Goal: Task Accomplishment & Management: Manage account settings

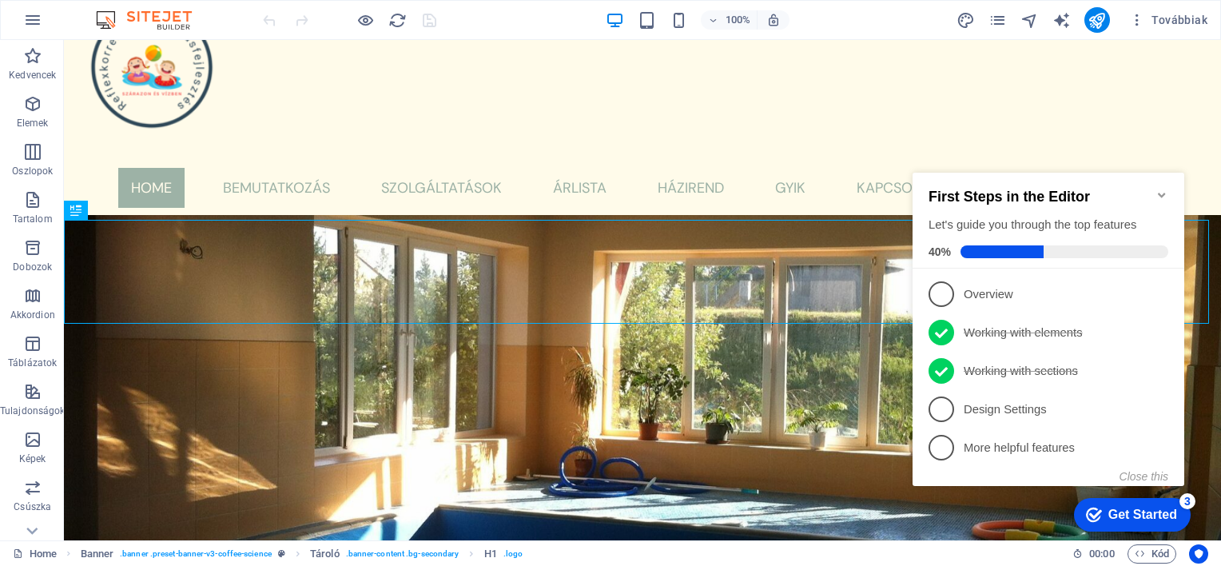
scroll to position [64, 0]
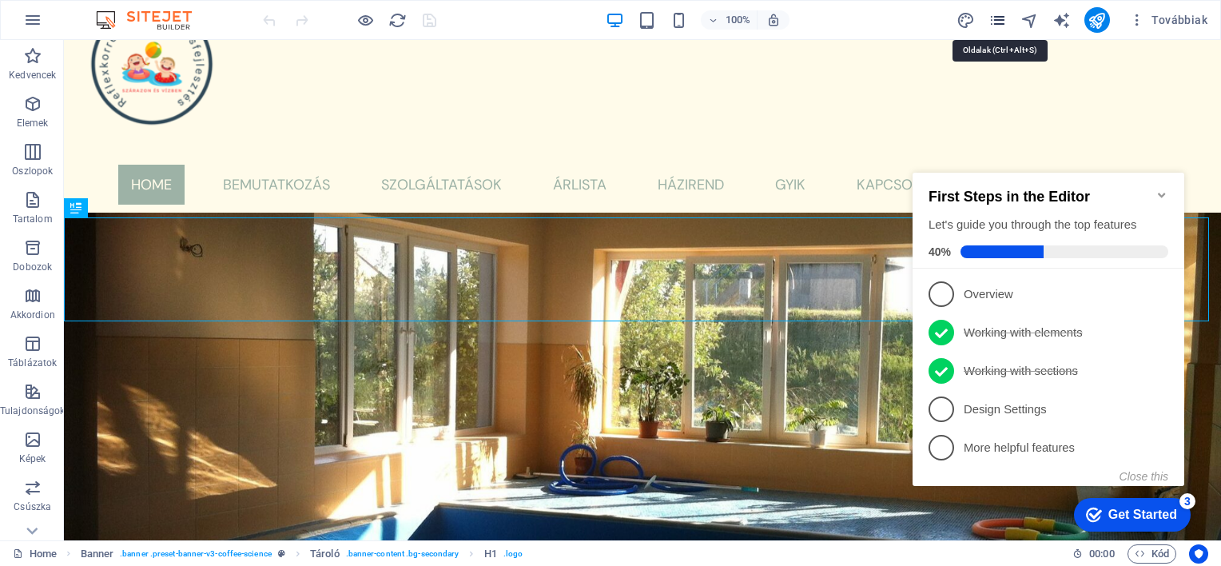
click at [994, 18] on icon "pages" at bounding box center [998, 20] width 18 height 18
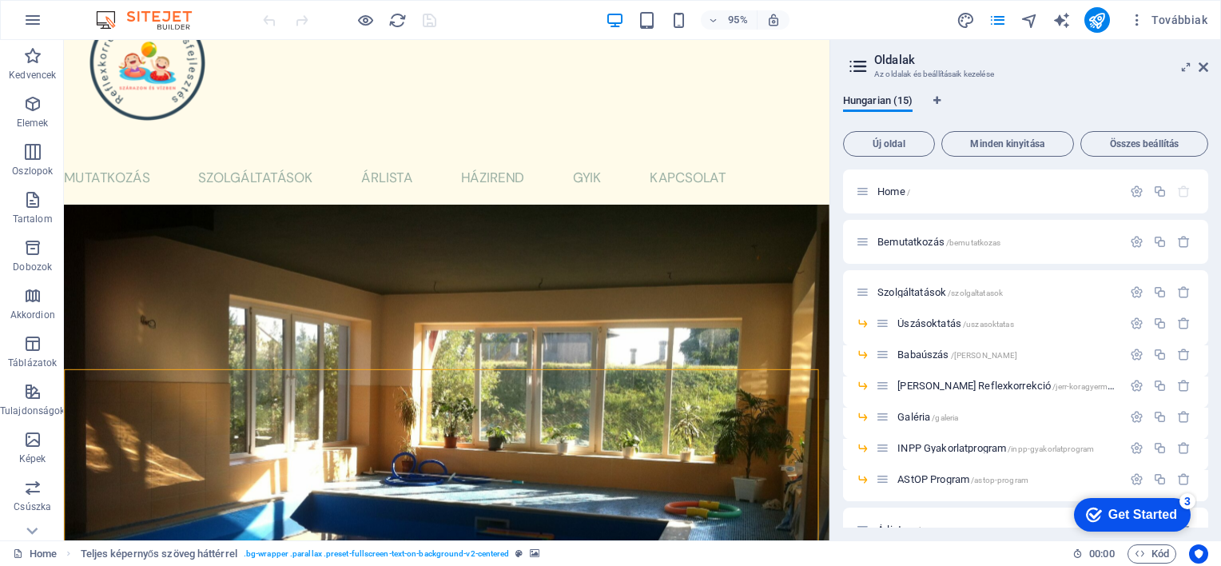
drag, startPoint x: 1203, startPoint y: 250, endPoint x: 1221, endPoint y: 329, distance: 80.3
click at [1221, 329] on html "AquaClub Home Kedvencek Elemek Oszlopok Tartalom Dobozok Akkordion Táblázatok T…" at bounding box center [610, 283] width 1221 height 566
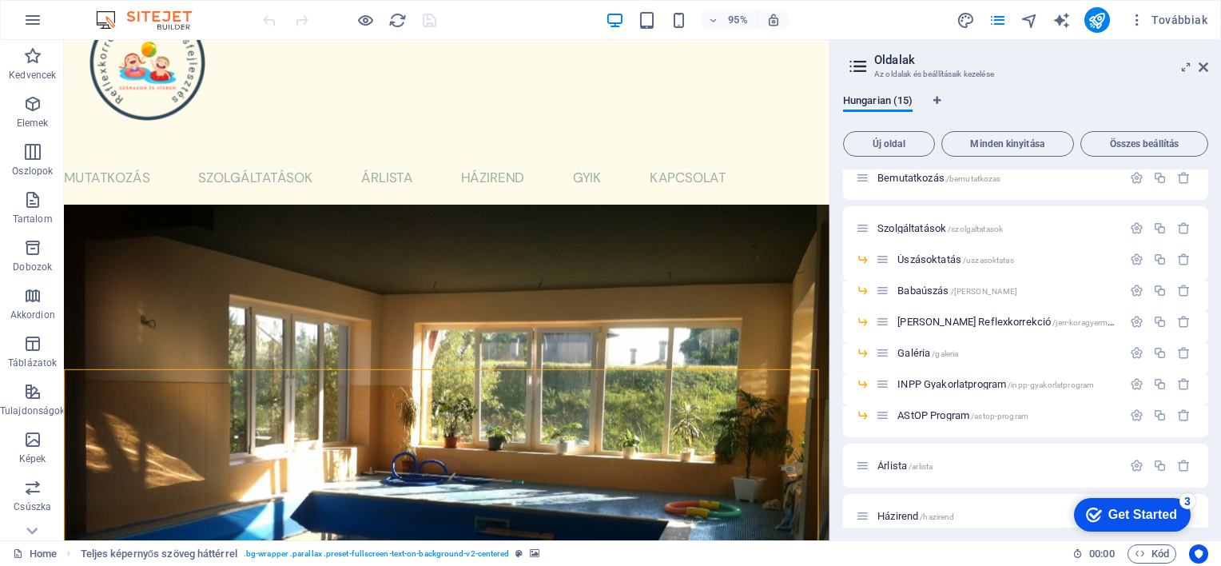
scroll to position [96, 0]
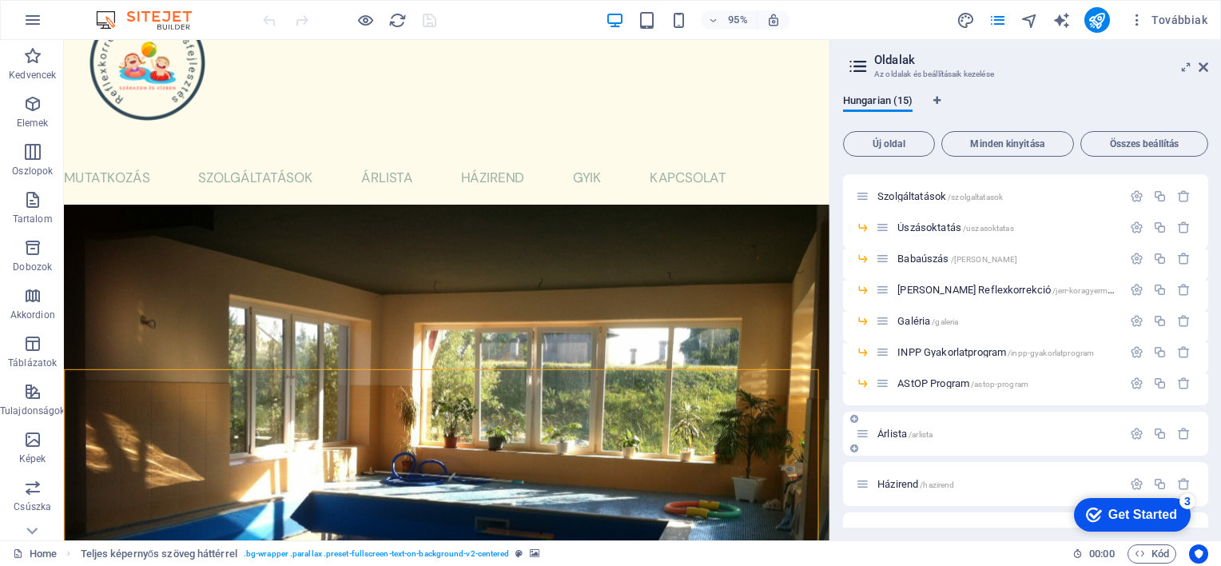
click at [892, 430] on span "Árlista /arlista" at bounding box center [905, 434] width 55 height 12
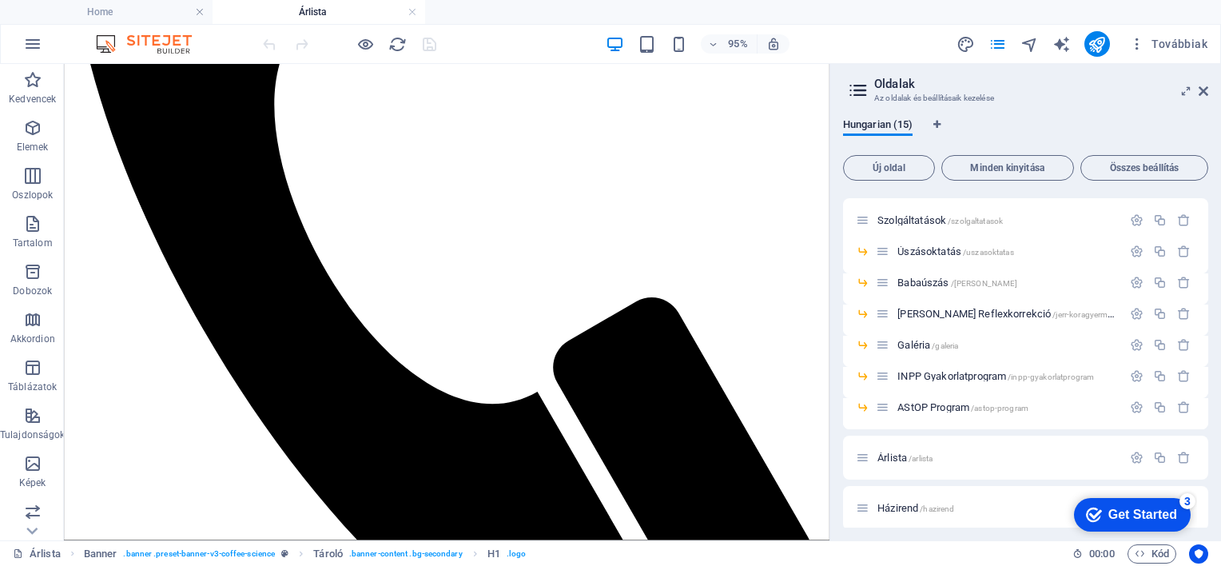
scroll to position [417, 0]
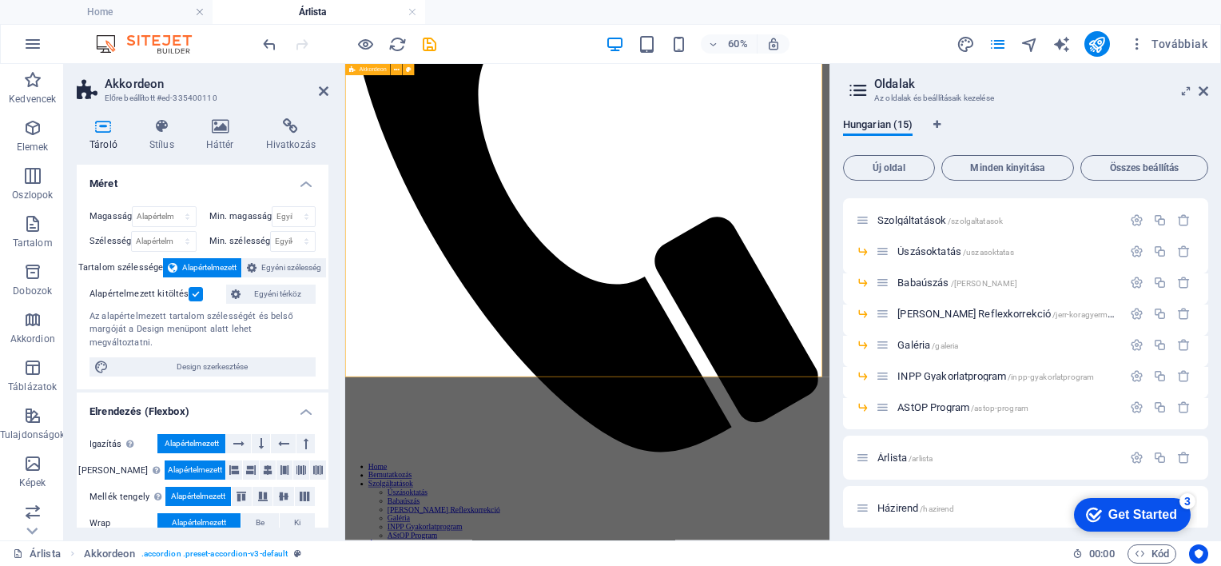
scroll to position [395, 0]
click at [428, 37] on icon "save" at bounding box center [429, 44] width 18 height 18
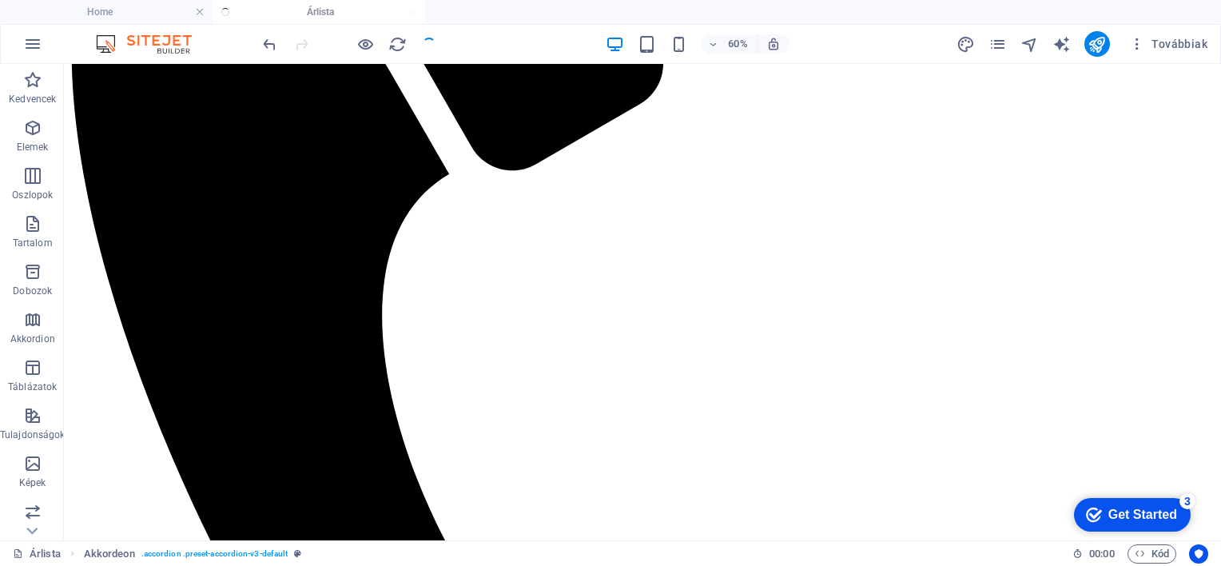
scroll to position [396, 0]
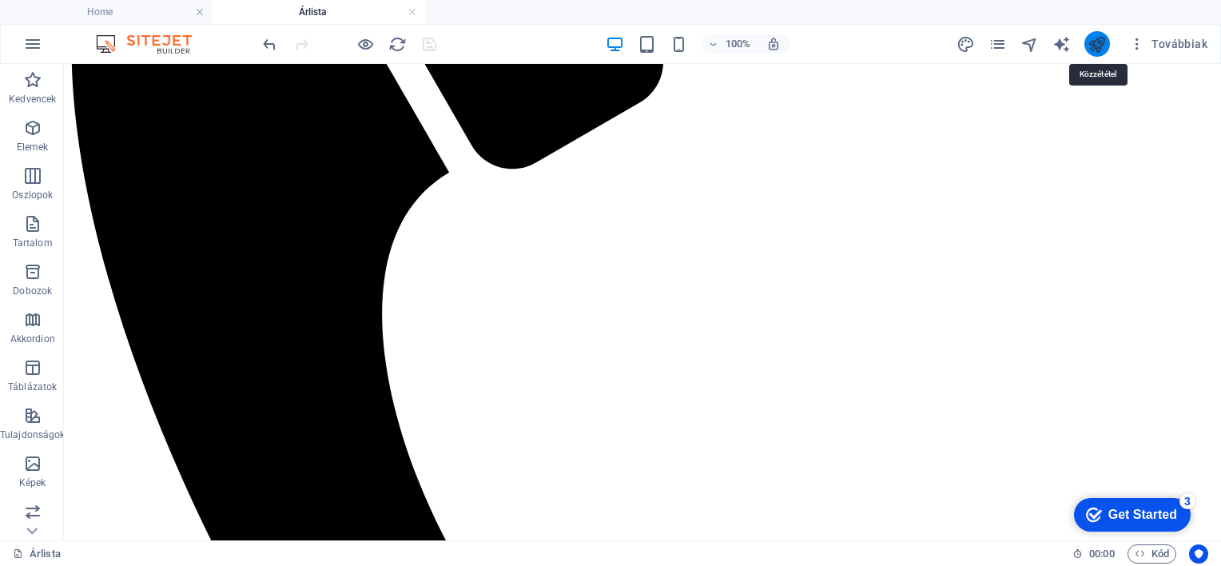
click at [1103, 38] on icon "publish" at bounding box center [1097, 44] width 18 height 18
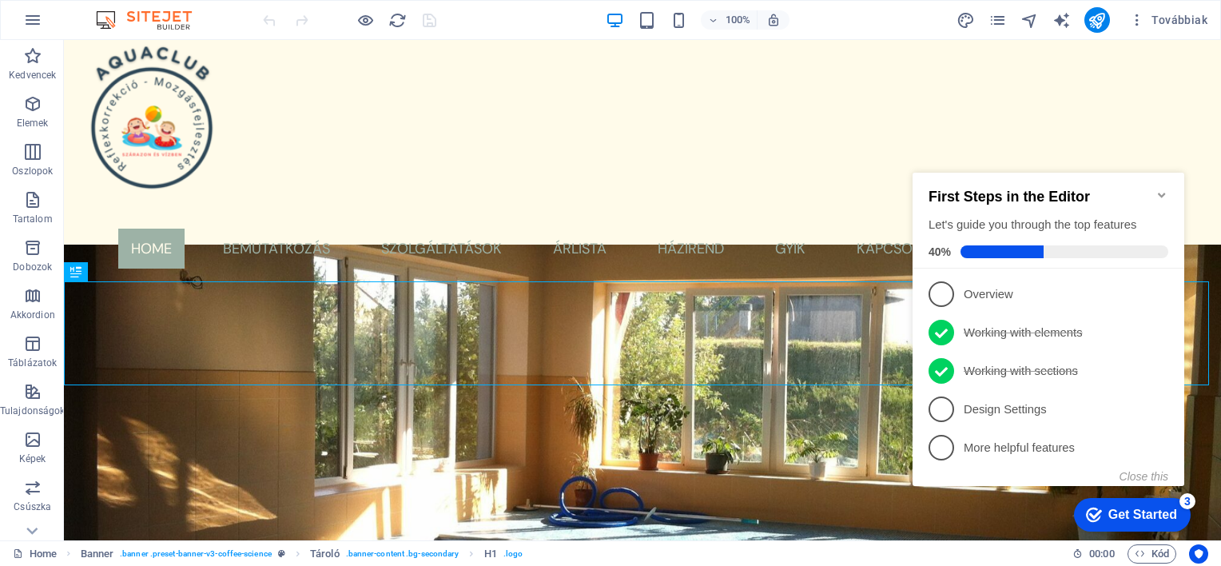
click at [1164, 193] on icon "Minimize checklist" at bounding box center [1161, 195] width 7 height 5
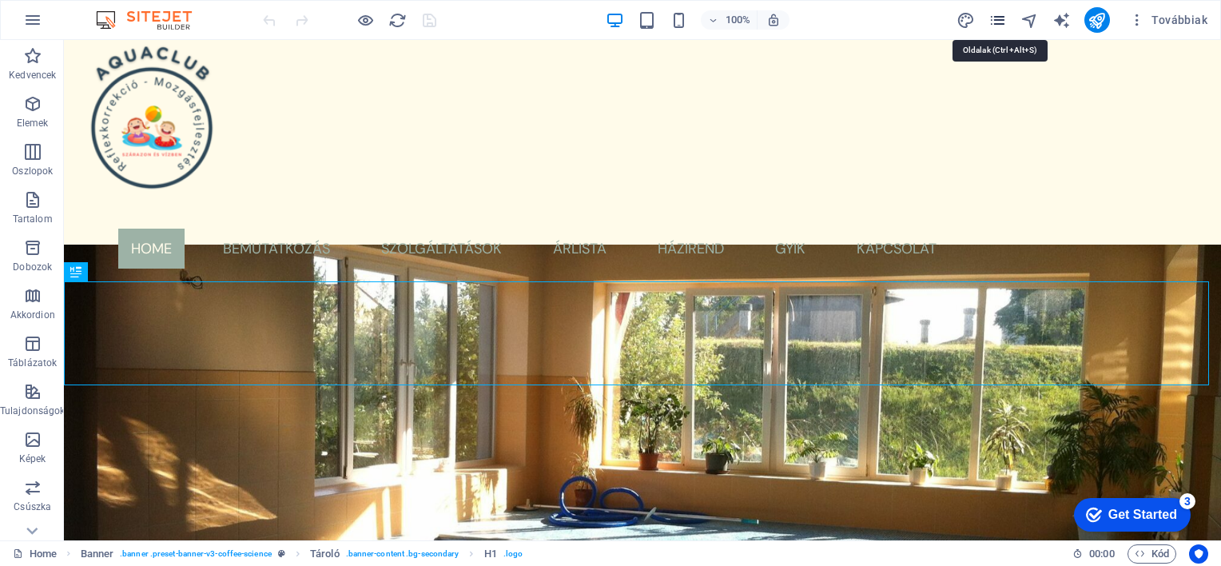
click at [1002, 16] on icon "pages" at bounding box center [998, 20] width 18 height 18
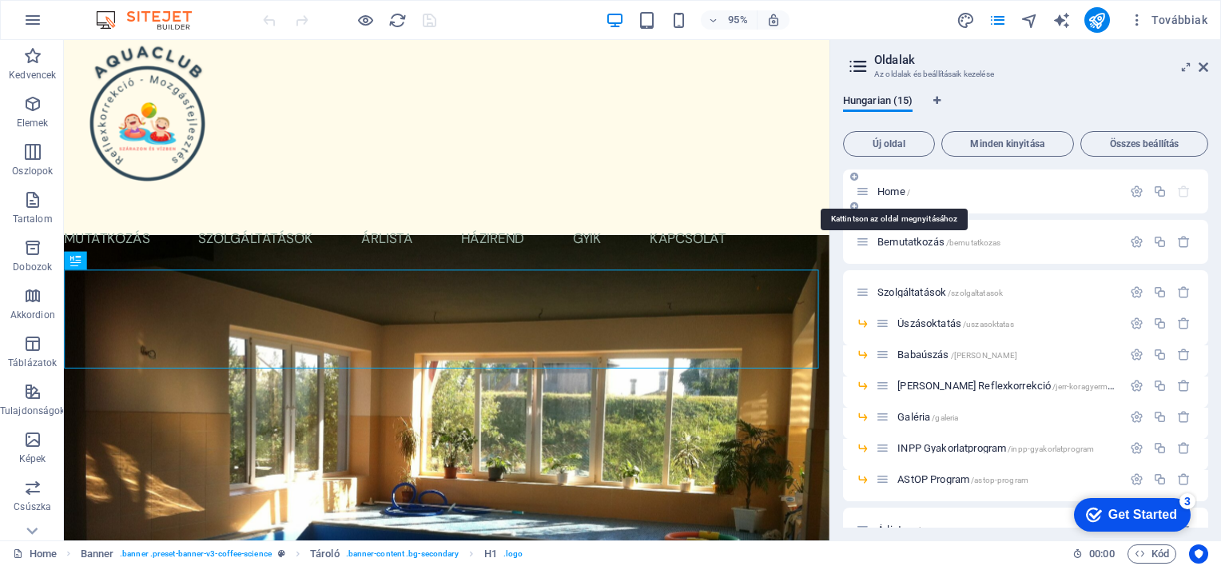
click at [889, 190] on span "Home /" at bounding box center [894, 191] width 33 height 12
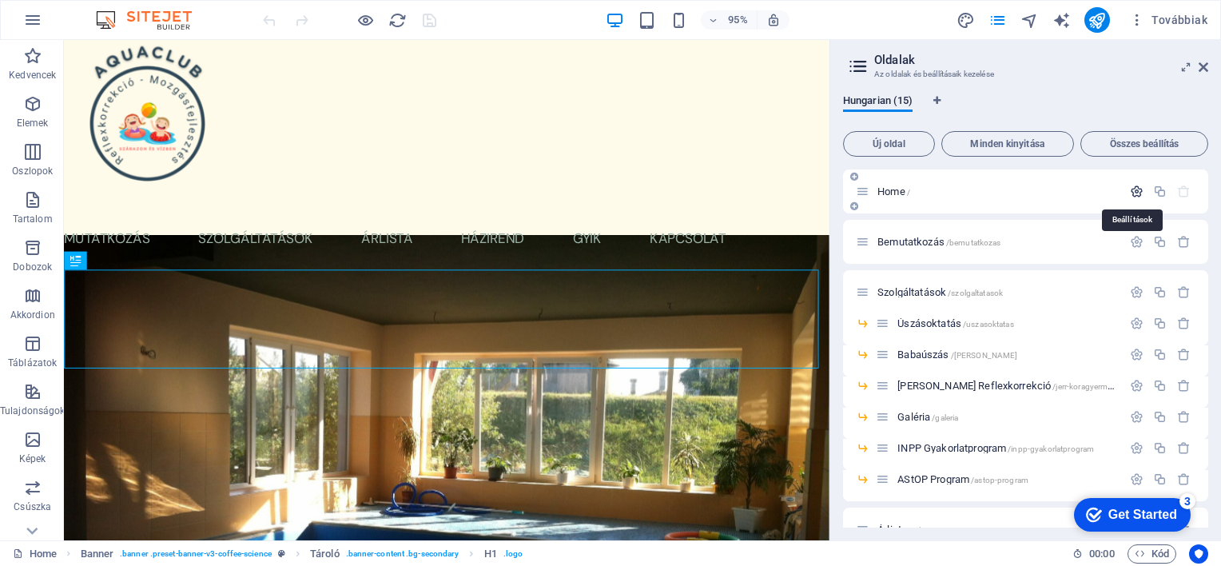
click at [1135, 193] on icon "button" at bounding box center [1137, 192] width 14 height 14
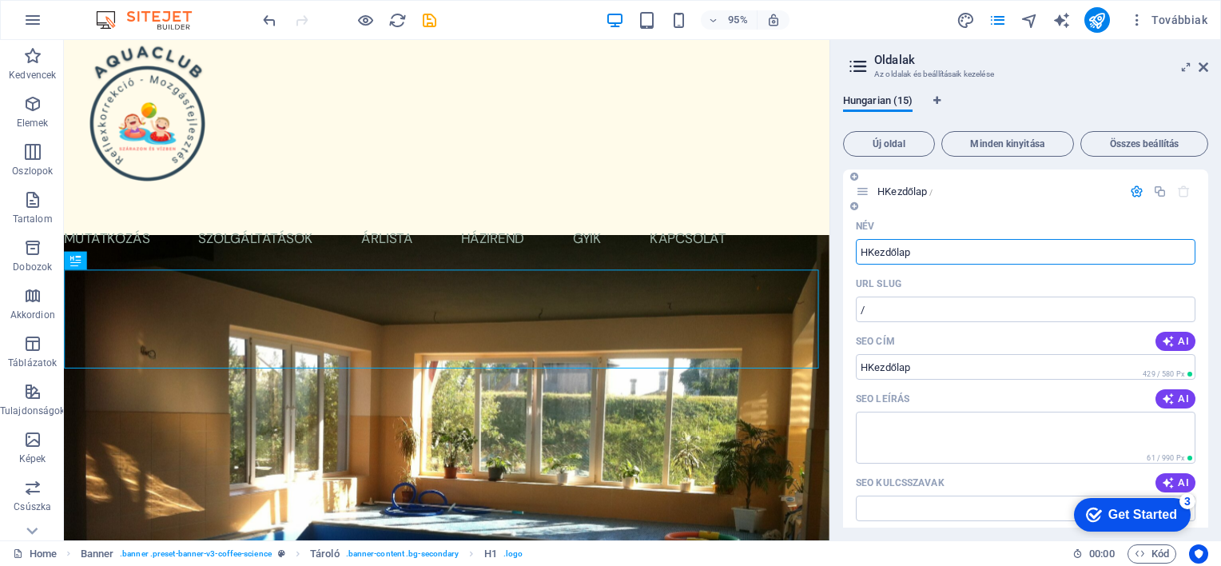
click at [868, 253] on input "HKezdőlap" at bounding box center [1026, 252] width 340 height 26
type input "Kezdőlap"
drag, startPoint x: 1205, startPoint y: 181, endPoint x: 1224, endPoint y: 289, distance: 109.6
click at [1221, 289] on html "AquaClub Home Kedvencek Elemek Oszlopok Tartalom Dobozok Akkordion Táblázatok T…" at bounding box center [610, 283] width 1221 height 566
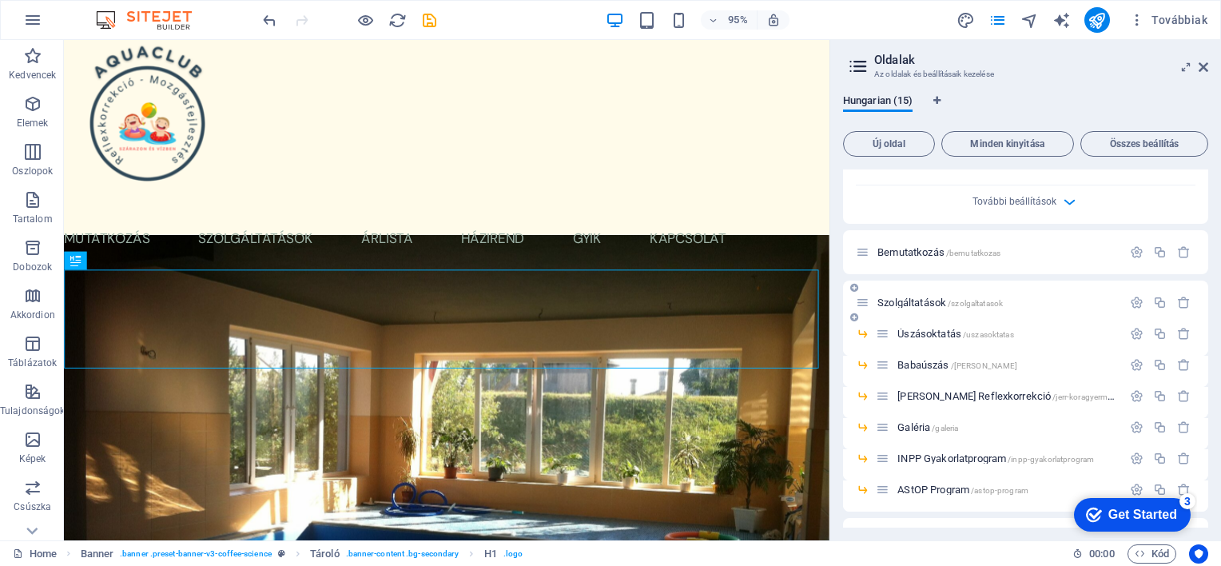
scroll to position [639, 0]
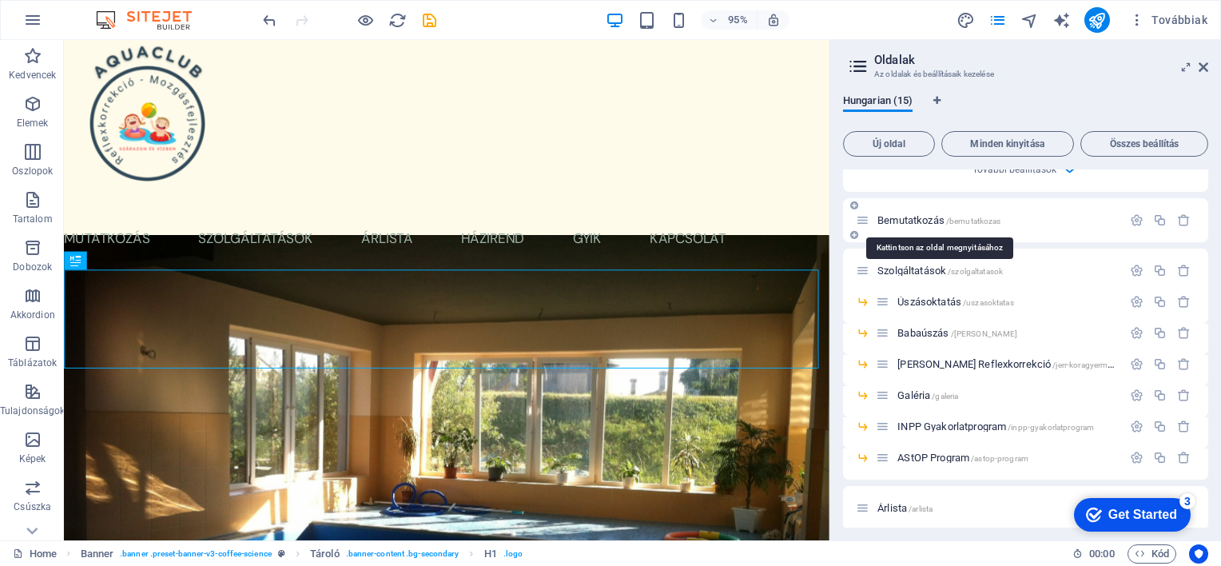
click at [937, 217] on span "Bemutatkozás /bemutatkozas" at bounding box center [939, 220] width 123 height 12
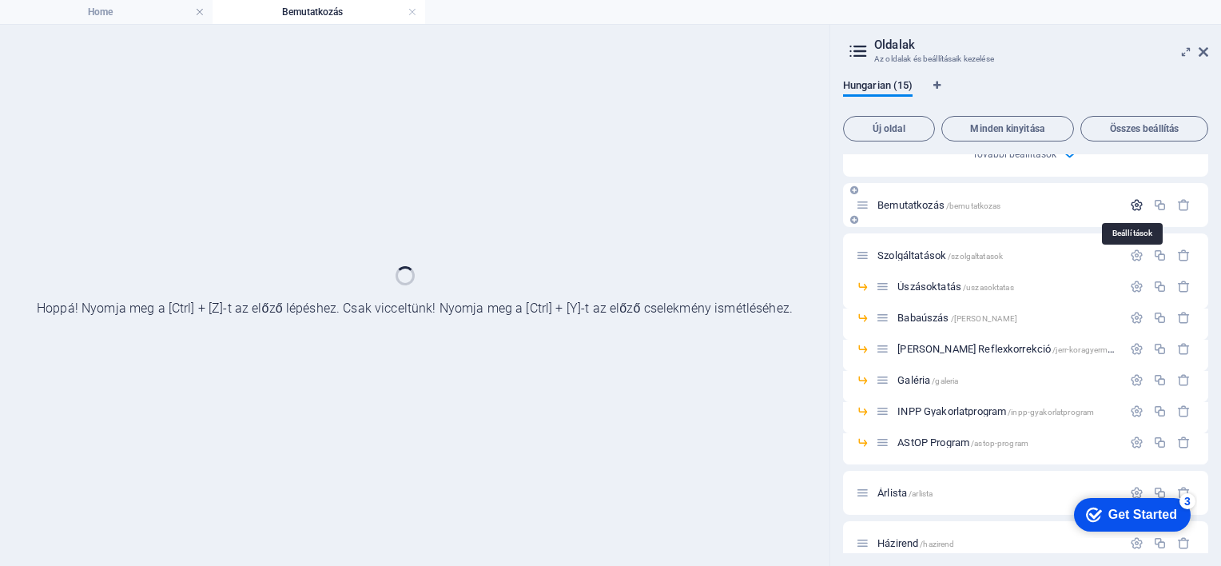
click at [1133, 205] on icon "button" at bounding box center [1137, 205] width 14 height 14
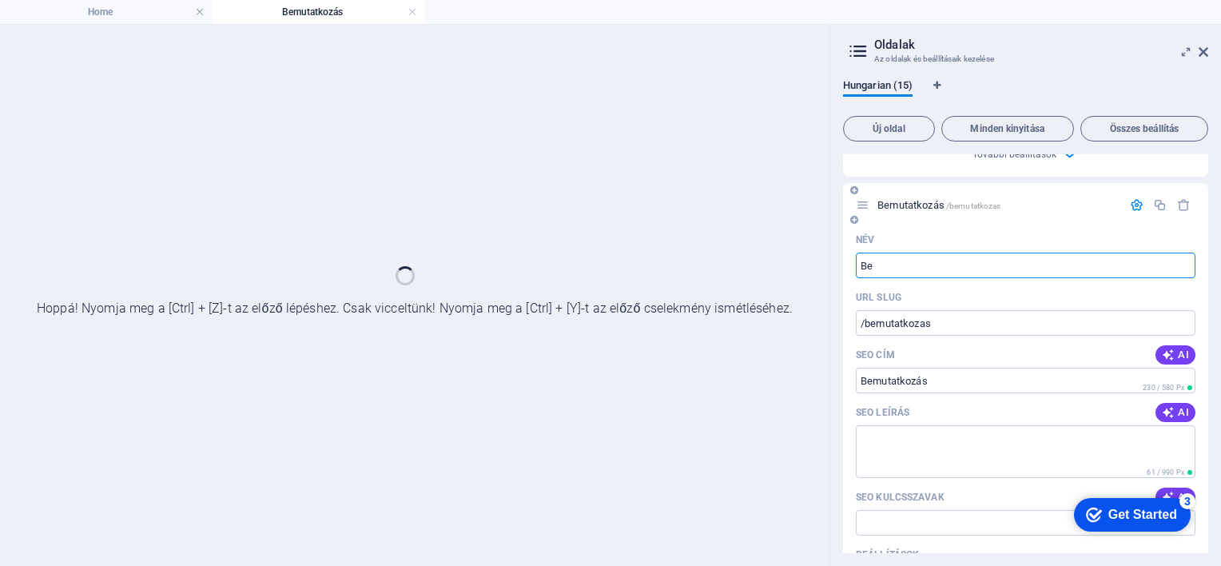
type input "B"
type input "/"
type input "Rólunk"
type input "/rolunk"
type input "Rólunk"
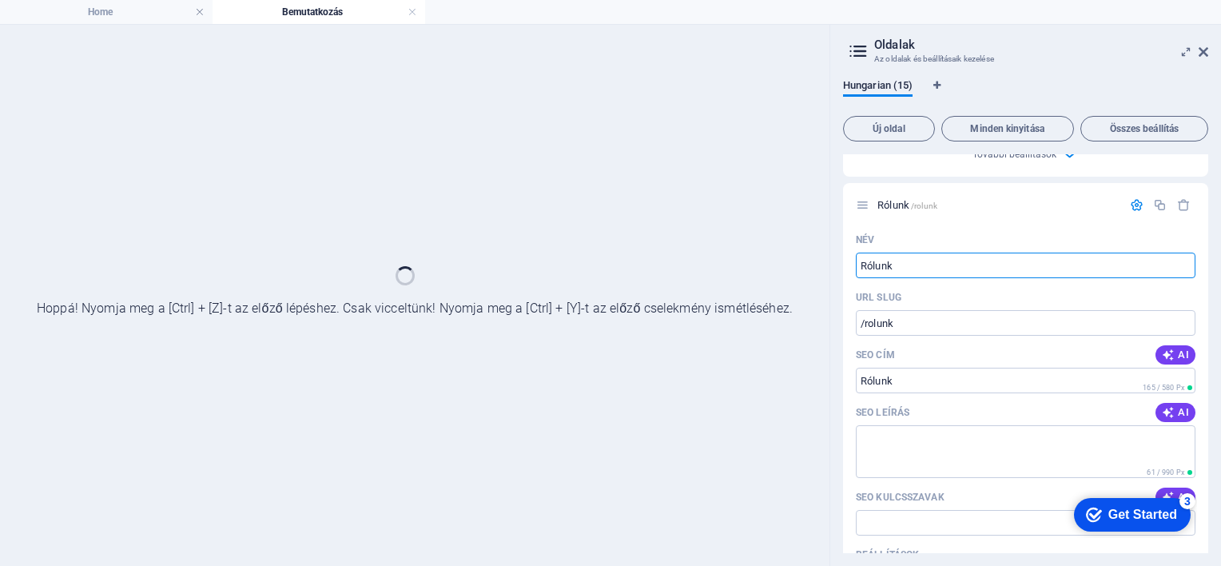
type input "Rólunk"
click at [1210, 201] on div "Hungarian (15) Új oldal Minden kinyitása Összes beállítás Kezdőlap / Név Kezdől…" at bounding box center [1025, 316] width 391 height 500
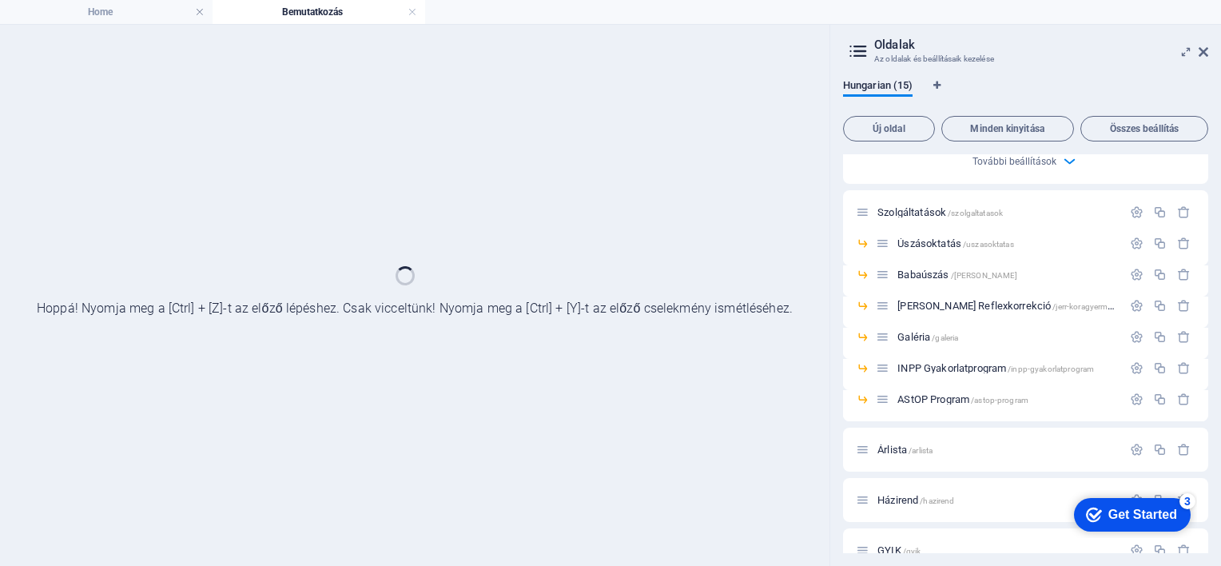
scroll to position [1288, 0]
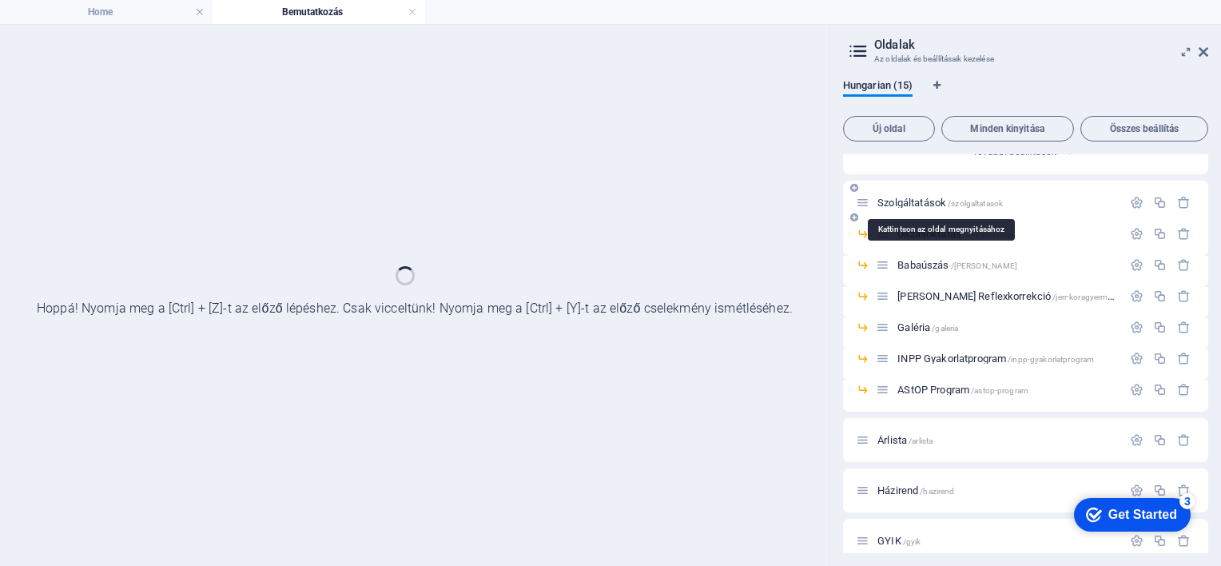
click at [909, 201] on span "Szolgáltatások /szolgaltatasok" at bounding box center [940, 203] width 125 height 12
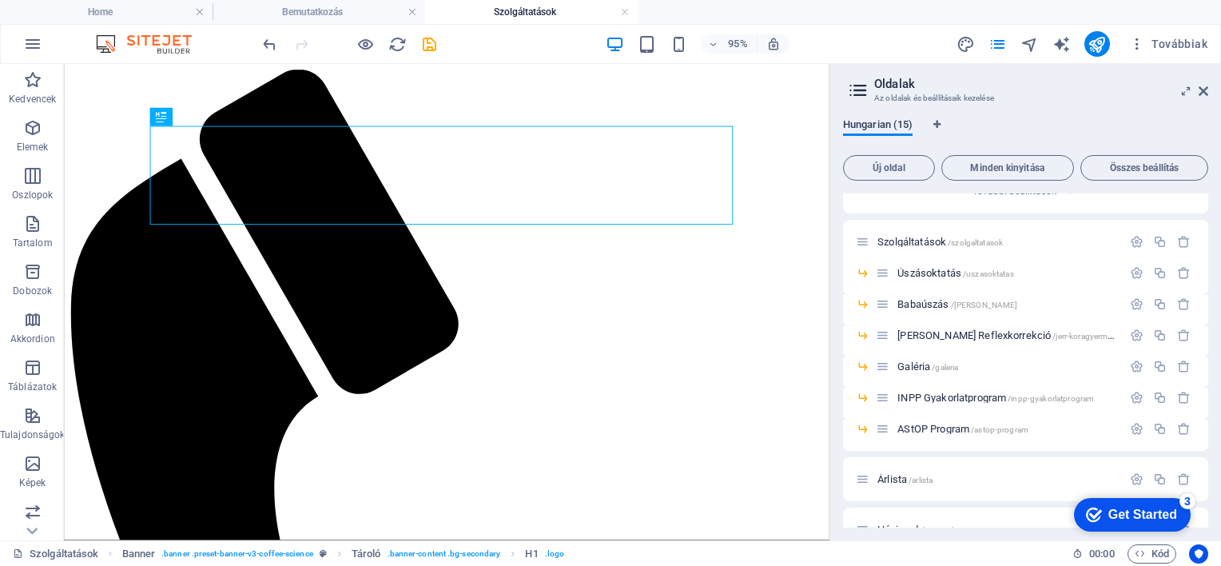
scroll to position [0, 0]
click at [882, 132] on span "Hungarian (15)" at bounding box center [878, 126] width 70 height 22
click at [889, 165] on span "Új oldal" at bounding box center [889, 168] width 78 height 10
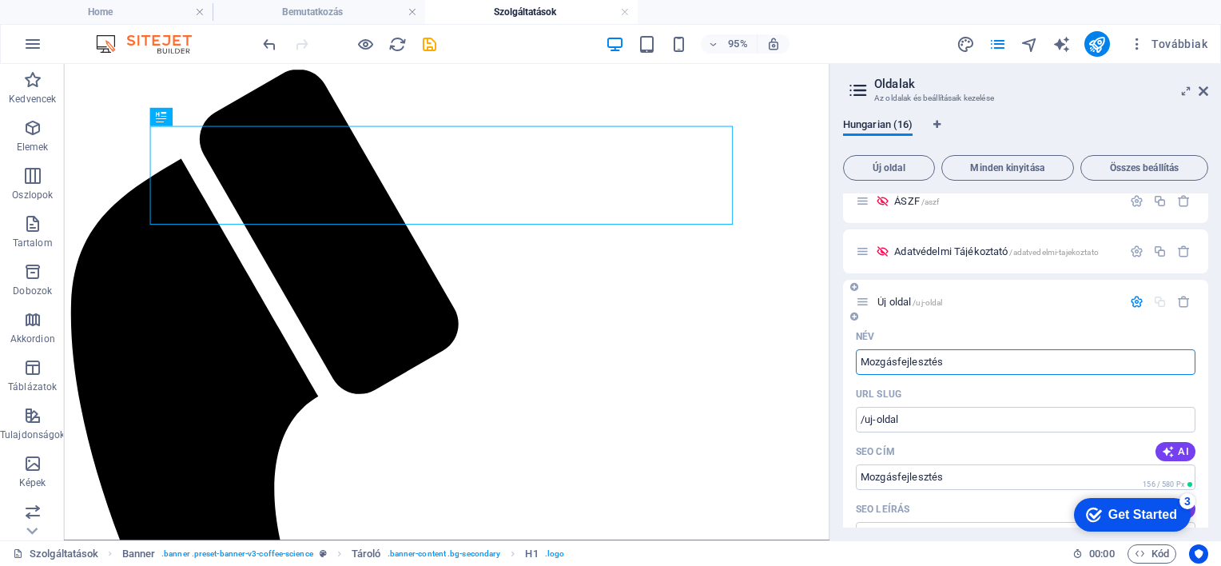
type input "Mozgásfejlesztés"
type input "/mozgasfejlesztes"
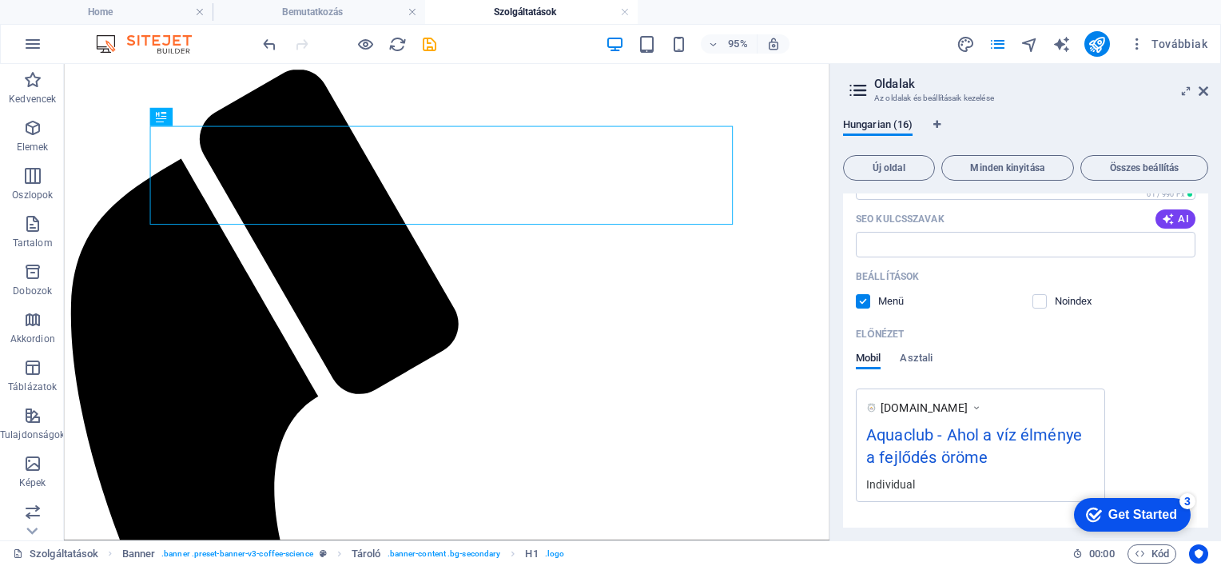
scroll to position [0, 0]
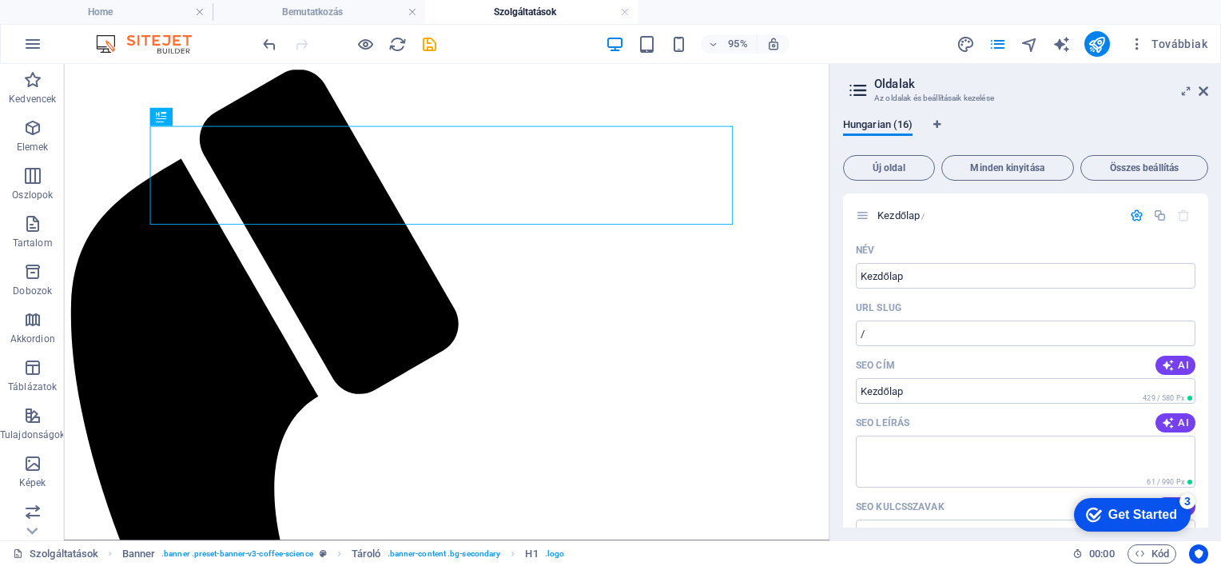
type input "Mozgásfejlesztés"
click at [1075, 94] on h3 "Az oldalak és beállításaik kezelése" at bounding box center [1025, 98] width 302 height 14
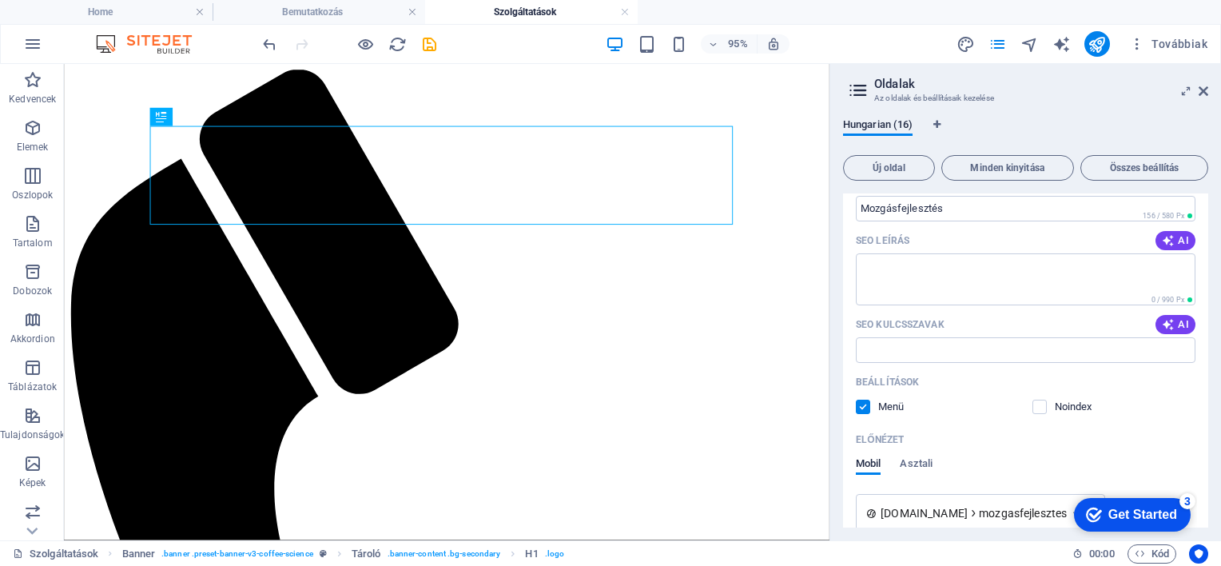
scroll to position [2126, 0]
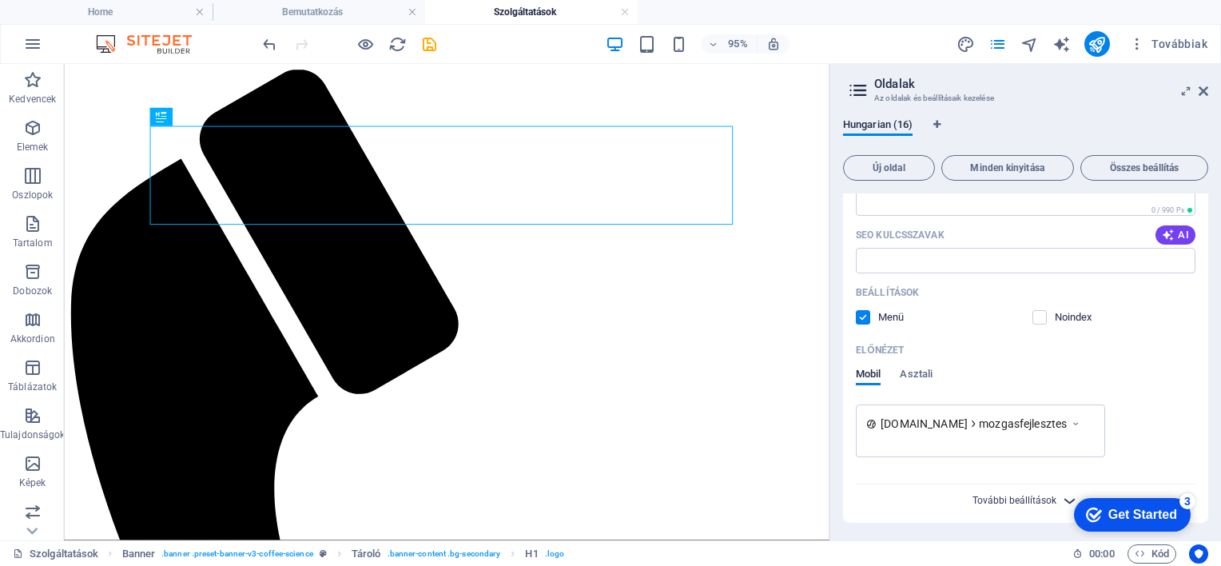
click at [998, 495] on span "További beállítások" at bounding box center [1015, 500] width 84 height 11
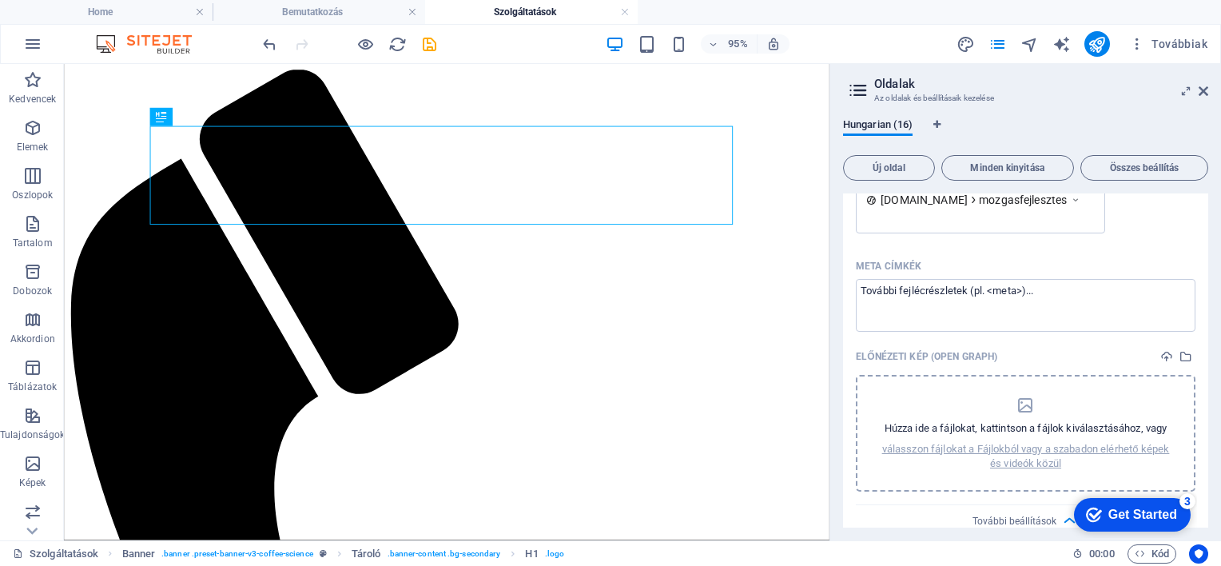
scroll to position [2370, 0]
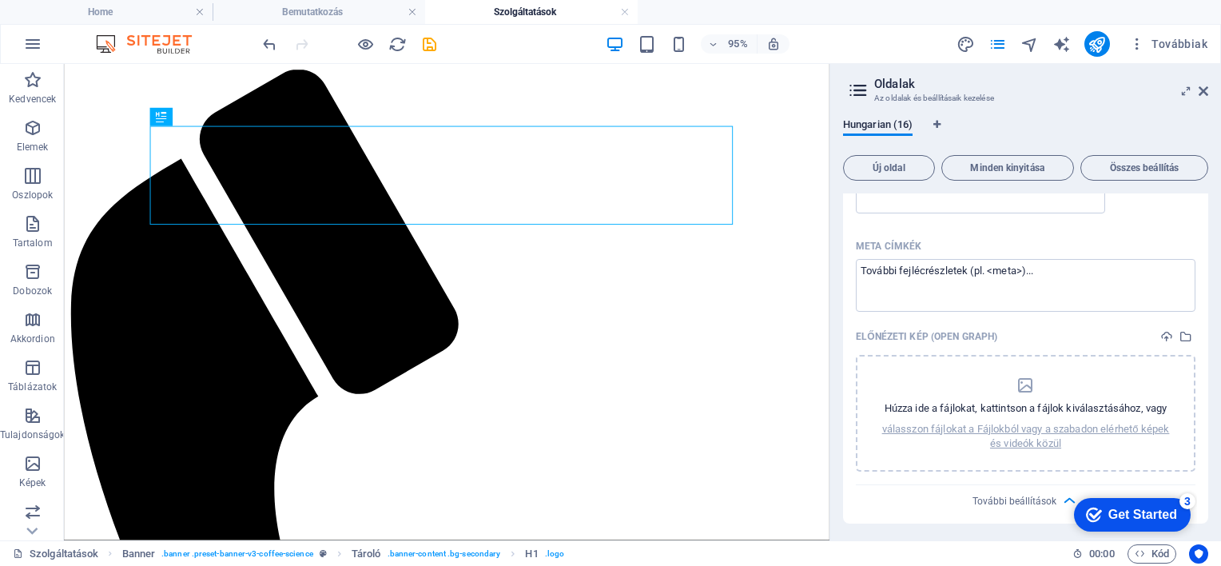
click at [1064, 94] on h3 "Az oldalak és beállításaik kezelése" at bounding box center [1025, 98] width 302 height 14
drag, startPoint x: 1205, startPoint y: 506, endPoint x: 1224, endPoint y: 370, distance: 137.2
click at [1221, 370] on html "AquaClub Home Bemutatkozás Szolgáltatások Kedvencek Elemek Oszlopok Tartalom Do…" at bounding box center [610, 283] width 1221 height 566
drag, startPoint x: 1208, startPoint y: 499, endPoint x: 1221, endPoint y: 301, distance: 198.6
click at [1211, 434] on div "Hungarian (16) Új oldal Minden kinyitása Összes beállítás Kezdőlap / Név Kezdől…" at bounding box center [1025, 323] width 391 height 435
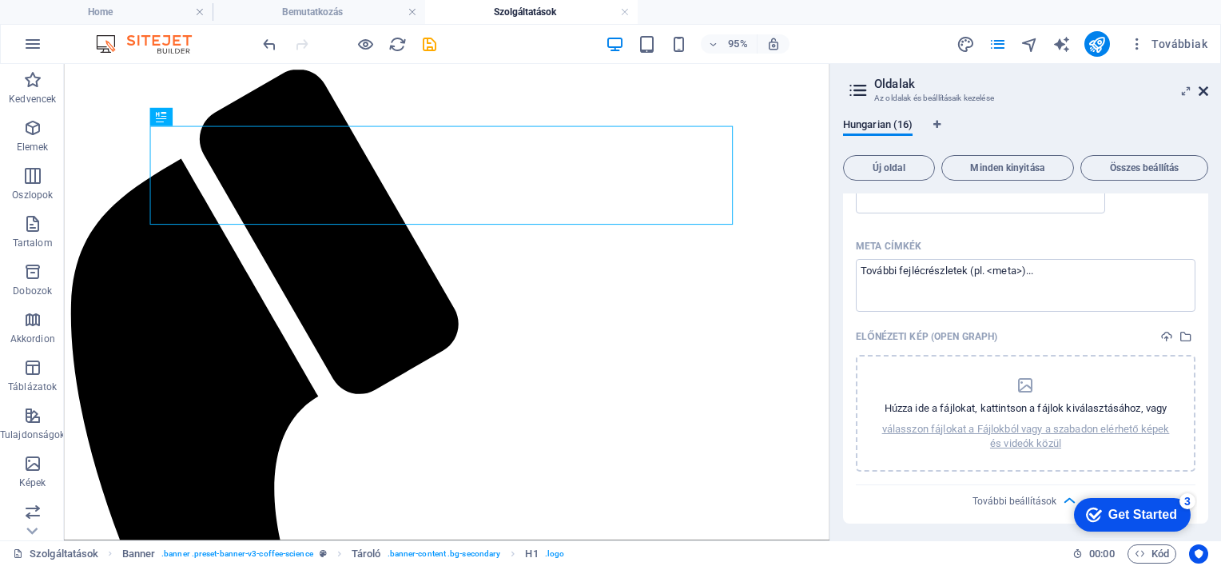
click at [1201, 88] on icon at bounding box center [1204, 91] width 10 height 13
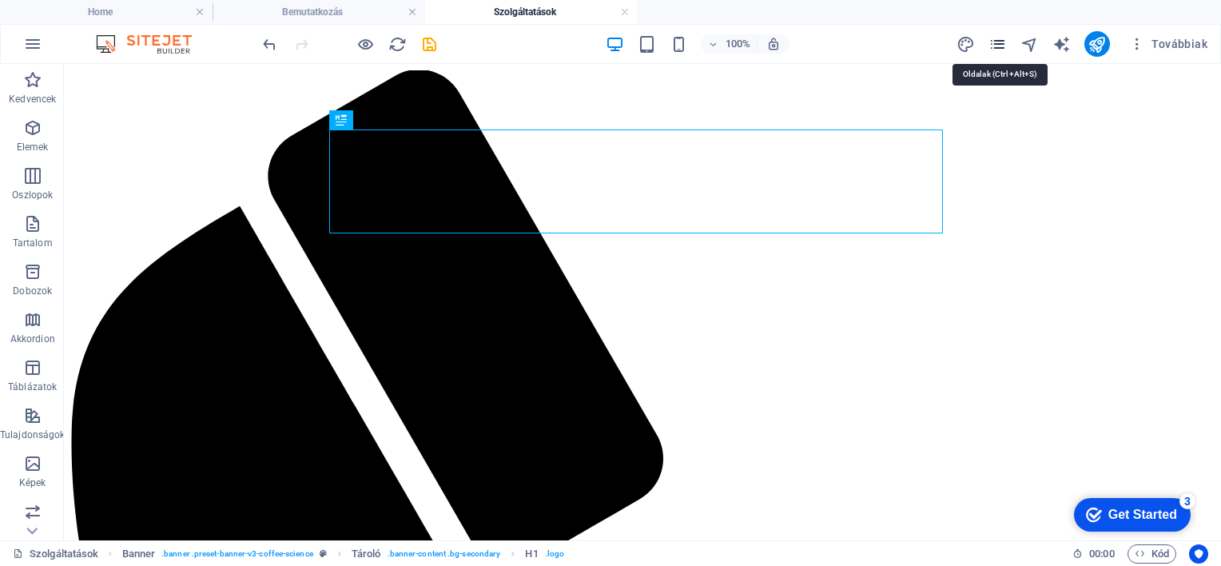
click at [1000, 35] on icon "pages" at bounding box center [998, 44] width 18 height 18
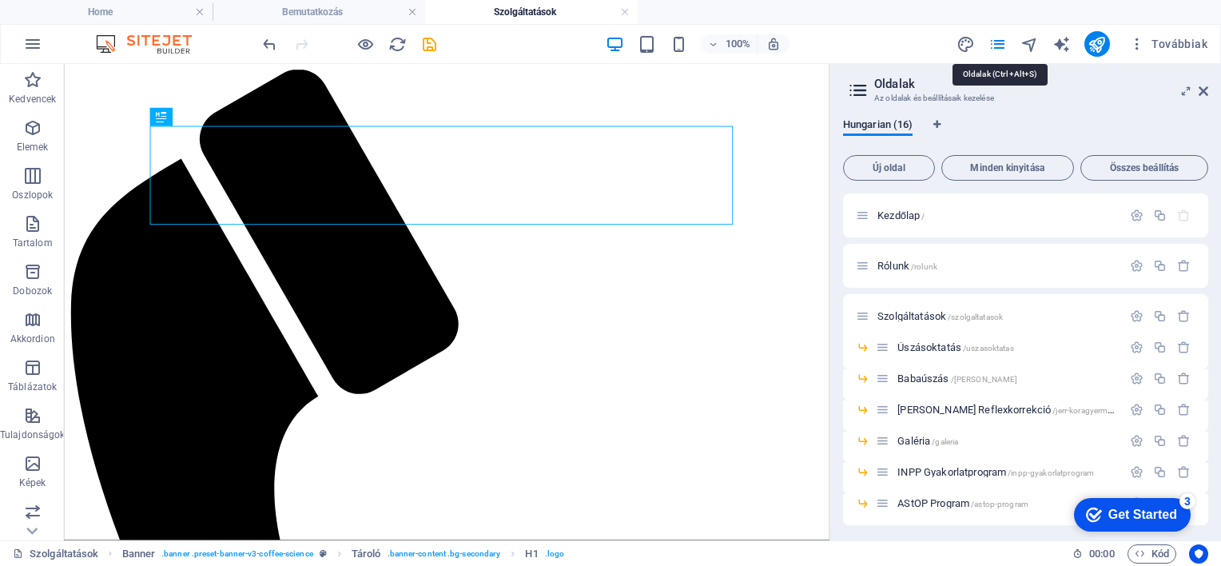
scroll to position [556, 0]
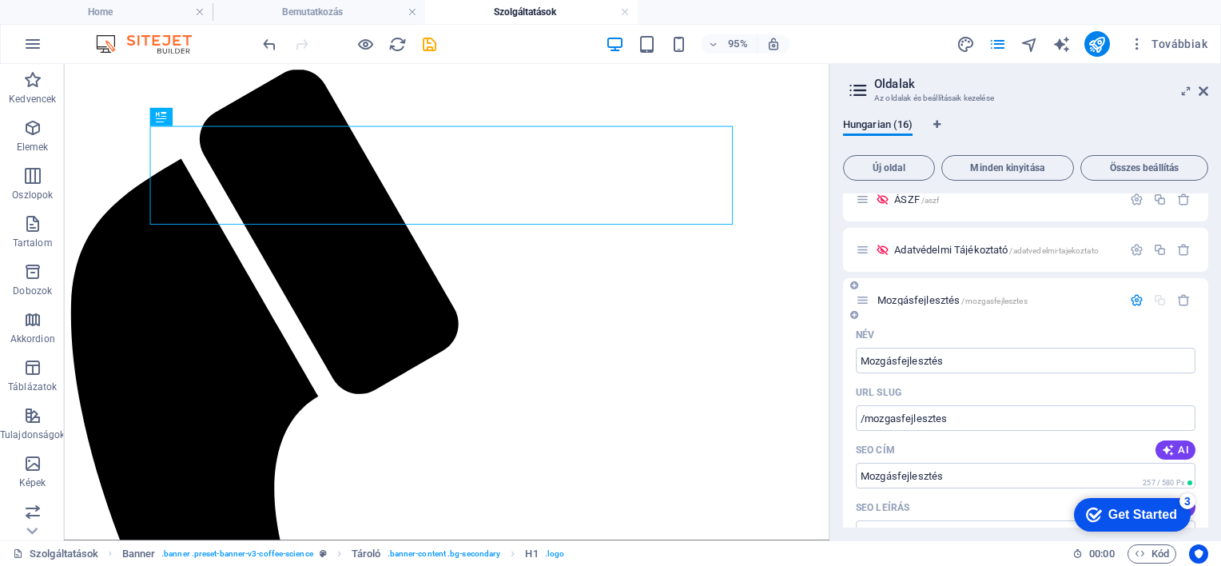
click at [852, 293] on div "Mozgásfejlesztés /mozgasfejlesztes" at bounding box center [1025, 300] width 365 height 44
click at [1068, 291] on div "Mozgásfejlesztés /mozgasfejlesztes" at bounding box center [989, 300] width 266 height 18
click at [853, 281] on icon at bounding box center [854, 286] width 8 height 10
click at [852, 286] on icon at bounding box center [854, 286] width 8 height 10
click at [1178, 300] on icon "button" at bounding box center [1184, 300] width 14 height 14
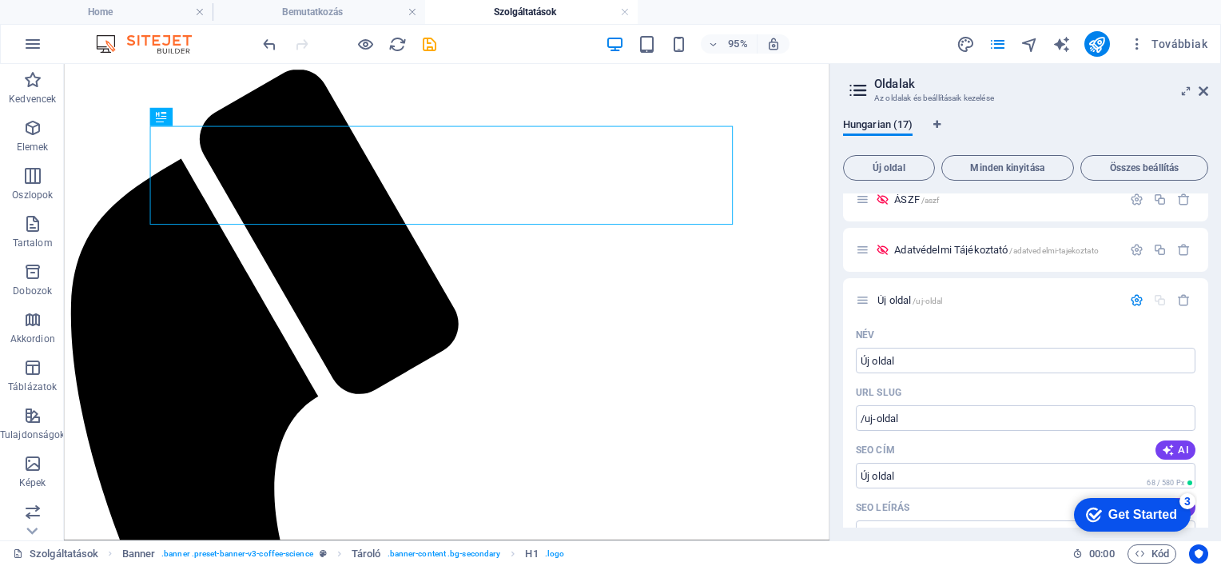
click at [1178, 300] on icon "button" at bounding box center [1184, 300] width 14 height 14
drag, startPoint x: 923, startPoint y: 298, endPoint x: 961, endPoint y: 291, distance: 38.3
click at [961, 291] on div "Mozgásfejlesztés /mozgasfejlesztes" at bounding box center [989, 300] width 266 height 18
click at [1161, 163] on span "Összes beállítás" at bounding box center [1145, 168] width 114 height 10
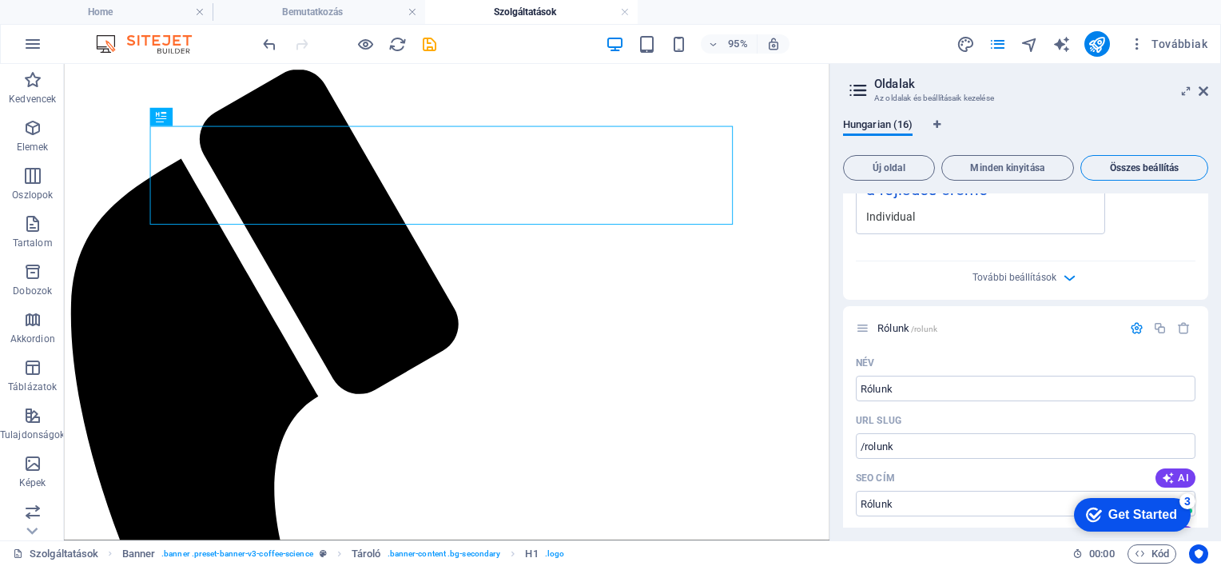
scroll to position [8724, 0]
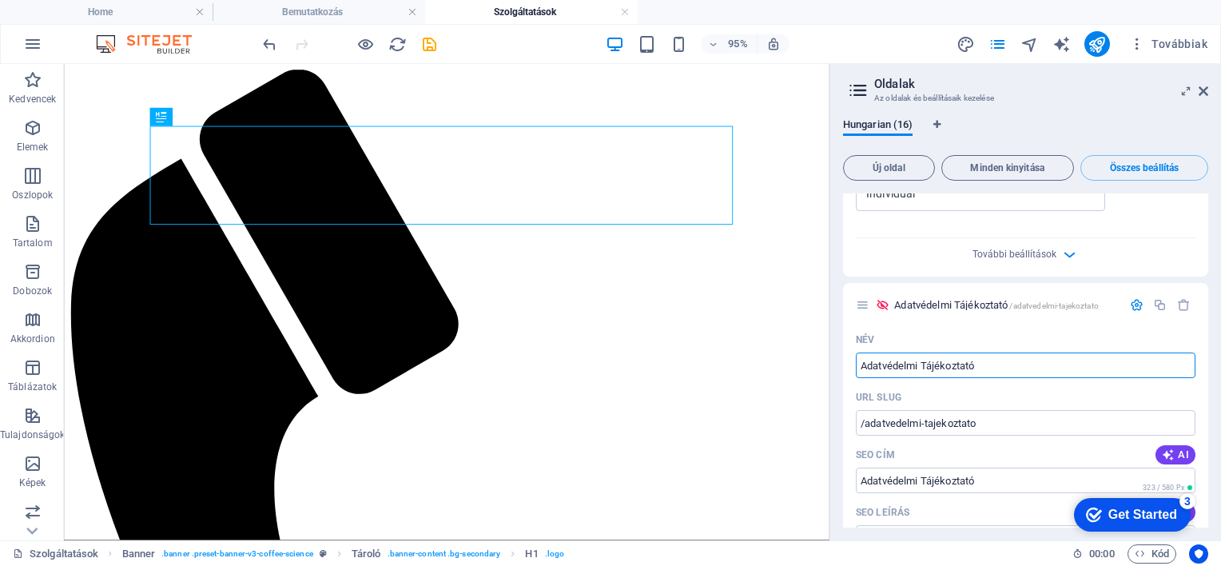
click at [1108, 161] on button "Összes beállítás" at bounding box center [1145, 168] width 128 height 26
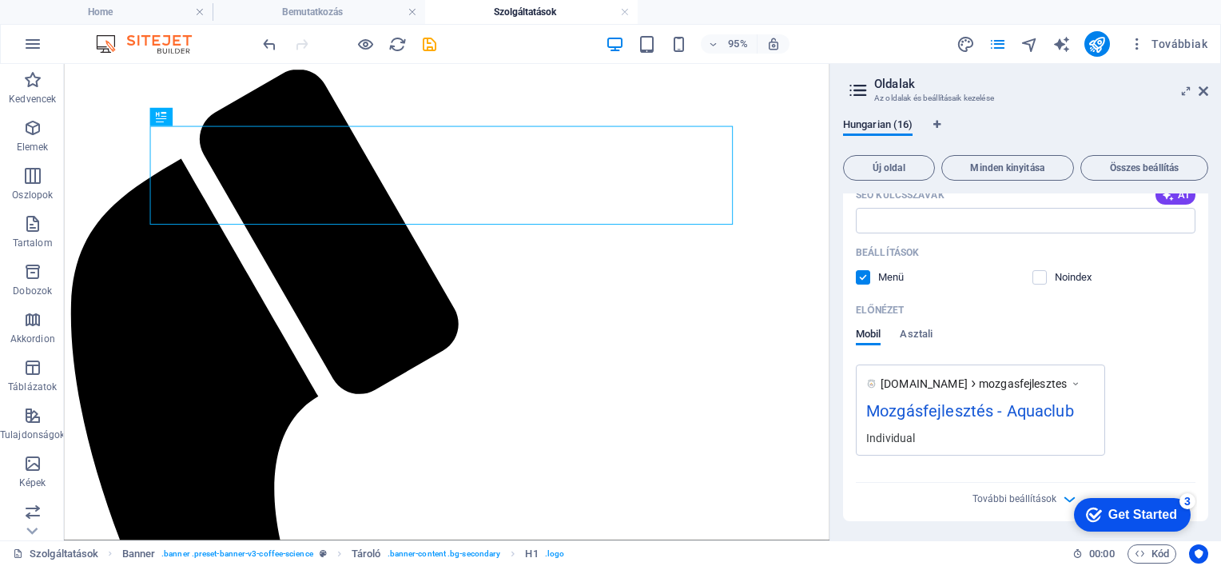
scroll to position [951, 0]
click at [1201, 90] on icon at bounding box center [1204, 91] width 10 height 13
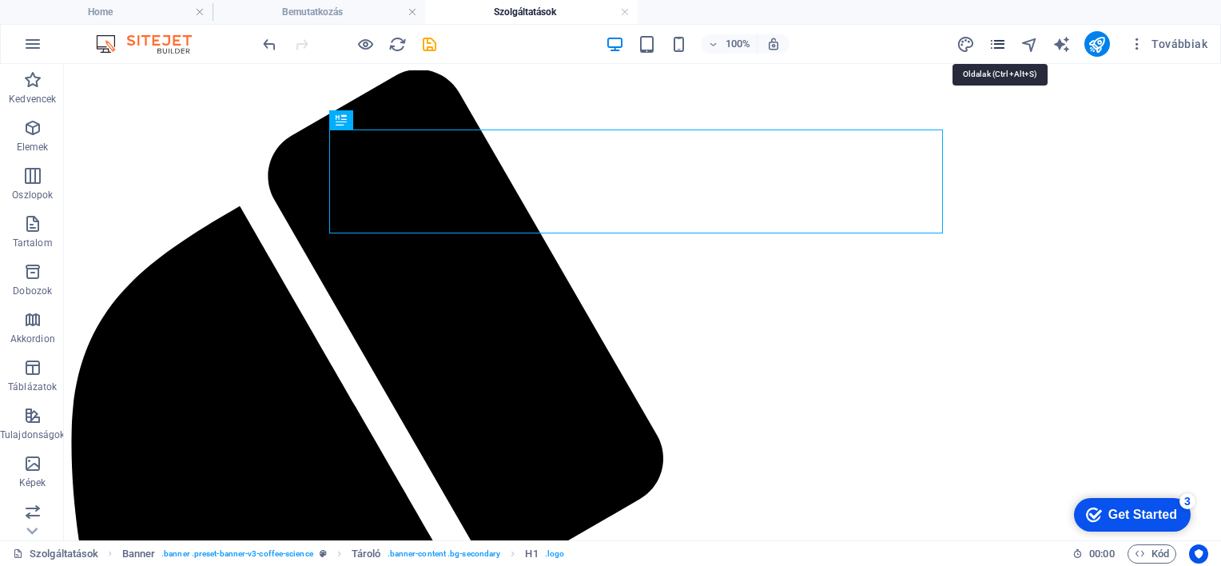
click at [1007, 38] on icon "pages" at bounding box center [998, 44] width 18 height 18
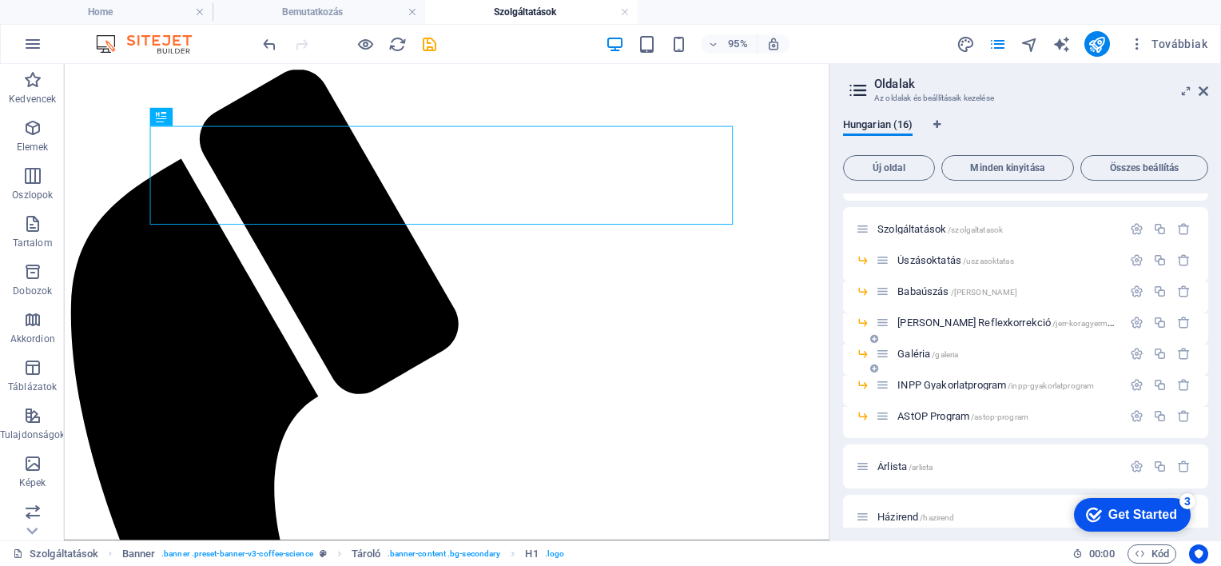
scroll to position [76, 0]
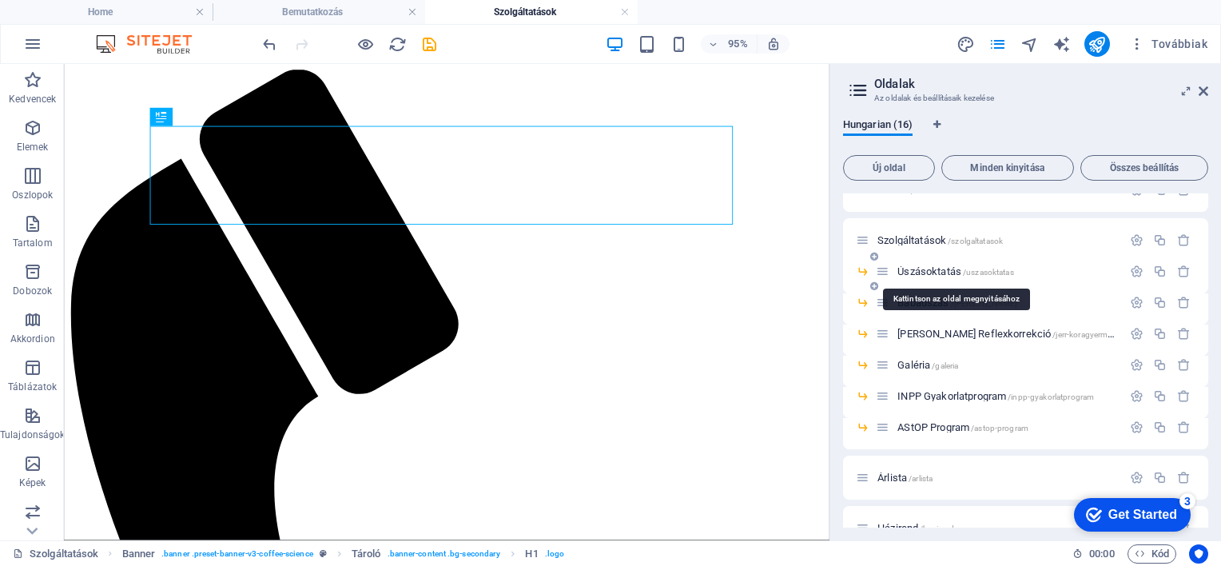
drag, startPoint x: 903, startPoint y: 299, endPoint x: 912, endPoint y: 268, distance: 32.4
click at [859, 271] on icon at bounding box center [863, 272] width 14 height 14
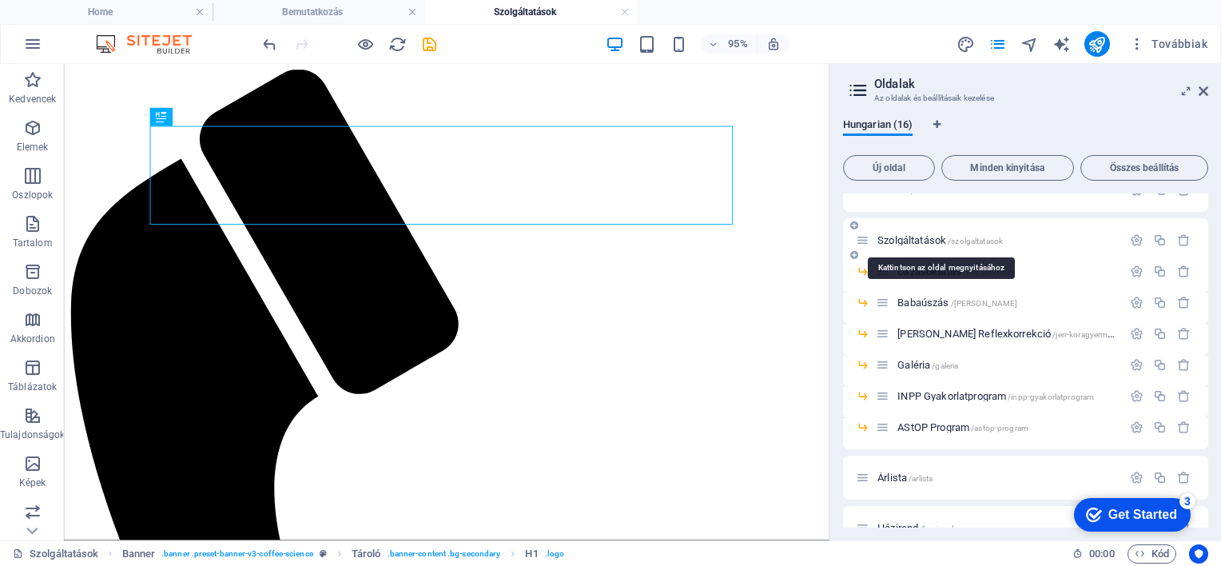
click at [899, 241] on span "Szolgáltatások /szolgaltatasok" at bounding box center [940, 240] width 125 height 12
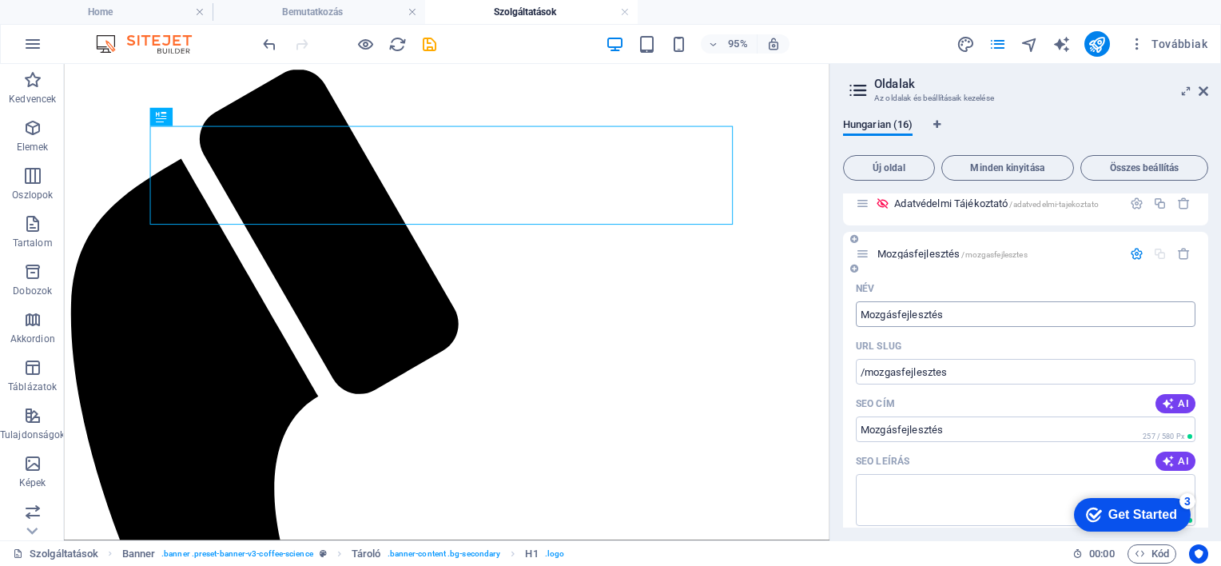
scroll to position [552, 0]
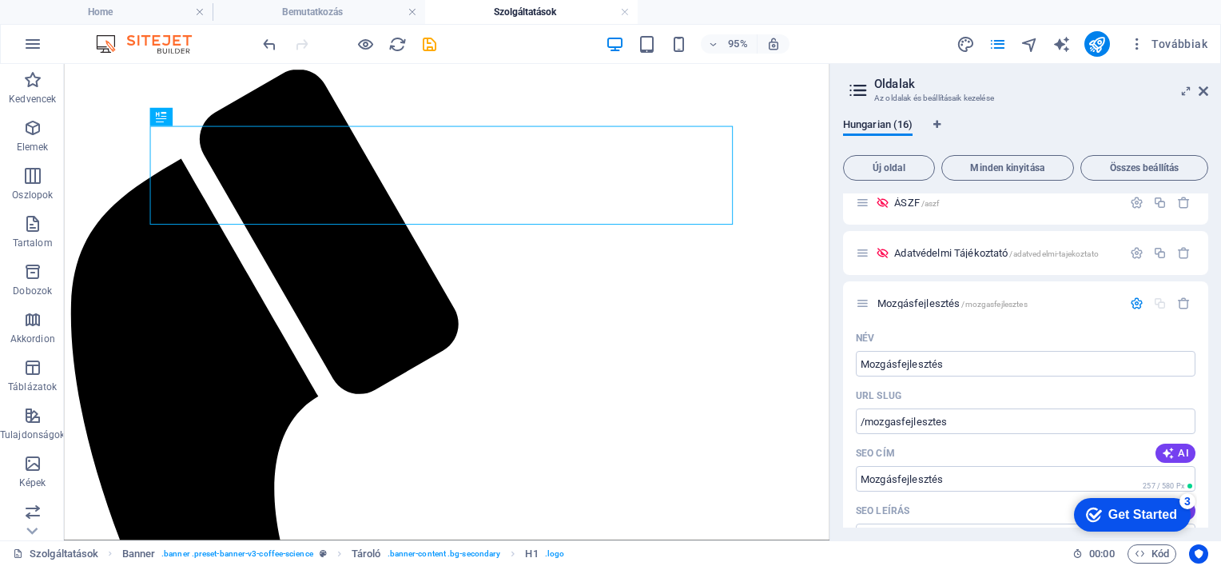
drag, startPoint x: 1180, startPoint y: 301, endPoint x: 1166, endPoint y: 310, distance: 16.6
click at [1178, 301] on icon "button" at bounding box center [1184, 304] width 14 height 14
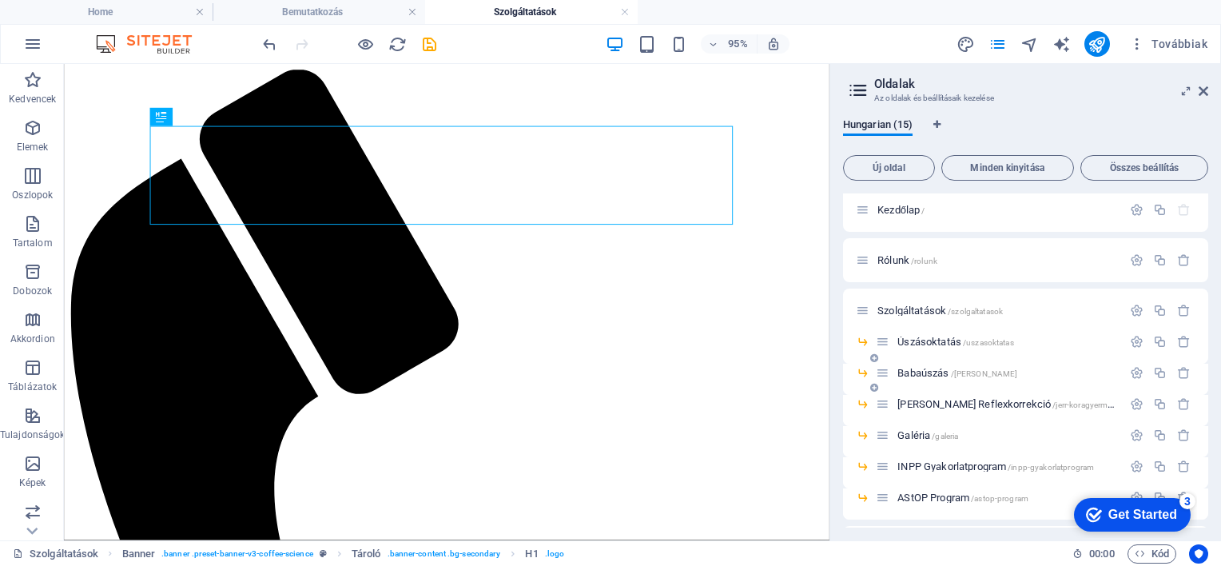
scroll to position [0, 0]
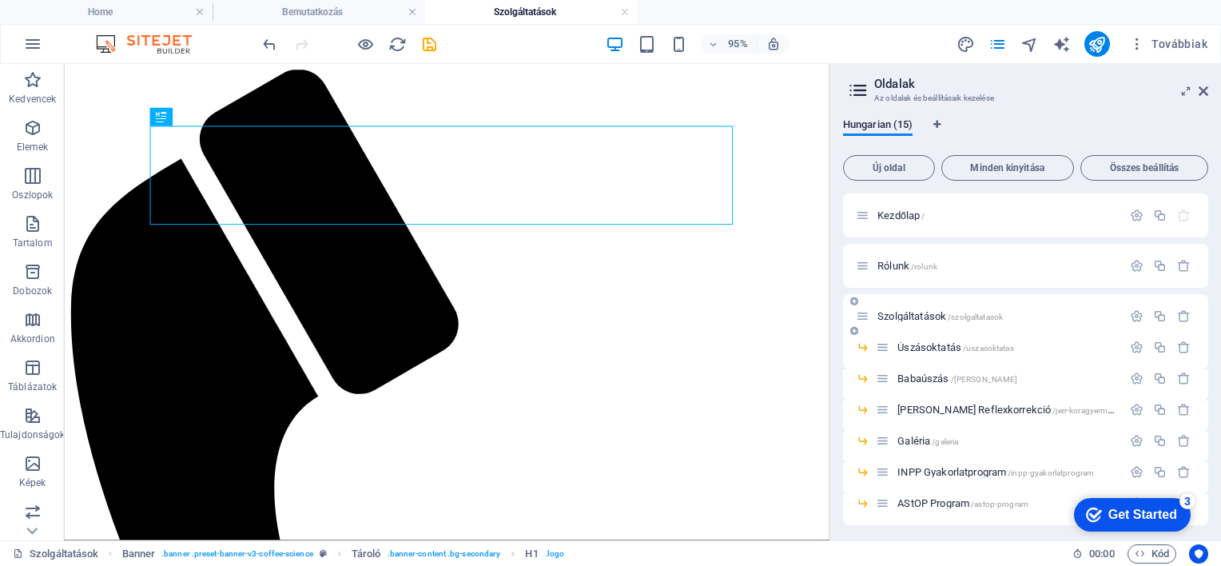
click at [915, 315] on span "Szolgáltatások /szolgaltatasok" at bounding box center [940, 316] width 125 height 12
click at [913, 313] on span "Szolgáltatások /szolgaltatasok" at bounding box center [940, 316] width 125 height 12
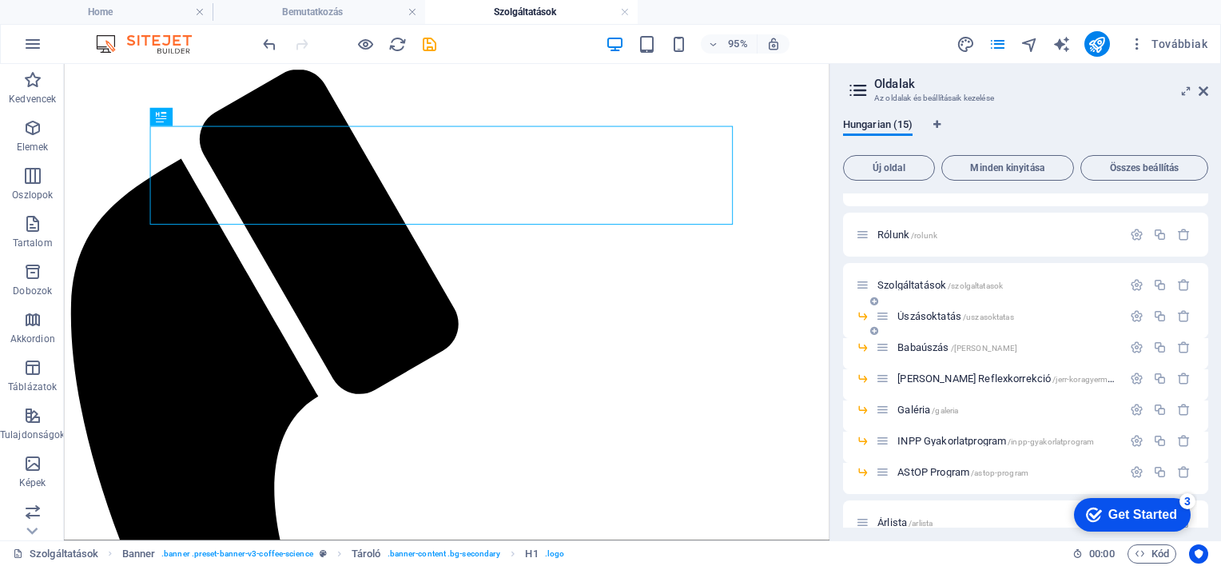
scroll to position [80, 0]
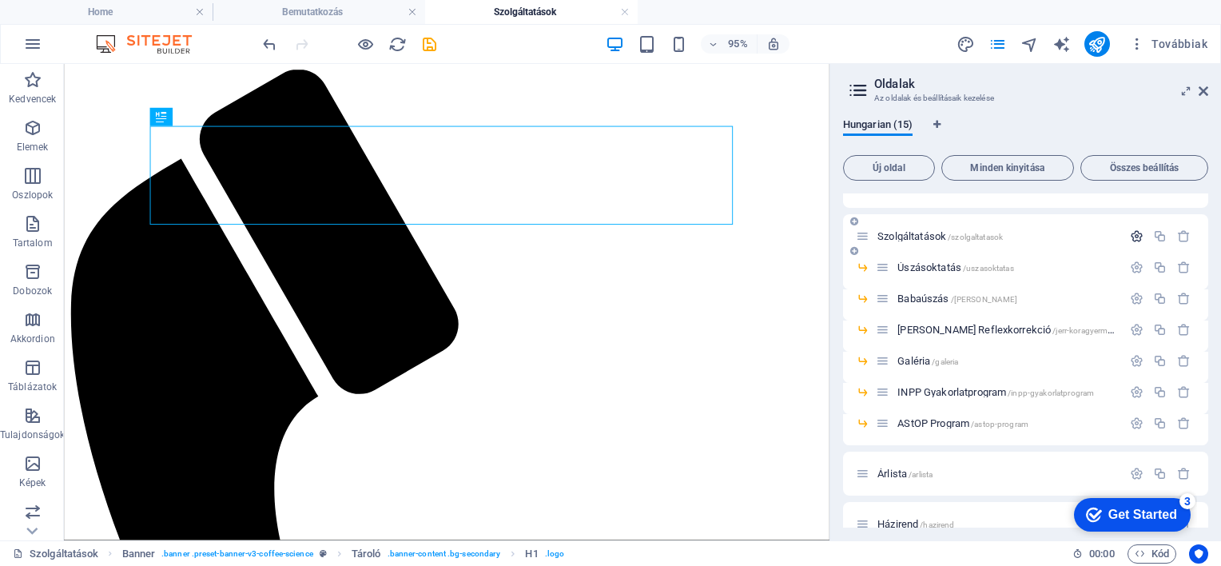
click at [1133, 235] on icon "button" at bounding box center [1137, 236] width 14 height 14
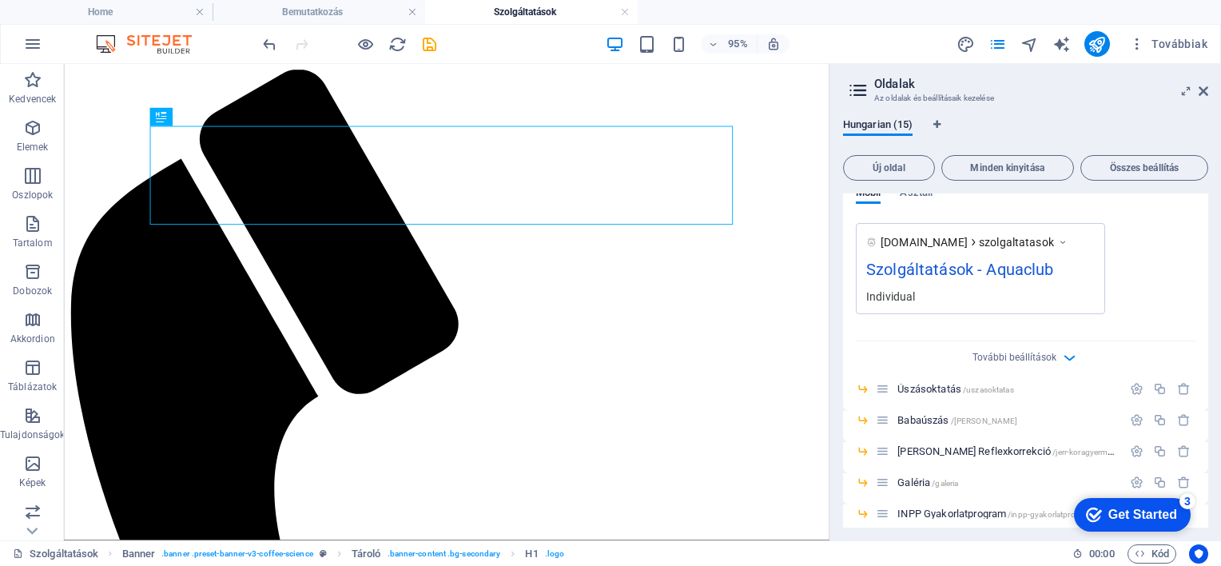
scroll to position [560, 0]
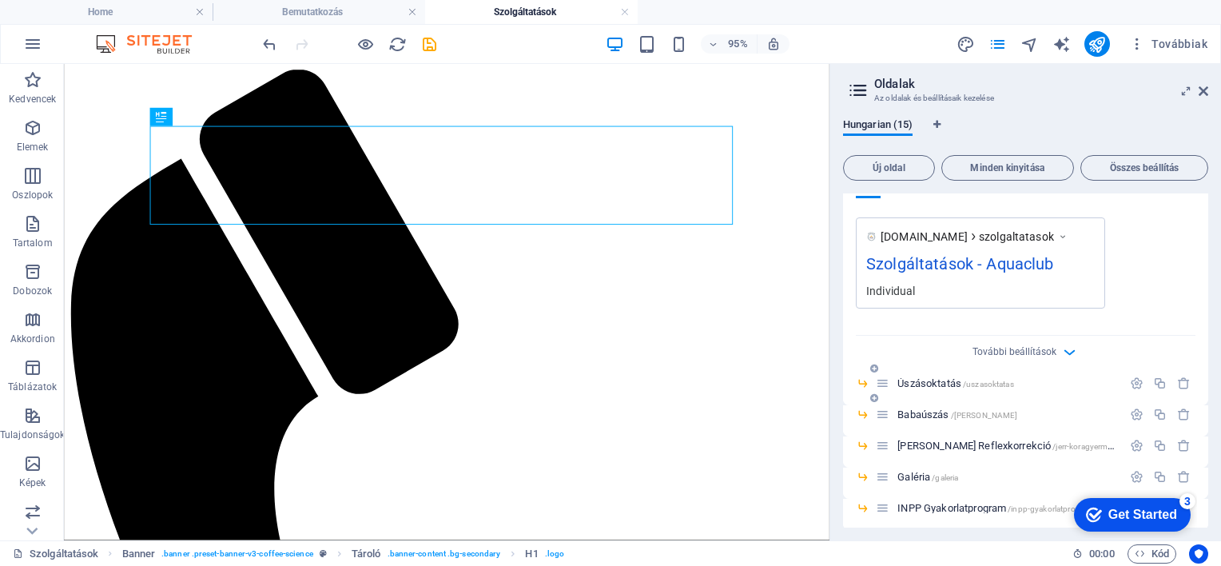
click at [931, 384] on span "Úszásoktatás /uszasoktatas" at bounding box center [956, 383] width 116 height 12
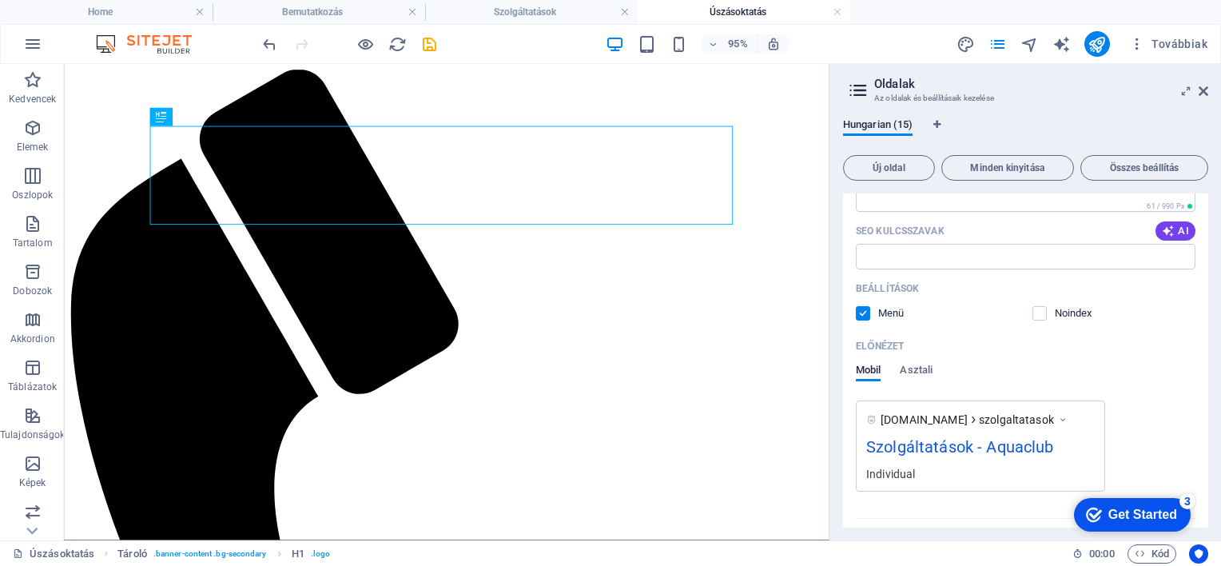
scroll to position [380, 0]
click at [834, 237] on div "Hungarian (15) Új oldal Minden kinyitása Összes beállítás Kezdőlap / Rólunk /ro…" at bounding box center [1025, 323] width 391 height 435
click at [861, 91] on icon at bounding box center [858, 90] width 24 height 22
click at [870, 121] on span "Hungarian (15)" at bounding box center [878, 126] width 70 height 22
click at [937, 125] on icon "Nyelv fülek" at bounding box center [937, 125] width 7 height 10
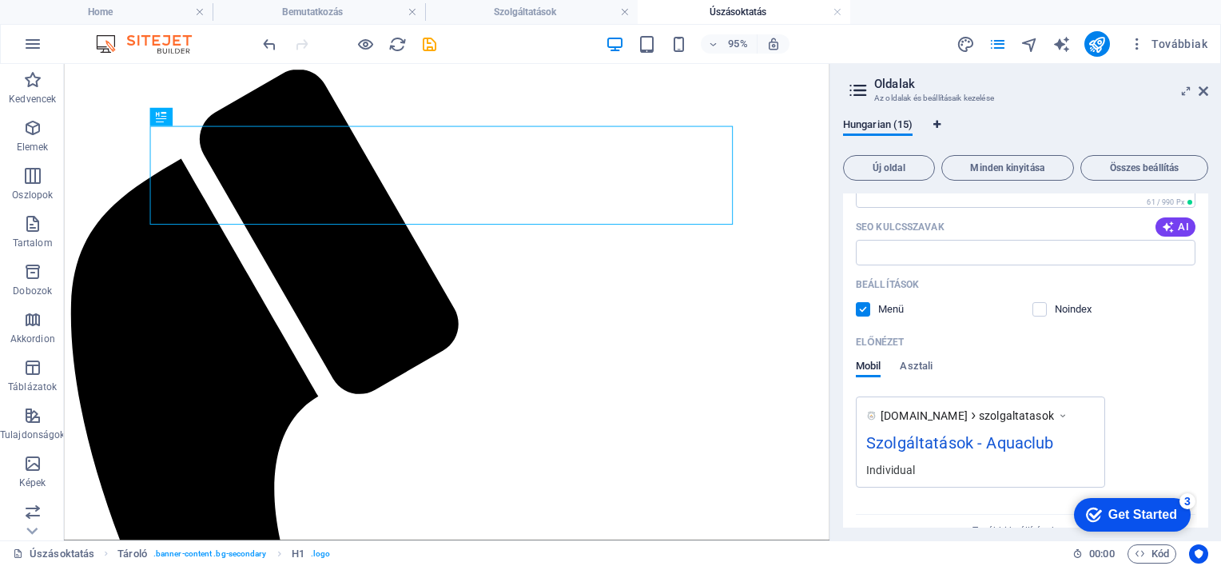
select select "65"
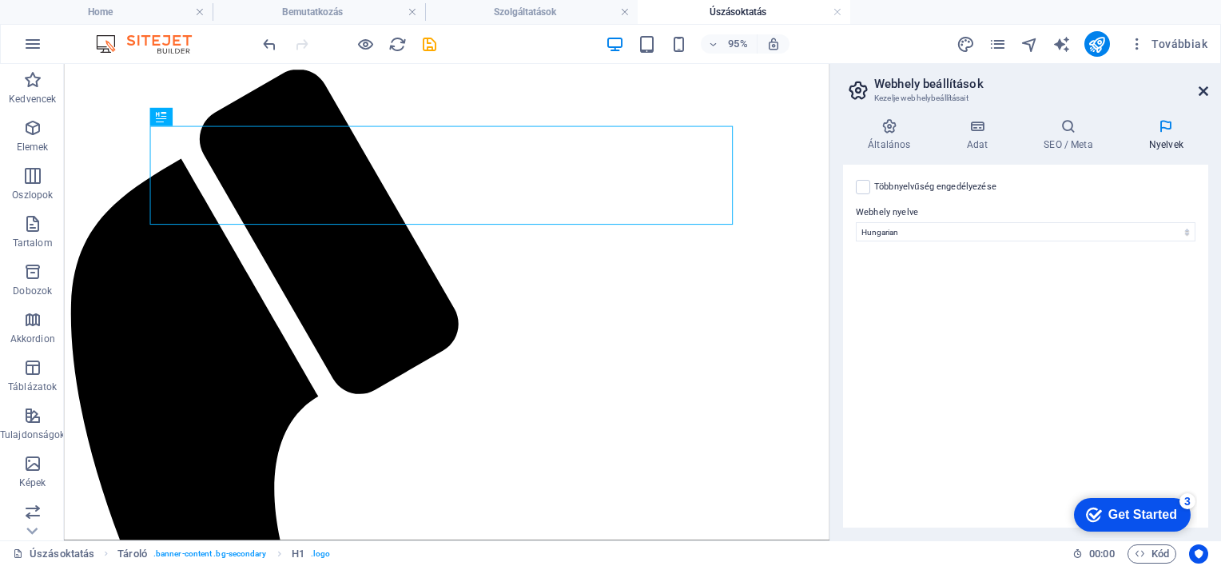
click at [1202, 89] on icon at bounding box center [1204, 91] width 10 height 13
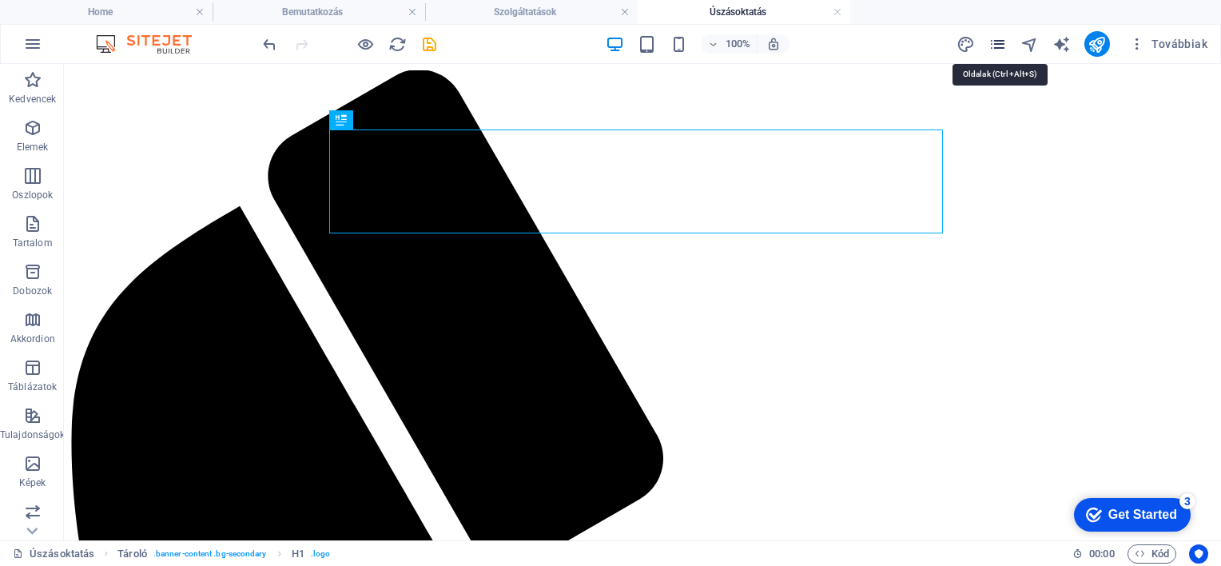
click at [1001, 43] on icon "pages" at bounding box center [998, 44] width 18 height 18
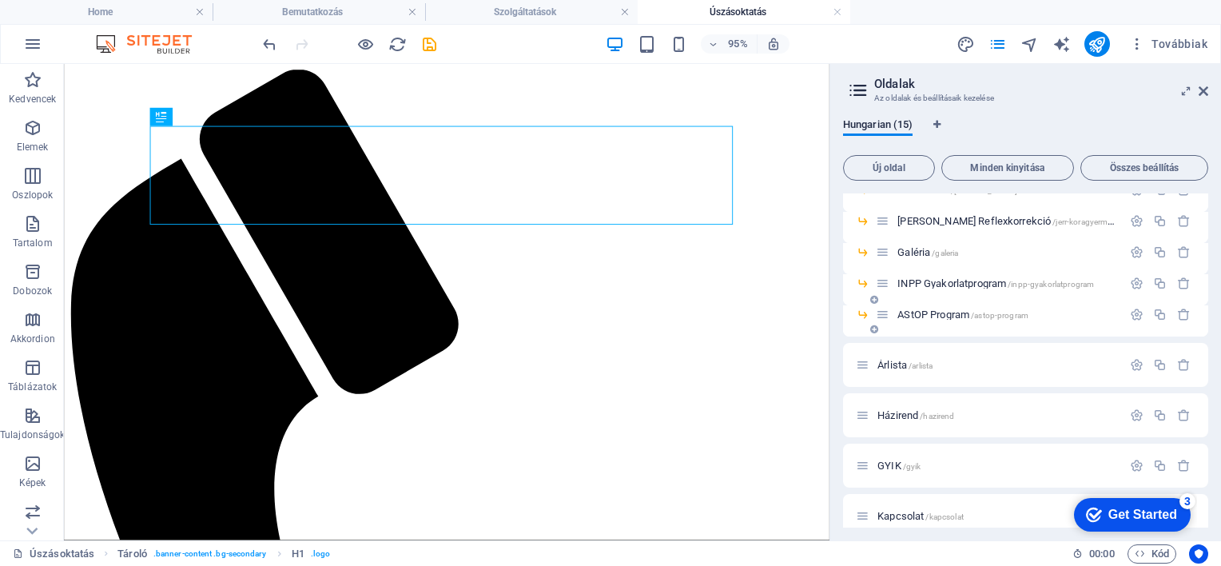
scroll to position [240, 0]
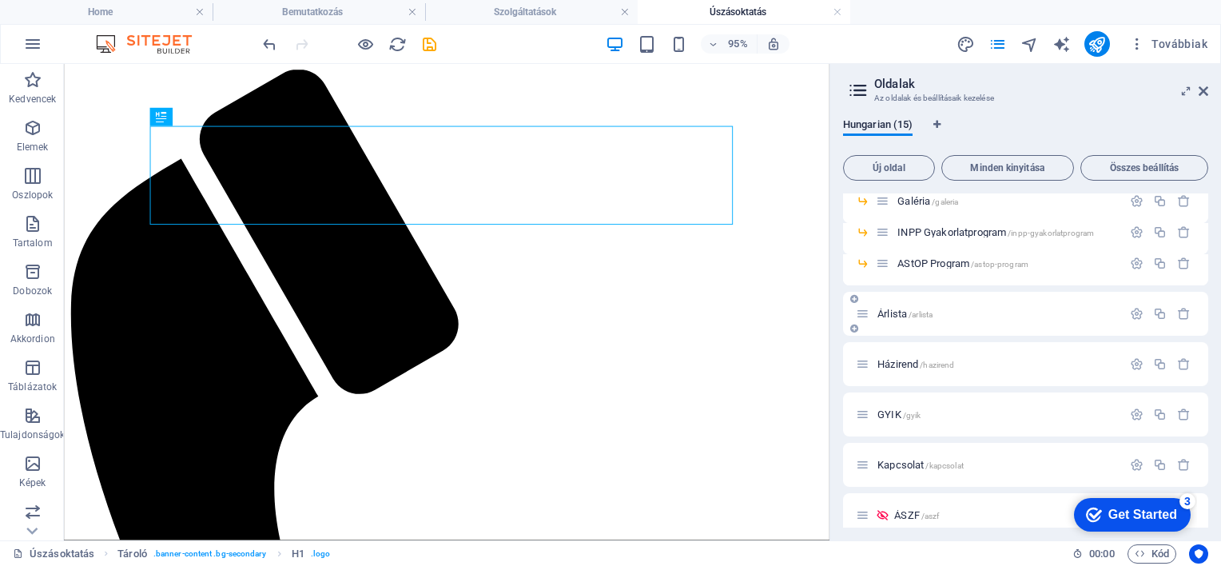
click at [895, 312] on span "Árlista /arlista" at bounding box center [905, 314] width 55 height 12
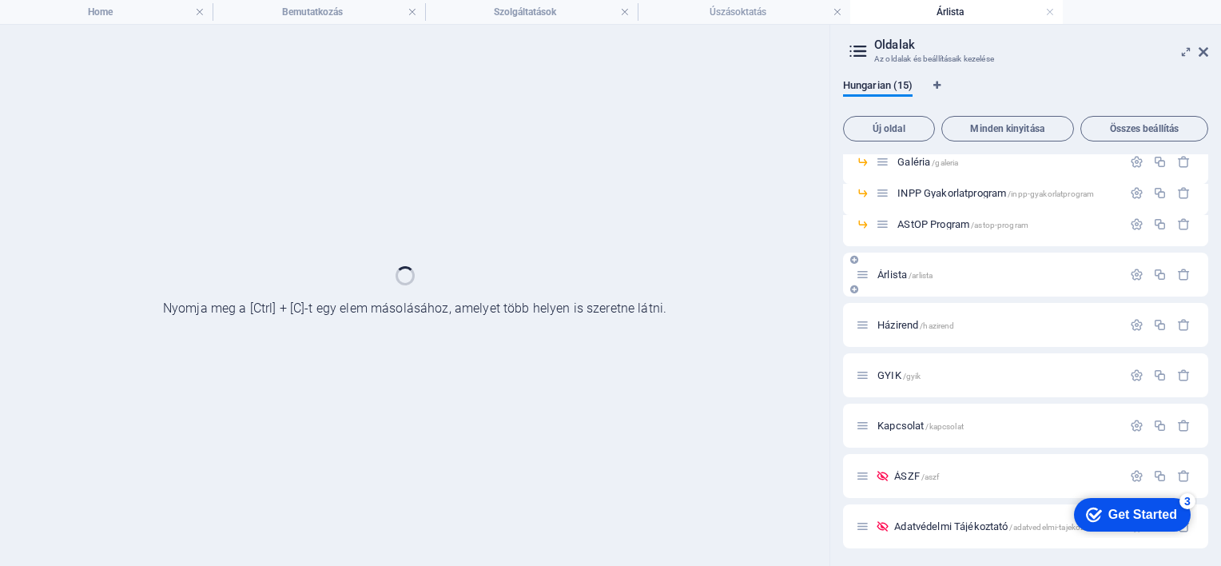
click at [895, 312] on div "Házirend /hazirend" at bounding box center [1025, 325] width 365 height 44
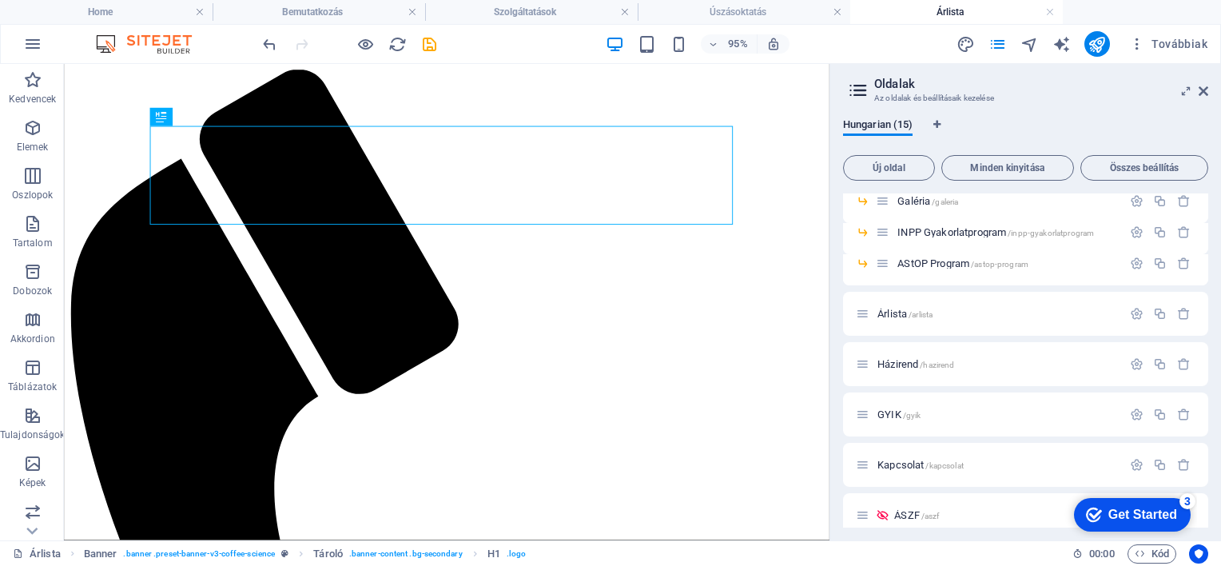
scroll to position [0, 0]
click at [897, 310] on span "Árlista /arlista" at bounding box center [905, 314] width 55 height 12
click at [1131, 313] on icon "button" at bounding box center [1137, 314] width 14 height 14
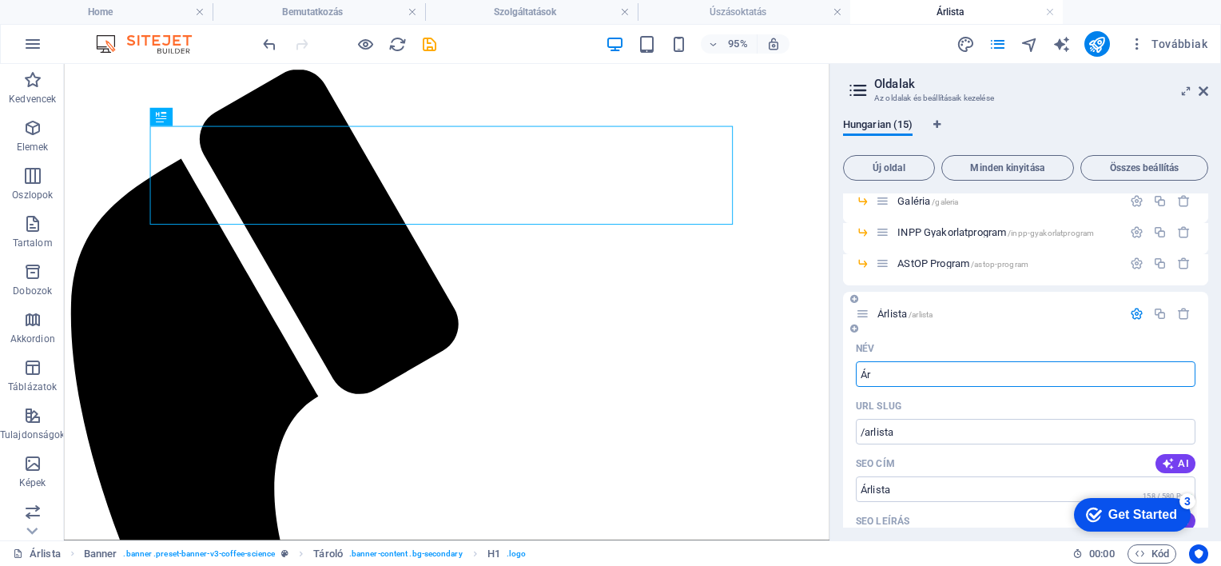
type input "Á"
type input "/"
type input "Díj"
type input "/di"
type input "Dí"
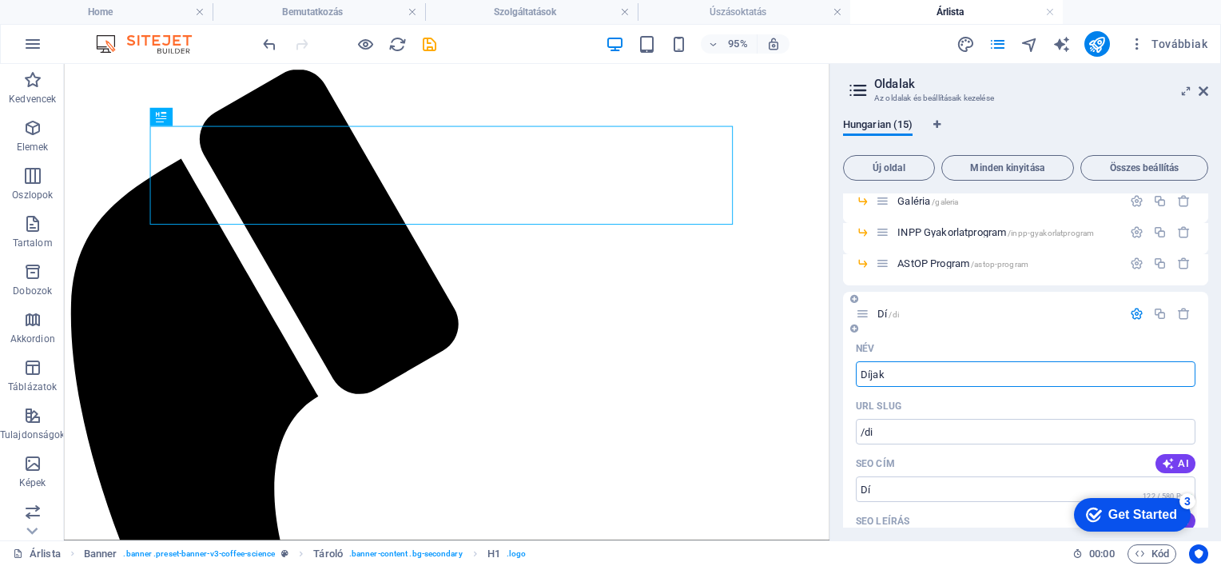
type input "Díjak"
type input "/dijak"
type input "Díjak"
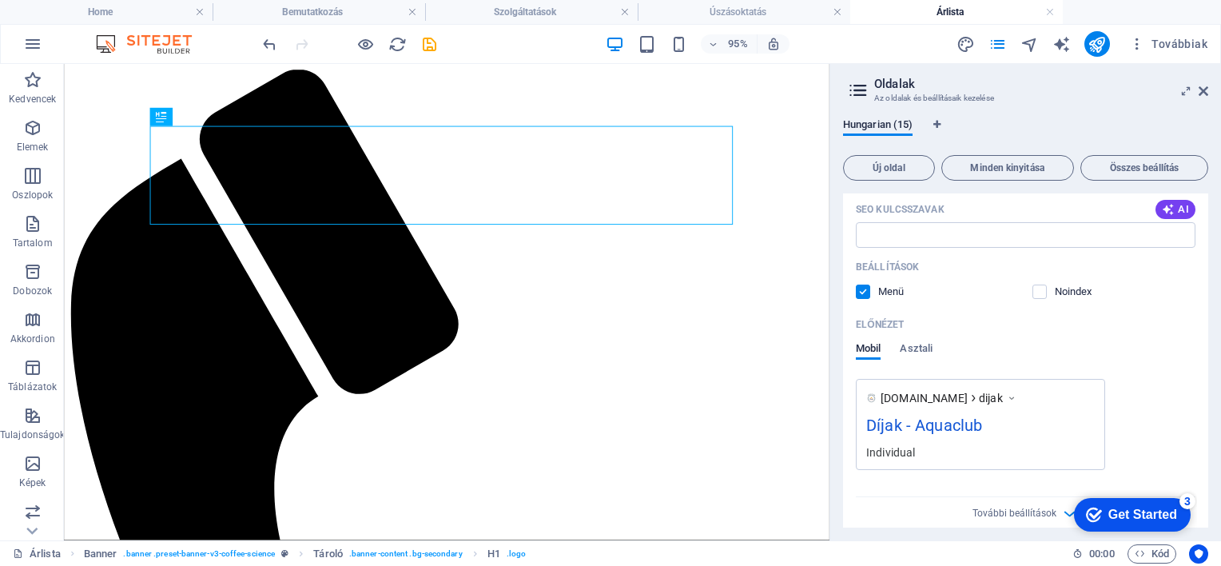
scroll to position [639, 0]
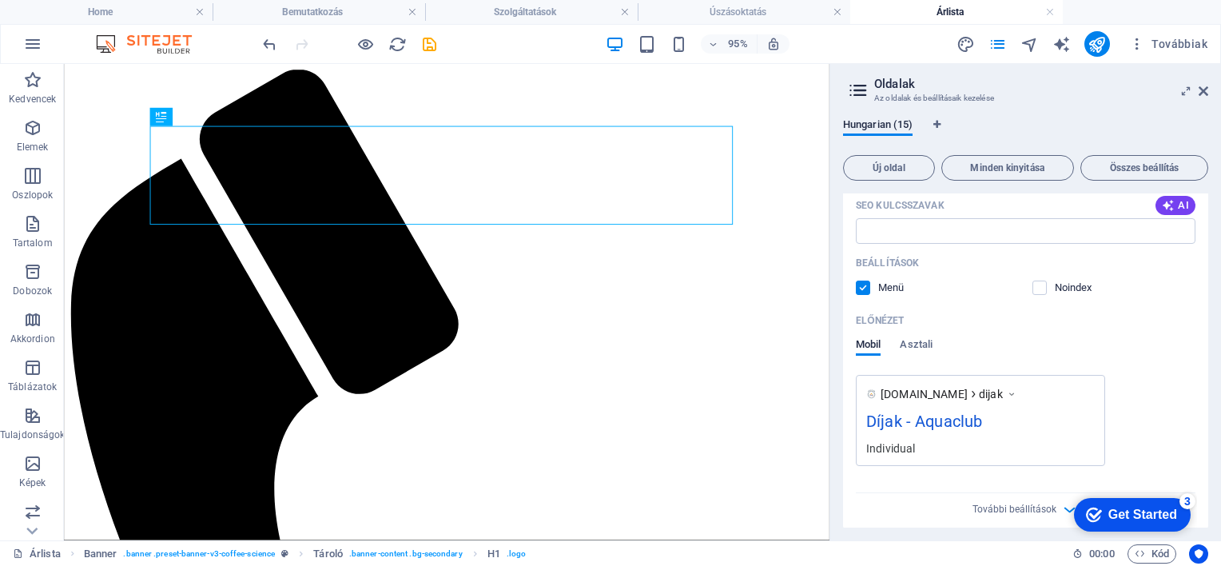
type input "Díjak"
click at [924, 480] on div "Név Díjak ​ URL SLUG /dijak ​ SEO cím AI Díjak ​ 148 / 580 Px SEO leírás AI ​ 6…" at bounding box center [1025, 233] width 365 height 595
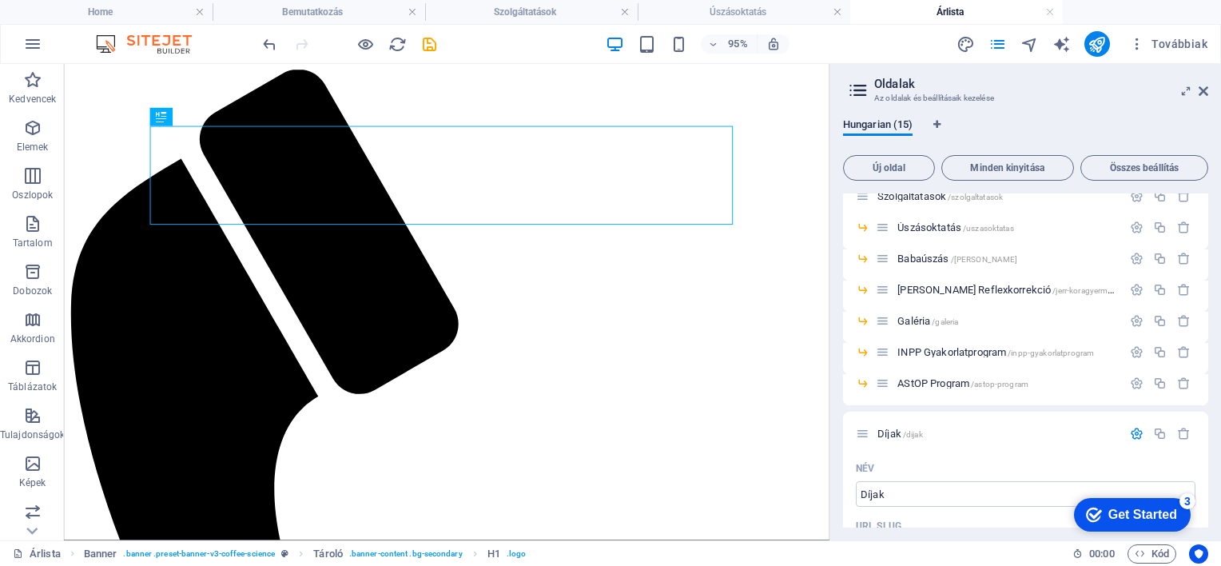
scroll to position [123, 0]
click at [898, 427] on span "Díjak /dijak" at bounding box center [901, 430] width 46 height 12
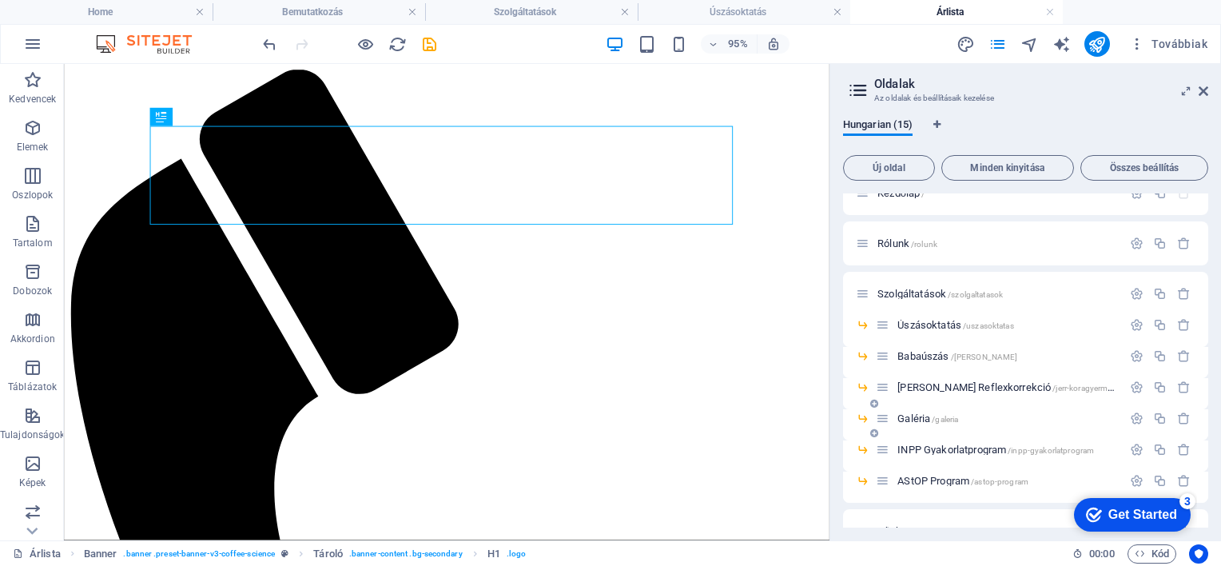
scroll to position [0, 0]
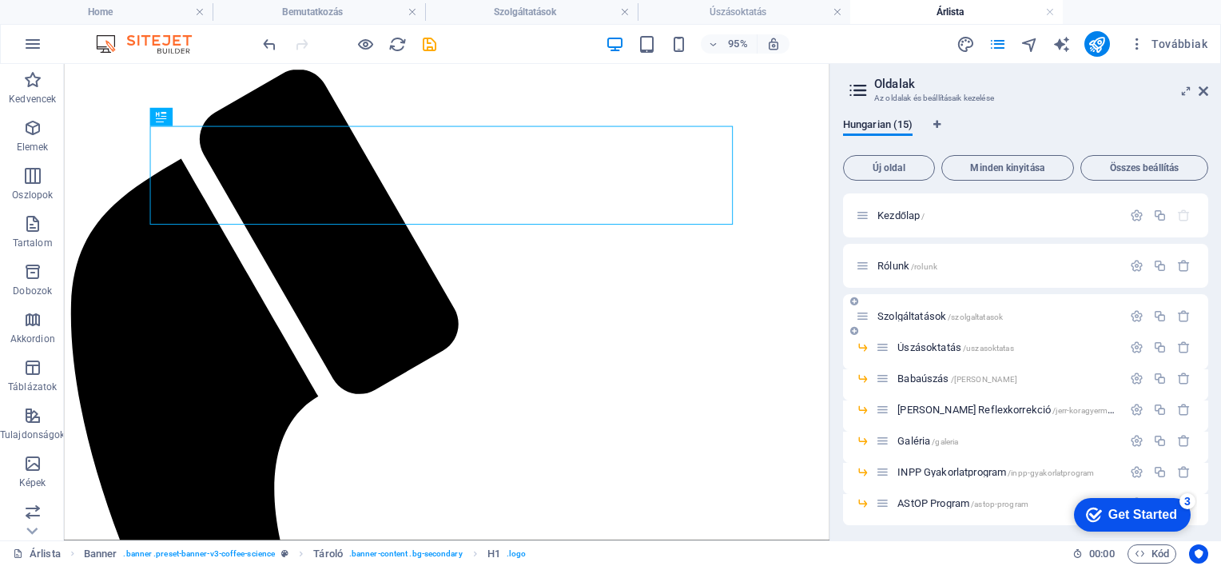
click at [855, 332] on icon at bounding box center [854, 331] width 8 height 10
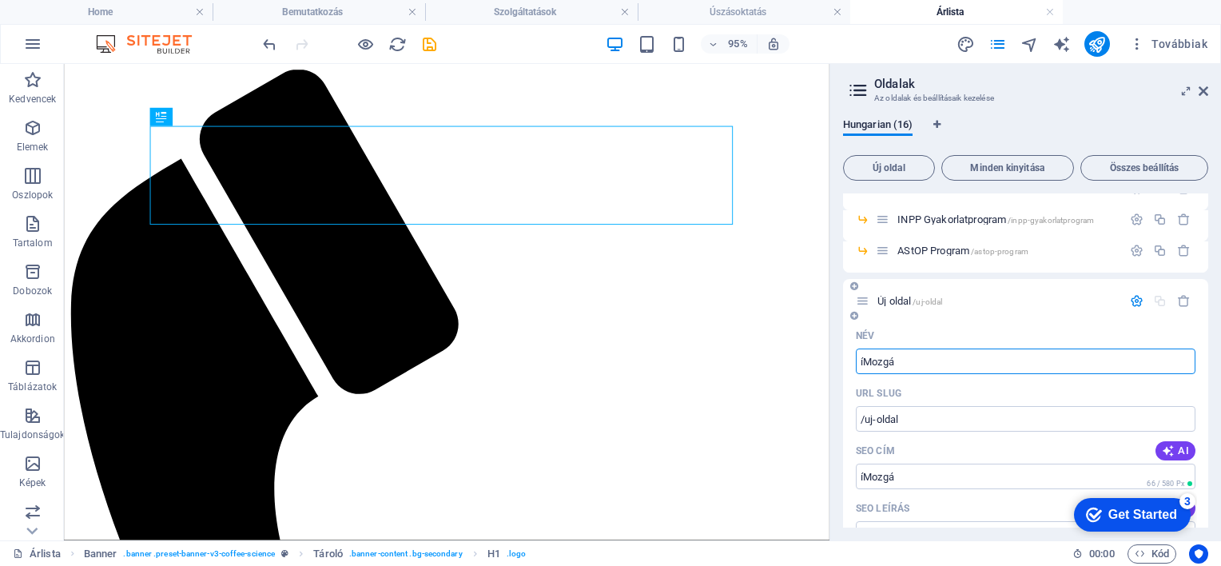
type input "íMozg"
type input "/imozga"
type input "í"
type input "/"
type input "í"
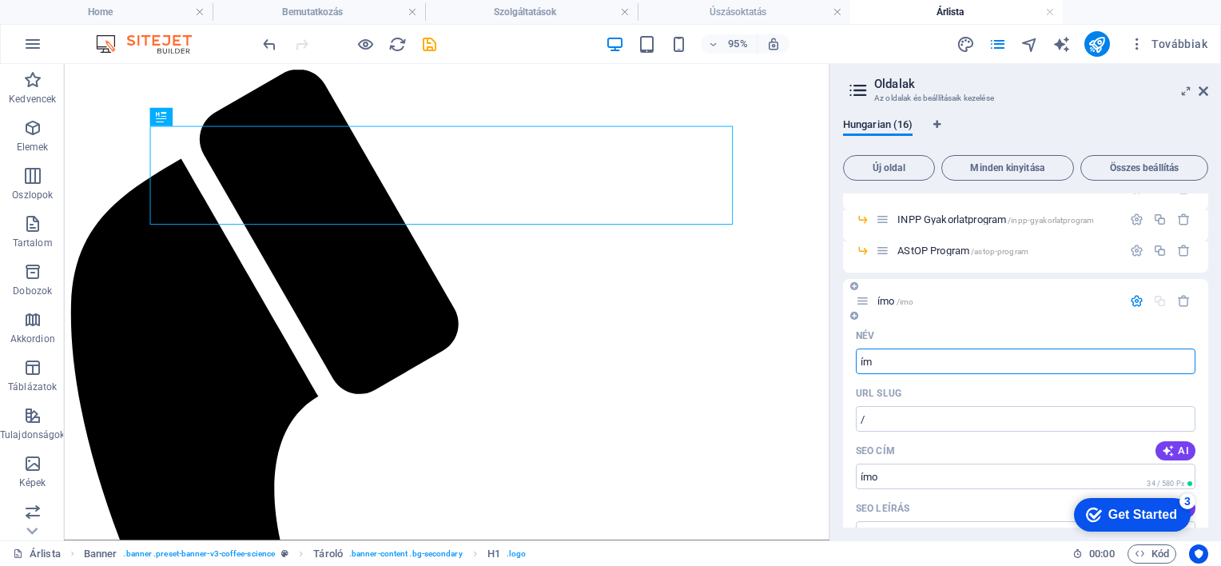
type input "/imo"
type input "ímo"
type input "M"
type input "/"
type input "Mozgásfej"
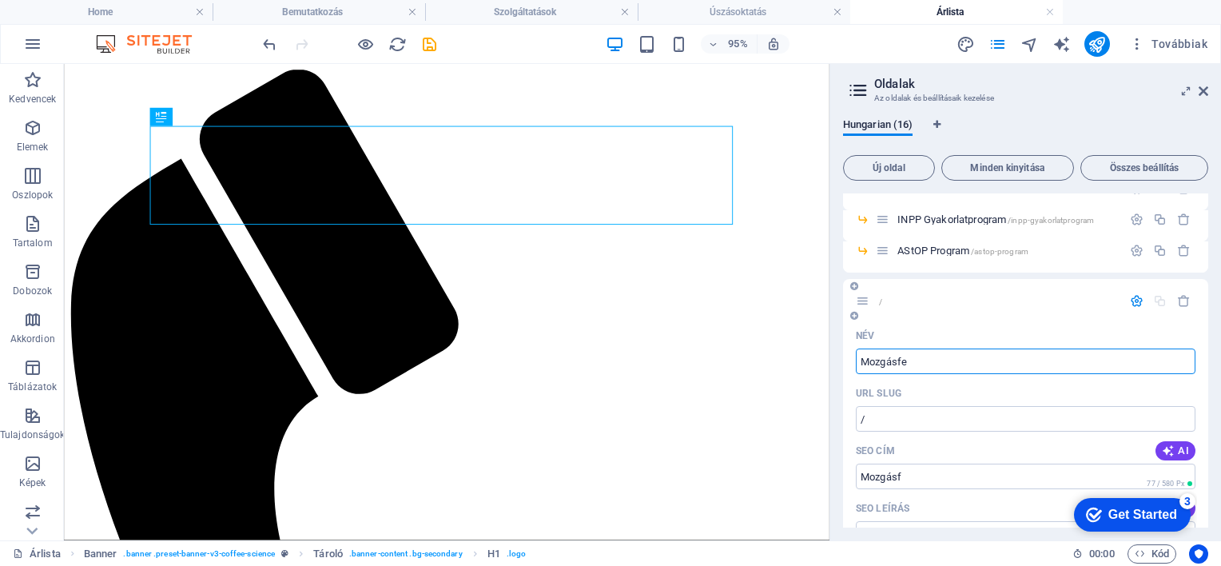
type input "/mozgasf"
type input "Mozgásf"
type input "Mozgásfejlesztés"
type input "/mozgasfejlesztes"
type input "Mozgásfejlesztés"
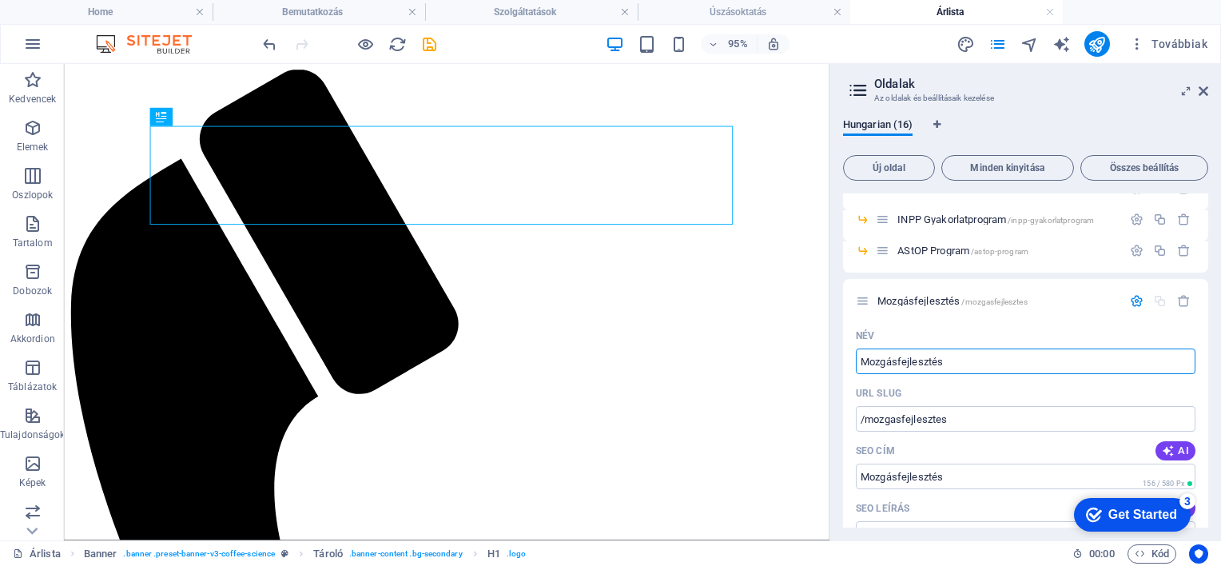
type input "Mozgásfejlesztés"
click at [1215, 338] on div "Hungarian (16) Új oldal Minden kinyitása Összes beállítás Kezdőlap / Rólunk /ro…" at bounding box center [1025, 323] width 391 height 435
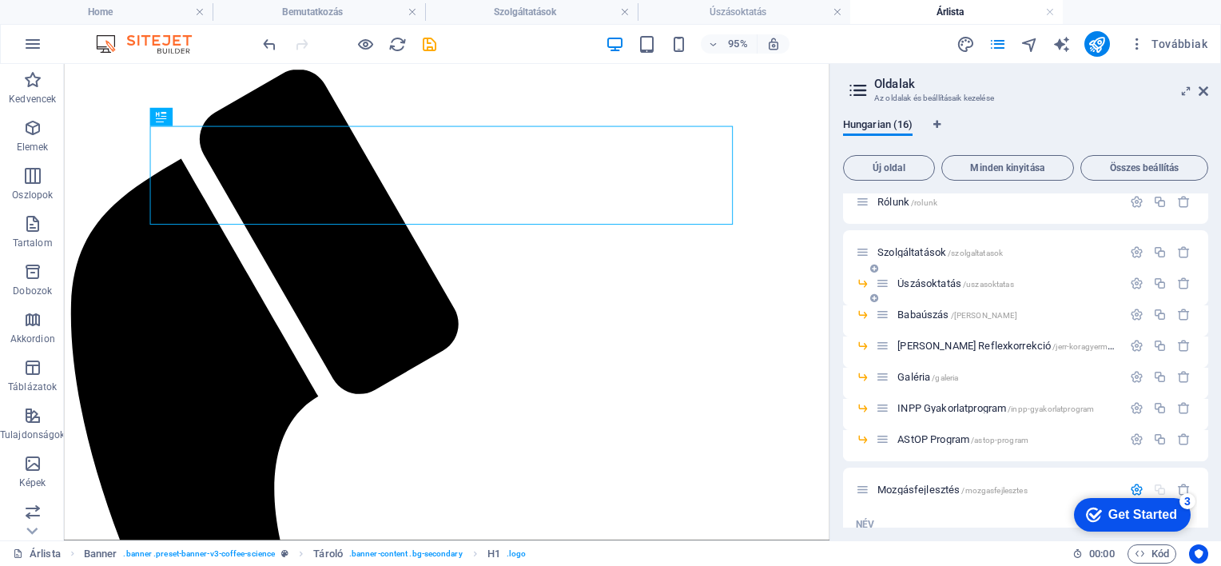
scroll to position [0, 0]
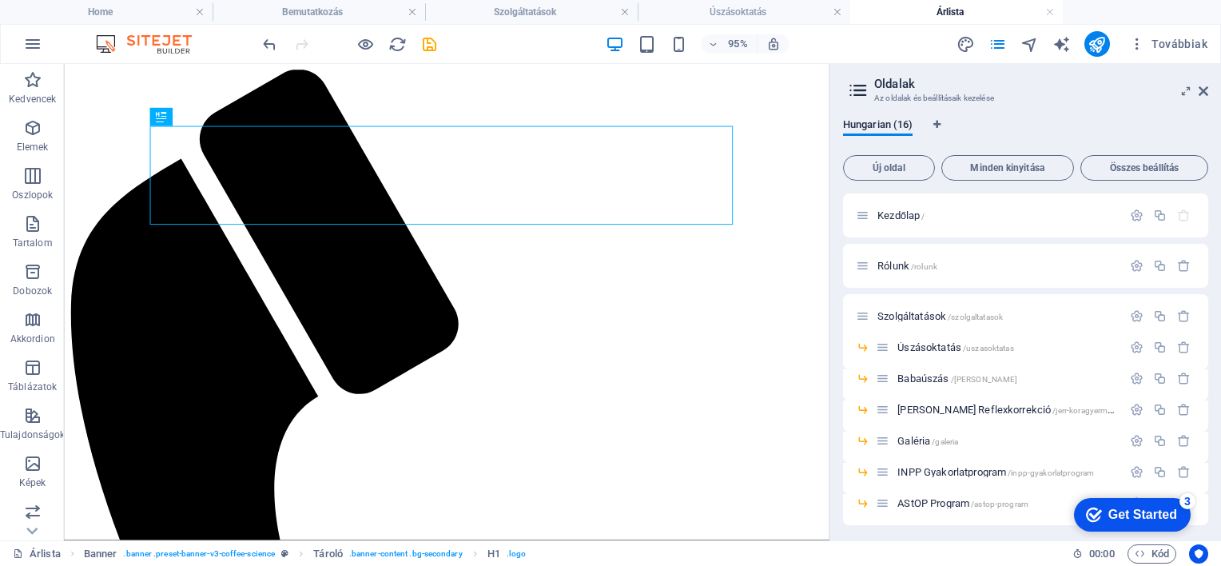
click at [1215, 272] on div "Hungarian (16) Új oldal Minden kinyitása Összes beállítás Kezdőlap / Rólunk /ro…" at bounding box center [1025, 323] width 391 height 435
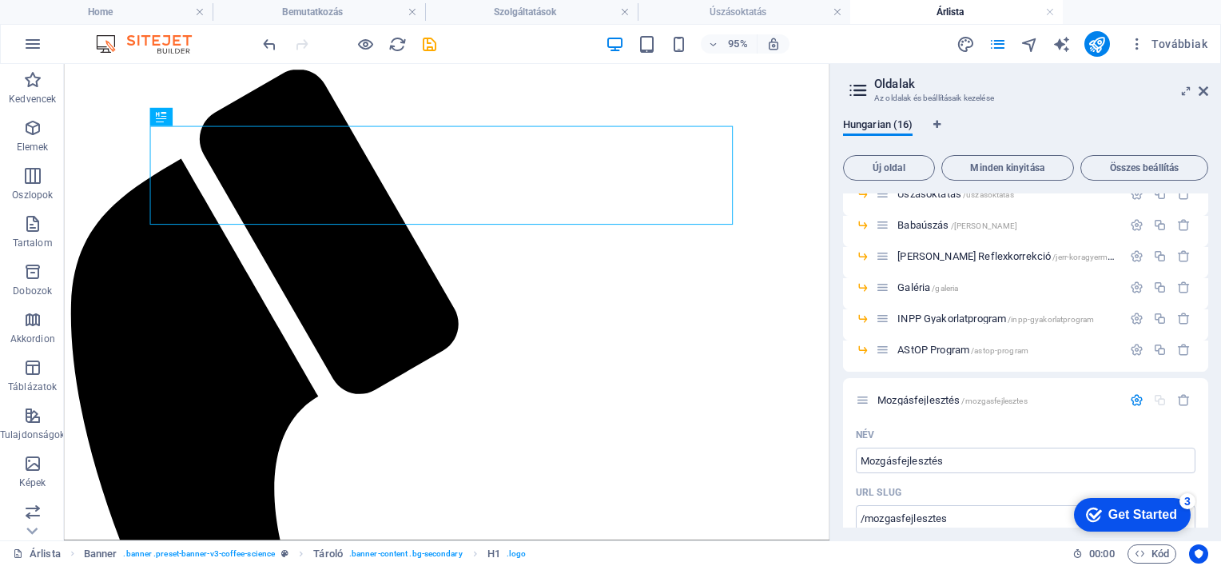
scroll to position [160, 0]
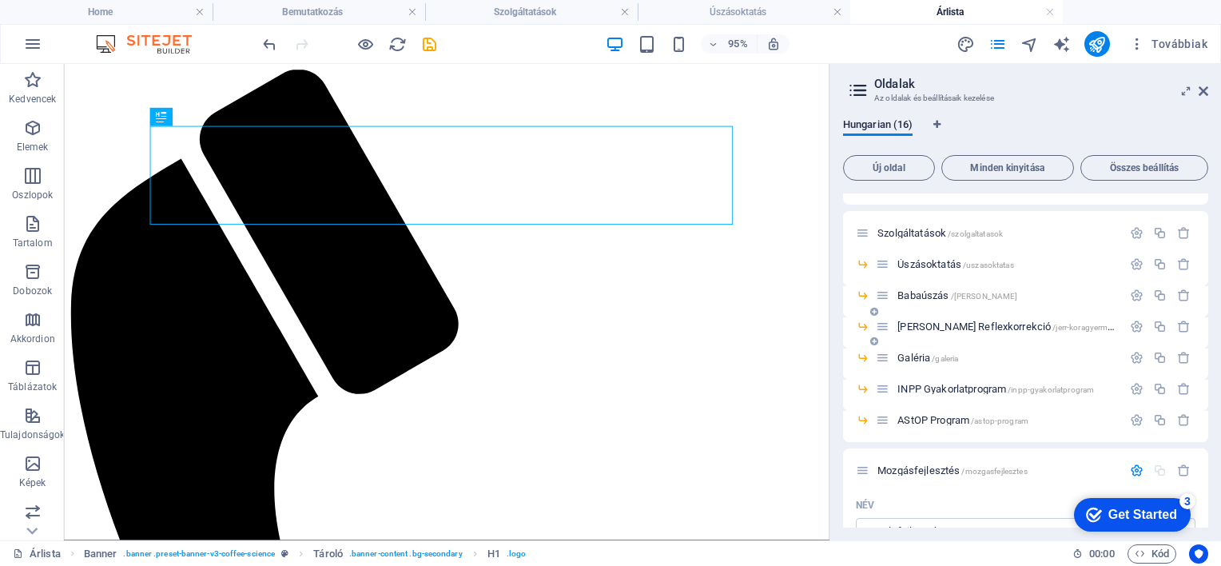
scroll to position [80, 0]
click at [872, 314] on icon at bounding box center [874, 314] width 8 height 10
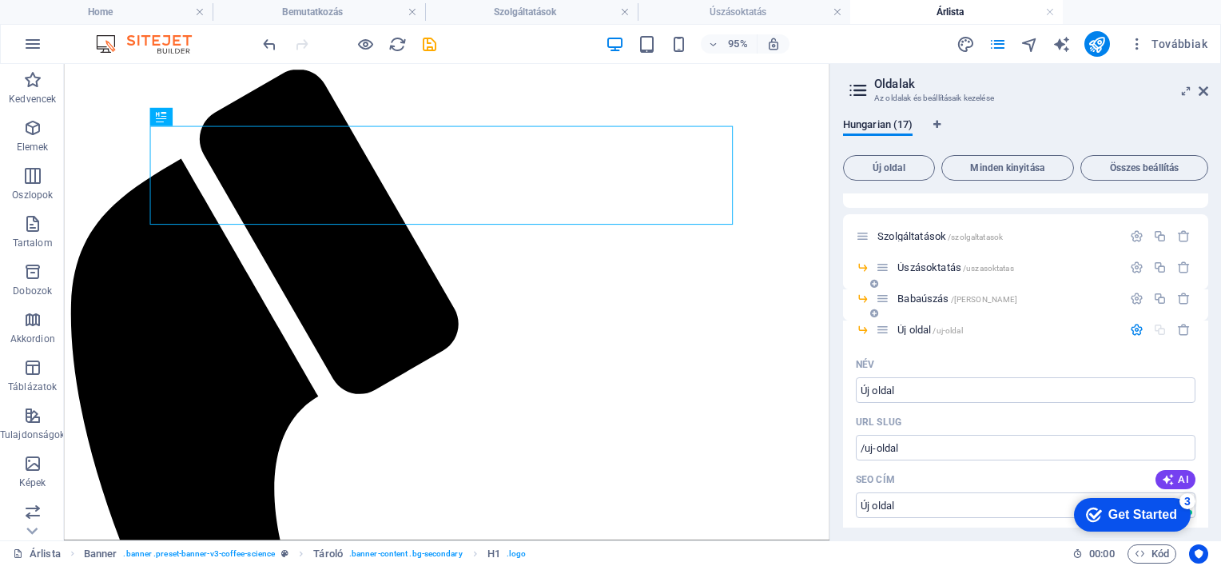
click at [872, 314] on icon at bounding box center [874, 314] width 8 height 10
click at [1180, 327] on icon "button" at bounding box center [1184, 330] width 14 height 14
click at [1177, 329] on icon "button" at bounding box center [1184, 330] width 14 height 14
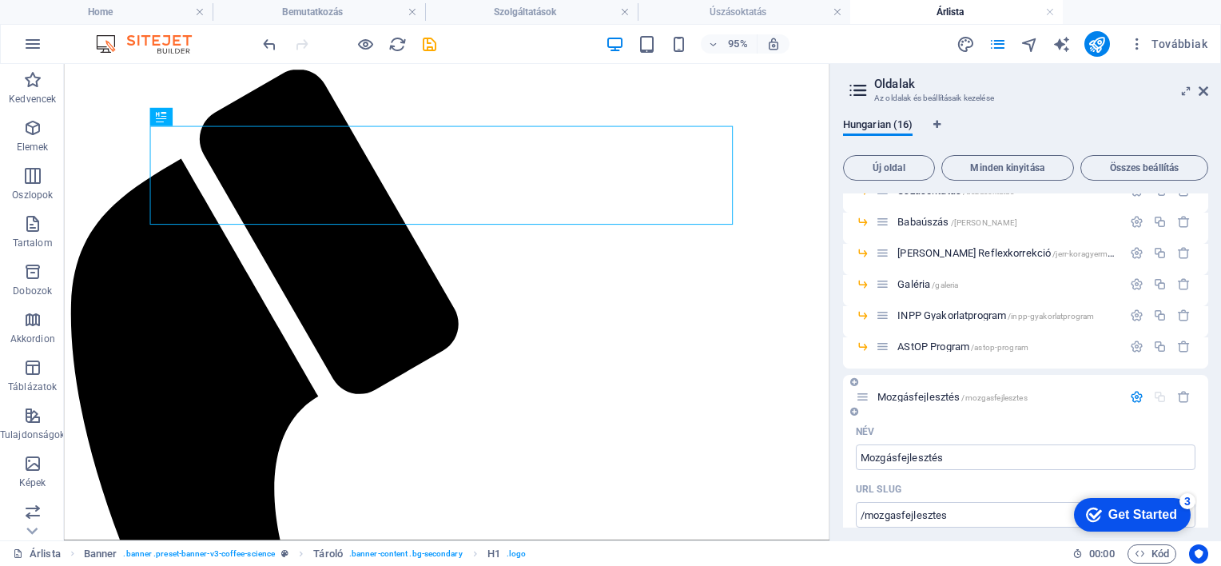
scroll to position [160, 0]
click at [1178, 392] on icon "button" at bounding box center [1184, 394] width 14 height 14
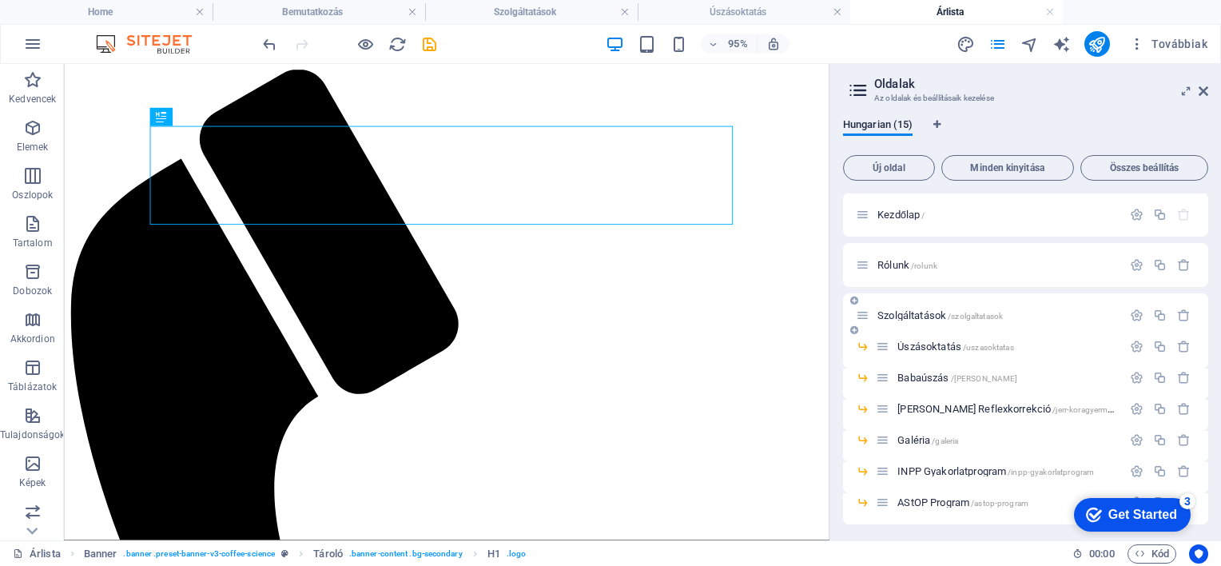
scroll to position [0, 0]
click at [851, 330] on icon at bounding box center [854, 331] width 8 height 10
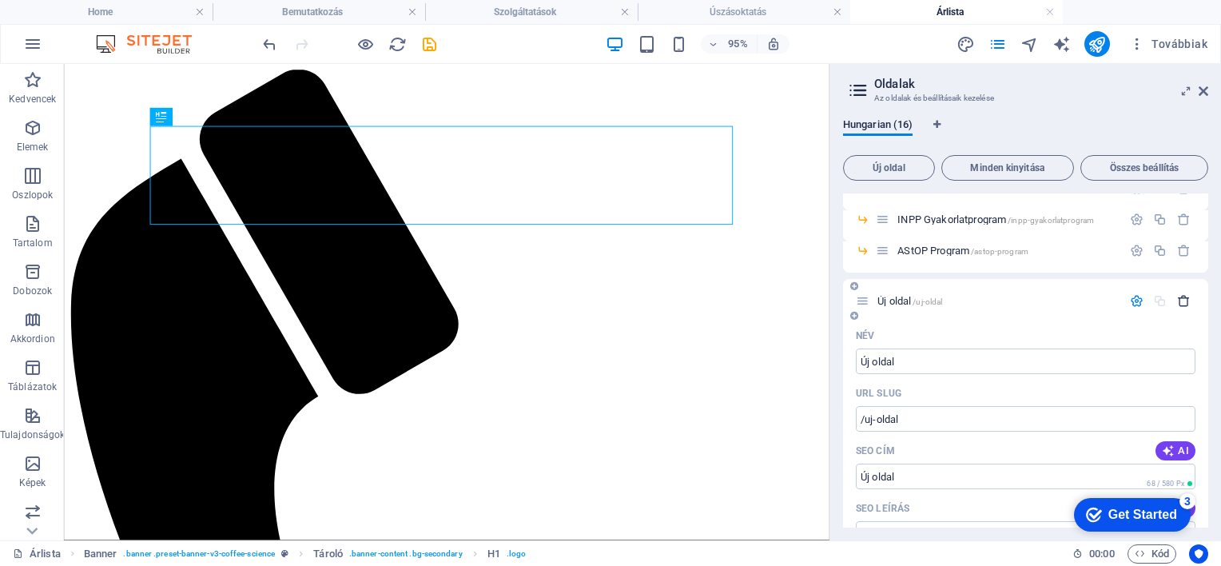
click at [1183, 301] on icon "button" at bounding box center [1184, 301] width 14 height 14
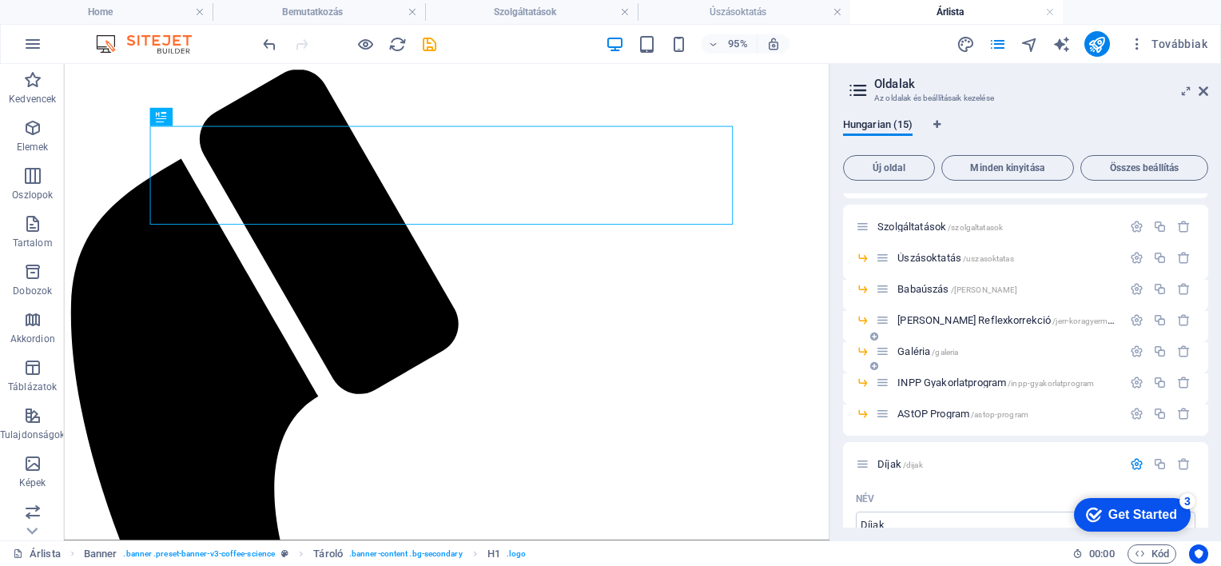
scroll to position [93, 0]
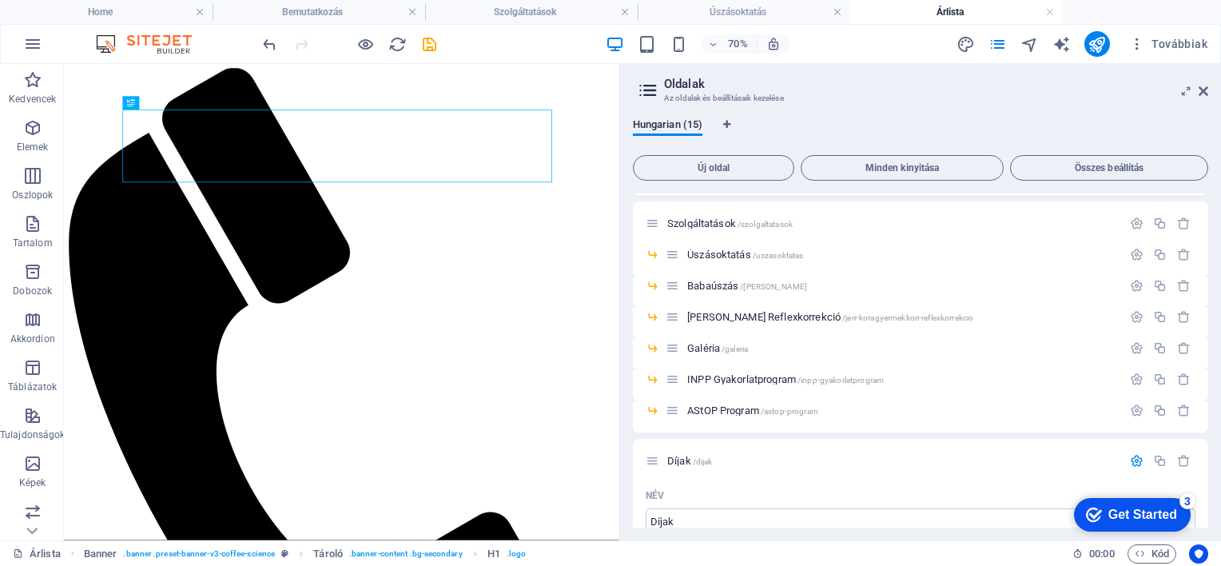
drag, startPoint x: 831, startPoint y: 289, endPoint x: 617, endPoint y: 295, distance: 214.3
click at [617, 295] on div "Home Bemutatkozás Szolgáltatások Úszásoktatás Árlista Kedvencek Elemek Oszlopok…" at bounding box center [610, 302] width 1221 height 476
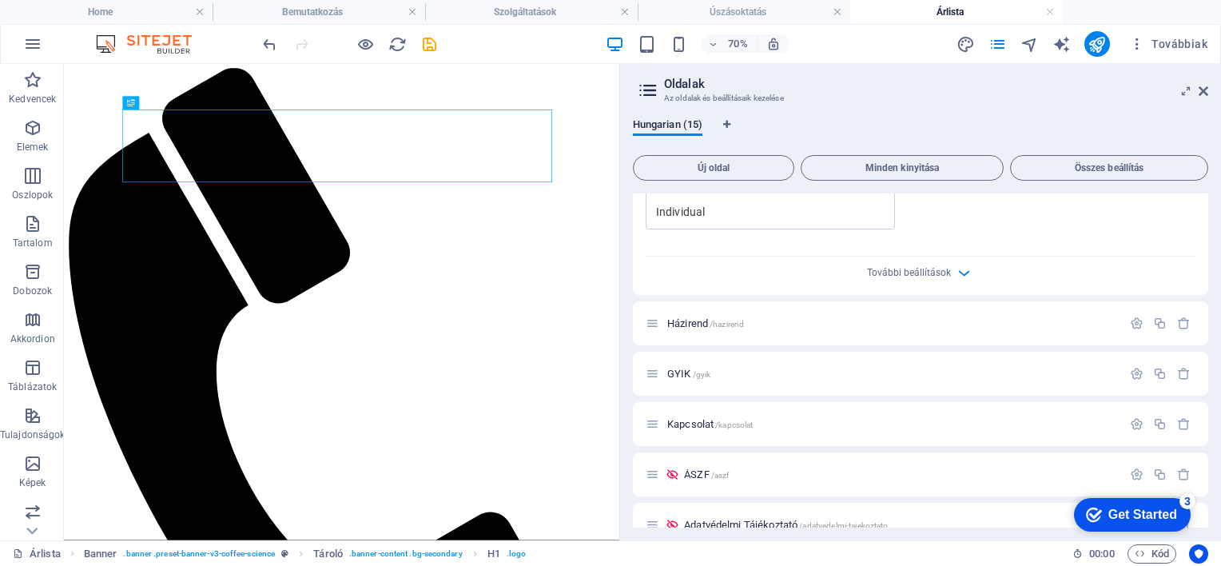
scroll to position [892, 0]
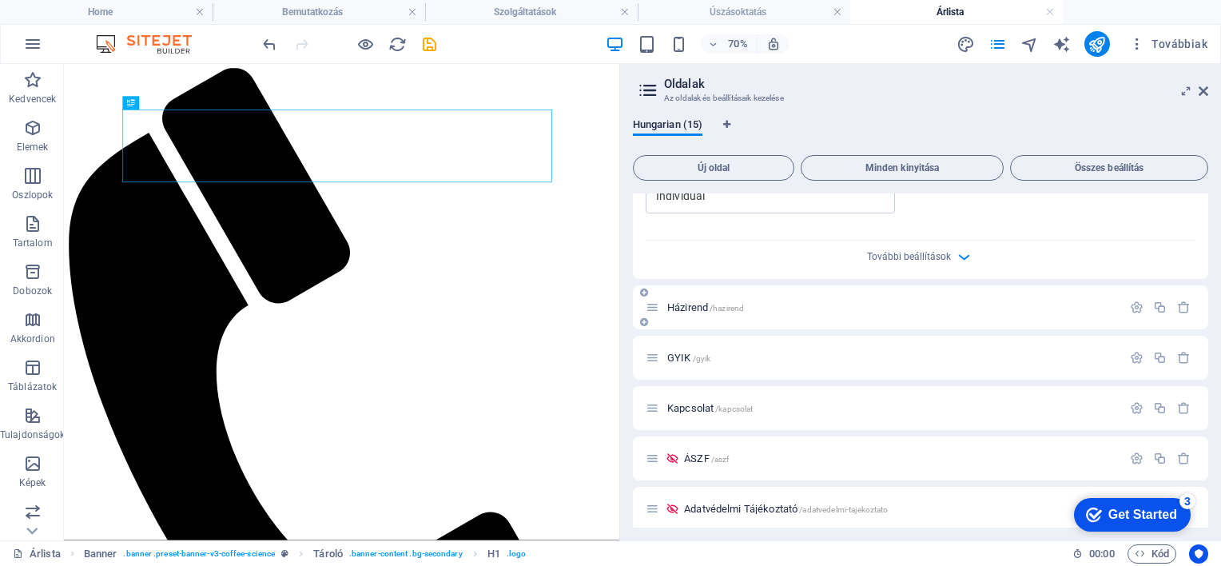
click at [688, 307] on span "Házirend /hazirend" at bounding box center [705, 307] width 77 height 12
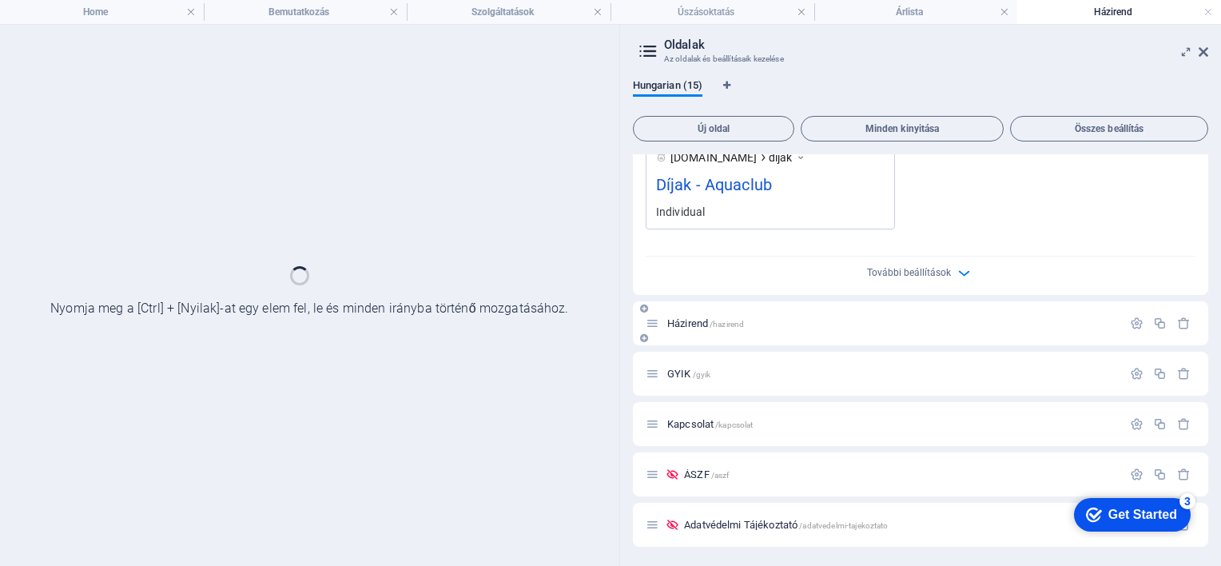
click at [688, 307] on div "Házirend /hazirend" at bounding box center [921, 323] width 576 height 44
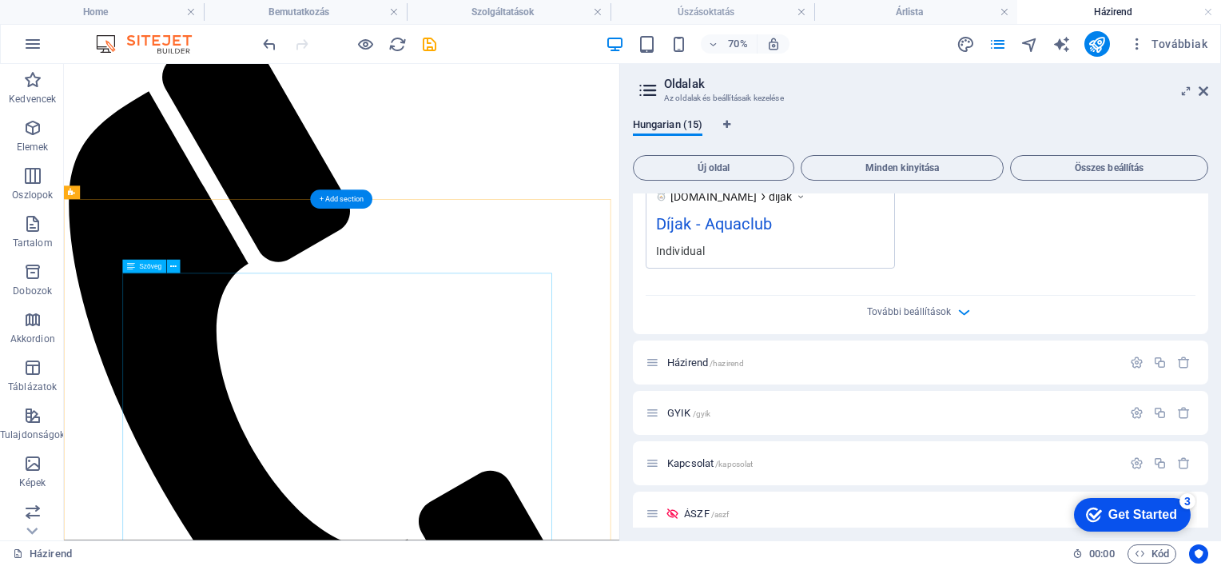
scroll to position [0, 0]
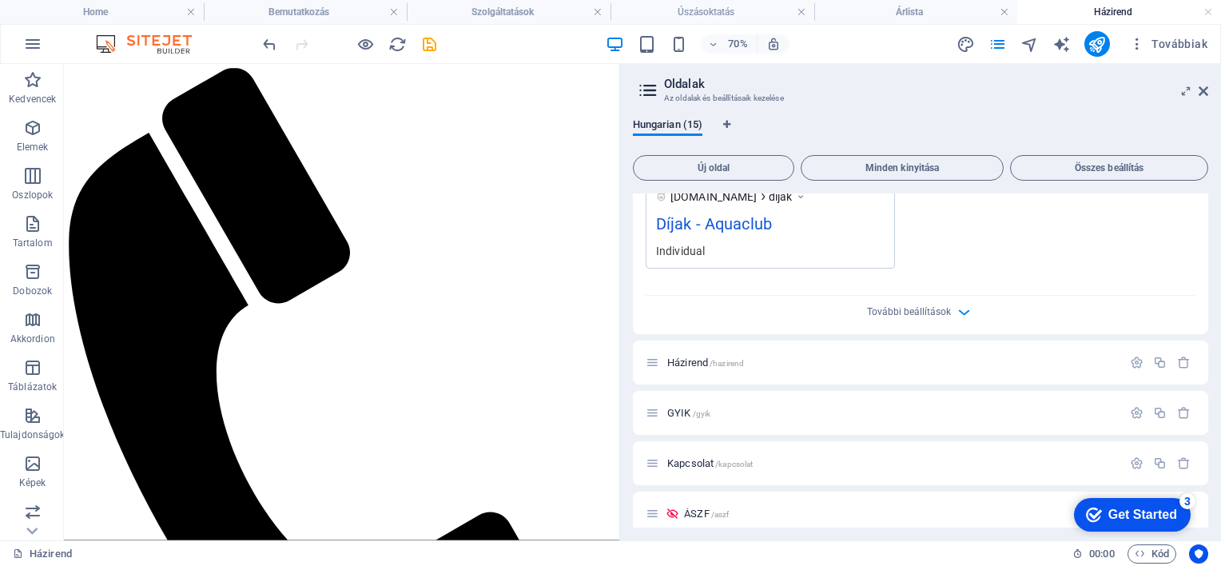
click at [751, 309] on div "További beállítások" at bounding box center [921, 309] width 550 height 26
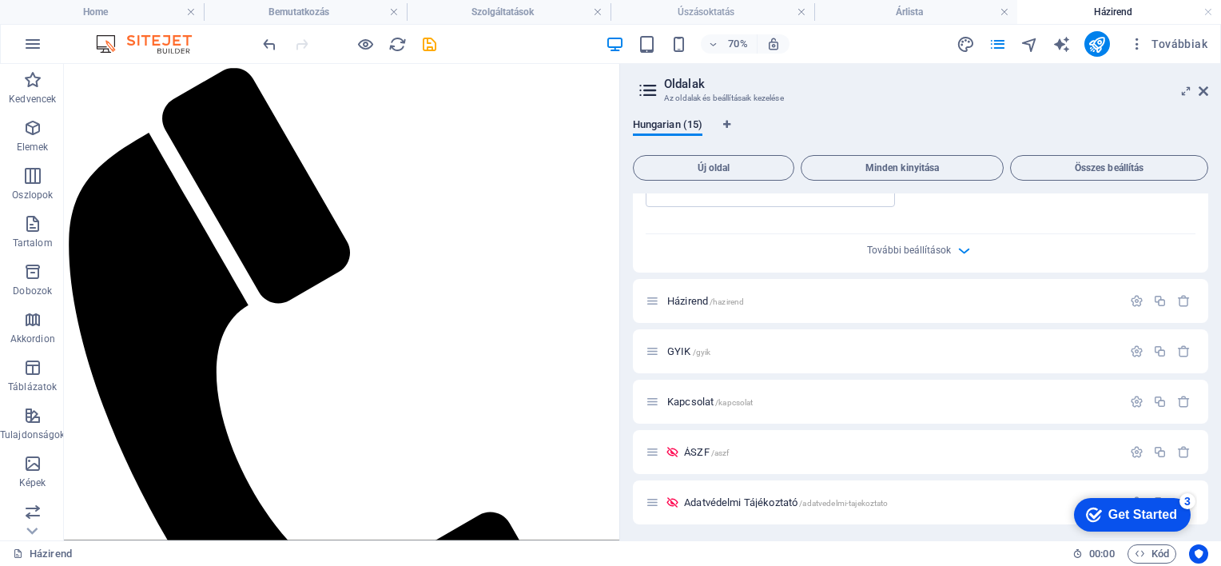
scroll to position [902, 0]
click at [680, 348] on span "GYIK /gyik" at bounding box center [688, 348] width 43 height 12
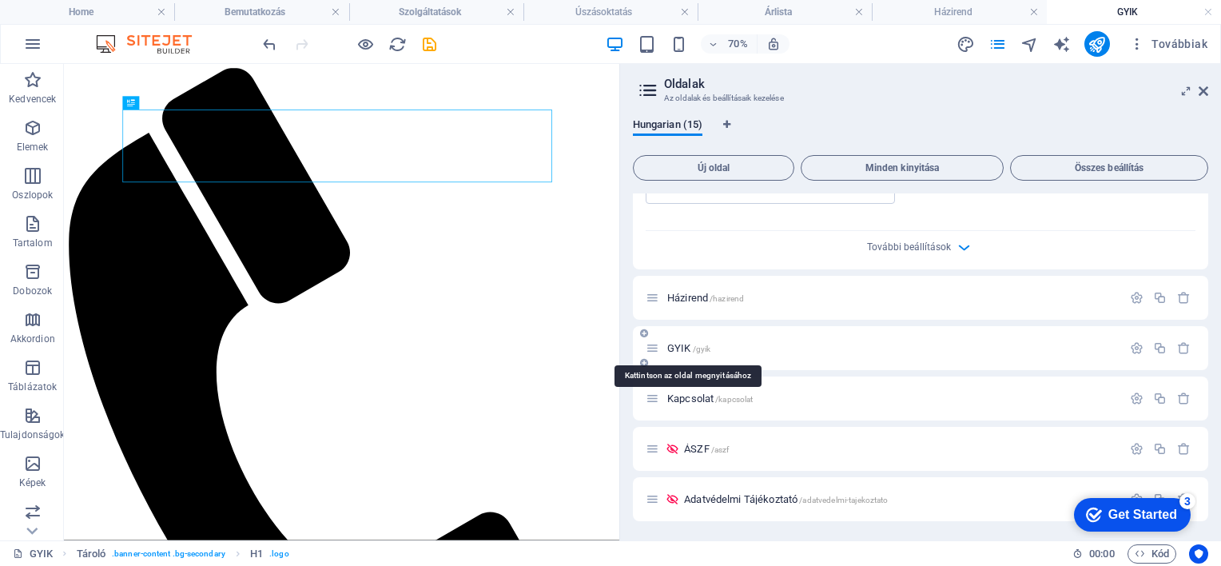
click at [677, 347] on span "GYIK /gyik" at bounding box center [688, 348] width 43 height 12
click at [1130, 351] on icon "button" at bounding box center [1137, 348] width 14 height 14
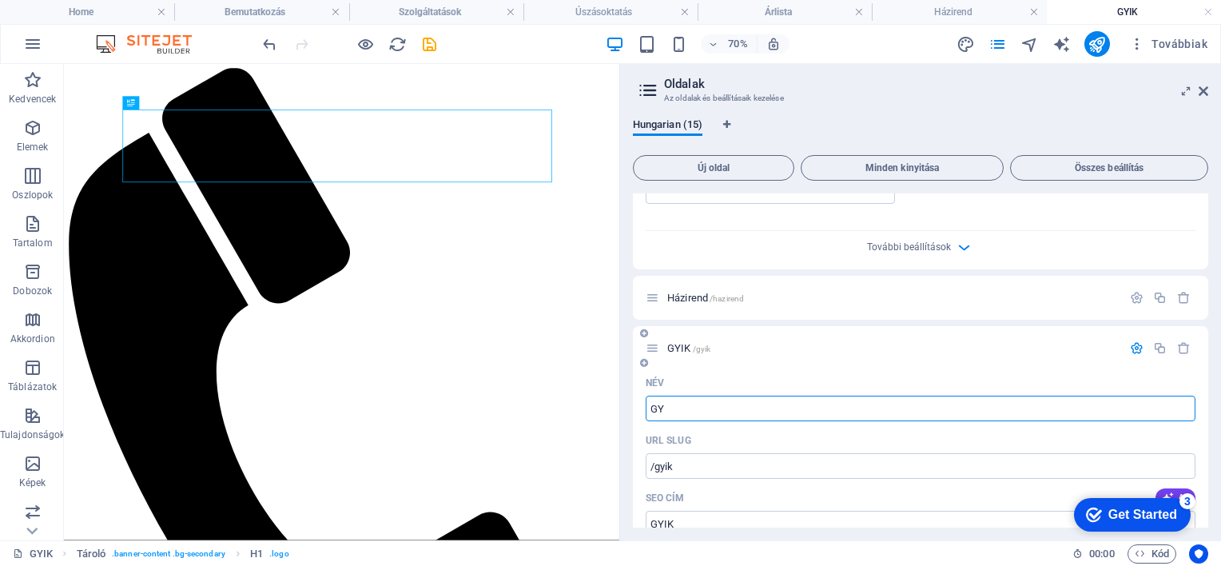
type input "GY"
type input "/gy"
type input "GY"
type input "Gya"
type input "/g"
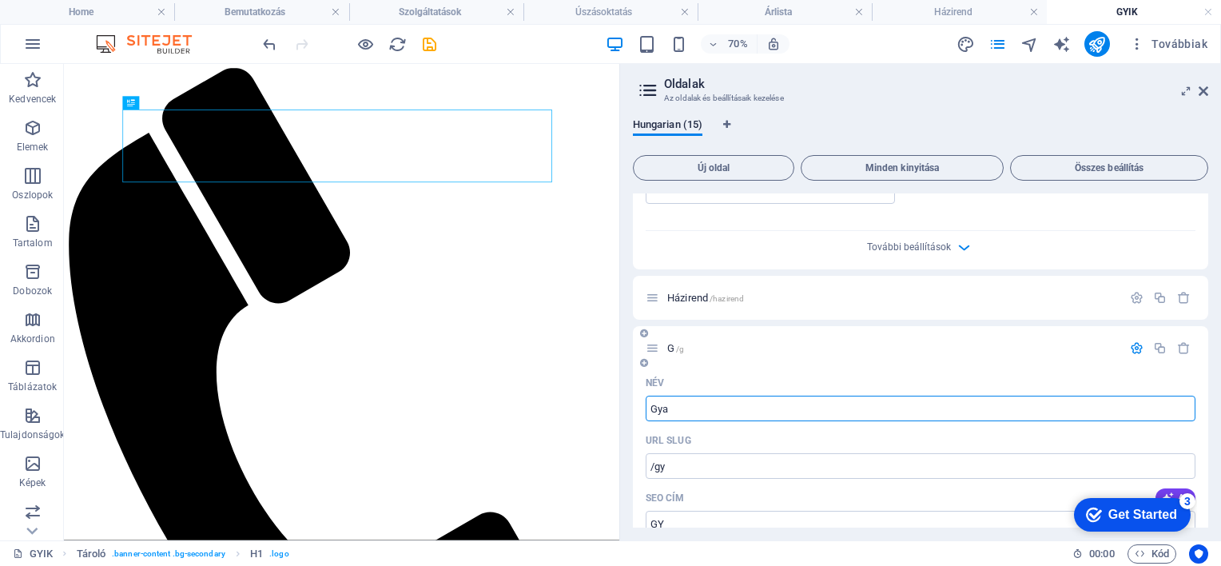
type input "G"
type input "Gyak"
type input "/gya"
type input "Gya"
type input "Gyakori kérdések szül"
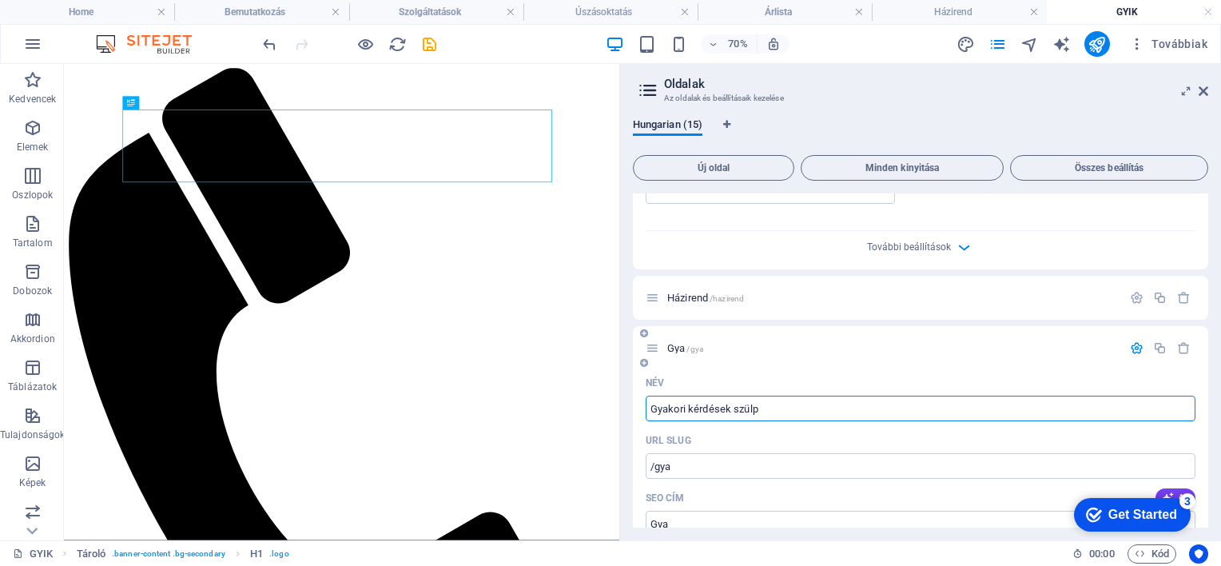
type input "/gyakori-kerdesek-szuelp"
type input "Gyakori kérdések szülp"
type input "Gyakori kérdések szülő"
type input "/gyakori-kerdesek-szuel"
type input "Gyakori kérdések szül"
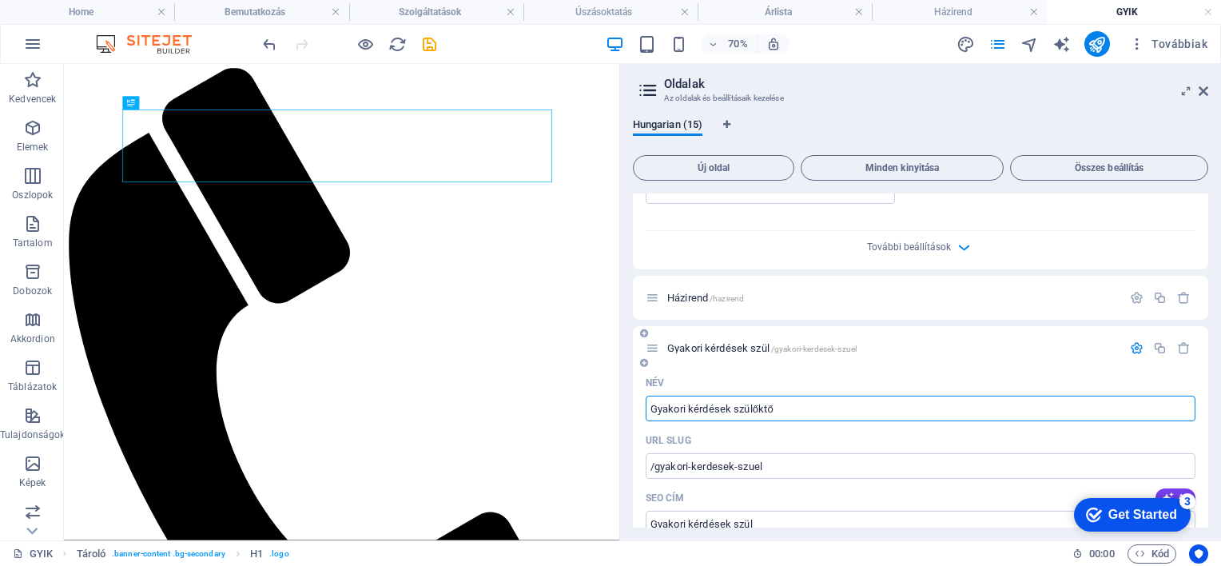
type input "Gyakori kérdések szülőktől"
type input "/gyakori-kerdesek-szuelokt"
type input "Gyakori kérdések szülőkt"
type input "Gyakori kérdések szülőktől"
type input "/gyakori-kerdesek-szueloktol"
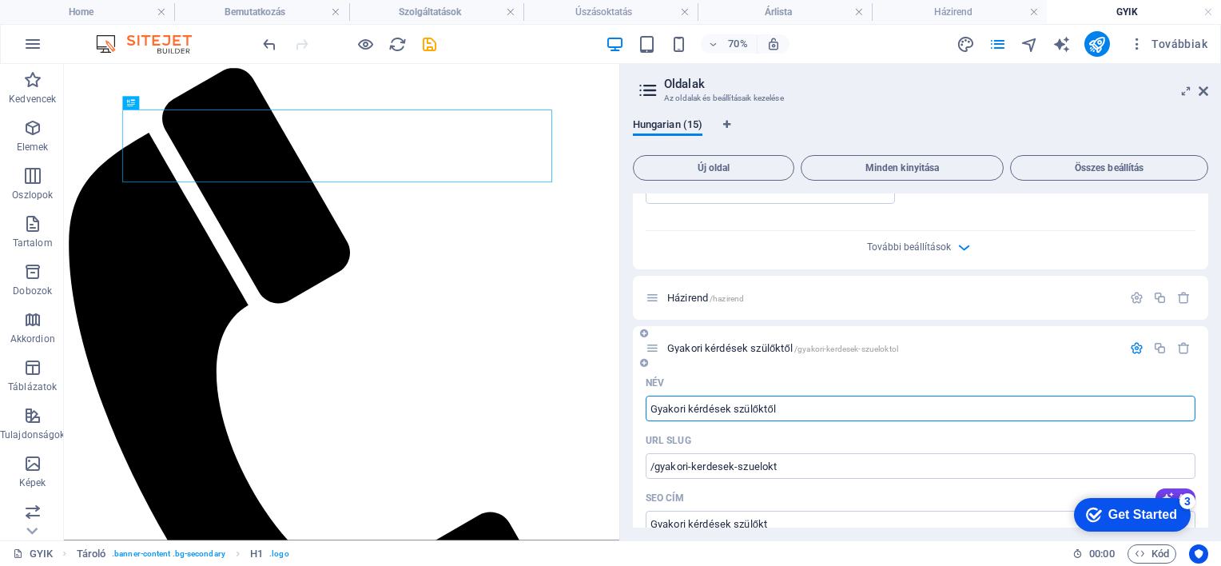
type input "Gyakori kérdések szülőktől"
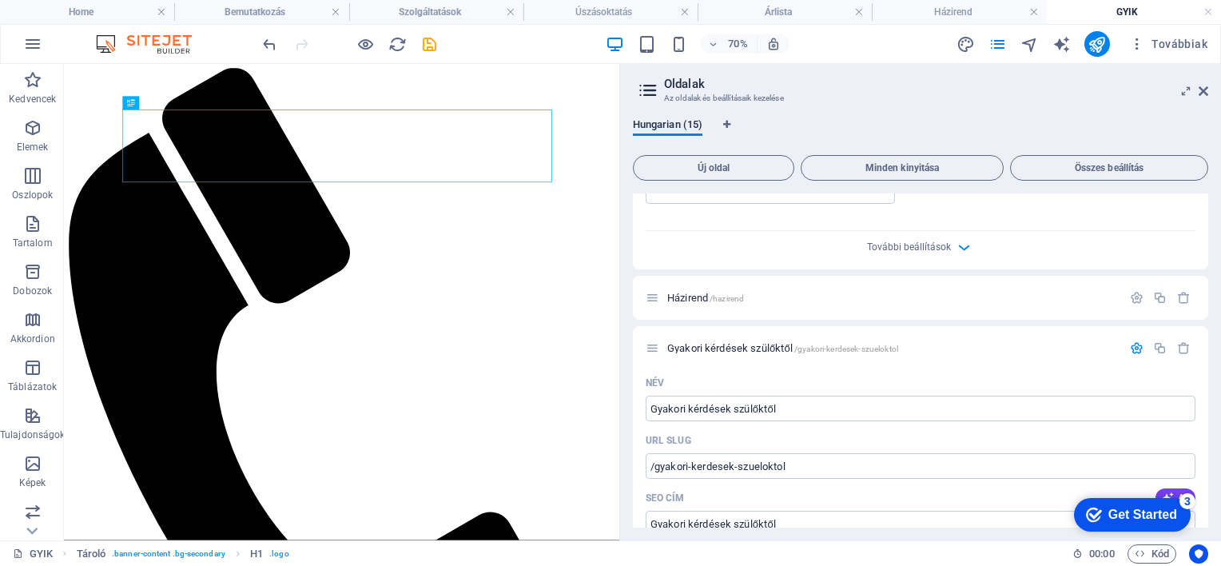
click at [627, 375] on div "Hungarian (15) Új oldal Minden kinyitása Összes beállítás Kezdőlap / Rólunk /ro…" at bounding box center [920, 323] width 601 height 435
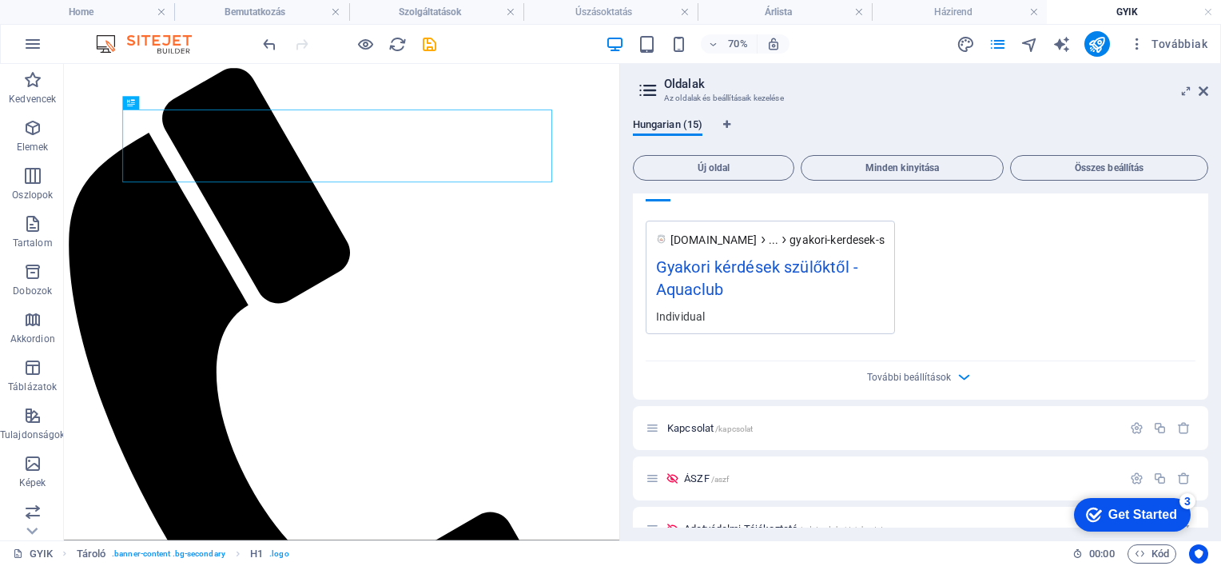
scroll to position [1519, 0]
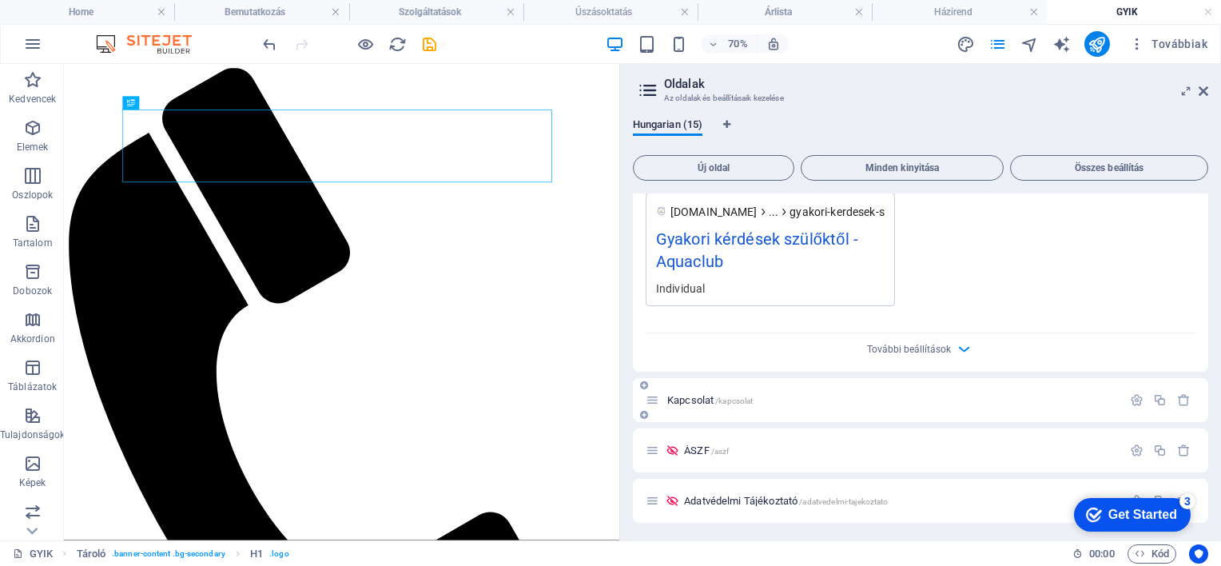
click at [681, 400] on span "Kapcsolat /kapcsolat" at bounding box center [710, 400] width 86 height 12
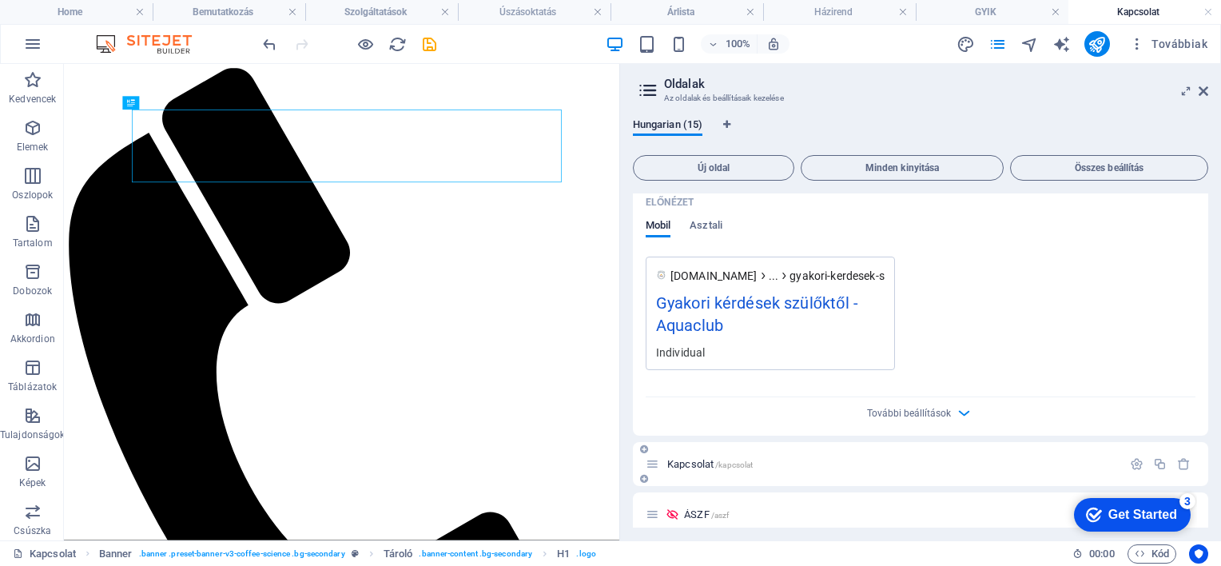
scroll to position [0, 0]
click at [425, 43] on icon "save" at bounding box center [429, 44] width 18 height 18
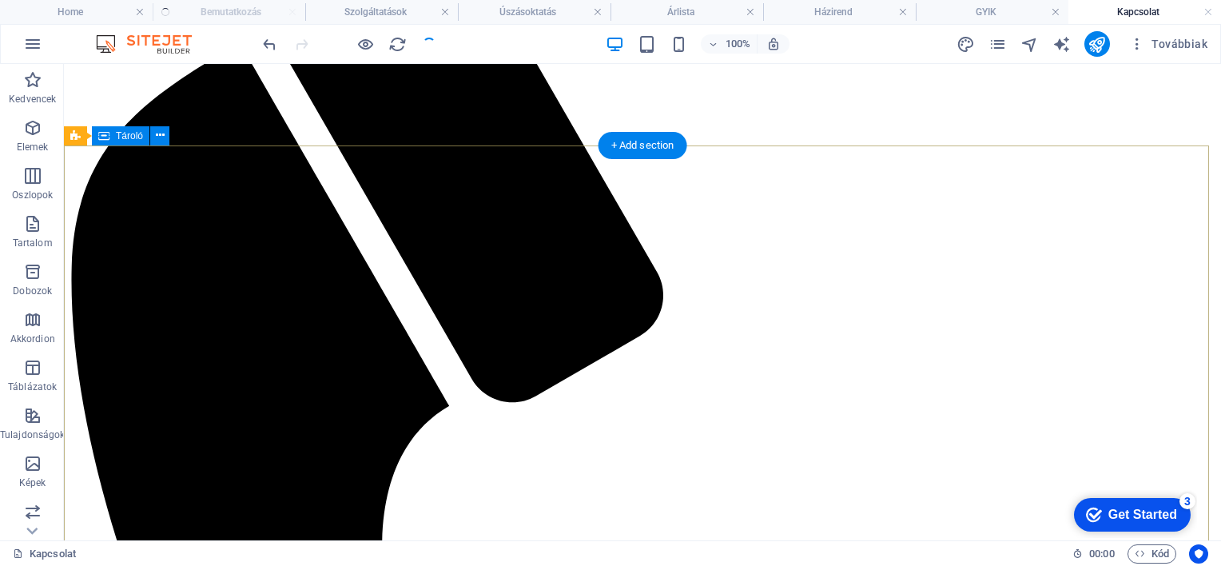
scroll to position [160, 0]
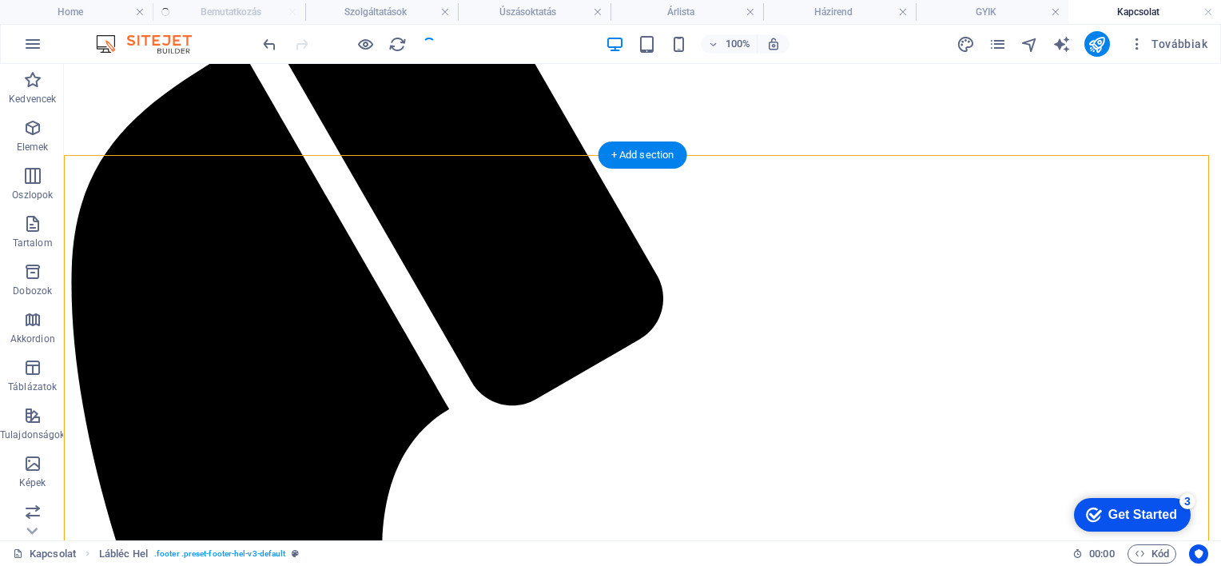
drag, startPoint x: 329, startPoint y: 374, endPoint x: 287, endPoint y: 382, distance: 43.1
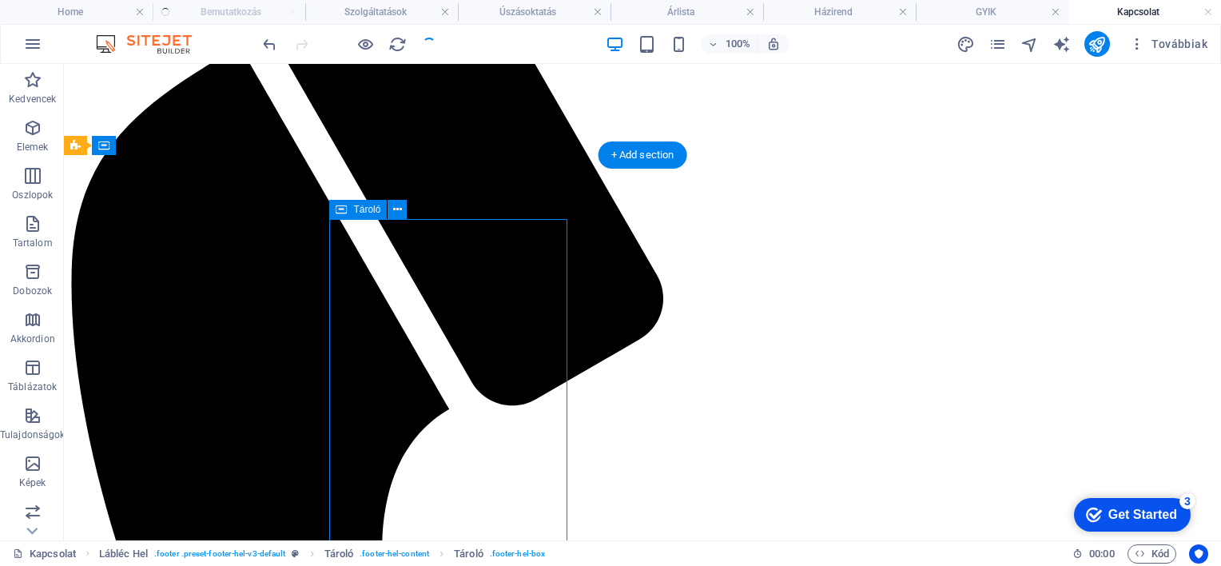
drag, startPoint x: 357, startPoint y: 380, endPoint x: 345, endPoint y: 380, distance: 12.8
click at [348, 209] on div "Tároló" at bounding box center [358, 209] width 58 height 19
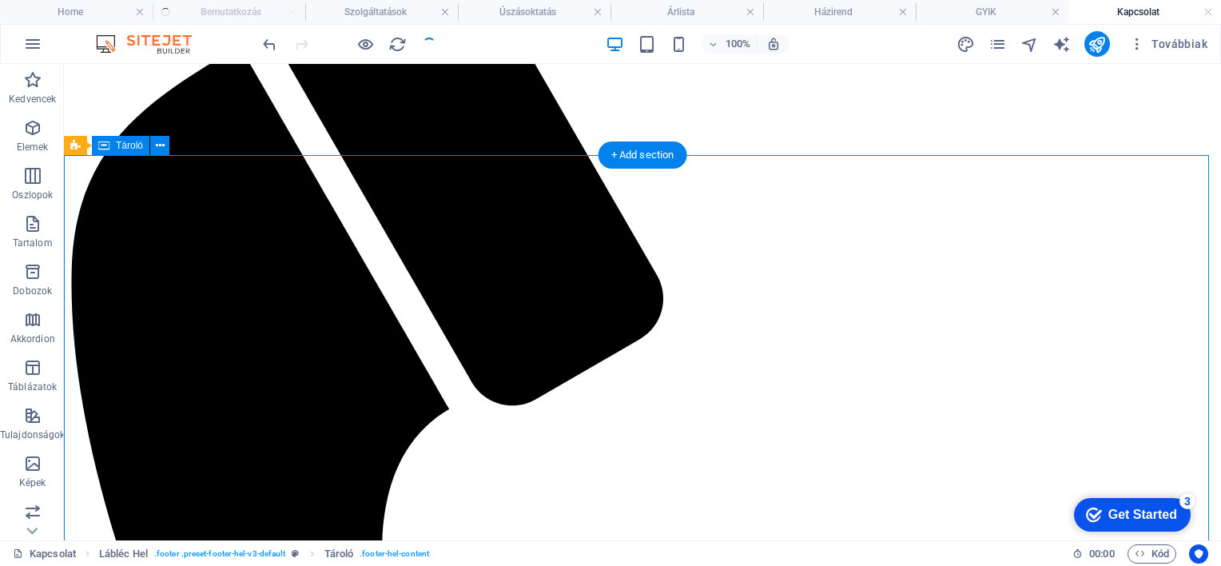
drag, startPoint x: 328, startPoint y: 403, endPoint x: 313, endPoint y: 404, distance: 14.5
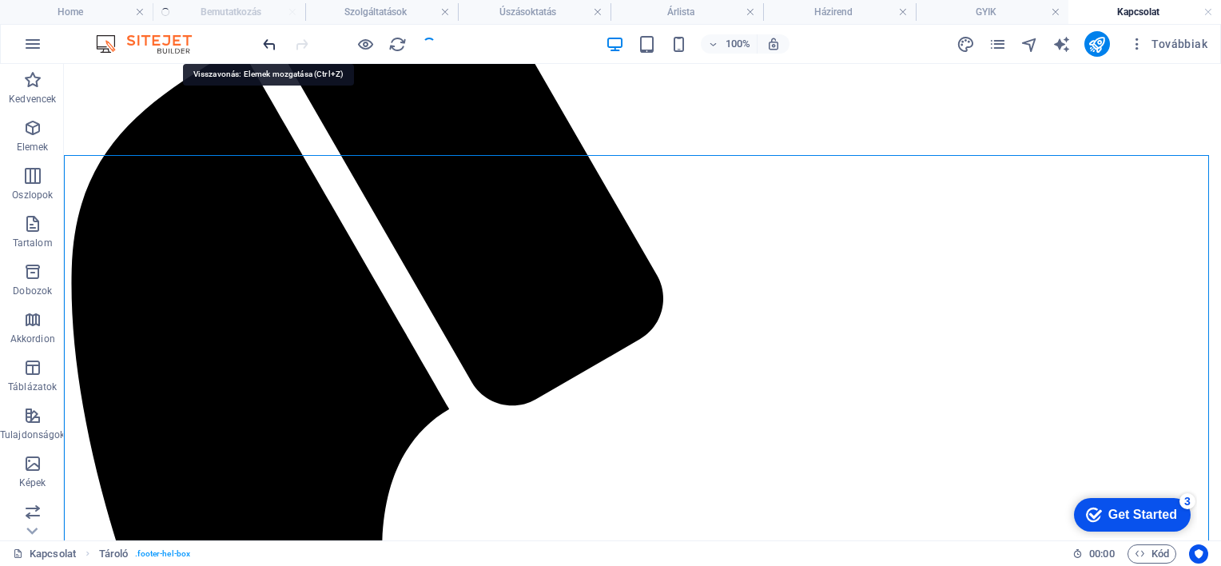
click at [274, 44] on icon "undo" at bounding box center [270, 44] width 18 height 18
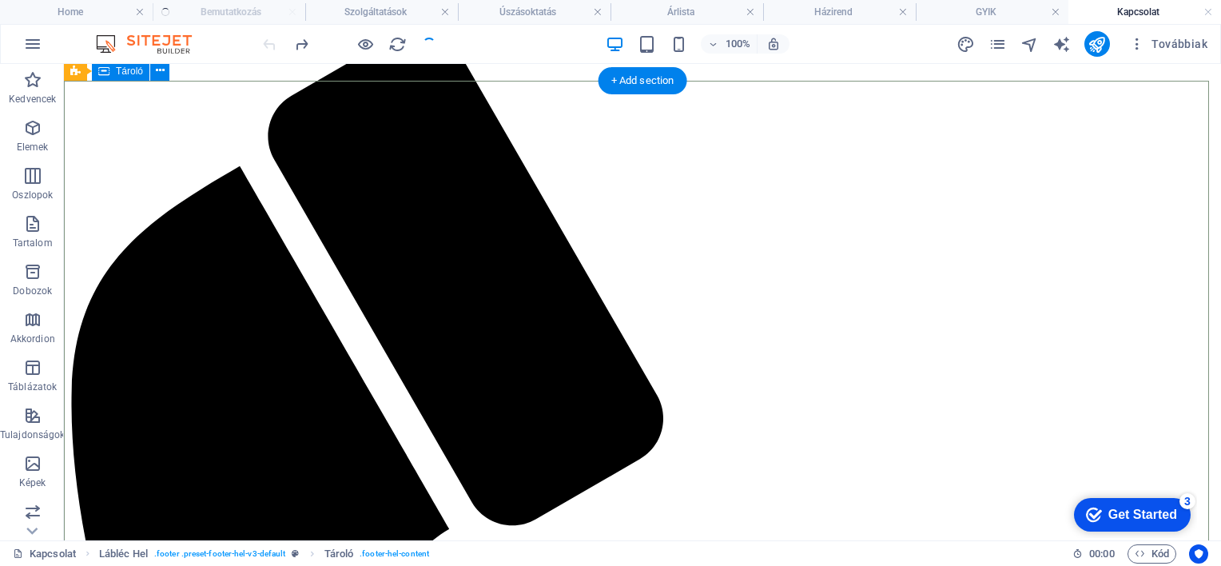
scroll to position [0, 0]
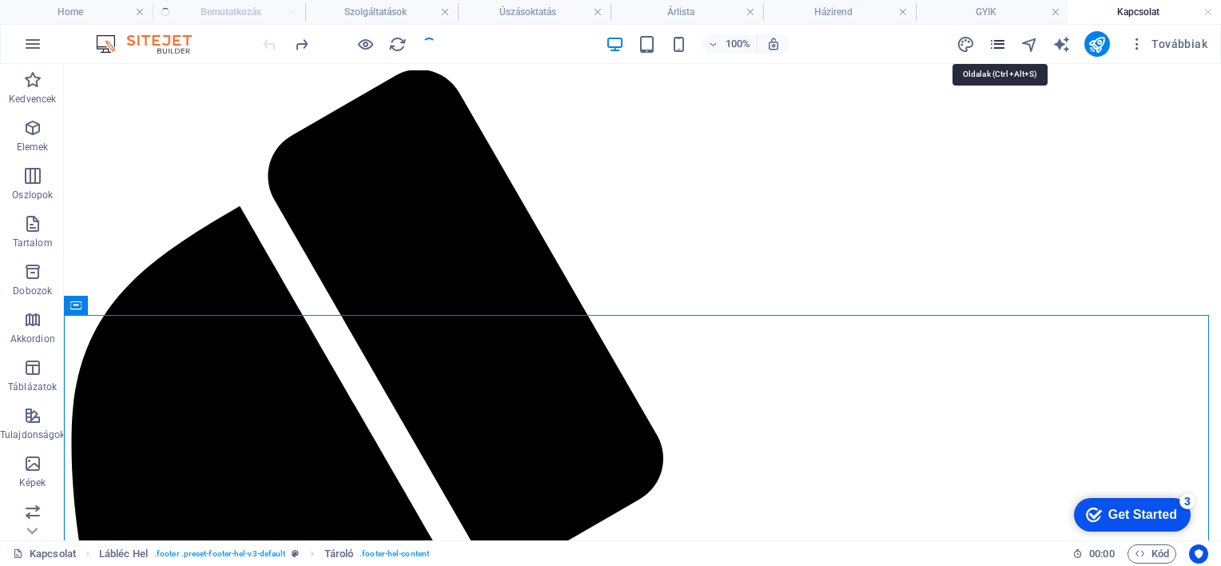
click at [998, 42] on icon "pages" at bounding box center [998, 44] width 18 height 18
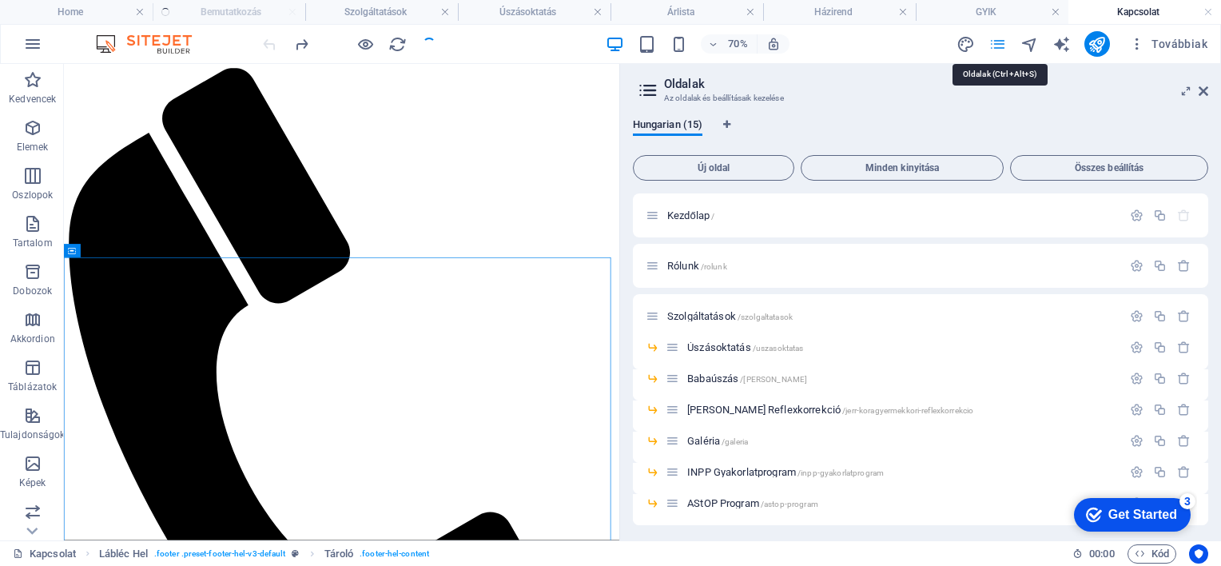
click at [1001, 44] on icon "pages" at bounding box center [998, 44] width 18 height 18
click at [1201, 88] on icon at bounding box center [1204, 91] width 10 height 13
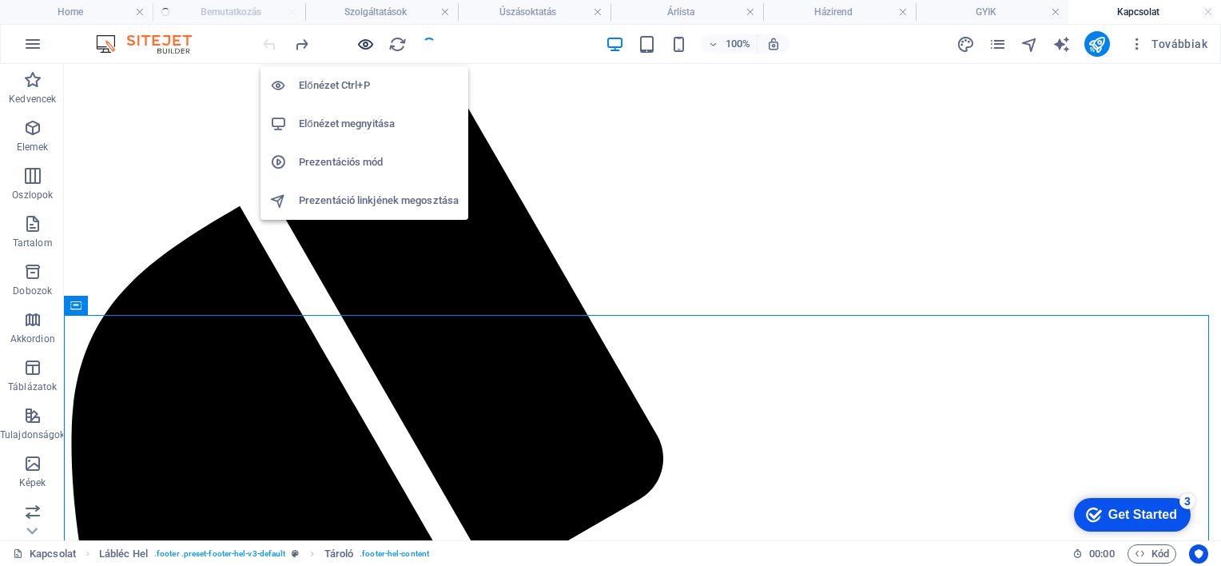
click at [360, 42] on icon "button" at bounding box center [365, 44] width 18 height 18
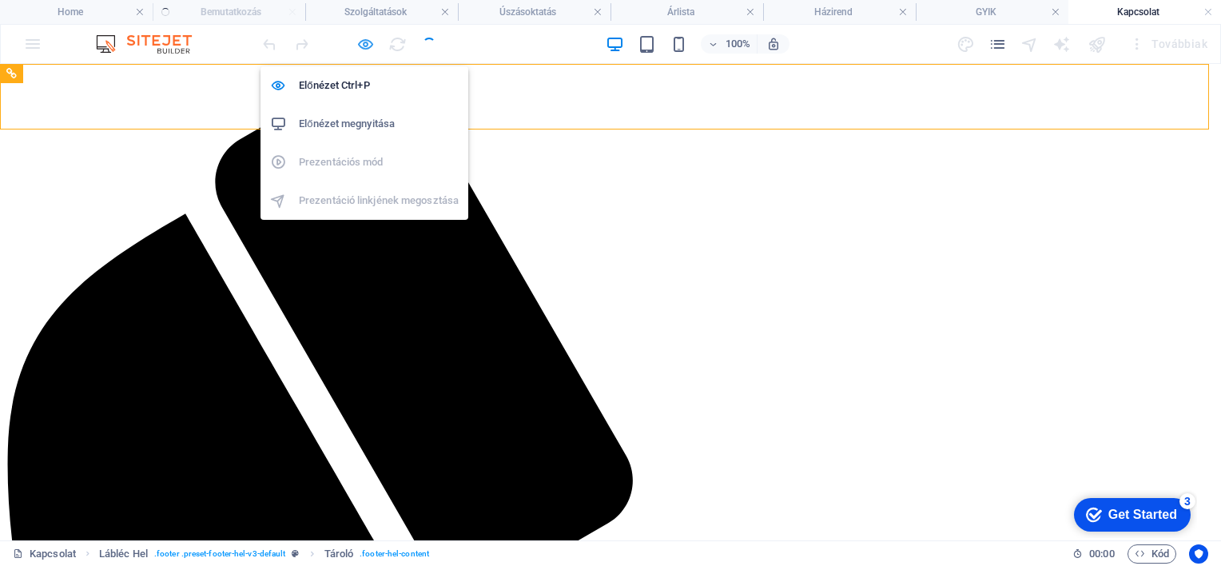
click at [363, 43] on icon "button" at bounding box center [365, 44] width 18 height 18
click at [333, 91] on h6 "Előnézet Ctrl+P" at bounding box center [379, 85] width 160 height 19
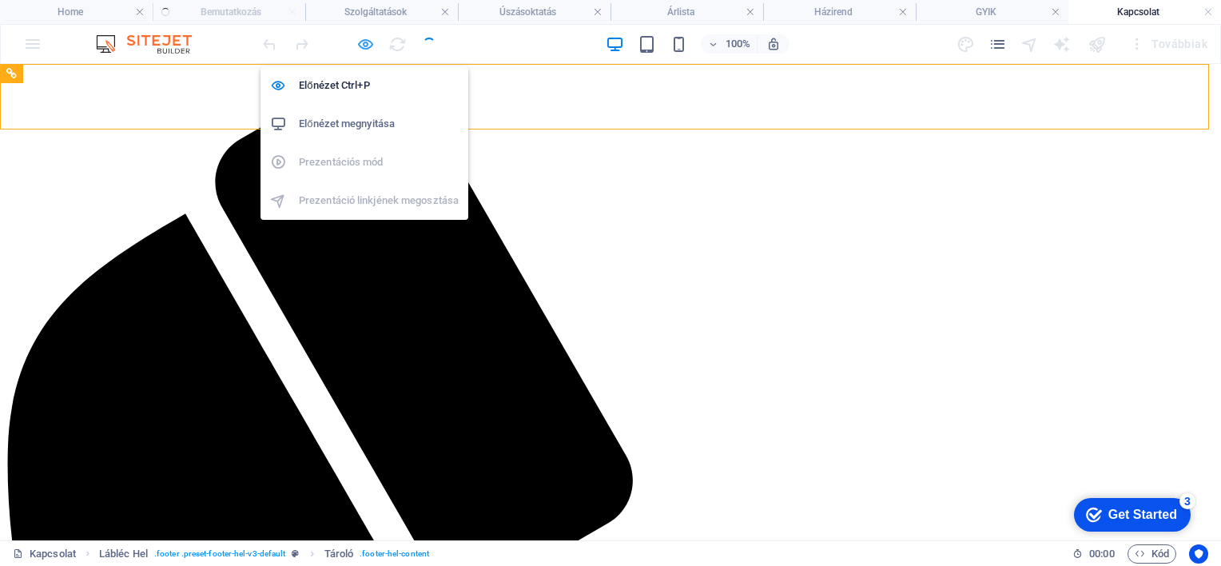
click at [367, 46] on icon "button" at bounding box center [365, 44] width 18 height 18
click at [329, 125] on h6 "Előnézet megnyitása" at bounding box center [379, 123] width 160 height 19
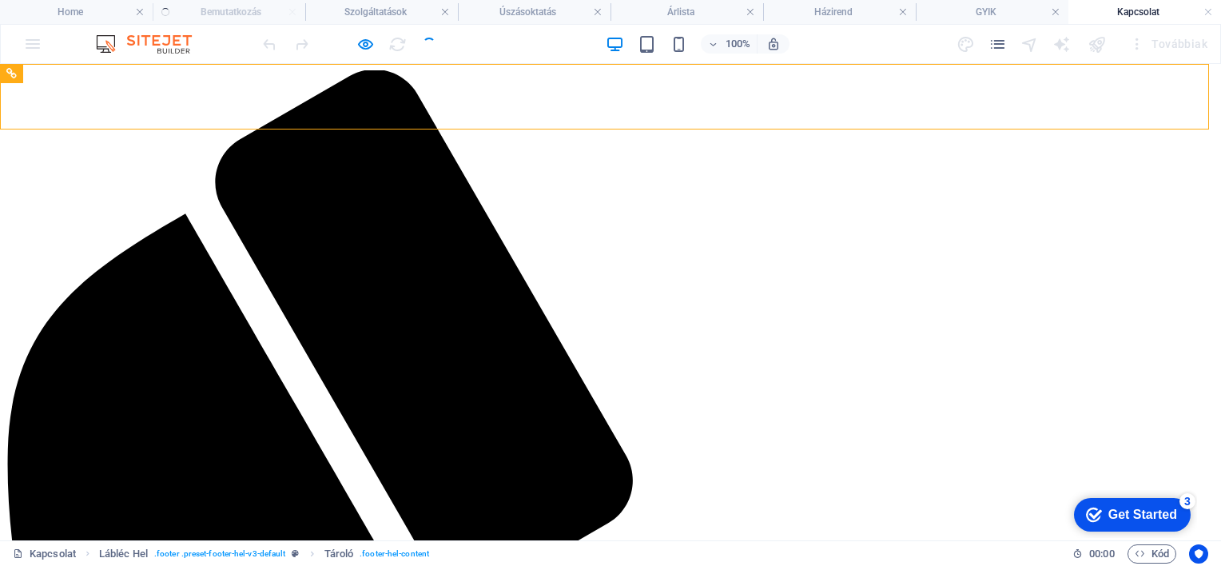
click at [428, 46] on div at bounding box center [349, 44] width 179 height 26
click at [860, 46] on div "100% Továbbiak" at bounding box center [737, 44] width 954 height 26
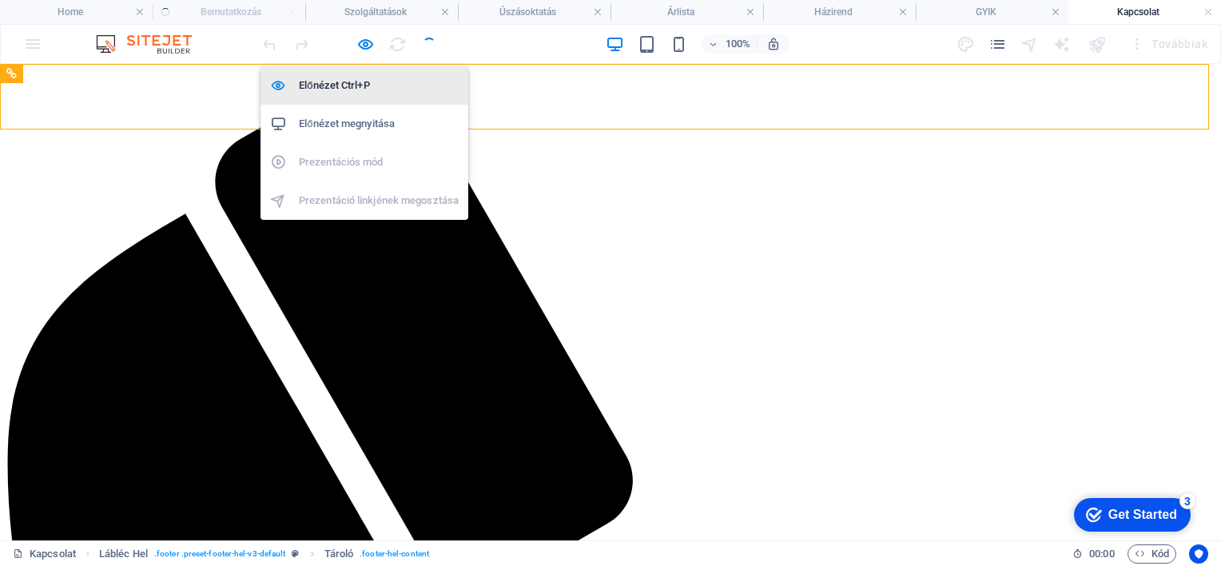
click at [338, 82] on h6 "Előnézet Ctrl+P" at bounding box center [379, 85] width 160 height 19
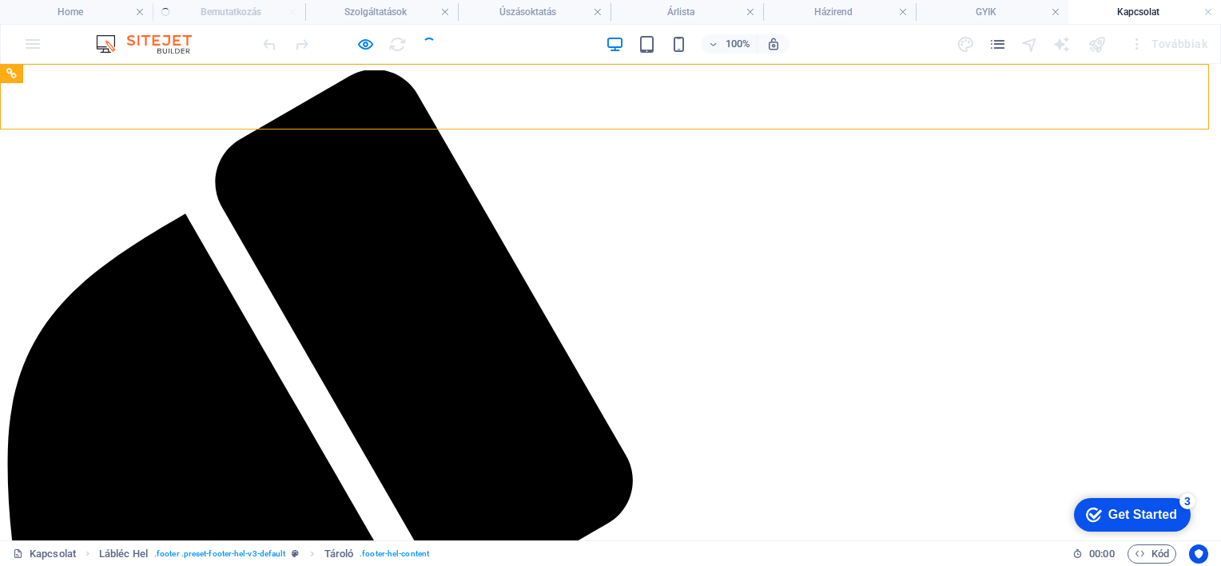
click at [636, 42] on div "100%" at bounding box center [697, 44] width 185 height 26
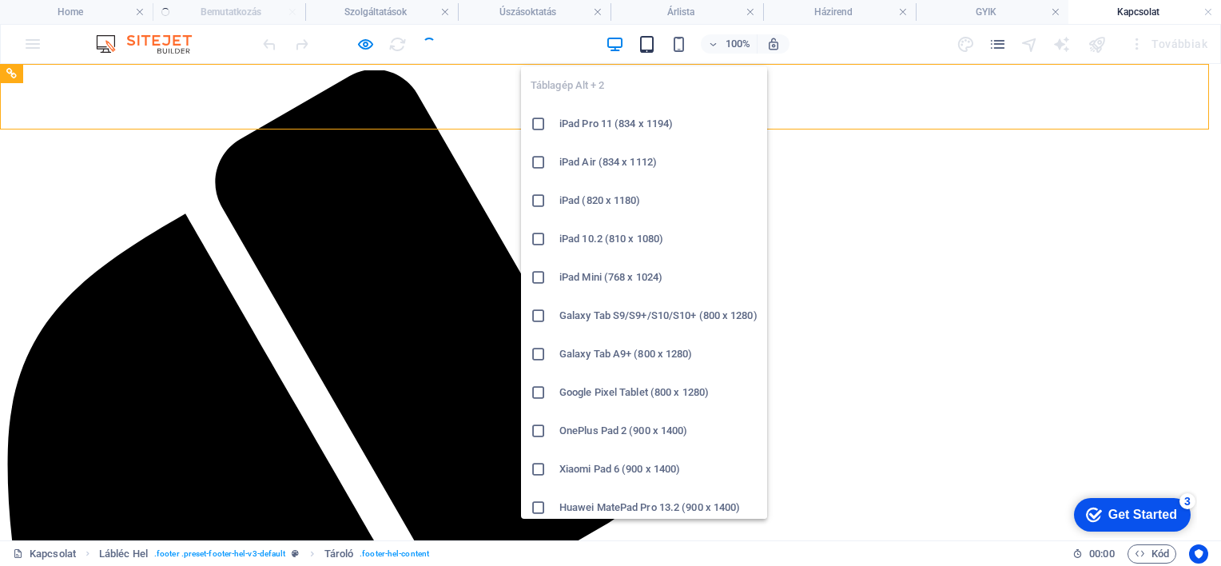
click at [646, 40] on icon "button" at bounding box center [647, 44] width 18 height 18
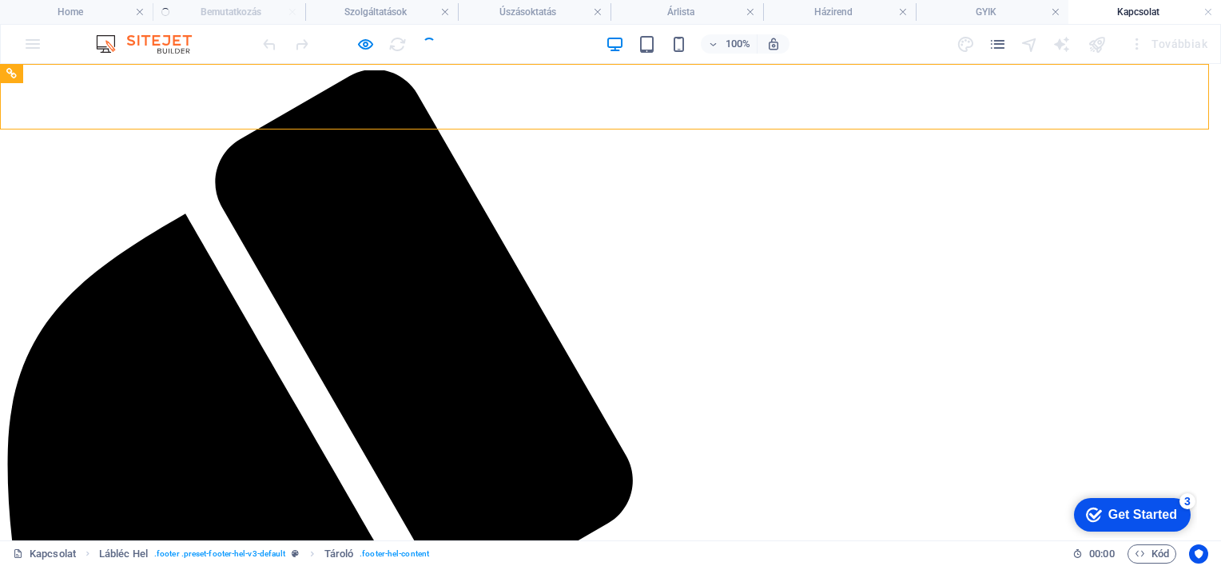
click at [854, 54] on div "100% Továbbiak" at bounding box center [737, 44] width 954 height 26
click at [1000, 47] on icon "pages" at bounding box center [998, 44] width 18 height 18
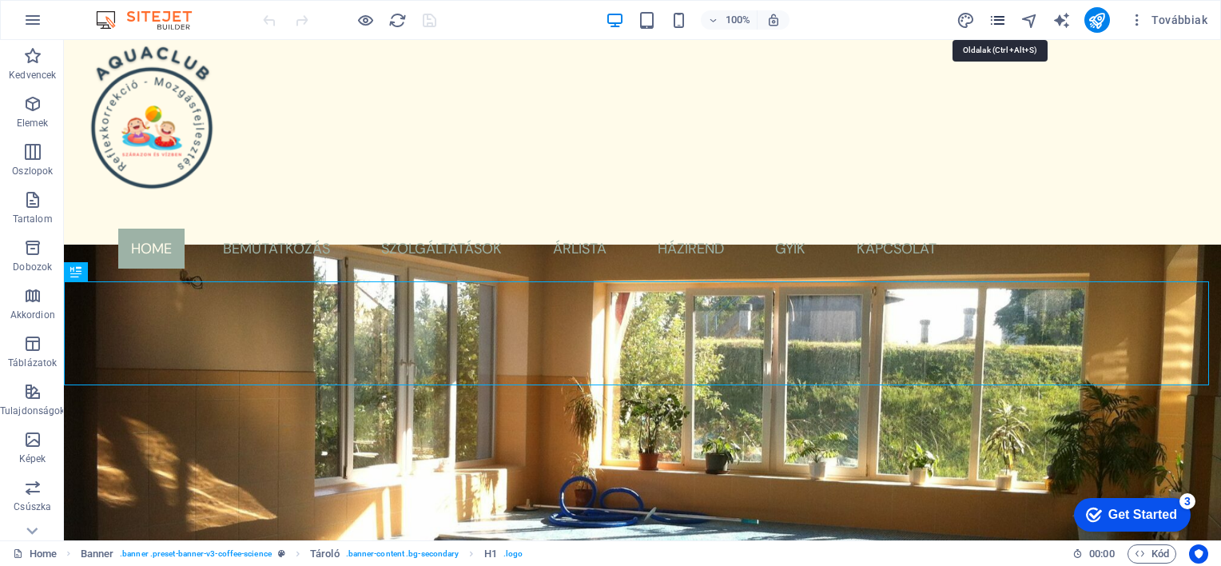
click at [998, 16] on icon "pages" at bounding box center [998, 20] width 18 height 18
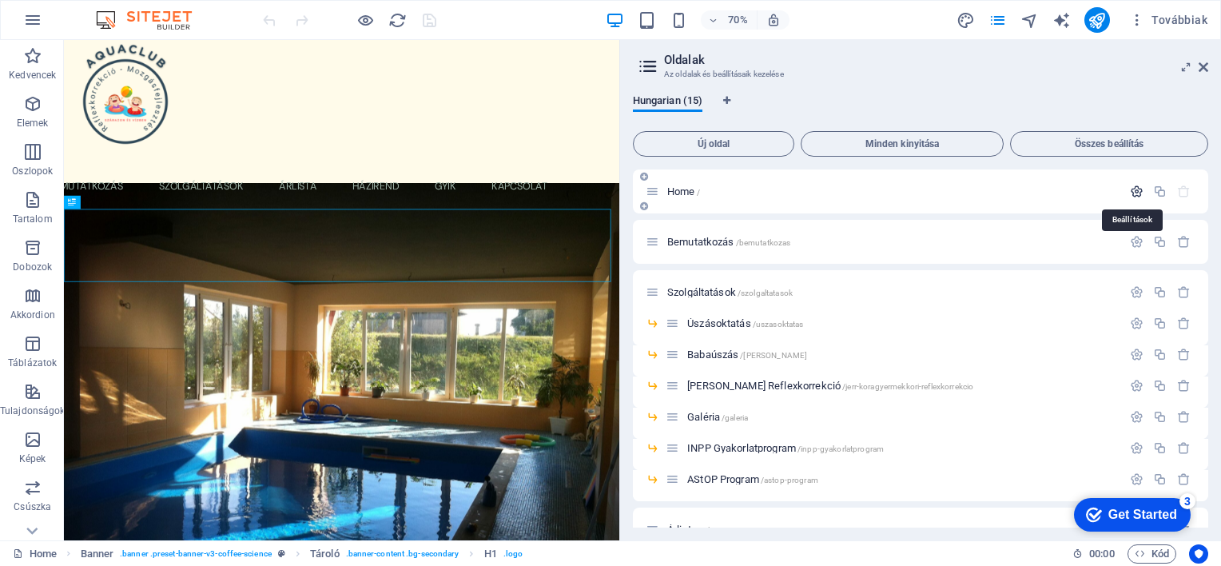
click at [1132, 186] on icon "button" at bounding box center [1137, 192] width 14 height 14
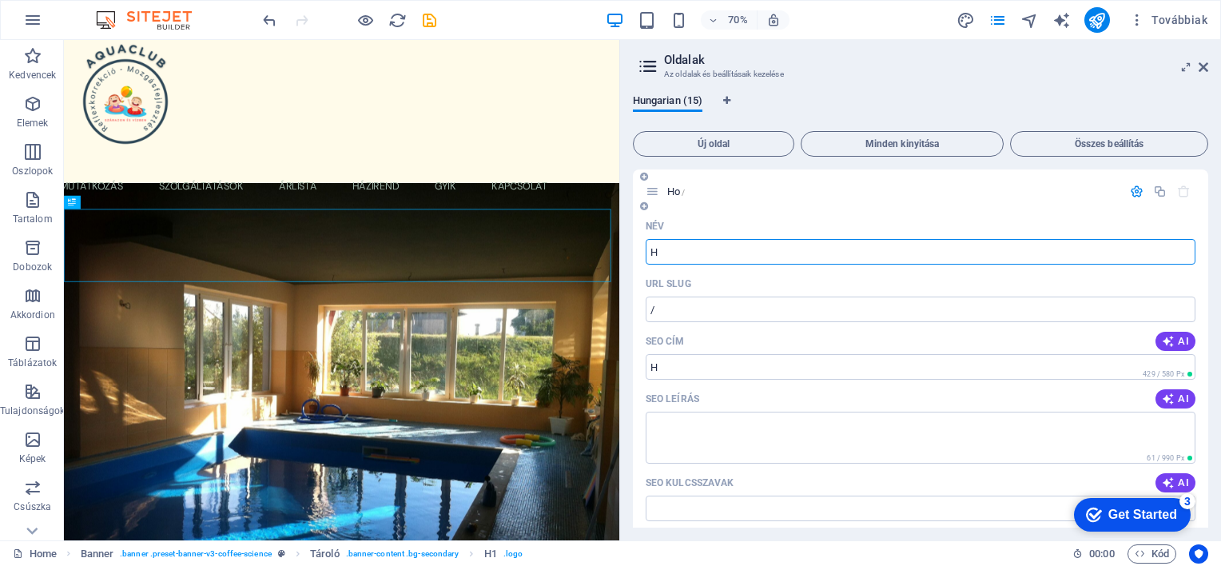
type input "H"
click at [850, 257] on input "Név" at bounding box center [921, 252] width 550 height 26
type input "Kezdő"
type input "/kezdo"
type input "Kezdőlap"
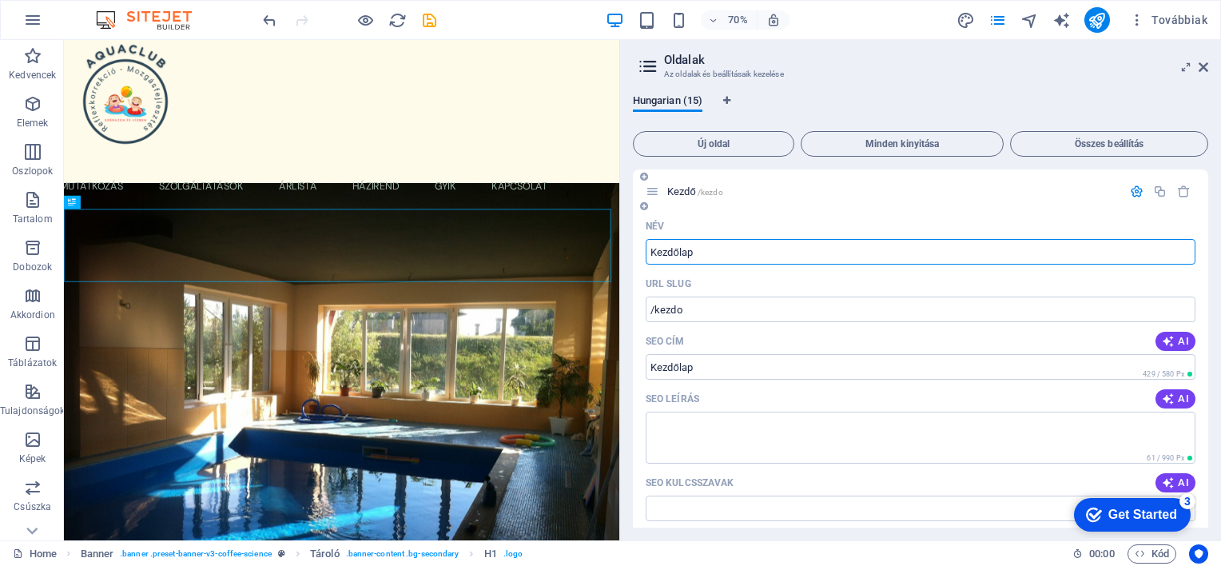
type input "/kezdolap"
type input "Kezdőlap"
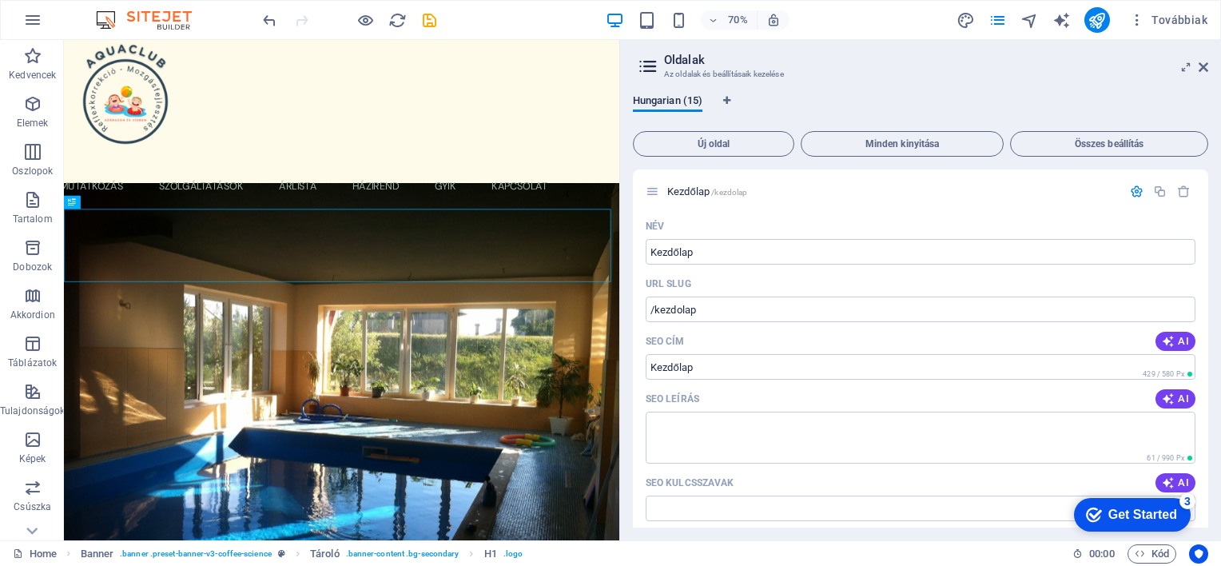
click at [1211, 169] on div "Hungarian (15) Új oldal Minden kinyitása Összes beállítás Kezdőlap /kezdolap Né…" at bounding box center [920, 311] width 601 height 459
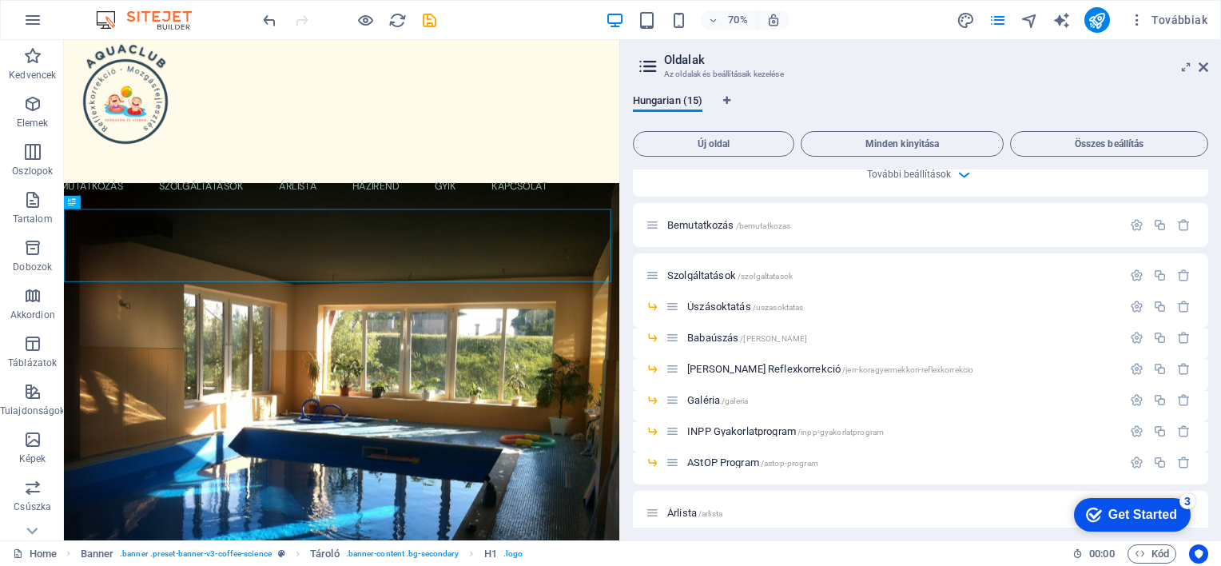
scroll to position [639, 0]
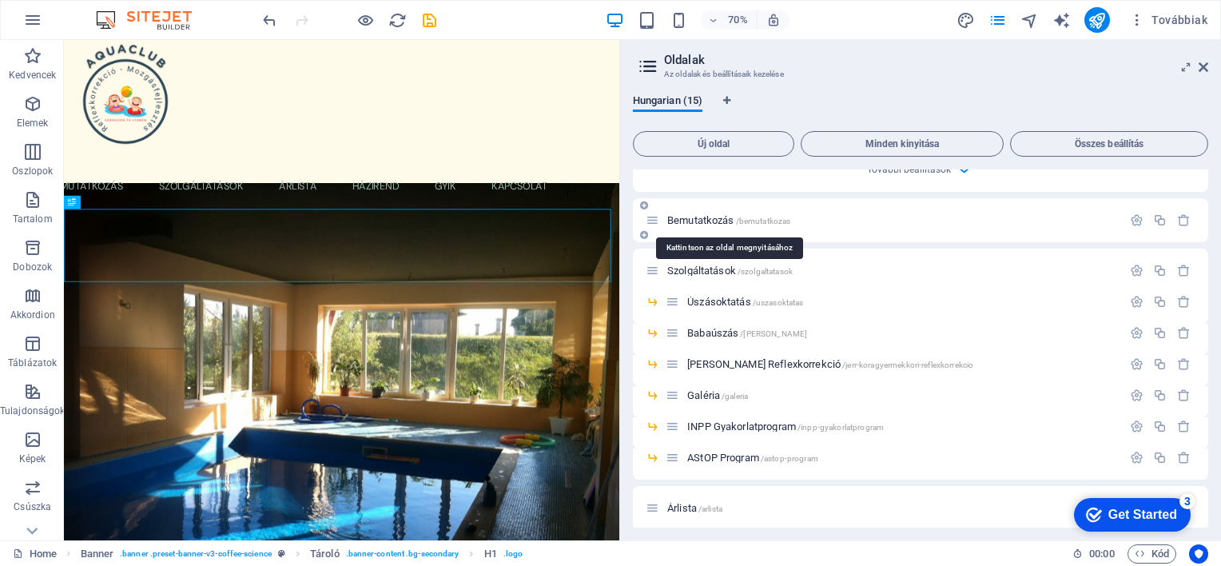
click at [699, 217] on span "Bemutatkozás /bemutatkozas" at bounding box center [728, 220] width 123 height 12
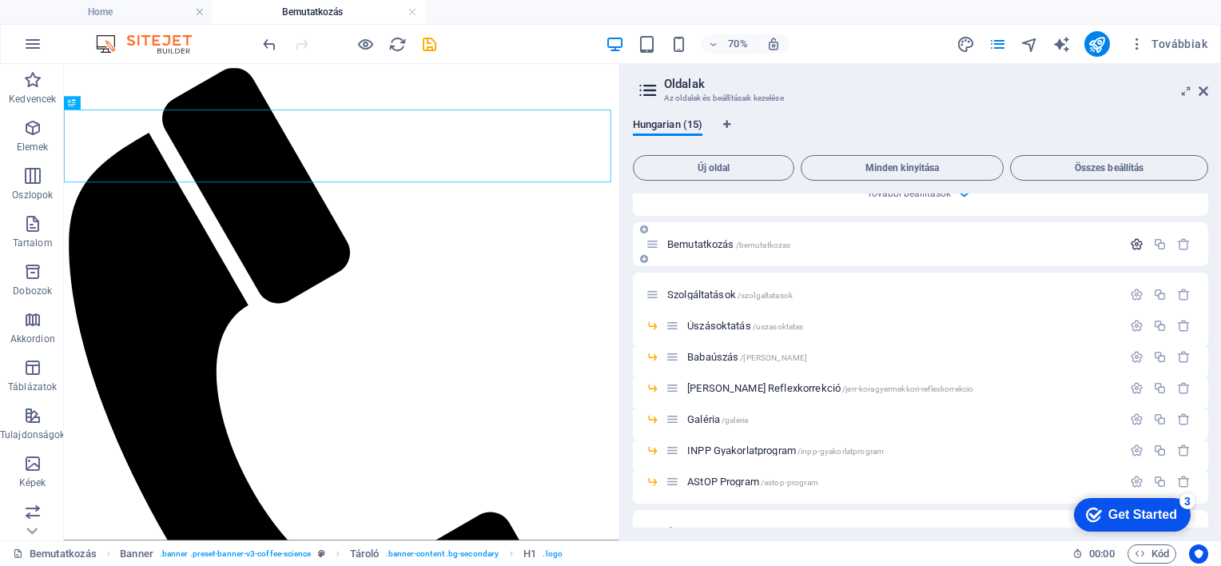
scroll to position [0, 0]
click at [1135, 239] on icon "button" at bounding box center [1137, 244] width 14 height 14
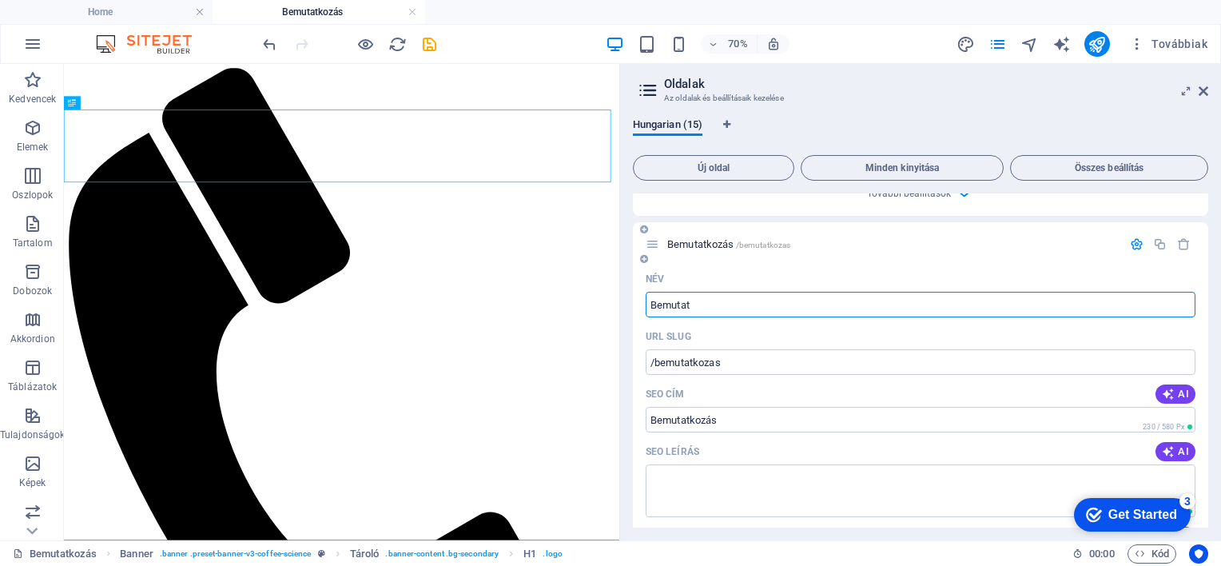
type input "Bemuta"
type input "/bemutatkoza"
type input "Bemutatkozá"
type input "B"
type input "/"
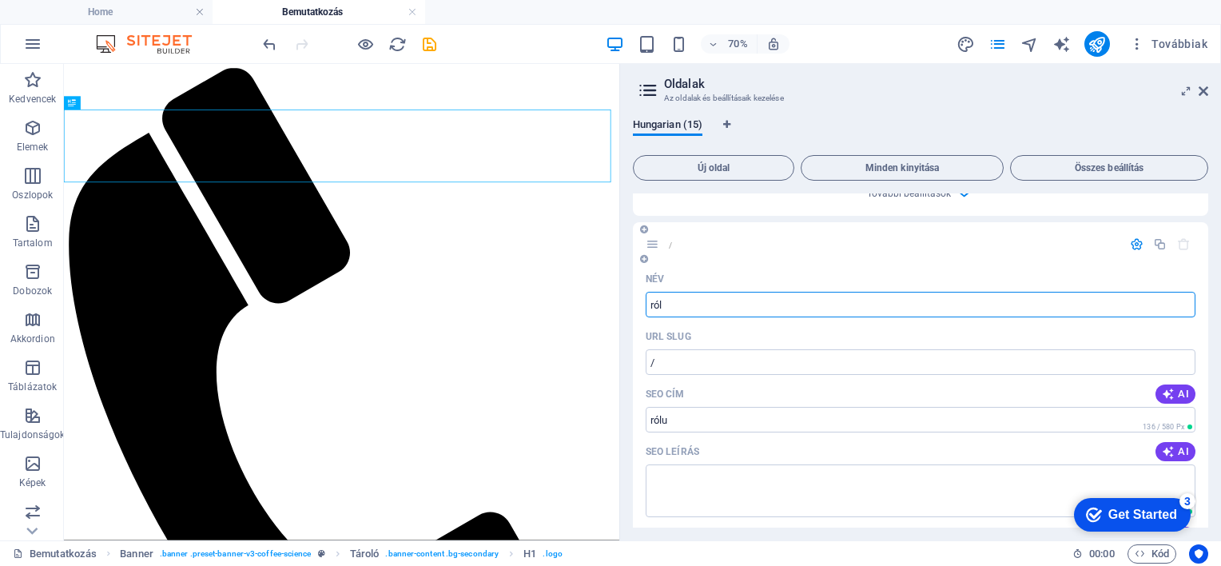
type input "ró"
type input "/rolu"
type input "rólu"
type input "r"
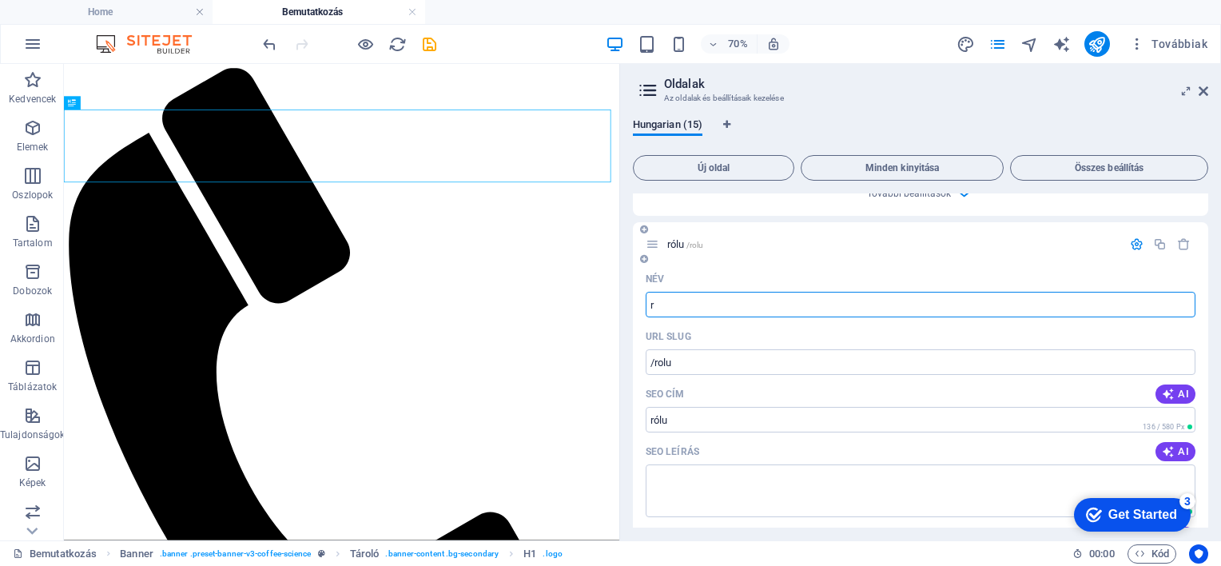
type input "/"
type input "ról"
type input "/ro"
type input "ró"
type input "rólunk"
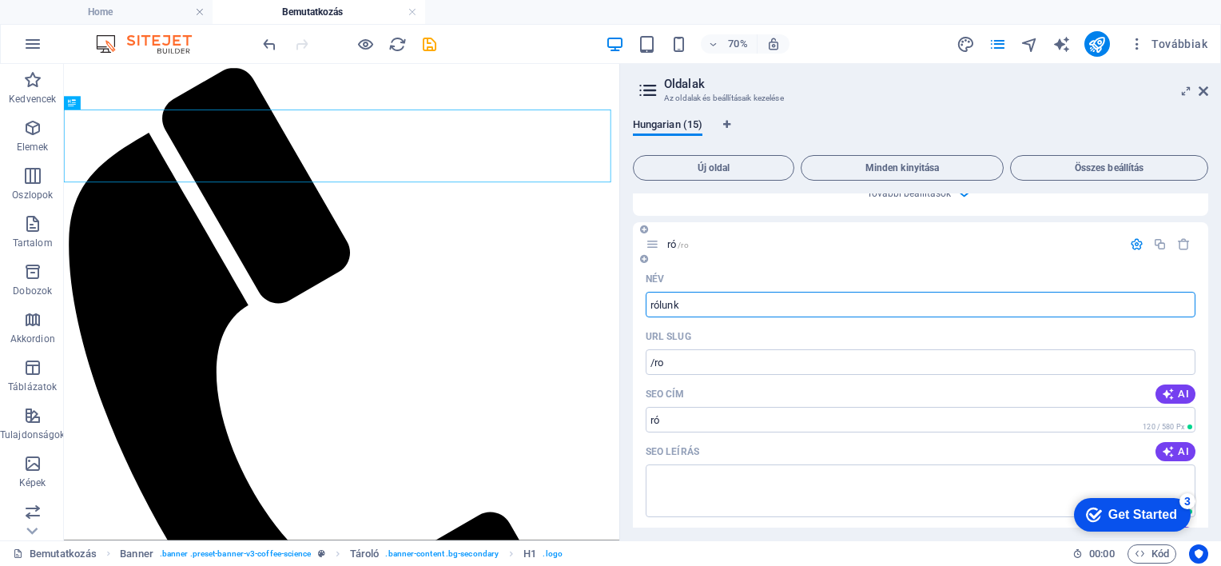
type input "/rolunk"
type input "rólunk"
type input "r"
type input "/"
type input "Ró"
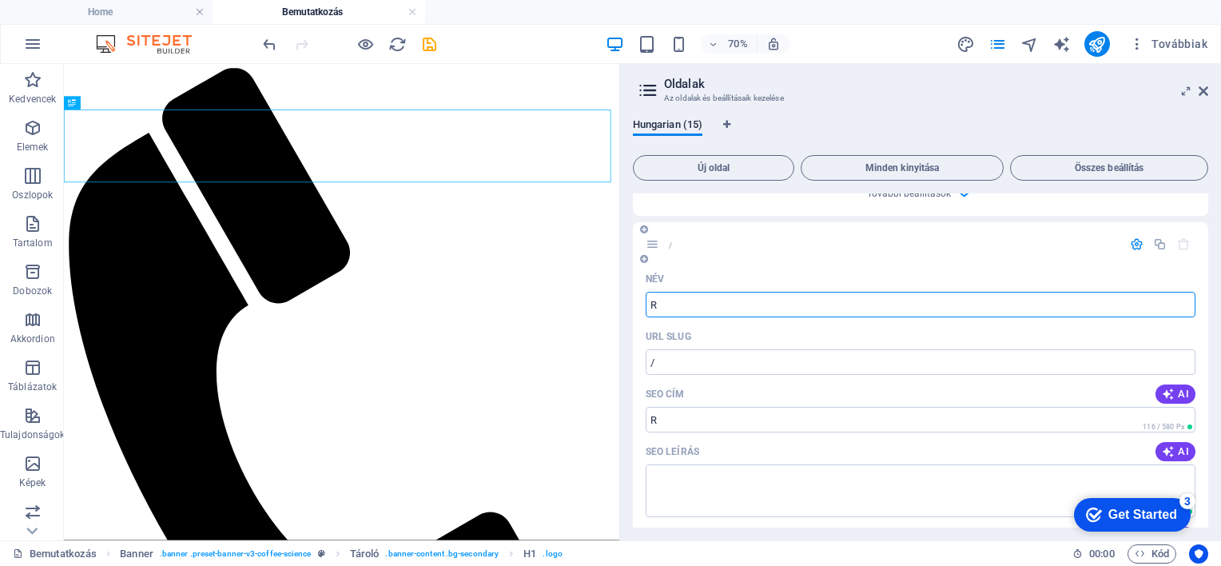
type input "/r"
type input "R"
type input "Rólunk"
type input "/rolunk"
type input "Rólunk"
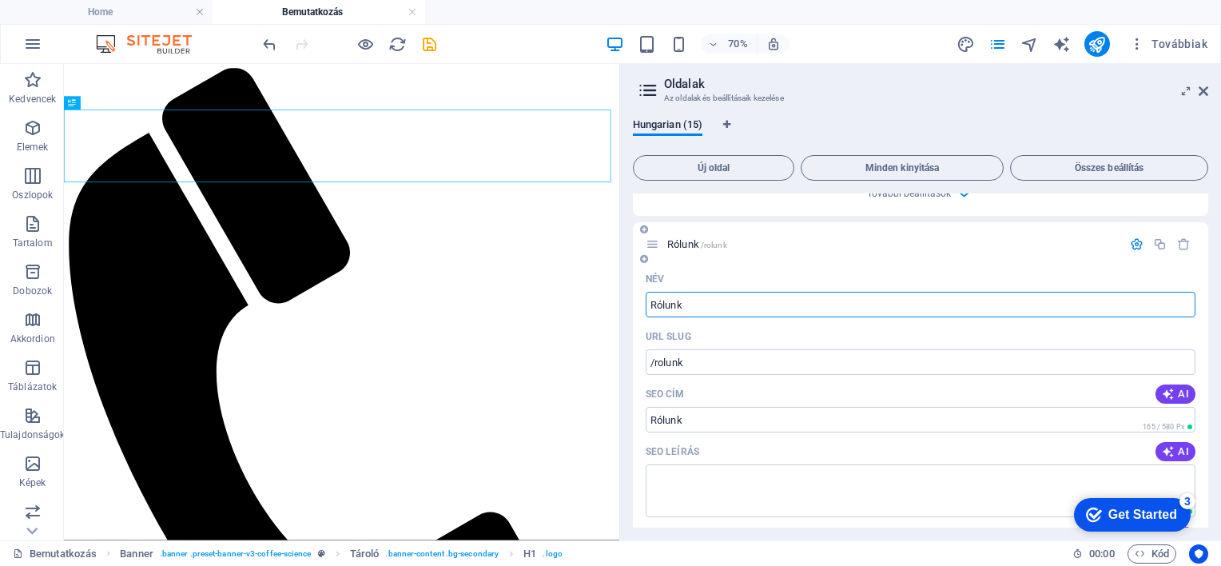
type input "Rólunk"
click at [1042, 257] on div "Rólunk /rolunk" at bounding box center [921, 244] width 576 height 44
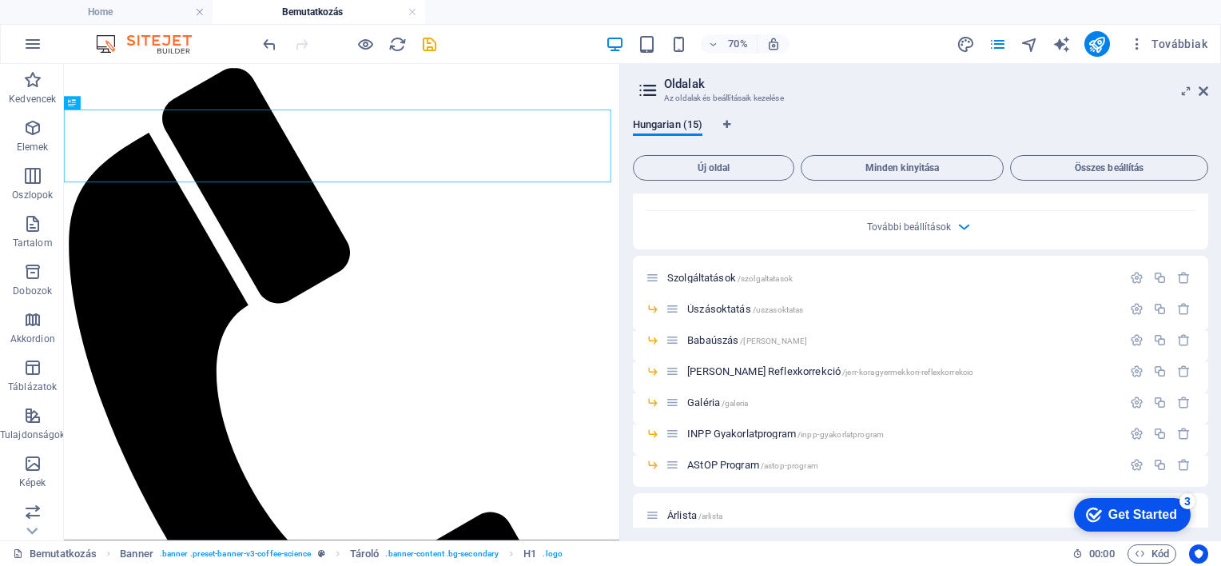
scroll to position [1279, 0]
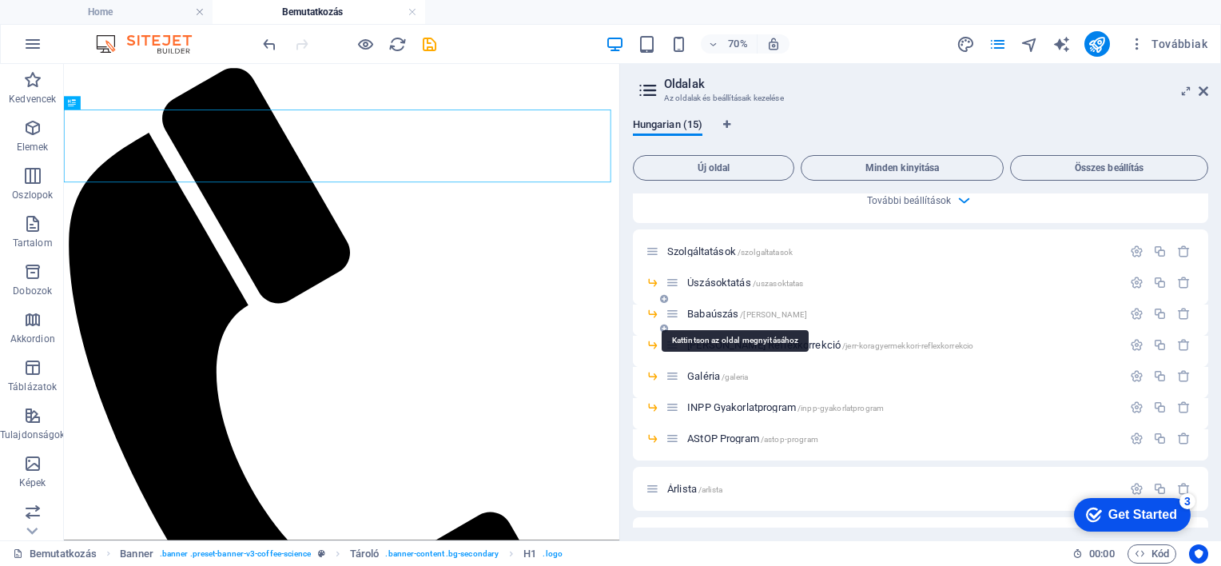
click at [701, 313] on span "Babaúszás /babauszas" at bounding box center [747, 314] width 120 height 12
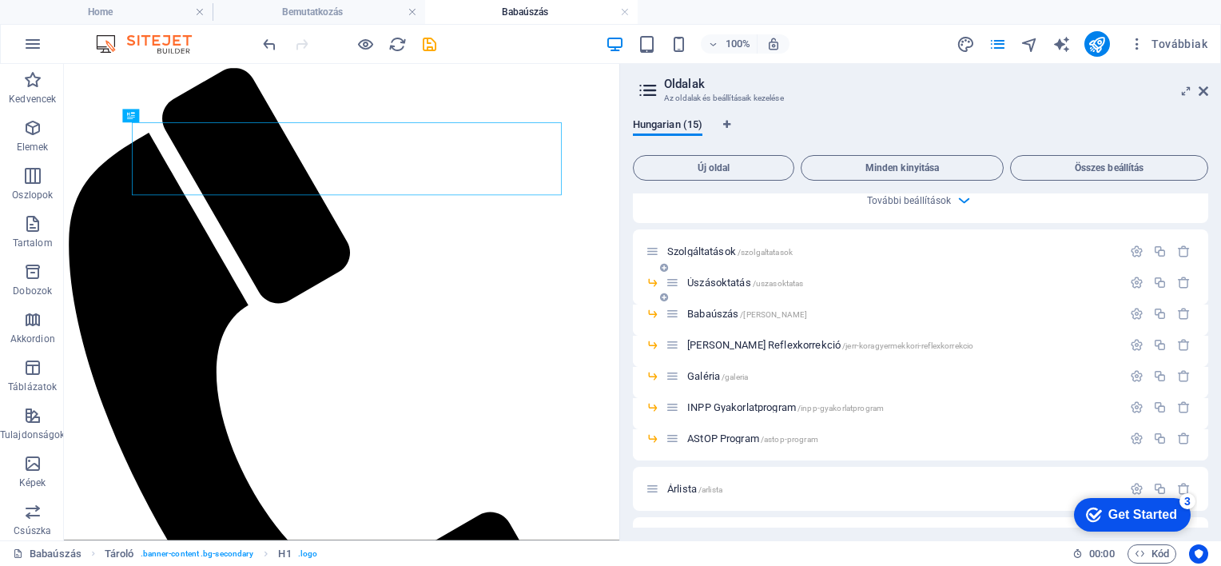
scroll to position [0, 0]
click at [665, 267] on icon at bounding box center [664, 268] width 8 height 10
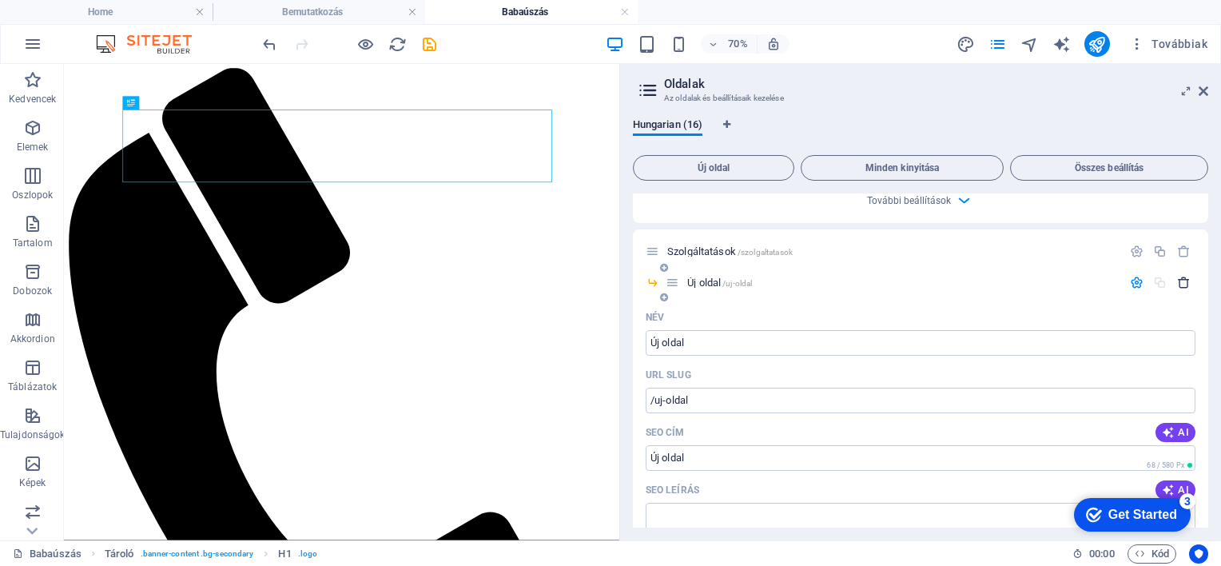
click at [1178, 278] on icon "button" at bounding box center [1184, 283] width 14 height 14
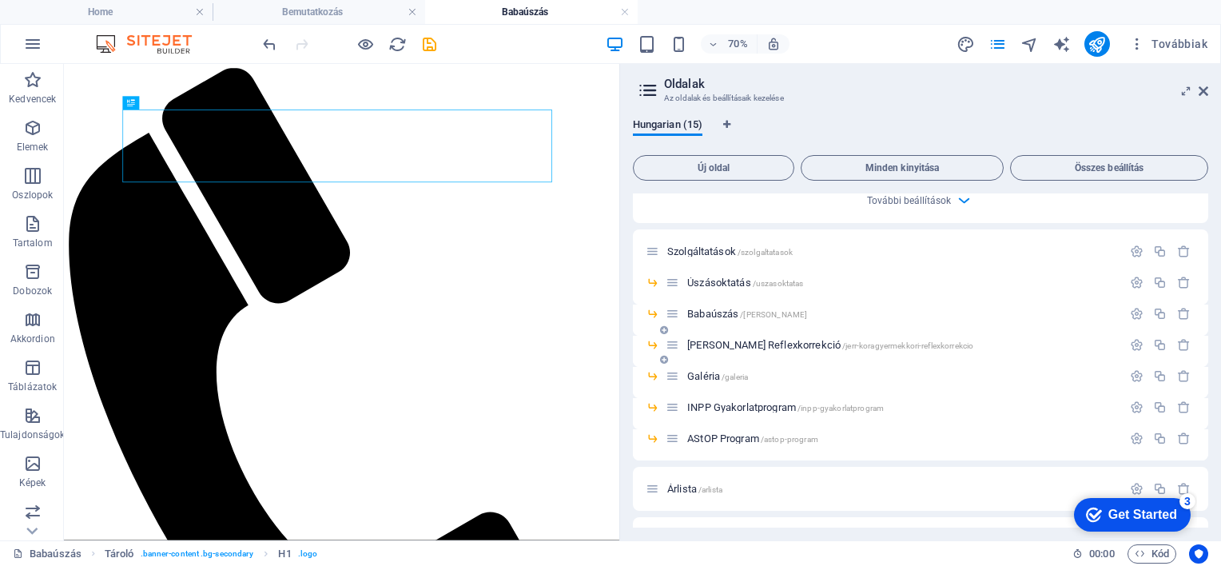
click at [664, 329] on icon at bounding box center [664, 330] width 8 height 10
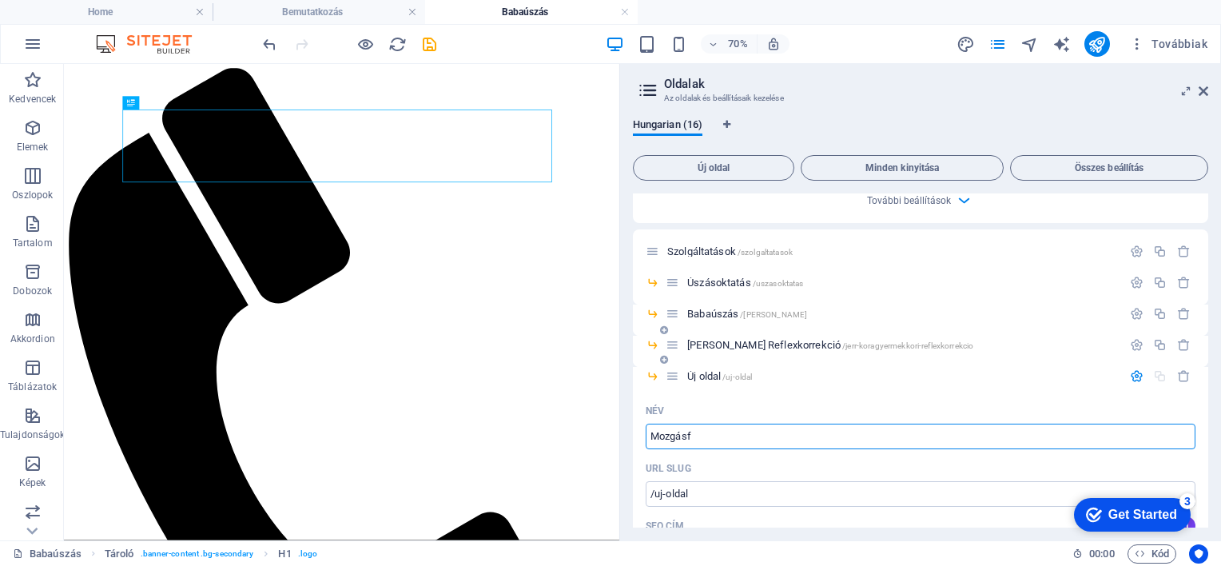
type input "Mozgásf"
type input "/mozgasf"
type input "Mozgásfejlesztés"
type input "/mozgasfejlesztes"
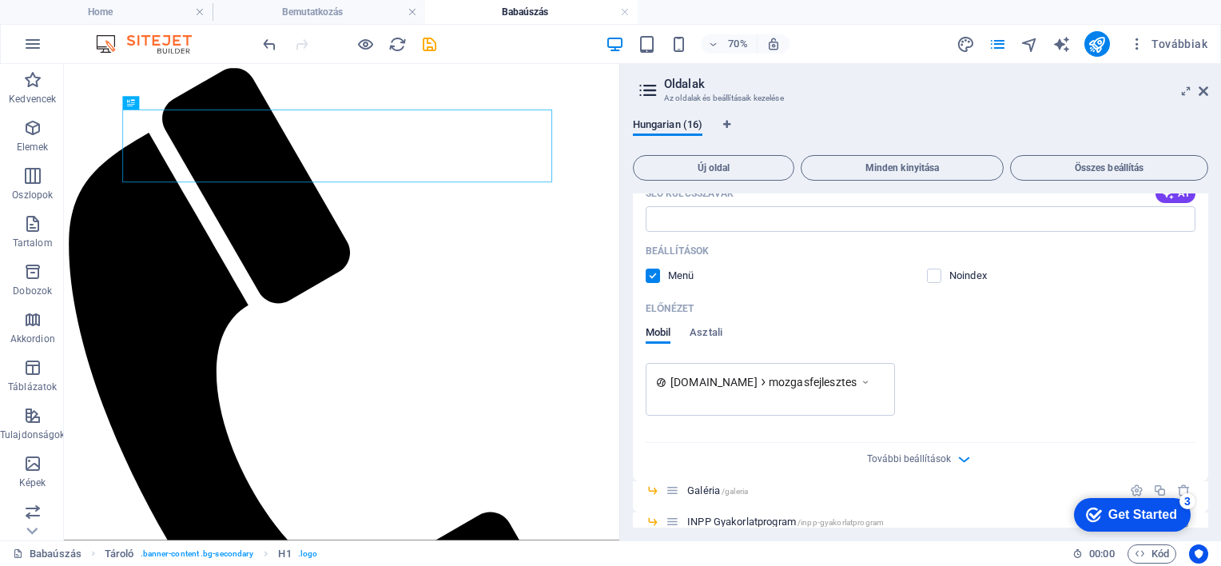
scroll to position [1758, 0]
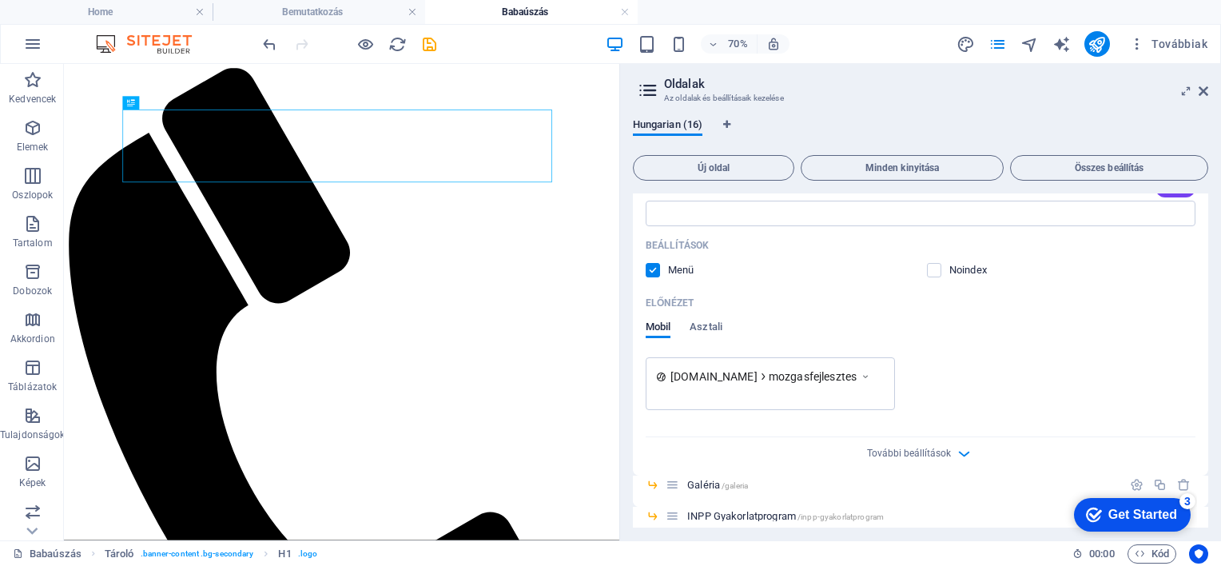
click at [871, 374] on icon at bounding box center [865, 376] width 11 height 16
click at [871, 376] on icon at bounding box center [865, 376] width 11 height 16
click at [878, 452] on span "További beállítások" at bounding box center [909, 453] width 84 height 11
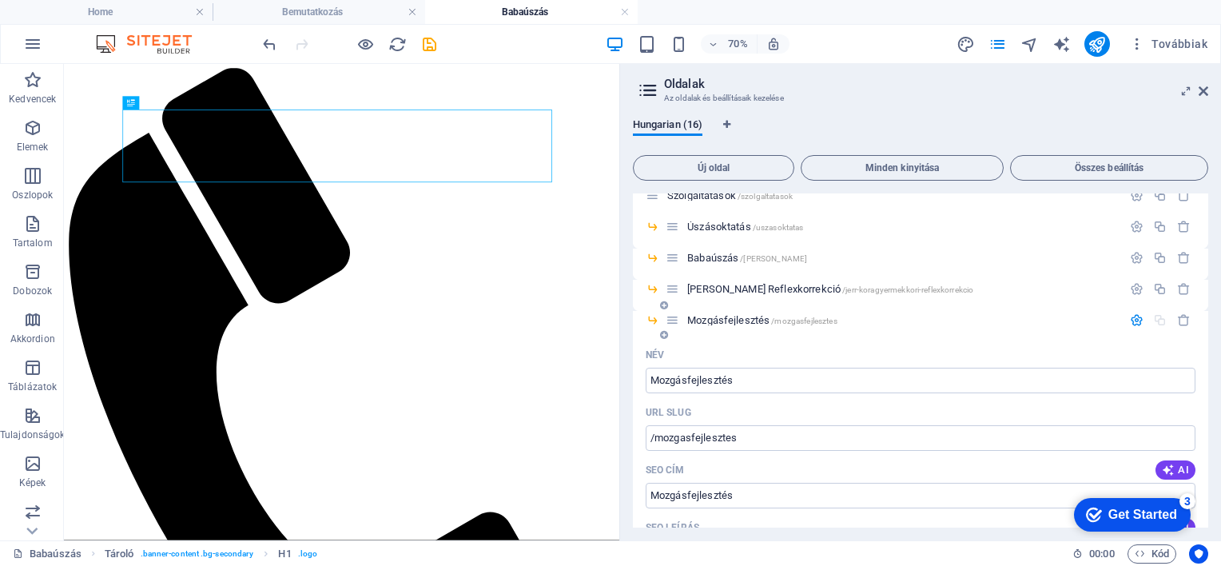
scroll to position [1279, 0]
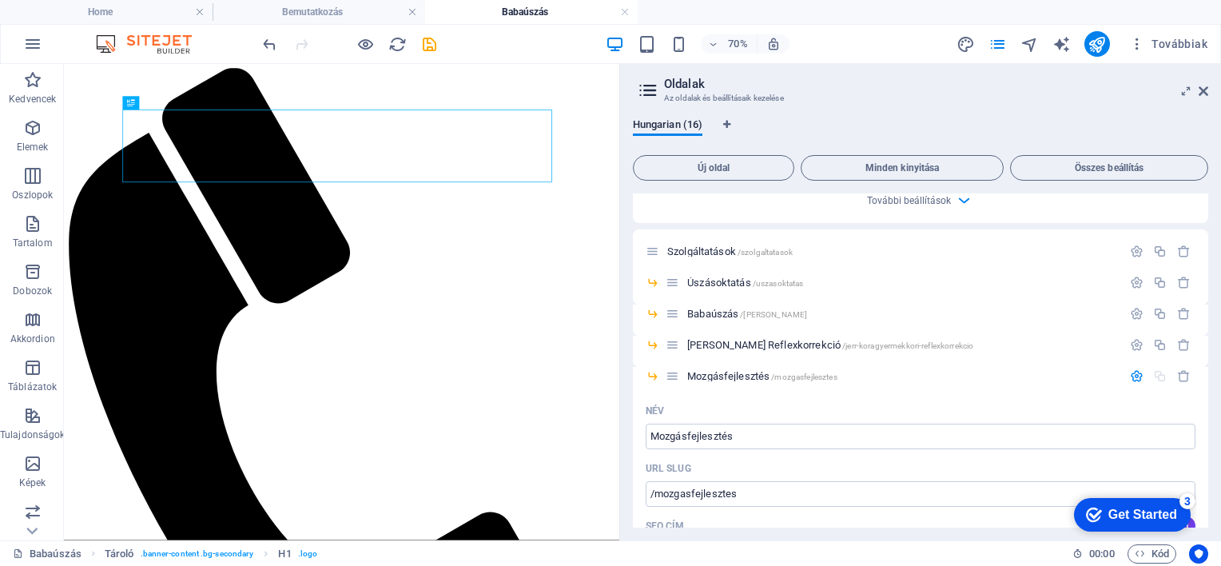
click at [906, 117] on div "Hungarian (16) Új oldal Minden kinyitása Összes beállítás Kezdőlap /kezdolap Né…" at bounding box center [920, 323] width 601 height 435
click at [741, 376] on span "Mozgásfejlesztés /mozgasfejlesztes" at bounding box center [762, 376] width 150 height 12
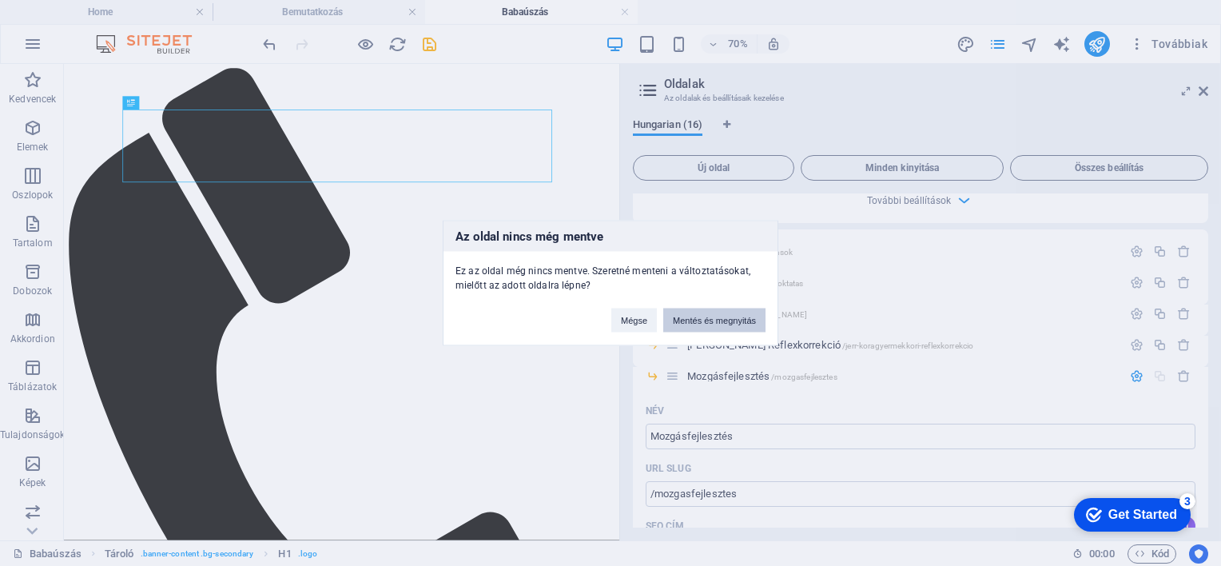
click at [694, 318] on button "Mentés és megnyitás" at bounding box center [714, 321] width 102 height 24
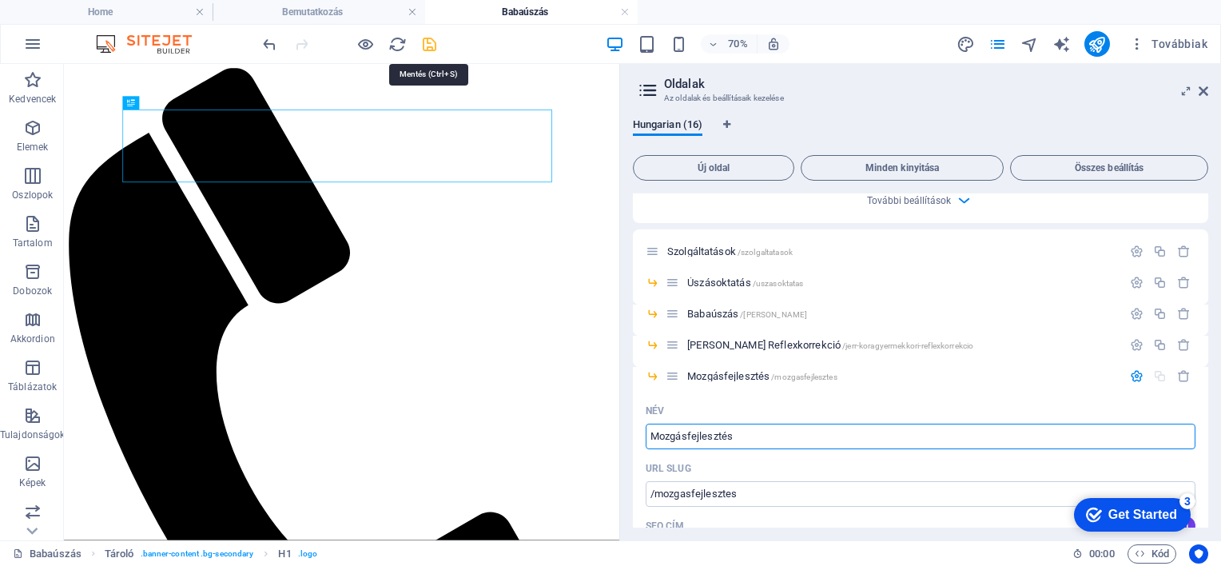
click at [428, 45] on icon "save" at bounding box center [429, 44] width 18 height 18
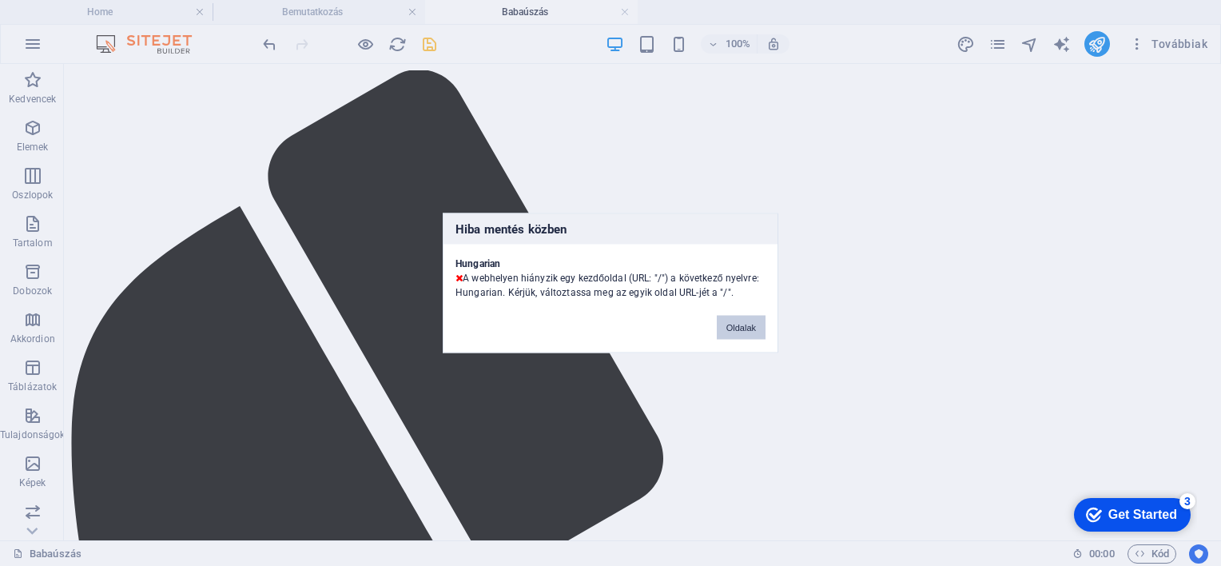
click at [737, 325] on button "Oldalak" at bounding box center [741, 328] width 49 height 24
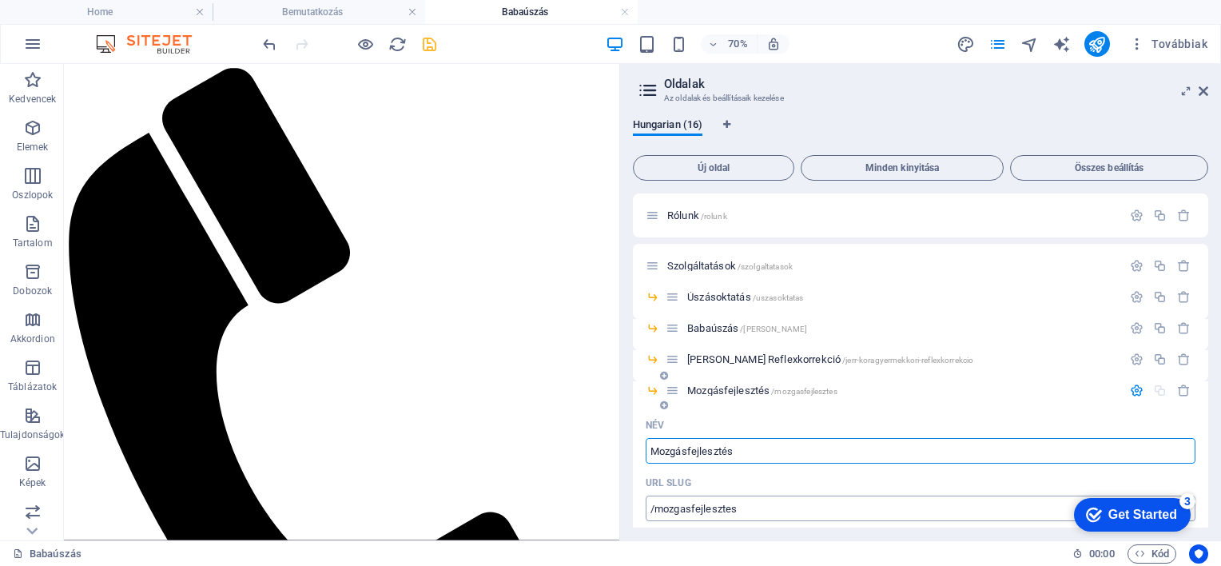
scroll to position [0, 0]
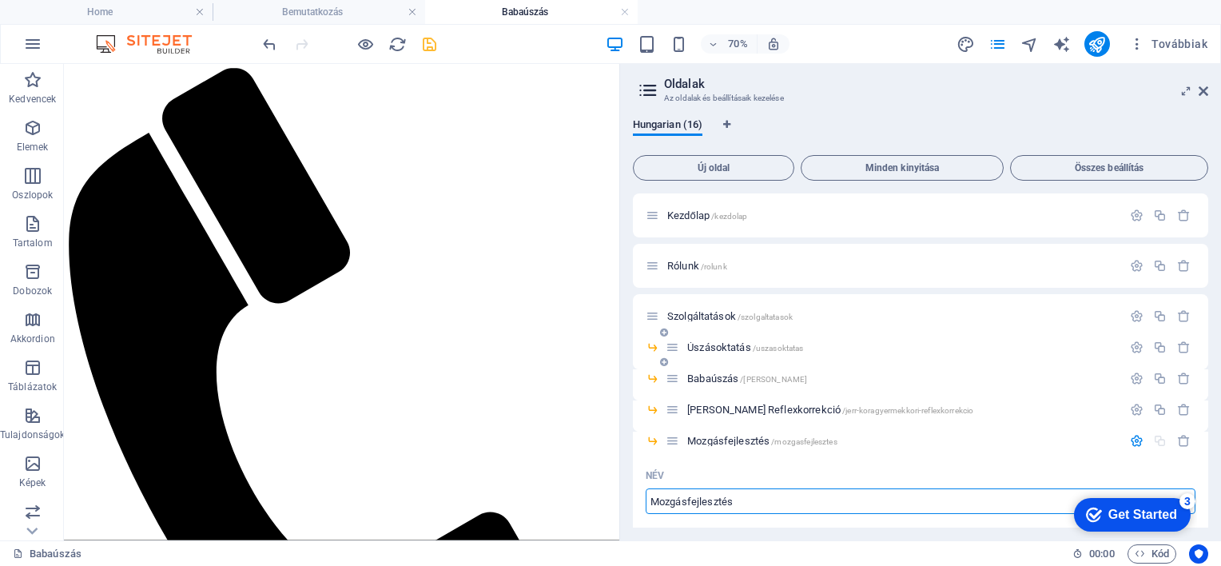
click at [726, 347] on span "Úszásoktatás /uszasoktatas" at bounding box center [745, 347] width 116 height 12
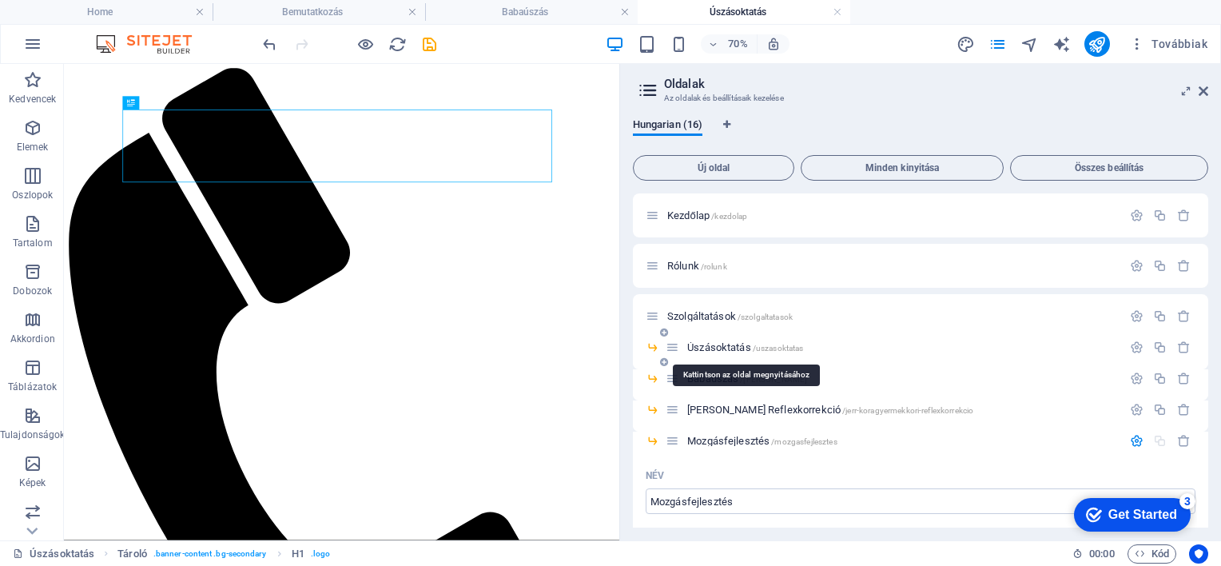
click at [730, 347] on span "Úszásoktatás /uszasoktatas" at bounding box center [745, 347] width 116 height 12
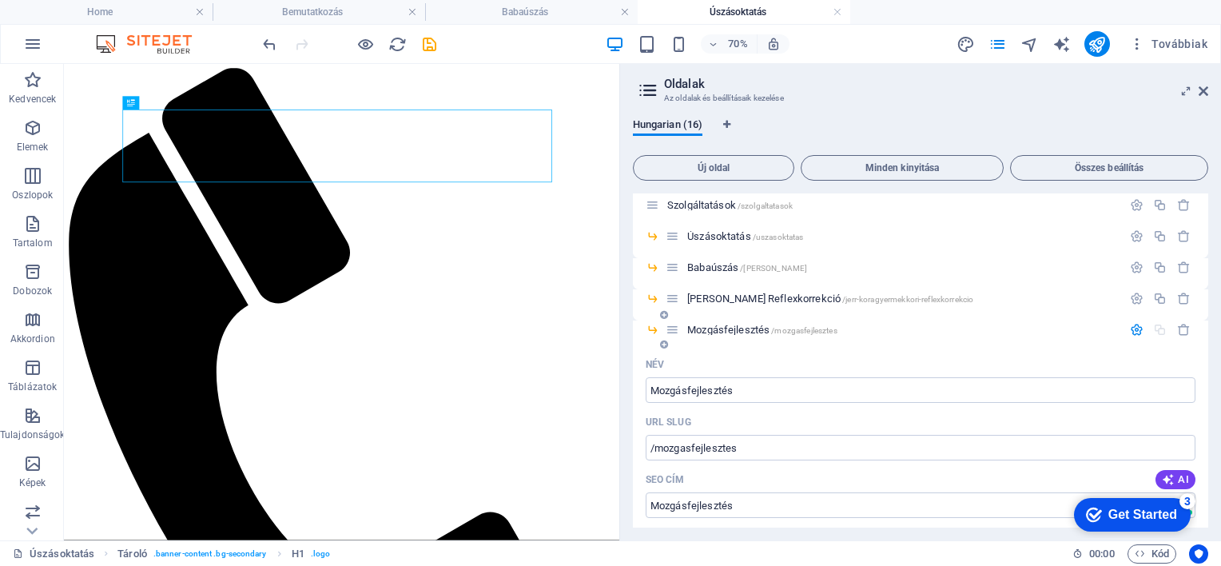
scroll to position [160, 0]
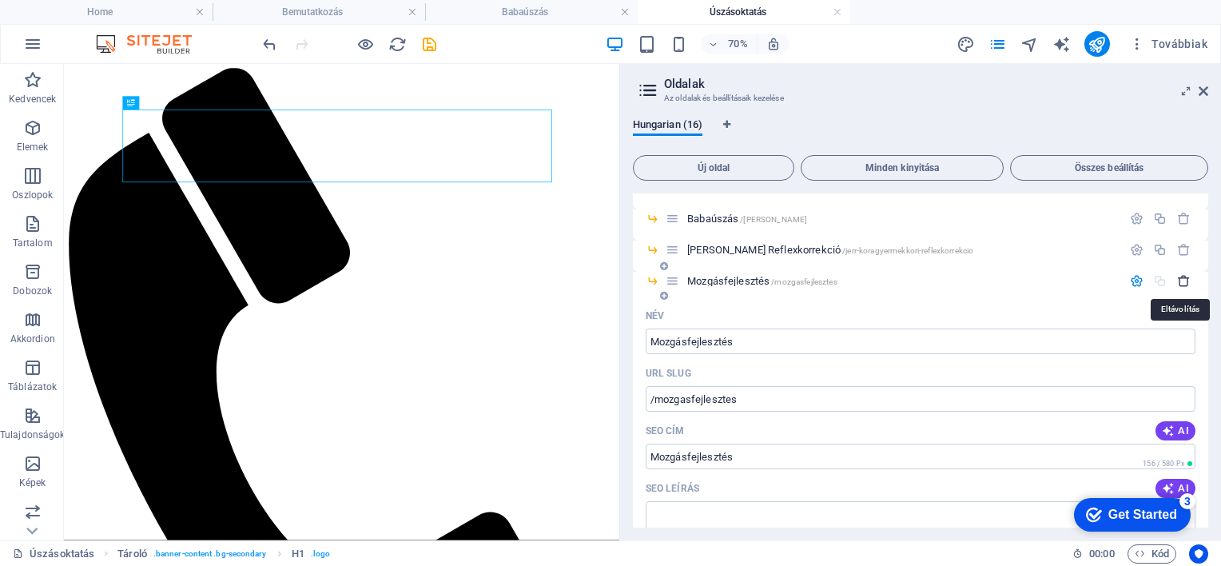
click at [1183, 281] on icon "button" at bounding box center [1184, 281] width 14 height 14
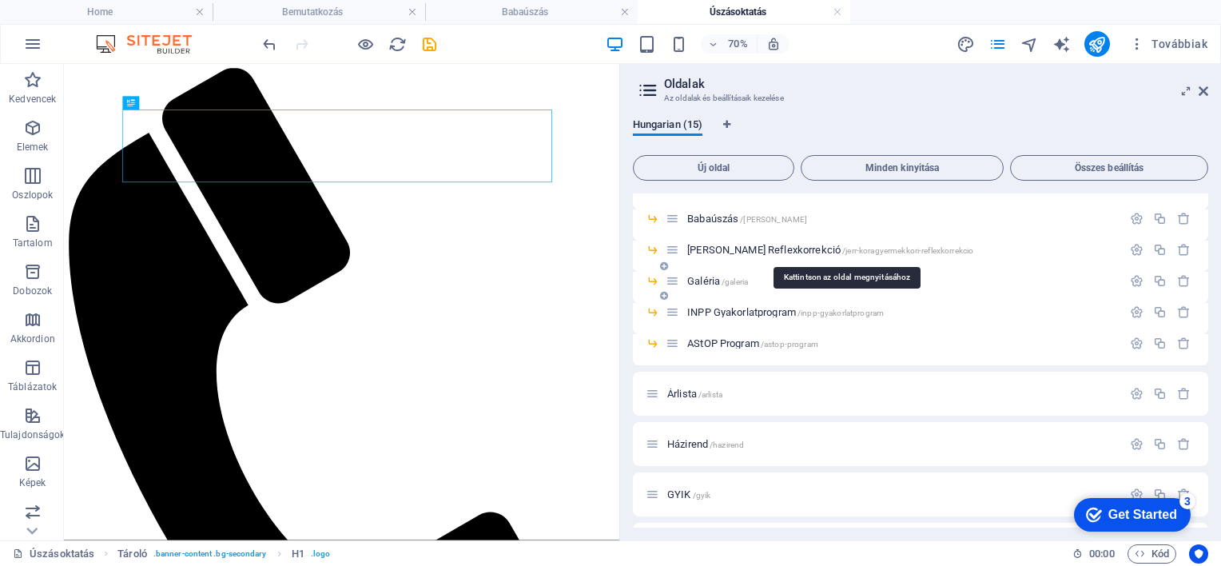
click at [750, 250] on span "[PERSON_NAME] Reflexkorrekció /jerr-koragyermekkori-reflexkorrekcio" at bounding box center [830, 250] width 286 height 12
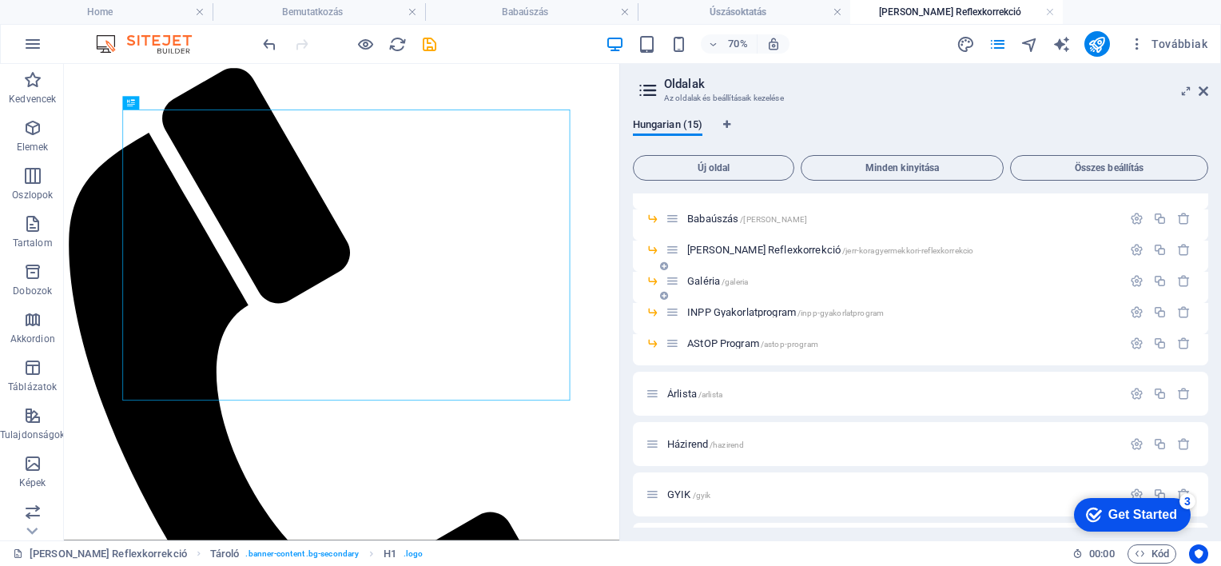
scroll to position [0, 0]
click at [757, 248] on span "[PERSON_NAME] Reflexkorrekció /jerr-koragyermekkori-reflexkorrekcio" at bounding box center [830, 250] width 286 height 12
click at [1131, 247] on icon "button" at bounding box center [1137, 250] width 14 height 14
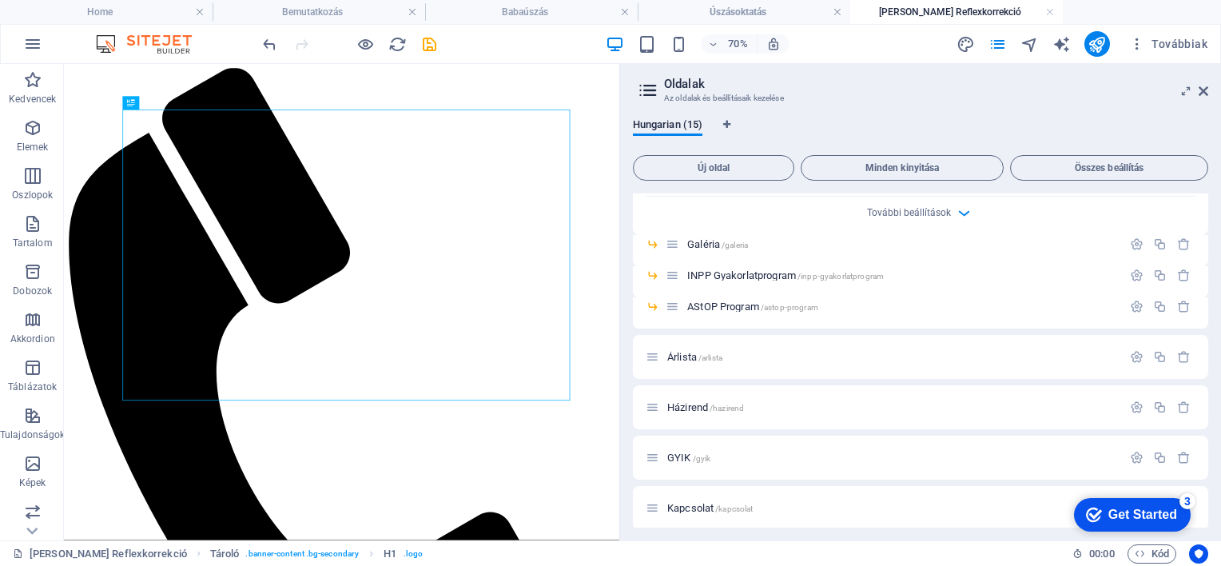
scroll to position [799, 0]
click at [734, 272] on span "INPP Gyakorlatprogram /inpp-gyakorlatprogram" at bounding box center [785, 275] width 197 height 12
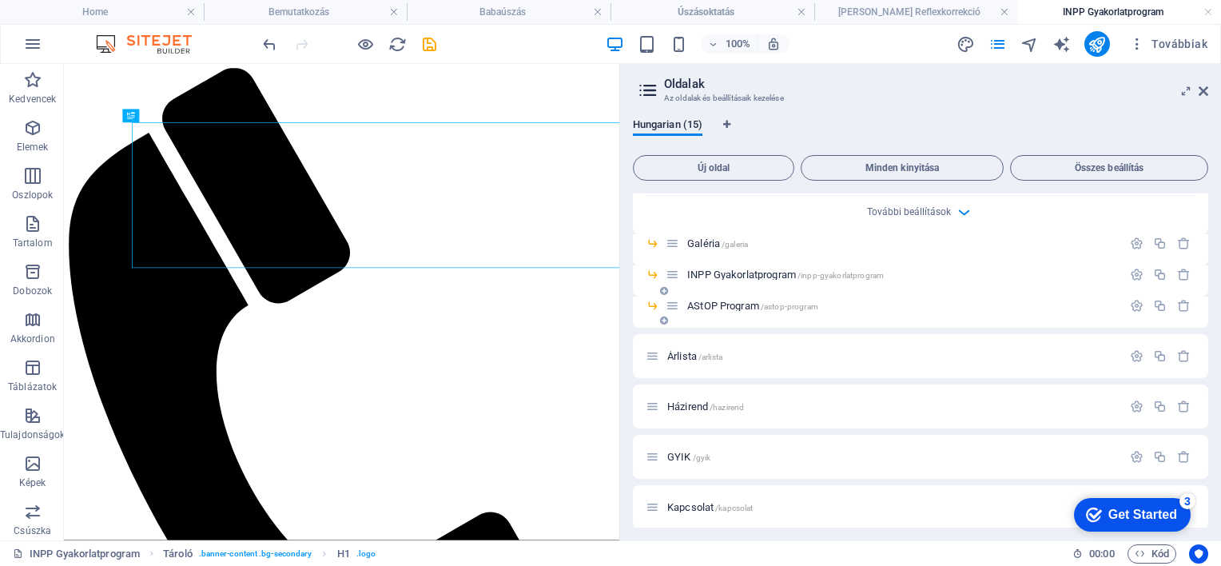
scroll to position [0, 0]
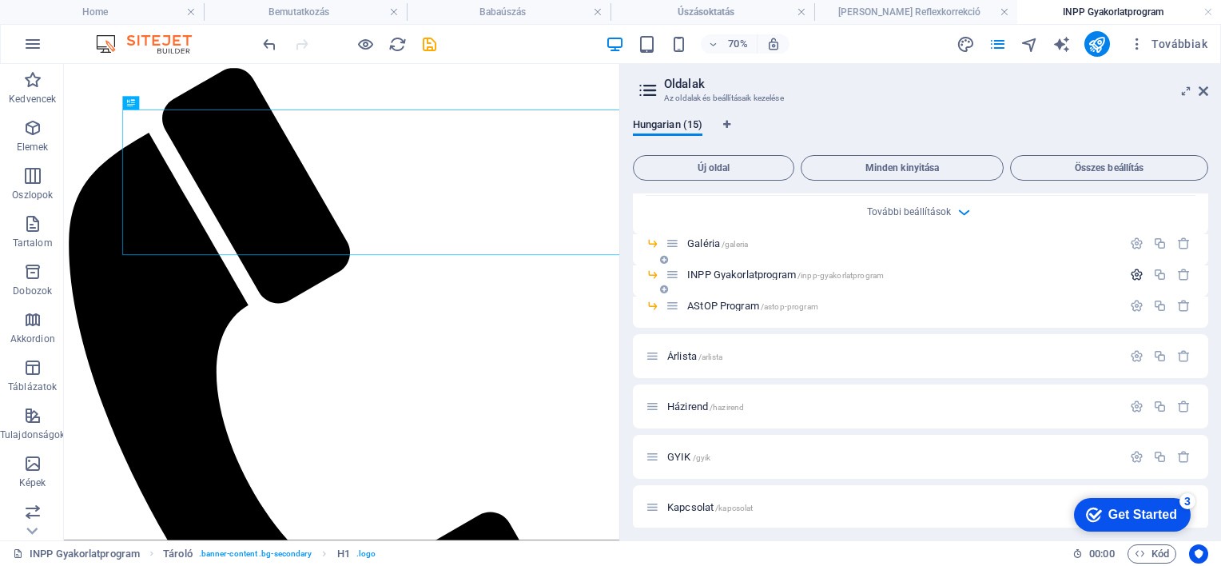
click at [1134, 274] on icon "button" at bounding box center [1137, 275] width 14 height 14
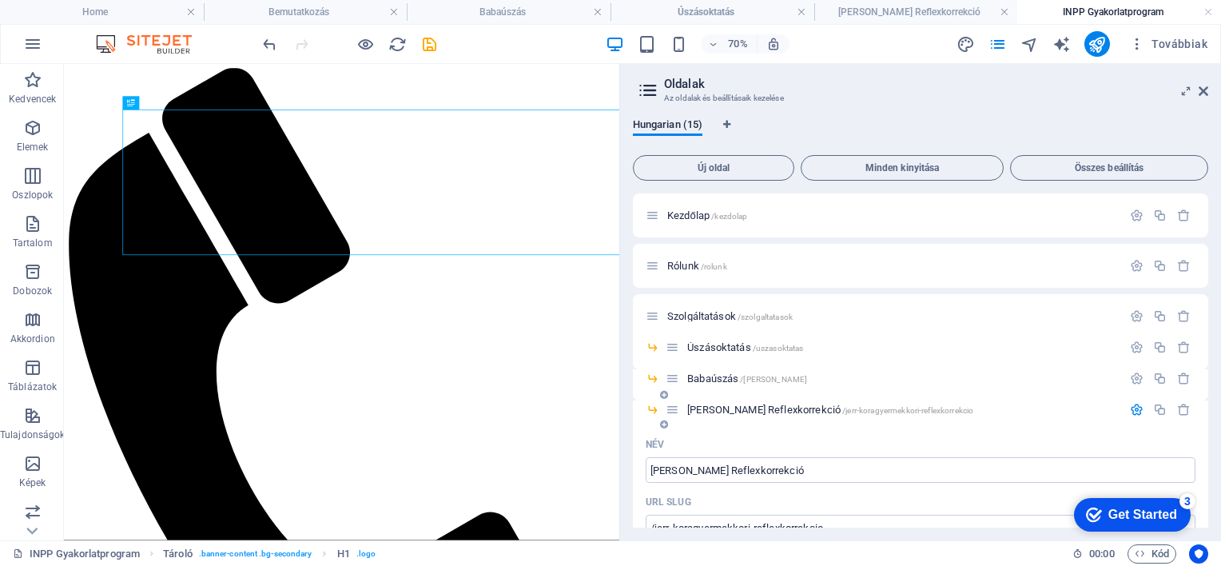
click at [663, 395] on icon at bounding box center [664, 395] width 8 height 10
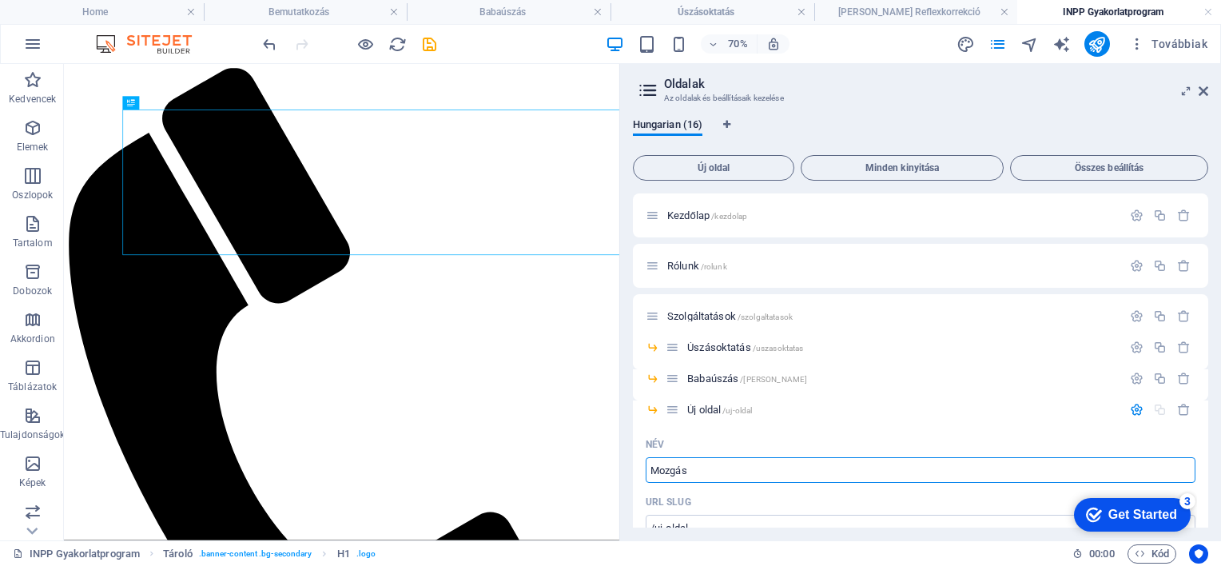
type input "Mozgás"
type input "/mozgas"
type input "Mozgásfejlesztés"
type input "/mozgasfejlesztes"
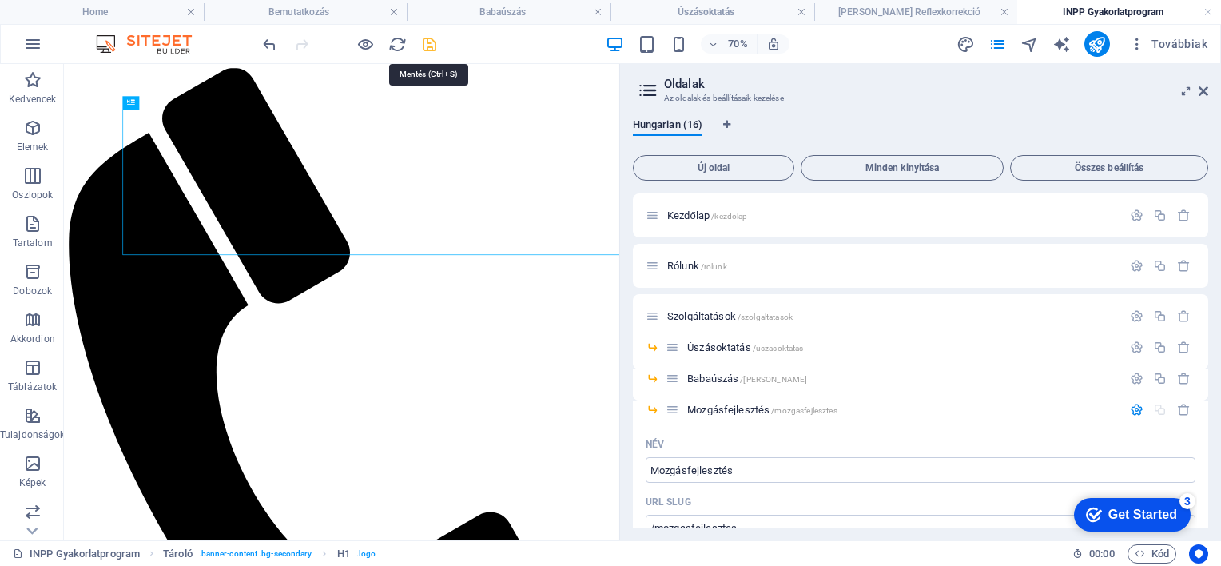
click at [432, 38] on icon "save" at bounding box center [429, 44] width 18 height 18
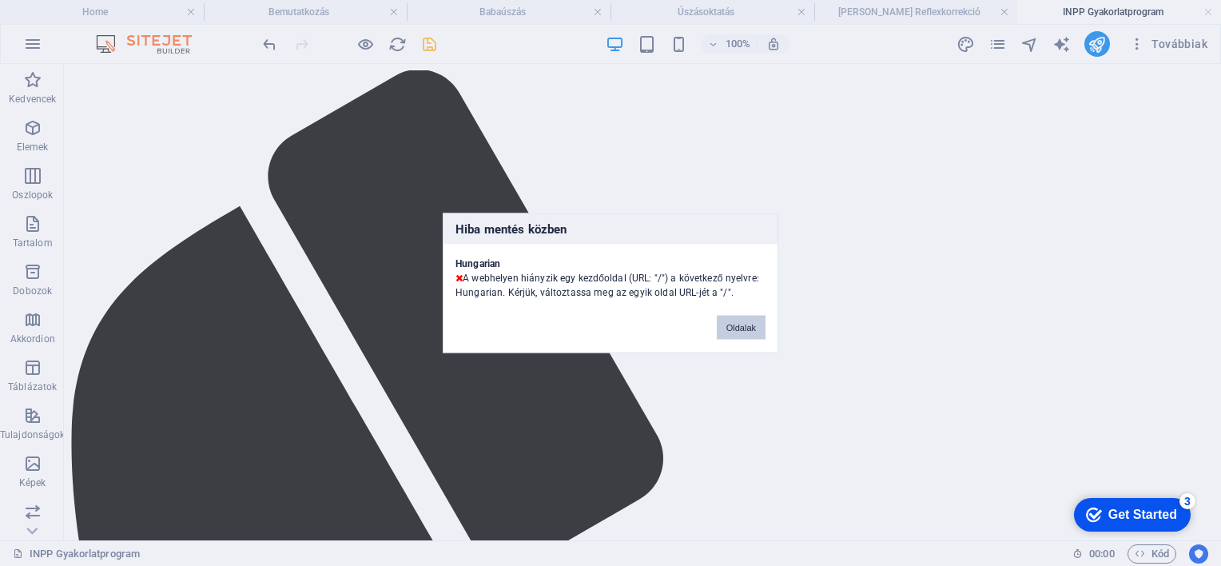
click at [732, 327] on button "Oldalak" at bounding box center [741, 328] width 49 height 24
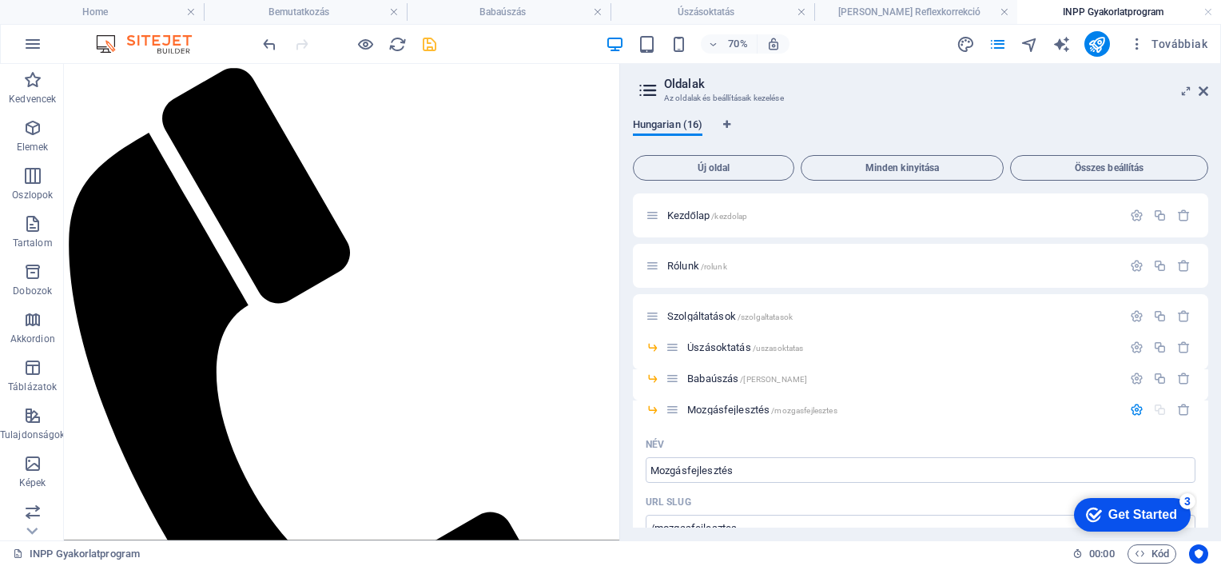
click at [675, 123] on span "Hungarian (16)" at bounding box center [668, 126] width 70 height 22
click at [726, 124] on icon "Nyelv fülek" at bounding box center [726, 125] width 7 height 10
select select "65"
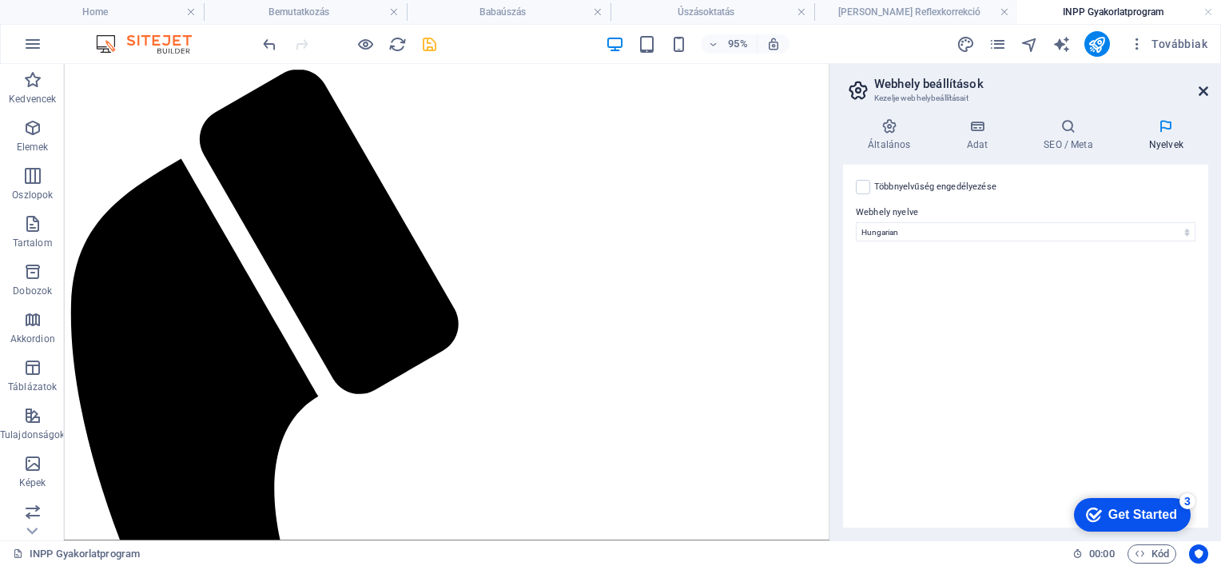
click at [1203, 90] on icon at bounding box center [1204, 91] width 10 height 13
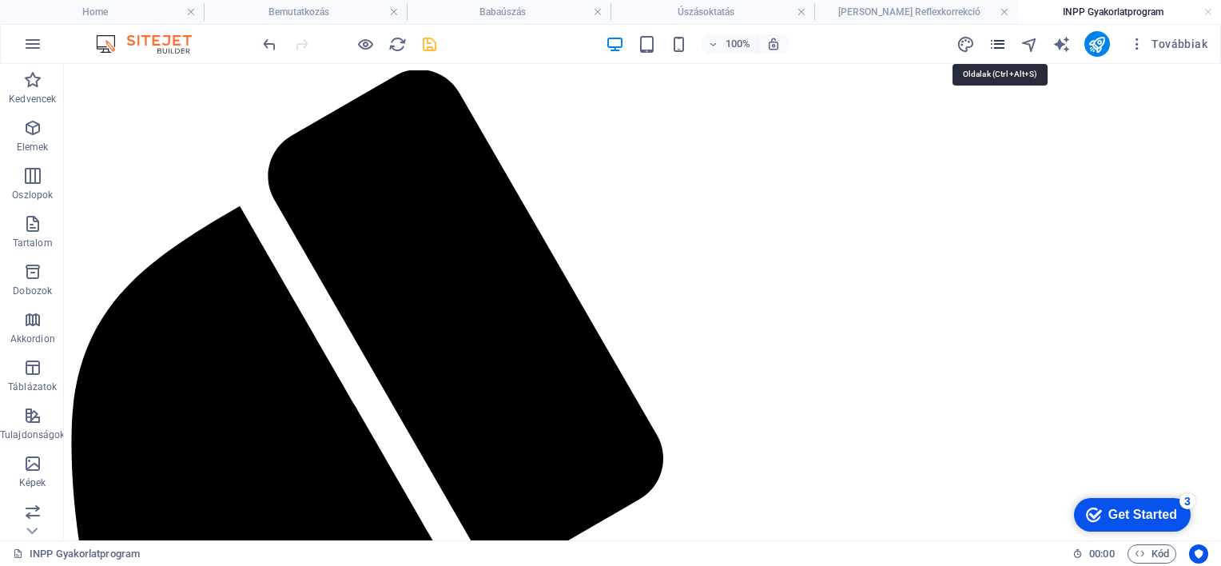
click at [995, 46] on icon "pages" at bounding box center [998, 44] width 18 height 18
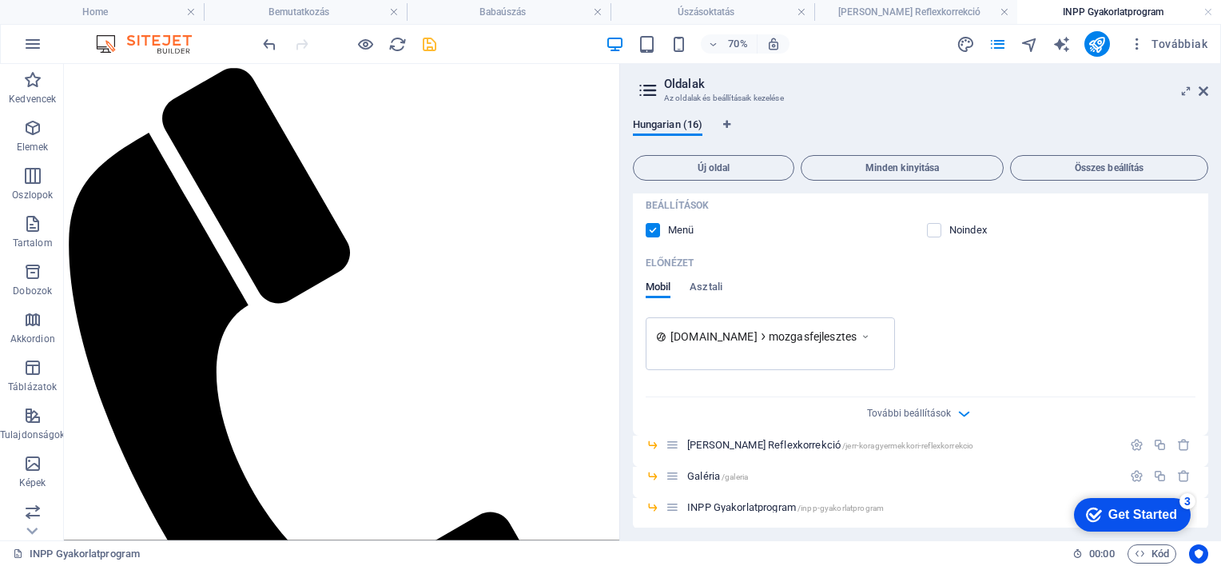
scroll to position [560, 0]
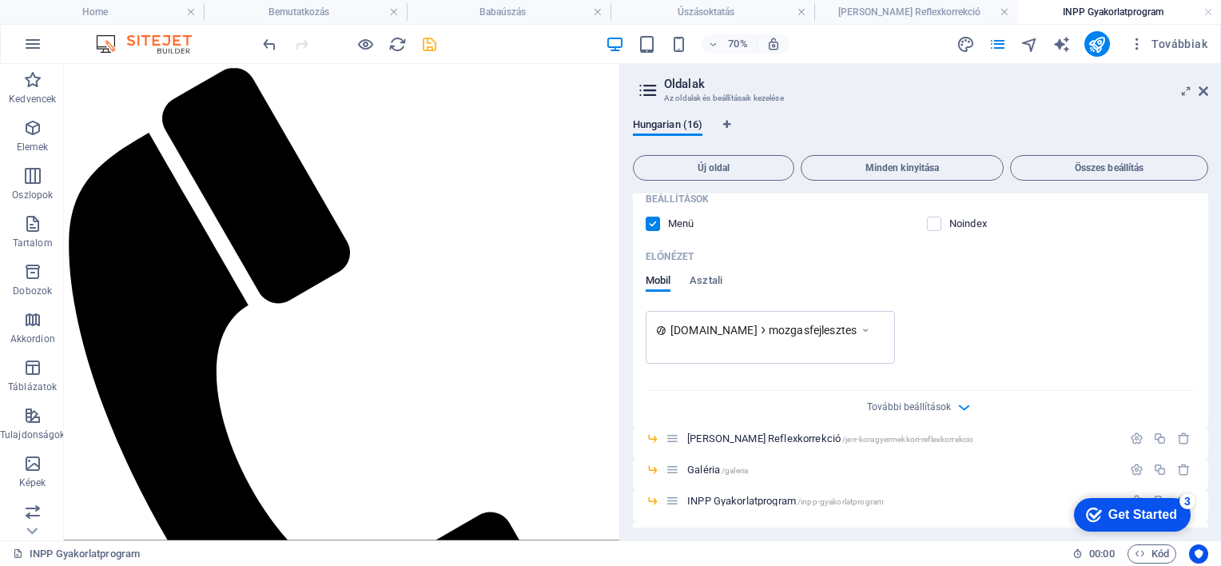
click at [769, 329] on icon at bounding box center [763, 330] width 11 height 11
click at [707, 277] on span "Asztali" at bounding box center [706, 282] width 33 height 22
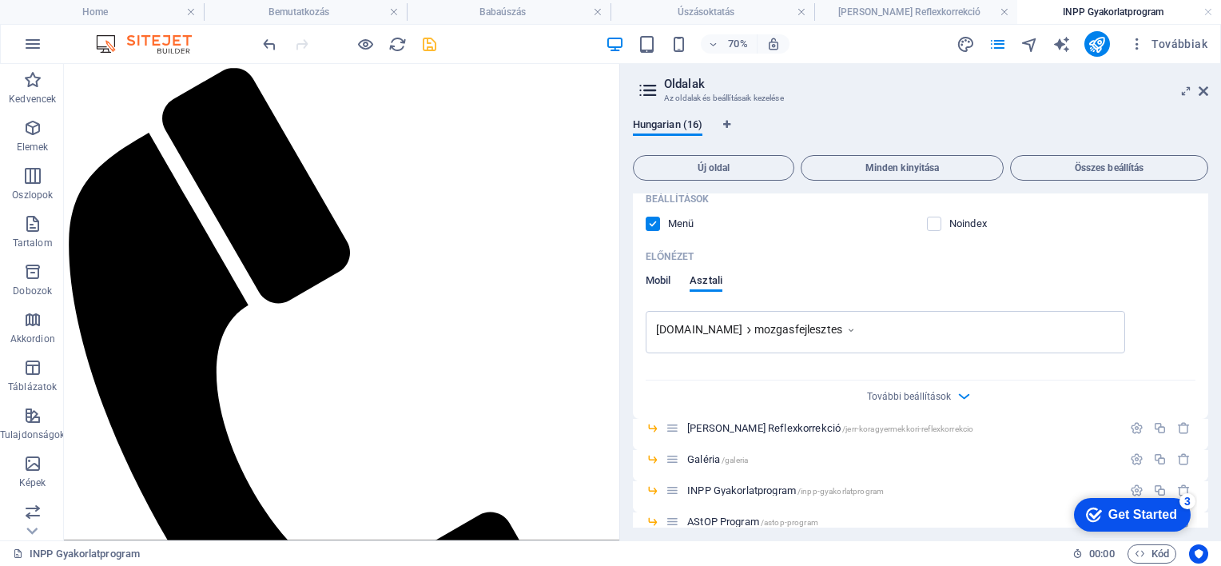
click at [652, 277] on span "Mobil" at bounding box center [658, 282] width 25 height 22
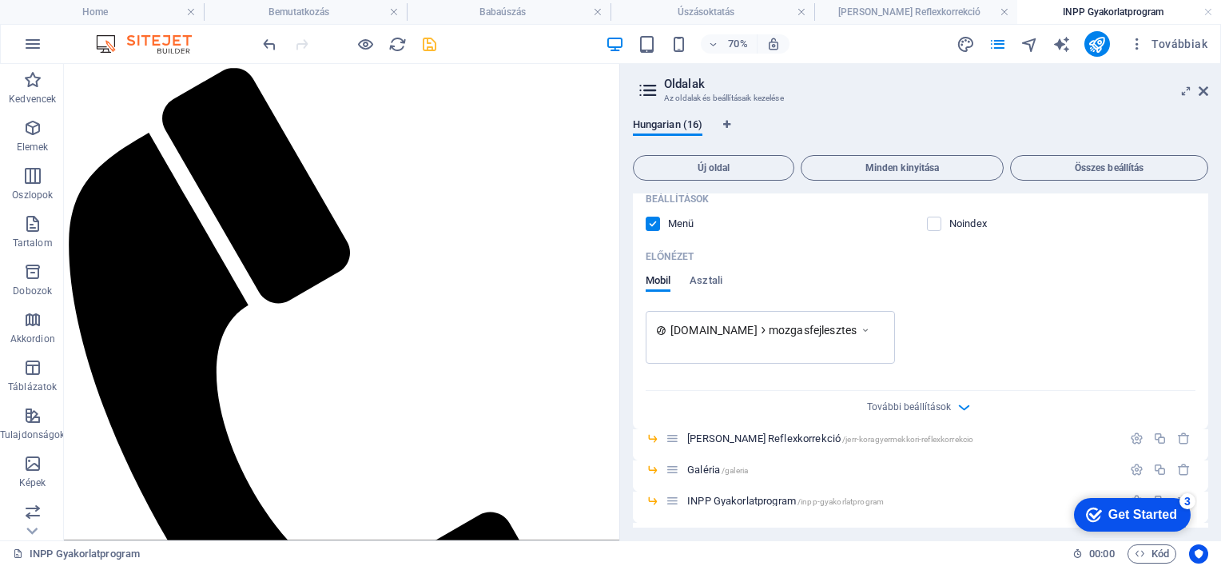
click at [769, 329] on icon at bounding box center [763, 330] width 11 height 11
click at [781, 329] on span "mozgasfejlesztes" at bounding box center [813, 330] width 88 height 16
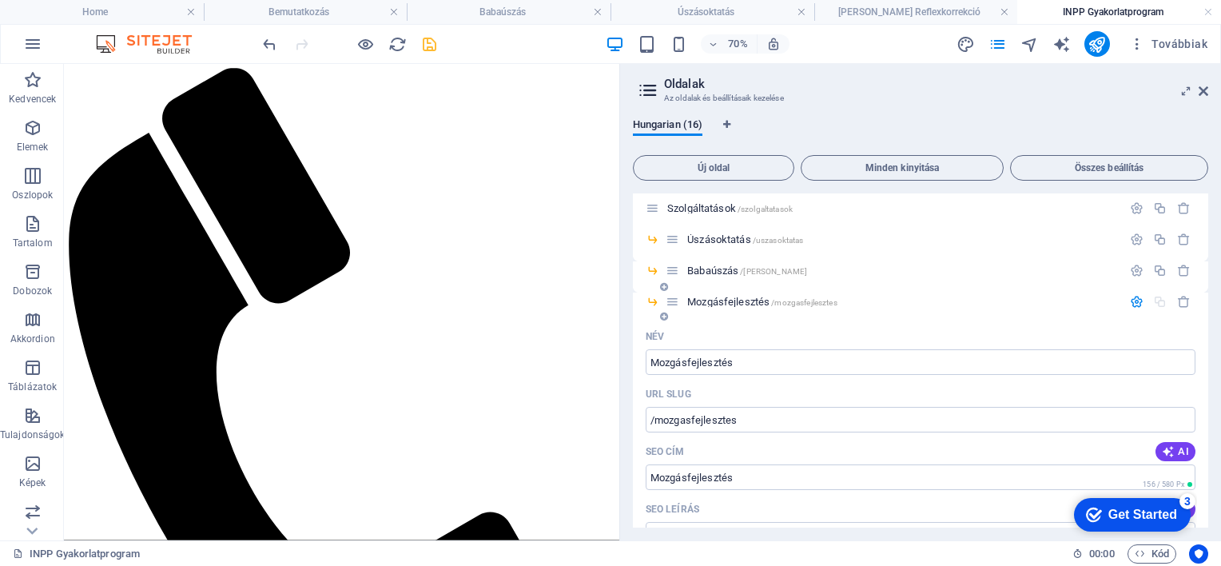
scroll to position [52, 0]
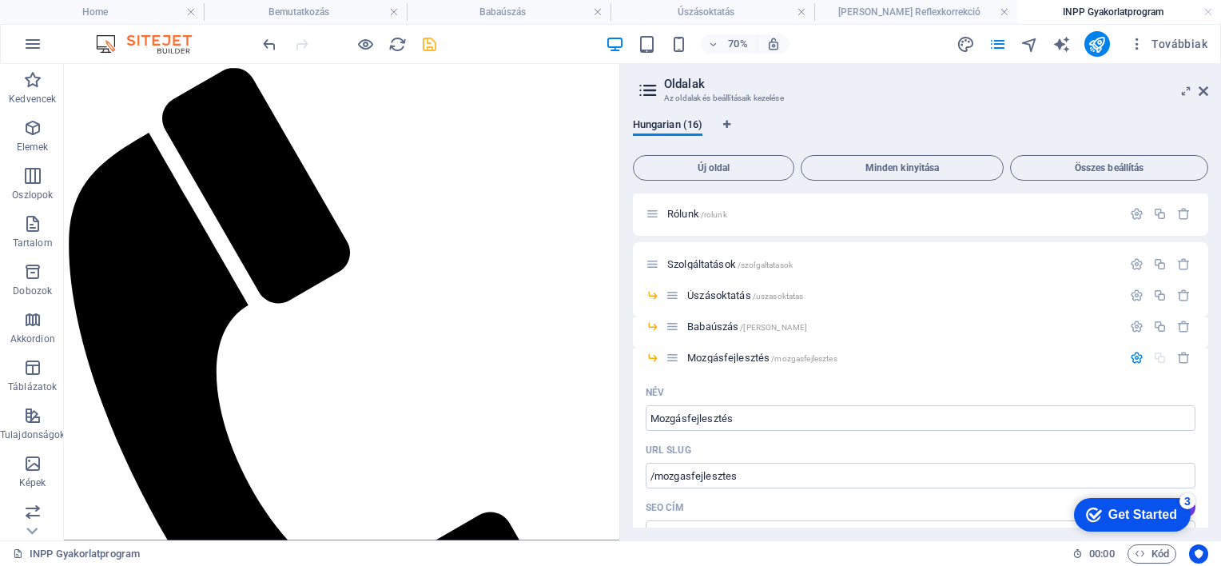
drag, startPoint x: 1177, startPoint y: 353, endPoint x: 1150, endPoint y: 448, distance: 97.9
click at [1180, 353] on icon "button" at bounding box center [1184, 358] width 14 height 14
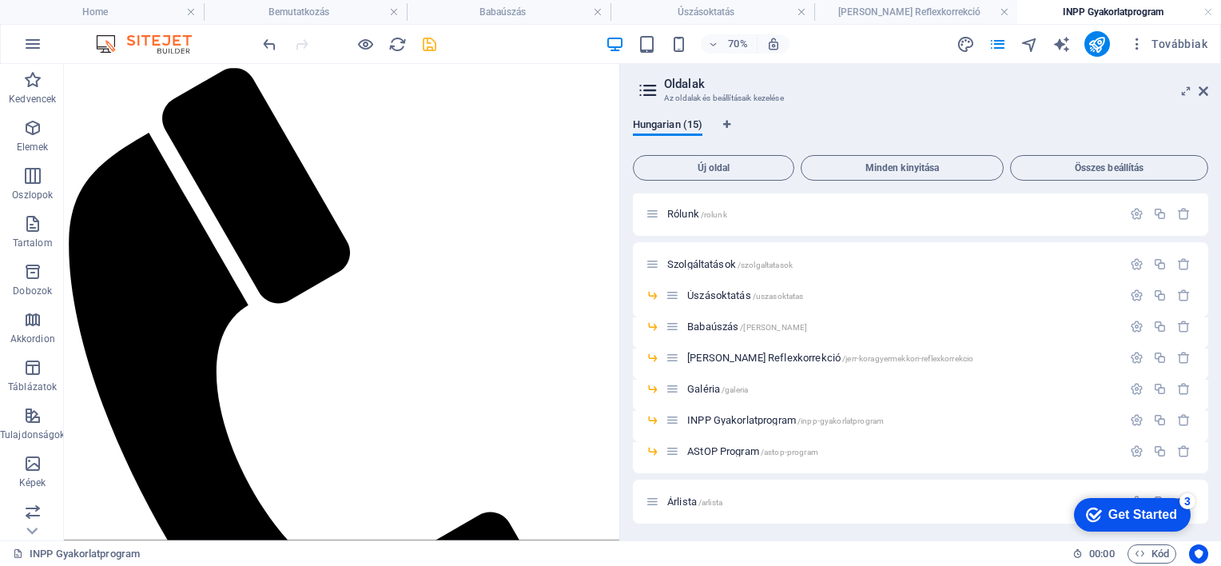
click at [1125, 509] on div "Get Started" at bounding box center [1143, 515] width 69 height 14
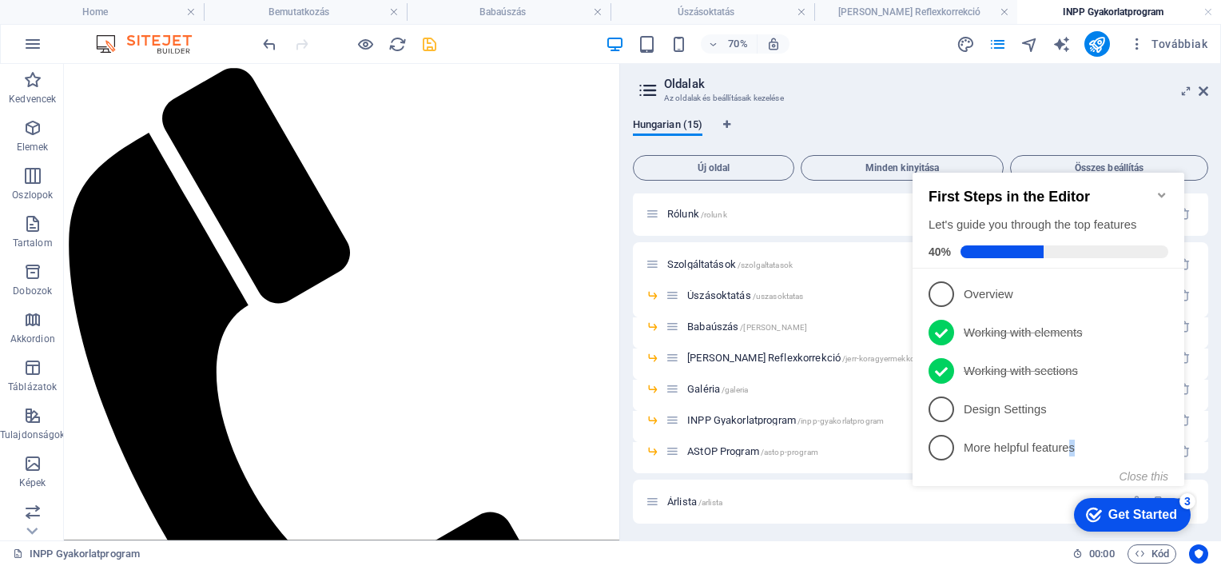
click at [1081, 440] on p "More helpful features - incomplete" at bounding box center [1060, 448] width 192 height 17
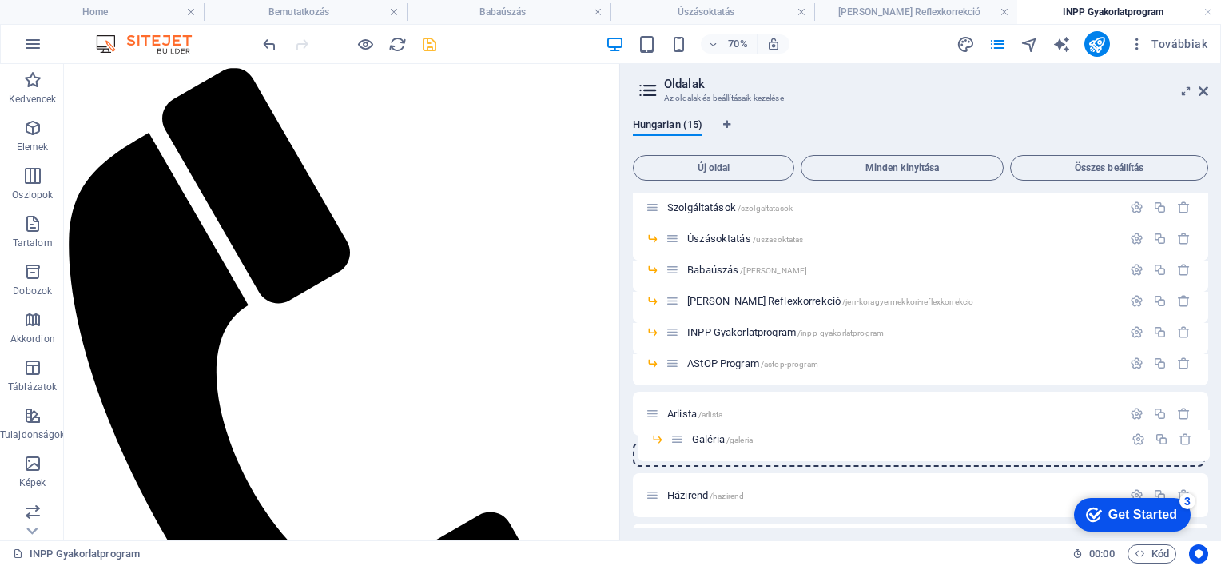
scroll to position [115, 0]
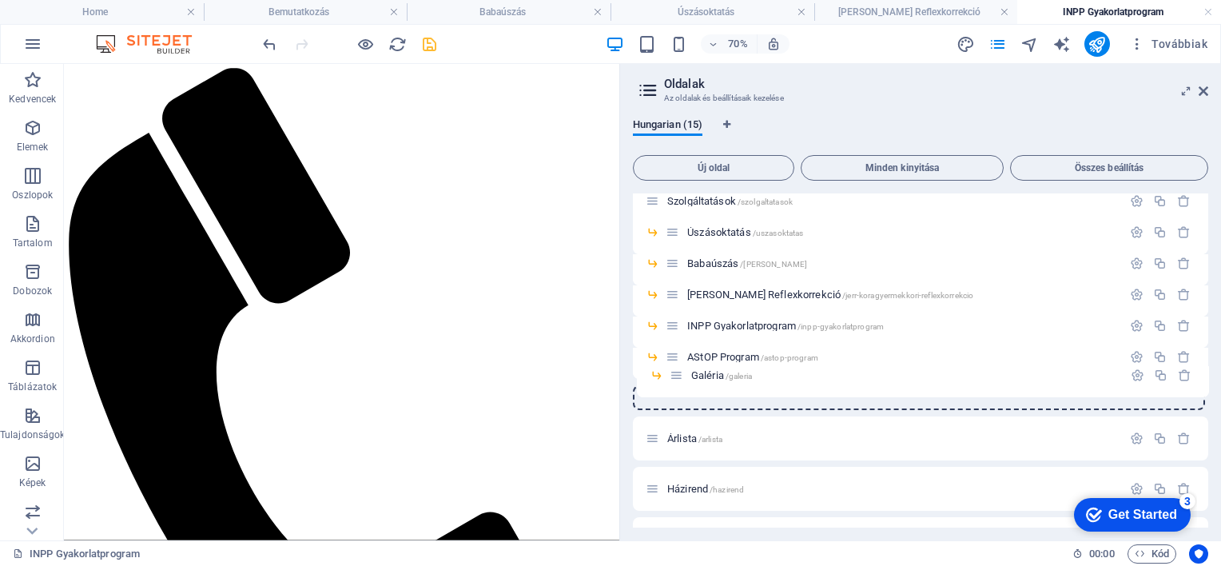
drag, startPoint x: 671, startPoint y: 392, endPoint x: 677, endPoint y: 384, distance: 9.8
click at [677, 384] on div "Kezdőlap /kezdolap Rólunk /rolunk Szolgáltatások /szolgaltatasok Úszásoktatás /…" at bounding box center [921, 379] width 576 height 603
click at [661, 276] on icon at bounding box center [664, 278] width 8 height 10
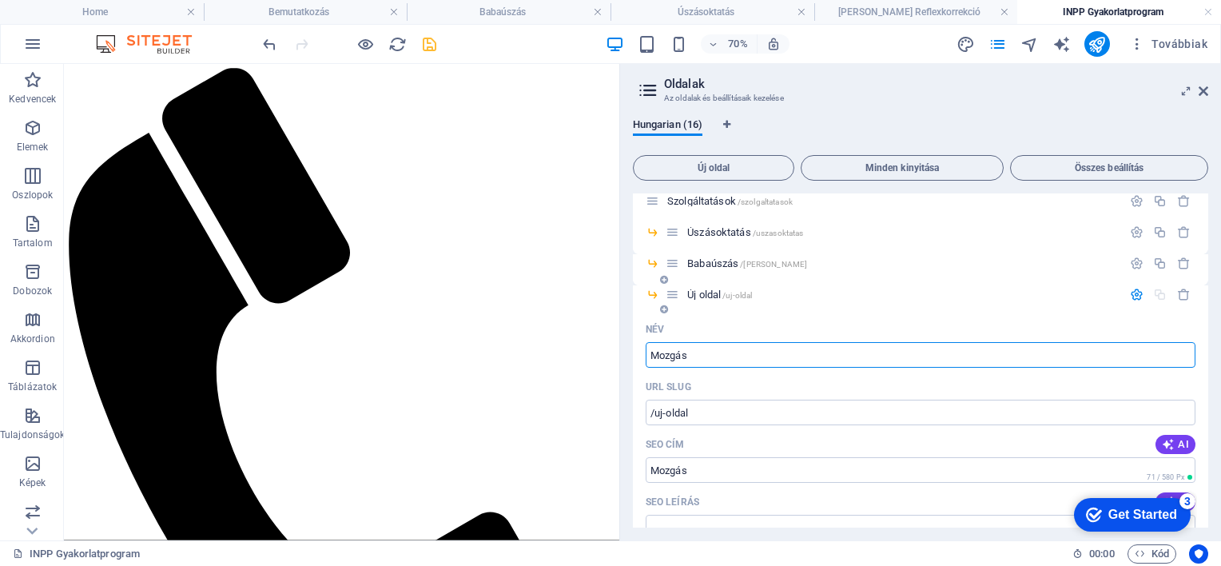
type input "Mozgás"
type input "/mozgas"
type input "Mozgásfejlesztés"
type input "/mozgasfejlesztes"
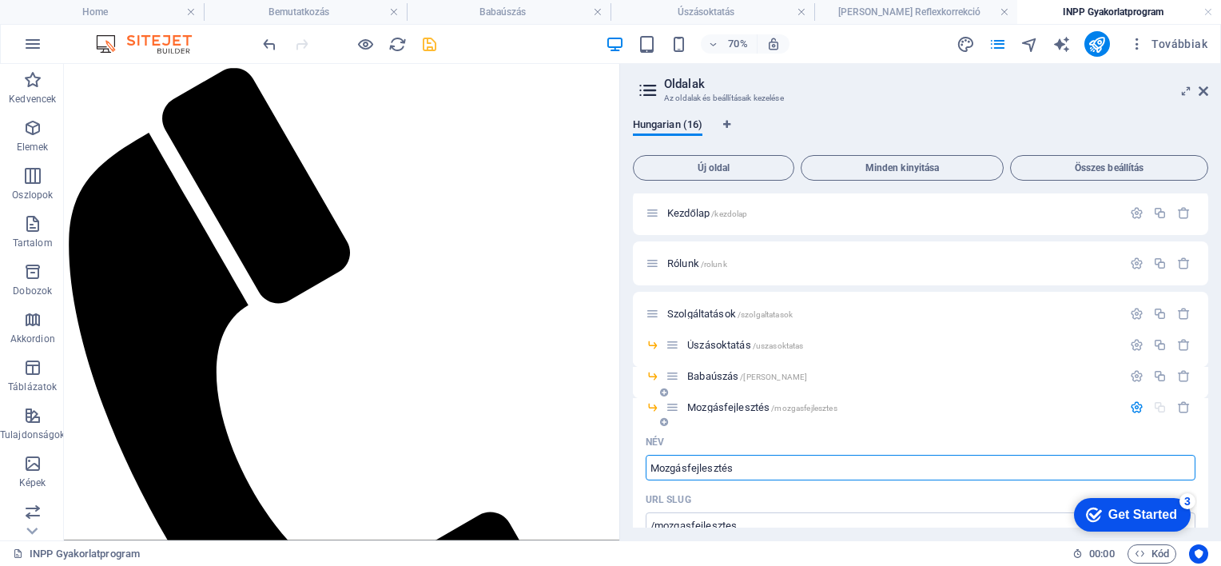
scroll to position [0, 0]
click at [432, 44] on icon "save" at bounding box center [429, 44] width 18 height 18
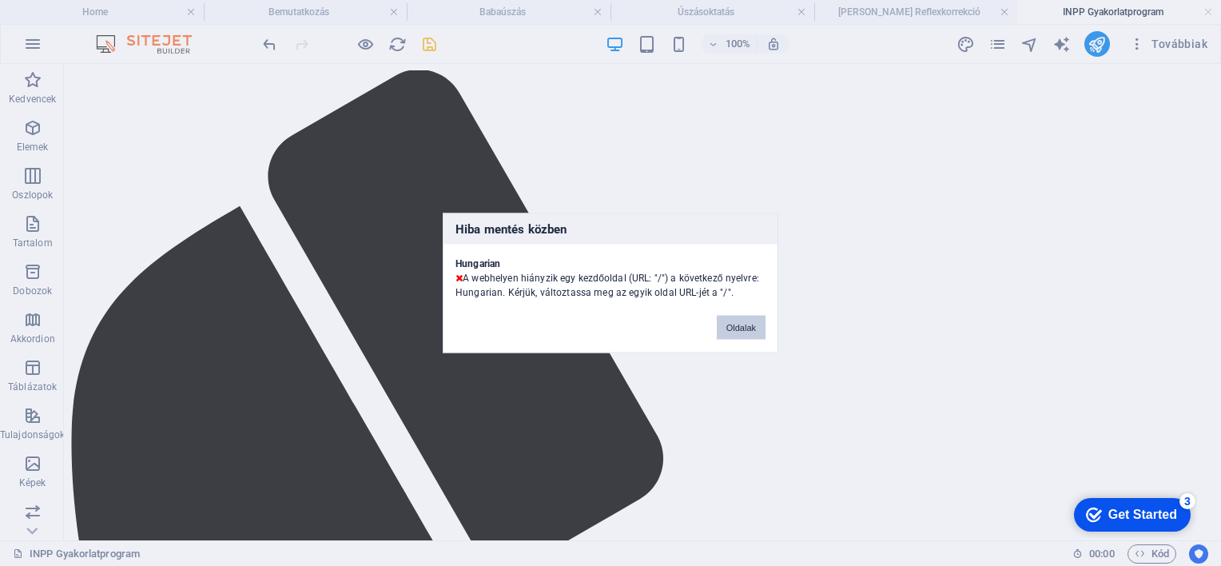
click at [738, 321] on button "Oldalak" at bounding box center [741, 328] width 49 height 24
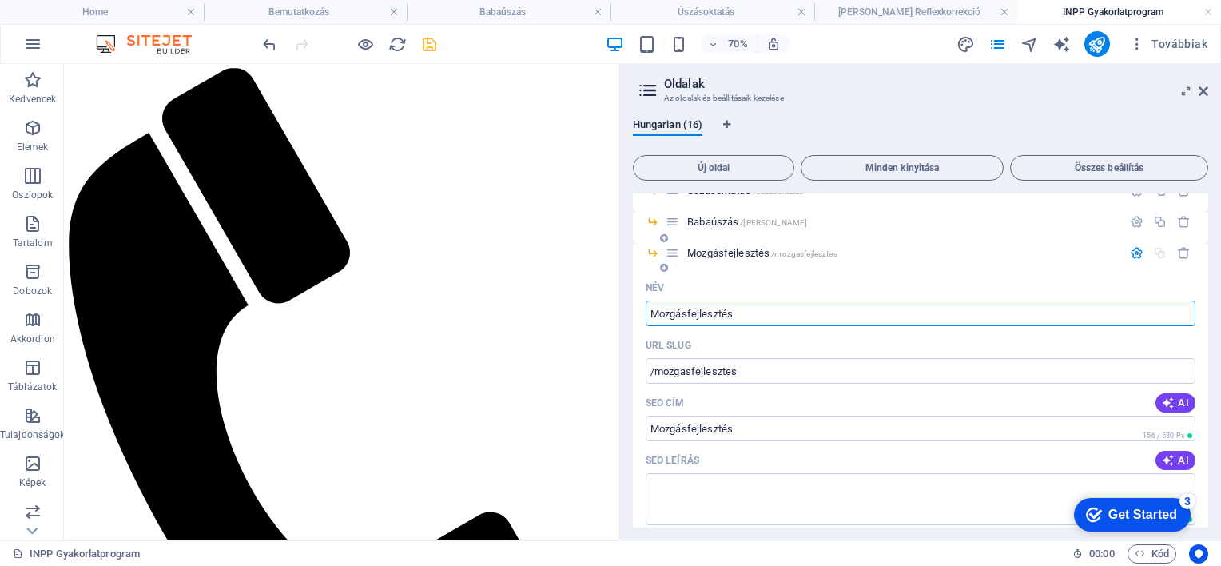
scroll to position [160, 0]
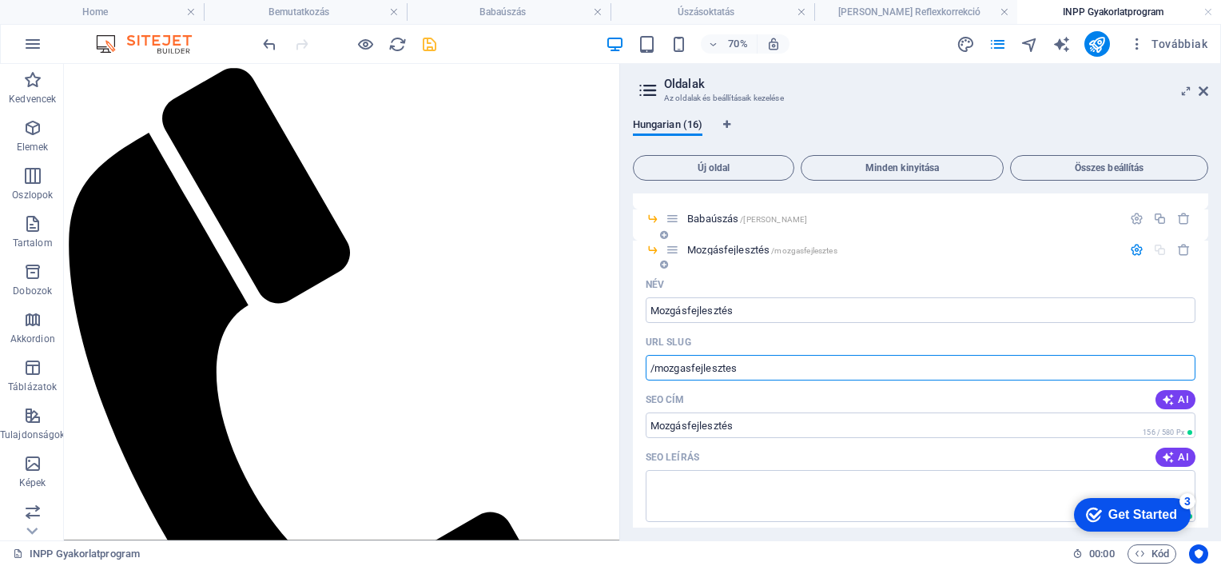
click at [653, 368] on input "/mozgasfejlesztes" at bounding box center [921, 368] width 550 height 26
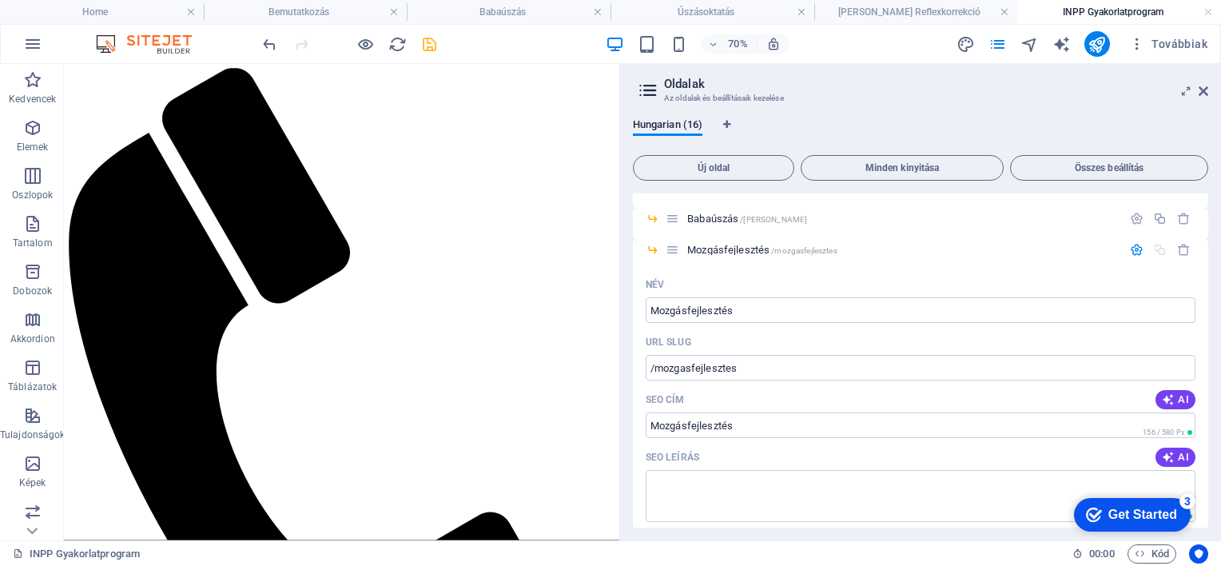
drag, startPoint x: 651, startPoint y: 124, endPoint x: 858, endPoint y: 88, distance: 210.9
click at [858, 88] on aside "Oldalak Az oldalak és beállításaik kezelése Hungarian (16) Új oldal Minden kiny…" at bounding box center [920, 302] width 602 height 476
click at [1181, 245] on icon "button" at bounding box center [1184, 250] width 14 height 14
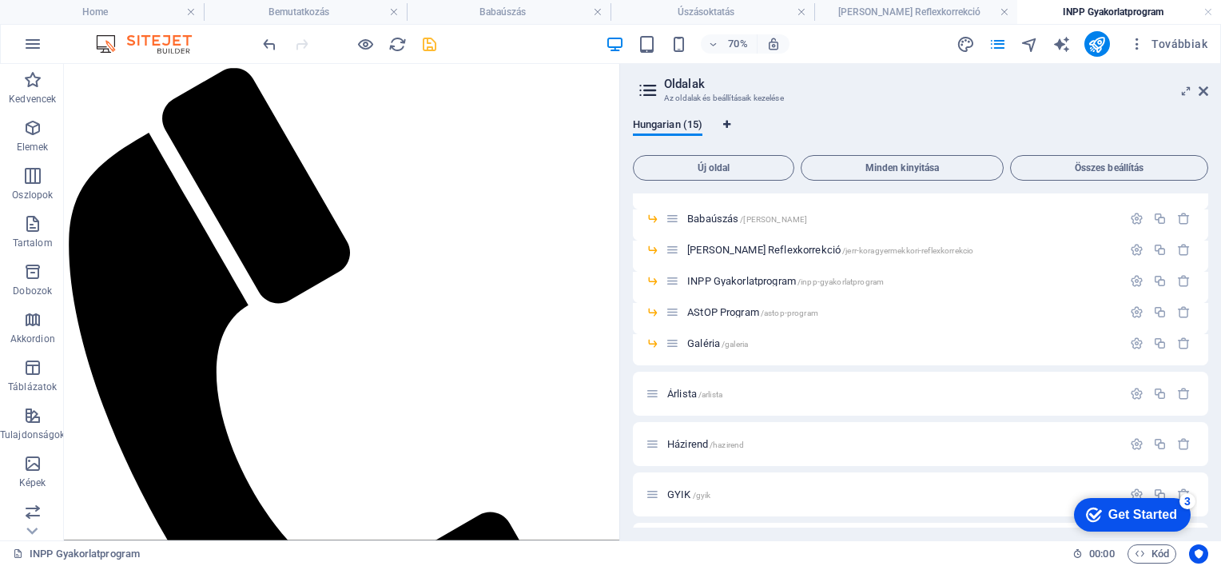
click at [729, 122] on icon "Nyelv fülek" at bounding box center [726, 125] width 7 height 10
select select "65"
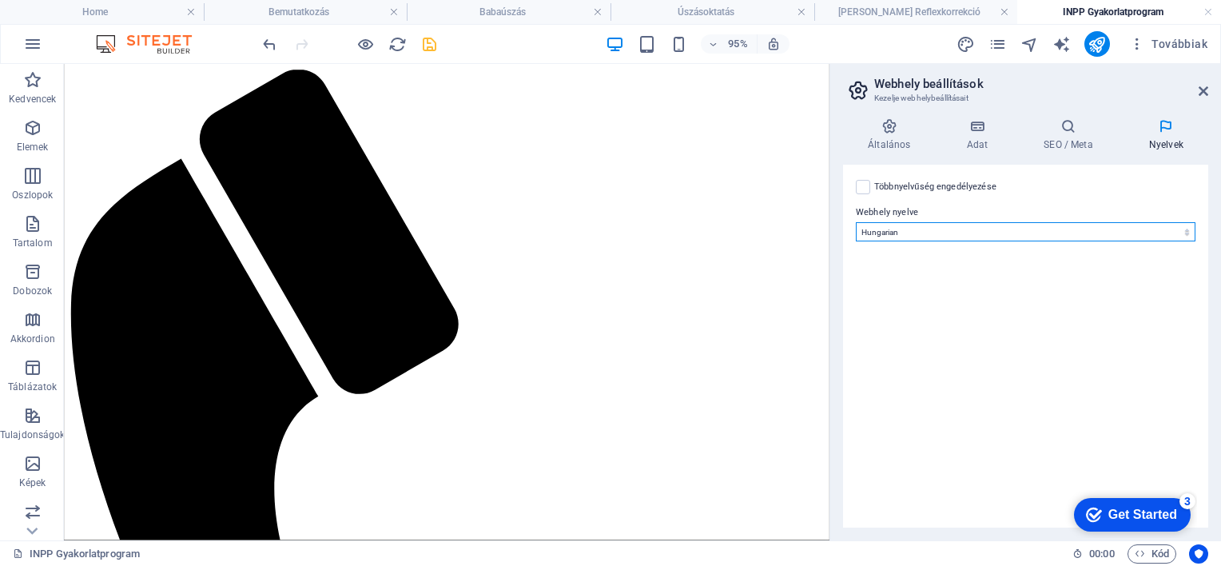
click at [886, 230] on select "Abkhazian Afar Afrikaans Akan Albanian Amharic Angol Arabic Aragonese Armenian …" at bounding box center [1026, 231] width 340 height 19
click at [882, 126] on icon at bounding box center [889, 126] width 92 height 16
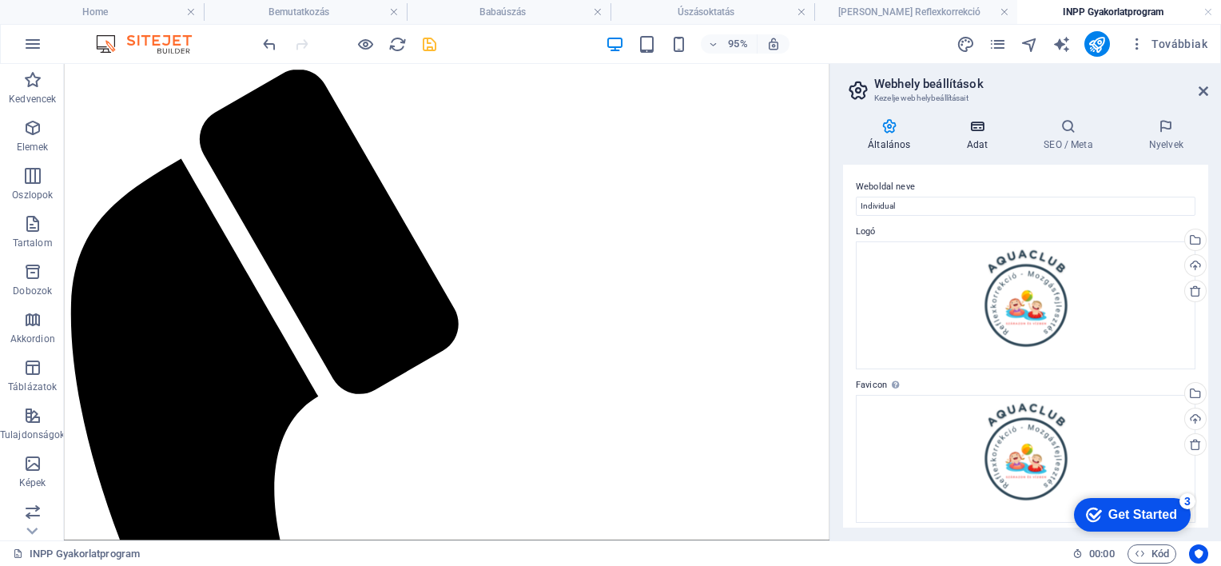
click at [972, 129] on icon at bounding box center [977, 126] width 71 height 16
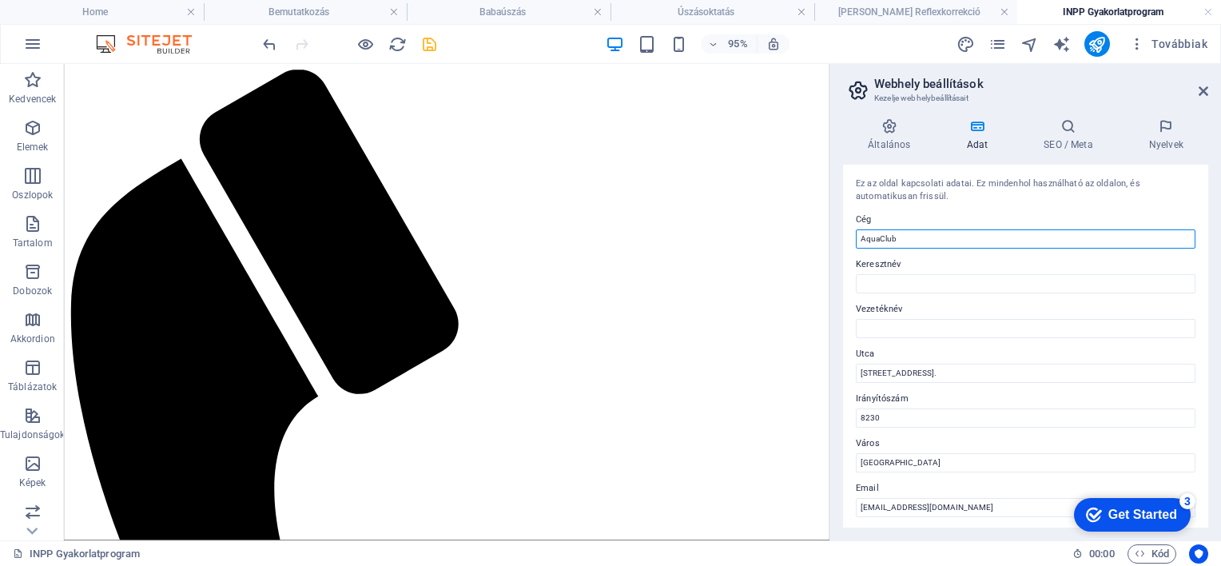
click at [911, 237] on input "AquaClub" at bounding box center [1026, 238] width 340 height 19
click at [1063, 130] on icon at bounding box center [1068, 126] width 99 height 16
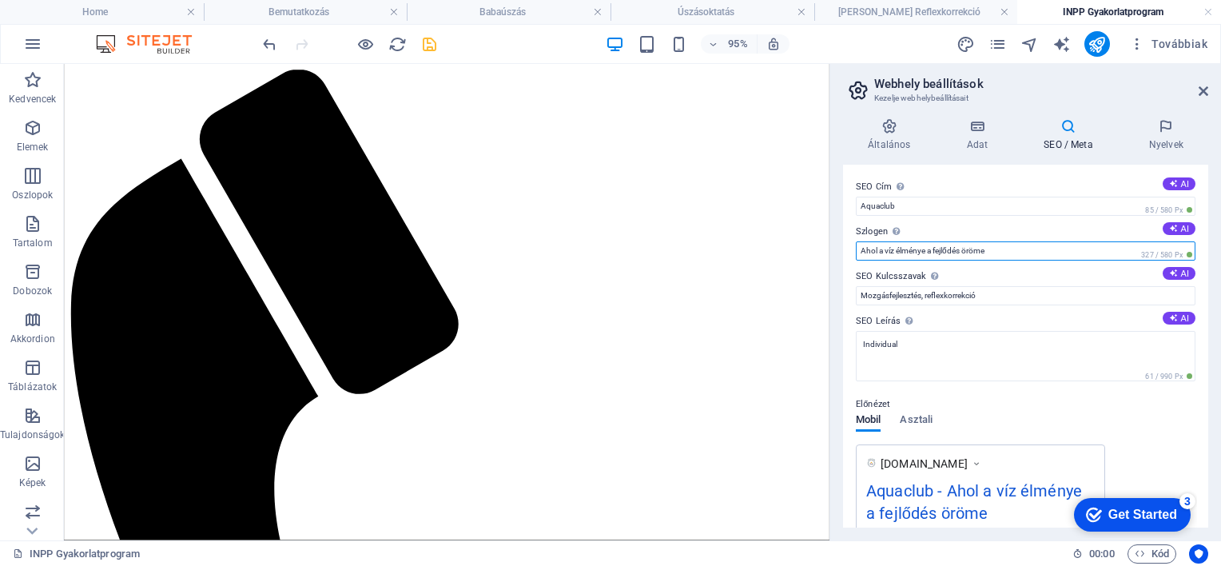
click at [992, 241] on input "Ahol a víz élménye a fejlődés öröme" at bounding box center [1026, 250] width 340 height 19
drag, startPoint x: 995, startPoint y: 253, endPoint x: 829, endPoint y: 258, distance: 166.3
click at [856, 253] on input "Ahol a víz élménye a fejlődés öröme" at bounding box center [1026, 250] width 340 height 19
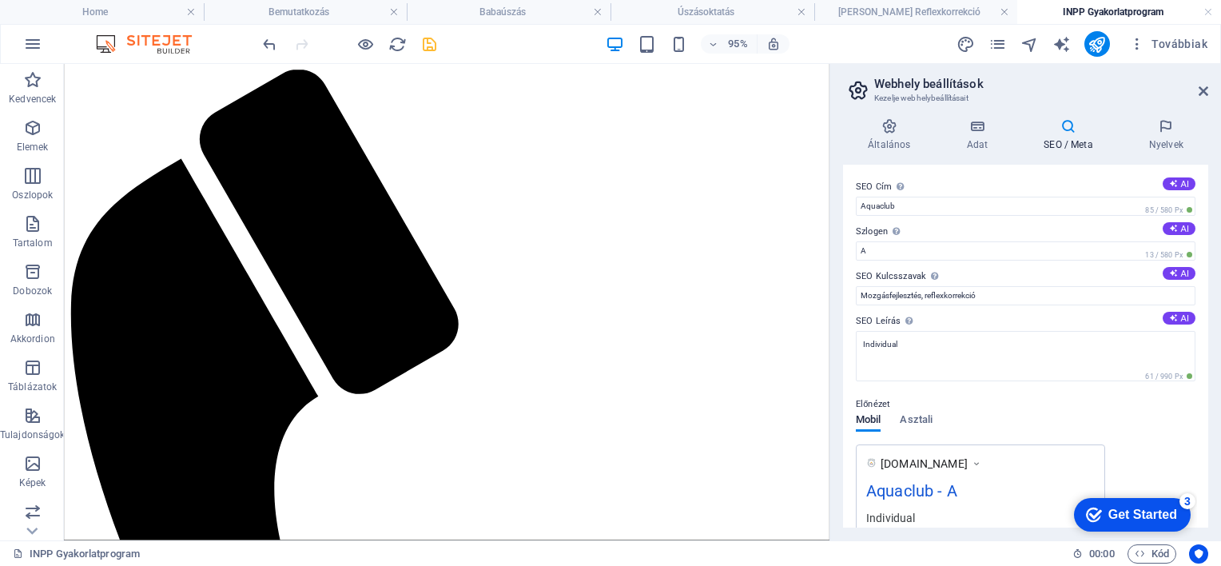
click at [850, 50] on div "95% Továbbiak" at bounding box center [737, 44] width 954 height 26
drag, startPoint x: 878, startPoint y: 249, endPoint x: 838, endPoint y: 205, distance: 59.4
click at [877, 249] on input "A" at bounding box center [1026, 250] width 340 height 19
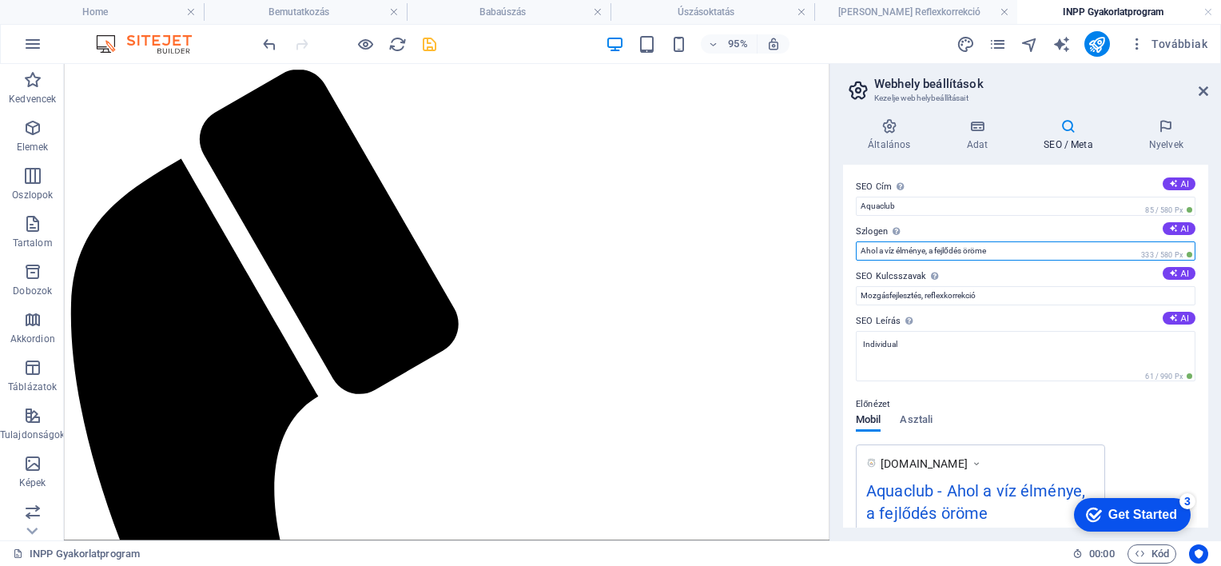
type input "Ahol a víz élménye, a fejlődés öröme"
click at [849, 117] on div "Általános Adat SEO / Meta Nyelvek Weboldal neve Individual Logó Húzza ide a fáj…" at bounding box center [1025, 323] width 391 height 435
click at [1169, 129] on icon at bounding box center [1167, 126] width 84 height 16
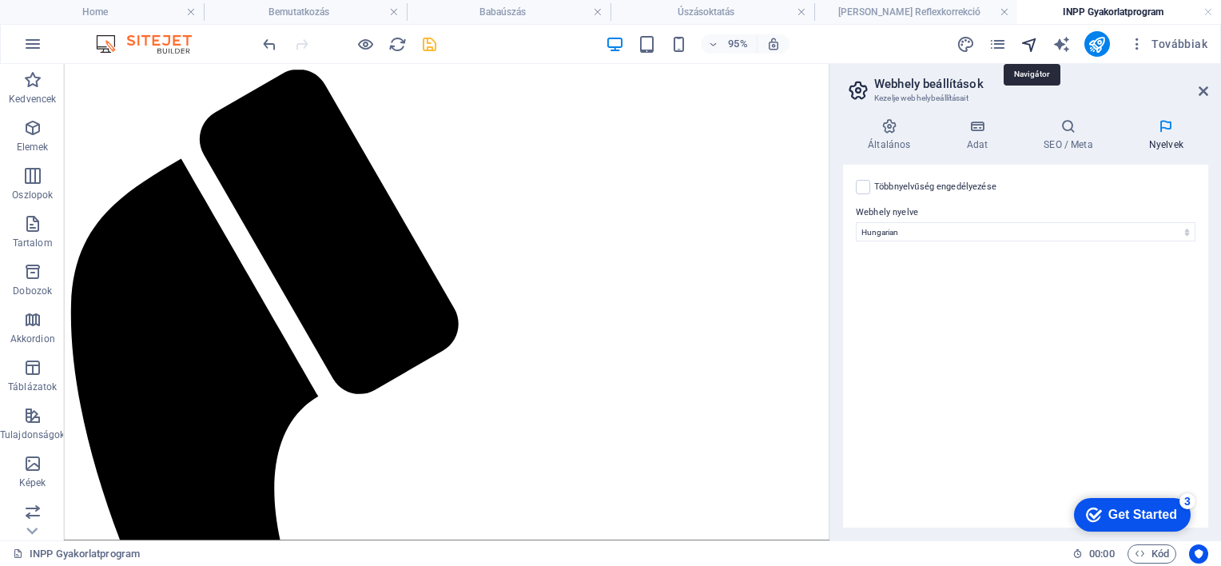
click at [1036, 38] on icon "navigator" at bounding box center [1030, 44] width 18 height 18
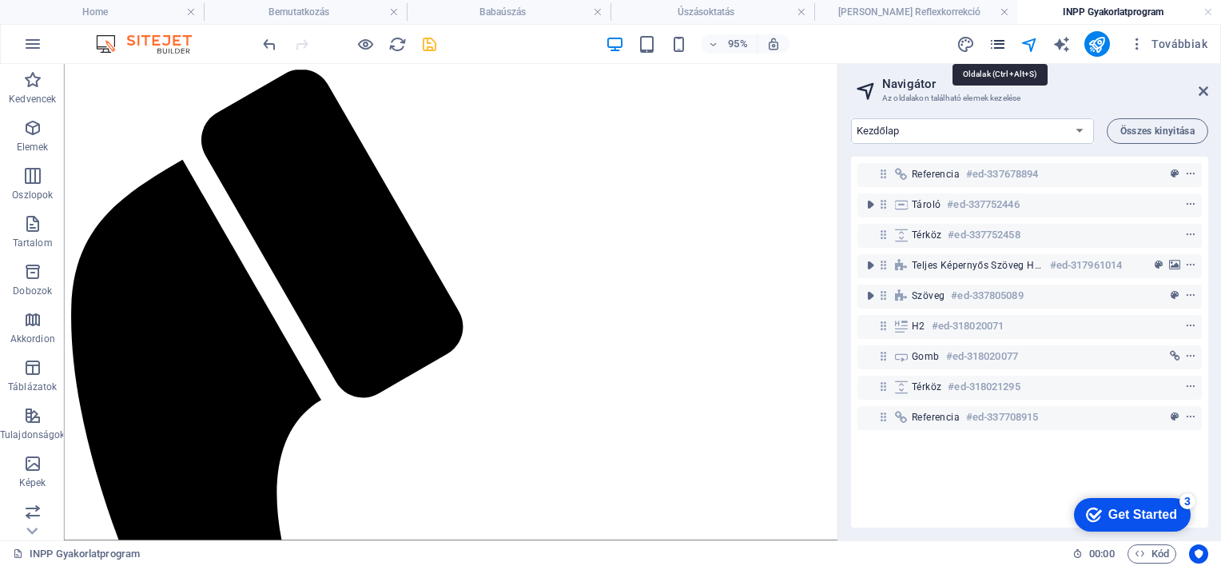
click at [1004, 45] on icon "pages" at bounding box center [998, 44] width 18 height 18
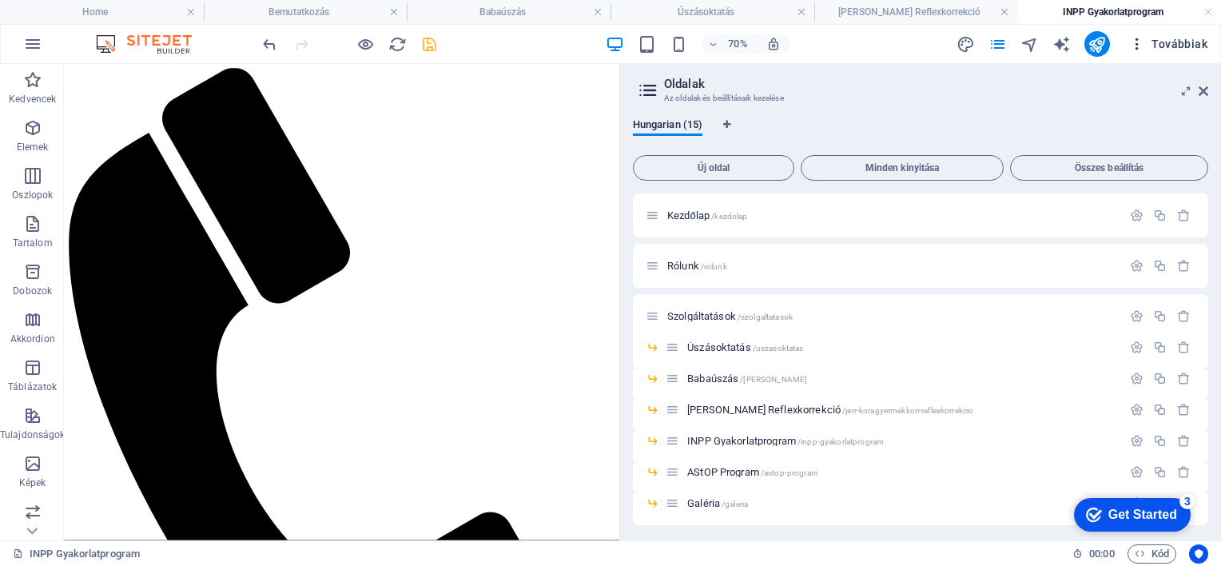
click at [1161, 46] on span "Továbbiak" at bounding box center [1168, 44] width 78 height 16
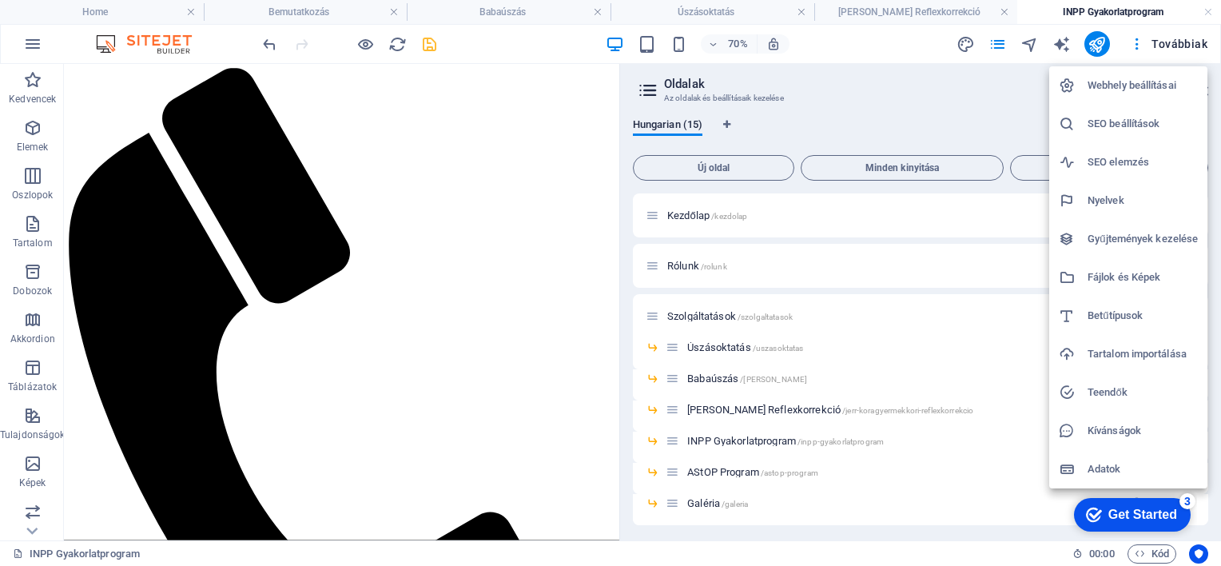
click at [1132, 84] on h6 "Webhely beállításai" at bounding box center [1143, 85] width 110 height 19
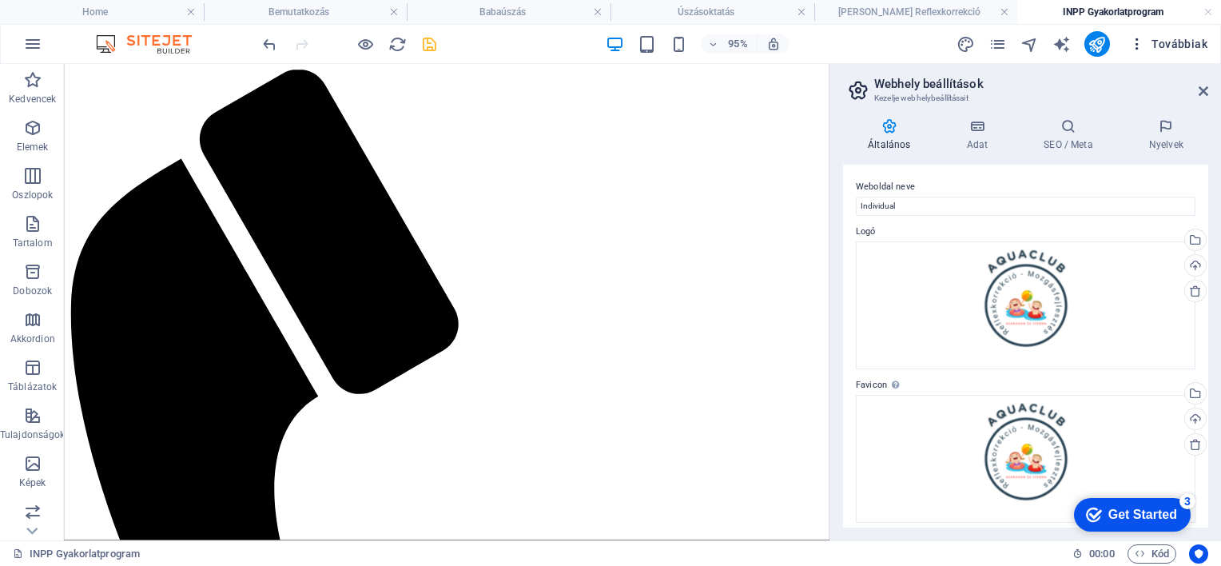
click at [1181, 37] on span "Továbbiak" at bounding box center [1168, 44] width 78 height 16
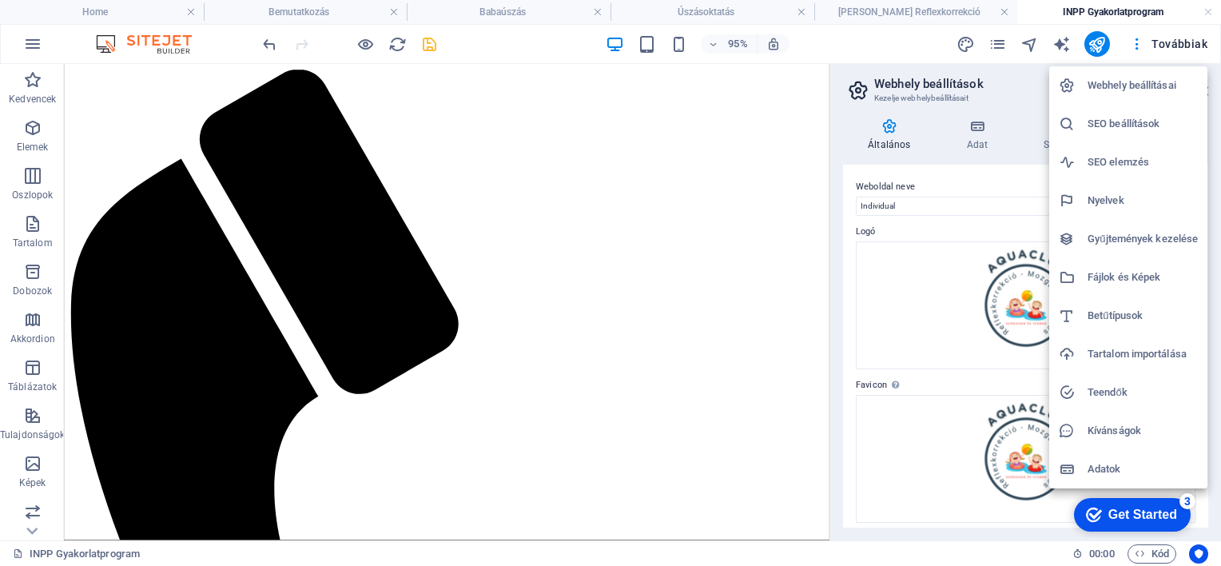
click at [1119, 161] on h6 "SEO elemzés" at bounding box center [1143, 162] width 110 height 19
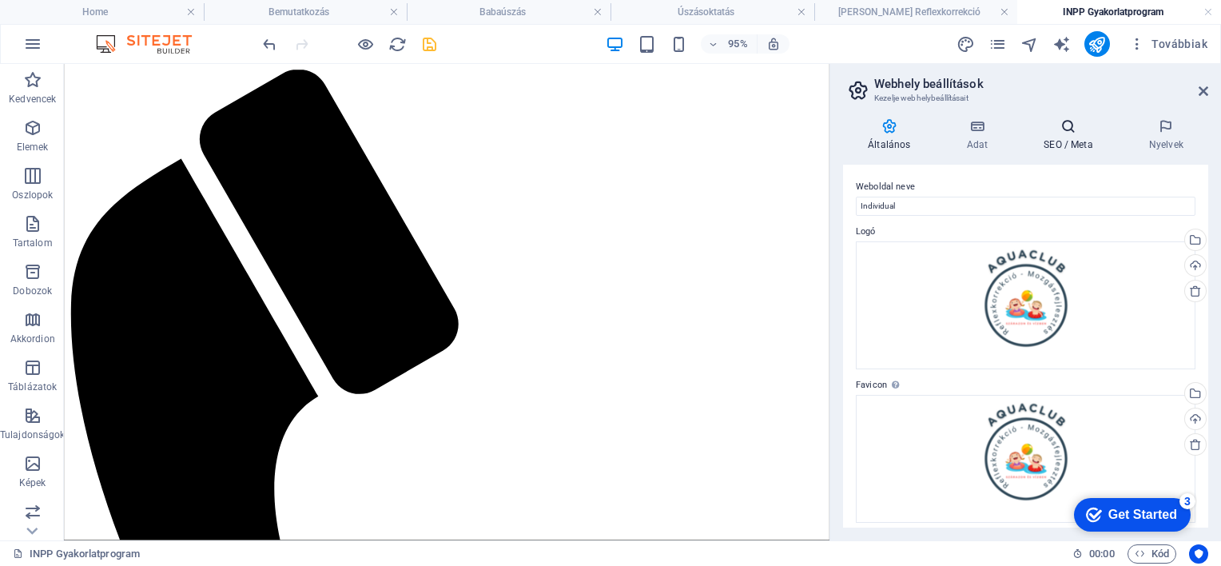
click at [1060, 131] on icon at bounding box center [1068, 126] width 99 height 16
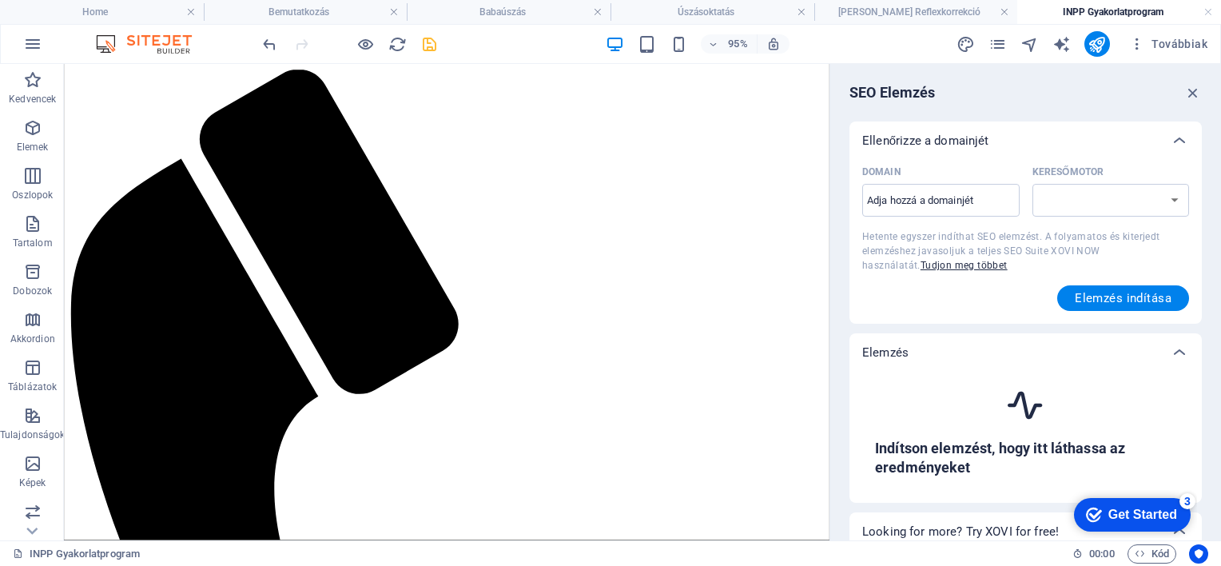
select select "google.com"
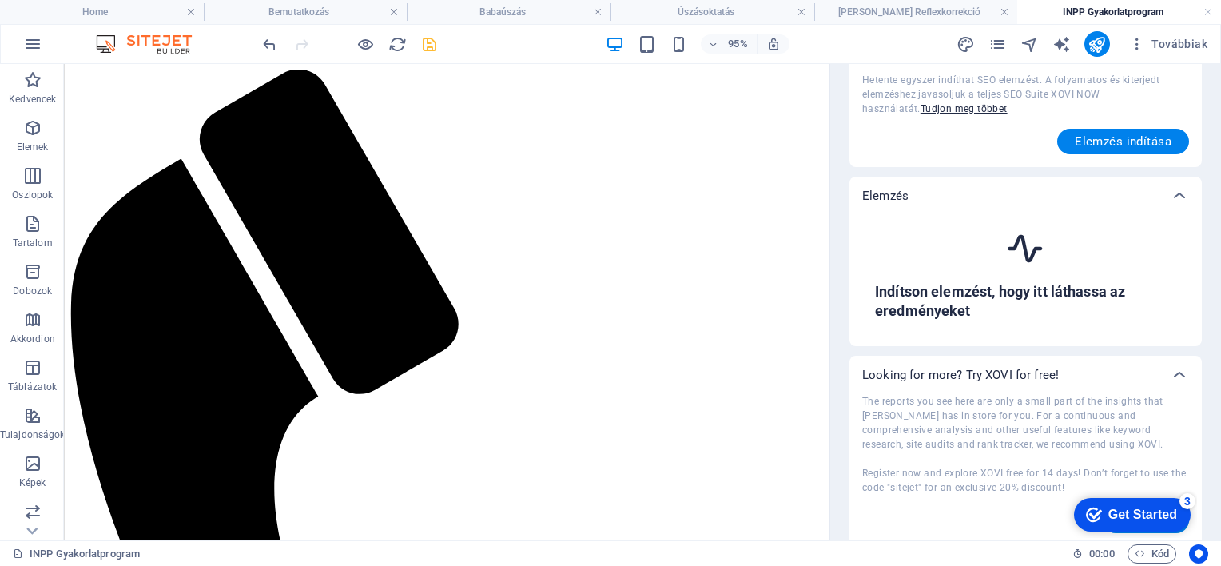
scroll to position [160, 0]
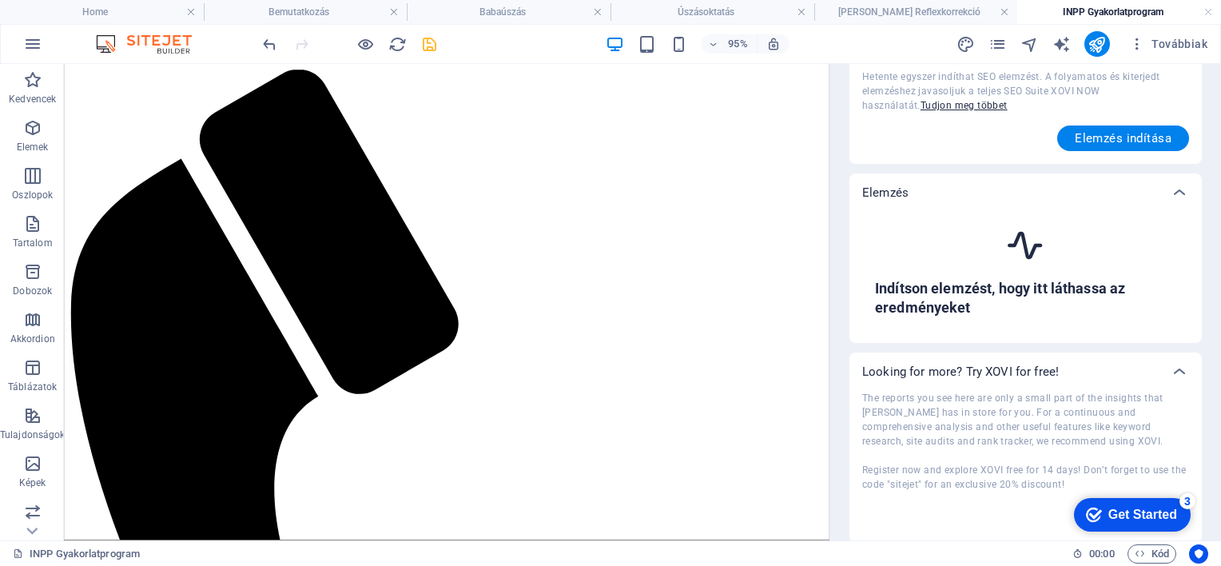
click at [927, 297] on h6 "Indítson elemzést, hogy itt láthassa az eredményeket" at bounding box center [1025, 298] width 301 height 38
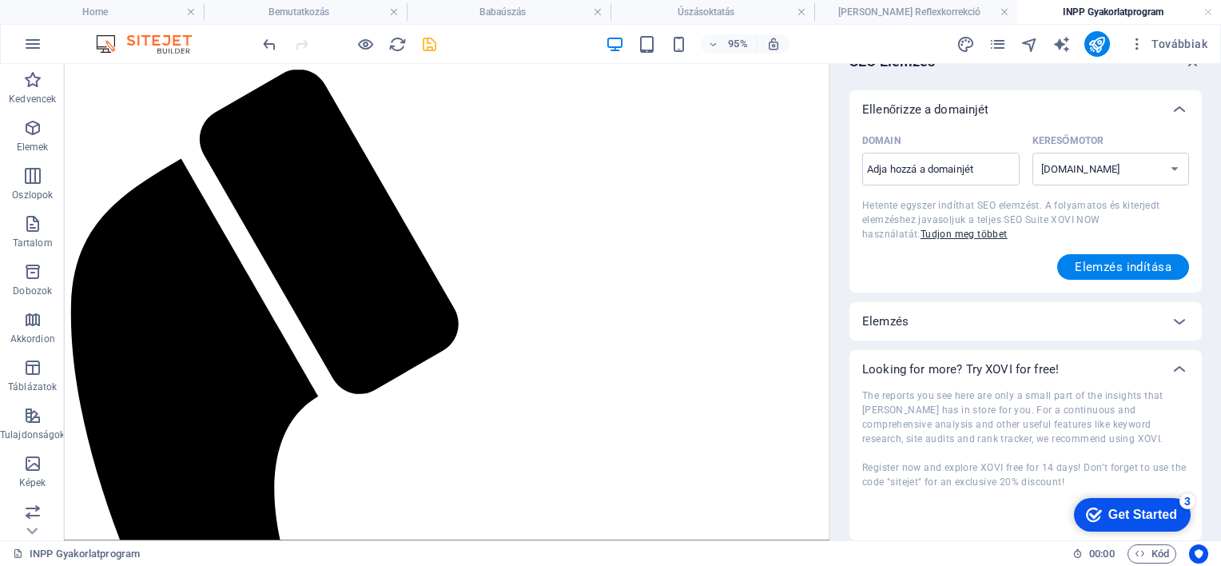
scroll to position [31, 0]
click at [898, 117] on p "Elemzés" at bounding box center [925, 110] width 127 height 16
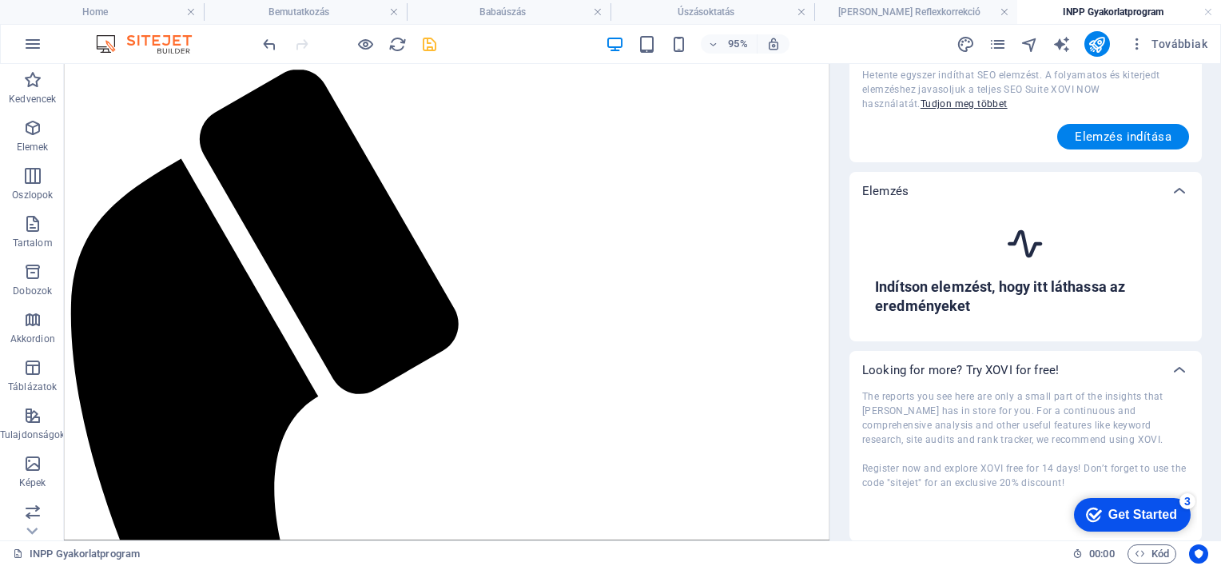
scroll to position [162, 0]
click at [1167, 42] on span "Továbbiak" at bounding box center [1168, 44] width 78 height 16
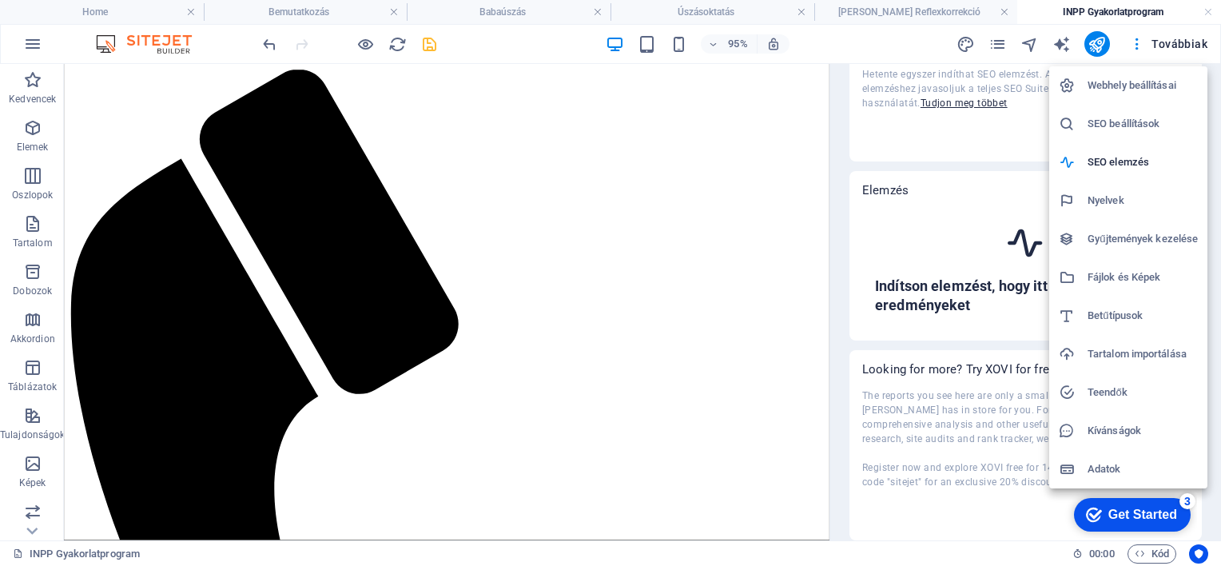
click at [1109, 201] on h6 "Nyelvek" at bounding box center [1143, 200] width 110 height 19
select select "65"
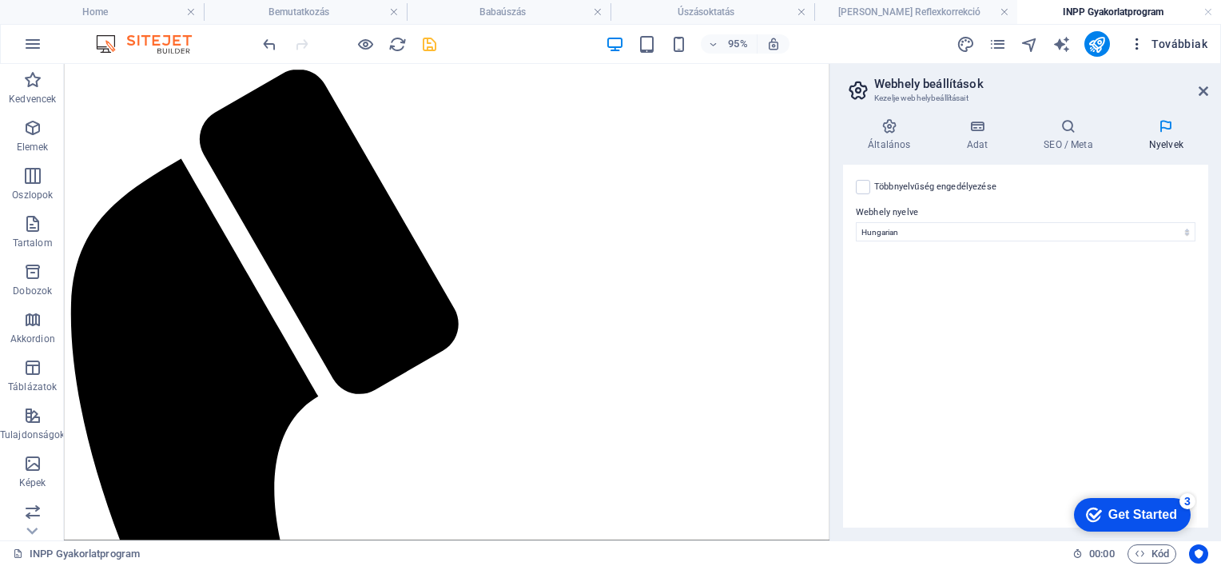
click at [1173, 47] on span "Továbbiak" at bounding box center [1168, 44] width 78 height 16
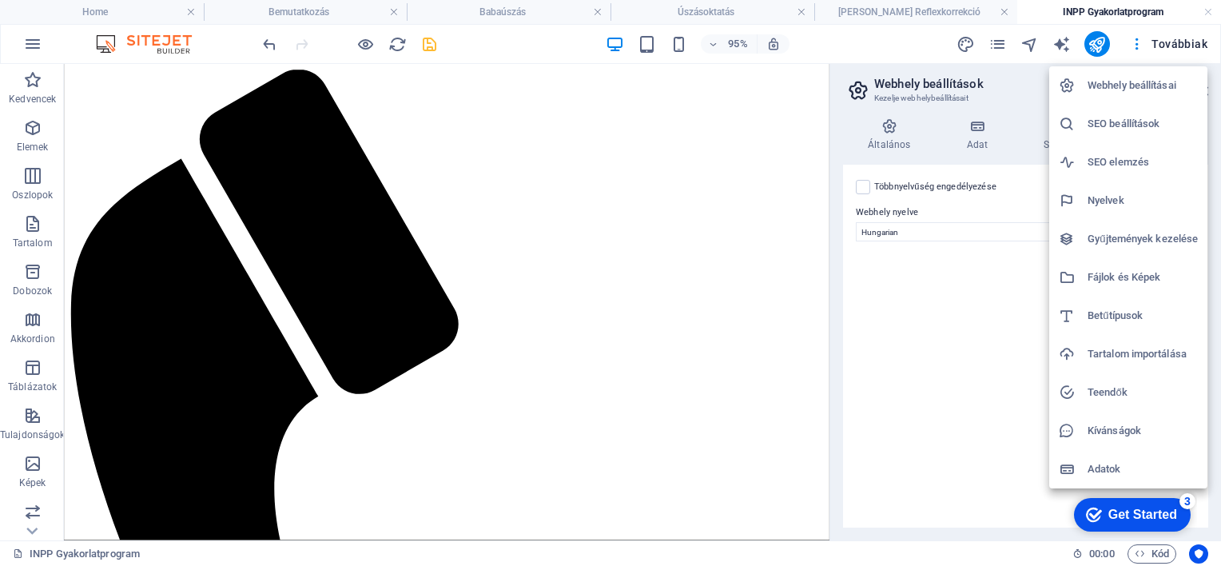
click at [1102, 470] on h6 "Adatok" at bounding box center [1143, 469] width 110 height 19
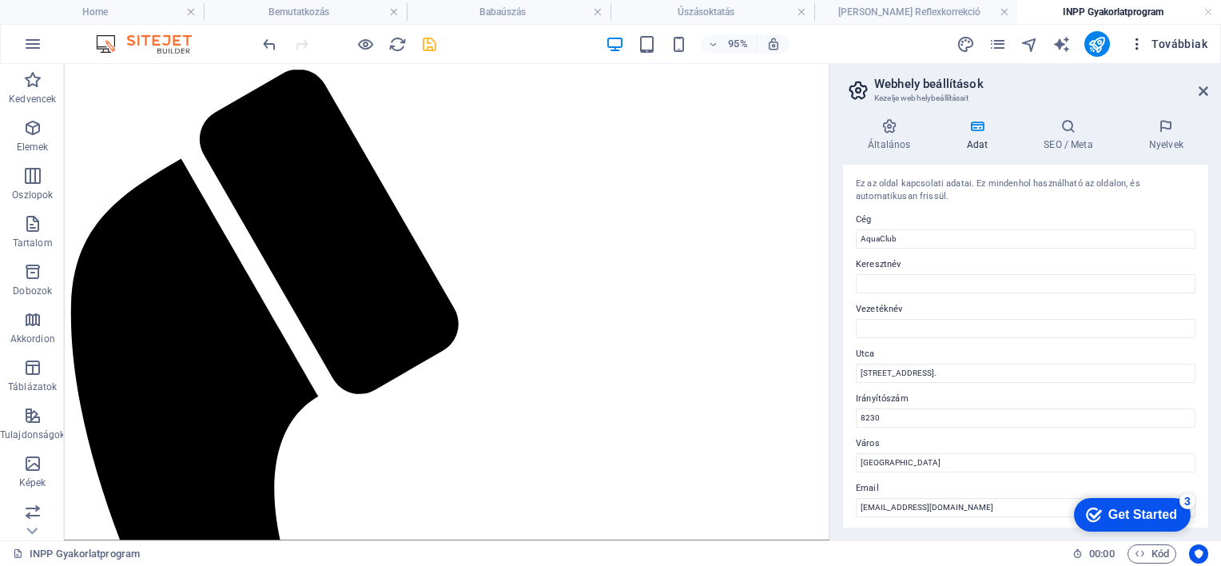
click at [1177, 40] on span "Továbbiak" at bounding box center [1168, 44] width 78 height 16
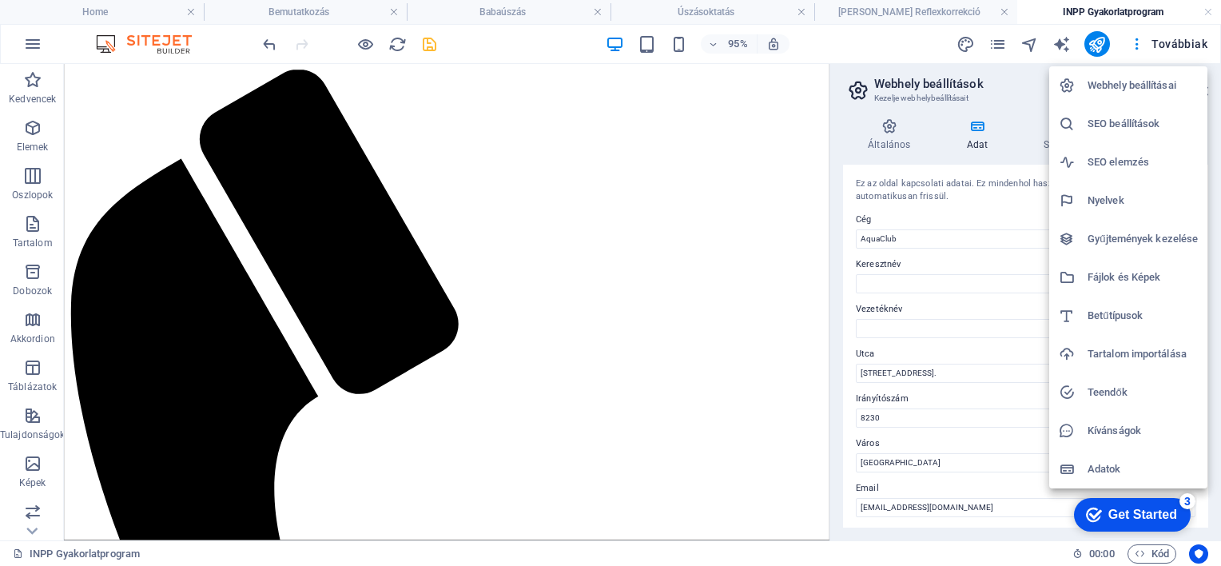
click at [1101, 278] on h6 "Fájlok és Képek" at bounding box center [1143, 277] width 110 height 19
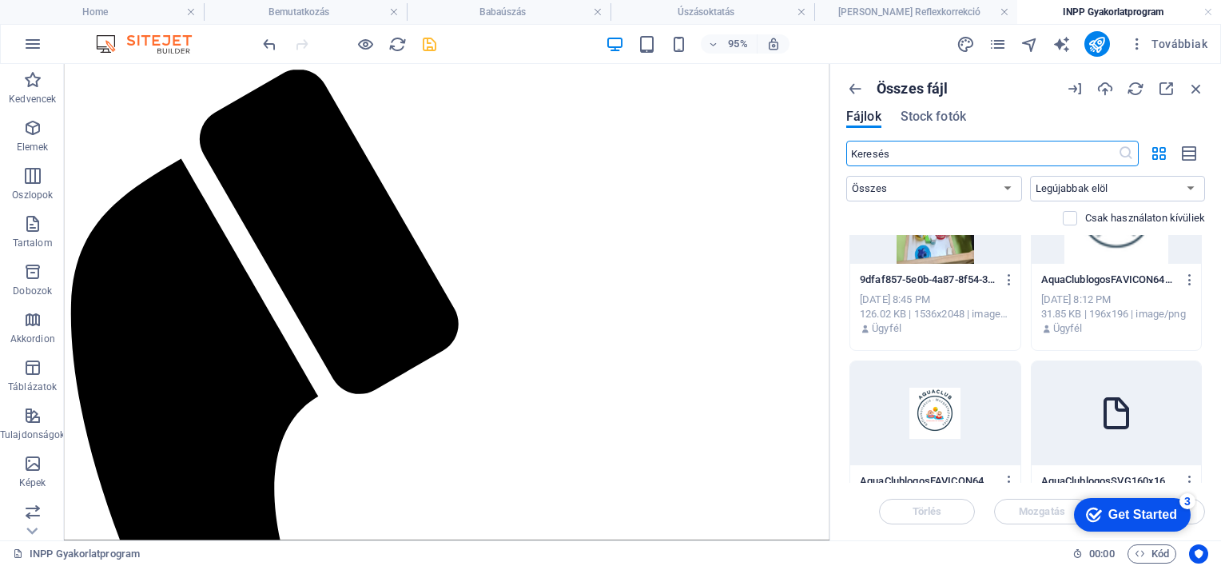
scroll to position [80, 0]
click at [920, 115] on span "Stock fotók" at bounding box center [934, 116] width 66 height 19
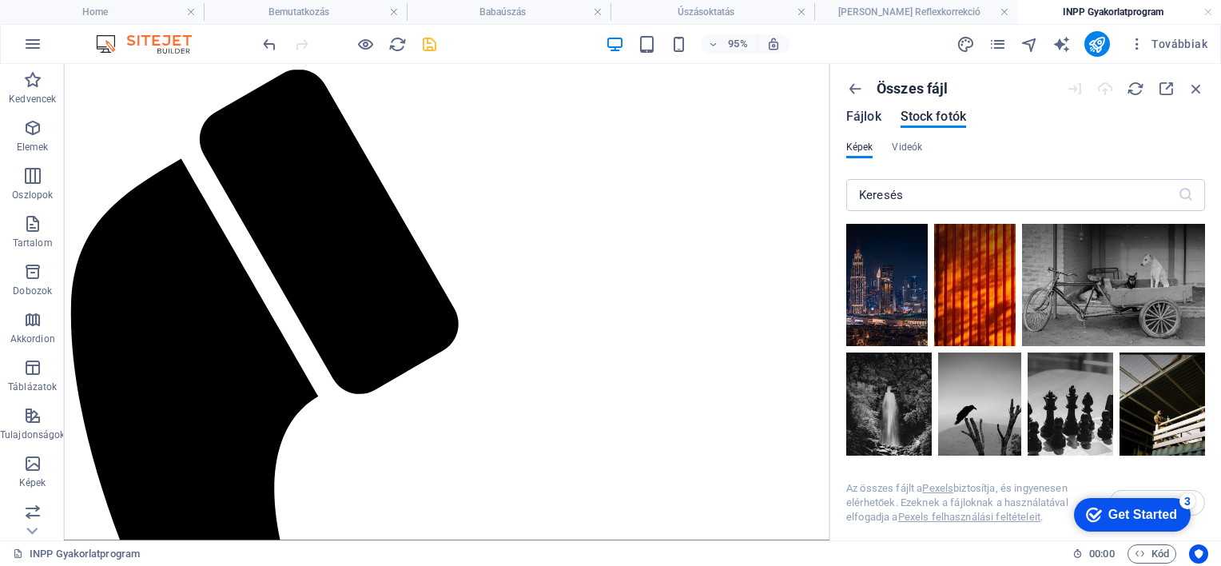
click at [857, 114] on span "Fájlok" at bounding box center [863, 116] width 35 height 19
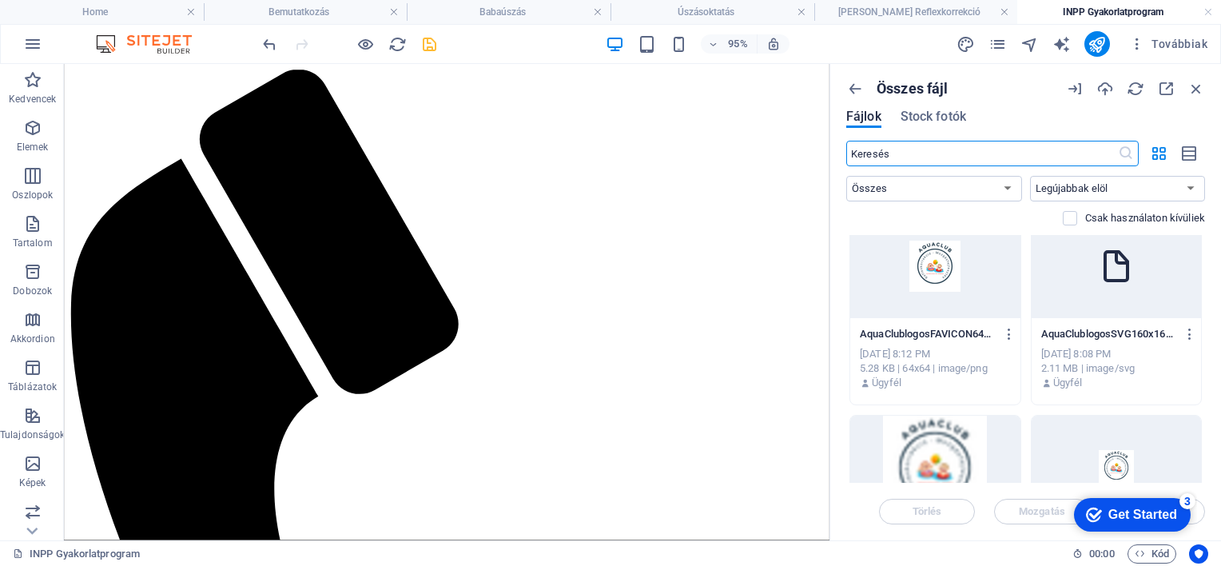
scroll to position [0, 0]
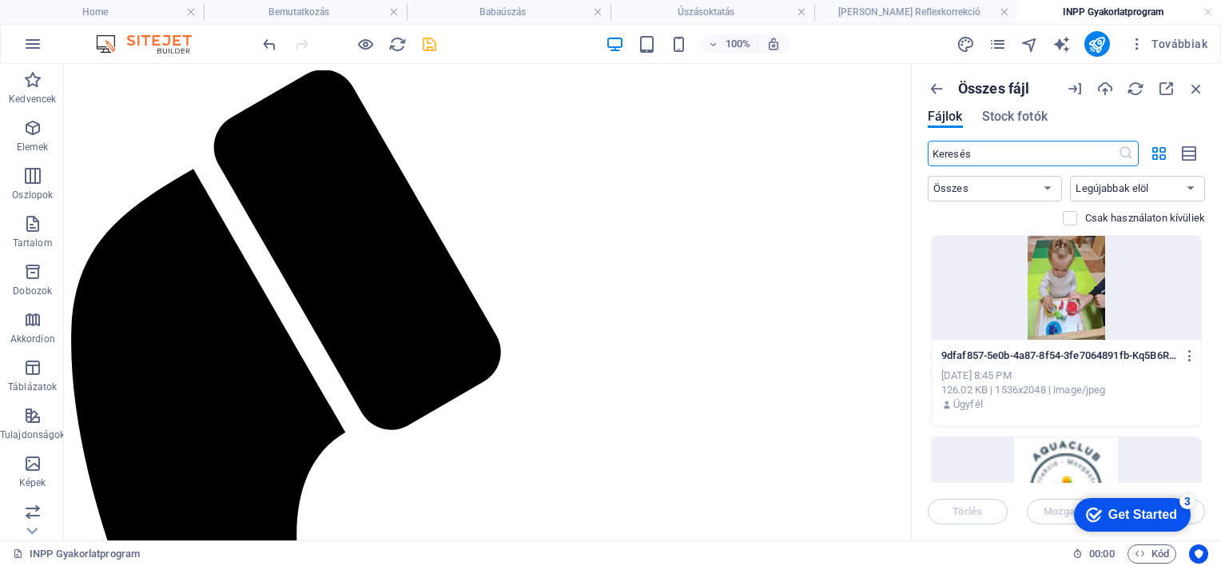
drag, startPoint x: 831, startPoint y: 176, endPoint x: 906, endPoint y: 176, distance: 75.1
click at [906, 176] on div "Home Bemutatkozás Babaúszás Úszásoktatás JERR Koragyermekkori Reflexkorrekció I…" at bounding box center [610, 302] width 1221 height 476
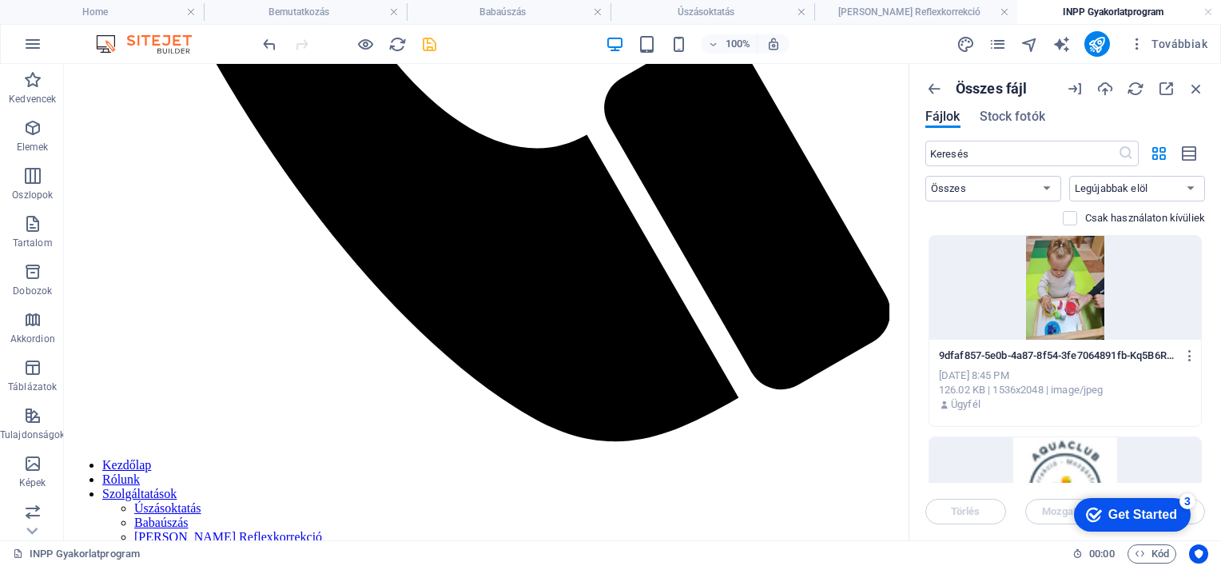
scroll to position [719, 0]
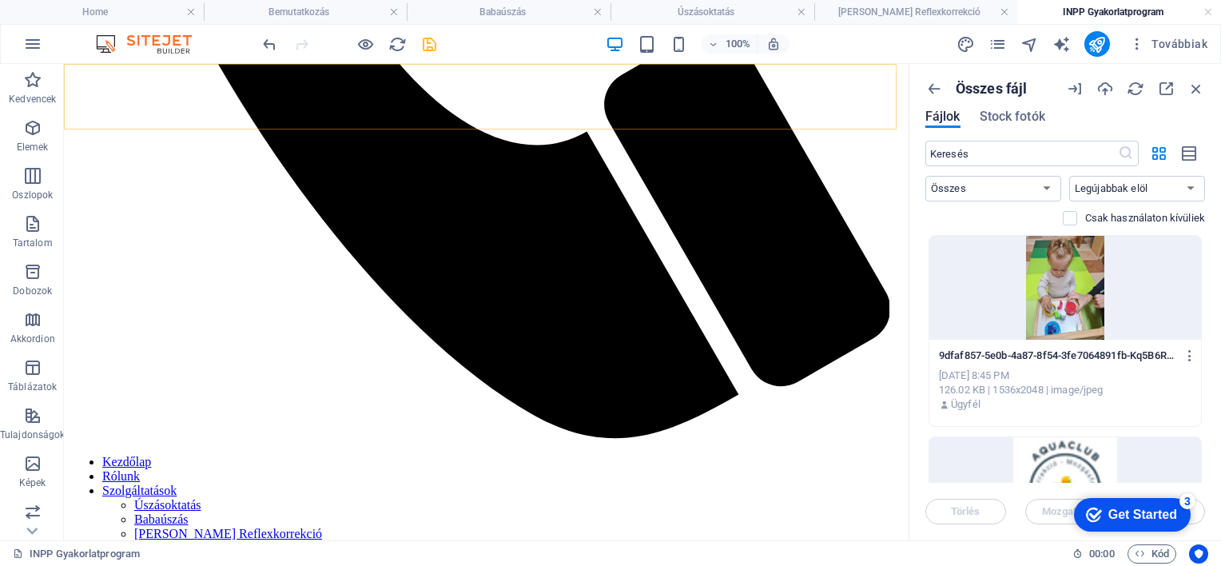
click at [203, 455] on nav "Kezdőlap Rólunk Szolgáltatások Úszásoktatás Babaúszás JERR Koragyermekkori Refl…" at bounding box center [486, 548] width 832 height 187
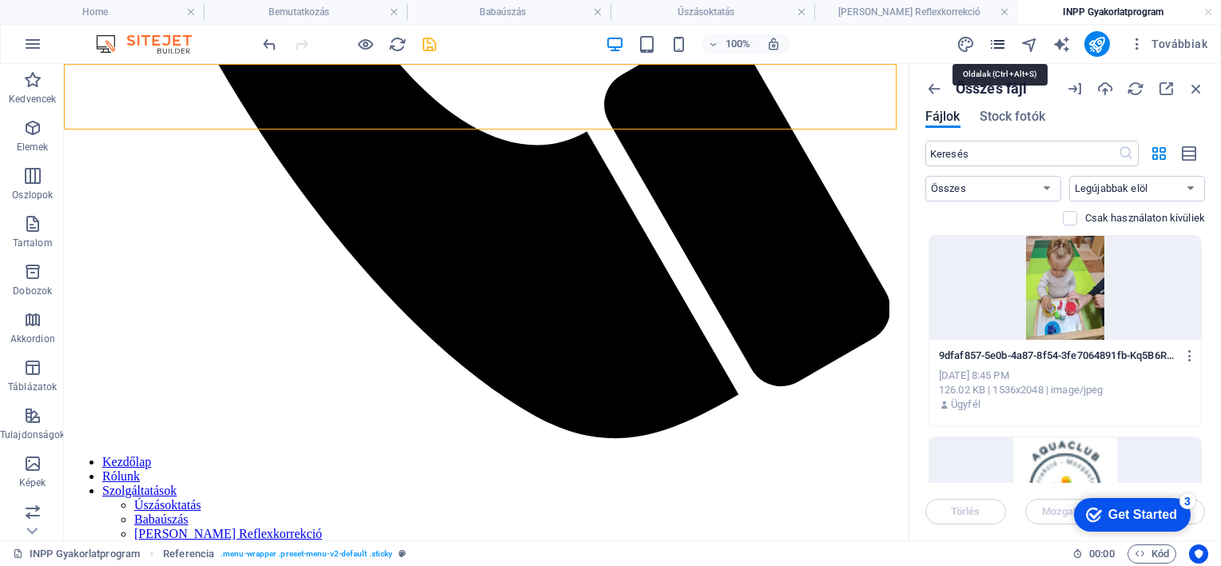
click at [997, 46] on icon "pages" at bounding box center [998, 44] width 18 height 18
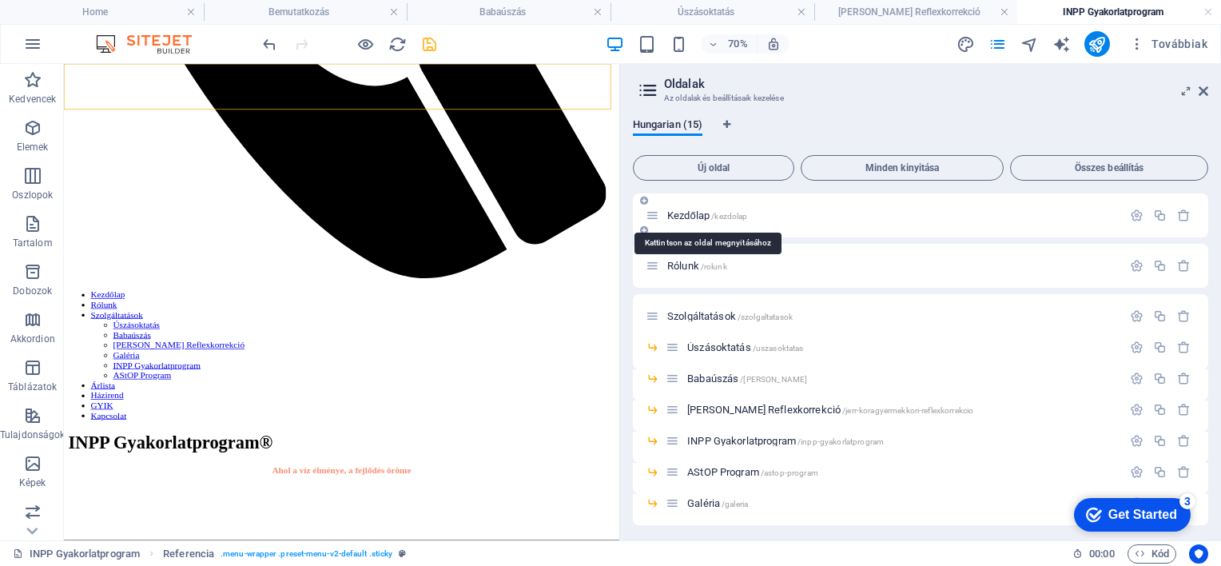
click at [703, 213] on span "Kezdőlap /kezdolap" at bounding box center [707, 215] width 81 height 12
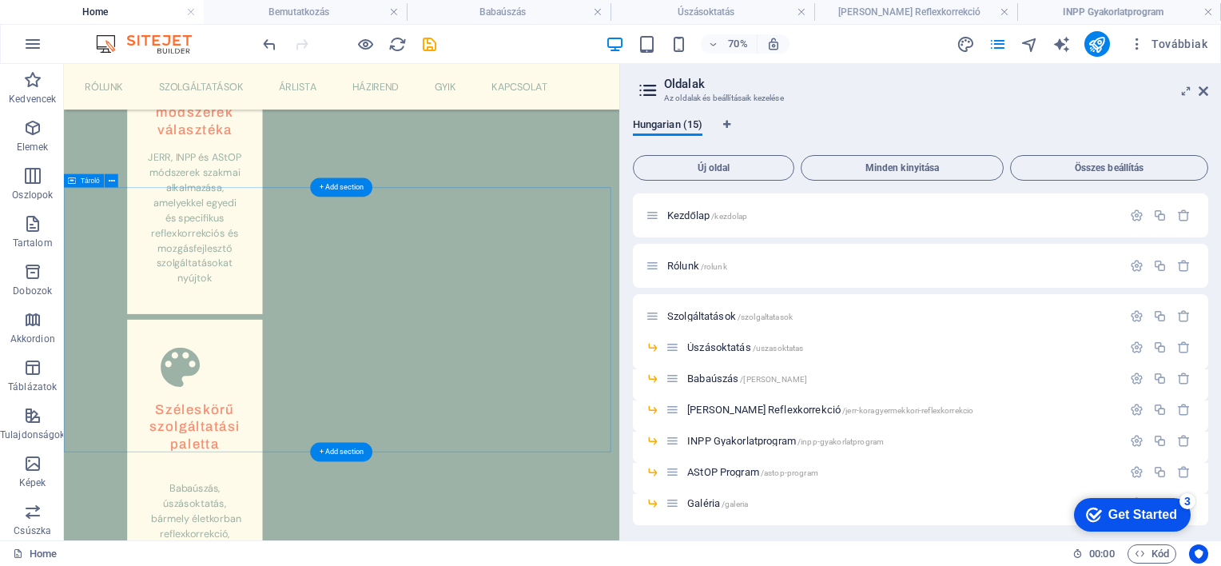
scroll to position [1519, 0]
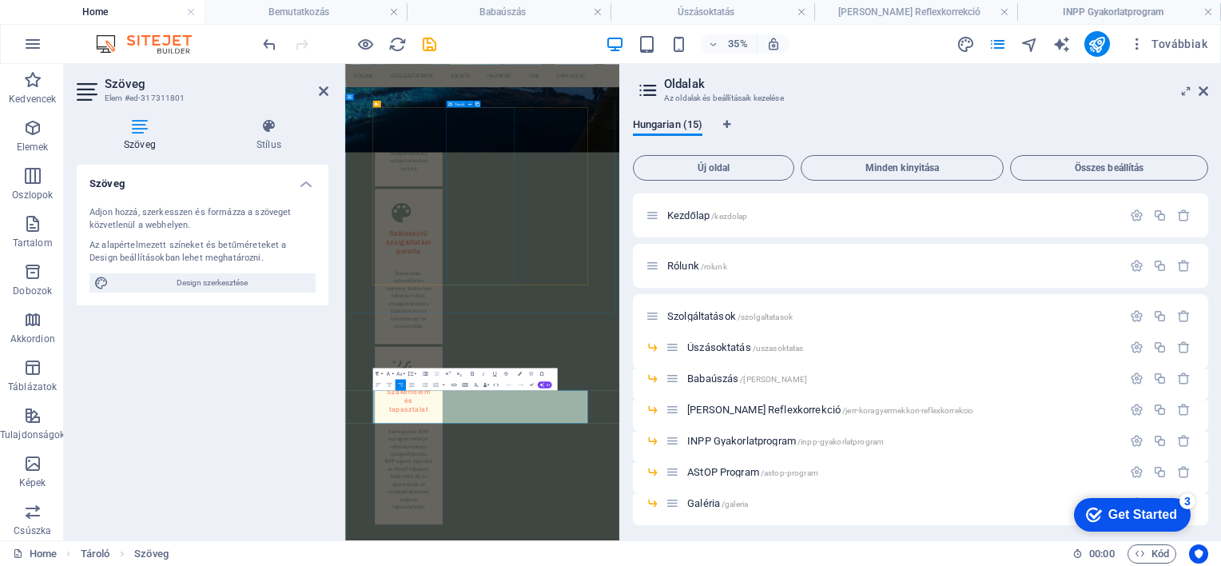
scroll to position [864, 0]
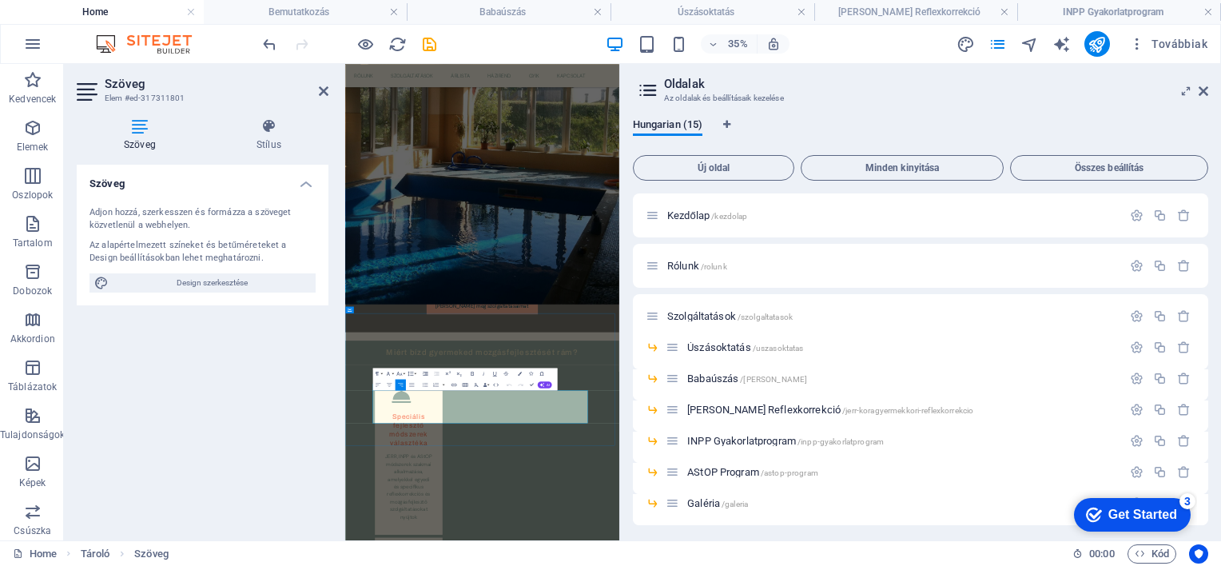
click at [196, 411] on div "Szöveg Adjon hozzá, szerkesszen és formázza a szöveget közvetlenül a webhelyen.…" at bounding box center [203, 346] width 252 height 363
click at [425, 45] on icon "save" at bounding box center [429, 44] width 18 height 18
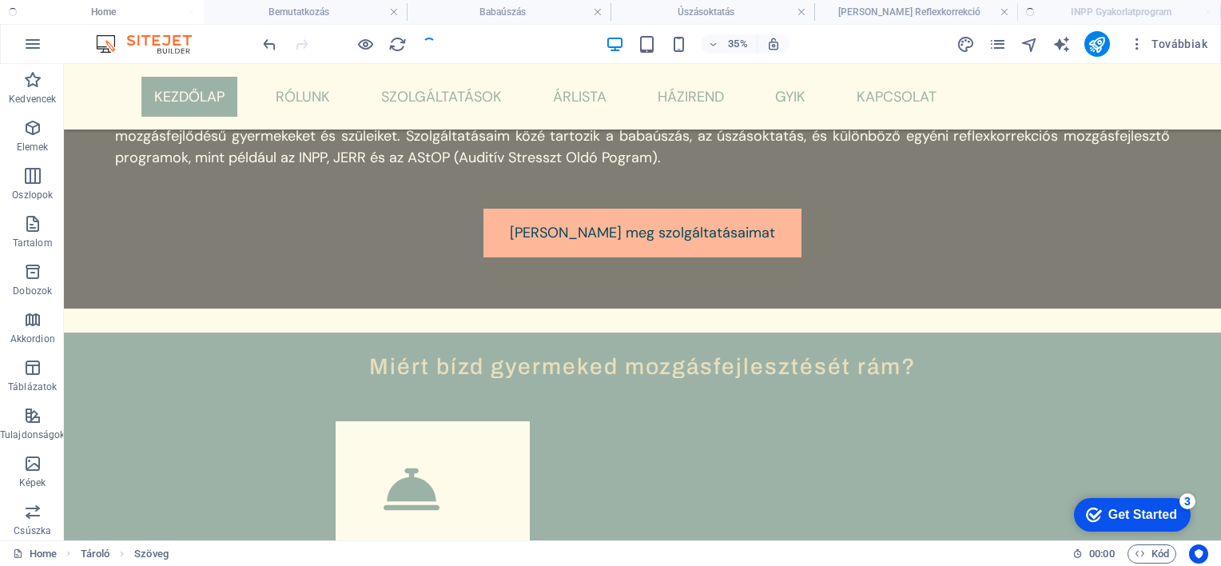
scroll to position [1398, 0]
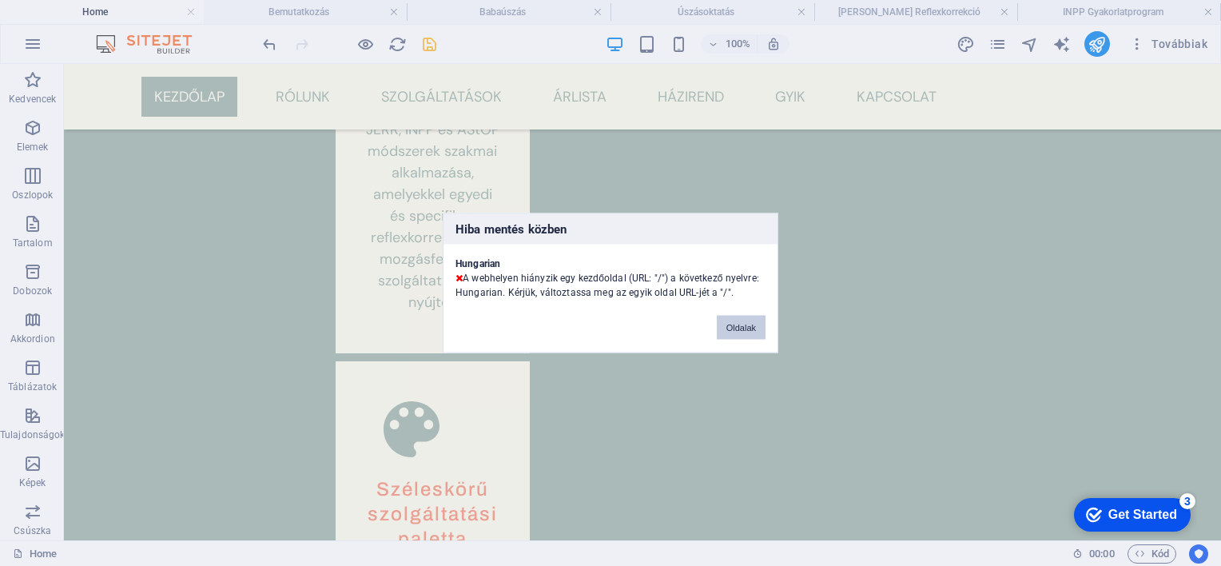
click at [742, 322] on button "Oldalak" at bounding box center [741, 328] width 49 height 24
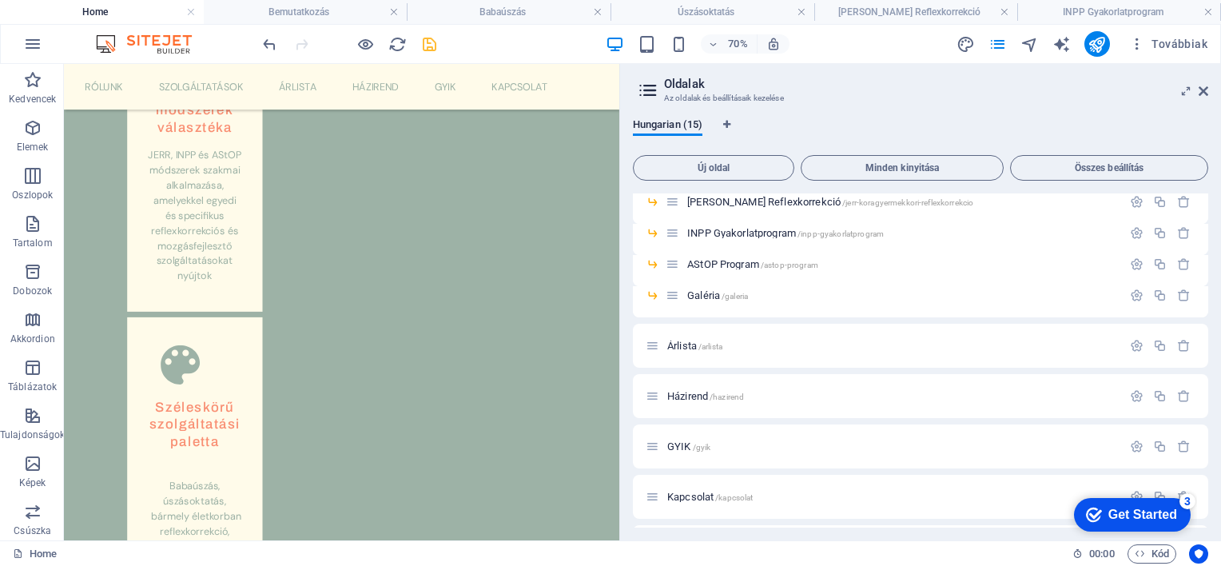
scroll to position [0, 0]
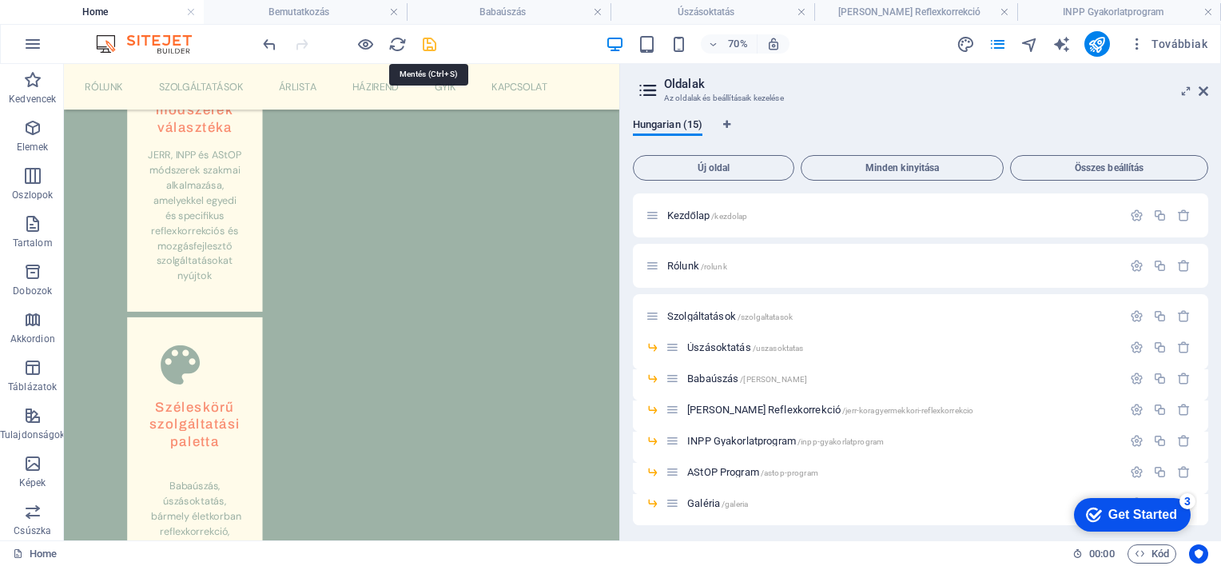
click at [429, 42] on icon "save" at bounding box center [429, 44] width 18 height 18
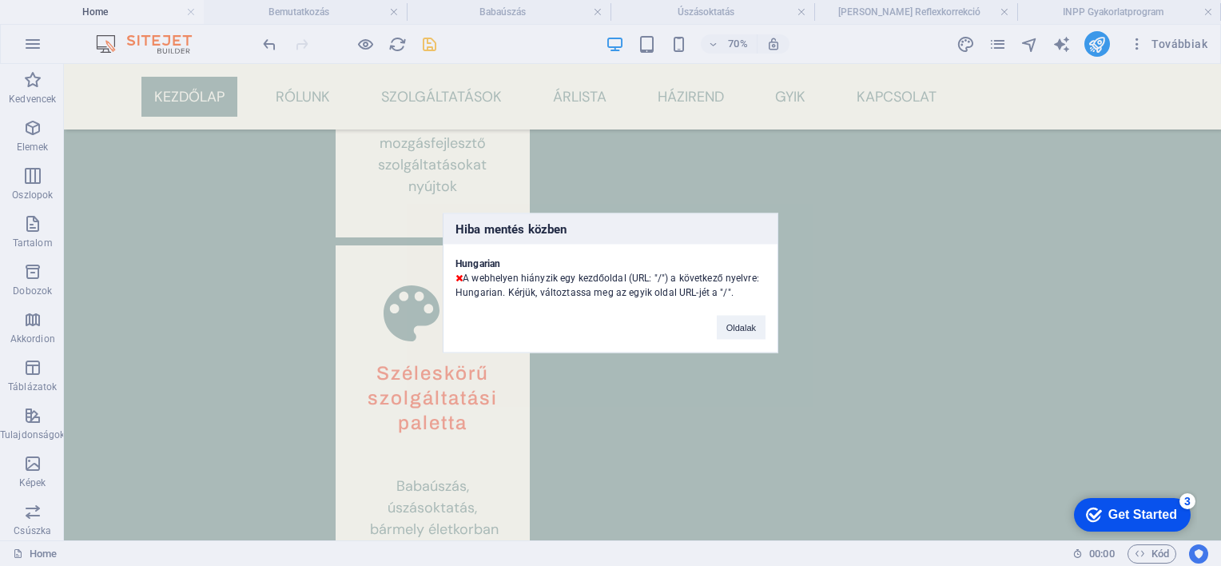
scroll to position [1398, 0]
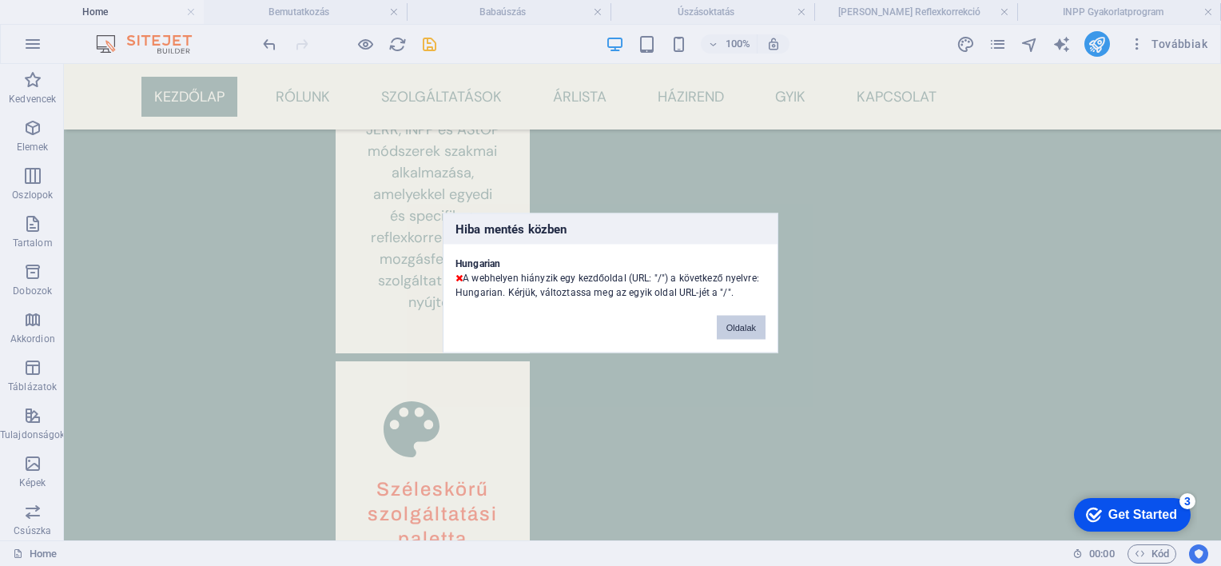
click at [735, 322] on button "Oldalak" at bounding box center [741, 328] width 49 height 24
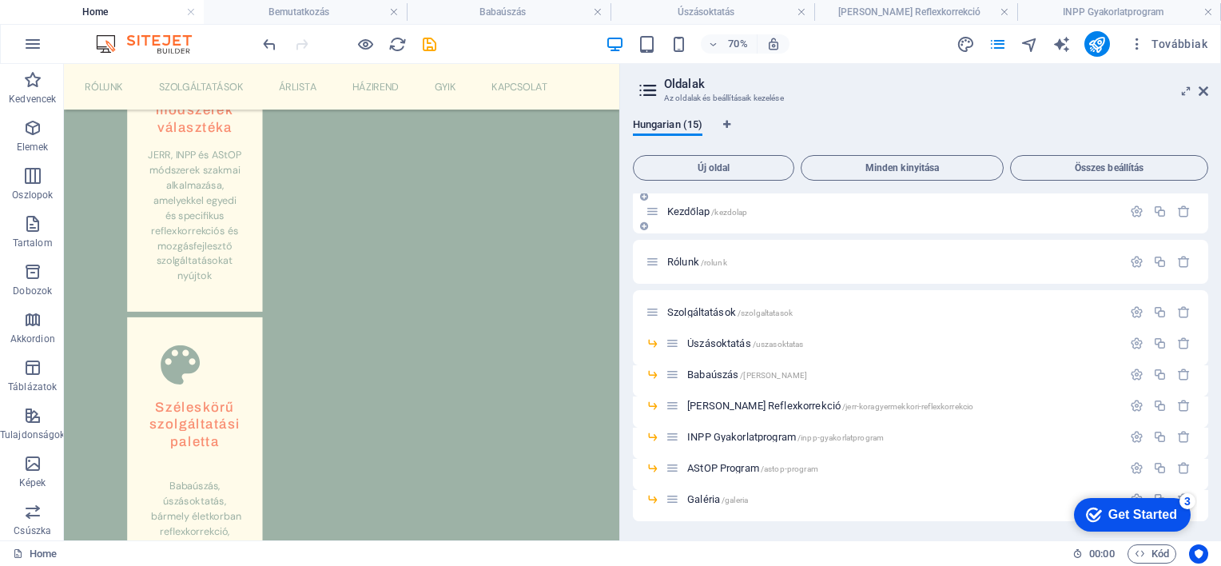
scroll to position [0, 0]
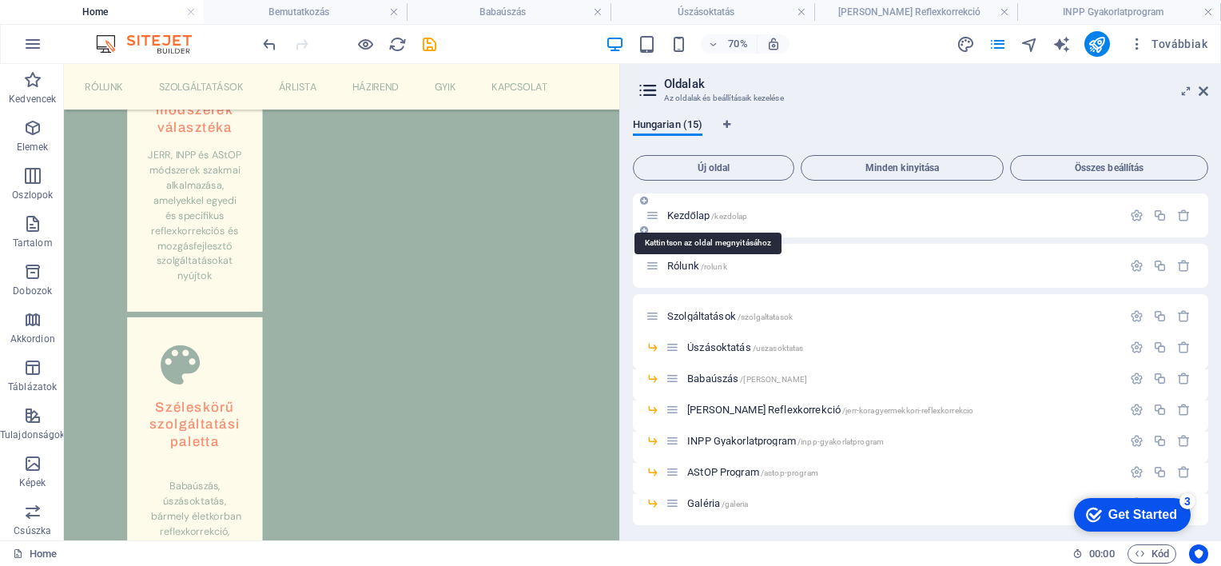
click at [692, 213] on span "Kezdőlap /kezdolap" at bounding box center [707, 215] width 81 height 12
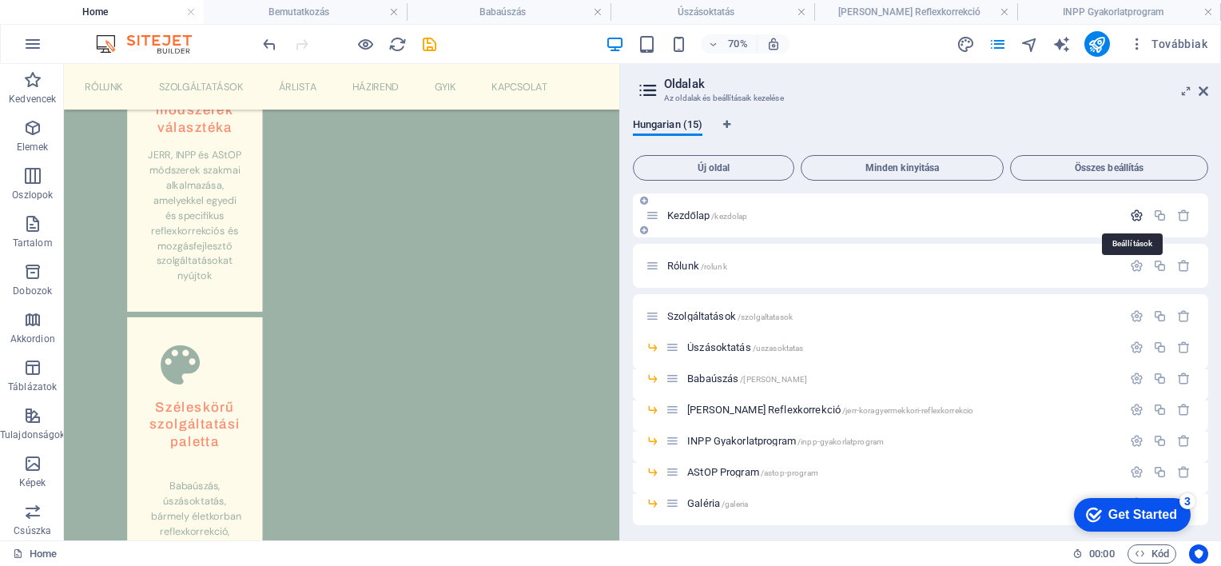
click at [1133, 216] on icon "button" at bounding box center [1137, 216] width 14 height 14
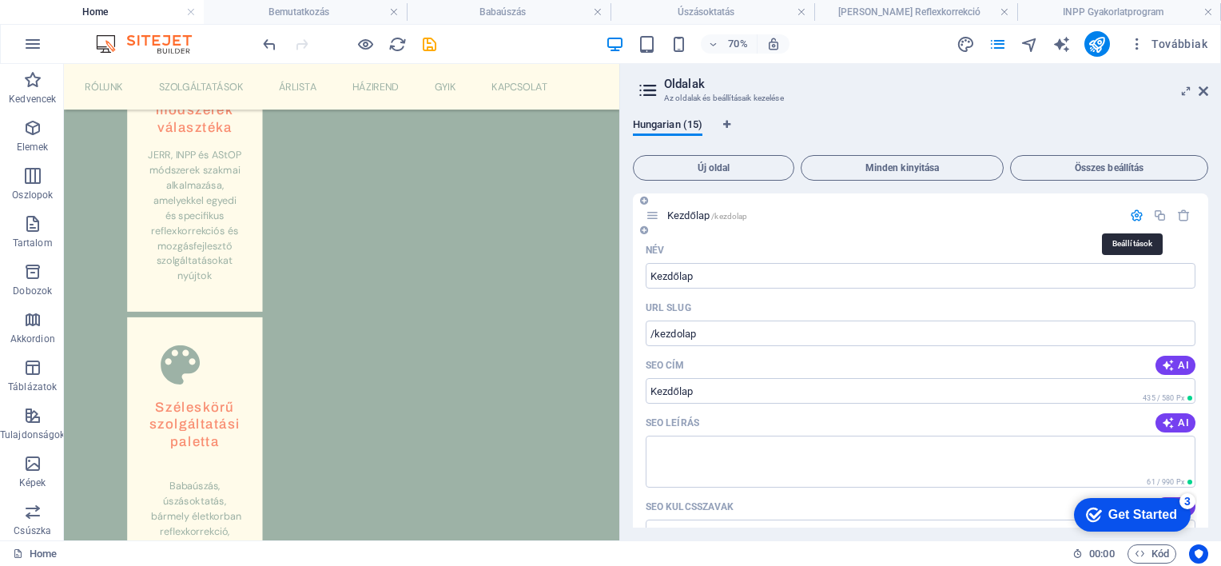
click at [1133, 216] on icon "button" at bounding box center [1137, 216] width 14 height 14
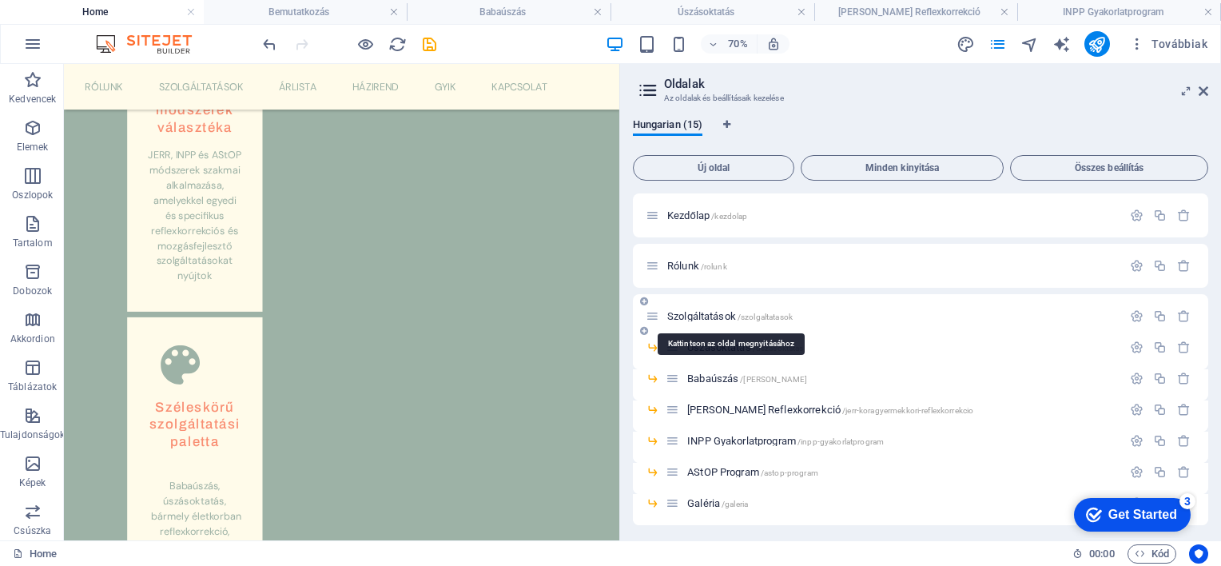
click at [674, 312] on span "Szolgáltatások /szolgaltatasok" at bounding box center [729, 316] width 125 height 12
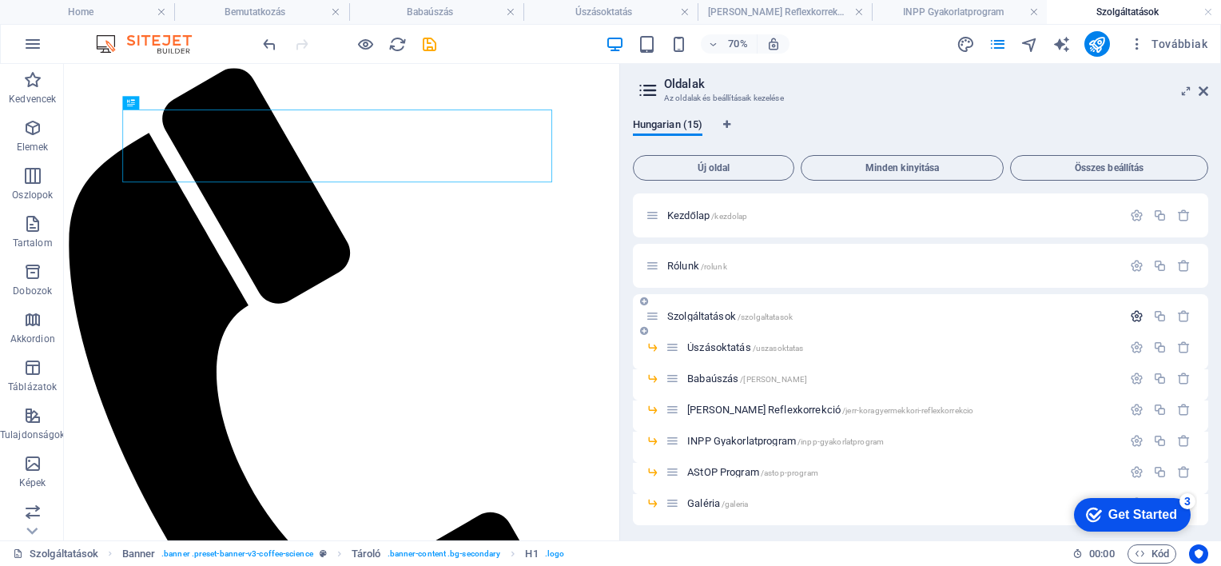
click at [1134, 311] on icon "button" at bounding box center [1137, 316] width 14 height 14
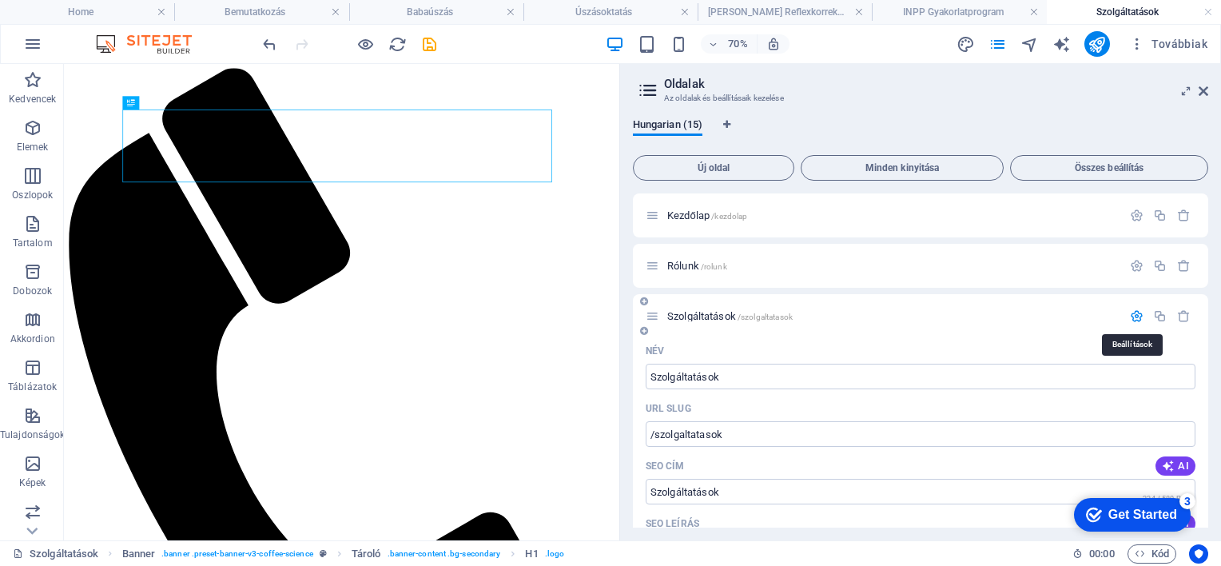
click at [1133, 311] on icon "button" at bounding box center [1137, 316] width 14 height 14
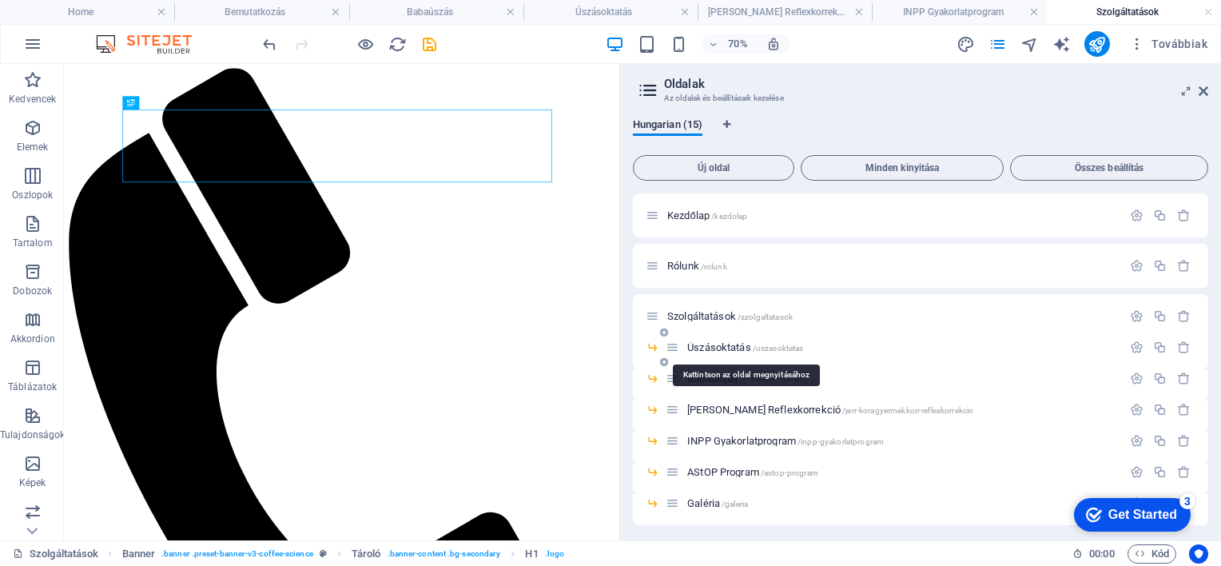
click at [780, 348] on span "/uszasoktatas" at bounding box center [778, 348] width 51 height 9
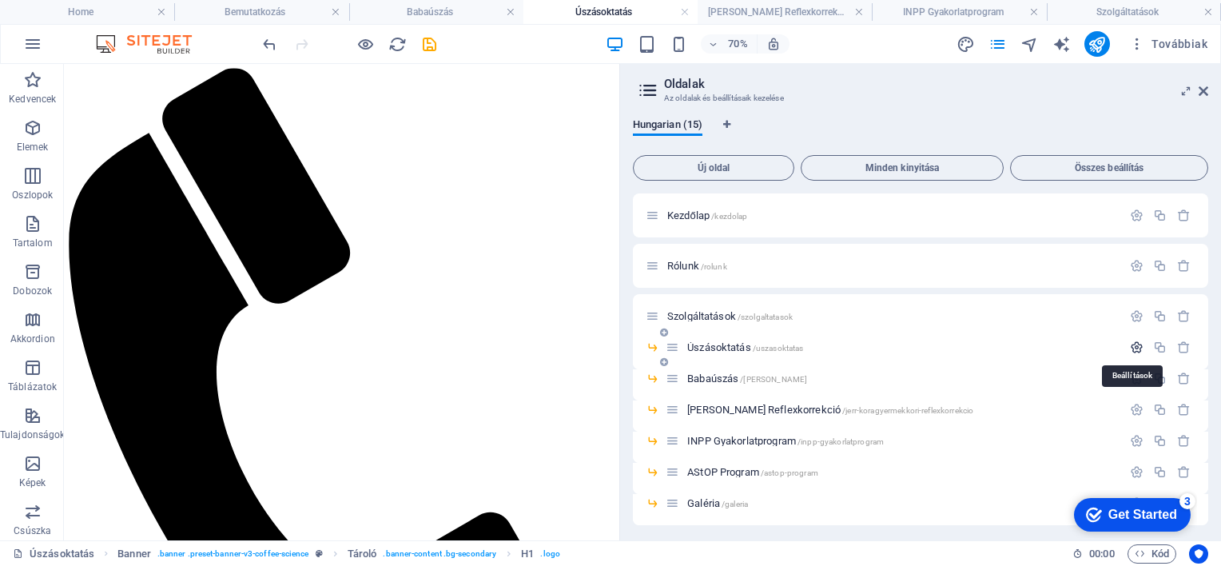
click at [1133, 344] on icon "button" at bounding box center [1137, 348] width 14 height 14
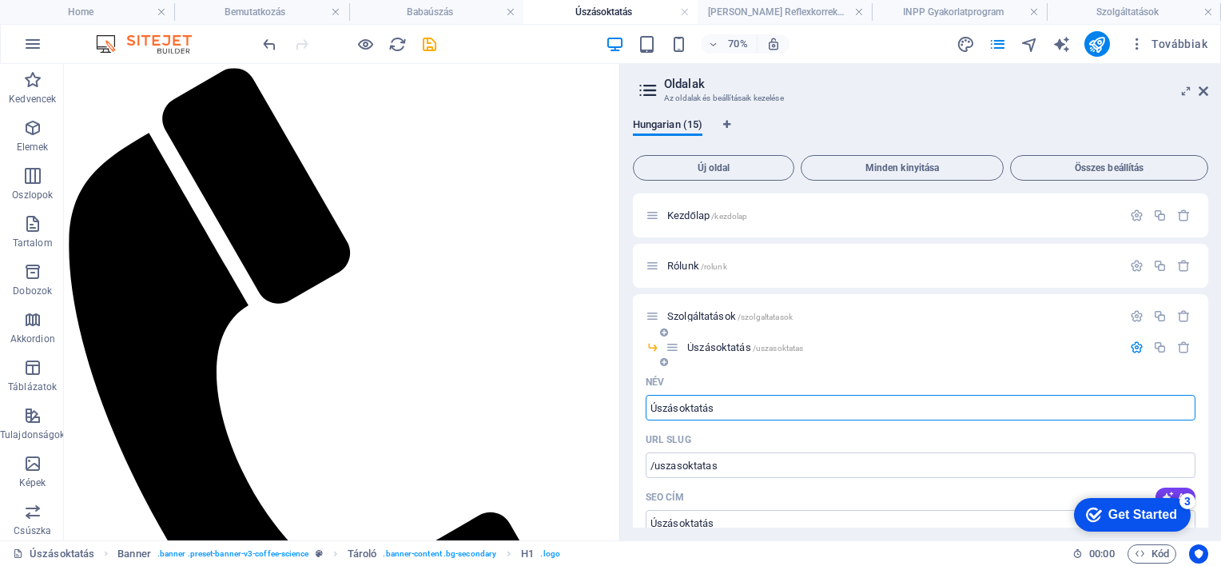
click at [1133, 345] on icon "button" at bounding box center [1137, 348] width 14 height 14
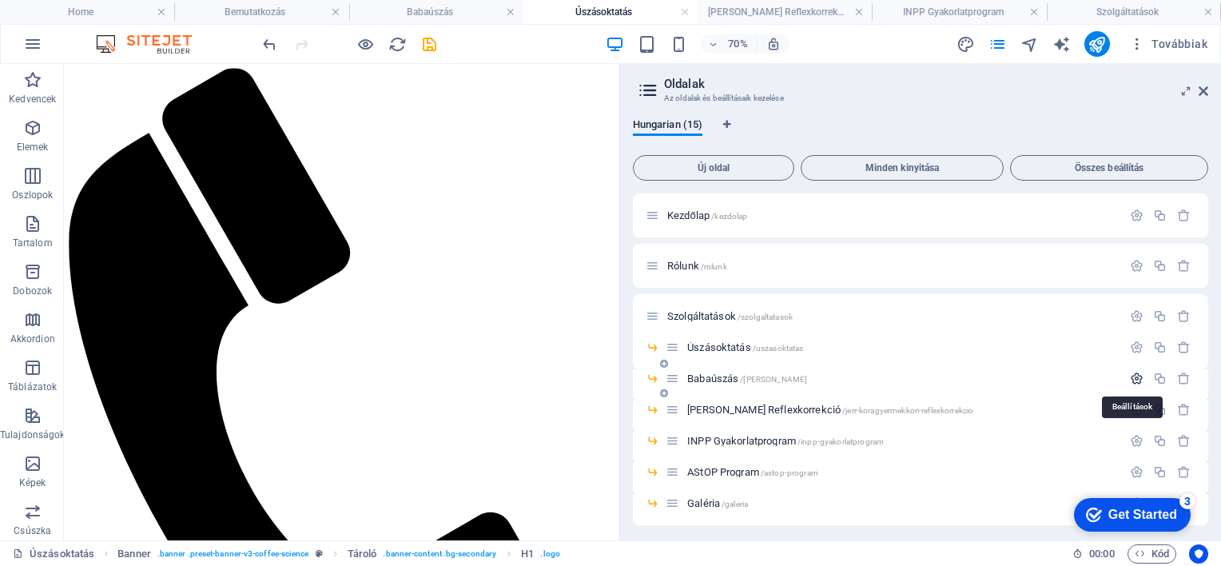
click at [1135, 374] on icon "button" at bounding box center [1137, 379] width 14 height 14
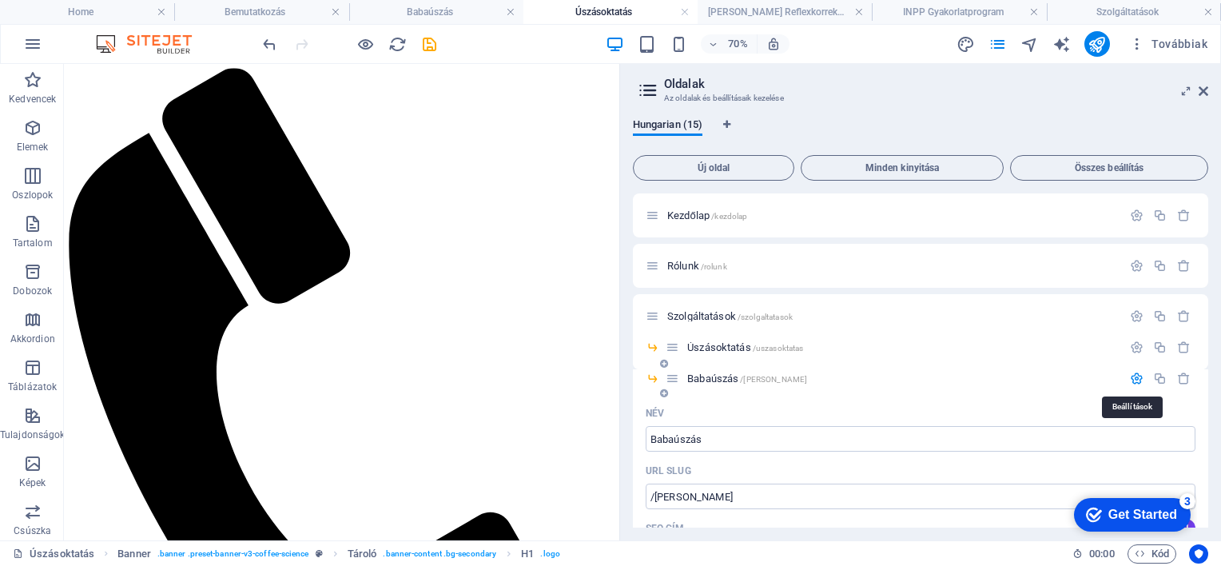
click at [1135, 374] on icon "button" at bounding box center [1137, 379] width 14 height 14
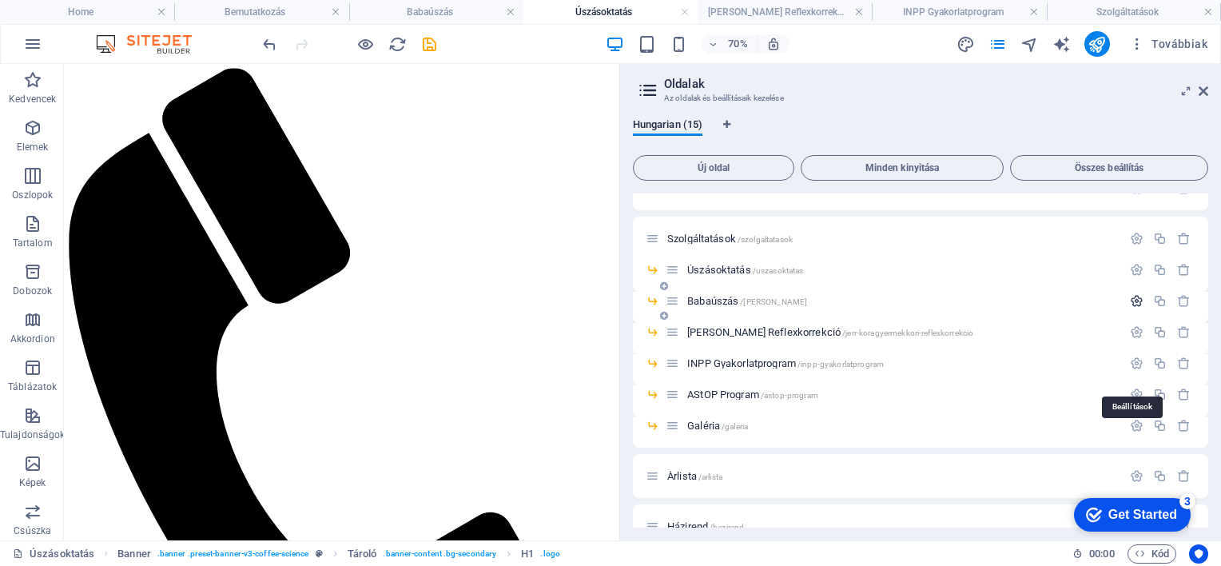
scroll to position [80, 0]
click at [1132, 324] on icon "button" at bounding box center [1137, 330] width 14 height 14
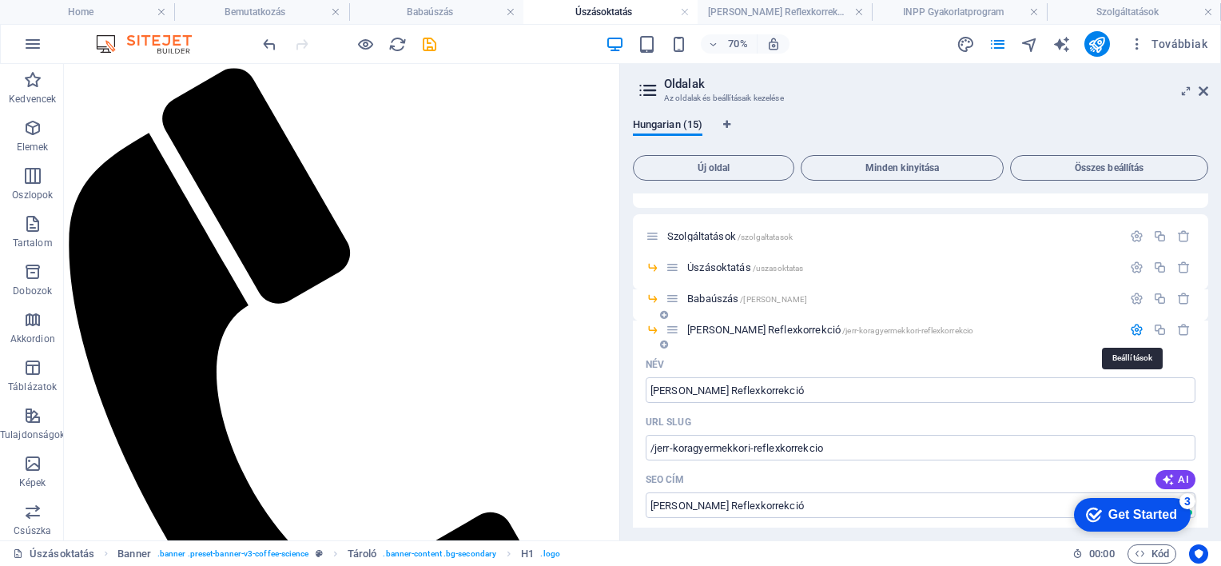
click at [1132, 324] on icon "button" at bounding box center [1137, 330] width 14 height 14
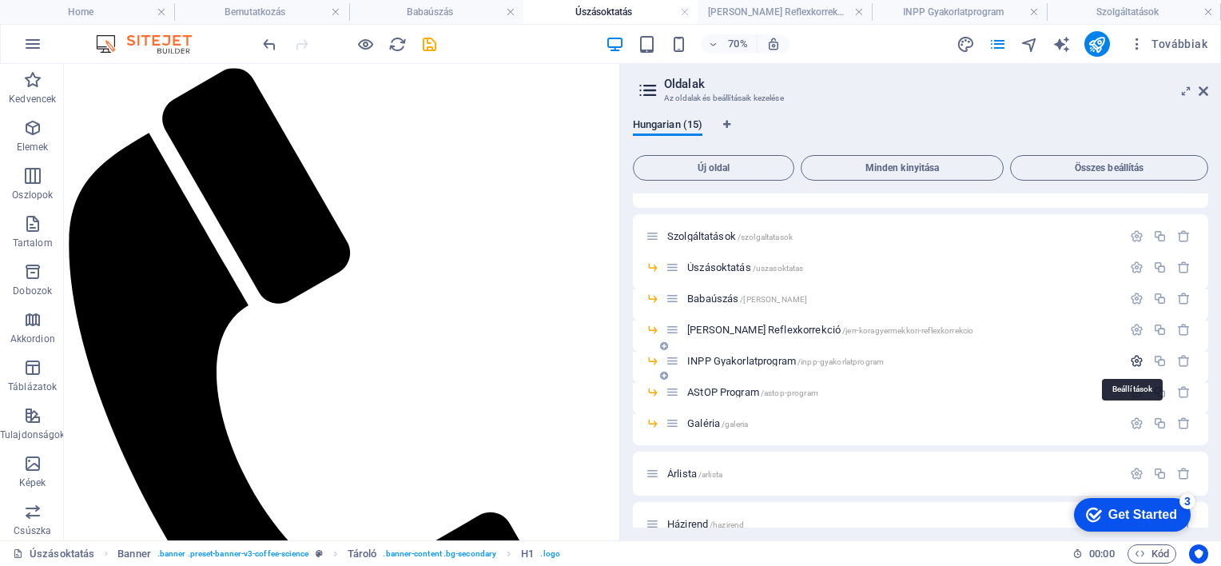
click at [1132, 360] on icon "button" at bounding box center [1137, 361] width 14 height 14
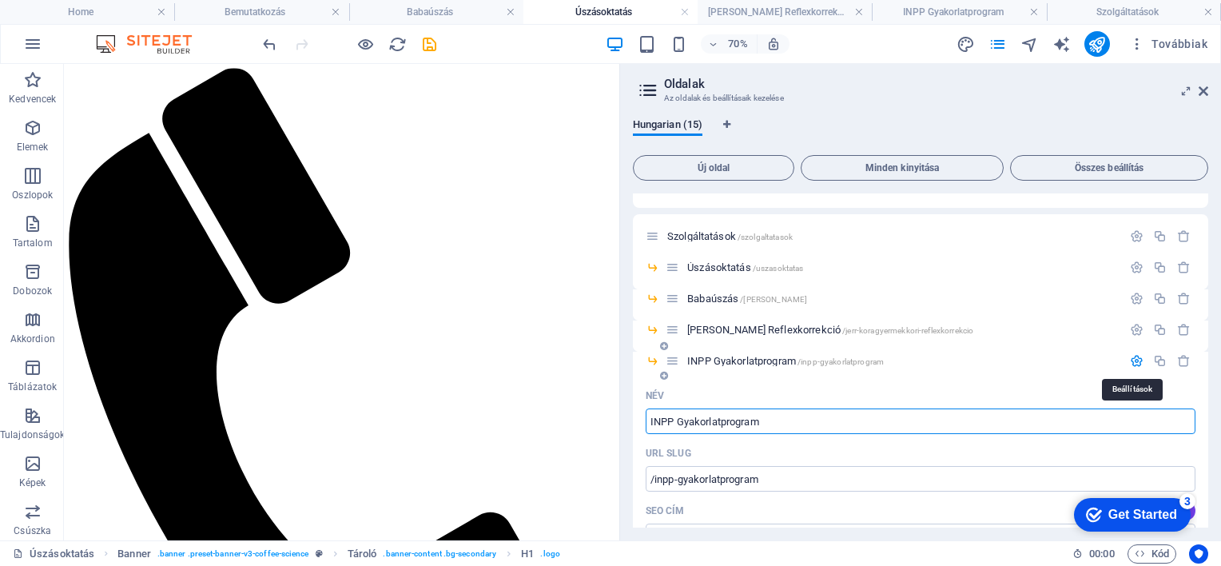
click at [1132, 360] on icon "button" at bounding box center [1137, 361] width 14 height 14
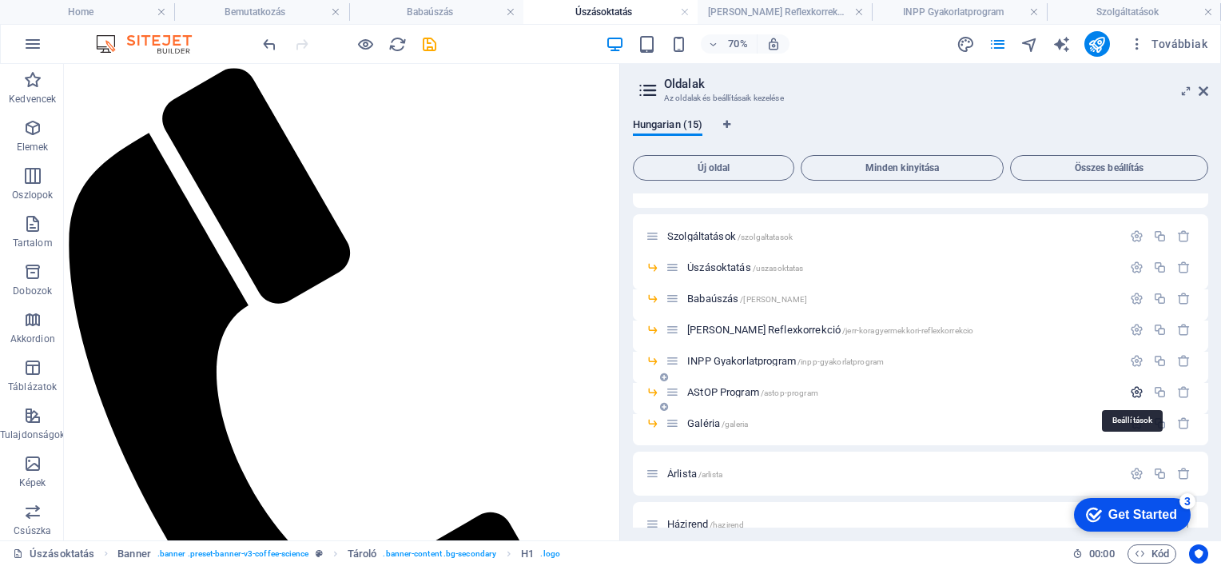
click at [1132, 390] on icon "button" at bounding box center [1137, 392] width 14 height 14
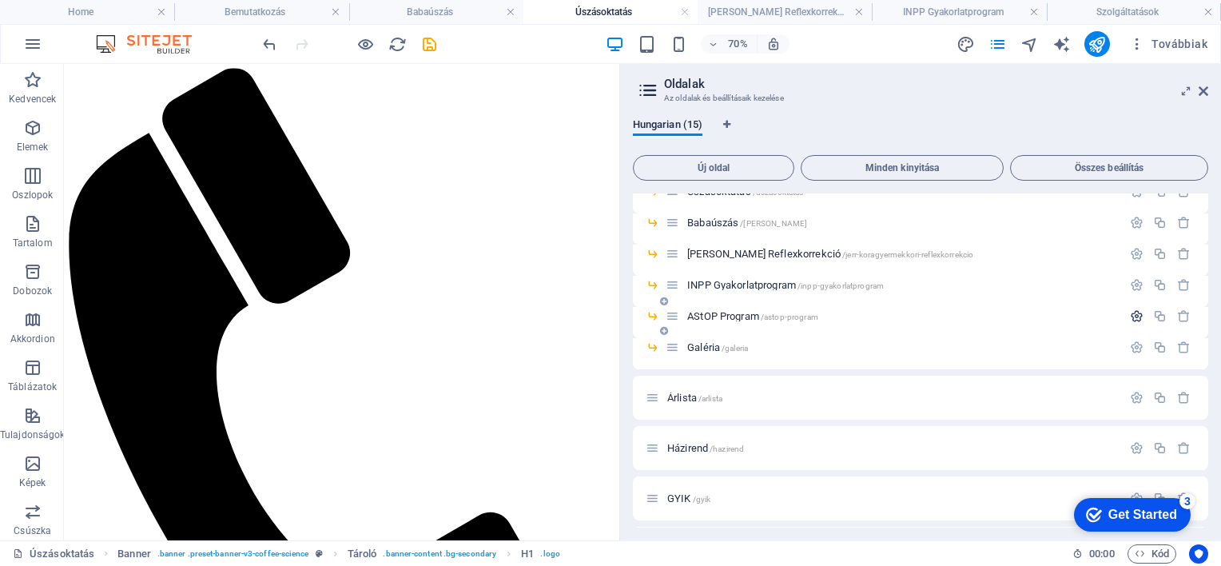
scroll to position [160, 0]
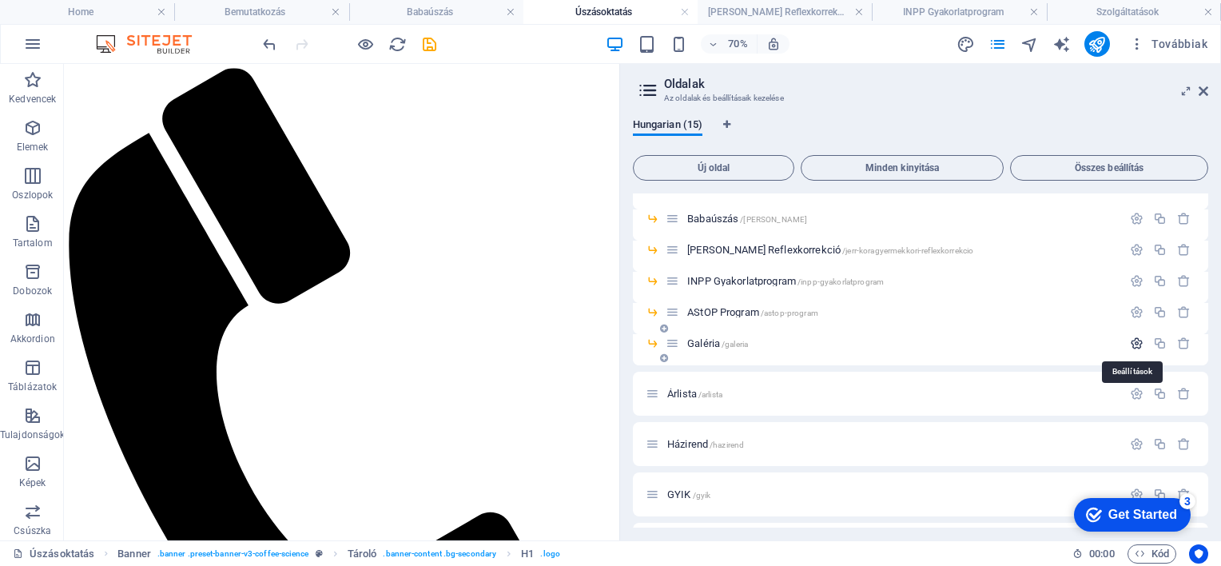
click at [1134, 344] on icon "button" at bounding box center [1137, 344] width 14 height 14
click at [1137, 344] on icon "button" at bounding box center [1137, 344] width 14 height 14
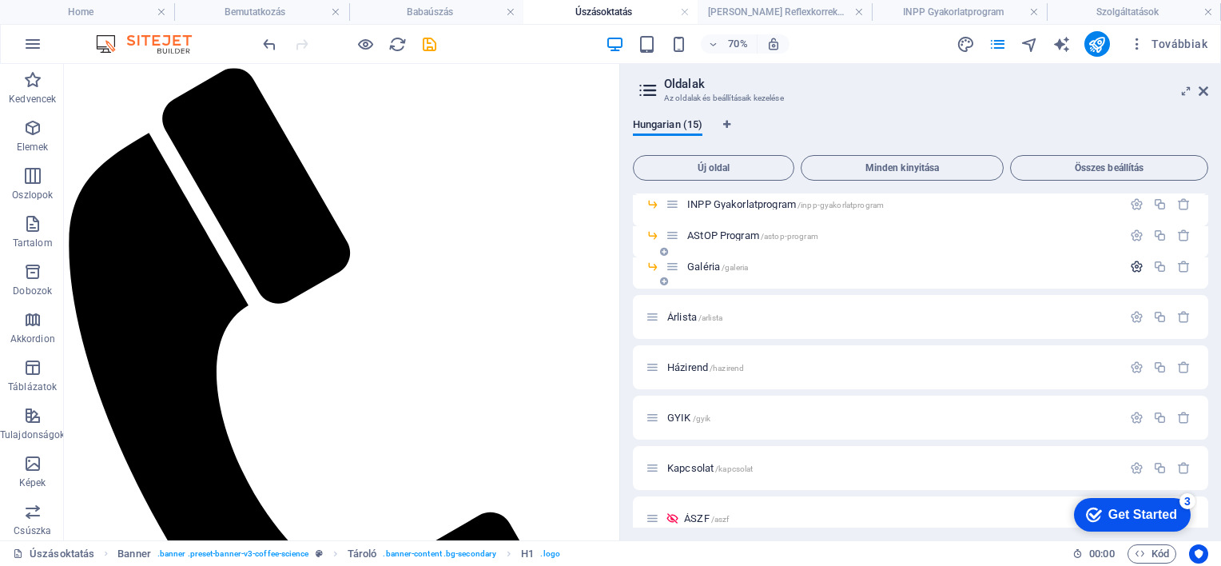
scroll to position [240, 0]
click at [1136, 314] on icon "button" at bounding box center [1137, 314] width 14 height 14
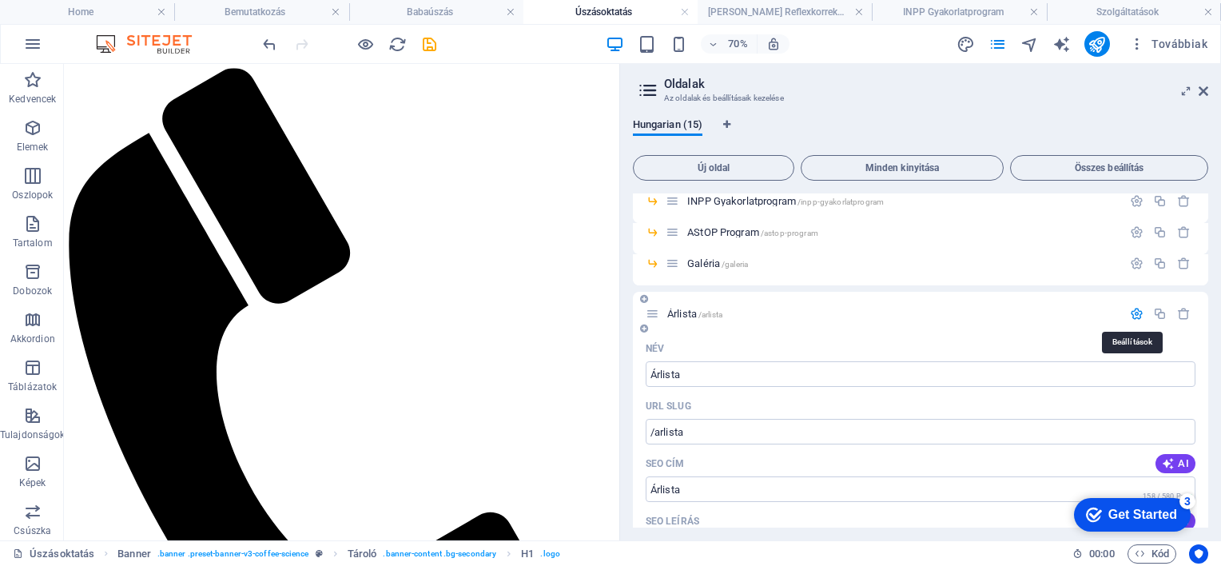
click at [1136, 314] on icon "button" at bounding box center [1137, 314] width 14 height 14
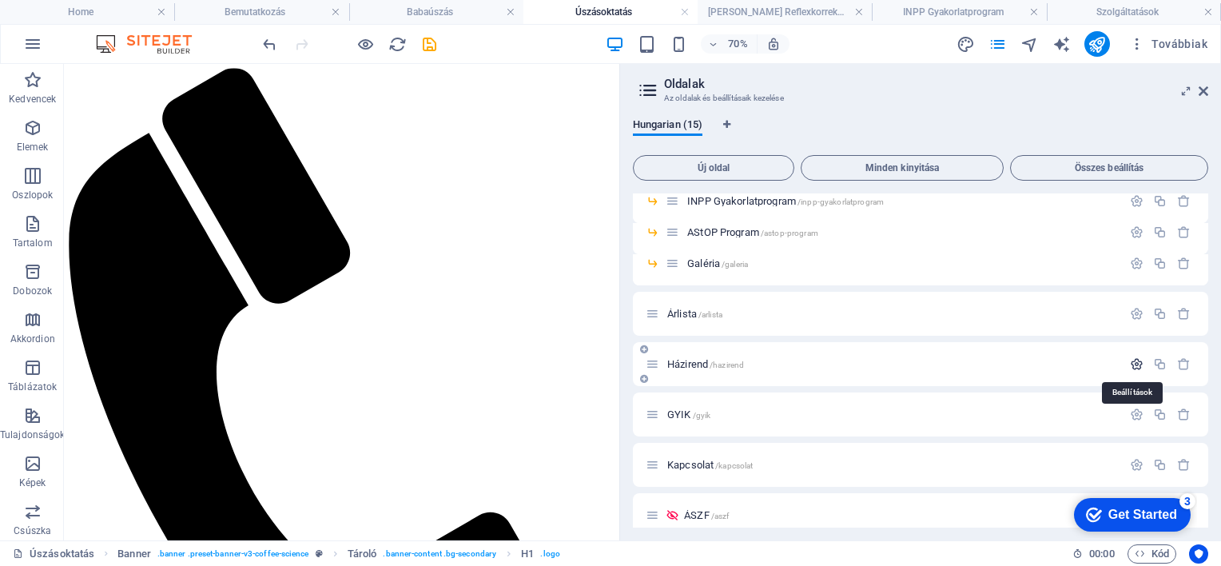
click at [1130, 366] on icon "button" at bounding box center [1137, 364] width 14 height 14
drag, startPoint x: 685, startPoint y: 316, endPoint x: 871, endPoint y: 320, distance: 186.3
click at [699, 316] on span "Árlista /arlista" at bounding box center [694, 314] width 55 height 12
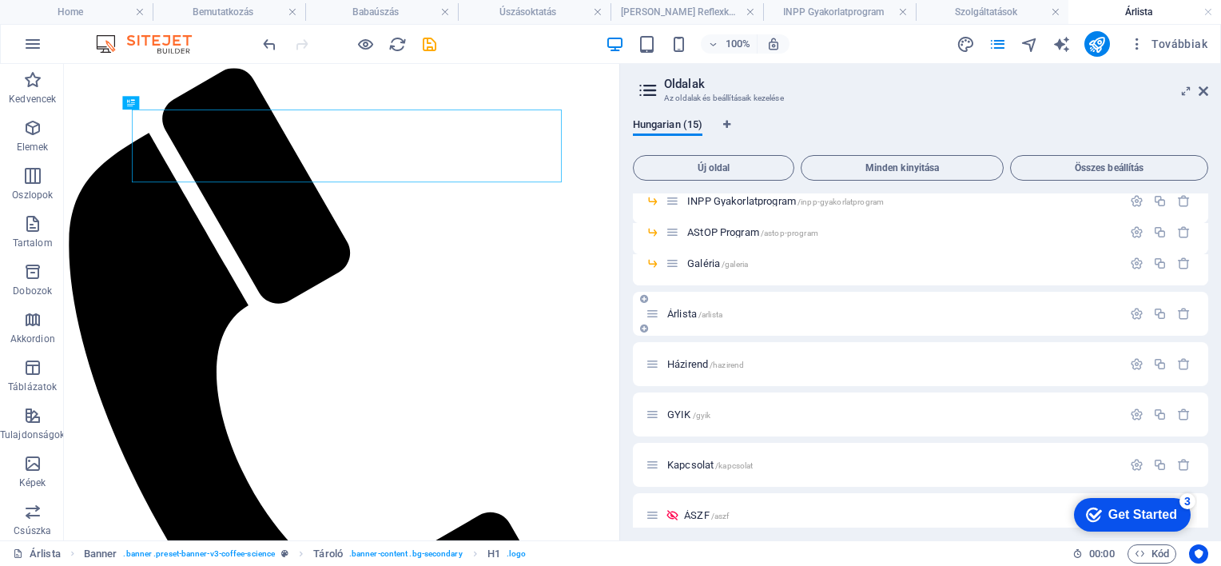
scroll to position [0, 0]
click at [1136, 313] on icon "button" at bounding box center [1137, 314] width 14 height 14
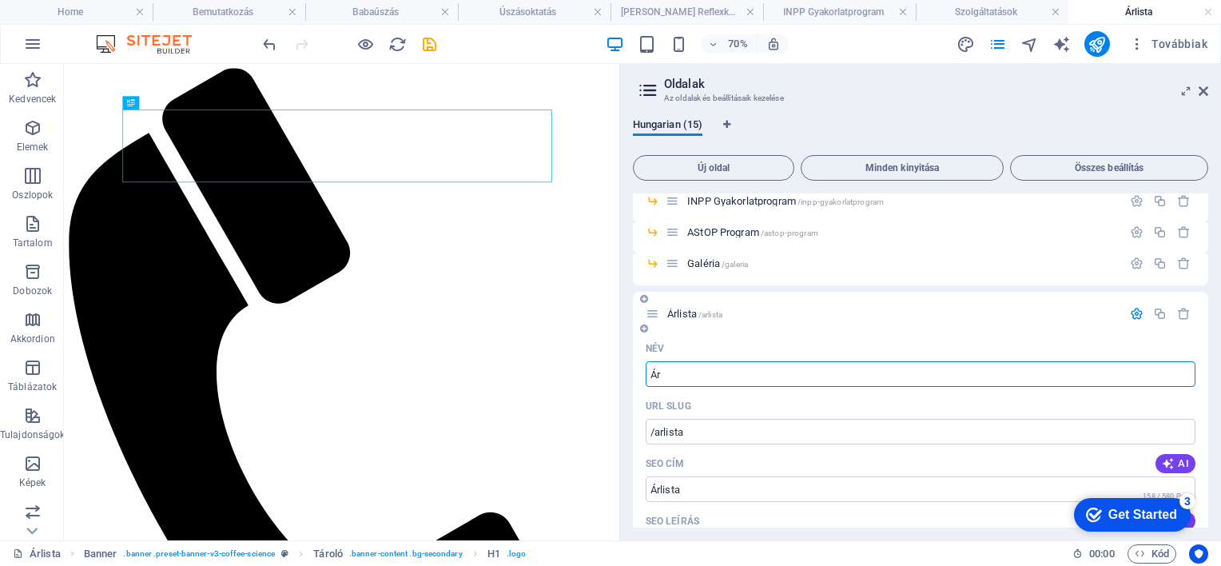
type input "Á"
type input "/arlist"
type input "Árlist"
type input "/"
type input "Díja"
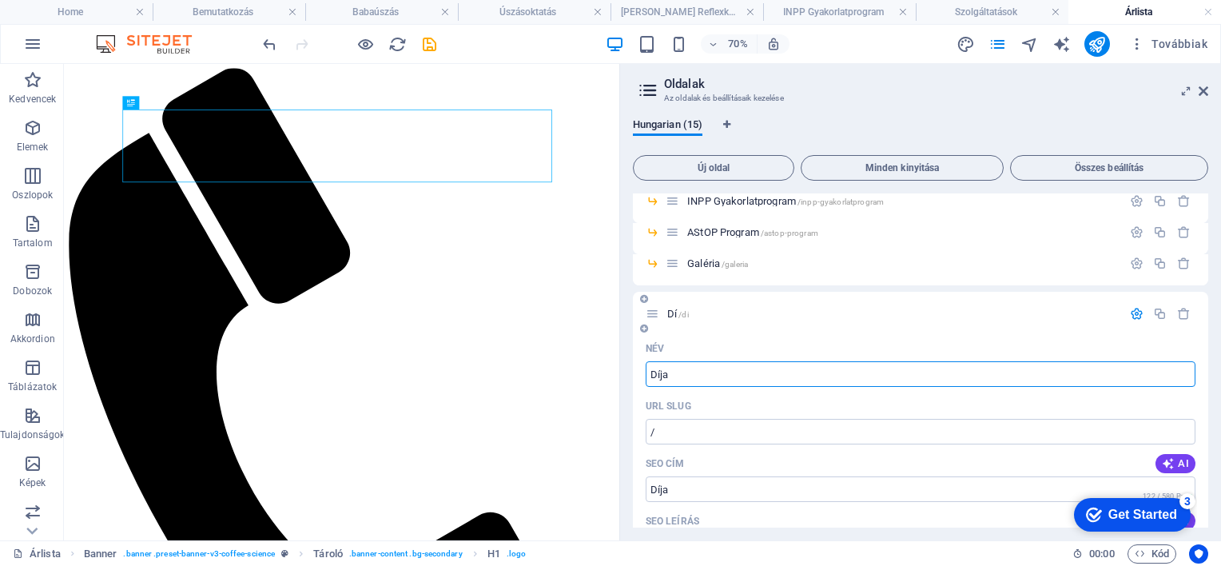
type input "/di"
type input "Dí"
type input "Díjak"
type input "/dijak"
type input "Díjak"
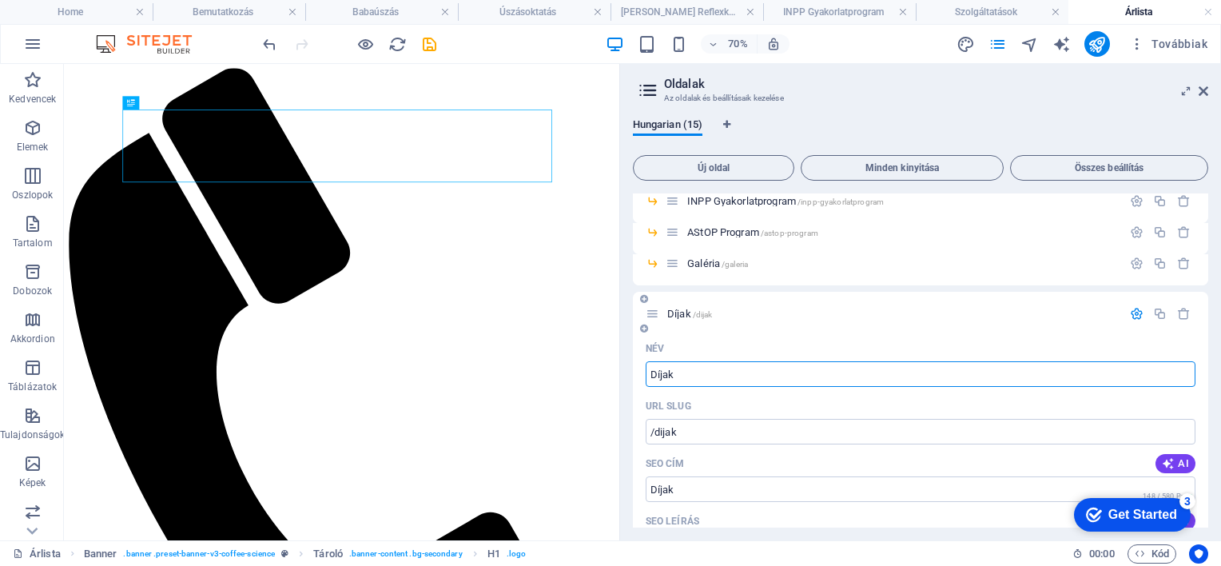
click at [722, 380] on input "Díjak" at bounding box center [921, 374] width 550 height 26
type input "Díjak"
click at [426, 44] on icon "save" at bounding box center [429, 44] width 18 height 18
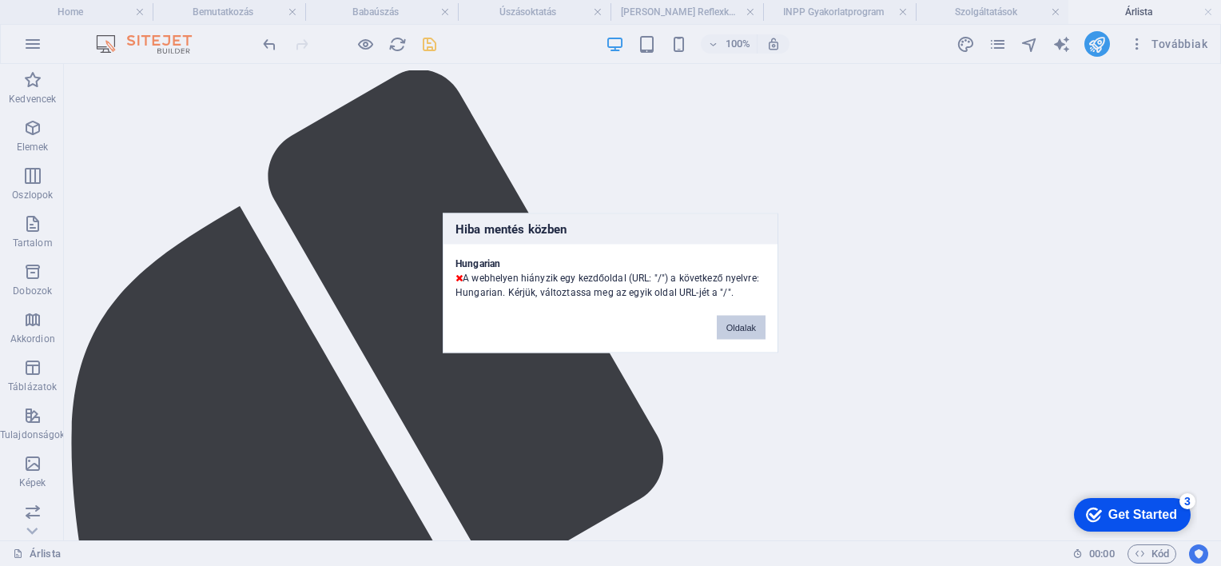
click at [728, 326] on button "Oldalak" at bounding box center [741, 328] width 49 height 24
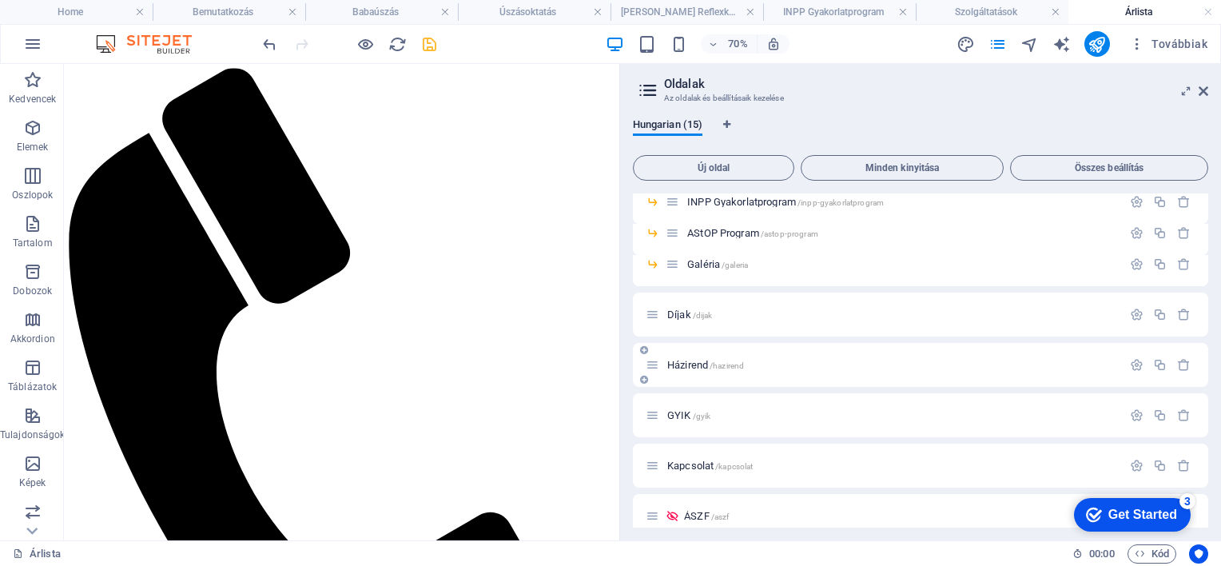
scroll to position [240, 0]
click at [1131, 412] on icon "button" at bounding box center [1137, 415] width 14 height 14
click at [688, 476] on input "GYIK" at bounding box center [921, 475] width 550 height 26
type input "G"
type input "/g"
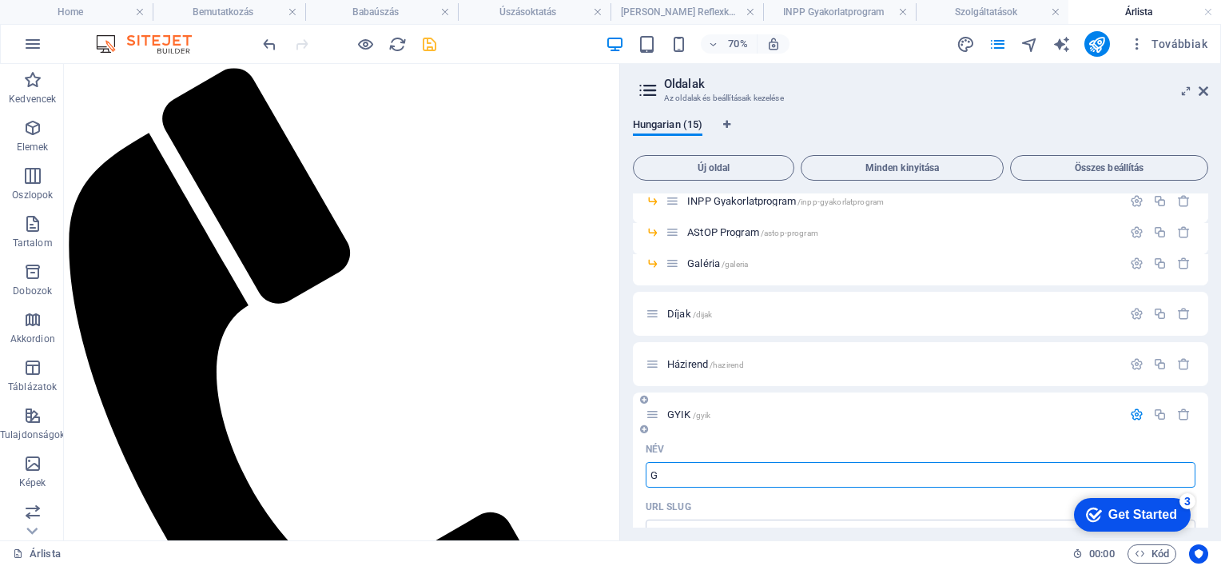
type input "G"
type input "Gyak"
type input "/gyak"
type input "Gyak"
type input "Gyakori"
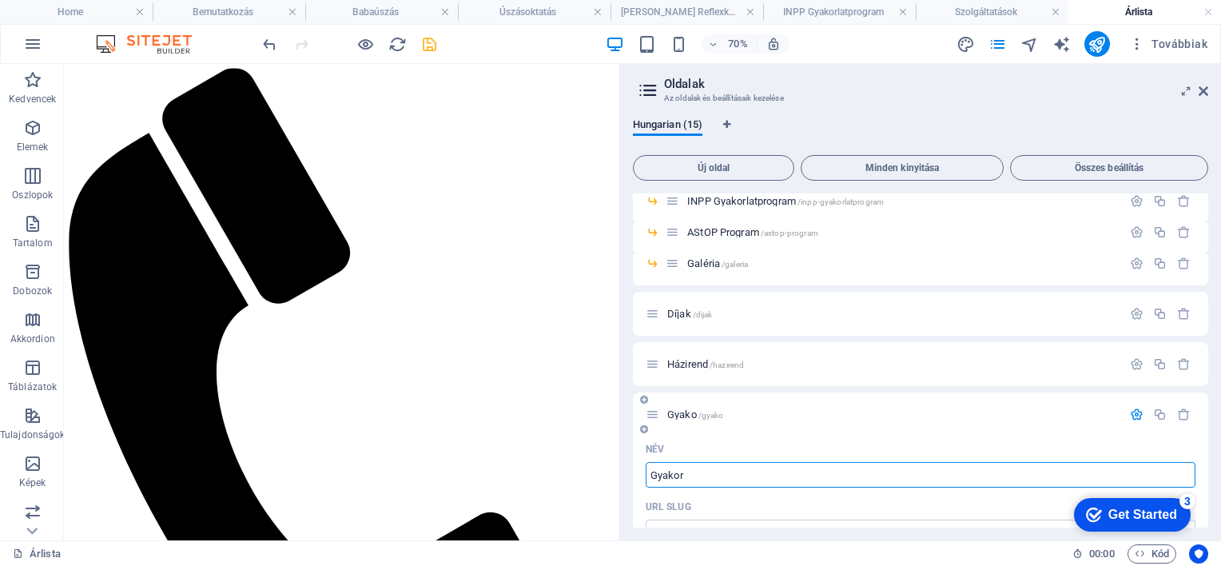
type input "/gyako"
type input "Gyako"
type input "Gyakori"
type input "/gyakori"
type input "Gyakori"
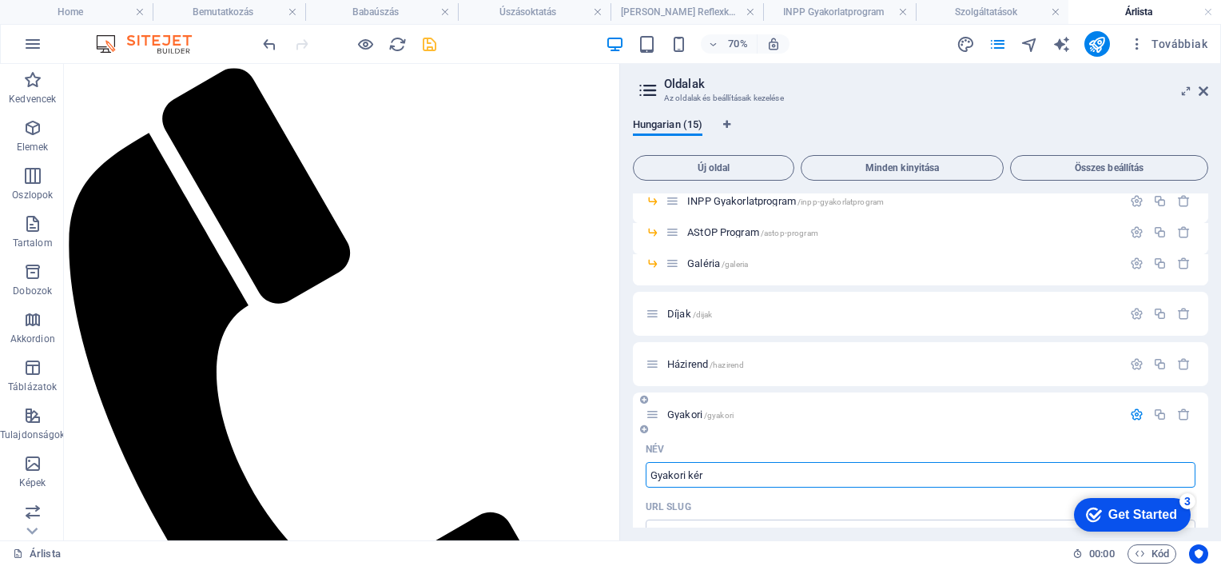
type input "Gyakori kérd"
type input "/gyakori-ker"
type input "Gyakori kér"
type input "Gyakori kérdések szül"
type input "/gyakori-kerdesek-szuelpo"
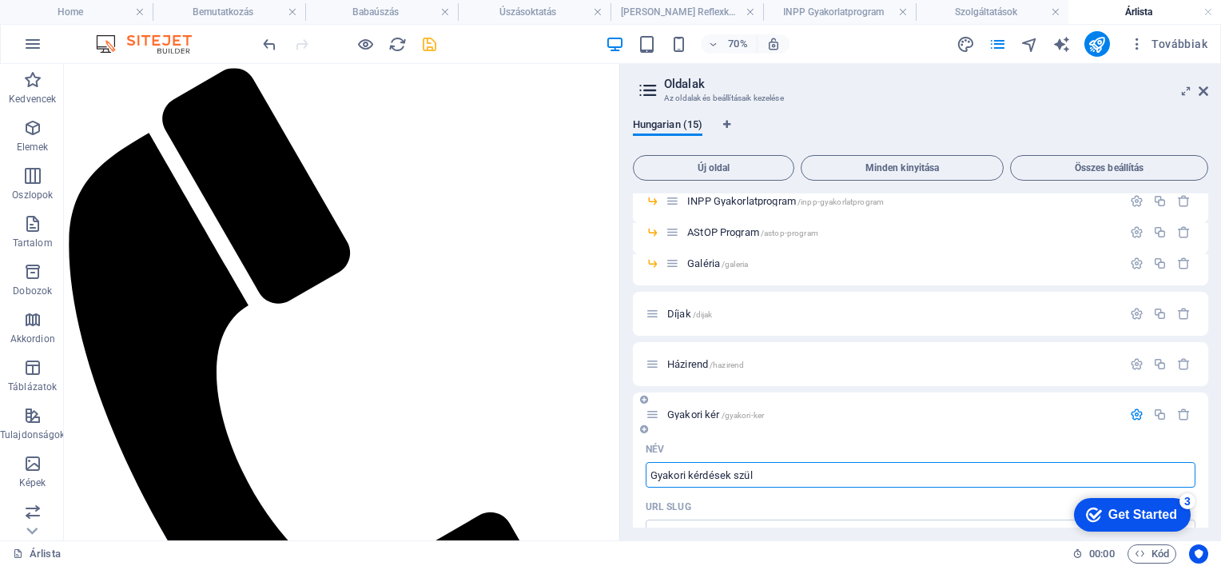
type input "Gyakori kérdések szülpő"
type input "Gyakori kérdések szülő"
type input "/gyakori-kerdesek-szuel"
type input "Gyakori kérdések szül"
type input "Gyakori kérdések szülőktől"
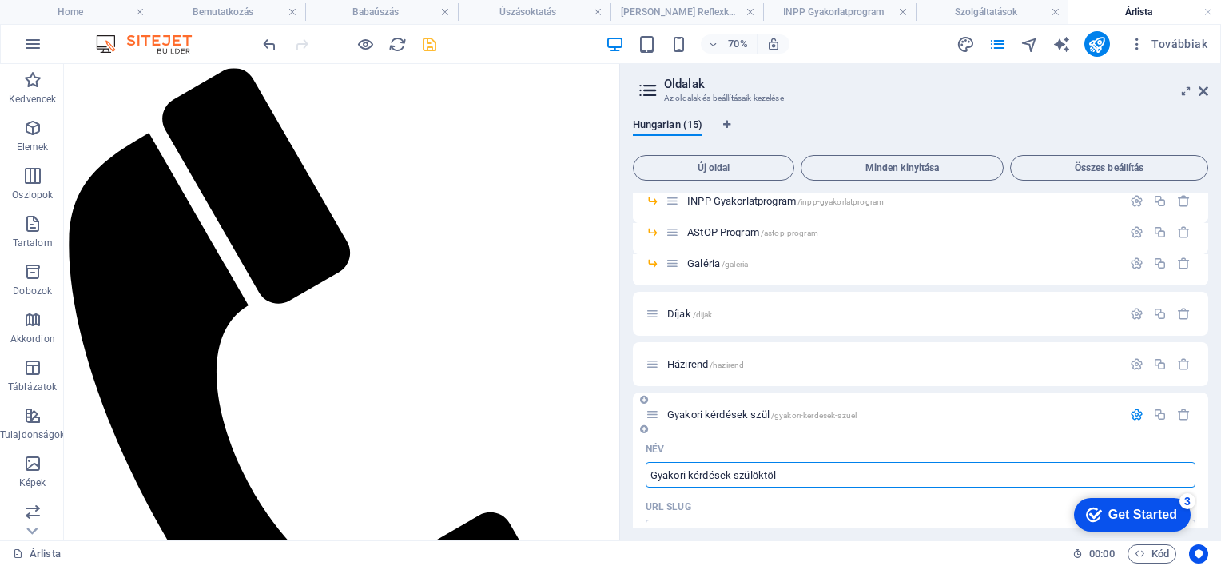
type input "/gyakori-kerdesek-szuelokt"
type input "Gyakori kérdések szülőkt"
type input "Gyakori kérdések szülőktől"
type input "/gyakori-kerdesek-szueloktol"
type input "Gyakori kérdések szülőktől"
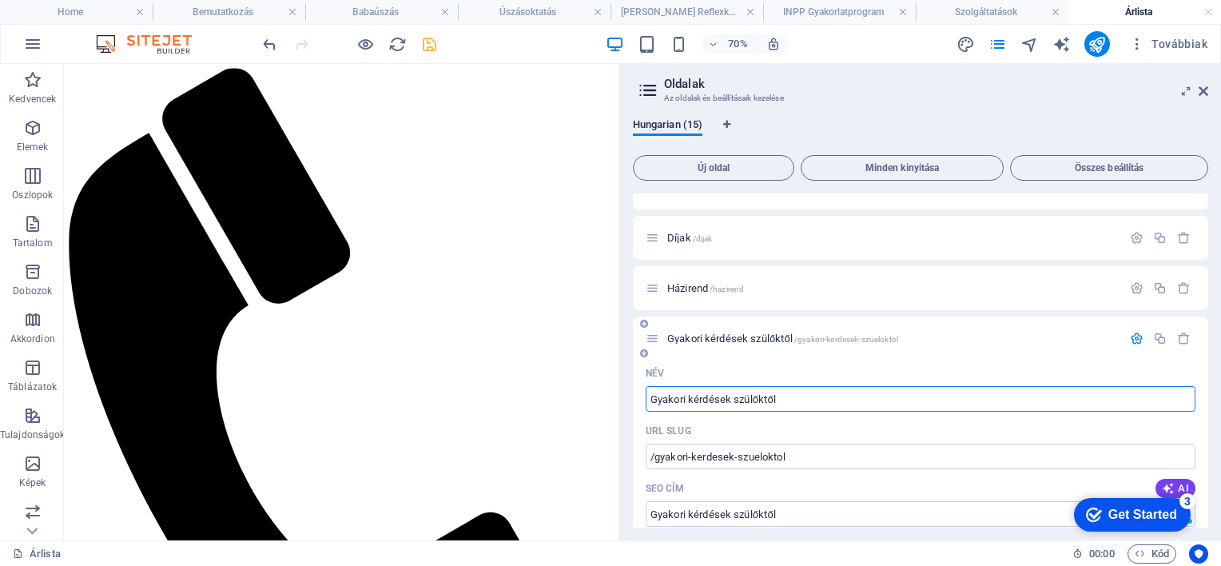
scroll to position [320, 0]
type input "Gyakori kérdések szülőktől"
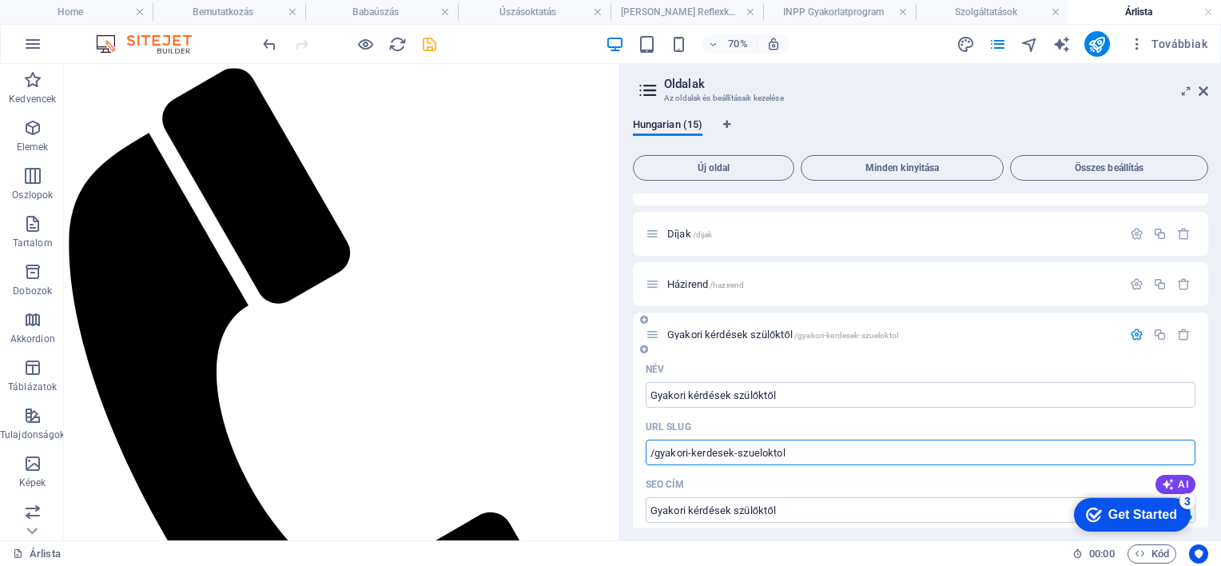
click at [759, 453] on input "/gyakori-kerdesek-szueloktol" at bounding box center [921, 453] width 550 height 26
type input "/gyakori-kerdesek-szuloktol"
click at [848, 426] on div "URL SLUG" at bounding box center [921, 427] width 550 height 26
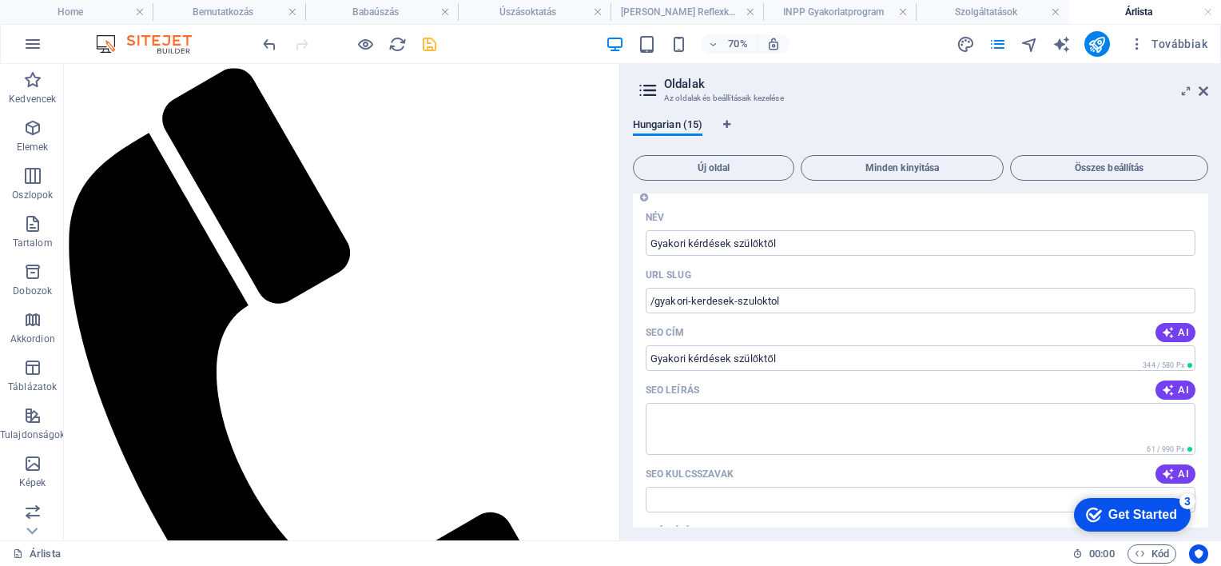
scroll to position [480, 0]
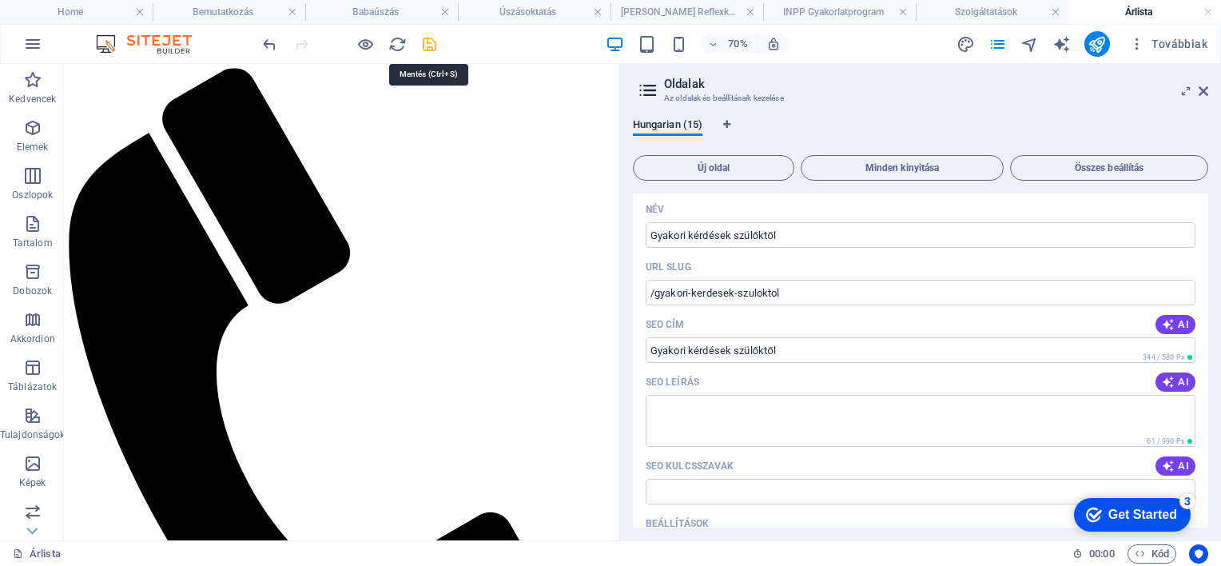
click at [428, 38] on icon "save" at bounding box center [429, 44] width 18 height 18
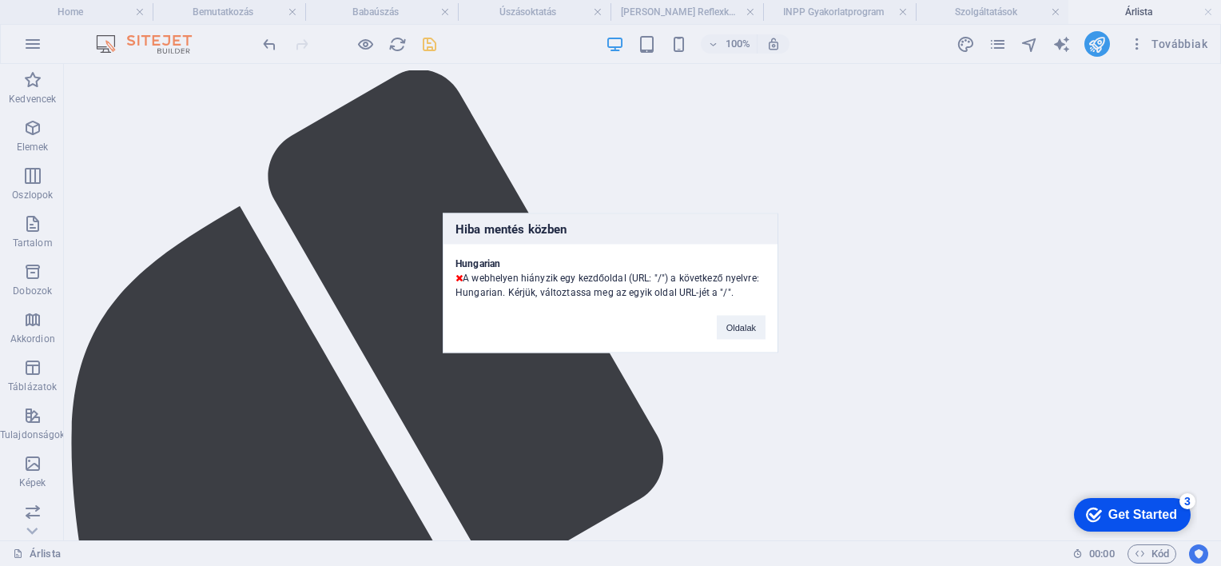
drag, startPoint x: 747, startPoint y: 323, endPoint x: 665, endPoint y: 310, distance: 82.5
click at [665, 310] on div "Hiba mentés közben Hungarian A webhelyen hiányzik egy kezdőoldal (URL: "/") a k…" at bounding box center [611, 283] width 336 height 140
click at [730, 322] on button "Oldalak" at bounding box center [741, 328] width 49 height 24
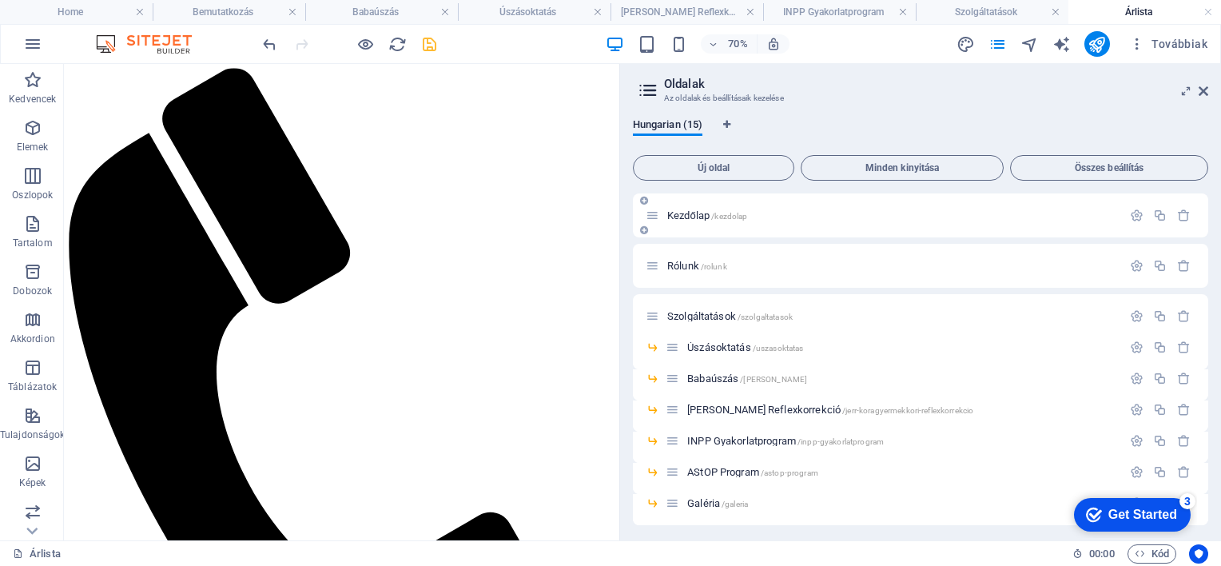
click at [755, 217] on p "Kezdőlap /kezdolap" at bounding box center [892, 215] width 450 height 10
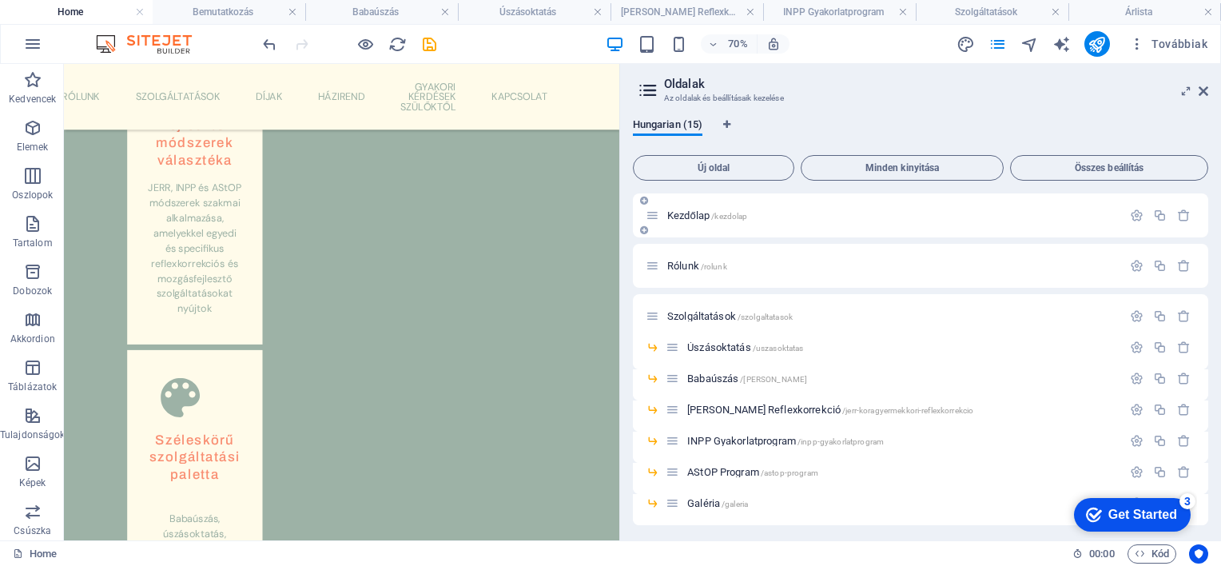
scroll to position [1466, 0]
click at [1133, 216] on icon "button" at bounding box center [1137, 216] width 14 height 14
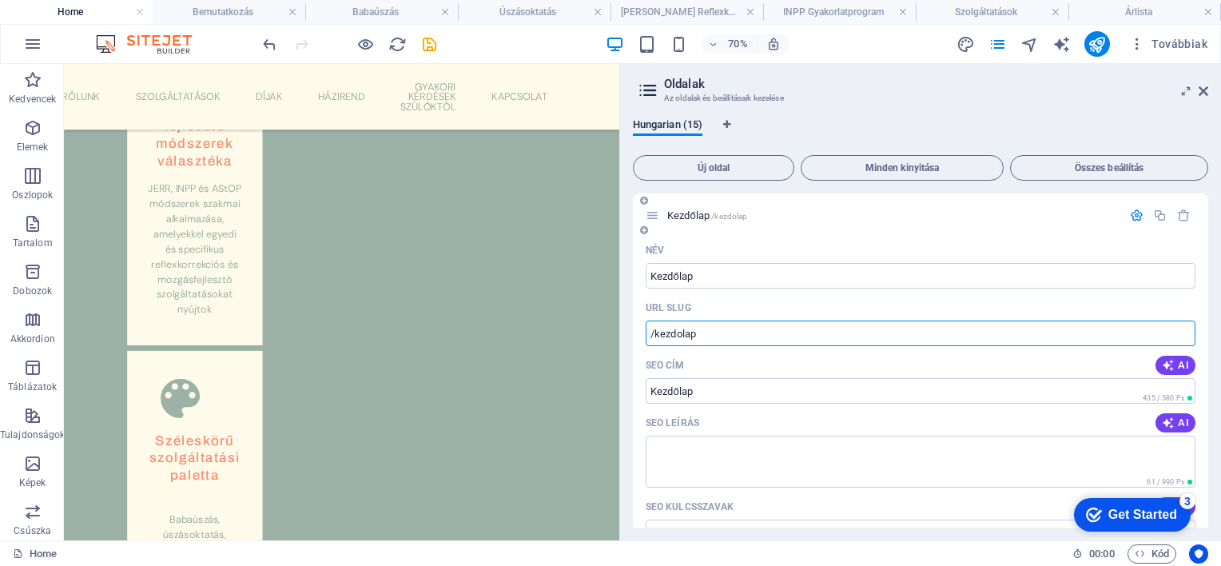
drag, startPoint x: 653, startPoint y: 336, endPoint x: 707, endPoint y: 342, distance: 53.9
click at [707, 342] on input "/kezdolap" at bounding box center [921, 334] width 550 height 26
type input "/"
click at [428, 42] on icon "save" at bounding box center [429, 44] width 18 height 18
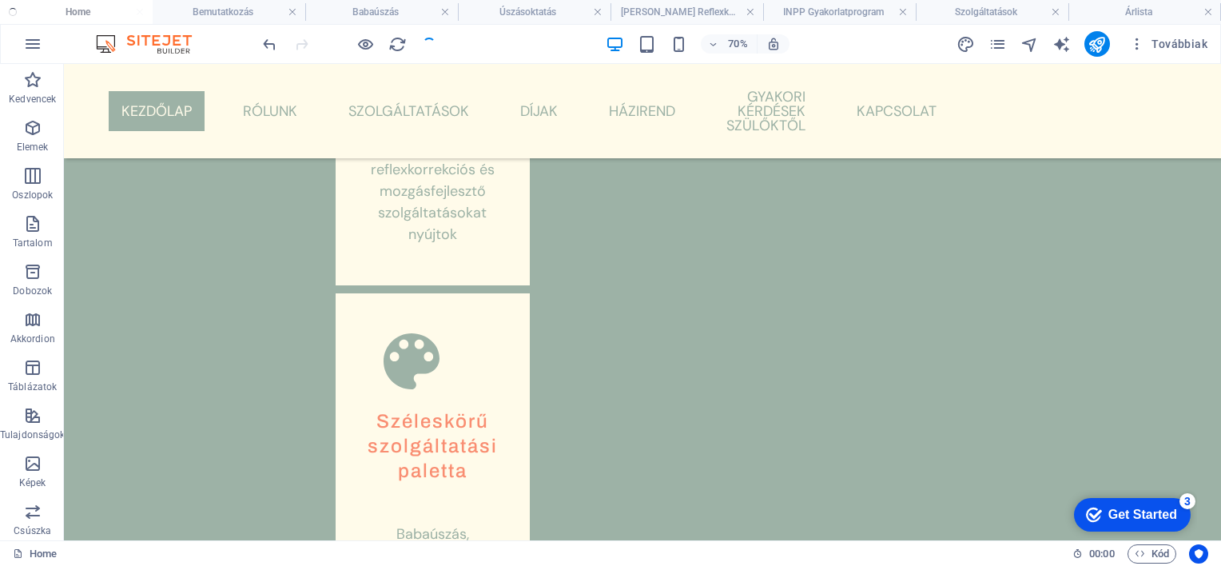
scroll to position [1351, 0]
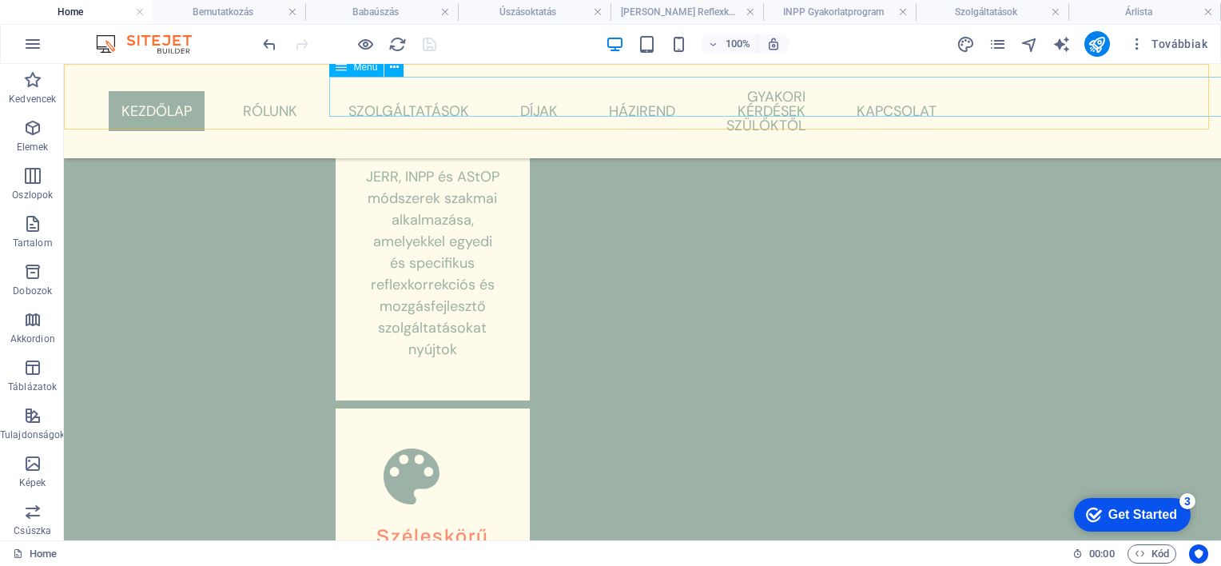
click at [390, 89] on nav "Kezdőlap Rólunk Szolgáltatások Úszásoktatás Babaúszás JERR Koragyermekkori Refl…" at bounding box center [643, 111] width 614 height 69
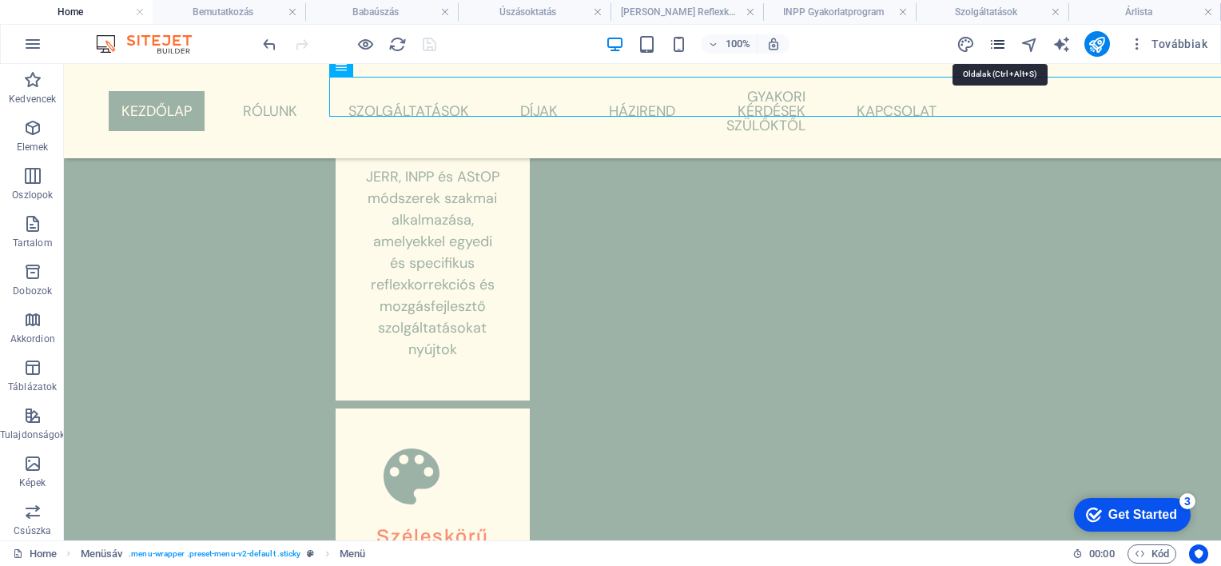
click at [998, 45] on icon "pages" at bounding box center [998, 44] width 18 height 18
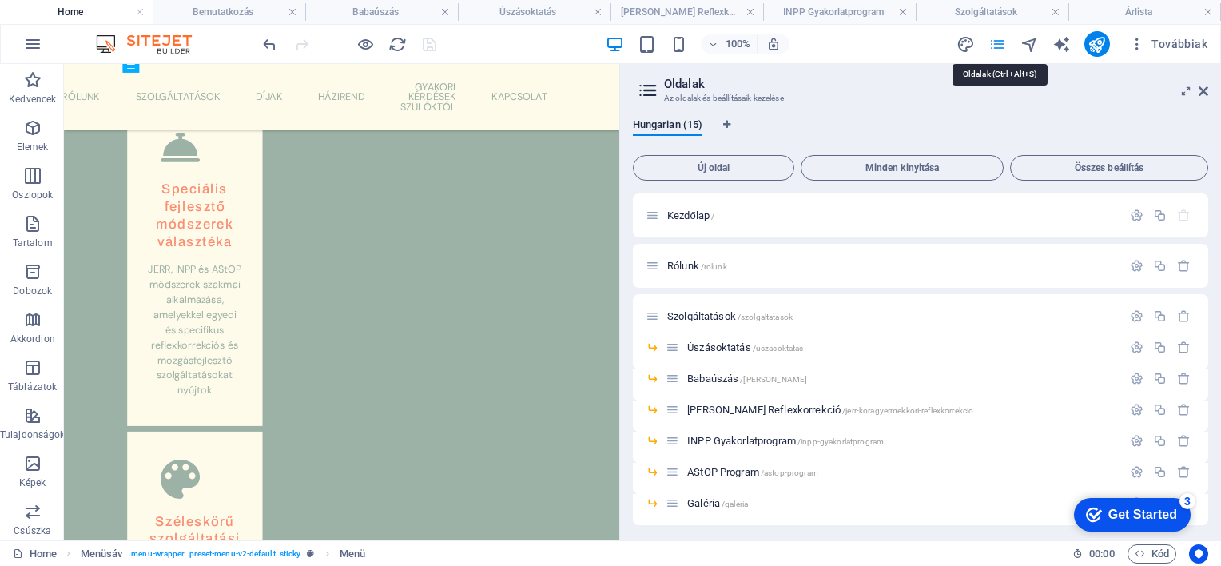
scroll to position [1466, 0]
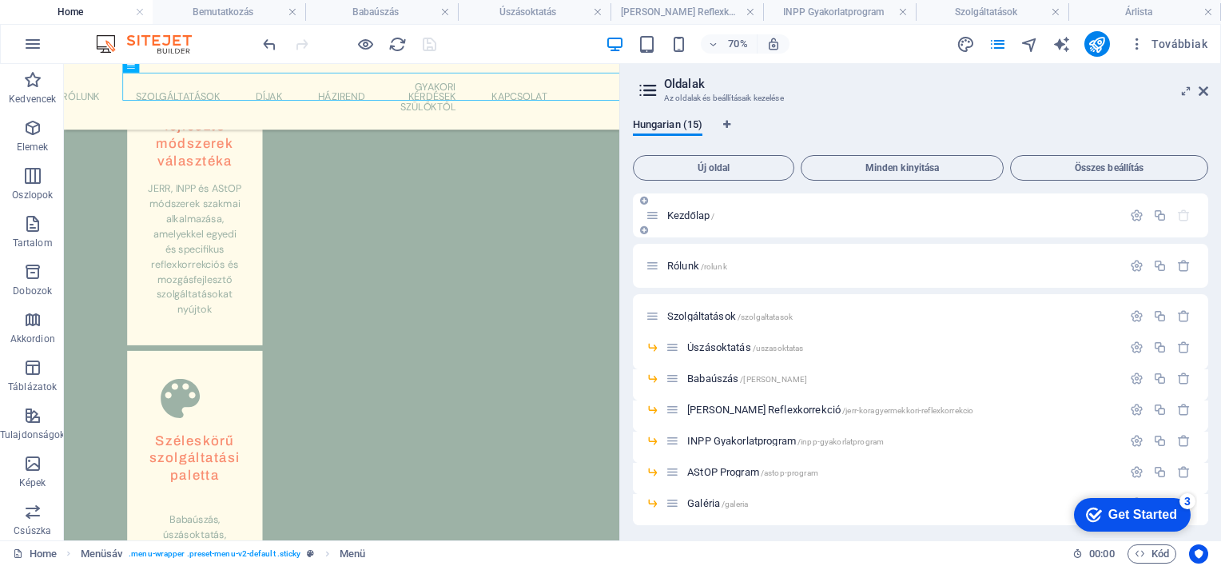
click at [767, 217] on p "Kezdőlap /" at bounding box center [892, 215] width 450 height 10
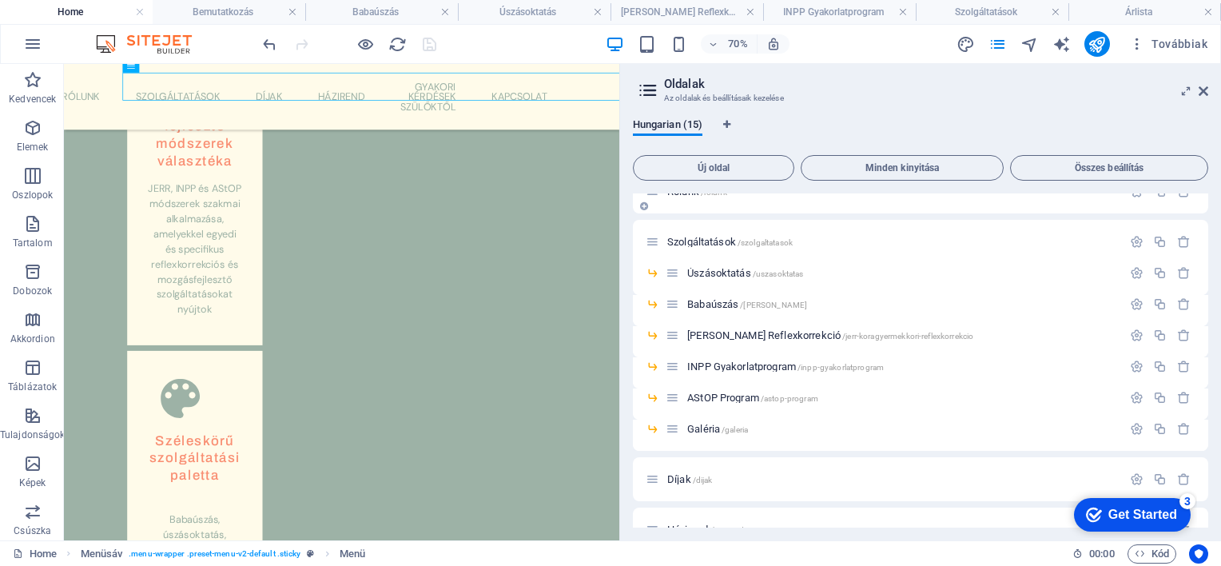
scroll to position [80, 0]
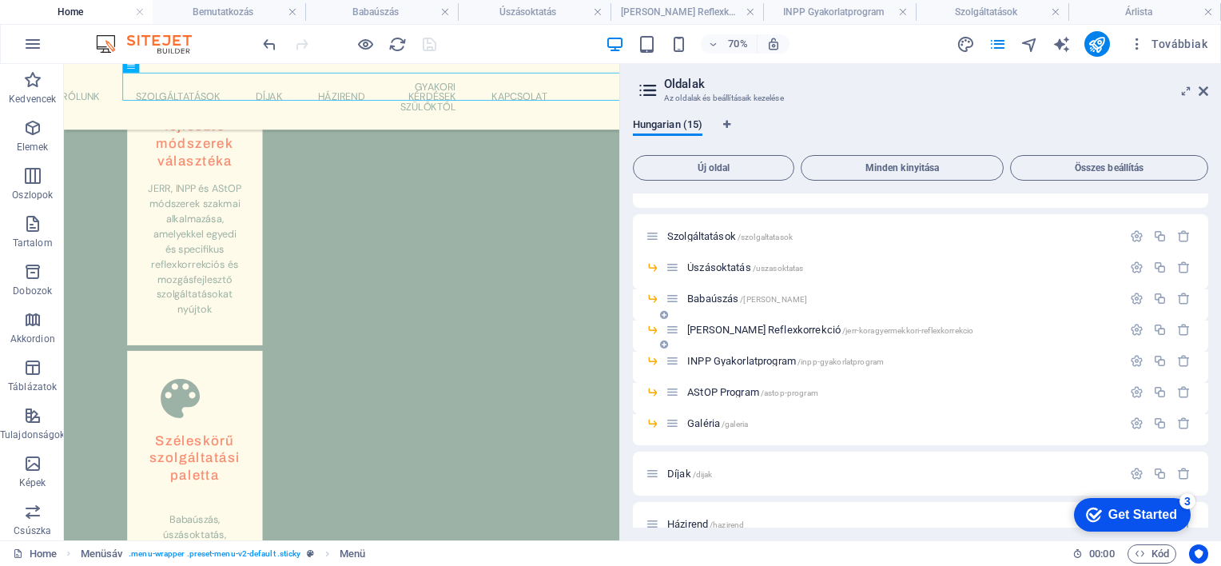
click at [655, 329] on icon at bounding box center [653, 330] width 14 height 14
click at [652, 329] on icon at bounding box center [653, 330] width 14 height 14
drag, startPoint x: 703, startPoint y: 294, endPoint x: 713, endPoint y: 283, distance: 15.3
click at [713, 283] on div "Kezdőlap / Rólunk /rolunk Szolgáltatások /szolgaltatasok Úszásoktatás /uszasokt…" at bounding box center [921, 431] width 576 height 634
click at [720, 301] on span "Babaúszás /babauszas" at bounding box center [747, 299] width 120 height 12
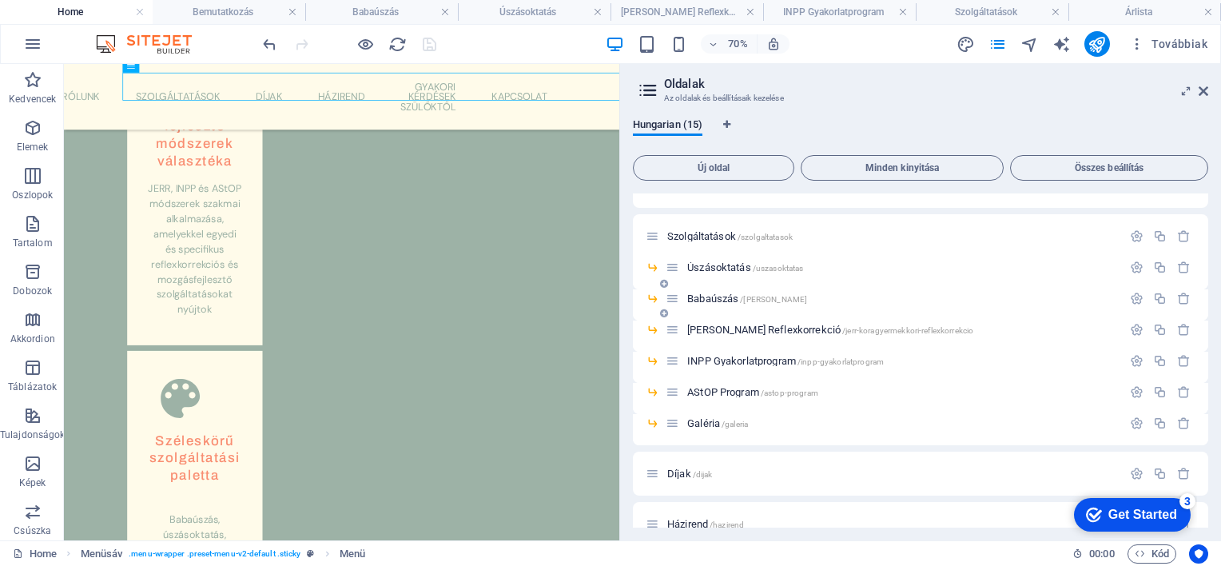
scroll to position [0, 0]
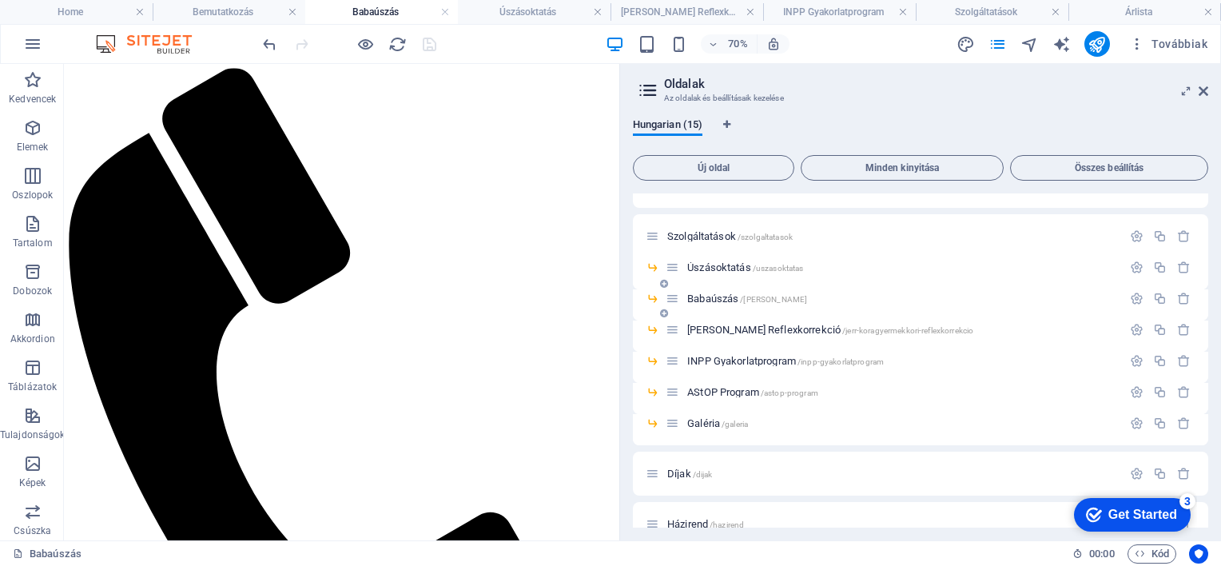
drag, startPoint x: 712, startPoint y: 296, endPoint x: 703, endPoint y: 291, distance: 10.0
click at [703, 299] on span "Babaúszás /babauszas" at bounding box center [747, 299] width 120 height 12
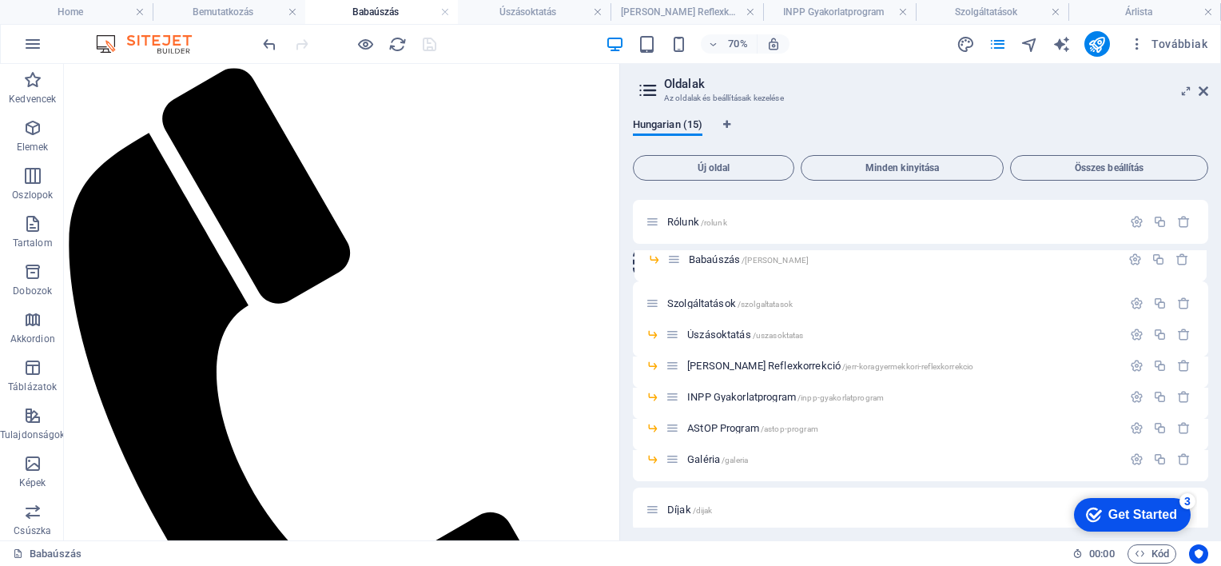
scroll to position [38, 0]
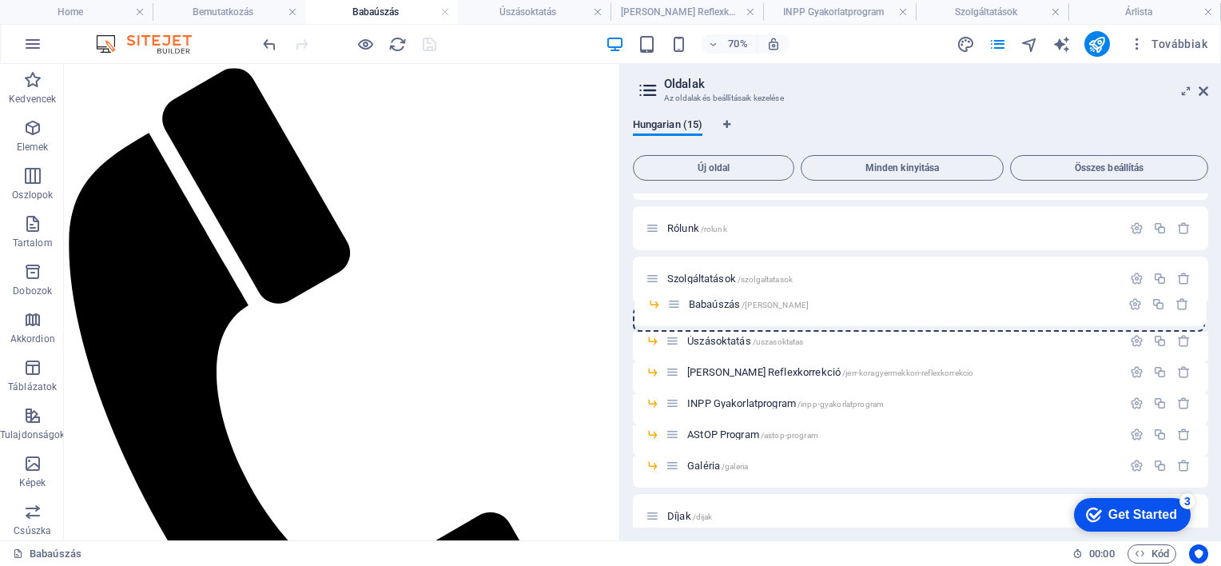
click at [678, 301] on div "Kezdőlap / Rólunk /rolunk Szolgáltatások /szolgaltatasok Úszásoktatás /uszasokt…" at bounding box center [921, 457] width 576 height 603
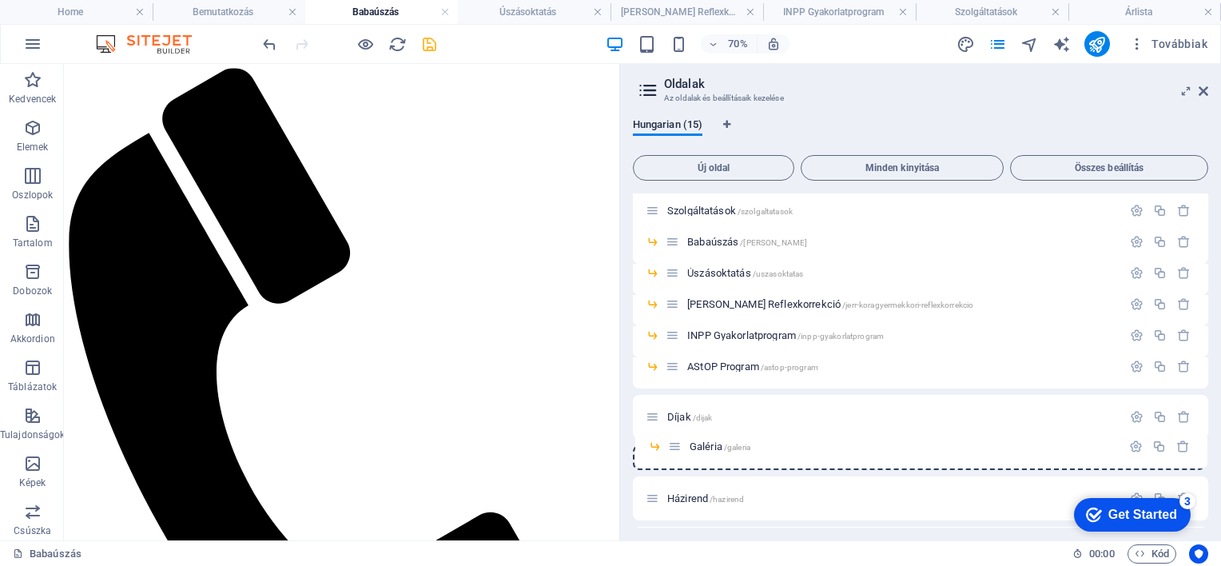
scroll to position [118, 0]
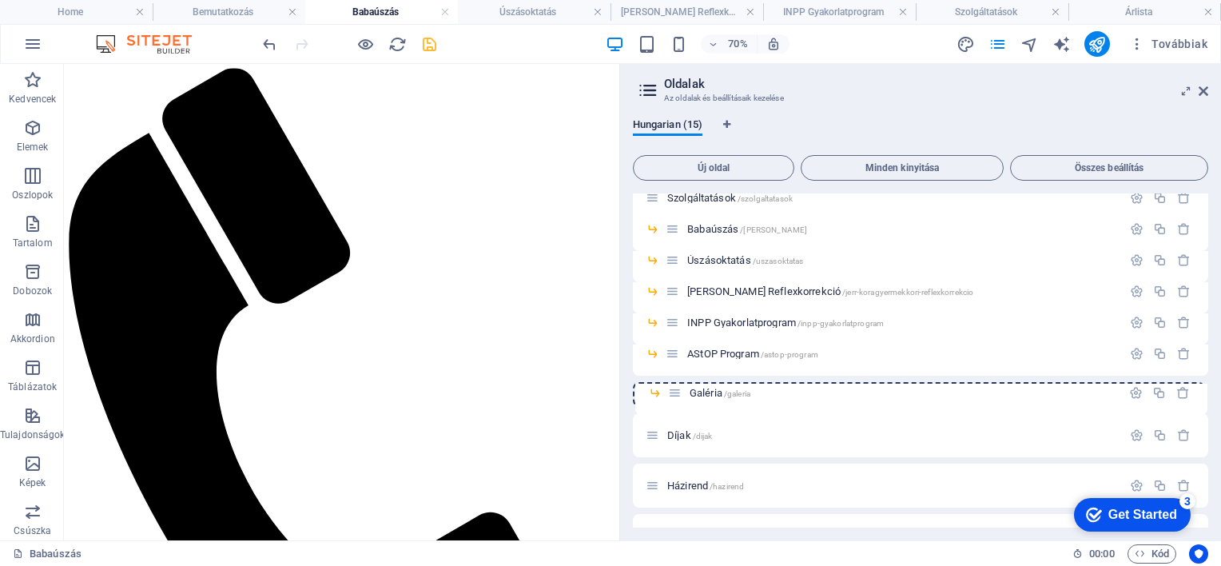
drag, startPoint x: 672, startPoint y: 470, endPoint x: 675, endPoint y: 401, distance: 68.8
click at [675, 401] on div "Kezdőlap / Rólunk /rolunk Szolgáltatások /szolgaltatasok Babaúszás /babauszas Ú…" at bounding box center [921, 392] width 576 height 634
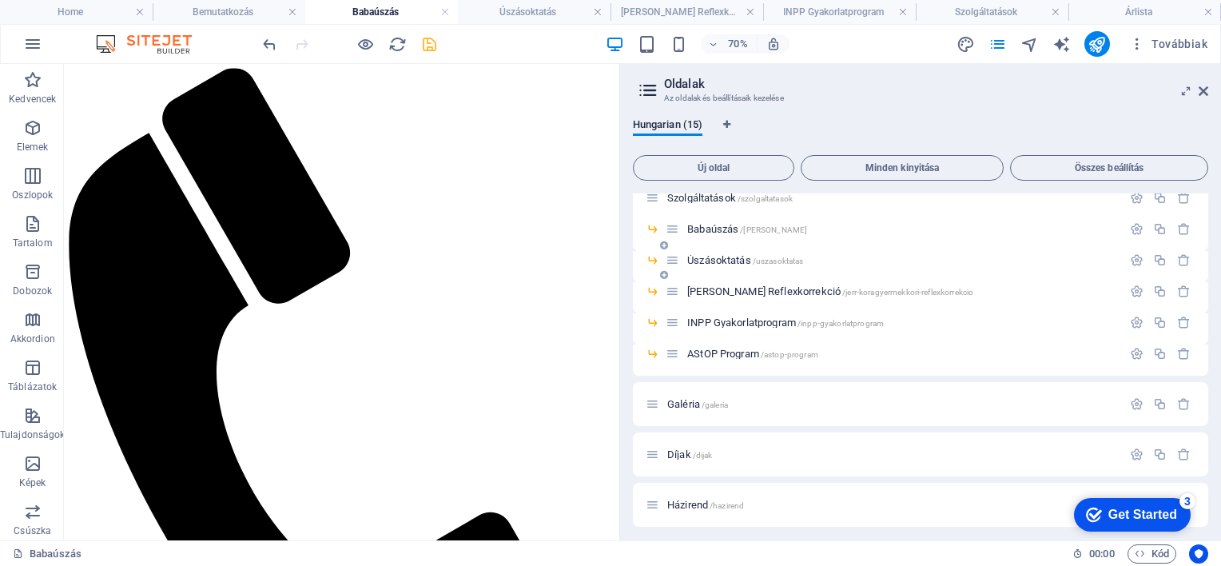
click at [665, 273] on icon at bounding box center [664, 275] width 8 height 10
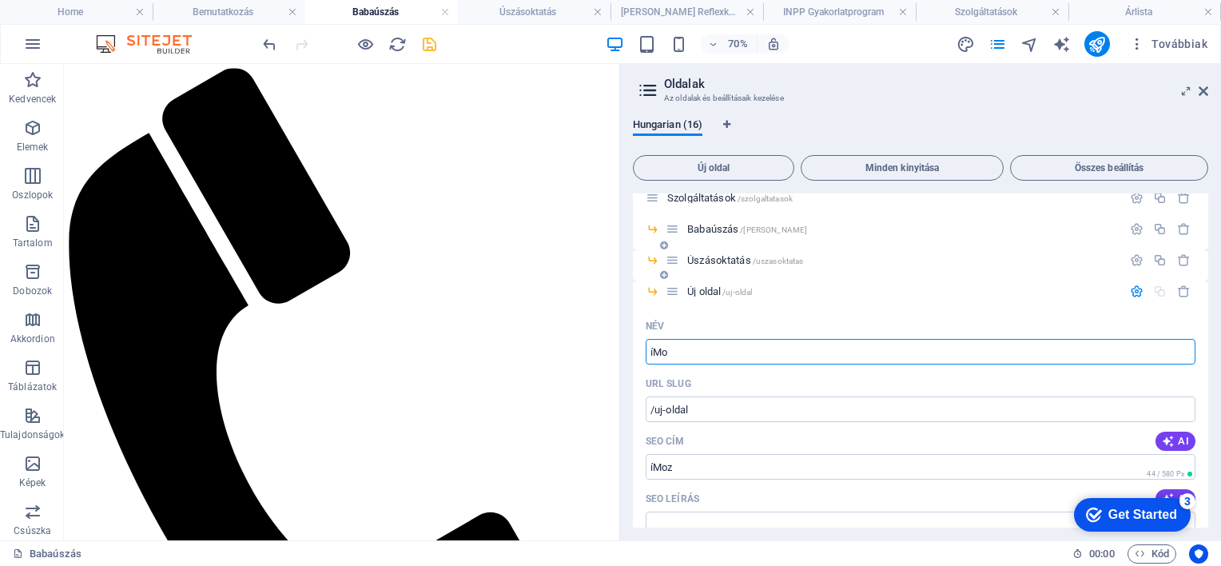
type input "íM"
type input "/imoz"
type input "í"
type input "Mo"
type input "/"
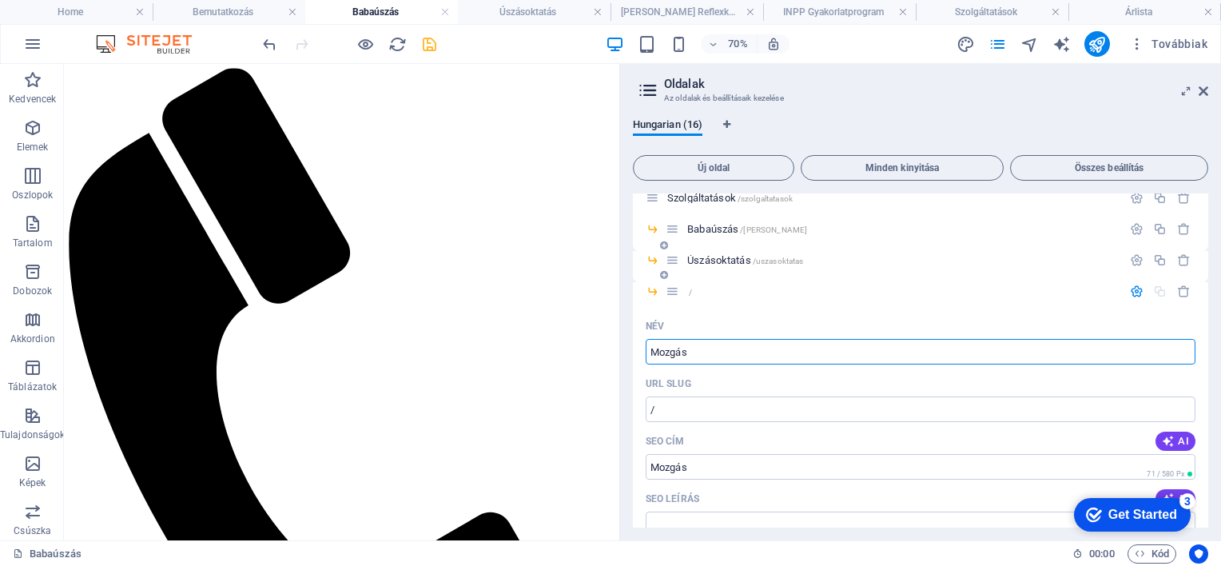
type input "Mozgás"
type input "/mozgas"
type input "Mozgás"
type input "Mozgásfejlesztés"
type input "/mozgasfejlesztes"
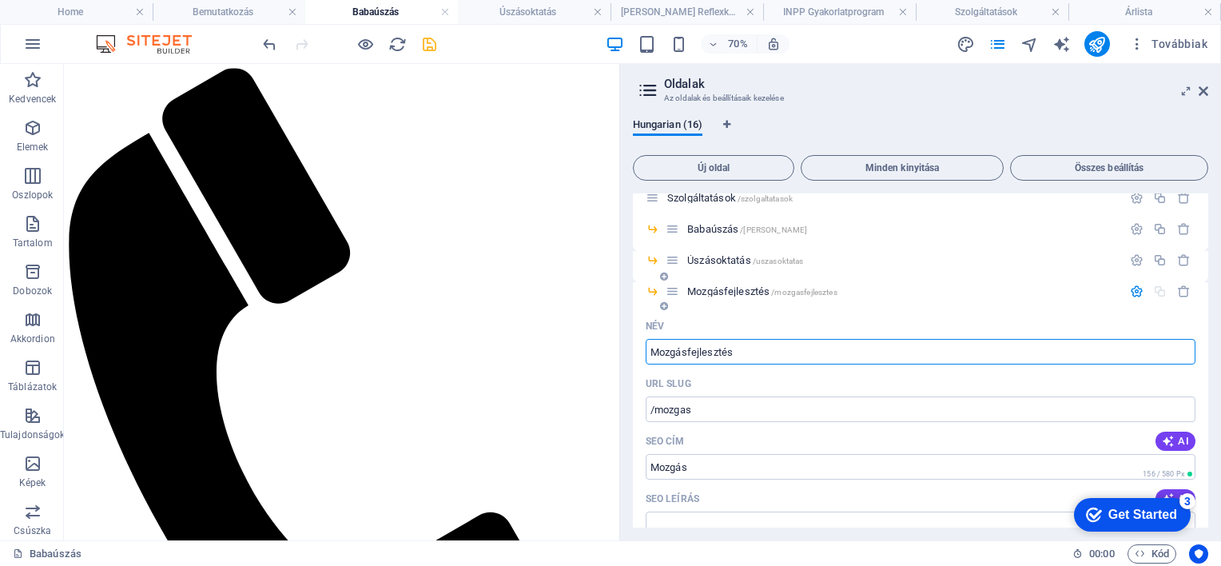
type input "Mozgásfejlesztés"
click at [436, 44] on icon "save" at bounding box center [429, 44] width 18 height 18
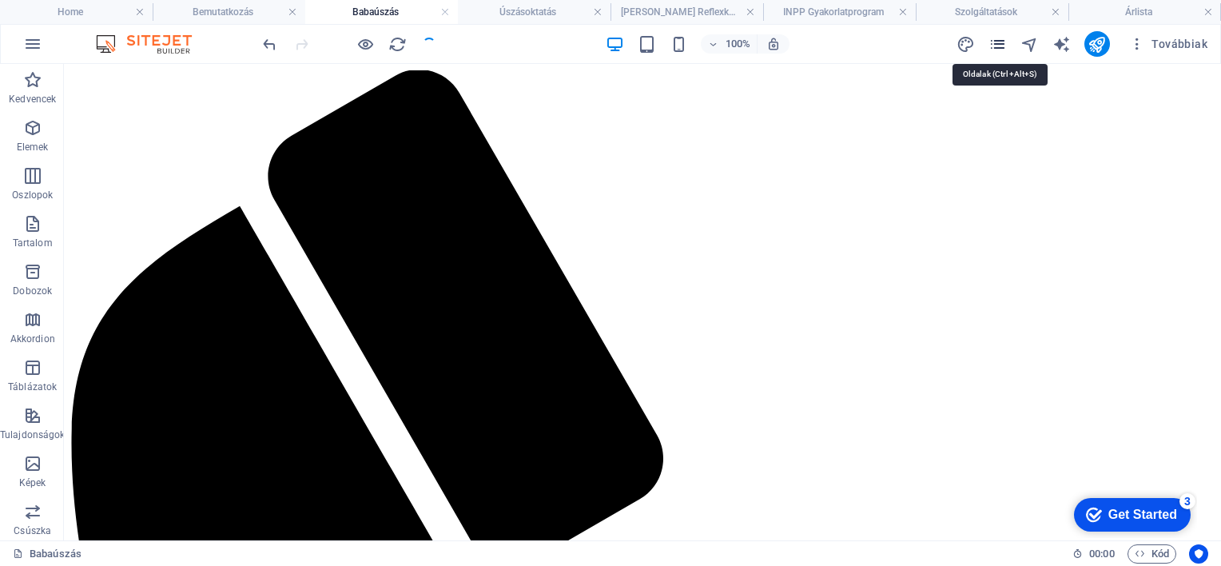
click at [1003, 42] on icon "pages" at bounding box center [998, 44] width 18 height 18
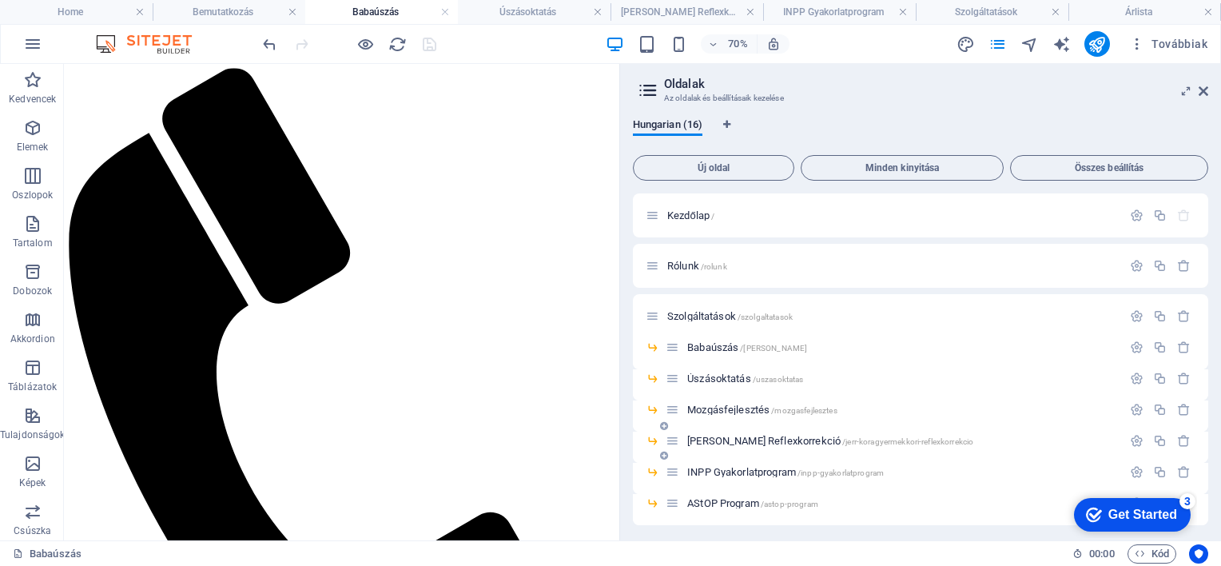
click at [650, 439] on icon at bounding box center [653, 441] width 14 height 14
drag, startPoint x: 694, startPoint y: 441, endPoint x: 703, endPoint y: 444, distance: 9.9
click at [703, 444] on span "[PERSON_NAME] Reflexkorrekció /jerr-koragyermekkori-reflexkorrekcio" at bounding box center [830, 441] width 286 height 12
click at [652, 441] on icon at bounding box center [653, 441] width 14 height 14
drag, startPoint x: 648, startPoint y: 345, endPoint x: 639, endPoint y: 355, distance: 13.0
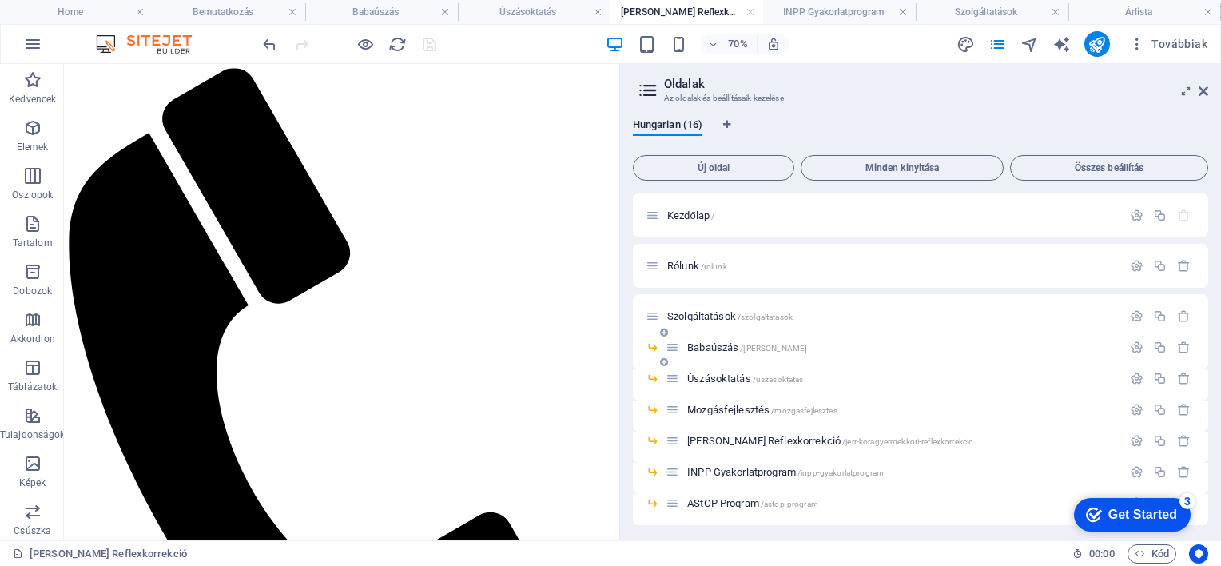
click at [639, 355] on div "Babaúszás /babauszas" at bounding box center [921, 353] width 576 height 31
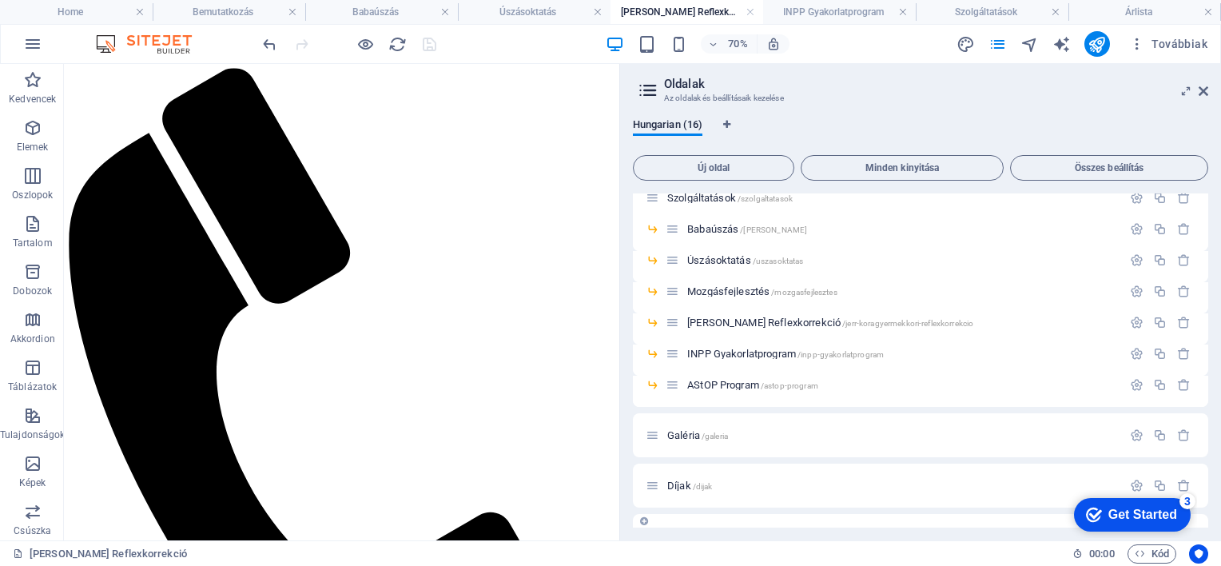
scroll to position [116, 0]
click at [649, 325] on icon at bounding box center [653, 325] width 14 height 14
click at [651, 323] on icon at bounding box center [653, 325] width 14 height 14
click at [687, 198] on span "Szolgáltatások /szolgaltatasok" at bounding box center [729, 200] width 125 height 12
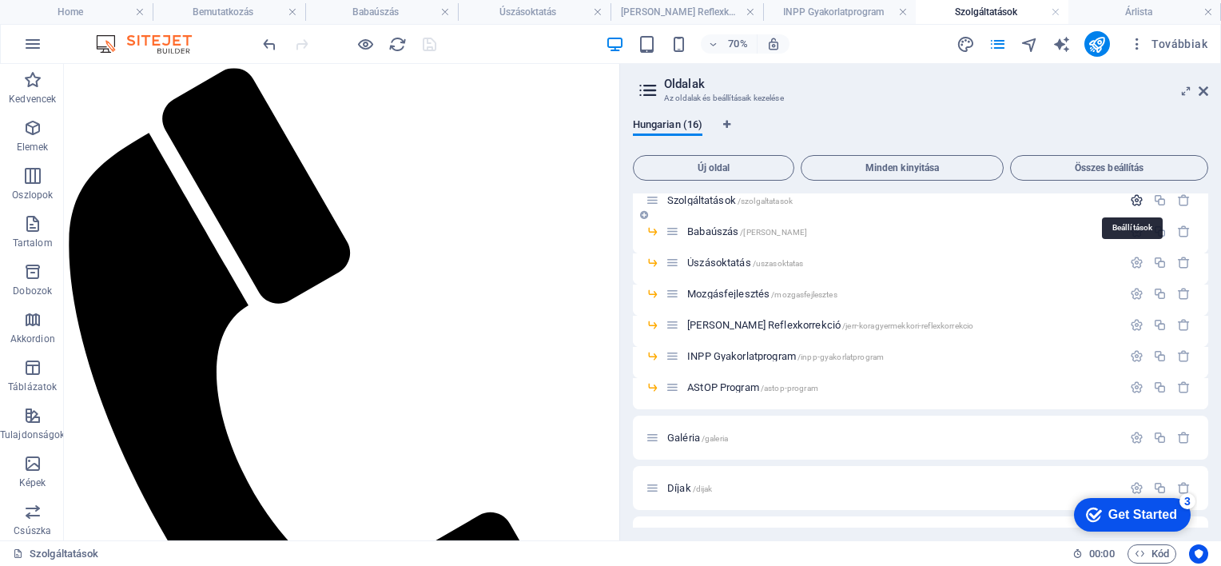
click at [1131, 197] on icon "button" at bounding box center [1137, 200] width 14 height 14
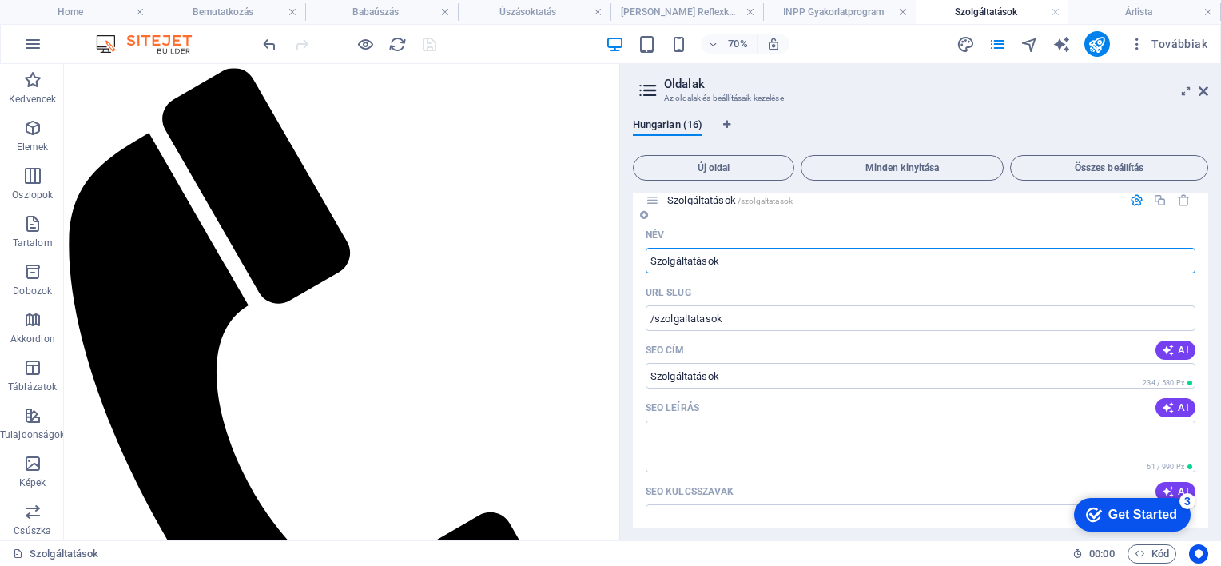
click at [1130, 195] on icon "button" at bounding box center [1137, 200] width 14 height 14
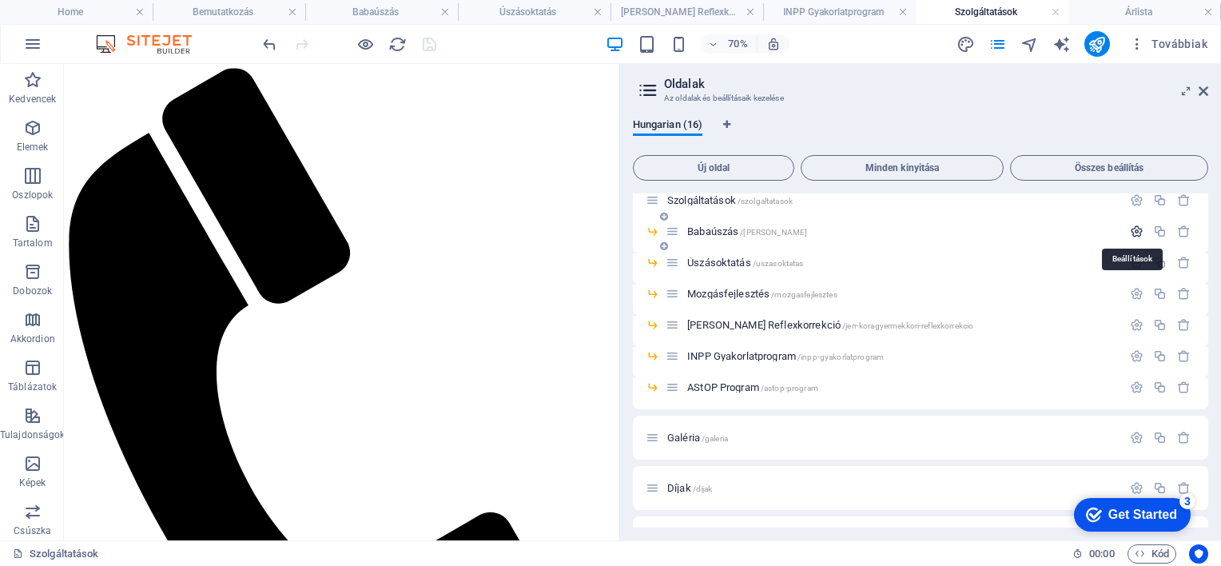
click at [1133, 229] on icon "button" at bounding box center [1137, 232] width 14 height 14
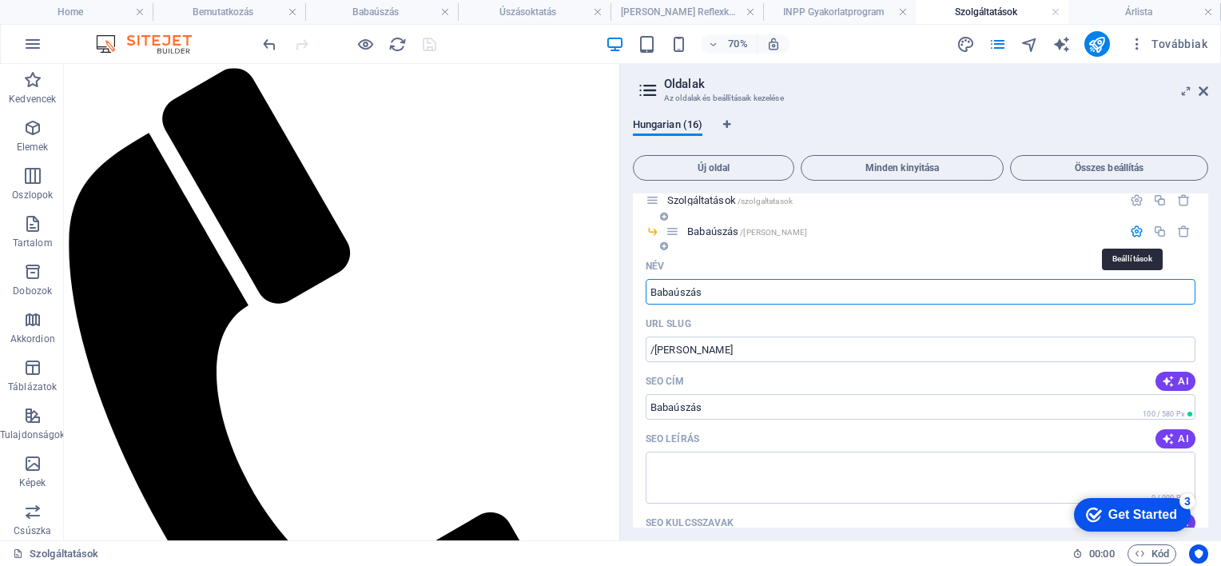
click at [1133, 229] on icon "button" at bounding box center [1137, 232] width 14 height 14
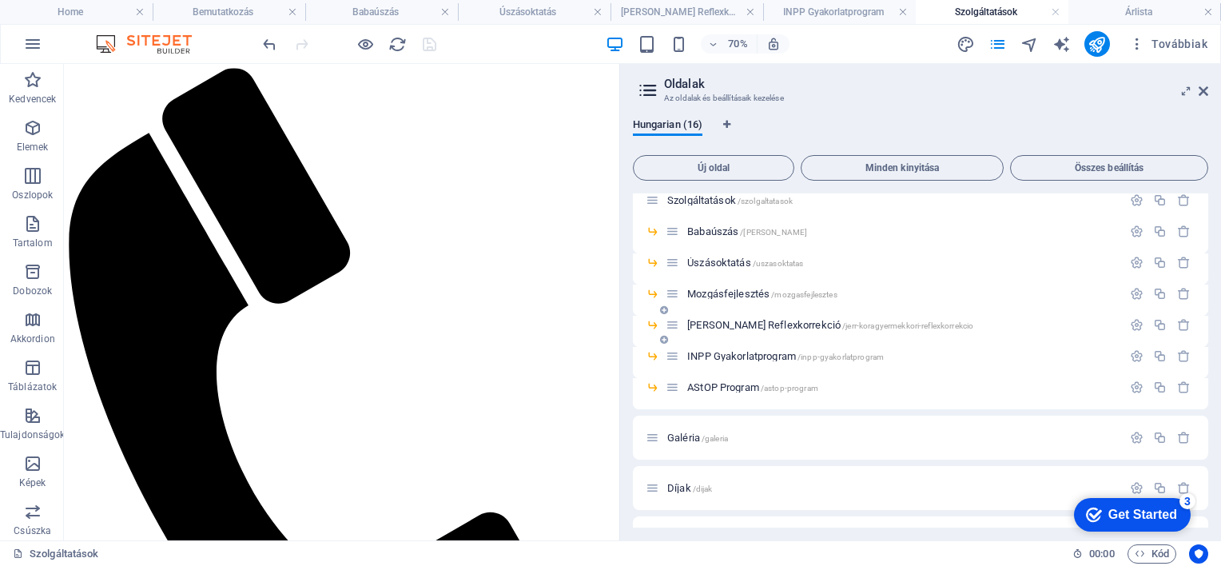
click at [664, 338] on icon at bounding box center [664, 340] width 8 height 10
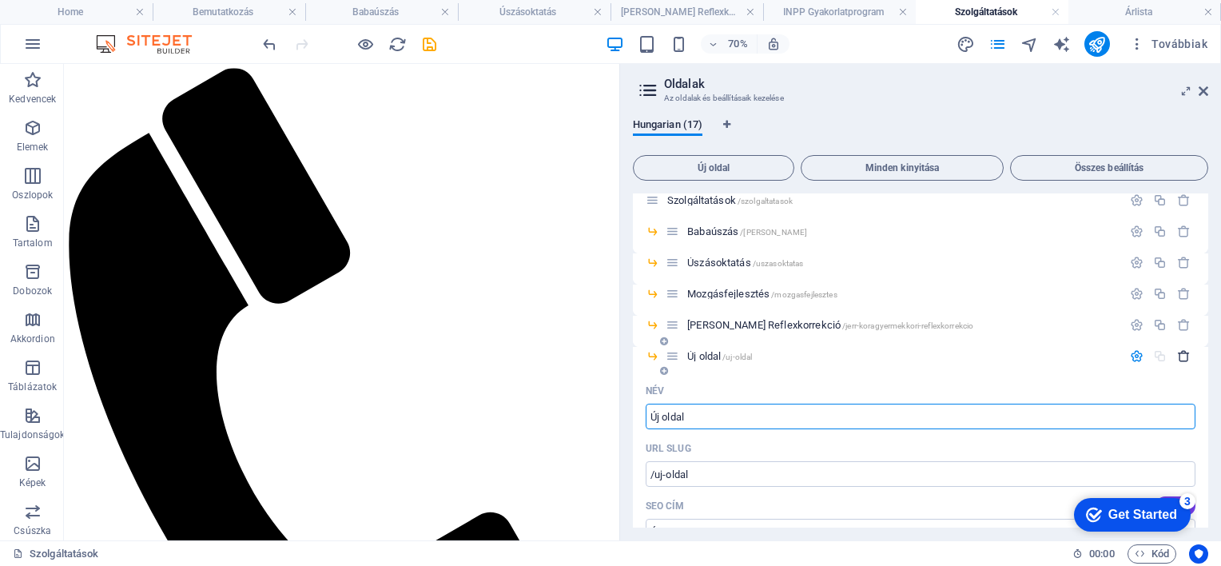
click at [1180, 358] on icon "button" at bounding box center [1184, 356] width 14 height 14
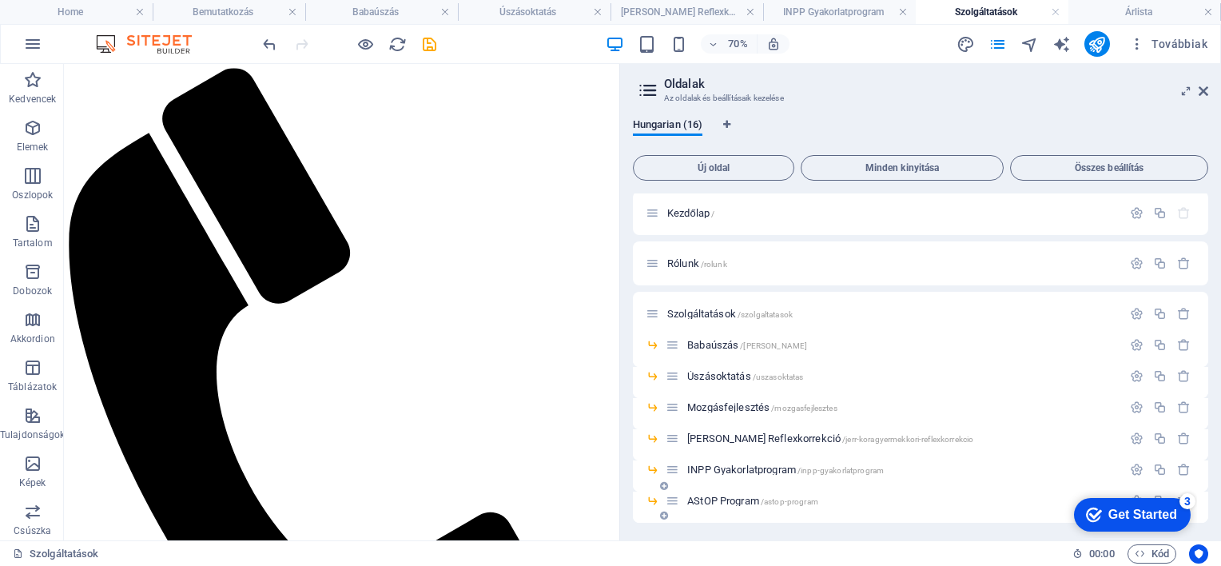
scroll to position [0, 0]
click at [655, 319] on icon at bounding box center [653, 316] width 14 height 14
drag, startPoint x: 647, startPoint y: 319, endPoint x: 635, endPoint y: 388, distance: 69.8
click at [635, 388] on div "Úszásoktatás /uszasoktatas" at bounding box center [921, 384] width 576 height 31
click at [1137, 439] on icon "button" at bounding box center [1137, 441] width 14 height 14
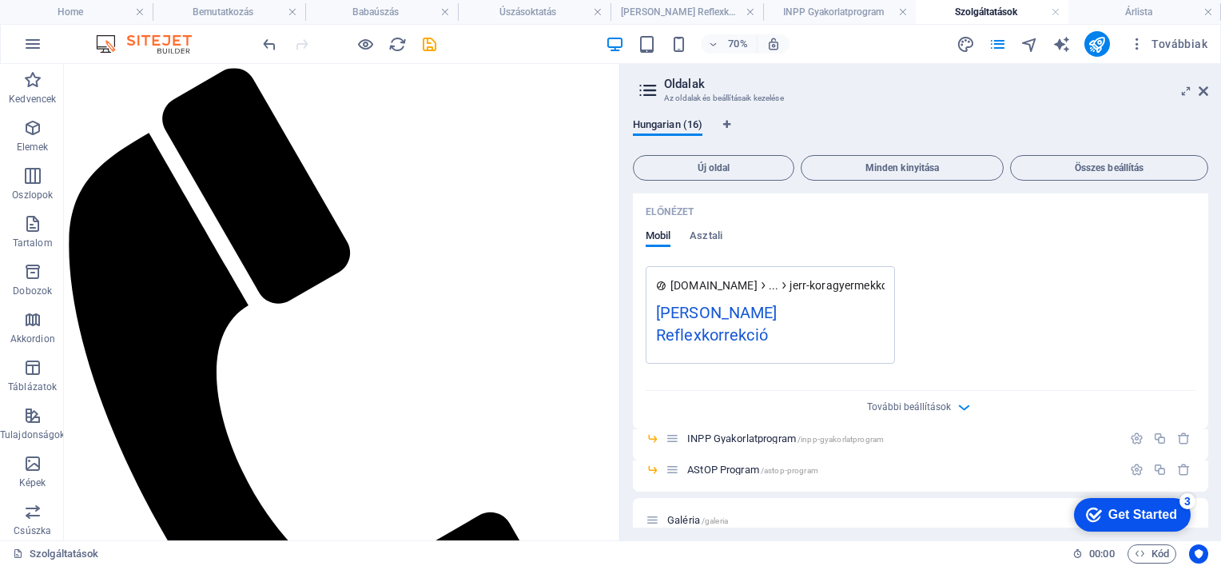
scroll to position [639, 0]
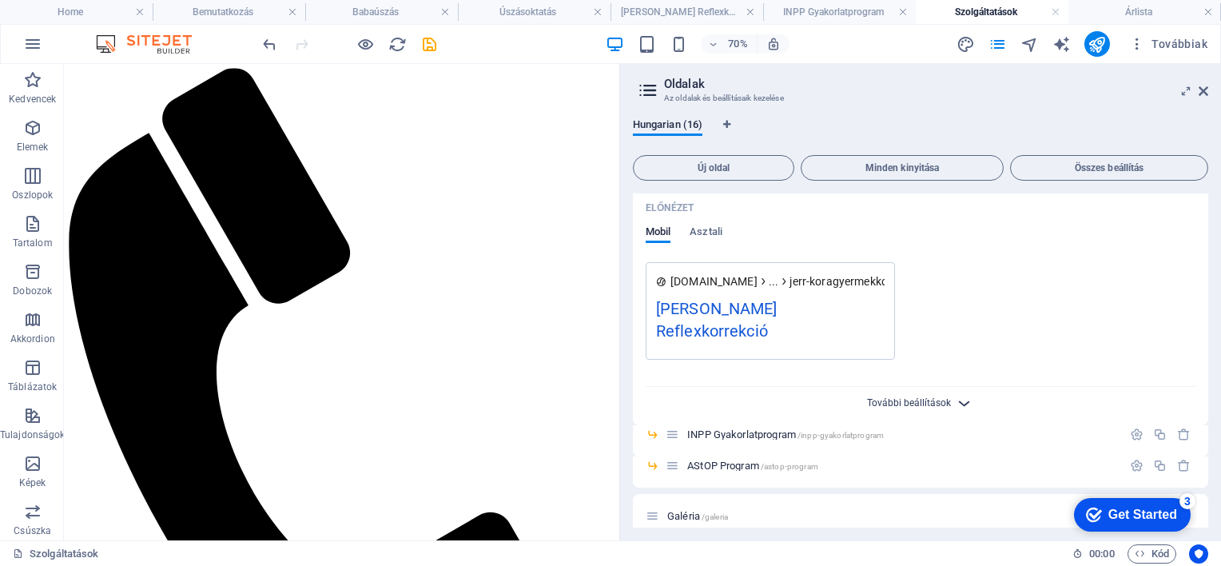
click at [911, 406] on span "További beállítások" at bounding box center [909, 402] width 84 height 11
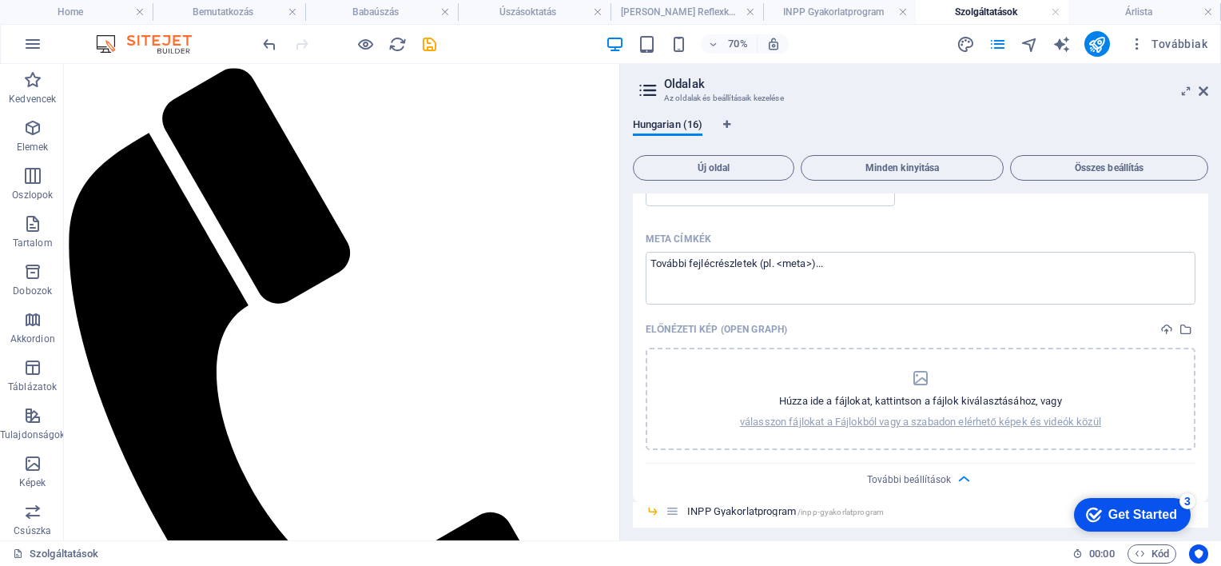
scroll to position [799, 0]
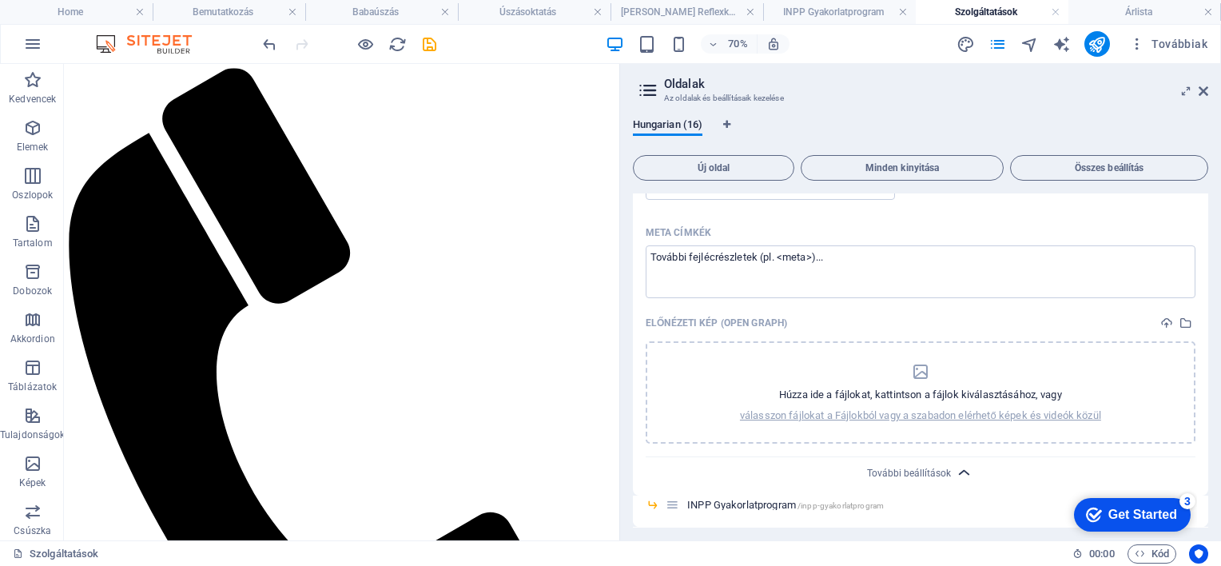
click at [957, 470] on icon "button" at bounding box center [964, 473] width 18 height 18
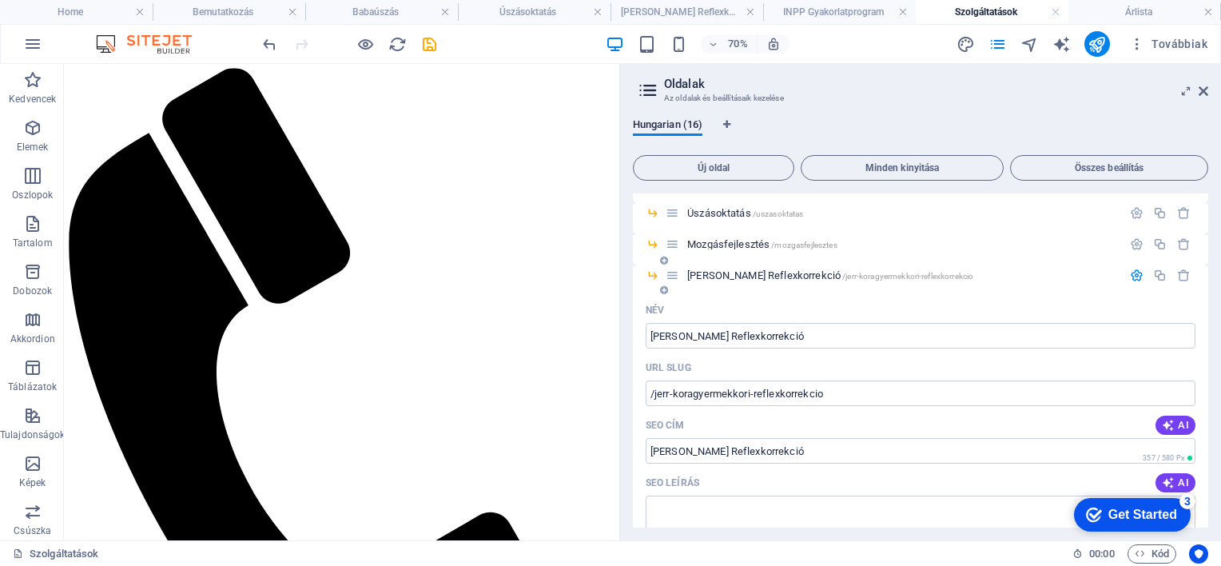
scroll to position [160, 0]
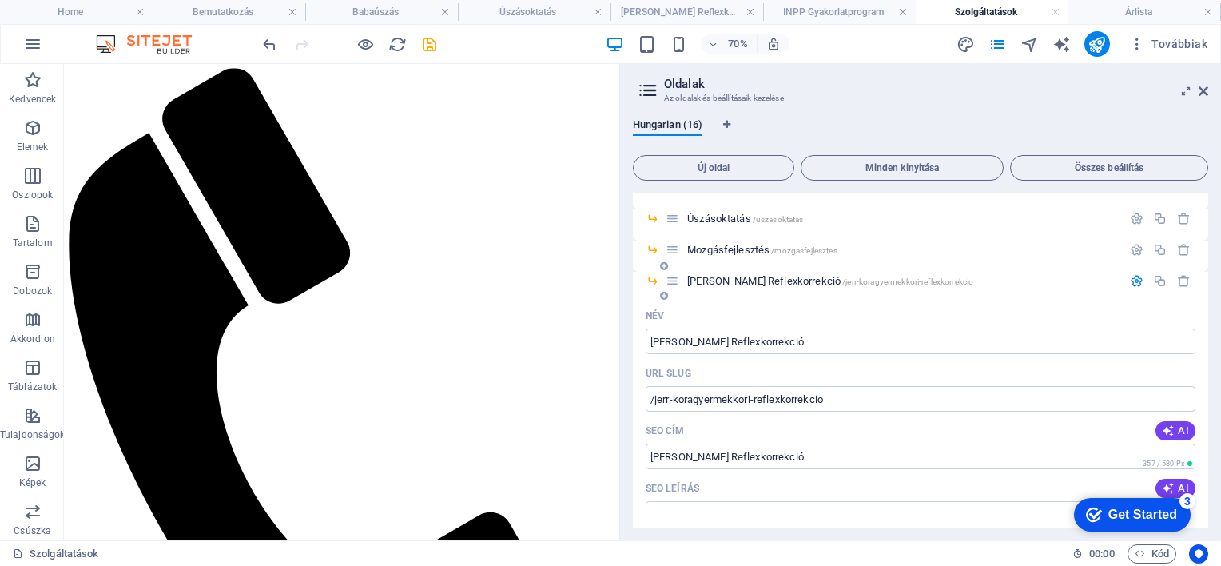
click at [1133, 281] on icon "button" at bounding box center [1137, 281] width 14 height 14
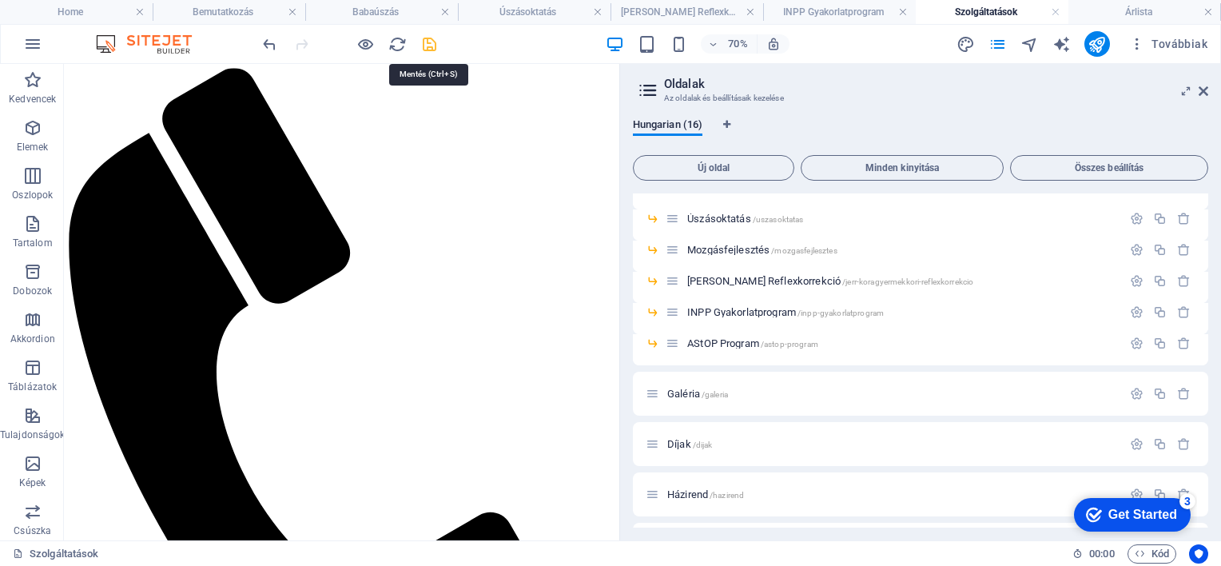
click at [428, 42] on icon "save" at bounding box center [429, 44] width 18 height 18
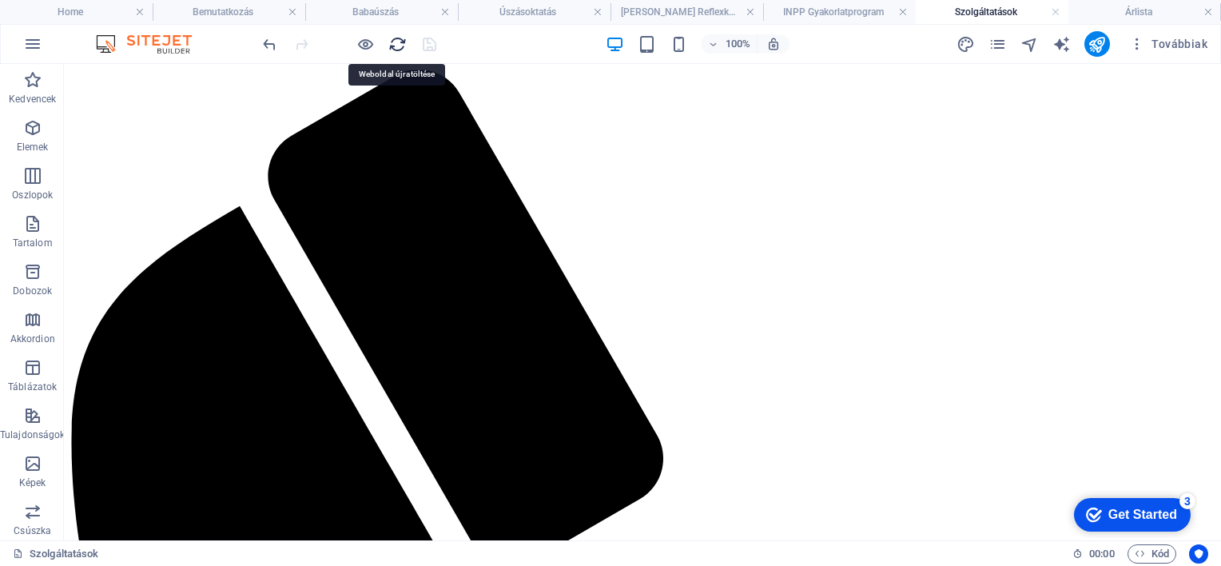
click at [393, 44] on icon "reload" at bounding box center [397, 44] width 18 height 18
click at [1001, 46] on icon "pages" at bounding box center [998, 44] width 18 height 18
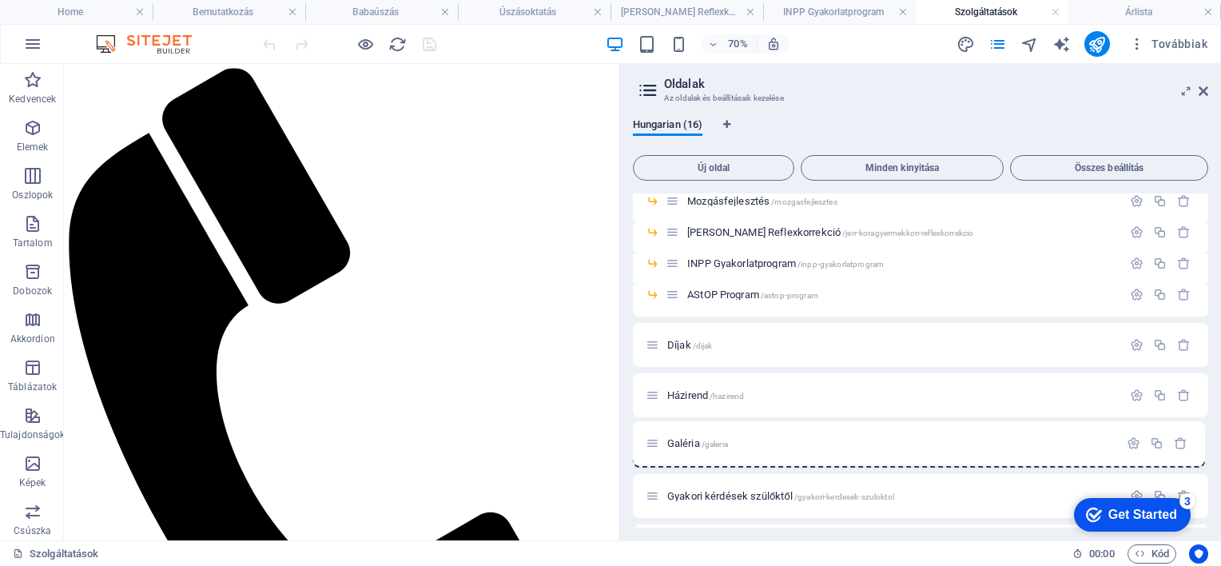
scroll to position [209, 0]
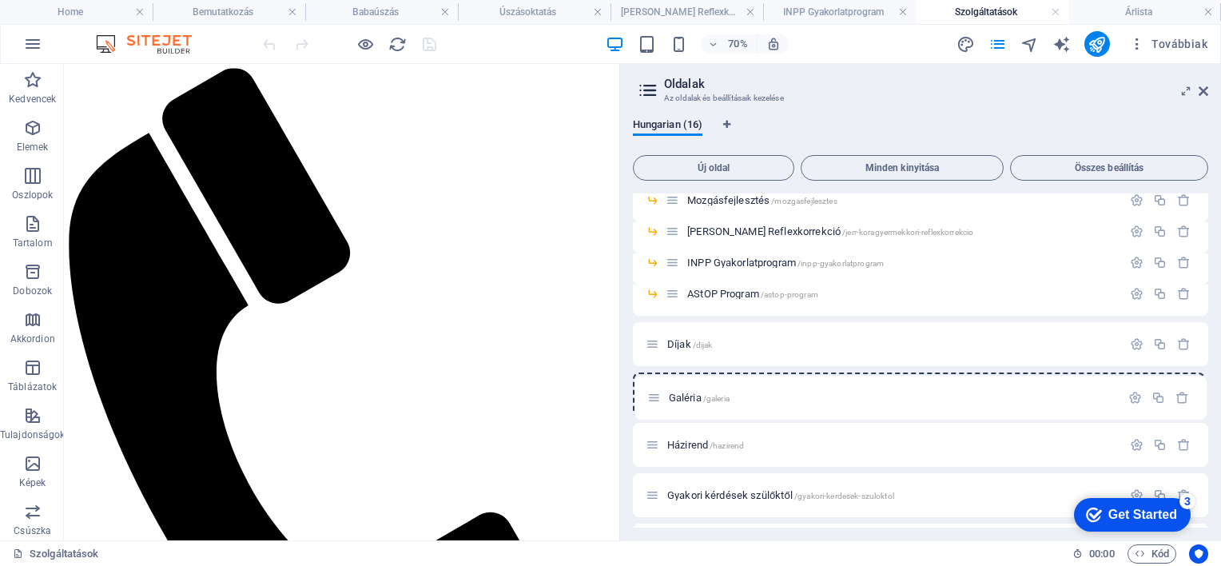
drag, startPoint x: 651, startPoint y: 394, endPoint x: 654, endPoint y: 402, distance: 8.3
click at [654, 402] on div "Kezdőlap / Rólunk /rolunk Szolgáltatások /szolgaltatasok Babaúszás /babauszas Ú…" at bounding box center [921, 326] width 576 height 684
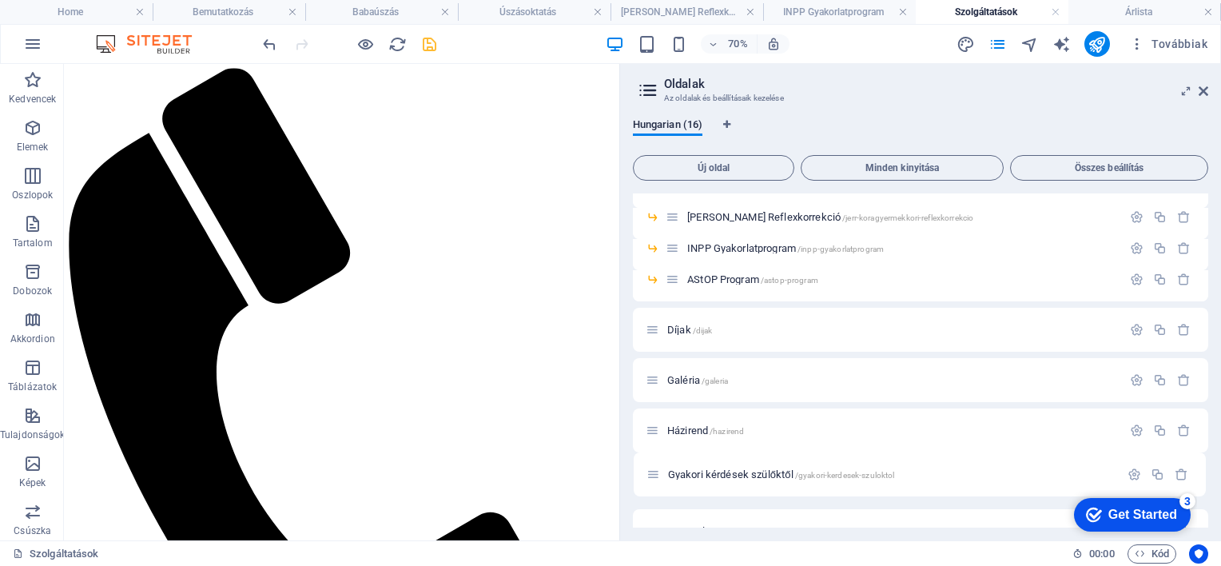
scroll to position [229, 0]
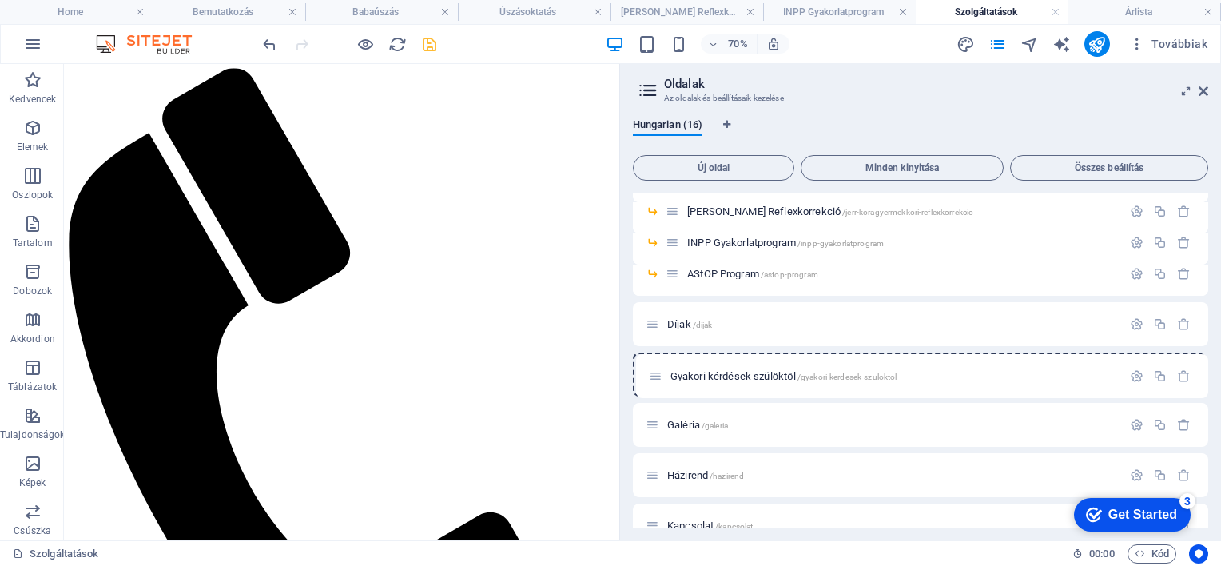
drag, startPoint x: 651, startPoint y: 496, endPoint x: 655, endPoint y: 373, distance: 123.1
click at [655, 373] on div "Kezdőlap / Rólunk /rolunk Szolgáltatások /szolgaltatasok Babaúszás /babauszas Ú…" at bounding box center [921, 306] width 576 height 684
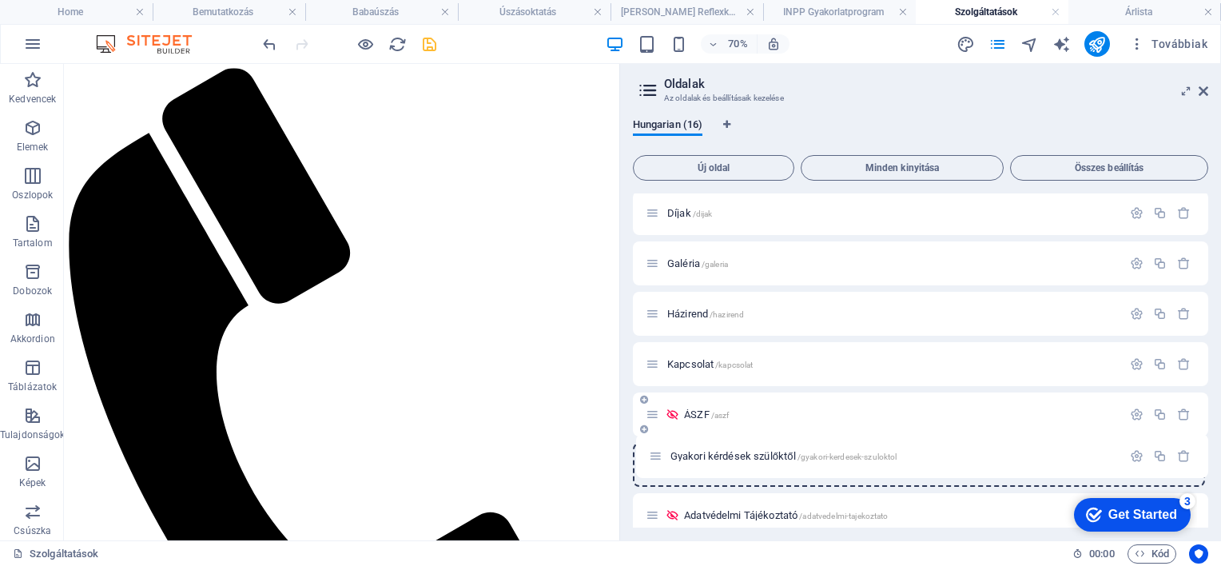
scroll to position [347, 0]
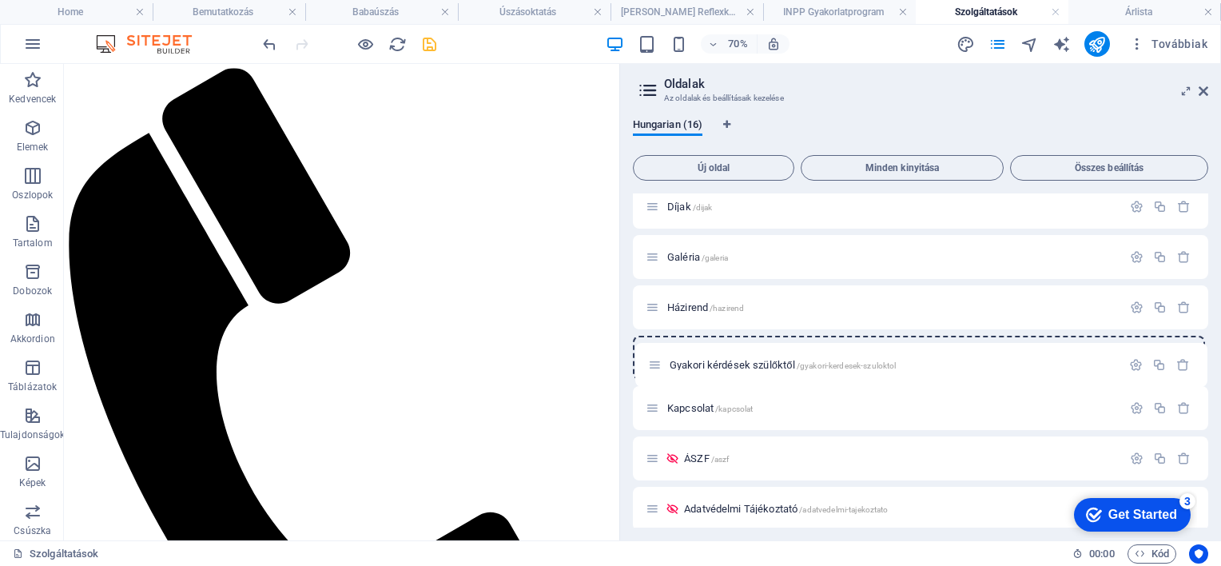
click at [655, 372] on div "Kezdőlap / Rólunk /rolunk Szolgáltatások /szolgaltatasok Babaúszás /babauszas Ú…" at bounding box center [921, 189] width 576 height 684
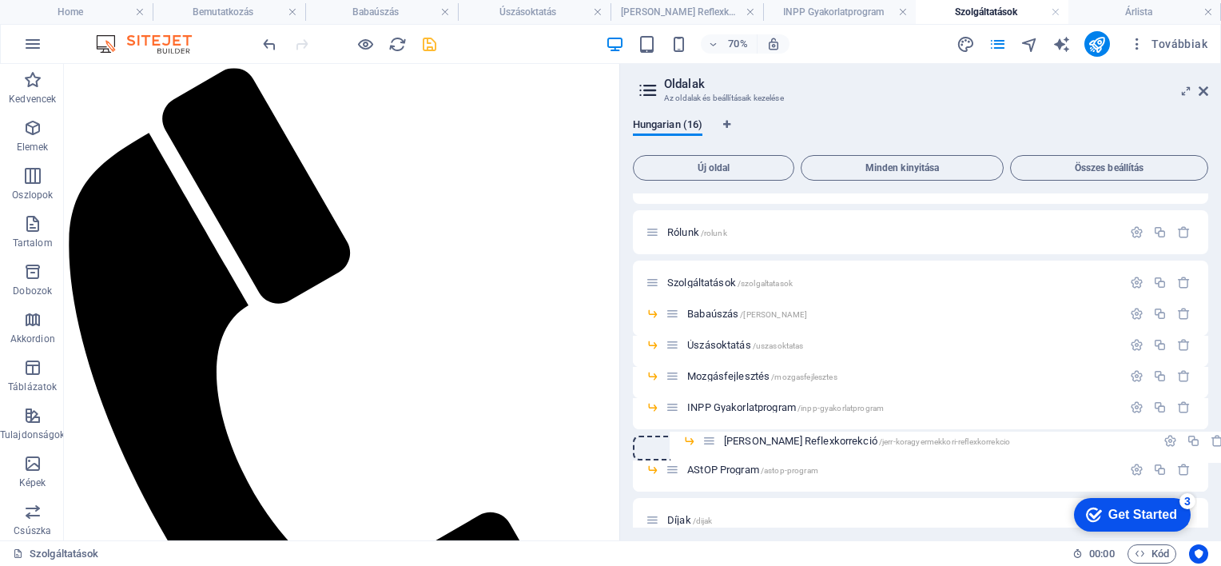
scroll to position [43, 0]
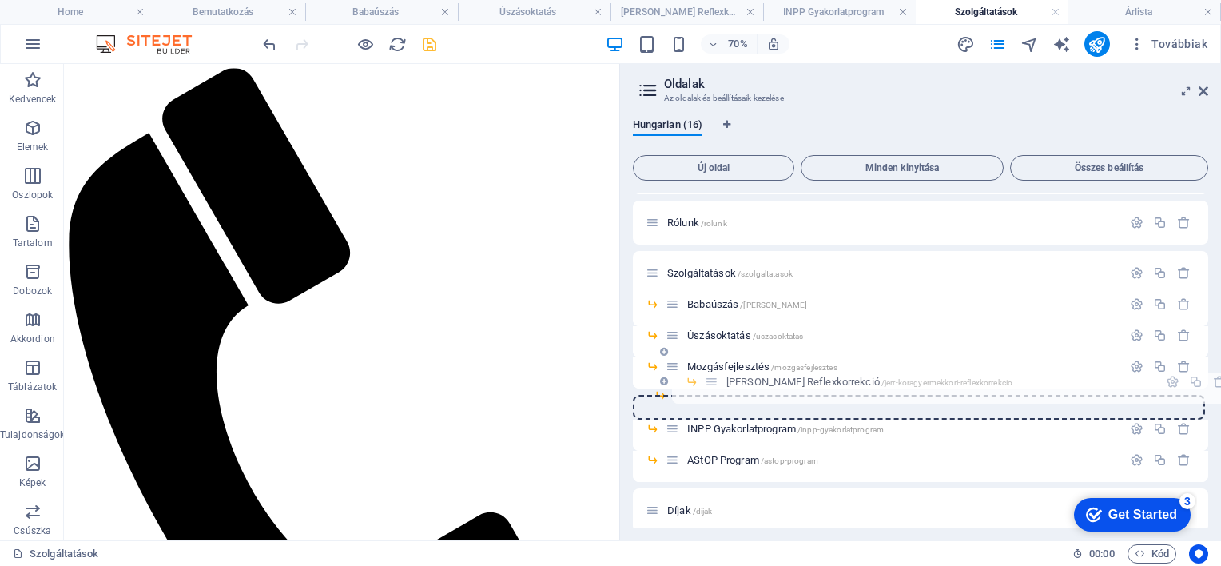
drag, startPoint x: 671, startPoint y: 444, endPoint x: 714, endPoint y: 385, distance: 73.2
click at [714, 385] on div "Kezdőlap / Rólunk /rolunk Szolgáltatások /szolgaltatasok Babaúszás /babauszas Ú…" at bounding box center [921, 476] width 576 height 653
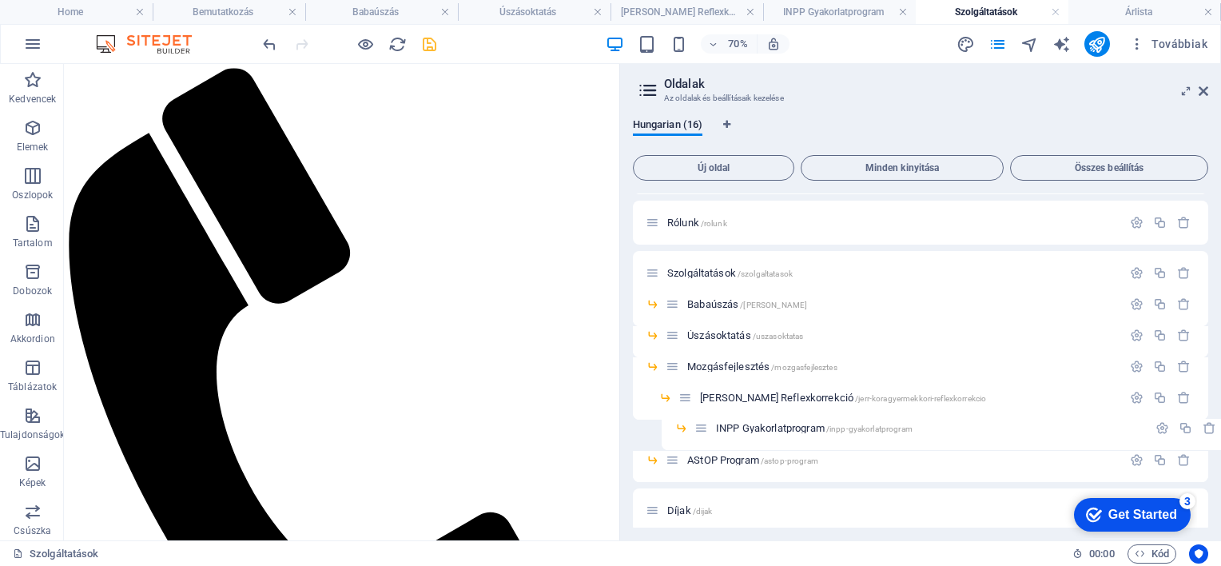
drag, startPoint x: 672, startPoint y: 430, endPoint x: 707, endPoint y: 431, distance: 34.4
click at [707, 431] on div "Kezdőlap / Rólunk /rolunk Szolgáltatások /szolgaltatasok Babaúszás /babauszas Ú…" at bounding box center [921, 476] width 576 height 653
drag, startPoint x: 671, startPoint y: 431, endPoint x: 744, endPoint y: 424, distance: 73.0
click at [746, 428] on div "Kezdőlap / Rólunk /rolunk Szolgáltatások /szolgaltatasok Babaúszás /babauszas Ú…" at bounding box center [921, 476] width 576 height 653
click at [701, 418] on div "Kezdőlap / Rólunk /rolunk Szolgáltatások /szolgaltatasok Babaúszás /babauszas Ú…" at bounding box center [921, 492] width 576 height 684
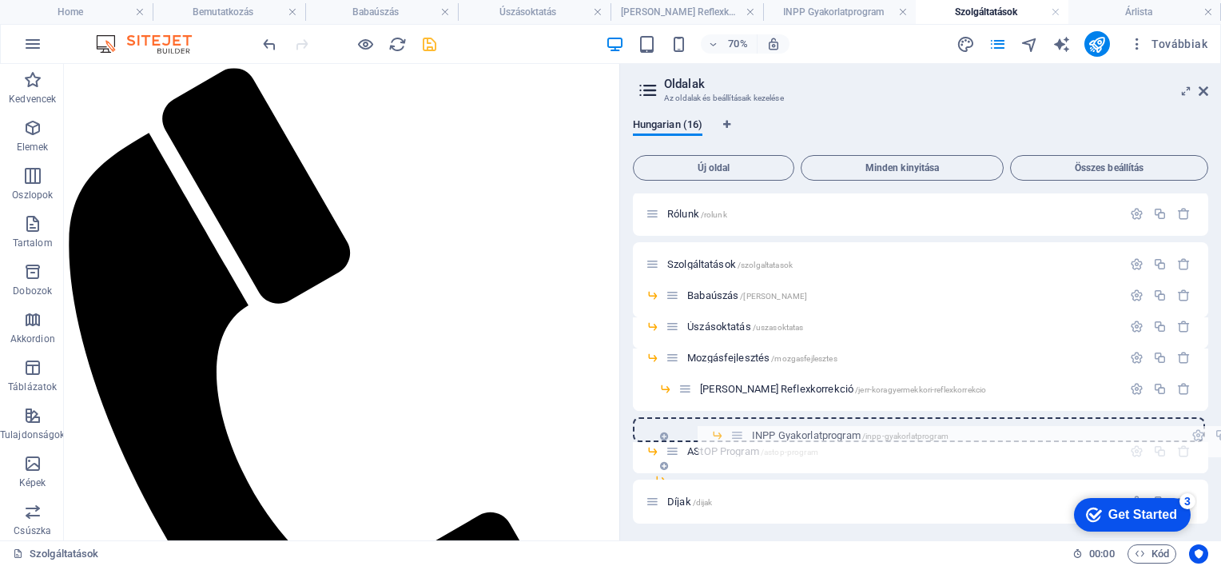
scroll to position [63, 0]
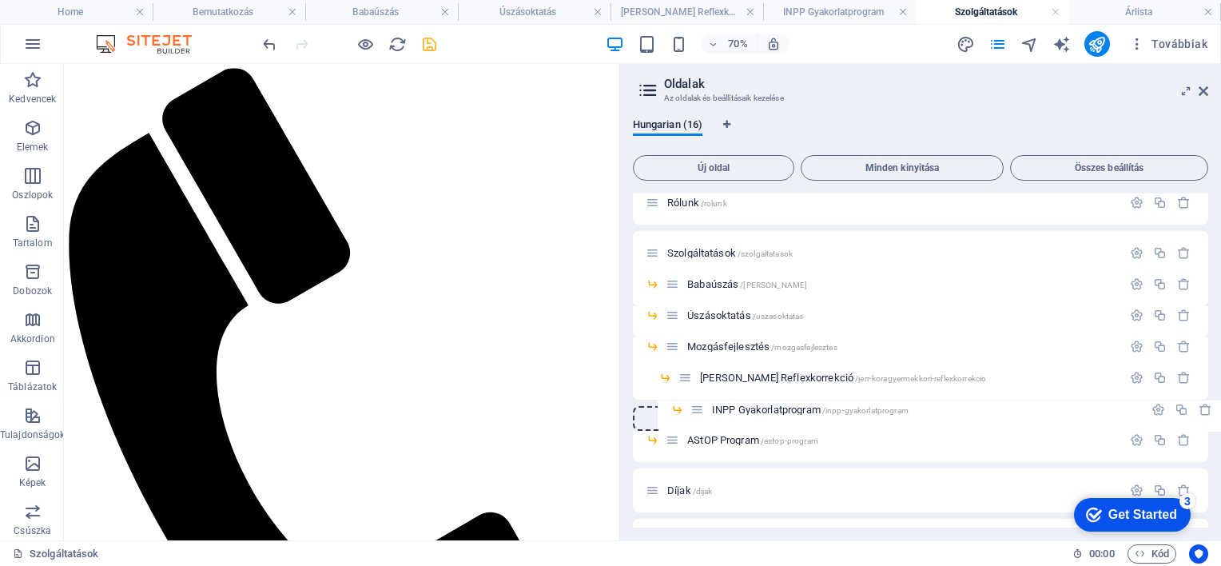
drag, startPoint x: 671, startPoint y: 432, endPoint x: 700, endPoint y: 412, distance: 34.6
click at [700, 412] on div "Kezdőlap / Rólunk /rolunk Szolgáltatások /szolgaltatasok Babaúszás /babauszas Ú…" at bounding box center [921, 472] width 576 height 684
drag, startPoint x: 671, startPoint y: 409, endPoint x: 739, endPoint y: 410, distance: 67.9
click at [739, 410] on div "Kezdőlap / Rólunk /rolunk Szolgáltatások /szolgaltatasok Babaúszás /babauszas Ú…" at bounding box center [921, 456] width 576 height 653
drag, startPoint x: 670, startPoint y: 407, endPoint x: 738, endPoint y: 380, distance: 73.2
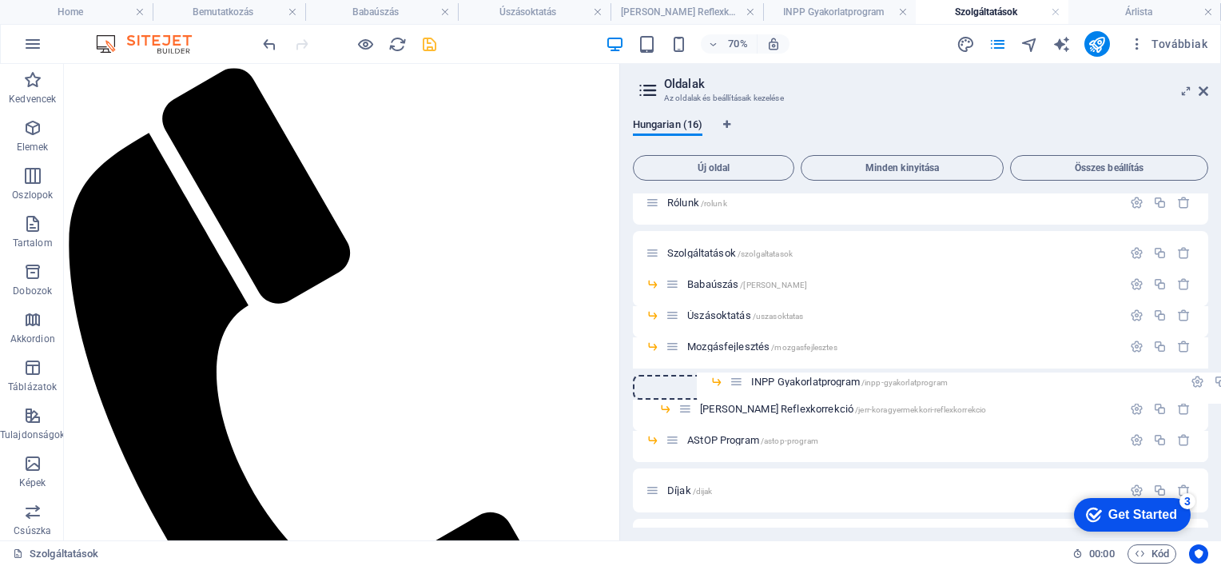
click at [738, 380] on div "Kezdőlap / Rólunk /rolunk Szolgáltatások /szolgaltatasok Babaúszás /babauszas Ú…" at bounding box center [921, 472] width 576 height 684
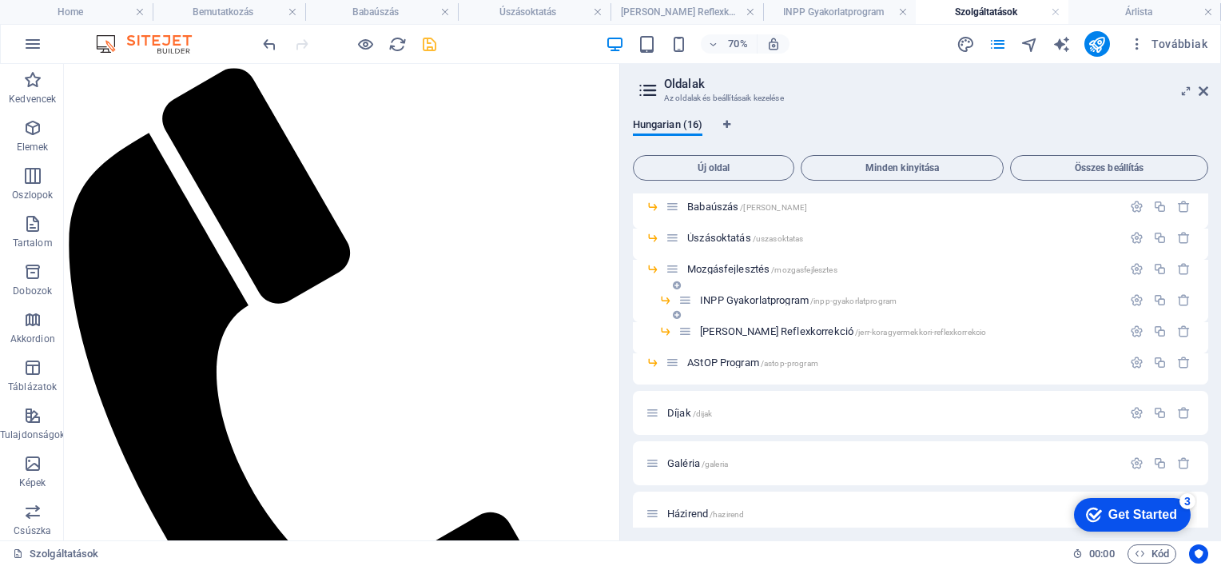
scroll to position [143, 0]
click at [432, 42] on icon "save" at bounding box center [429, 44] width 18 height 18
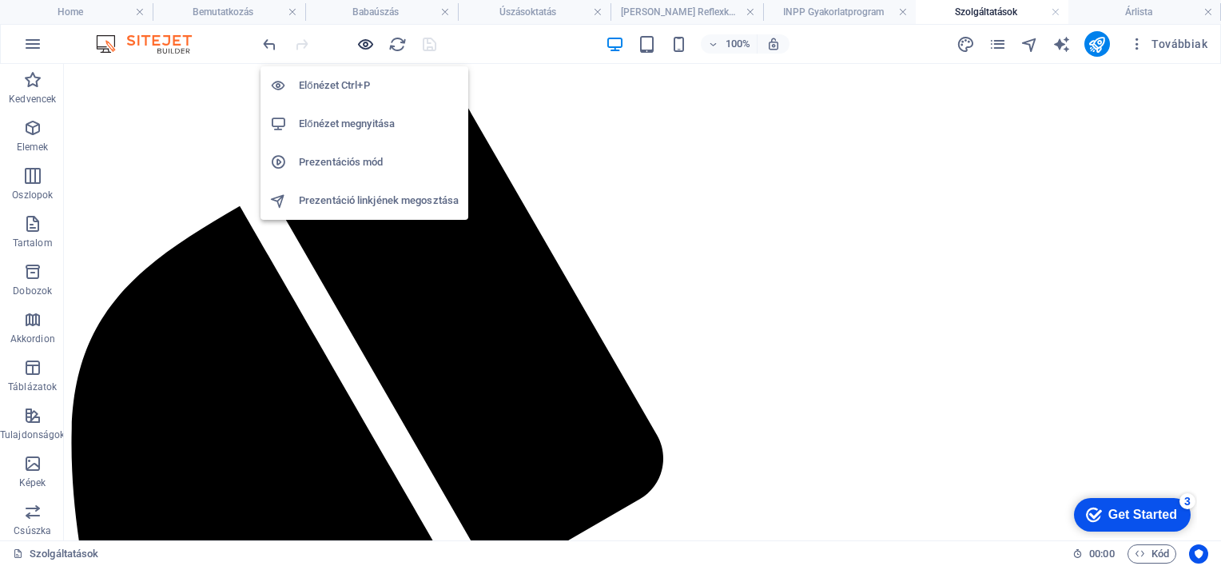
click at [365, 42] on icon "button" at bounding box center [365, 44] width 18 height 18
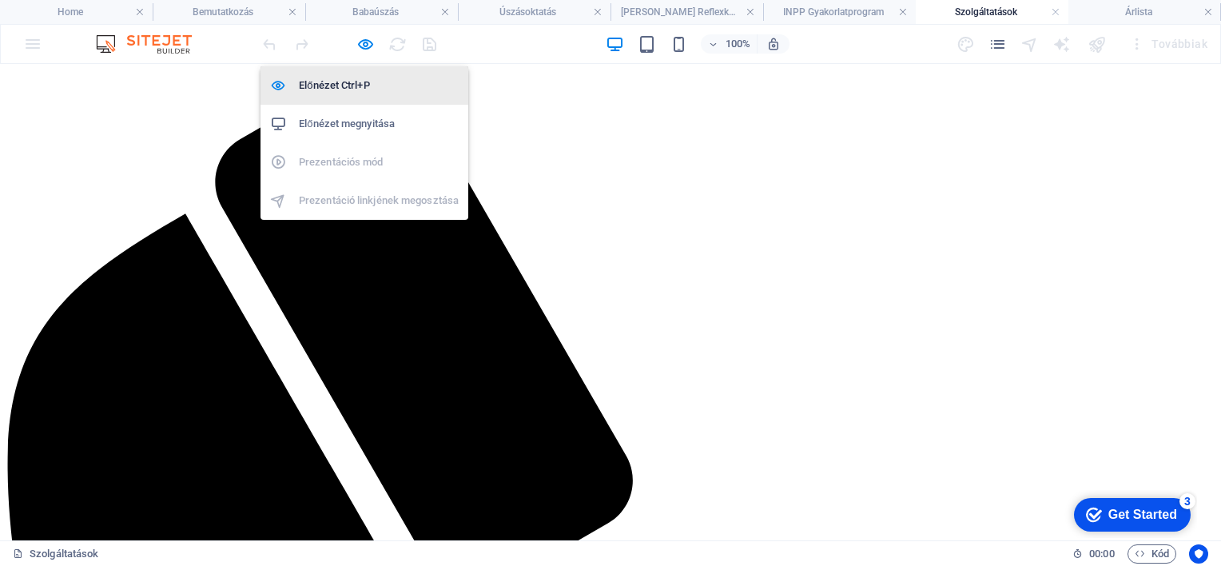
click at [334, 90] on h6 "Előnézet Ctrl+P" at bounding box center [379, 85] width 160 height 19
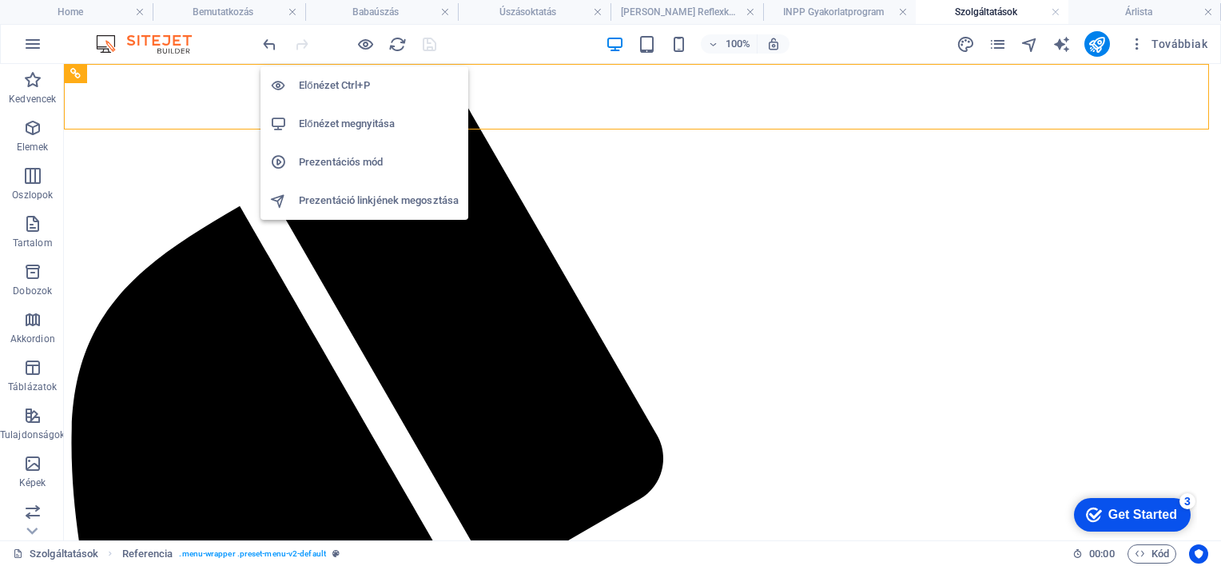
click at [356, 128] on h6 "Előnézet megnyitása" at bounding box center [379, 123] width 160 height 19
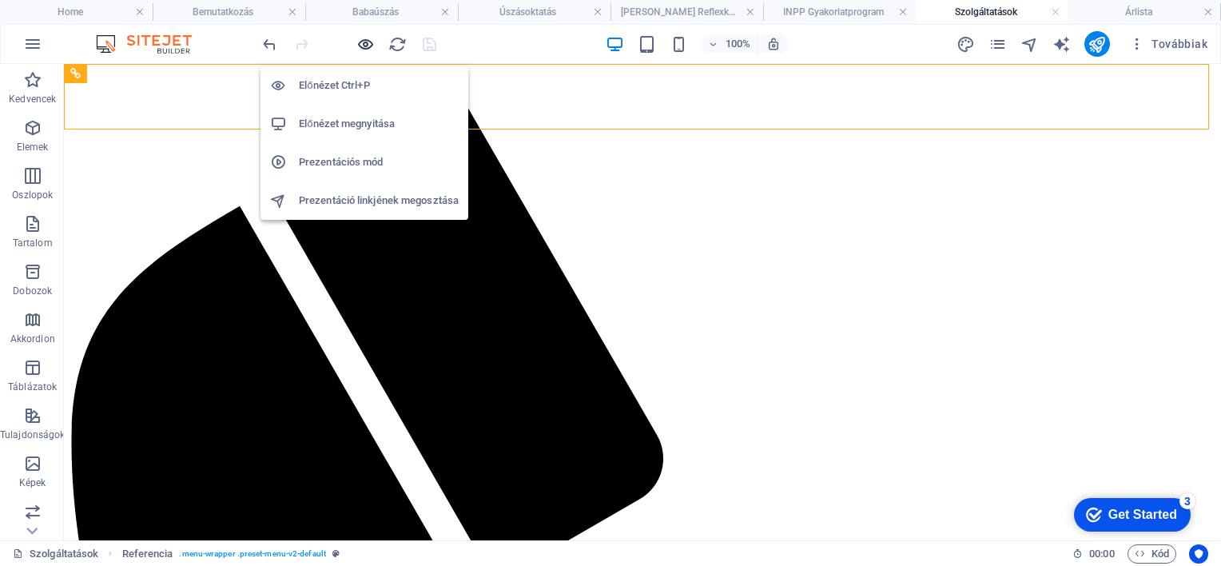
click at [361, 44] on icon "button" at bounding box center [365, 44] width 18 height 18
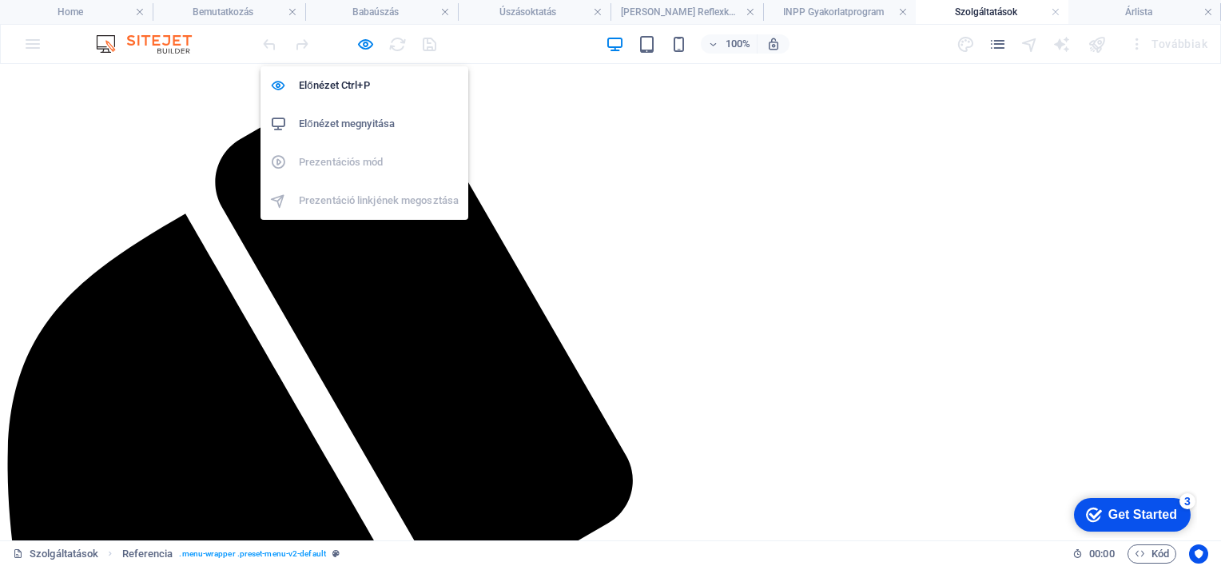
click at [339, 123] on h6 "Előnézet megnyitása" at bounding box center [379, 123] width 160 height 19
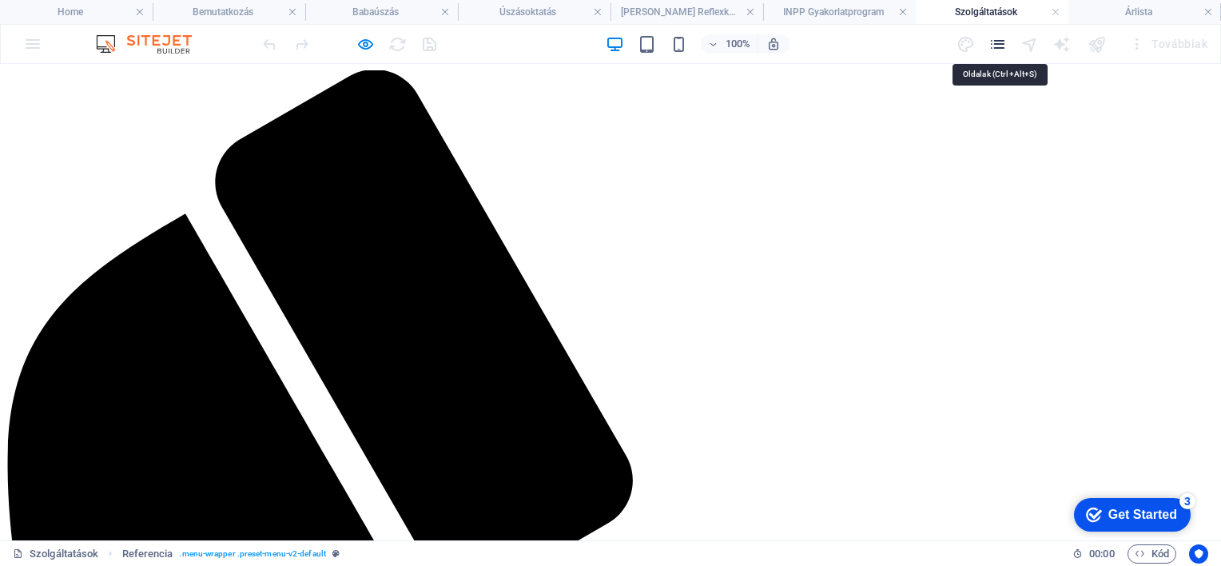
click at [998, 41] on icon "pages" at bounding box center [998, 44] width 18 height 18
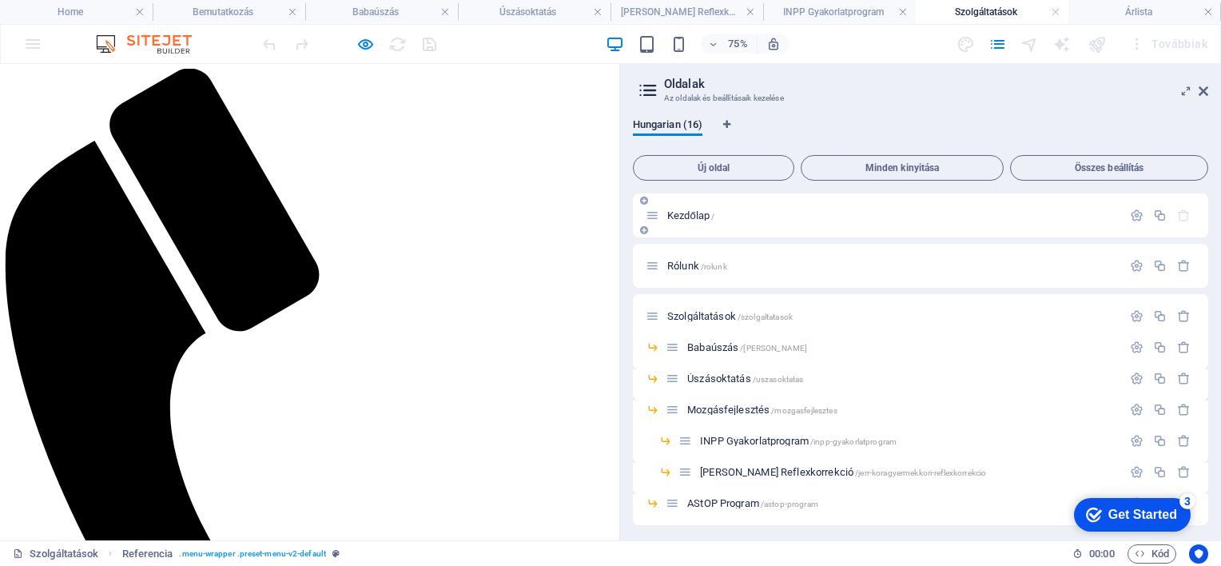
click at [681, 212] on span "Kezdőlap /" at bounding box center [690, 215] width 47 height 12
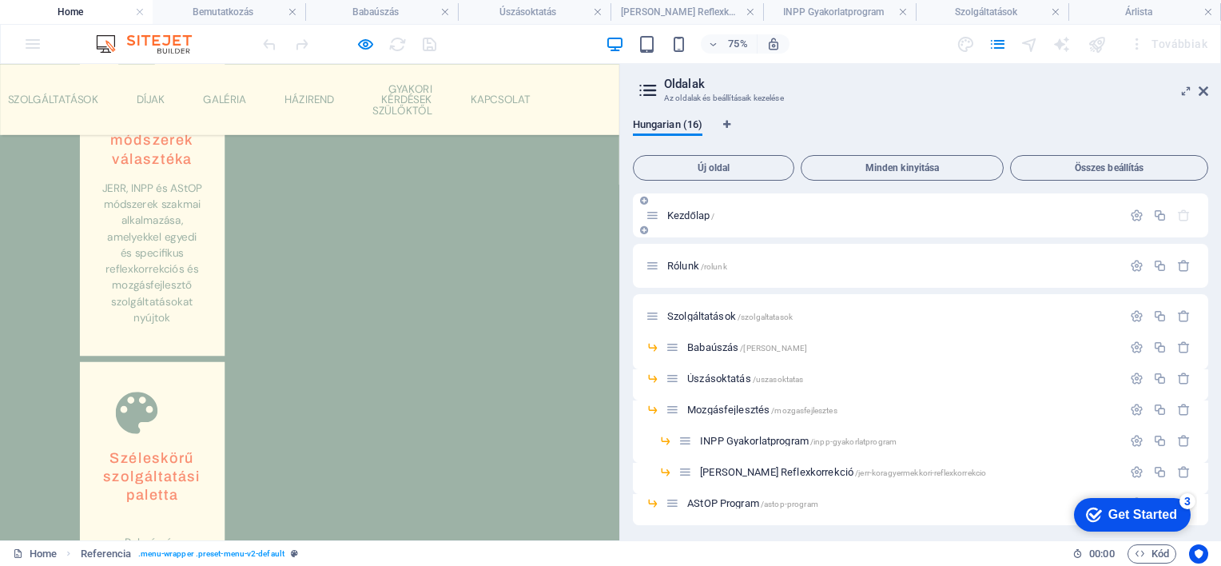
scroll to position [1458, 0]
click at [681, 212] on span "Kezdőlap /" at bounding box center [690, 215] width 47 height 12
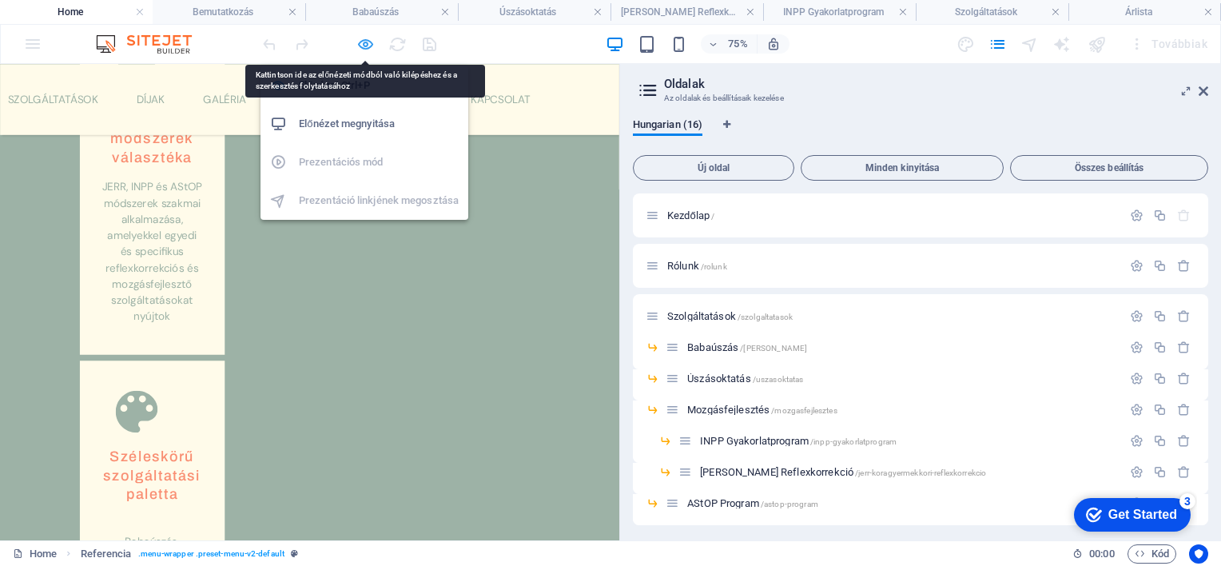
click at [361, 42] on icon "button" at bounding box center [365, 44] width 18 height 18
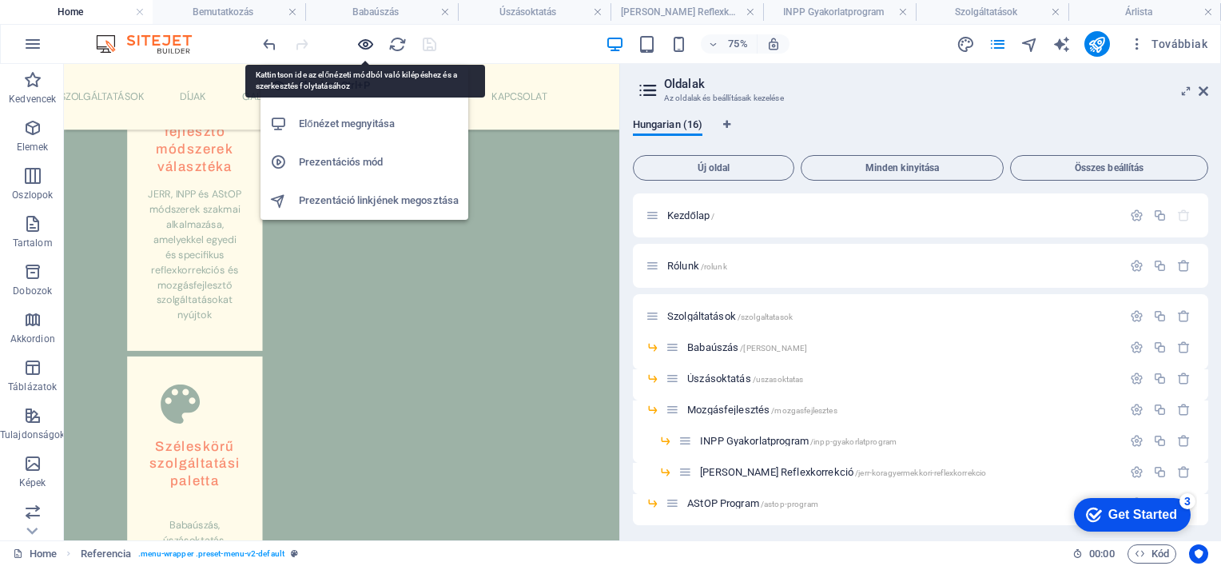
scroll to position [1457, 0]
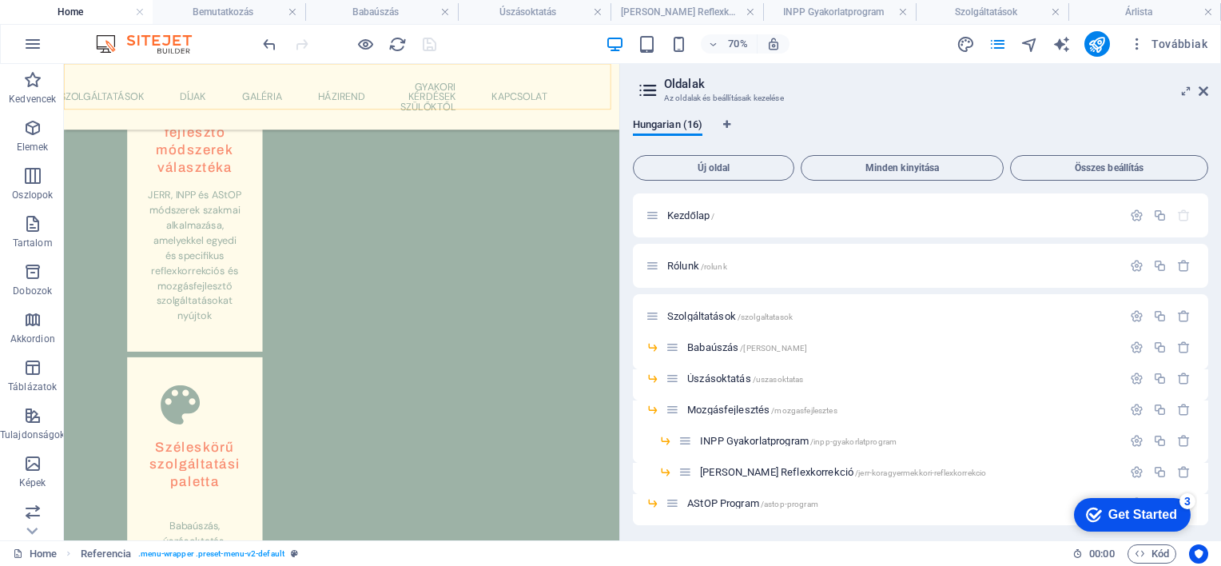
drag, startPoint x: 148, startPoint y: 95, endPoint x: 158, endPoint y: 93, distance: 10.7
click at [138, 95] on div "Kezdőlap Rólunk Szolgáltatások Babaúszás Úszásoktatás Mozgásfejlesztés INPP Gya…" at bounding box center [461, 111] width 794 height 94
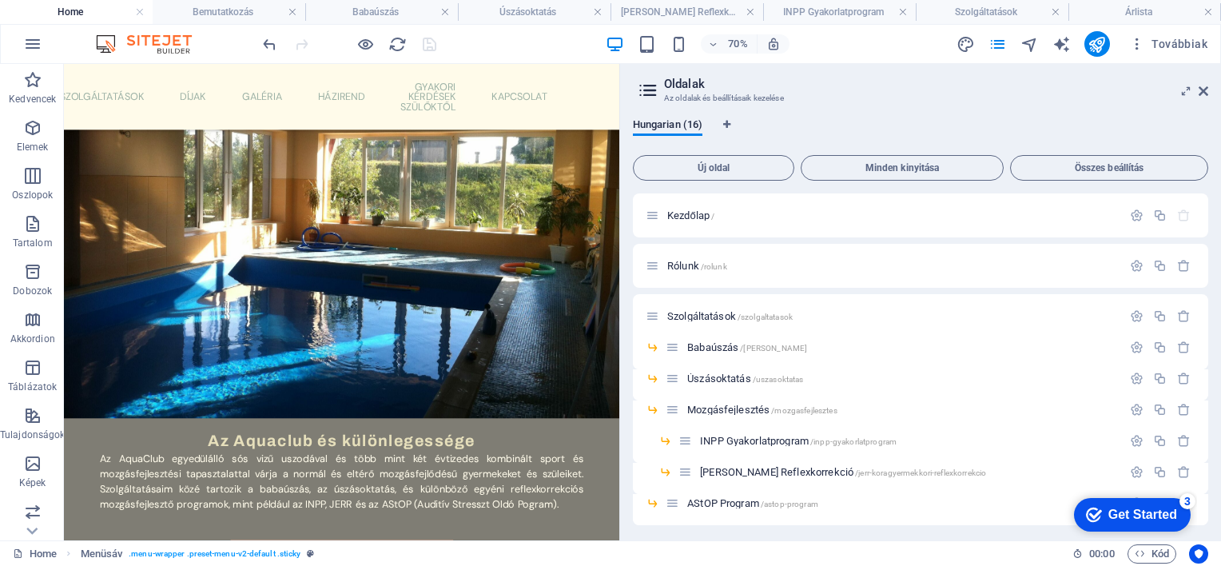
scroll to position [418, 0]
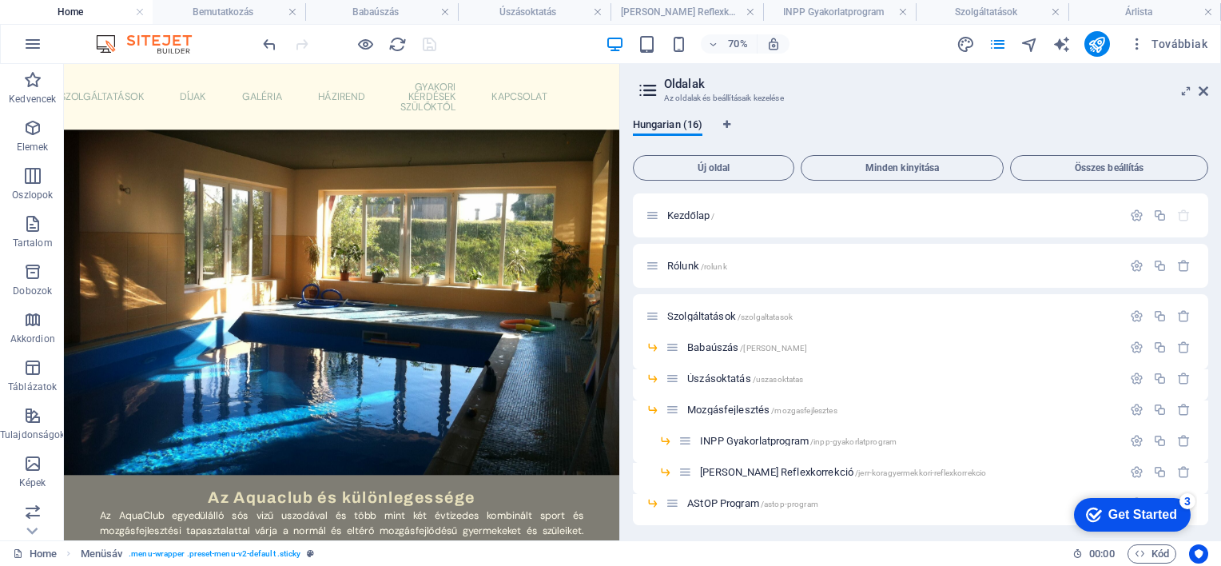
drag, startPoint x: 199, startPoint y: 93, endPoint x: 137, endPoint y: 94, distance: 61.6
click at [137, 94] on div "Kezdőlap Rólunk Szolgáltatások Babaúszás Úszásoktatás Mozgásfejlesztés INPP Gya…" at bounding box center [461, 111] width 794 height 94
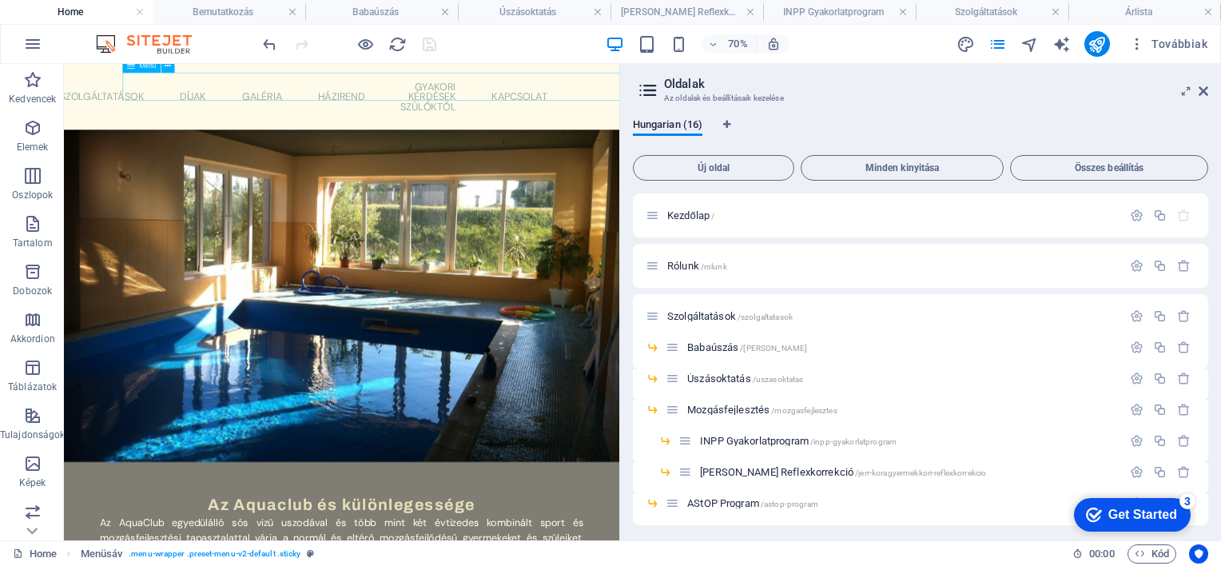
drag, startPoint x: 190, startPoint y: 94, endPoint x: 149, endPoint y: 98, distance: 41.8
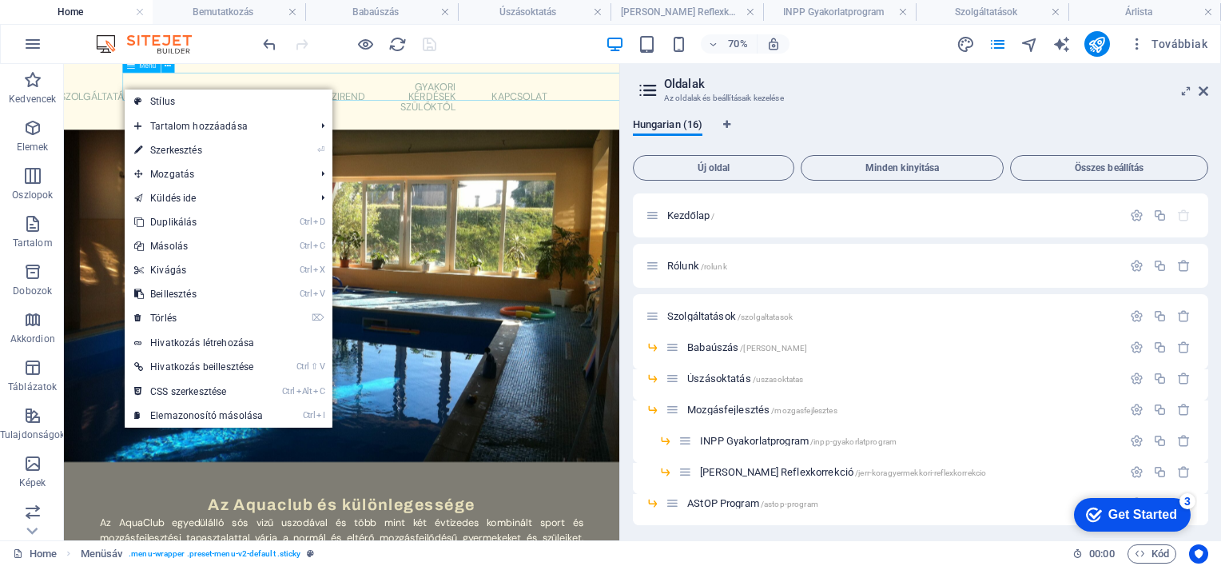
click at [154, 94] on nav "Kezdőlap Rólunk Szolgáltatások Babaúszás Úszásoktatás Mozgásfejlesztés INPP Gya…" at bounding box center [461, 111] width 614 height 69
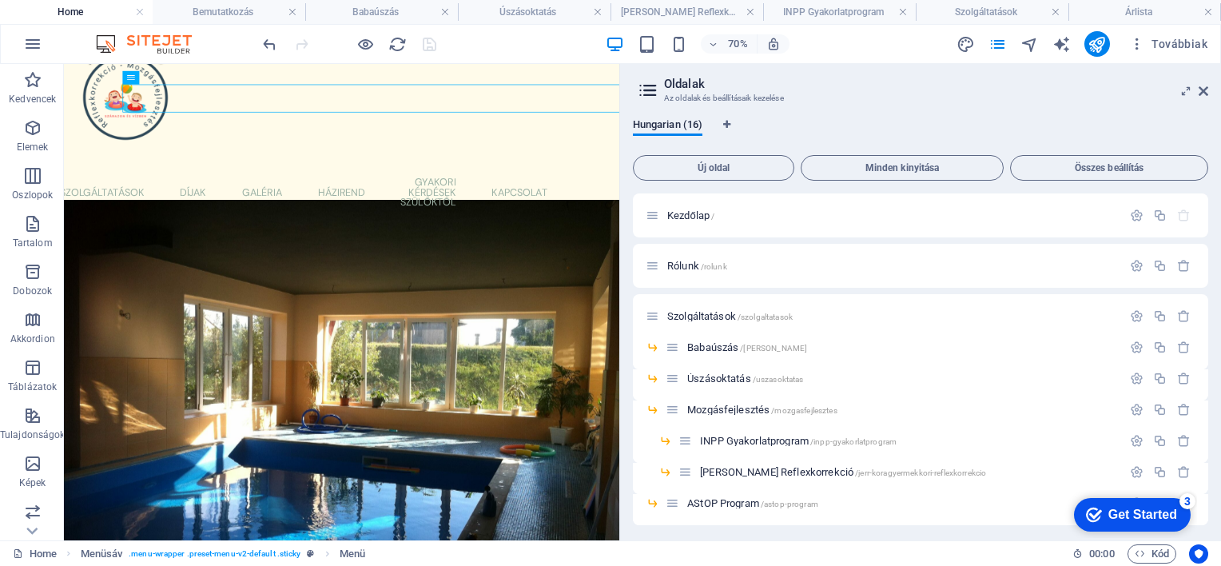
scroll to position [0, 0]
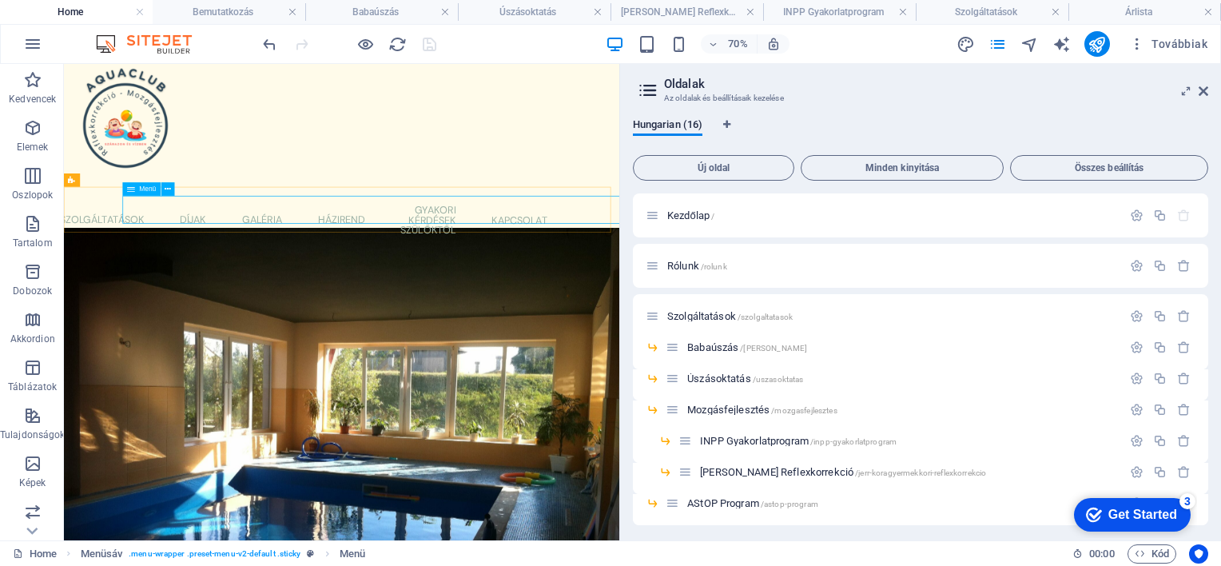
click at [130, 189] on icon at bounding box center [131, 189] width 8 height 14
click at [167, 185] on icon at bounding box center [168, 189] width 6 height 12
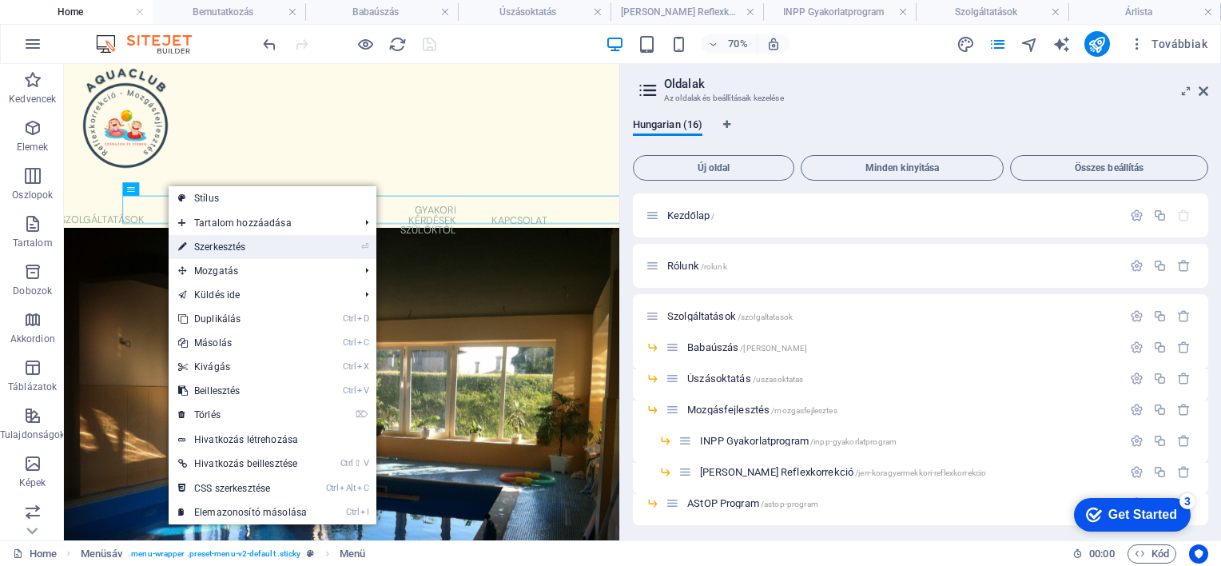
click at [221, 242] on link "⏎ Szerkesztés" at bounding box center [243, 247] width 148 height 24
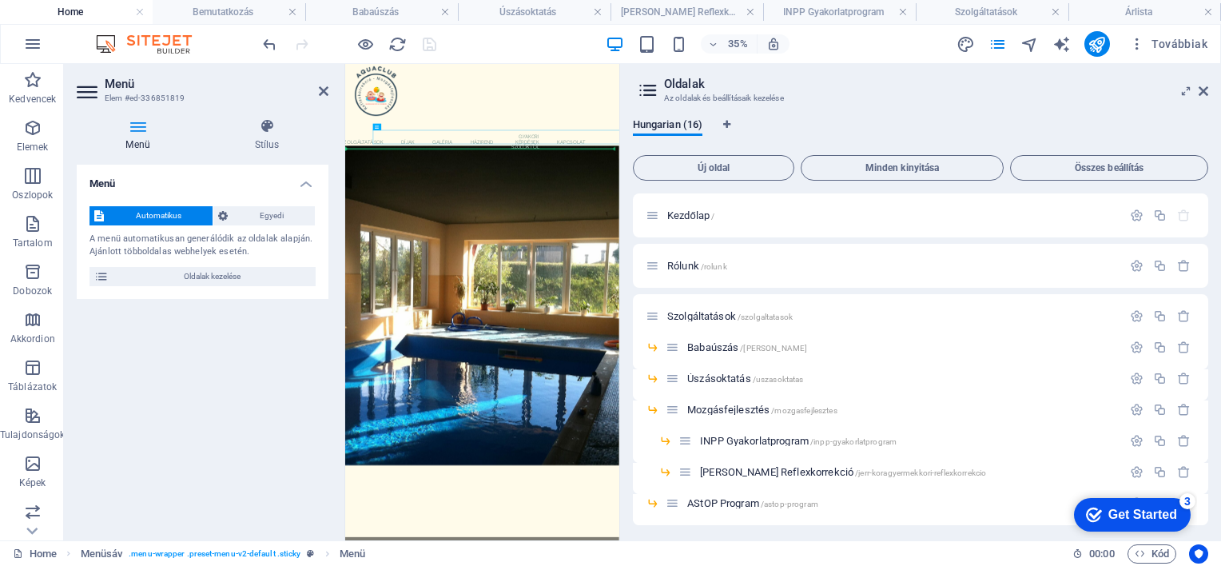
drag, startPoint x: 440, startPoint y: 259, endPoint x: 378, endPoint y: 277, distance: 64.2
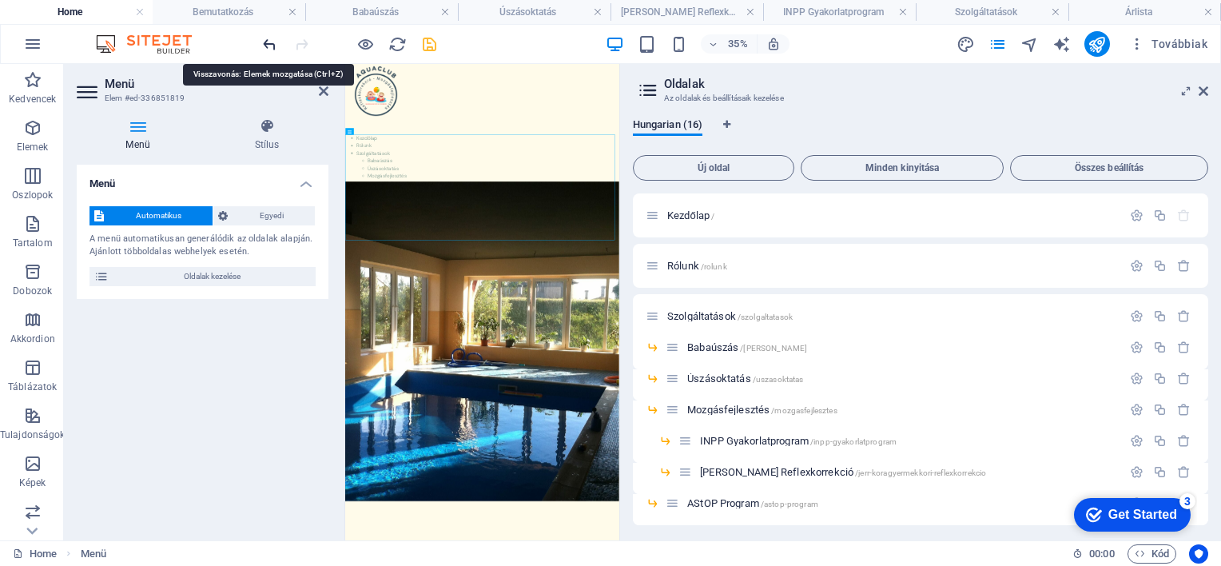
click at [268, 42] on icon "undo" at bounding box center [270, 44] width 18 height 18
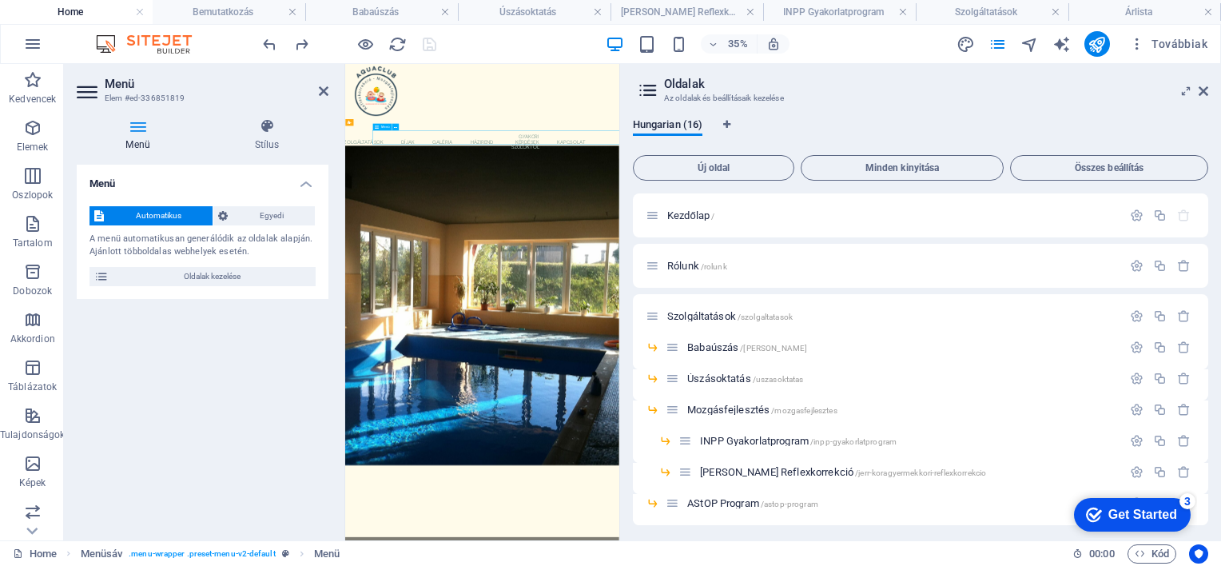
drag, startPoint x: 462, startPoint y: 265, endPoint x: 436, endPoint y: 265, distance: 25.6
click at [436, 265] on nav "Kezdőlap Rólunk Szolgáltatások Babaúszás Úszásoktatás Mozgásfejlesztés INPP Gya…" at bounding box center [737, 287] width 614 height 69
click at [102, 272] on icon at bounding box center [101, 276] width 14 height 19
click at [305, 181] on h4 "Menü" at bounding box center [203, 179] width 252 height 29
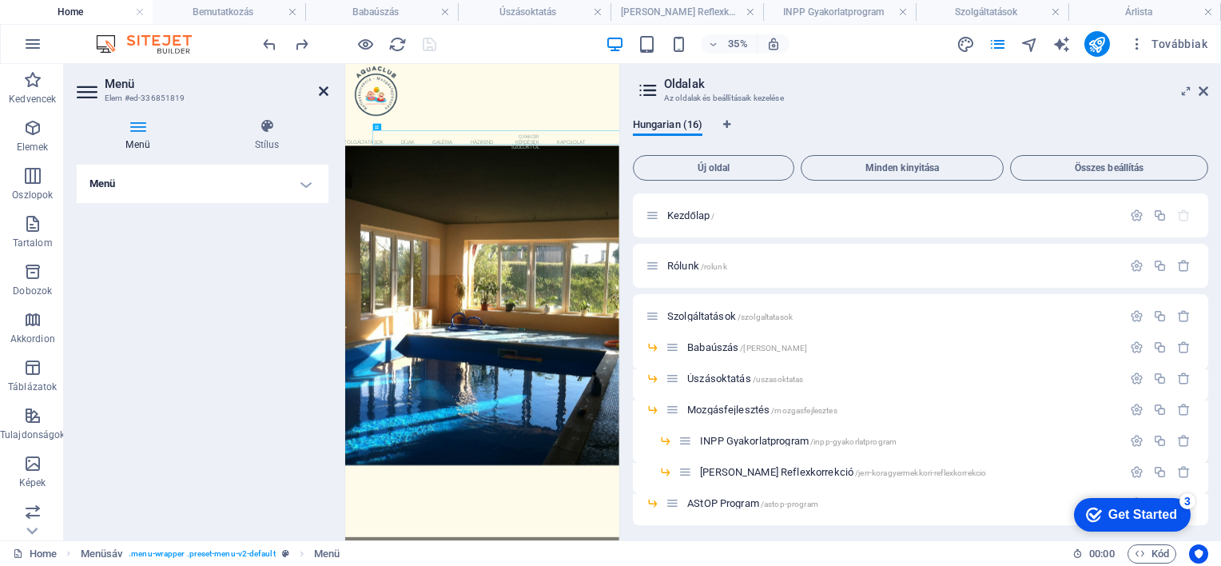
click at [321, 87] on icon at bounding box center [324, 91] width 10 height 13
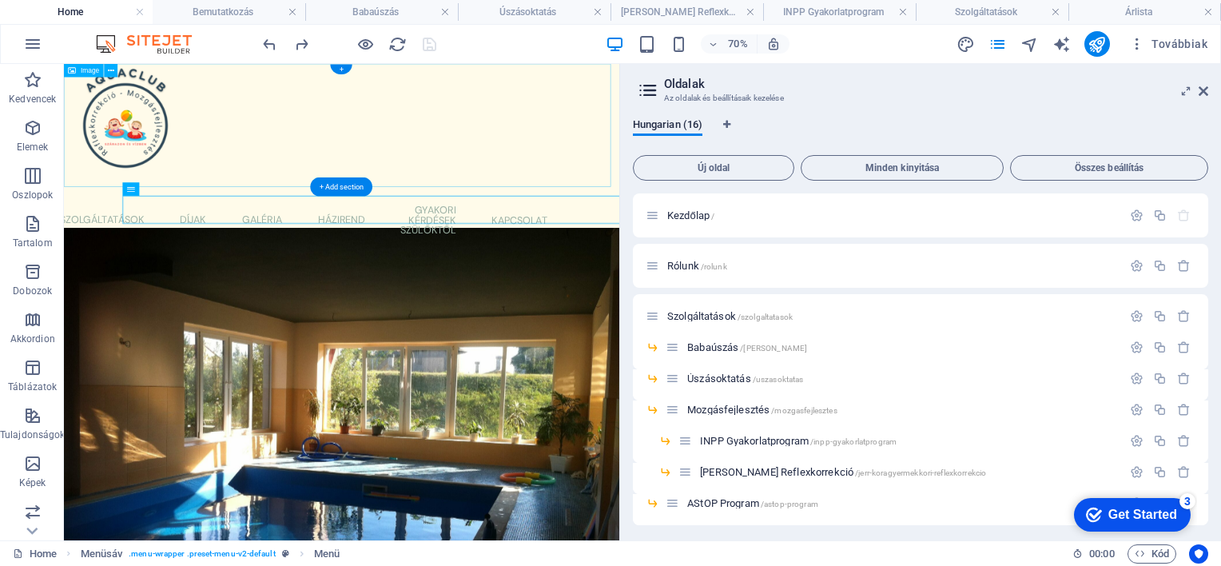
click at [149, 168] on figure at bounding box center [461, 152] width 794 height 176
click at [612, 168] on figure at bounding box center [461, 152] width 794 height 176
drag, startPoint x: 846, startPoint y: 157, endPoint x: 794, endPoint y: 169, distance: 53.1
click at [794, 169] on figure at bounding box center [461, 152] width 794 height 176
click at [174, 131] on figure at bounding box center [461, 152] width 794 height 176
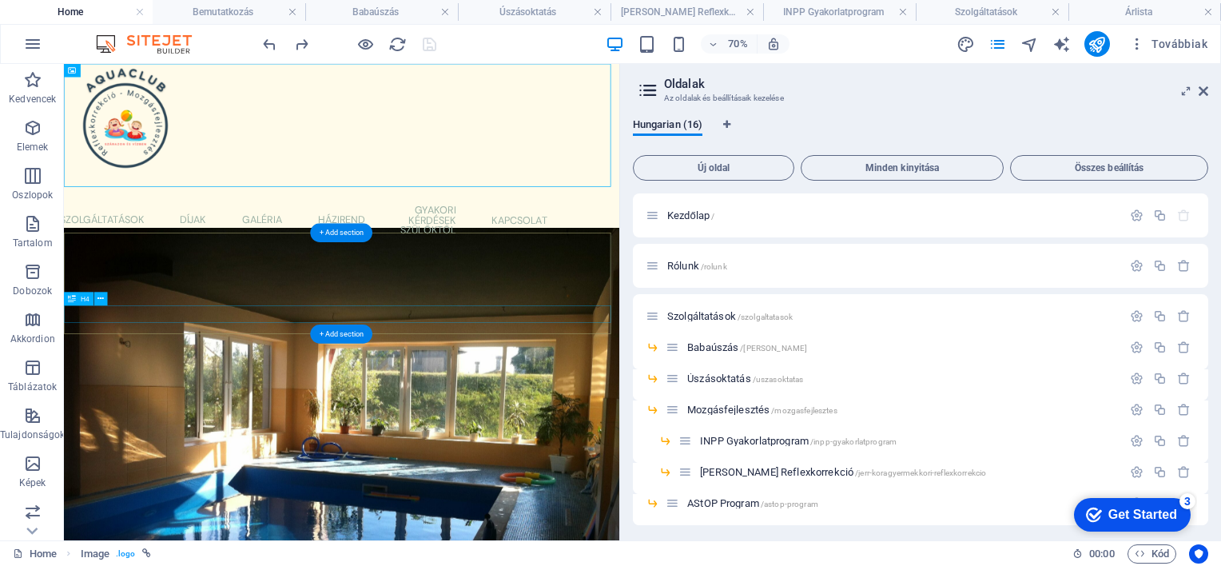
click at [570, 438] on div "Ahol a víz élménye, a fejlődés öröme" at bounding box center [461, 450] width 794 height 25
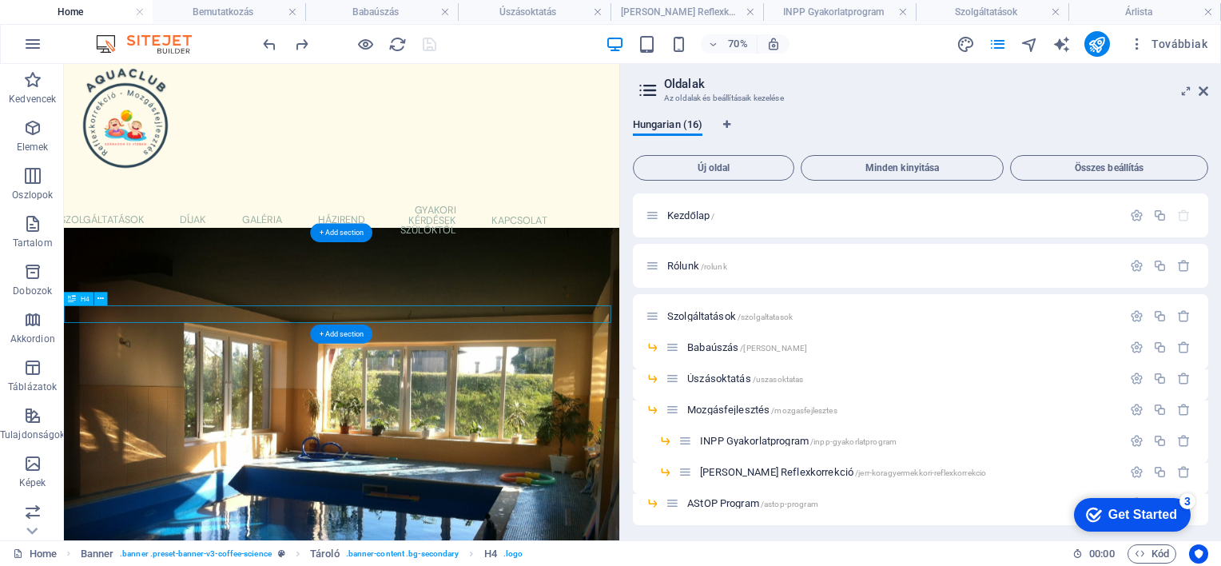
click at [570, 438] on div "Ahol a víz élménye, a fejlődés öröme" at bounding box center [461, 450] width 794 height 25
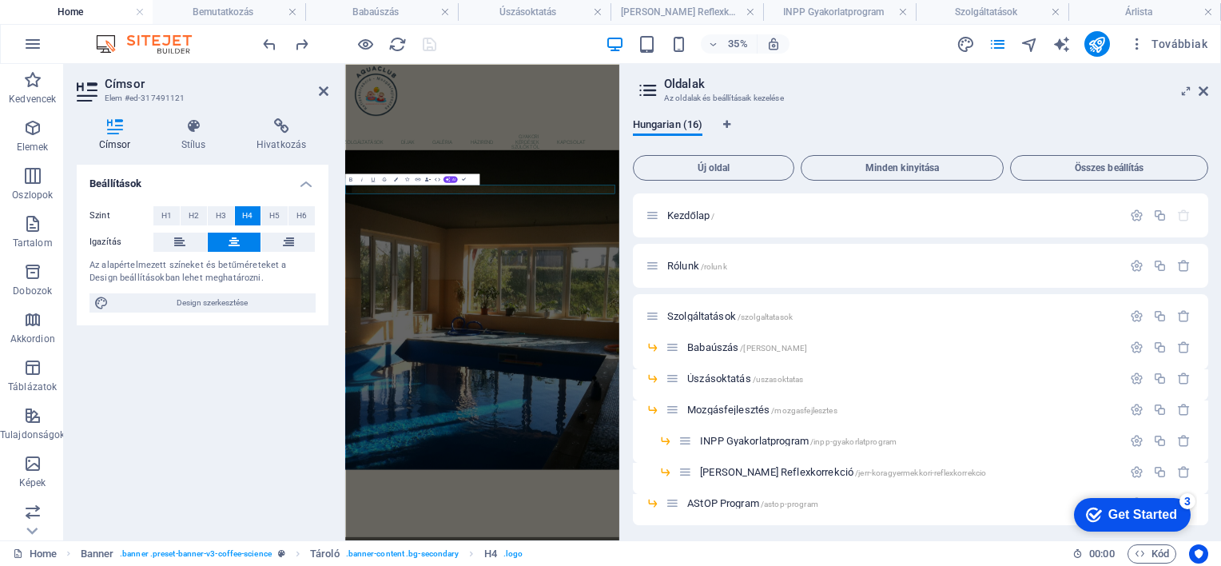
click at [173, 425] on div "Beállítások Szint H1 H2 H3 H4 H5 H6 Igazítás Az alapértelmezett színeket és bet…" at bounding box center [203, 346] width 252 height 363
click at [332, 85] on aside "Címsor Elem #ed-317491121 Címsor Stílus Hivatkozás Beállítások Szint H1 H2 H3 H…" at bounding box center [204, 302] width 281 height 476
click at [323, 88] on icon at bounding box center [324, 91] width 10 height 13
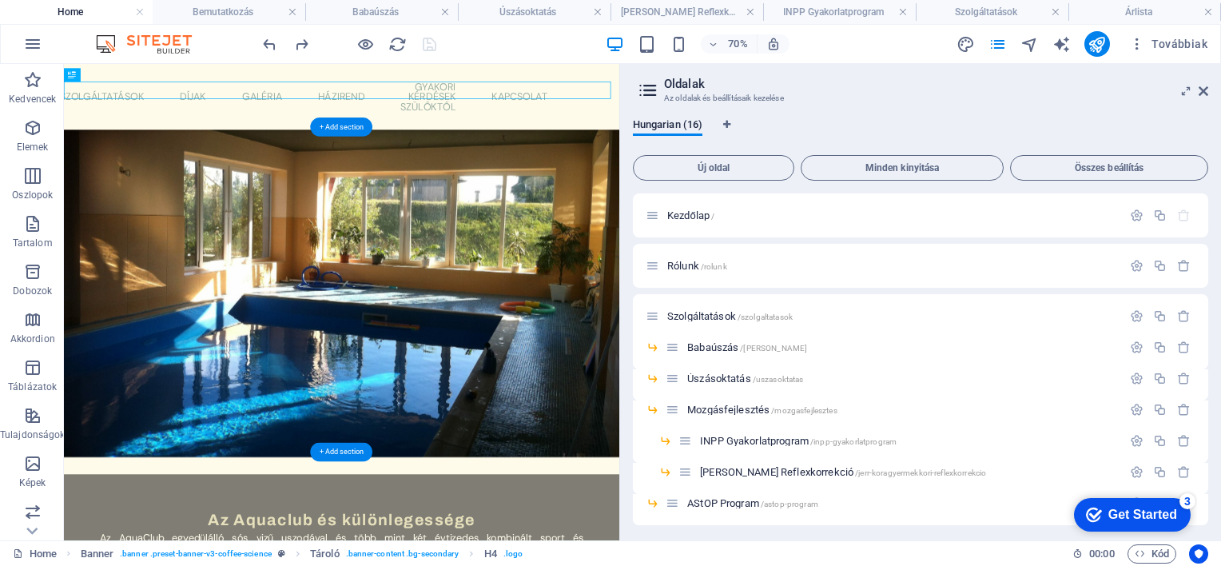
scroll to position [400, 0]
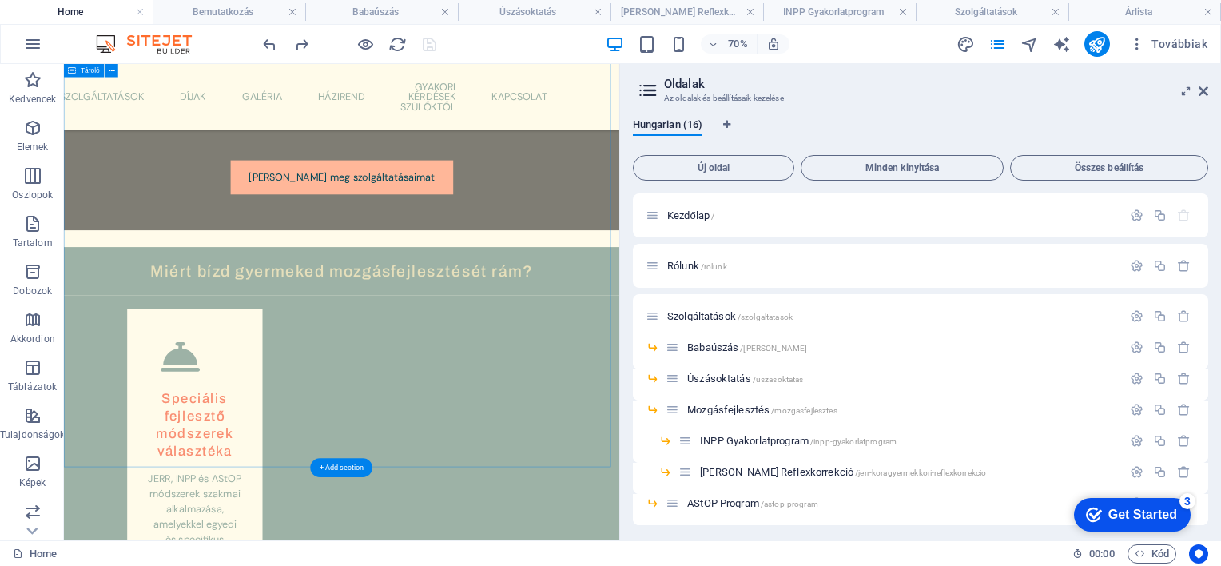
scroll to position [927, 0]
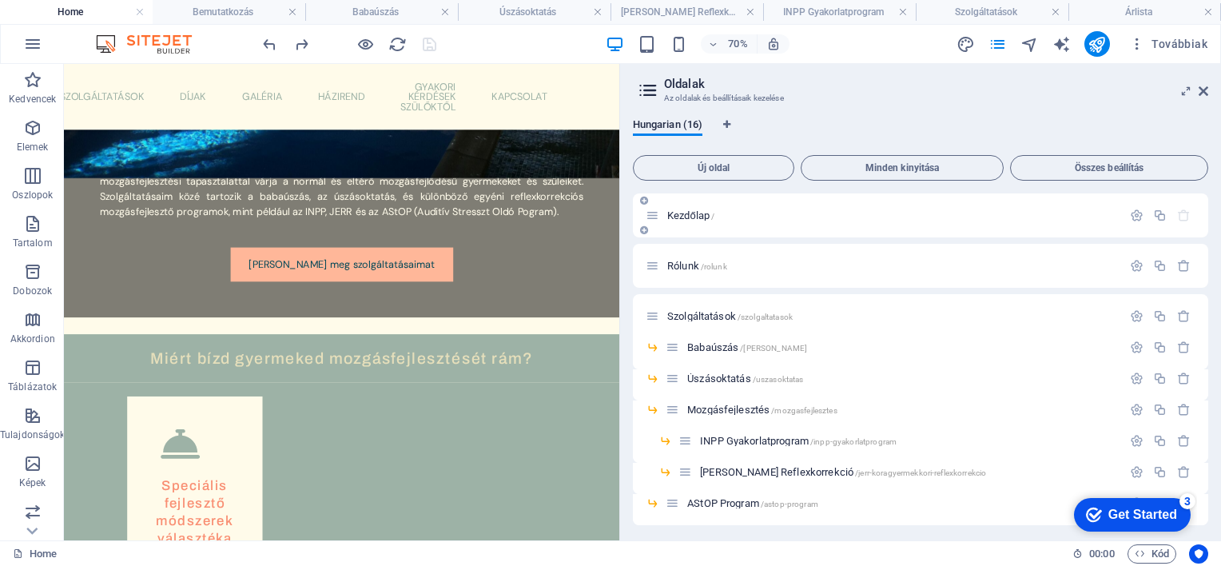
click at [699, 213] on span "Kezdőlap /" at bounding box center [690, 215] width 47 height 12
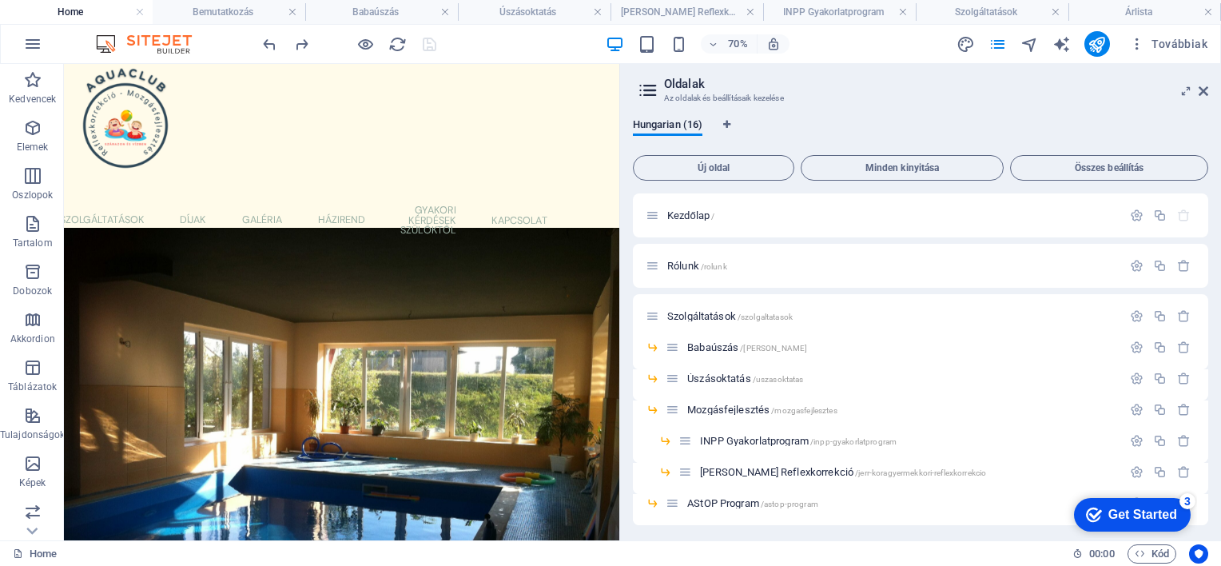
scroll to position [0, 0]
click at [695, 210] on span "Kezdőlap /" at bounding box center [690, 215] width 47 height 12
click at [687, 270] on nav "Kezdőlap Rólunk Szolgáltatások Babaúszás Úszásoktatás Mozgásfejlesztés INPP Gya…" at bounding box center [461, 287] width 614 height 69
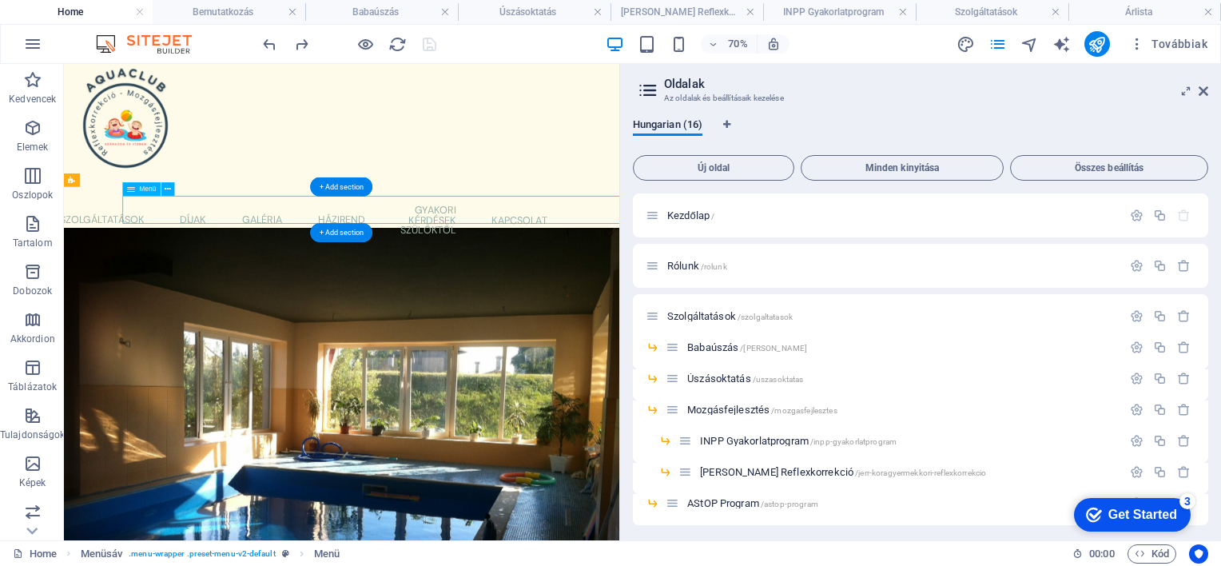
drag, startPoint x: 687, startPoint y: 270, endPoint x: 591, endPoint y: 270, distance: 96.7
click at [591, 270] on nav "Kezdőlap Rólunk Szolgáltatások Babaúszás Úszásoktatás Mozgásfejlesztés INPP Gya…" at bounding box center [461, 287] width 614 height 69
drag, startPoint x: 589, startPoint y: 271, endPoint x: 492, endPoint y: 271, distance: 97.5
click at [469, 273] on nav "Kezdőlap Rólunk Szolgáltatások Babaúszás Úszásoktatás Mozgásfejlesztés INPP Gya…" at bounding box center [461, 287] width 614 height 69
click at [300, 266] on nav "Kezdőlap Rólunk Szolgáltatások Babaúszás Úszásoktatás Mozgásfejlesztés INPP Gya…" at bounding box center [461, 287] width 614 height 69
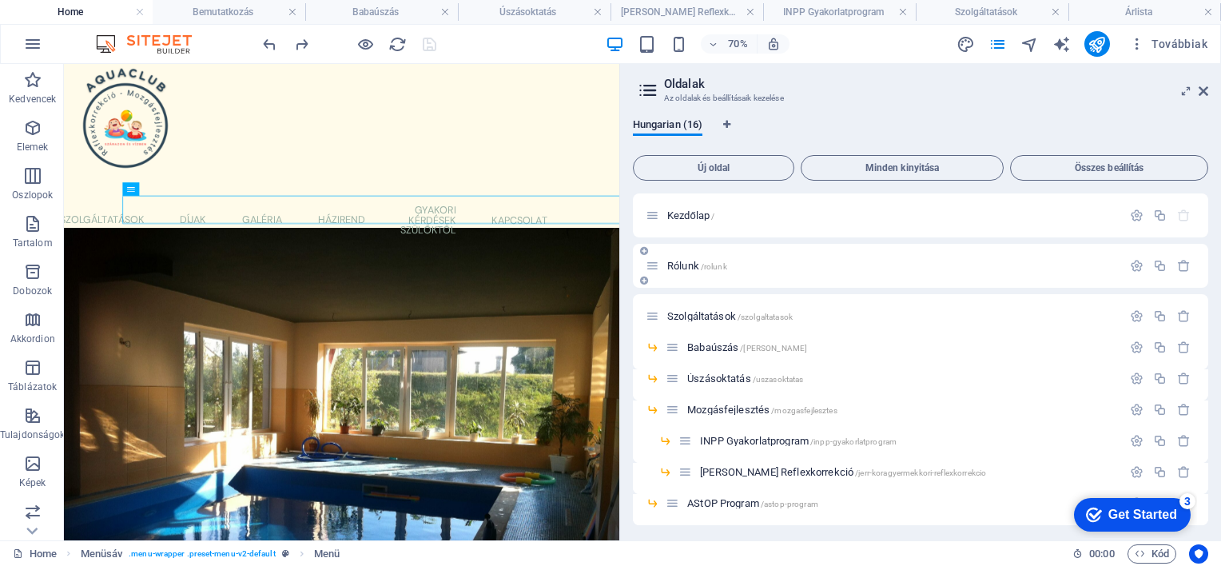
click at [684, 265] on span "Rólunk /rolunk" at bounding box center [697, 266] width 60 height 12
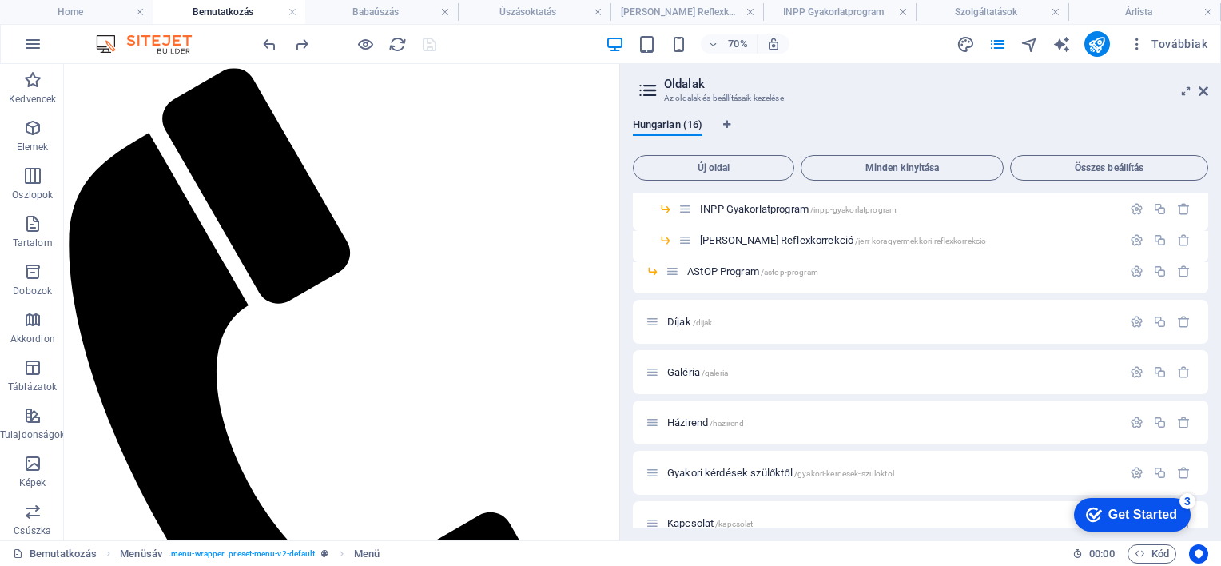
scroll to position [240, 0]
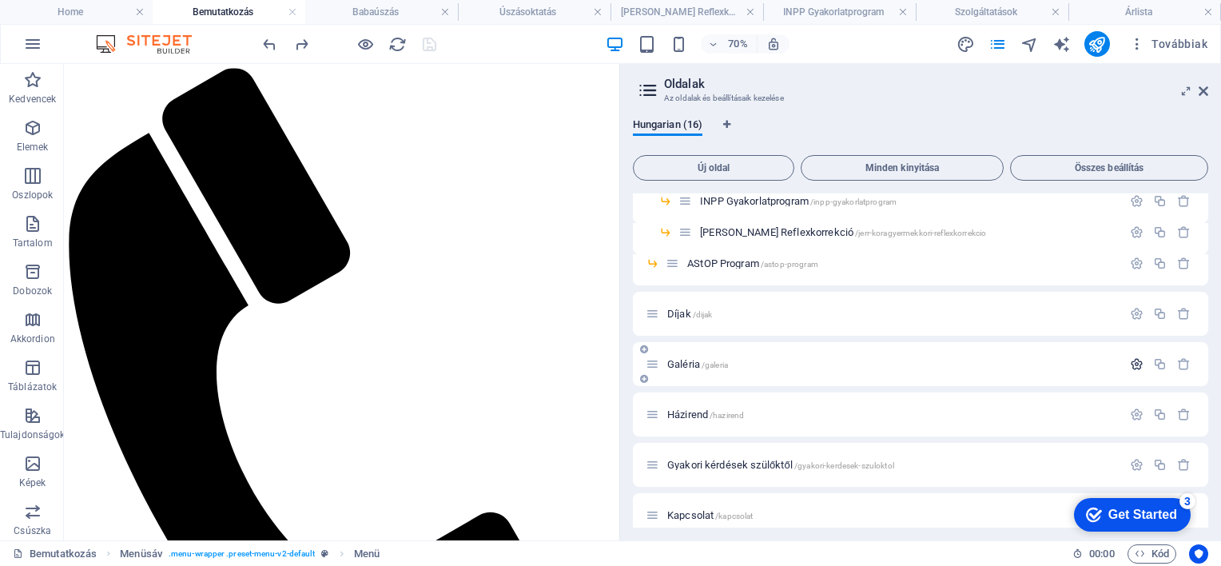
click at [1133, 360] on icon "button" at bounding box center [1137, 364] width 14 height 14
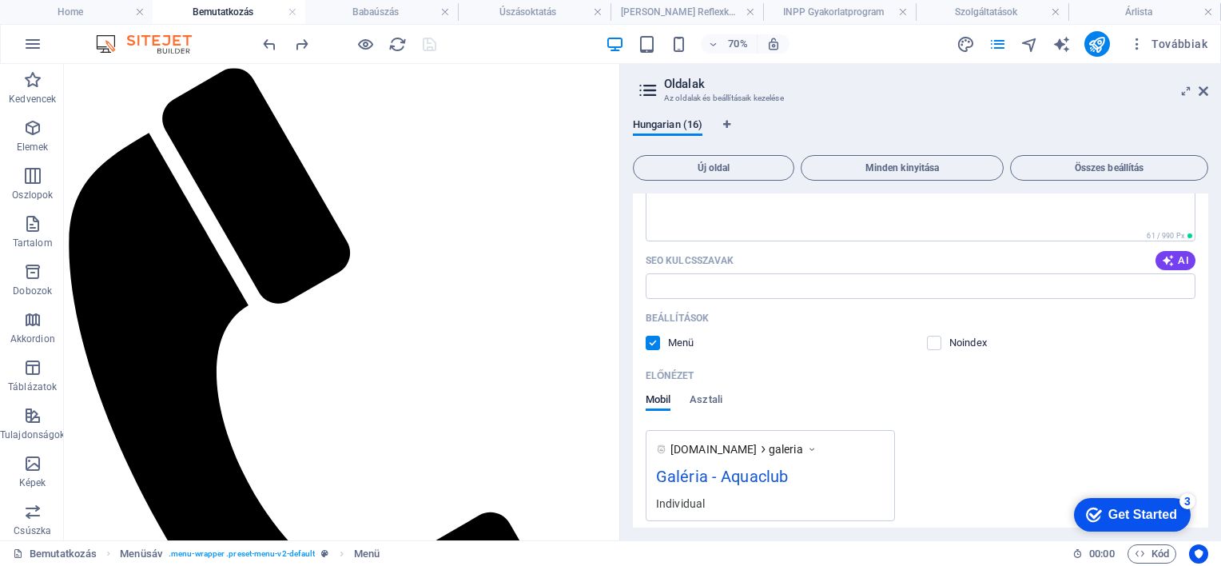
scroll to position [639, 0]
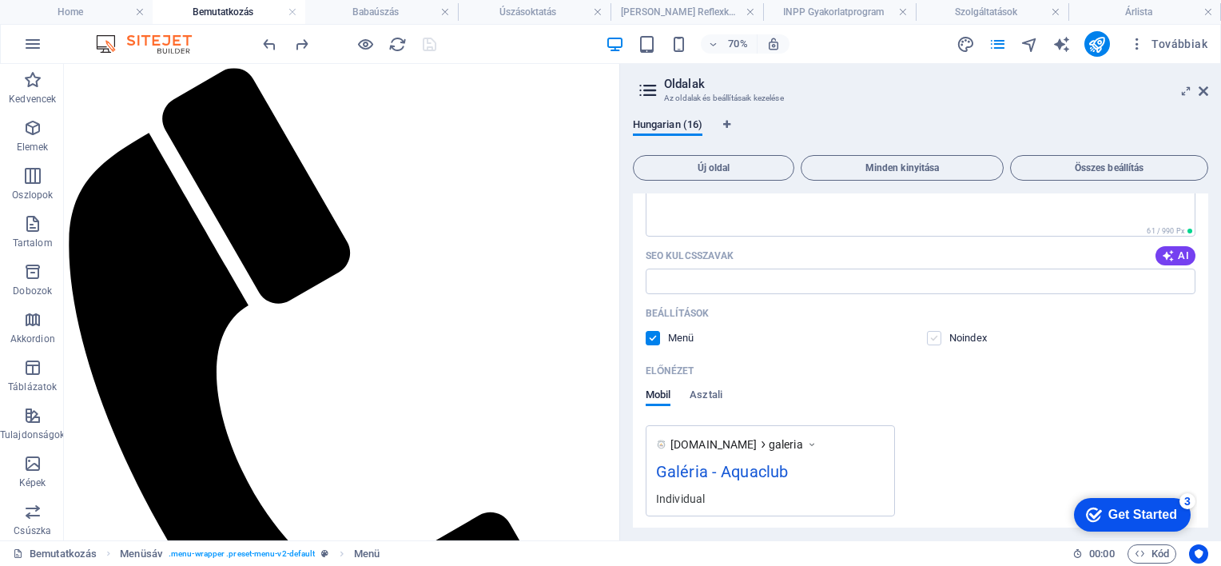
click at [932, 339] on label at bounding box center [934, 338] width 14 height 14
click at [0, 0] on input "checkbox" at bounding box center [0, 0] width 0 height 0
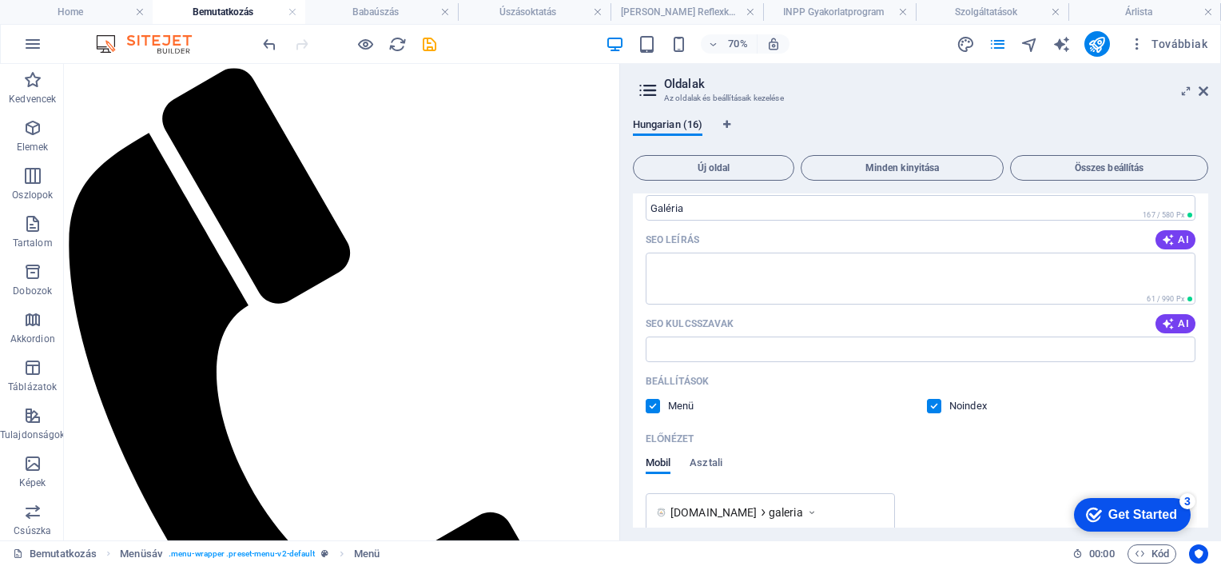
scroll to position [160, 0]
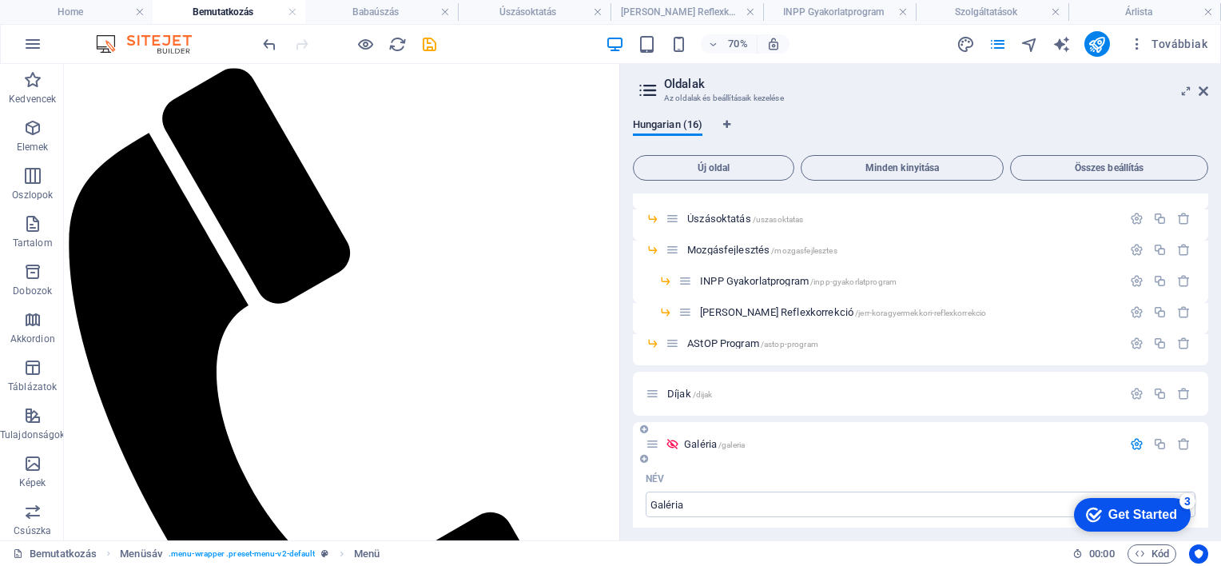
click at [1135, 442] on icon "button" at bounding box center [1137, 444] width 14 height 14
click at [431, 44] on icon "save" at bounding box center [429, 44] width 18 height 18
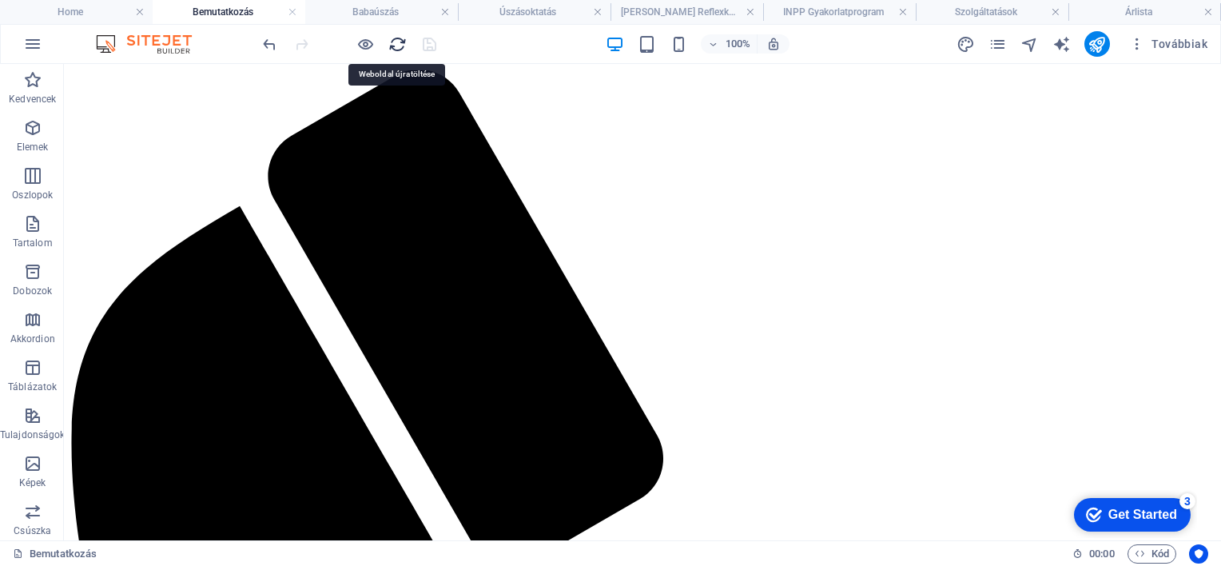
click at [395, 42] on icon "reload" at bounding box center [397, 44] width 18 height 18
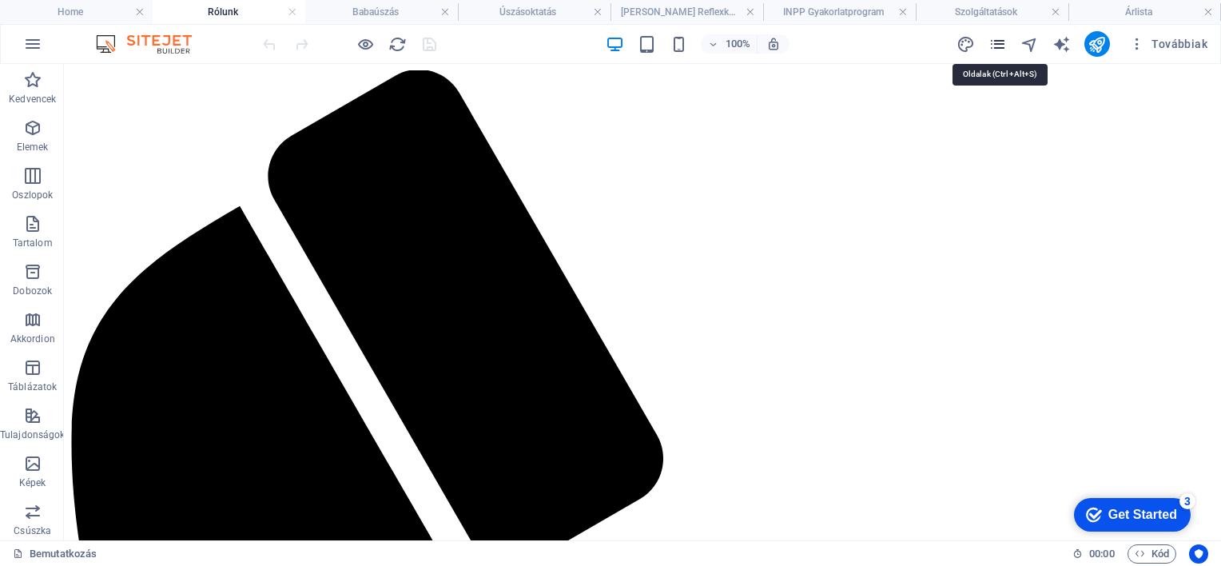
click at [1001, 45] on icon "pages" at bounding box center [998, 44] width 18 height 18
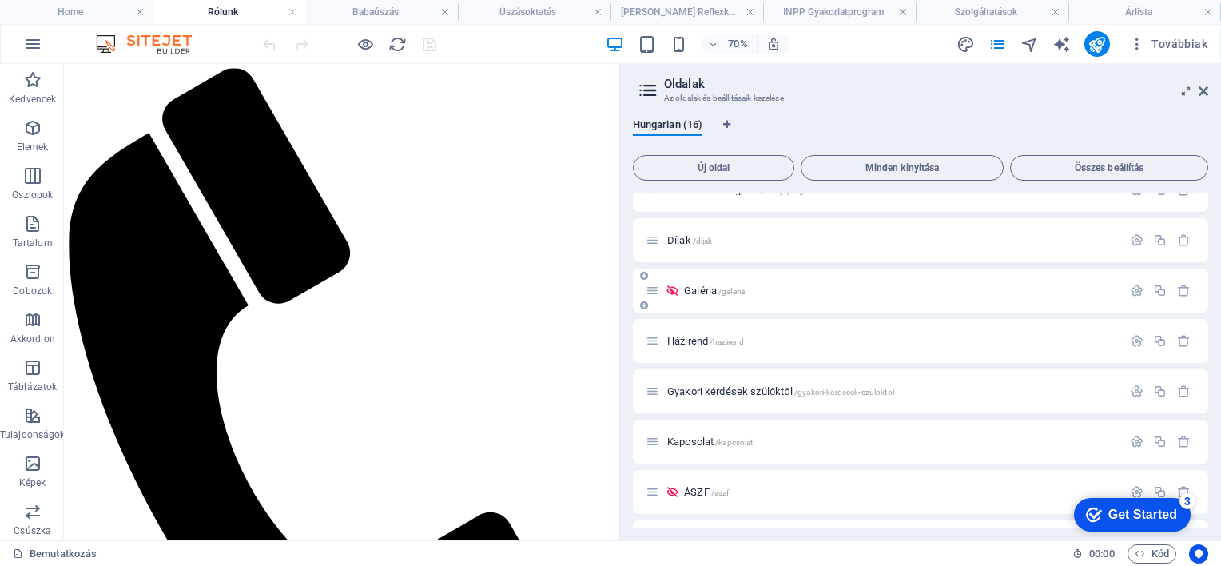
scroll to position [320, 0]
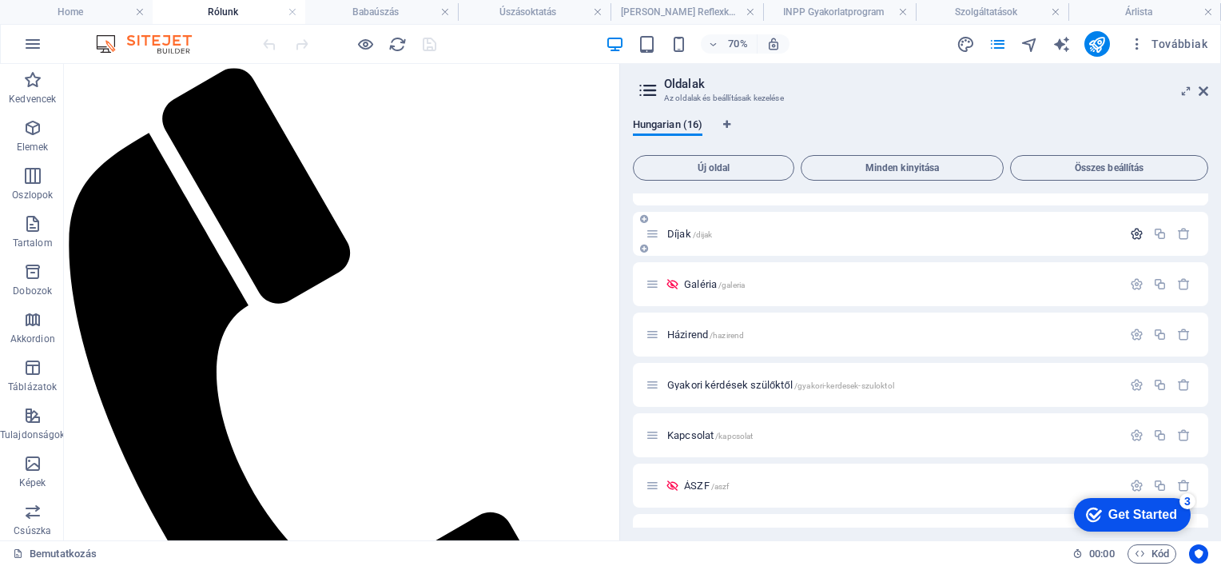
click at [1131, 231] on icon "button" at bounding box center [1137, 234] width 14 height 14
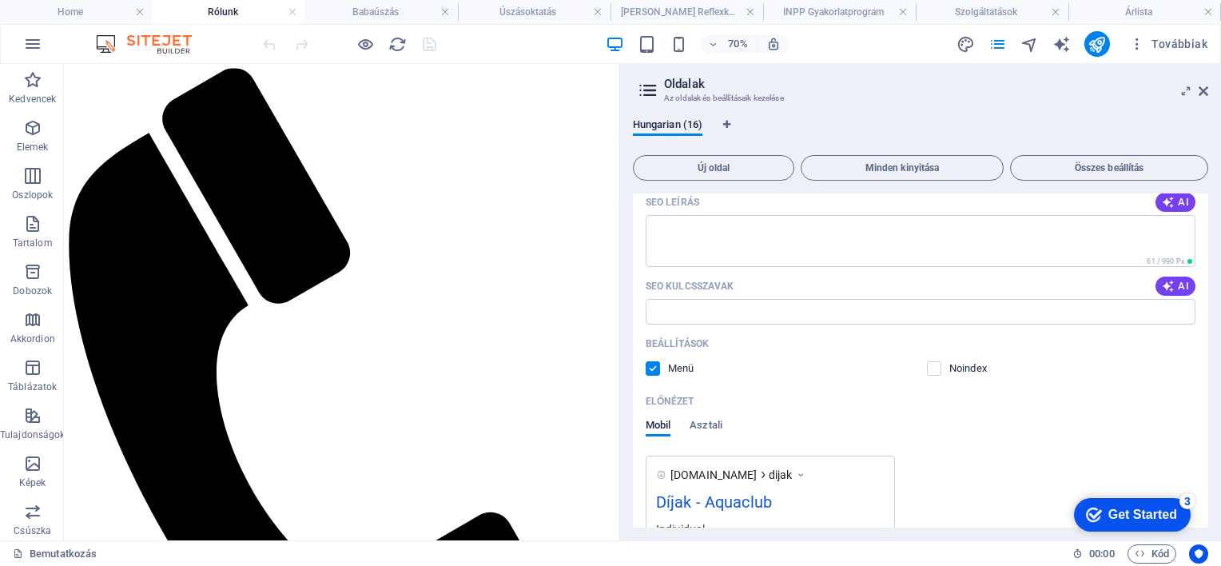
scroll to position [560, 0]
click at [651, 369] on label at bounding box center [653, 367] width 14 height 14
click at [0, 0] on input "checkbox" at bounding box center [0, 0] width 0 height 0
click at [934, 366] on label at bounding box center [934, 367] width 14 height 14
click at [0, 0] on input "checkbox" at bounding box center [0, 0] width 0 height 0
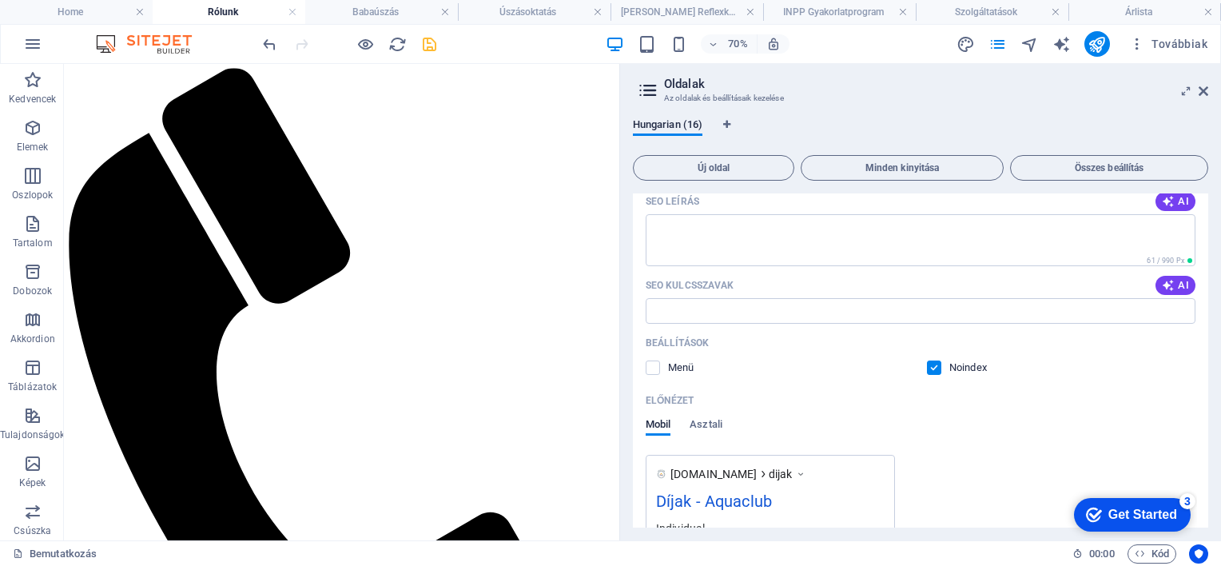
click at [937, 364] on label at bounding box center [934, 367] width 14 height 14
click at [0, 0] on input "checkbox" at bounding box center [0, 0] width 0 height 0
click at [651, 364] on label at bounding box center [653, 367] width 14 height 14
click at [0, 0] on input "checkbox" at bounding box center [0, 0] width 0 height 0
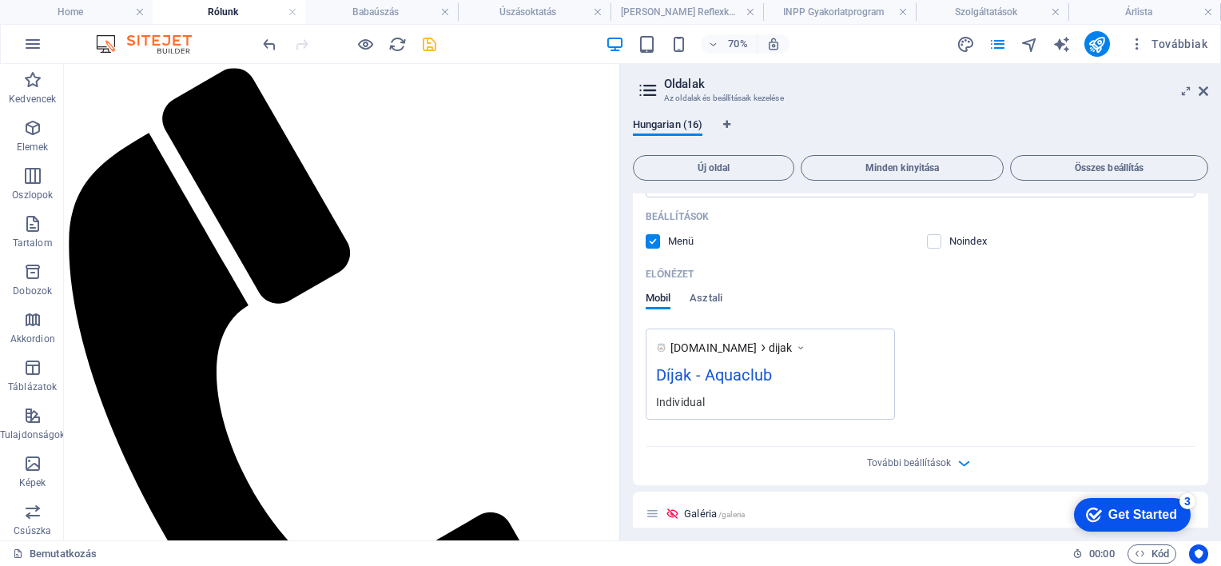
scroll to position [951, 0]
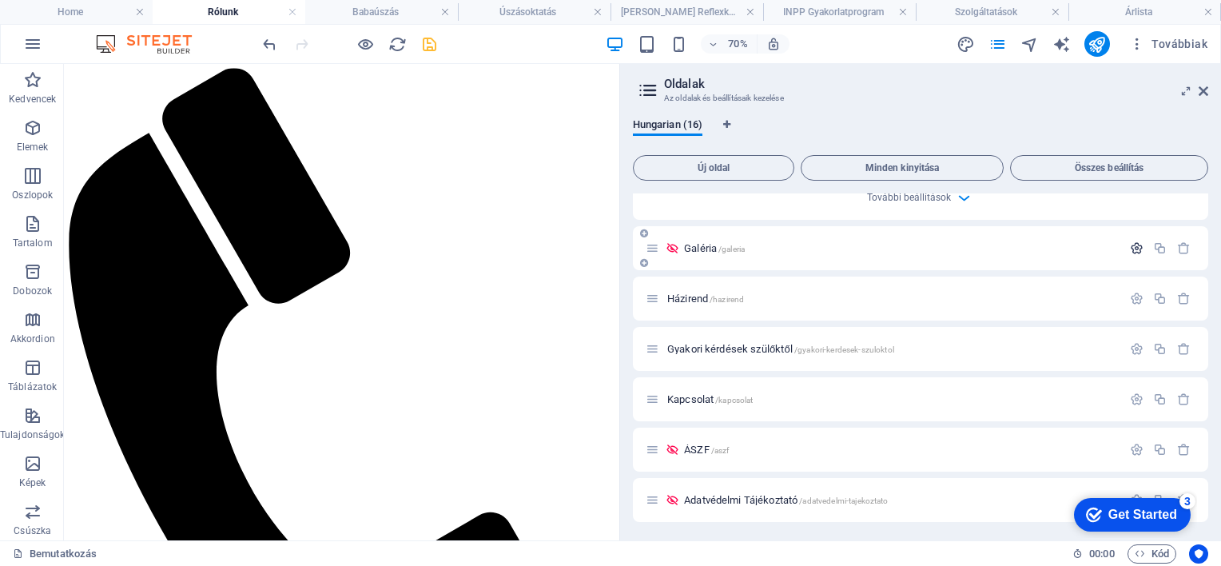
click at [1130, 246] on icon "button" at bounding box center [1137, 248] width 14 height 14
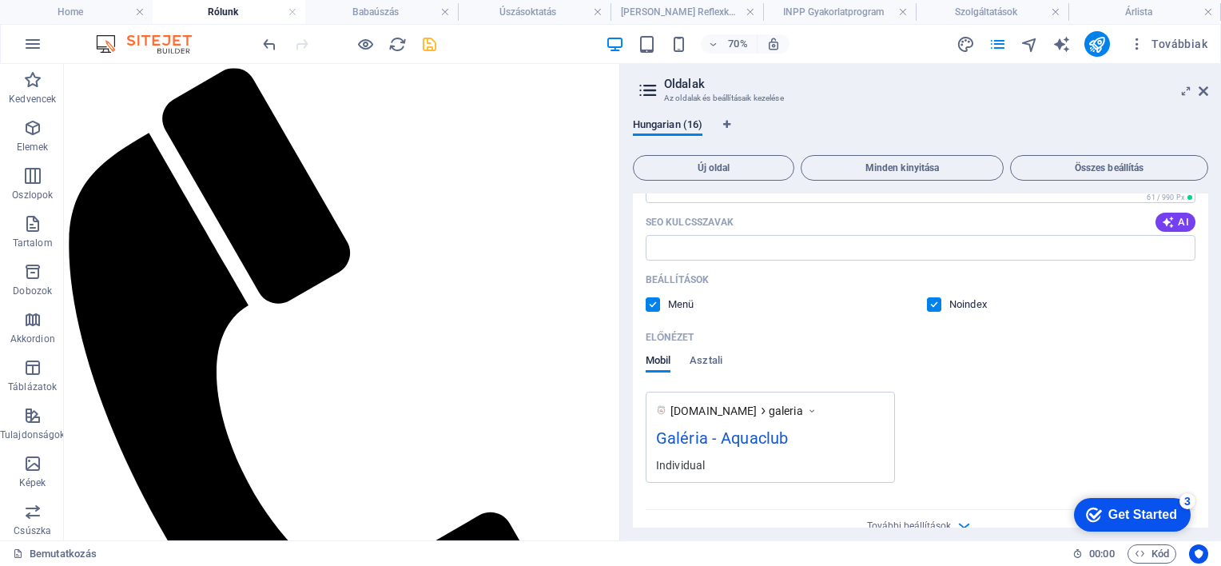
scroll to position [1271, 0]
click at [650, 299] on label at bounding box center [653, 303] width 14 height 14
click at [0, 0] on input "checkbox" at bounding box center [0, 0] width 0 height 0
click at [435, 41] on icon "save" at bounding box center [429, 44] width 18 height 18
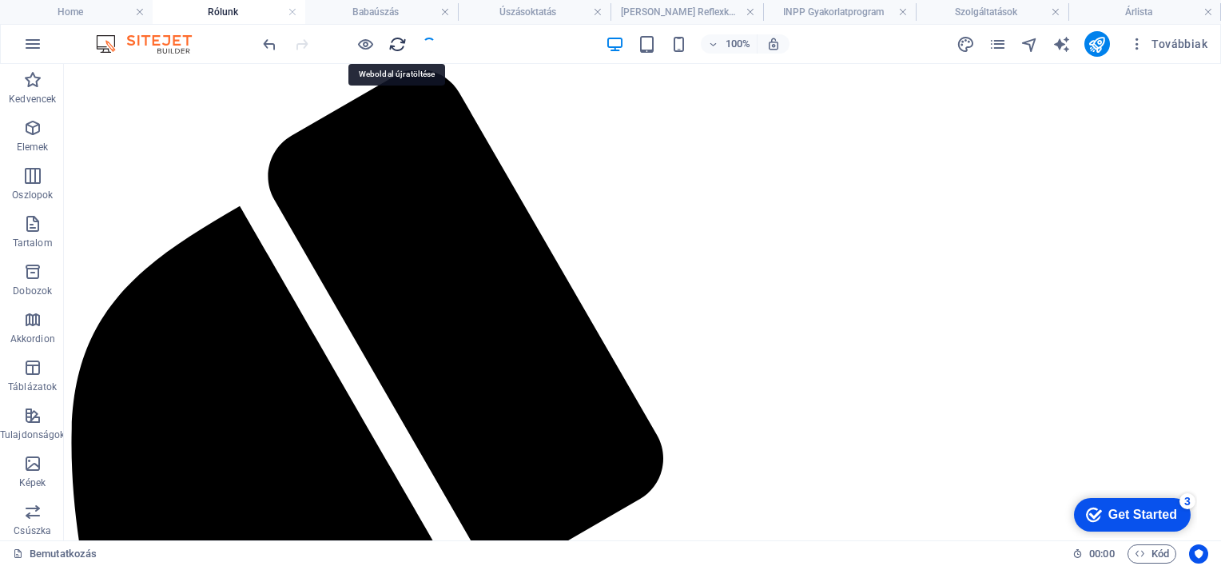
click at [393, 41] on icon "reload" at bounding box center [397, 44] width 18 height 18
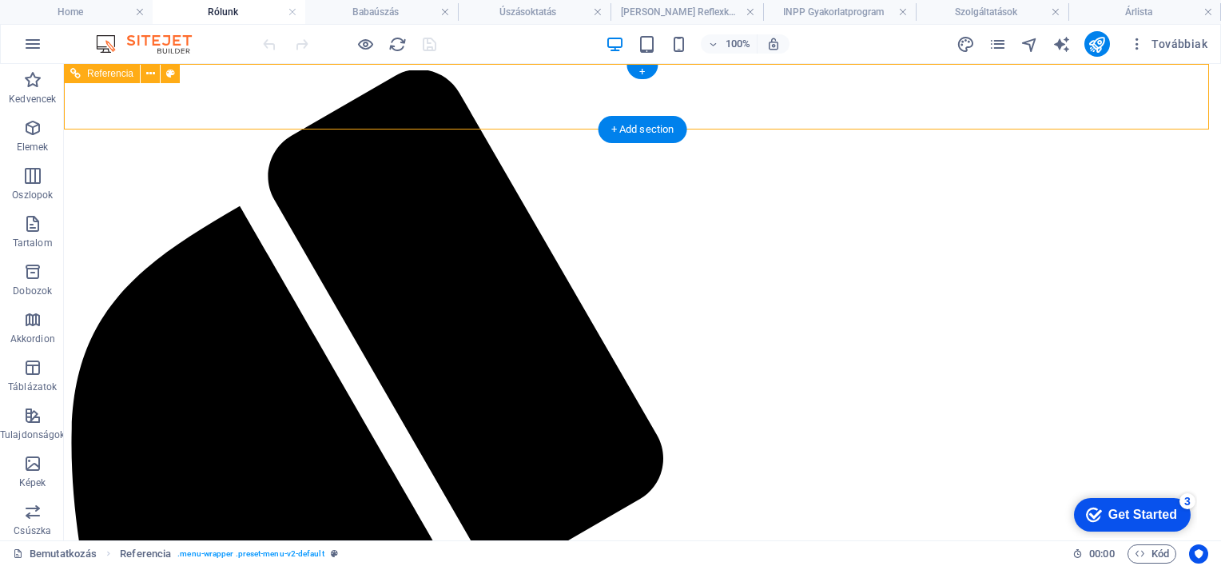
drag, startPoint x: 302, startPoint y: 99, endPoint x: 198, endPoint y: 95, distance: 104.0
click at [153, 70] on icon at bounding box center [150, 74] width 9 height 17
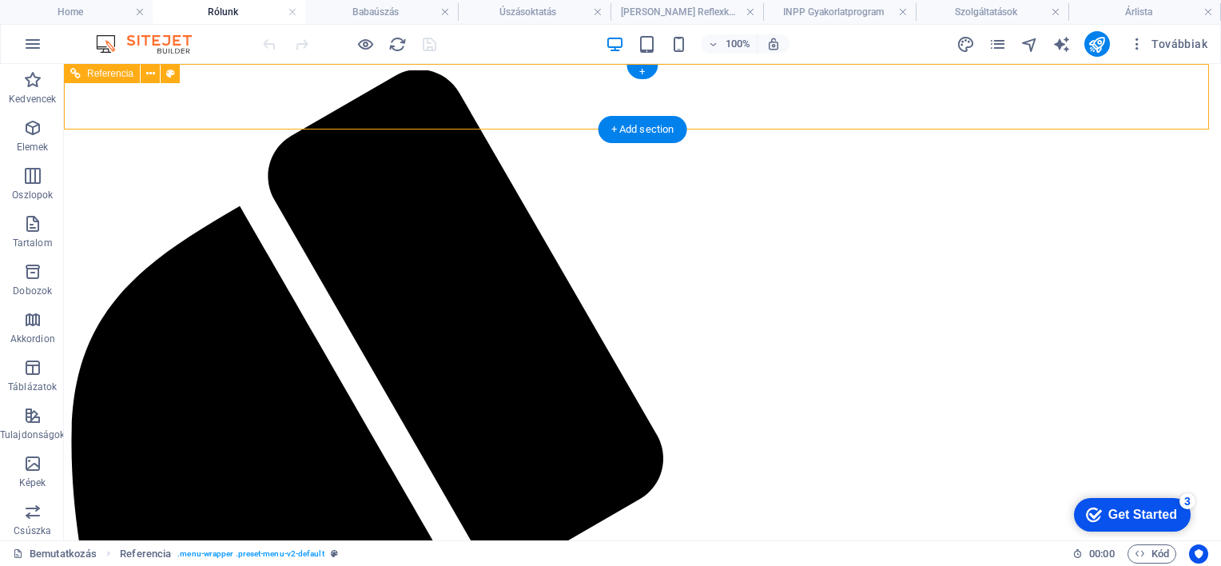
drag, startPoint x: 358, startPoint y: 97, endPoint x: 278, endPoint y: 94, distance: 80.0
drag, startPoint x: 333, startPoint y: 95, endPoint x: 201, endPoint y: 114, distance: 133.3
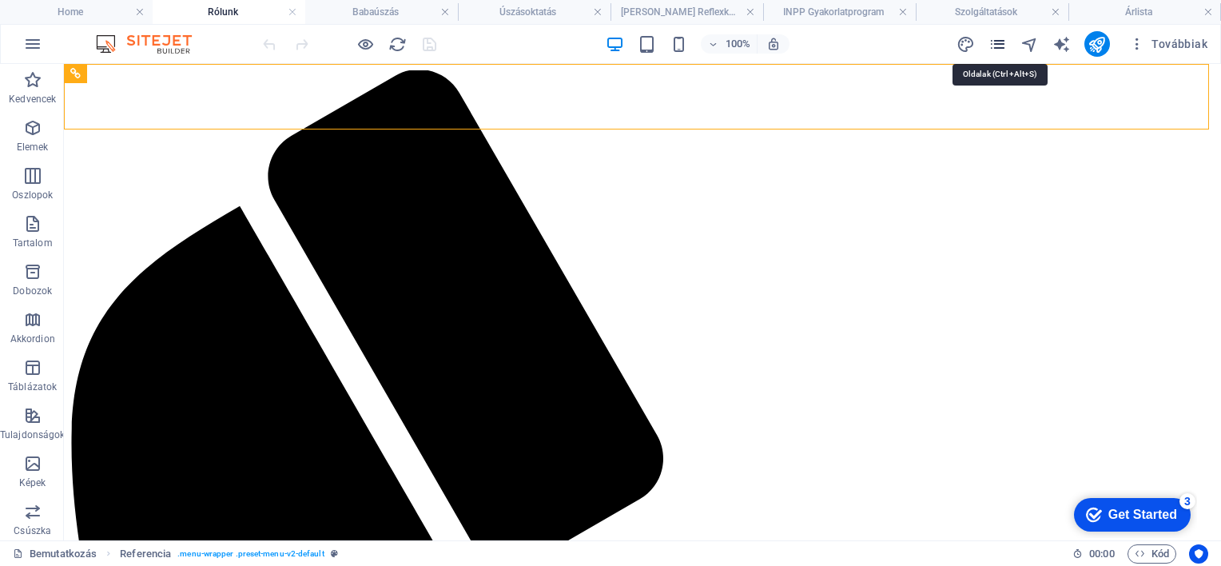
click at [1000, 42] on icon "pages" at bounding box center [998, 44] width 18 height 18
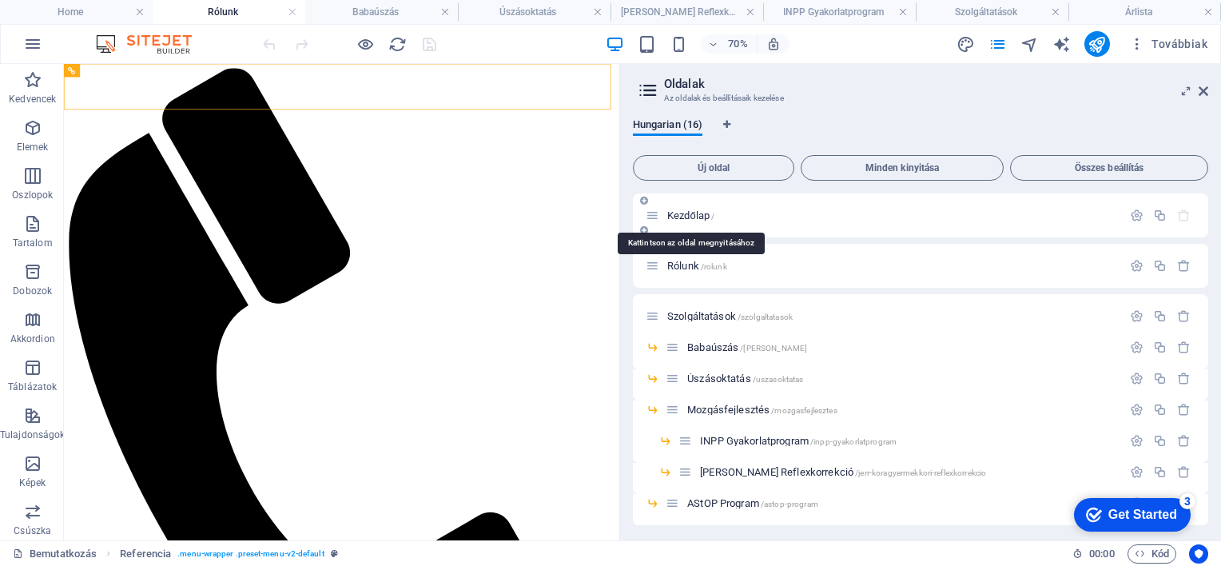
click at [694, 220] on span "Kezdőlap /" at bounding box center [690, 215] width 47 height 12
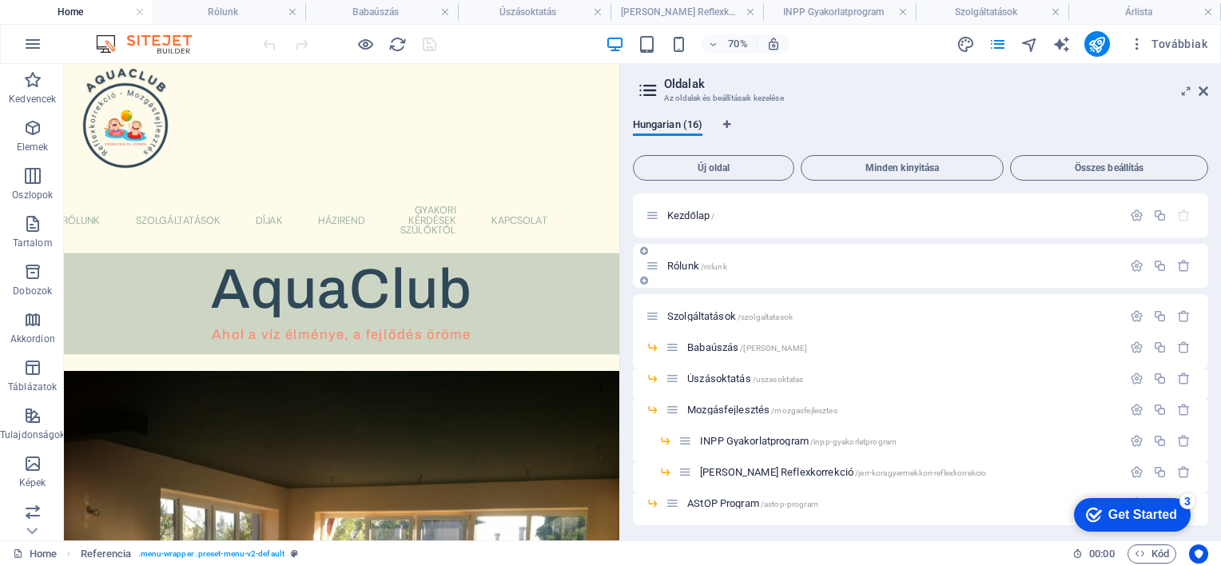
click at [683, 262] on span "Rólunk /rolunk" at bounding box center [697, 266] width 60 height 12
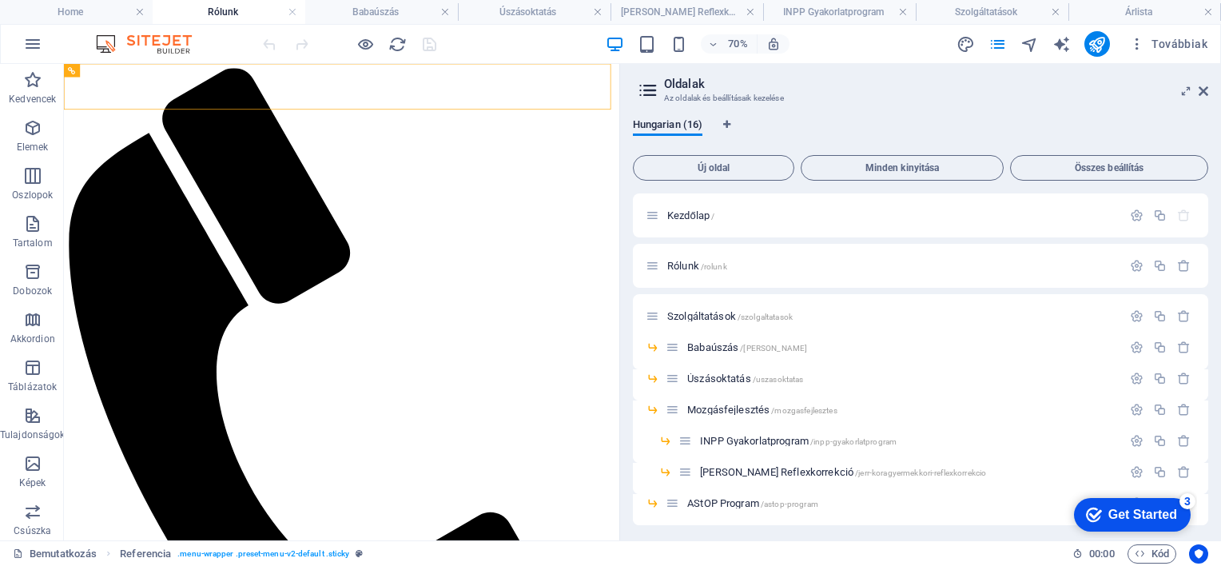
click at [912, 98] on h3 "Az oldalak és beállításaik kezelése" at bounding box center [920, 98] width 512 height 14
click at [1139, 41] on icon "button" at bounding box center [1137, 44] width 16 height 16
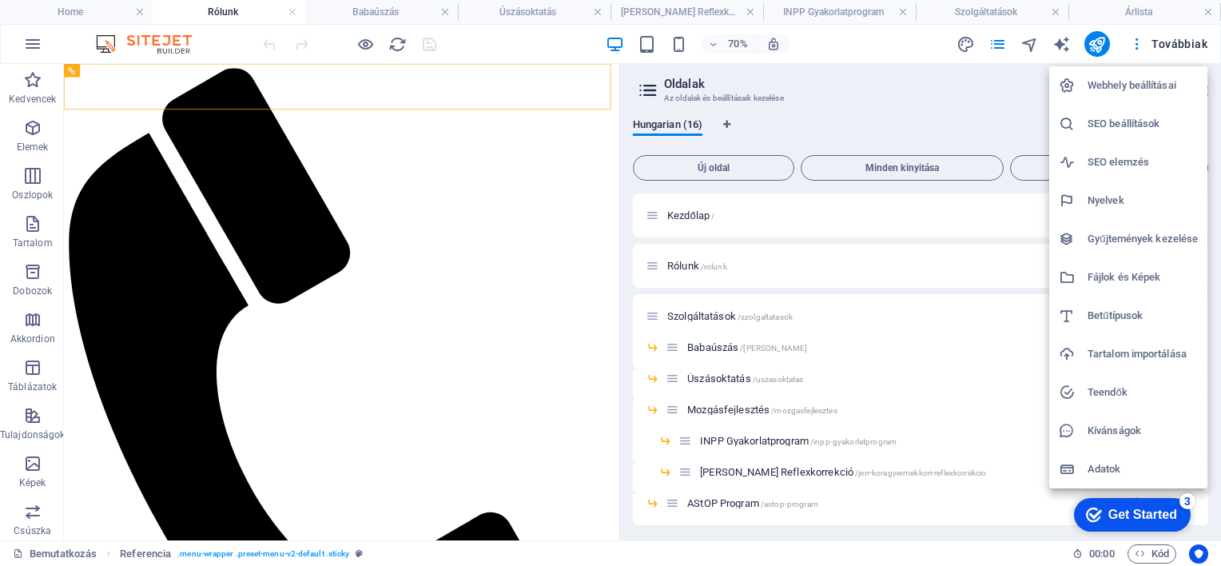
click at [866, 106] on div at bounding box center [610, 283] width 1221 height 566
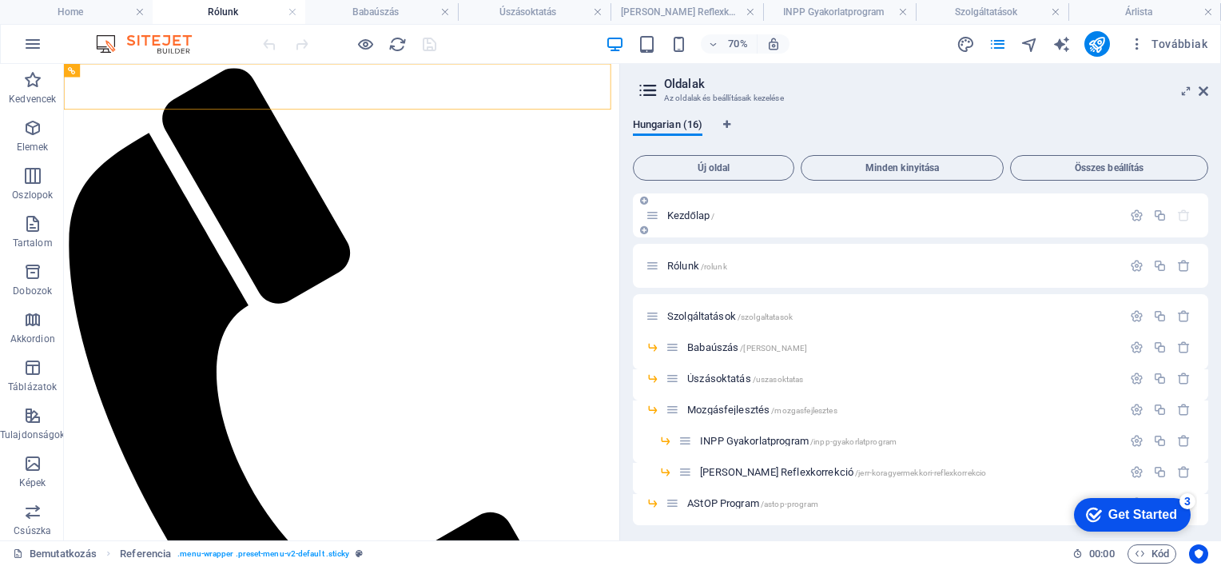
click at [700, 211] on span "Kezdőlap /" at bounding box center [690, 215] width 47 height 12
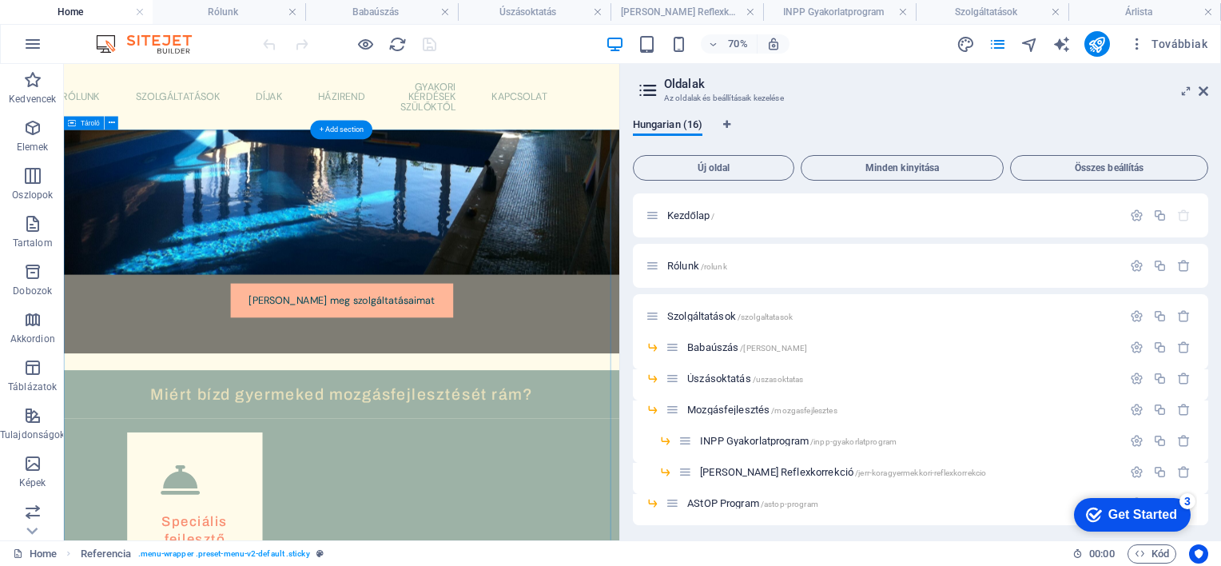
scroll to position [879, 0]
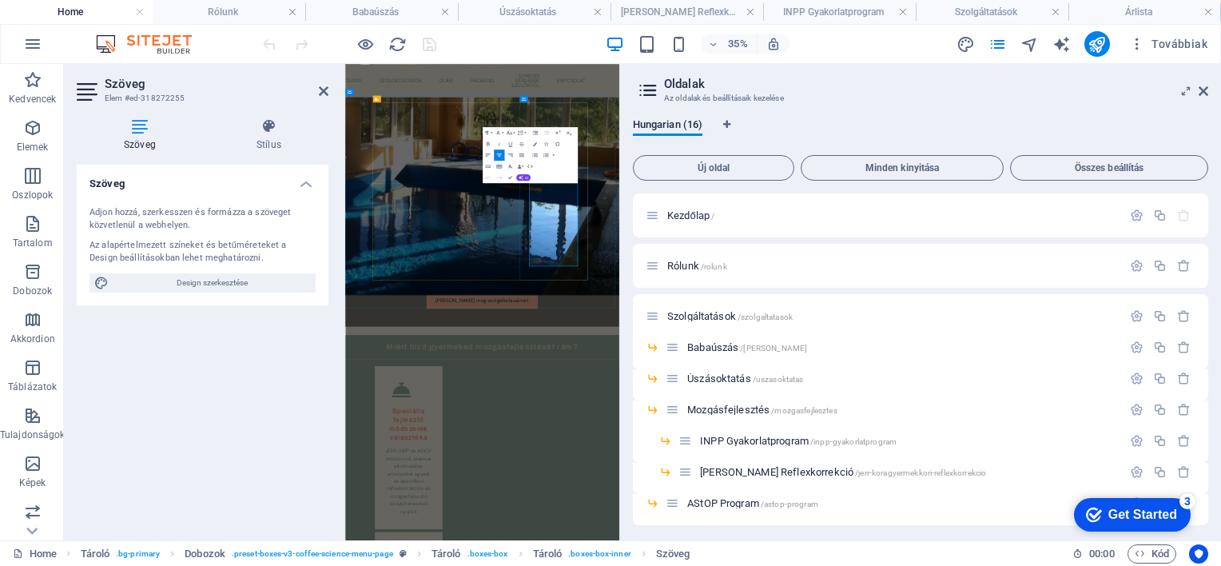
scroll to position [886, 0]
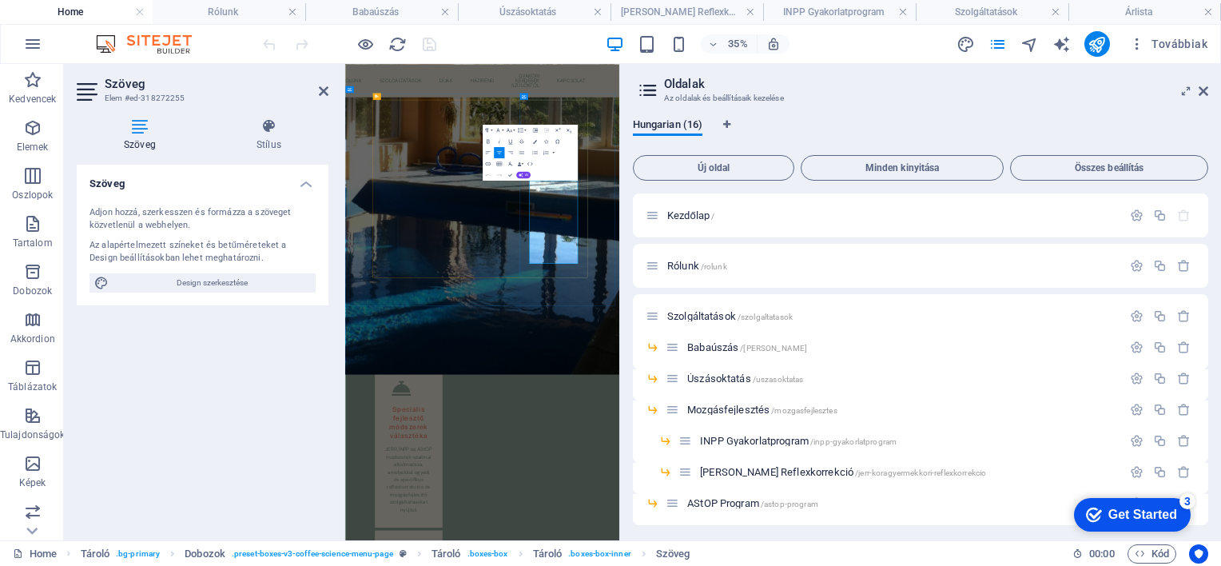
click at [1204, 86] on icon at bounding box center [1204, 91] width 10 height 13
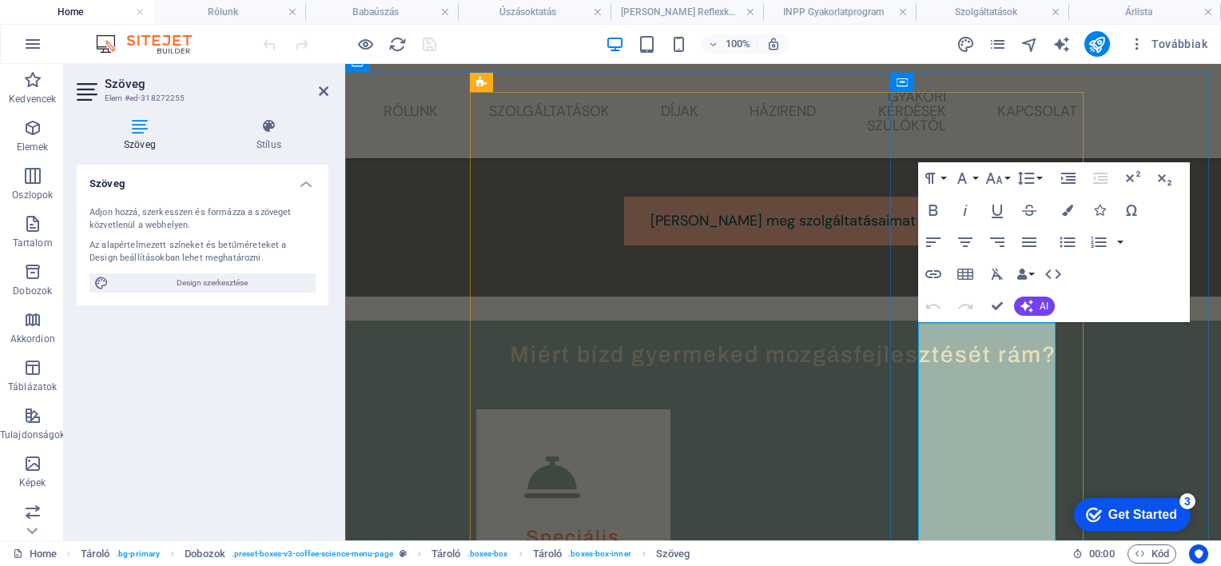
scroll to position [945, 0]
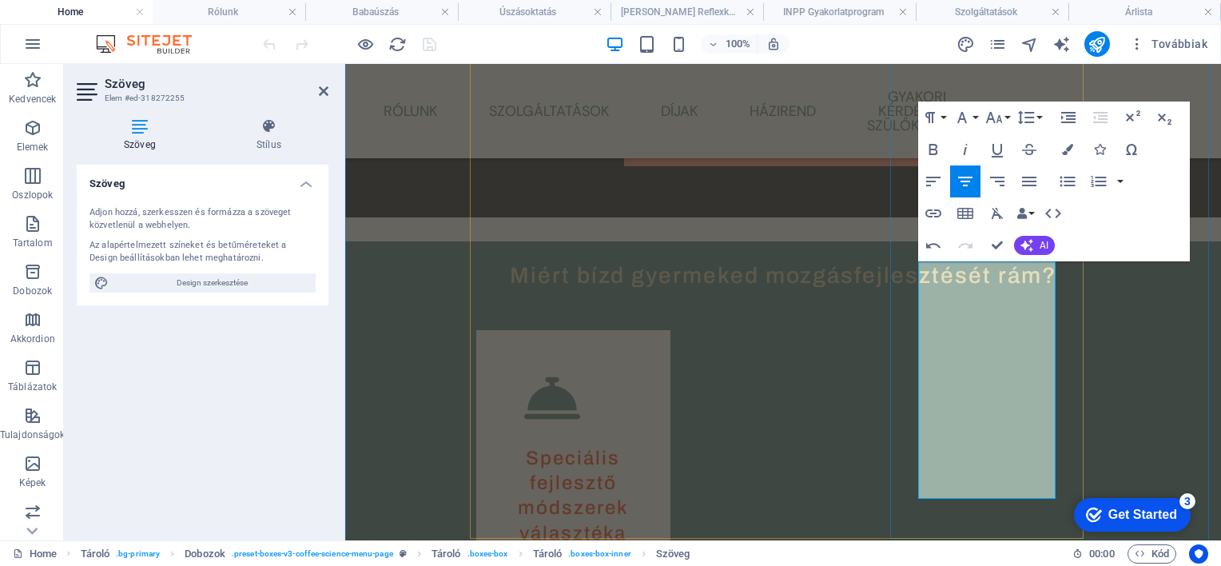
scroll to position [1025, 0]
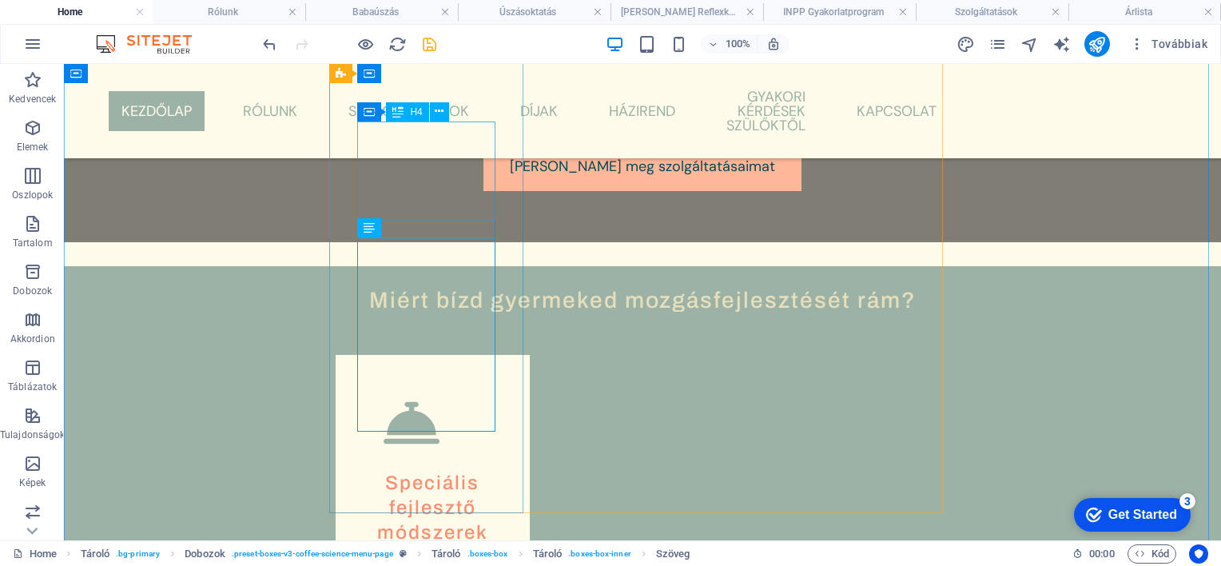
click at [455, 471] on div "Speciális fejlesztő módszerek választéka" at bounding box center [433, 521] width 138 height 100
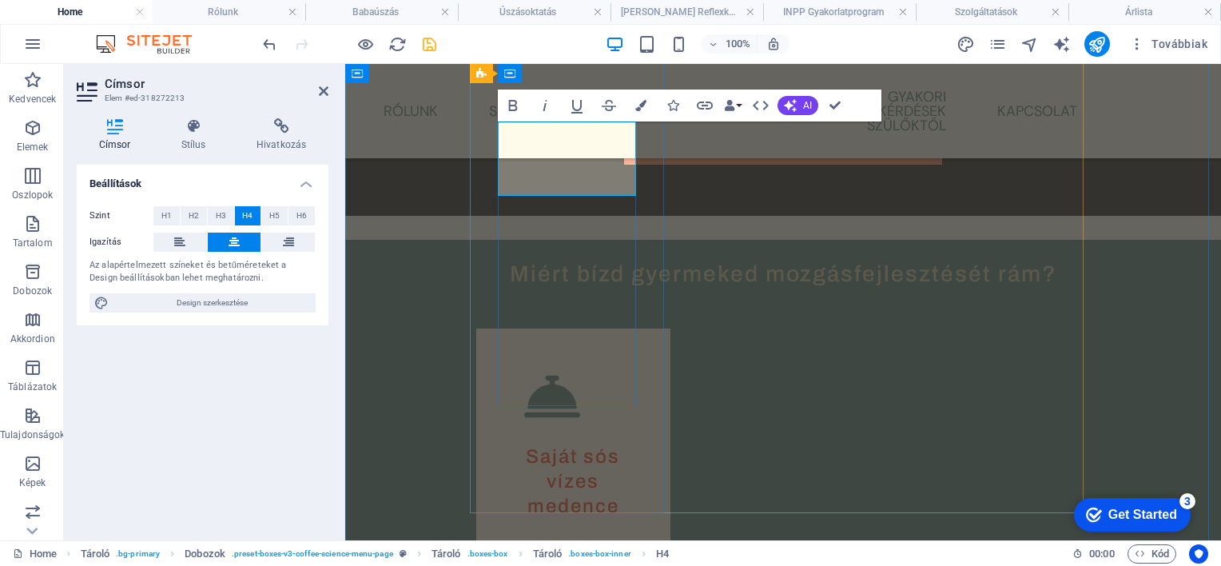
click at [578, 444] on h4 "Saját sós vízes medence" at bounding box center [573, 481] width 138 height 75
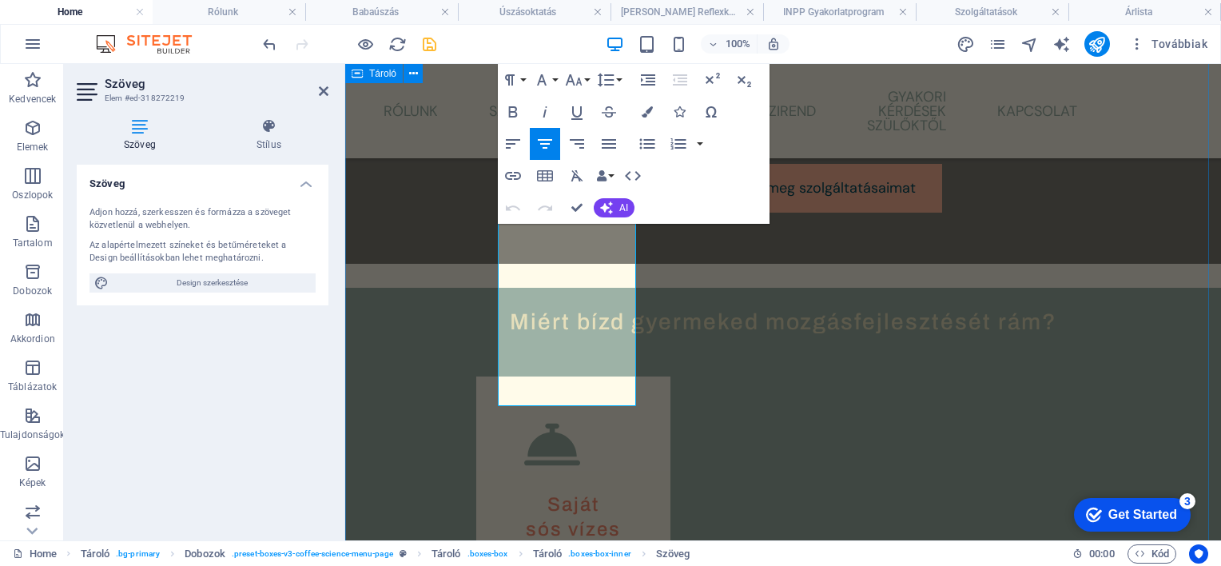
scroll to position [1025, 0]
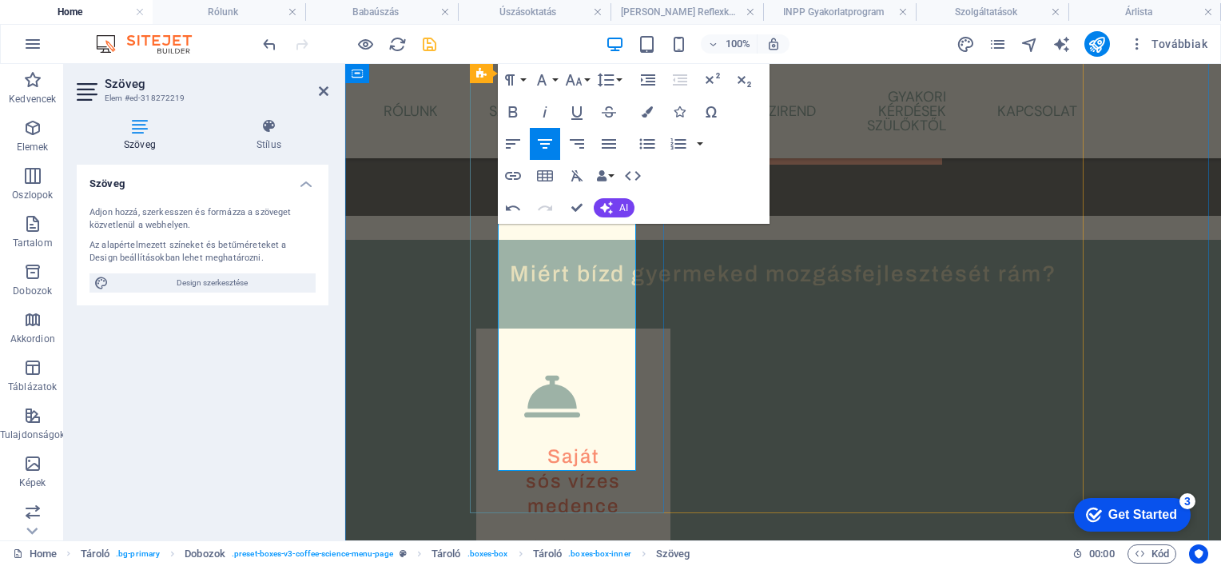
drag, startPoint x: 502, startPoint y: 284, endPoint x: 591, endPoint y: 456, distance: 194.5
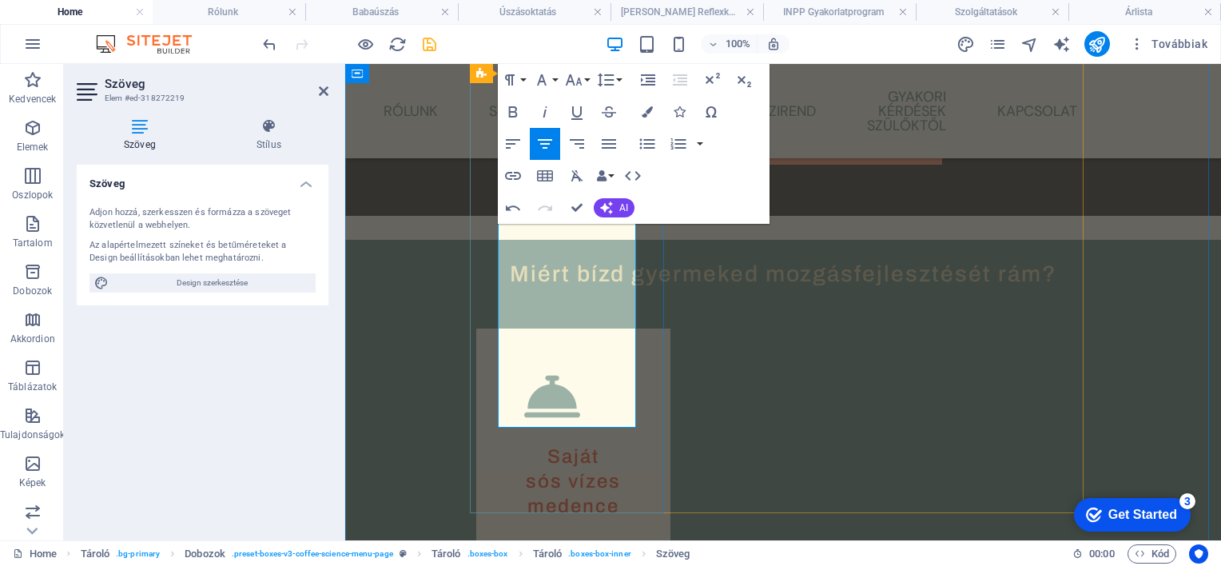
click at [476, 352] on div "Saját sós vízes medence Egészségesebb a babáknak és az anyukáknak, mint a hagyo…" at bounding box center [573, 571] width 194 height 484
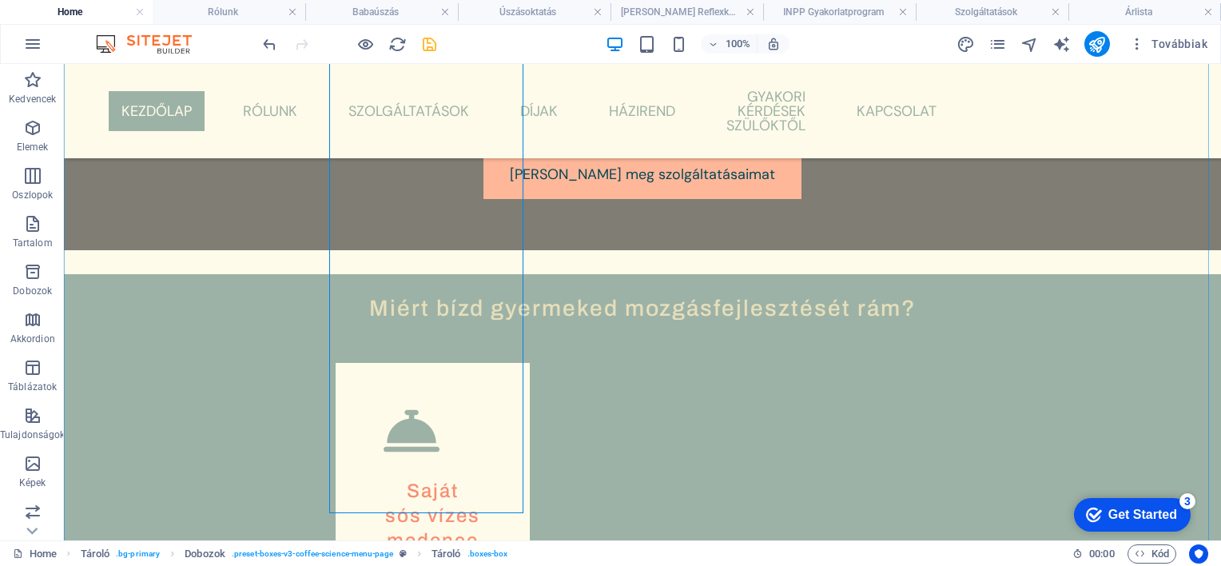
scroll to position [930, 0]
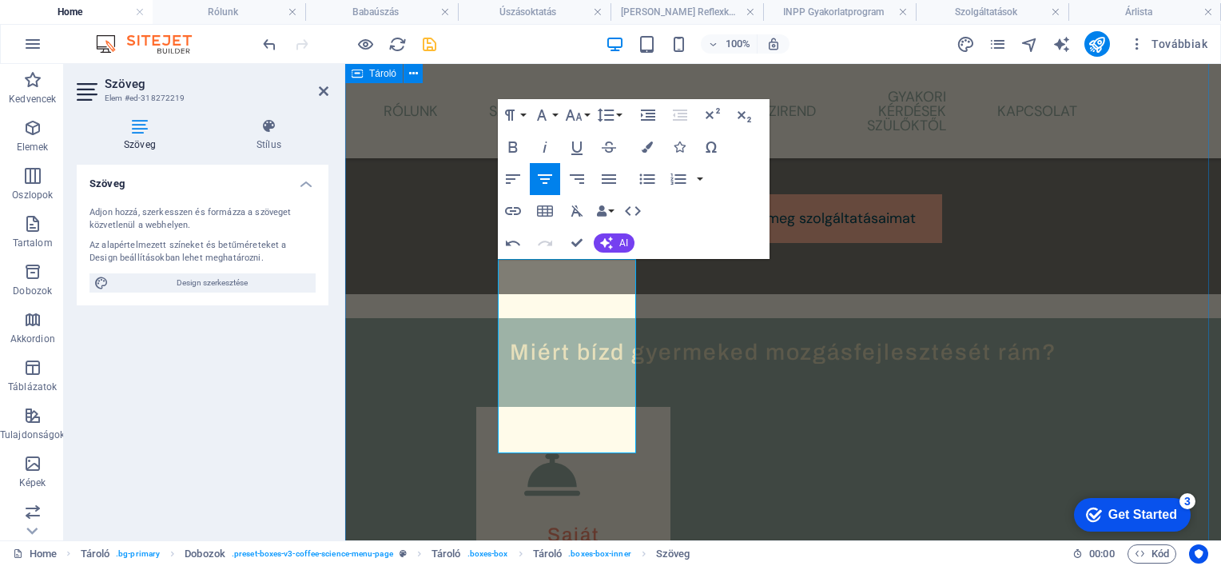
scroll to position [945, 0]
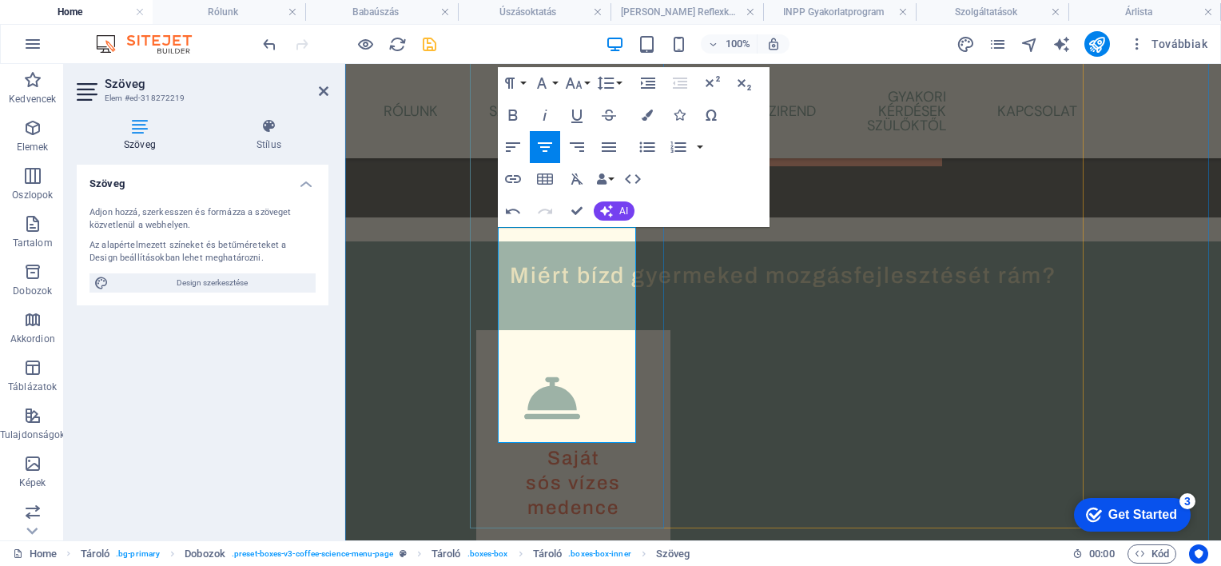
scroll to position [1025, 0]
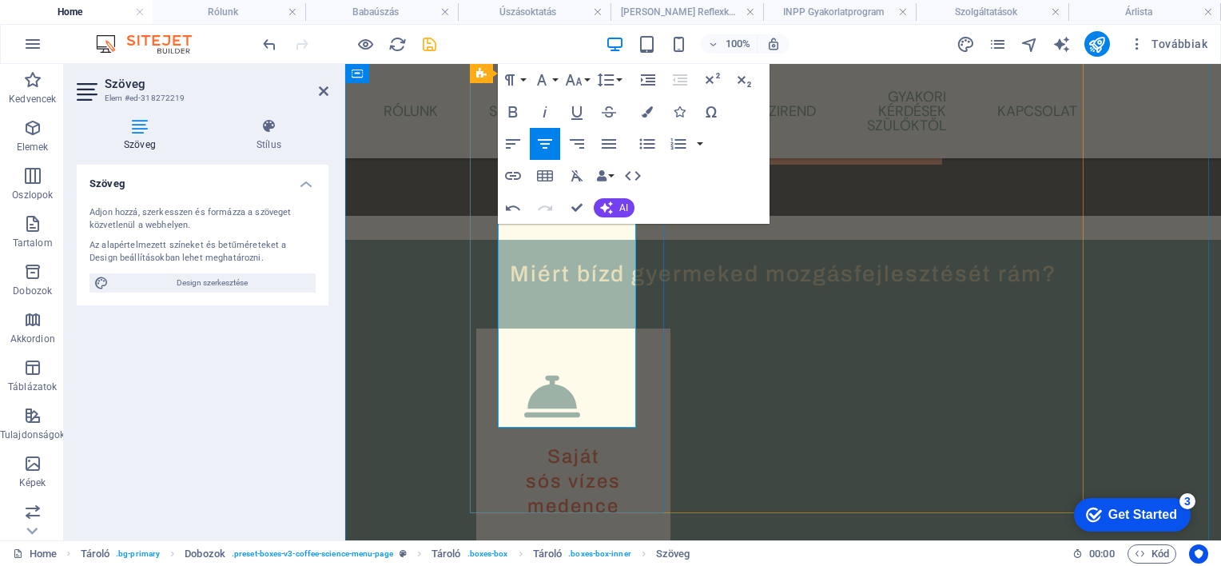
click at [480, 396] on div "Saját sós vízes medence Egészségesebb, komfortosabb a babáknak és az anyukáknak…" at bounding box center [573, 549] width 194 height 441
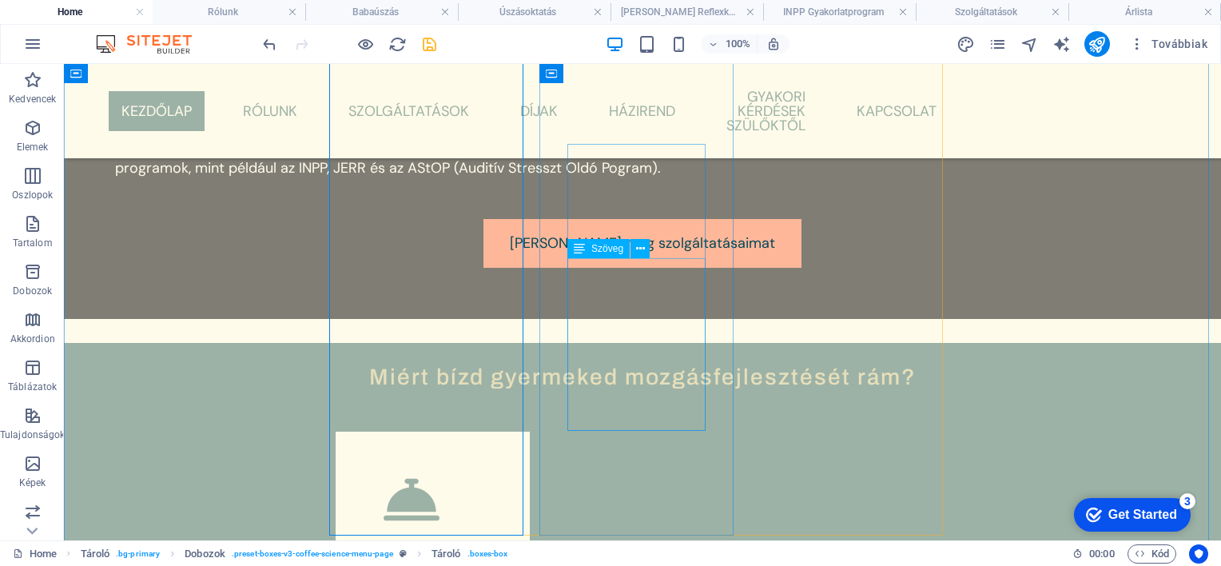
scroll to position [850, 0]
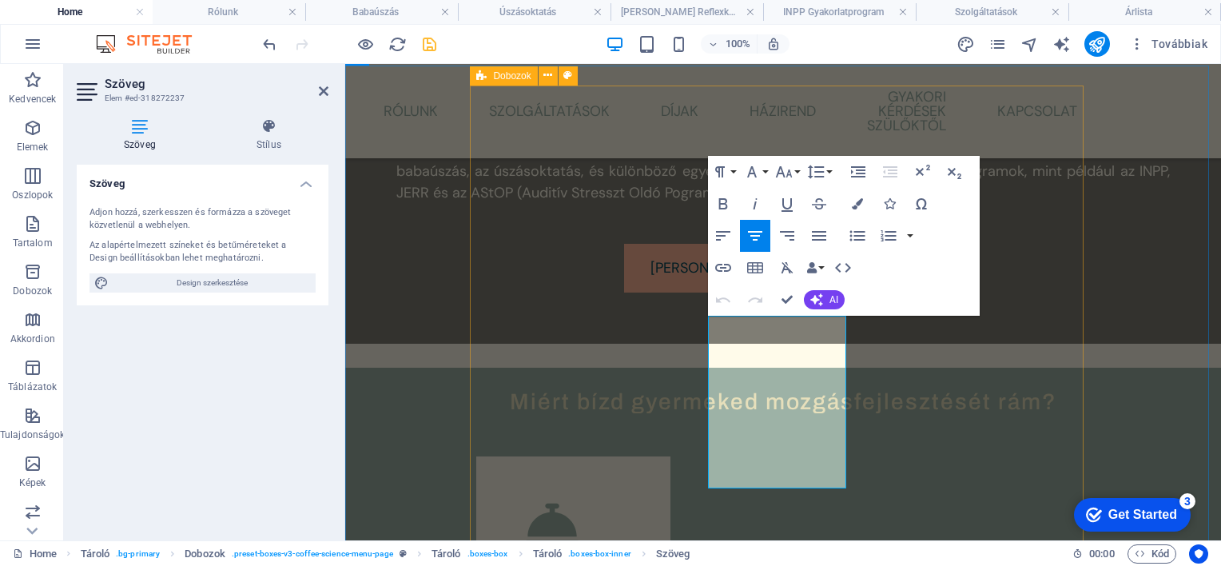
scroll to position [945, 0]
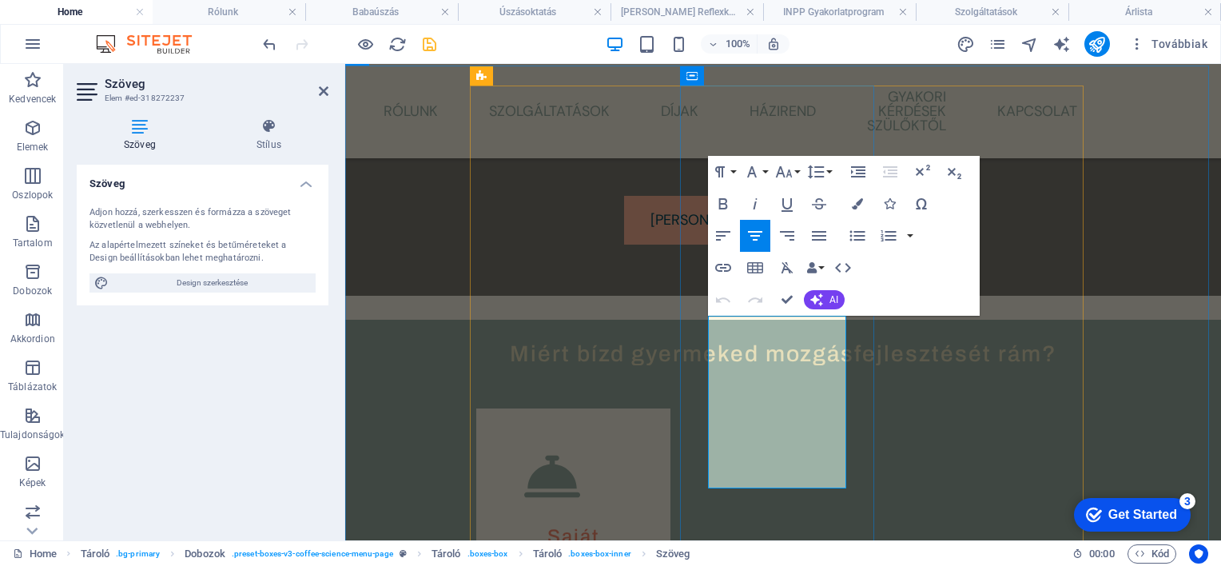
click at [861, 166] on icon "button" at bounding box center [858, 171] width 14 height 11
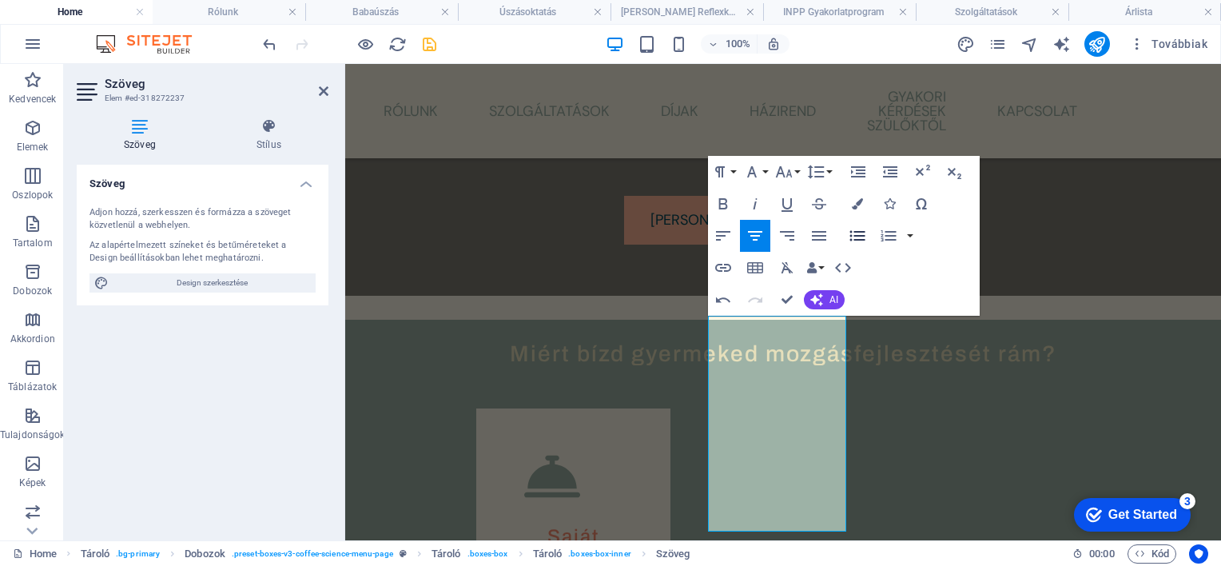
click at [852, 233] on icon "button" at bounding box center [857, 235] width 19 height 19
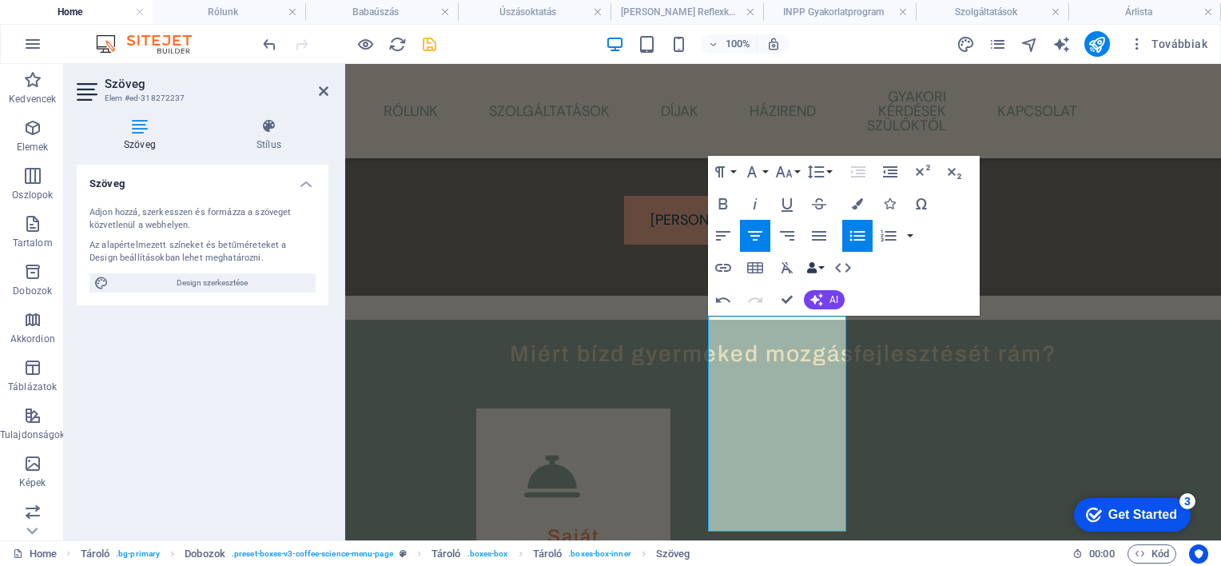
click at [820, 265] on button "Data Bindings" at bounding box center [815, 268] width 22 height 32
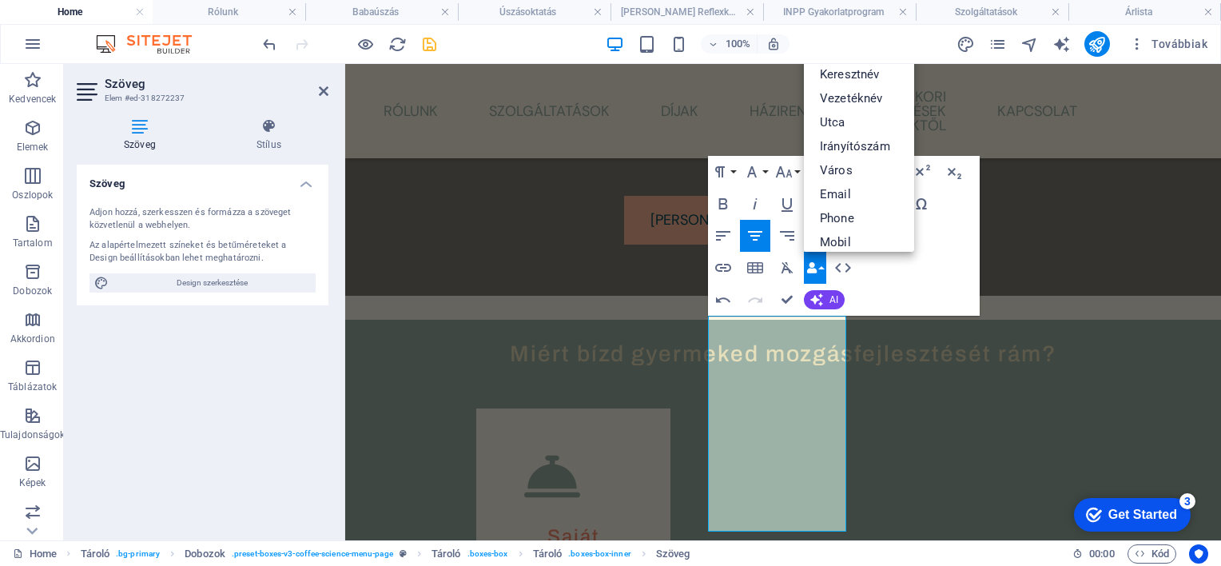
click at [820, 265] on button "Data Bindings" at bounding box center [815, 268] width 22 height 32
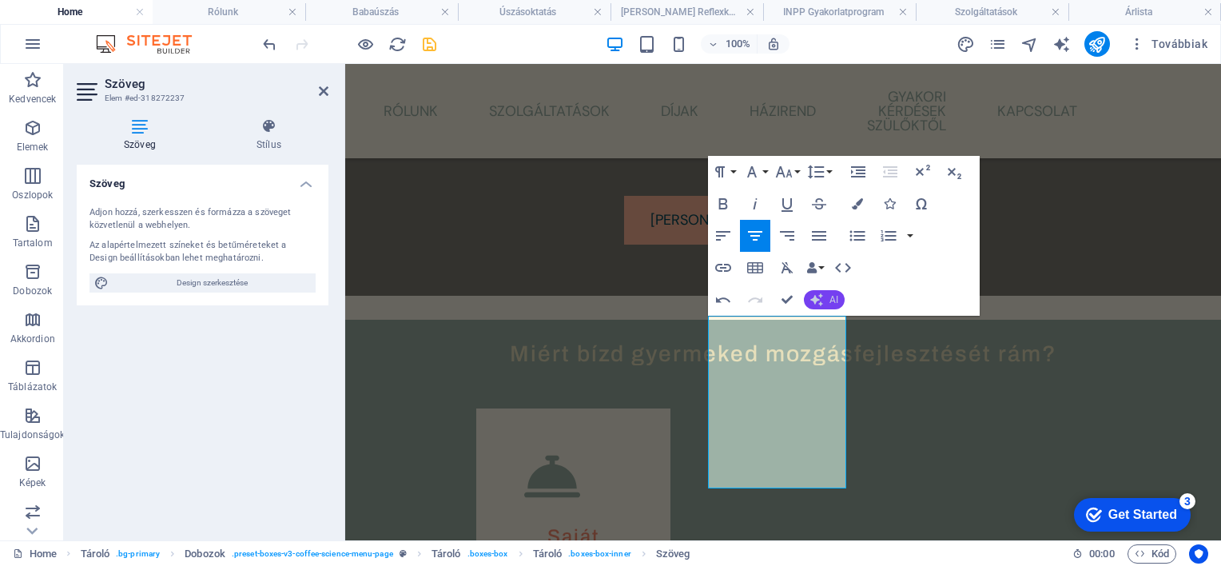
click at [825, 299] on button "AI" at bounding box center [824, 299] width 41 height 19
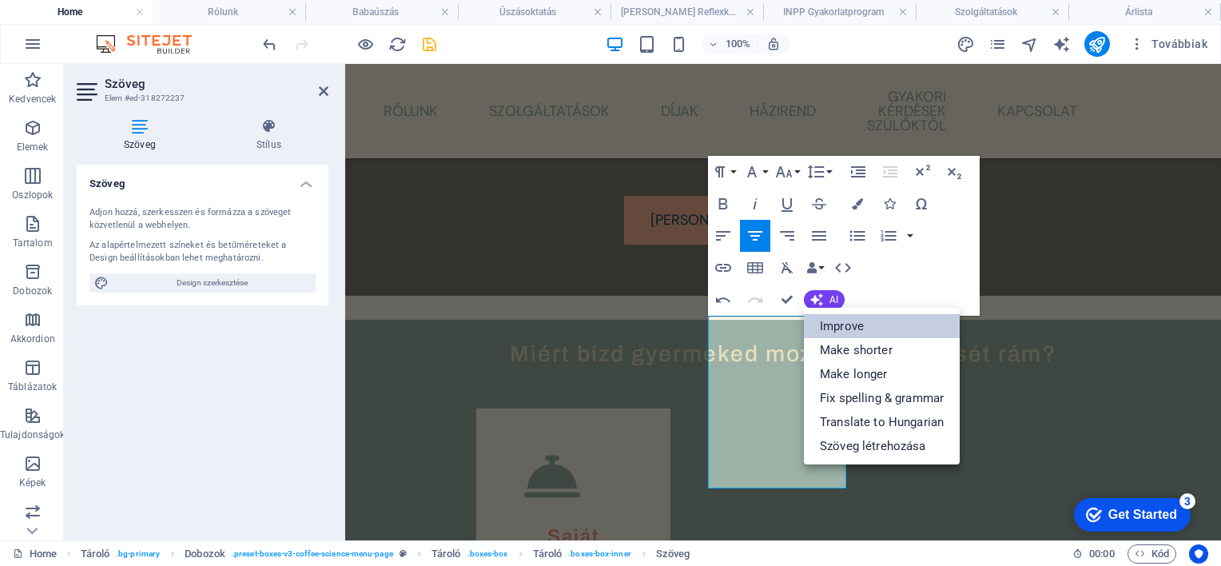
click at [827, 328] on link "Improve" at bounding box center [882, 326] width 156 height 24
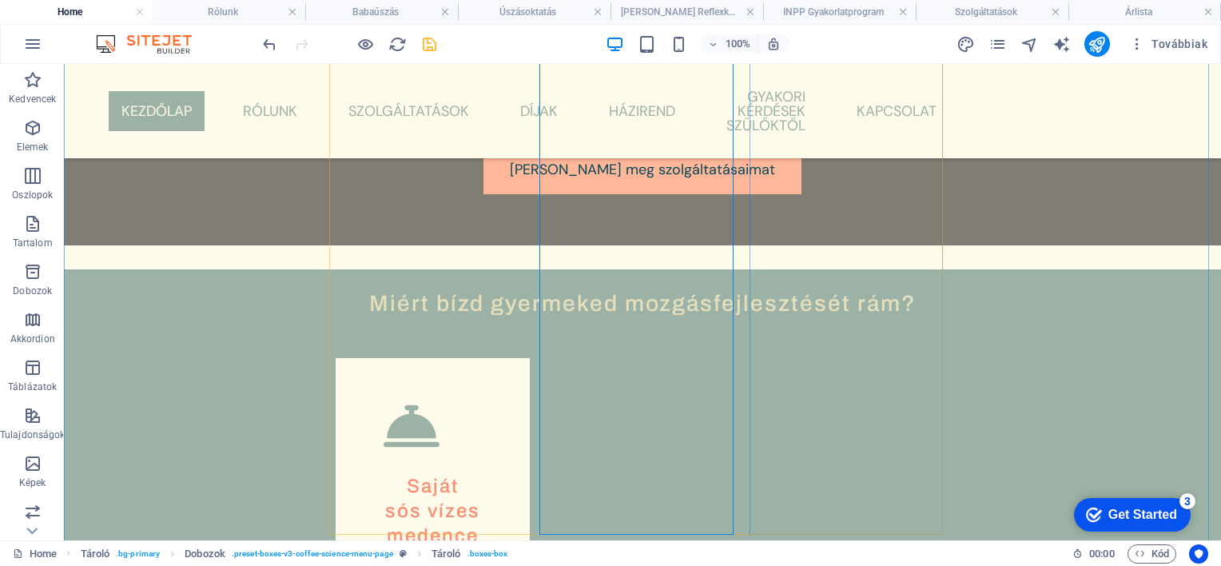
scroll to position [930, 0]
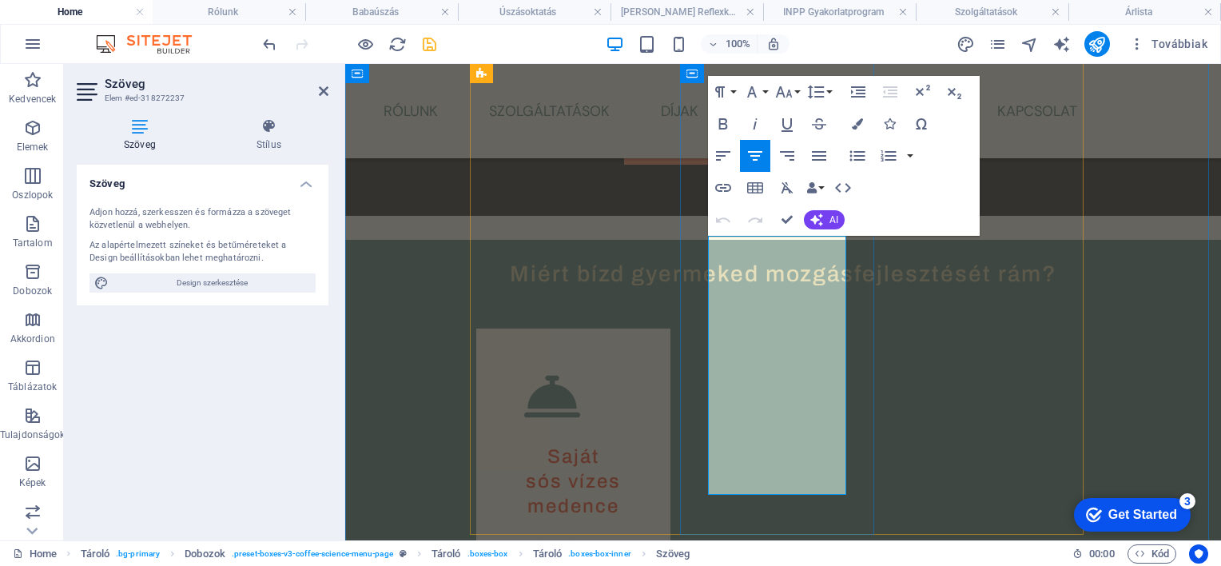
drag, startPoint x: 729, startPoint y: 309, endPoint x: 816, endPoint y: 329, distance: 89.4
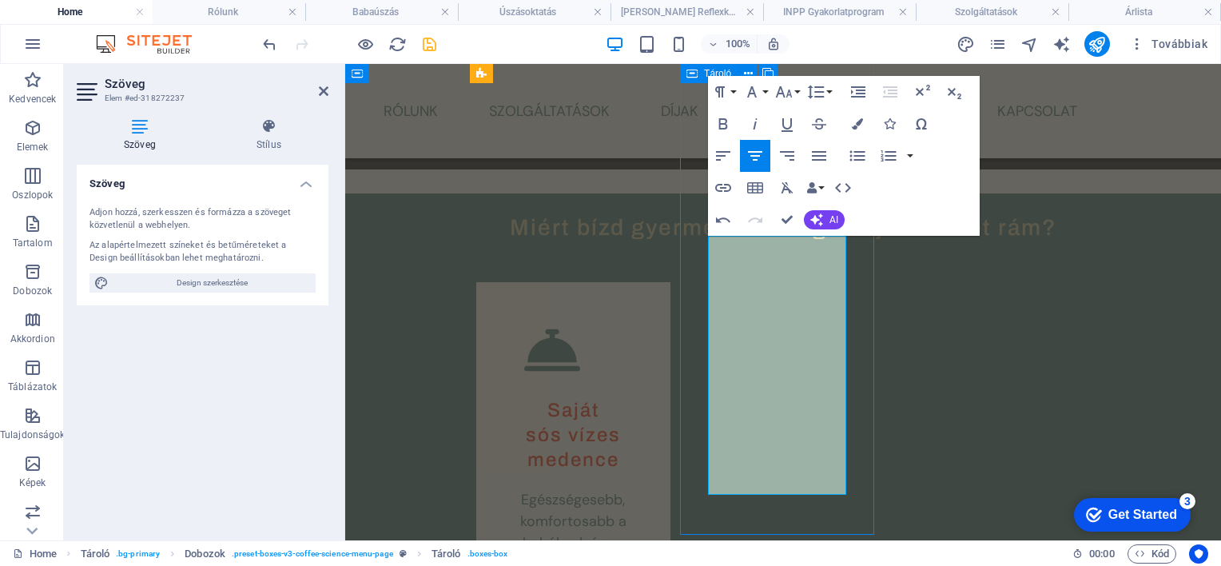
scroll to position [930, 0]
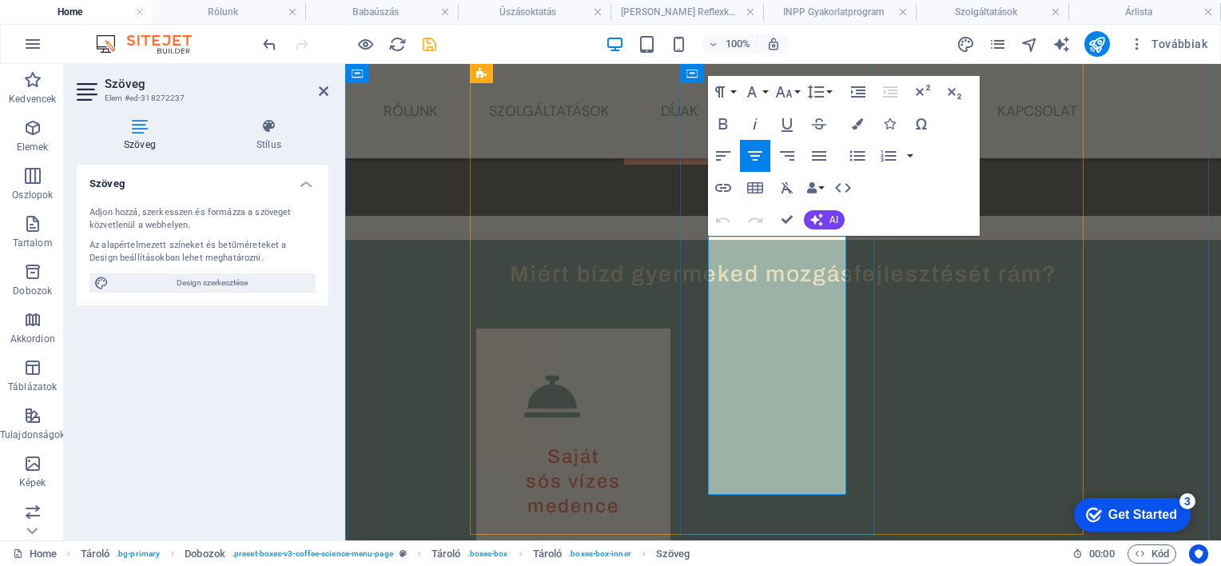
drag, startPoint x: 728, startPoint y: 376, endPoint x: 824, endPoint y: 390, distance: 96.9
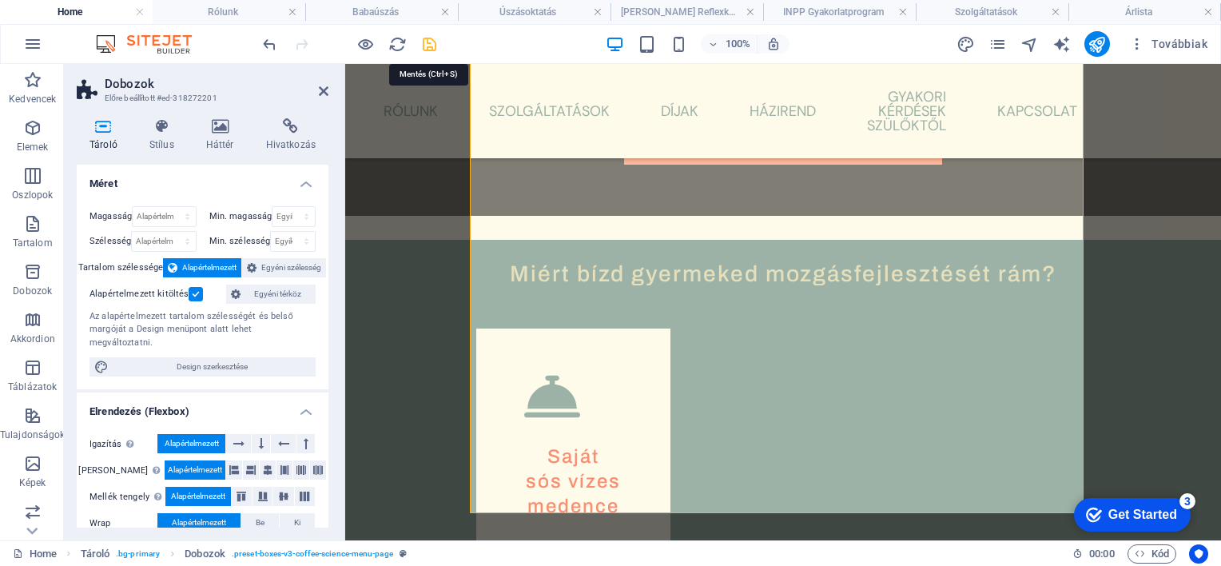
click at [428, 42] on icon "save" at bounding box center [429, 44] width 18 height 18
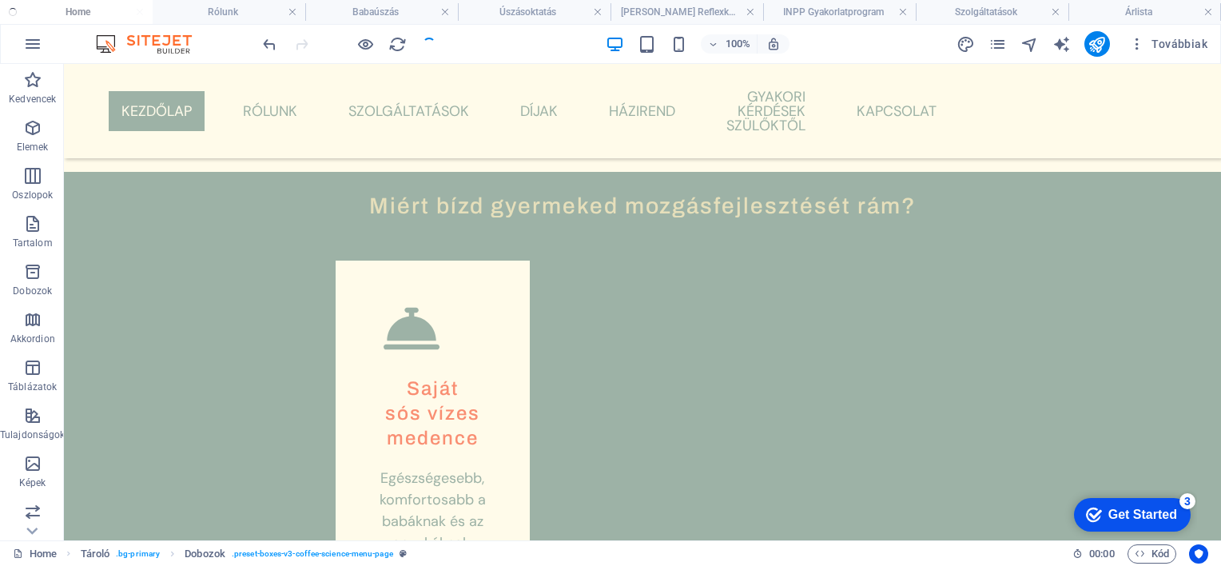
scroll to position [930, 0]
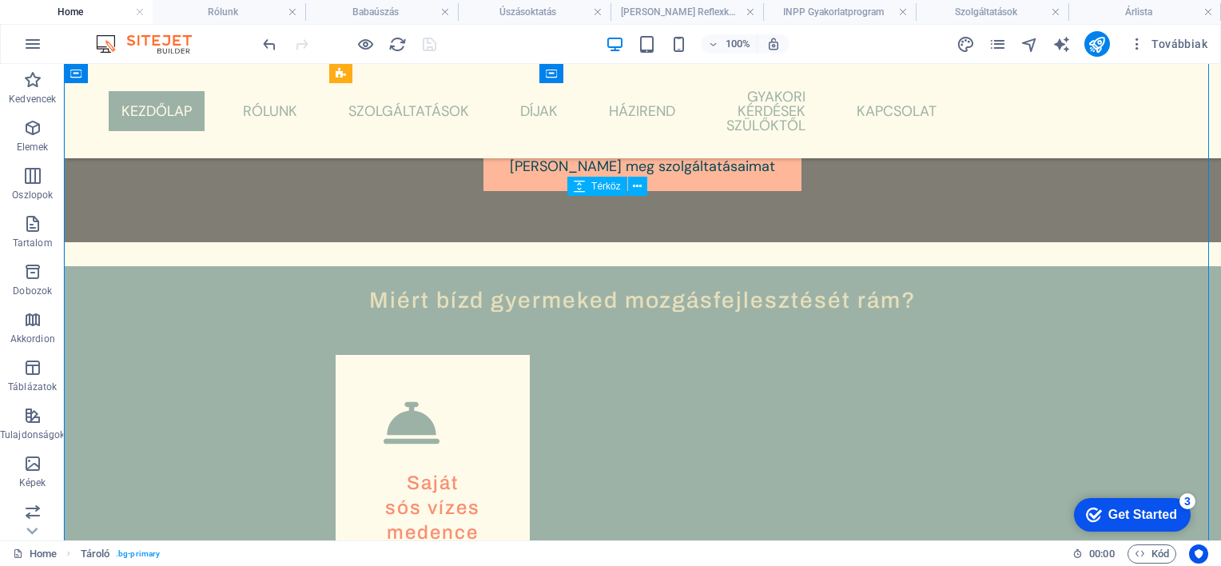
drag, startPoint x: 670, startPoint y: 234, endPoint x: 668, endPoint y: 210, distance: 24.0
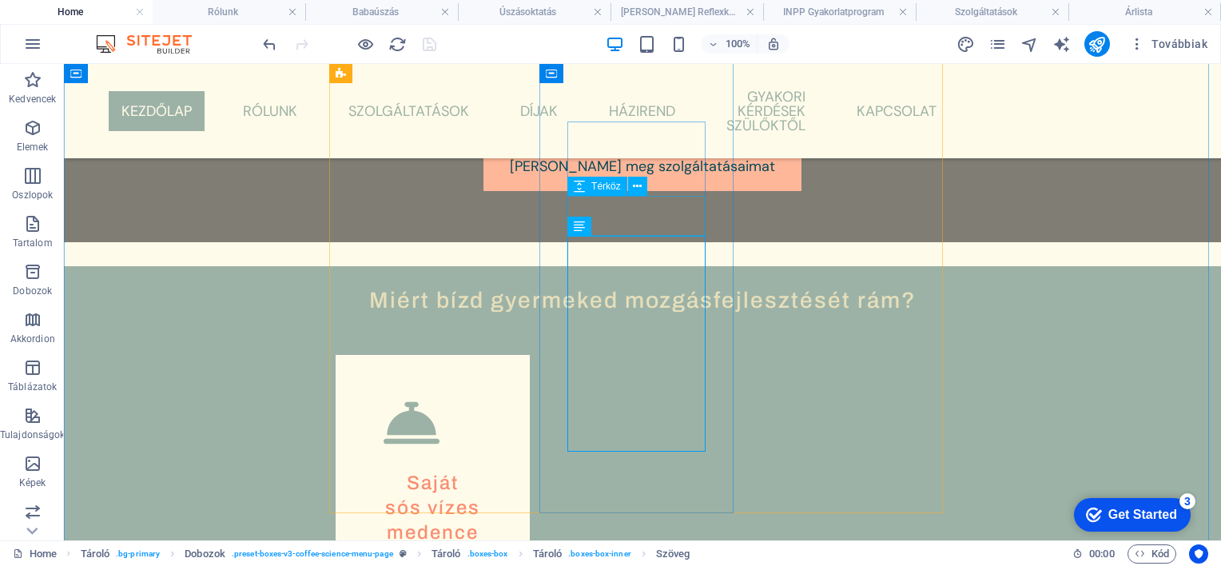
click at [580, 189] on icon at bounding box center [579, 186] width 11 height 19
drag, startPoint x: 641, startPoint y: 259, endPoint x: 578, endPoint y: 207, distance: 81.8
drag, startPoint x: 579, startPoint y: 235, endPoint x: 614, endPoint y: 199, distance: 50.3
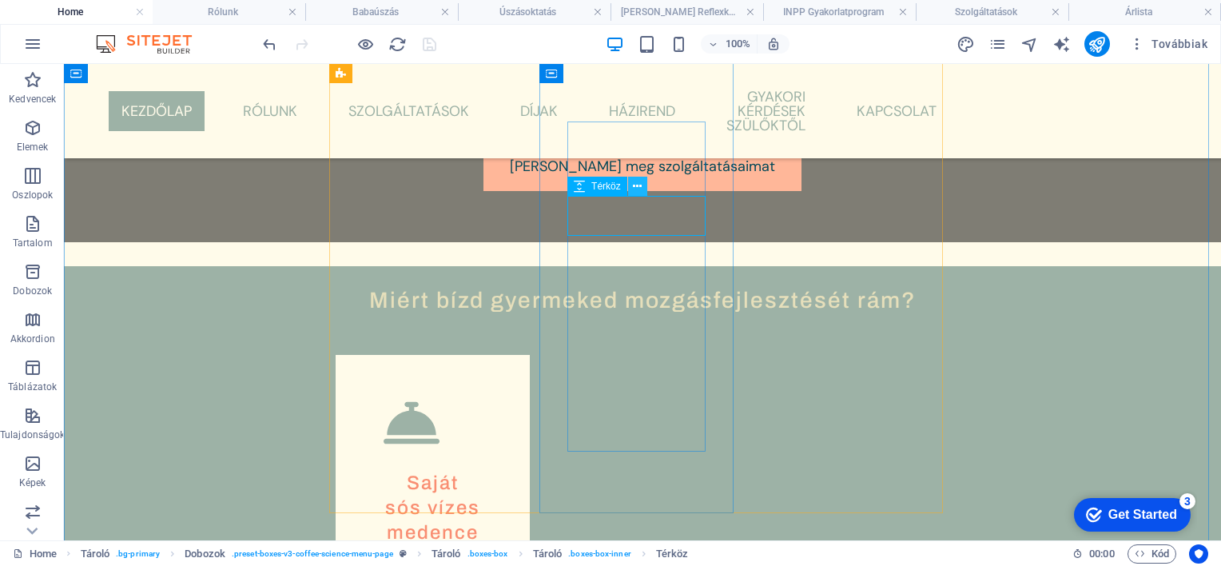
click at [638, 184] on icon at bounding box center [637, 186] width 9 height 17
drag, startPoint x: 660, startPoint y: 235, endPoint x: 657, endPoint y: 213, distance: 21.8
click at [599, 189] on span "Térköz" at bounding box center [606, 186] width 30 height 10
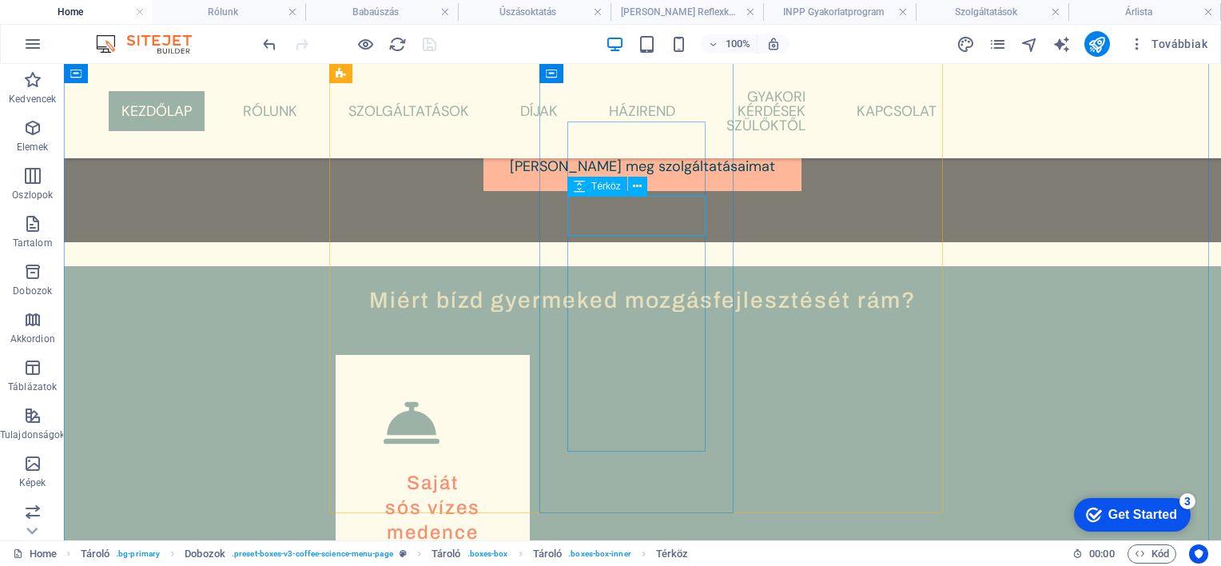
click at [599, 189] on span "Térköz" at bounding box center [606, 186] width 30 height 10
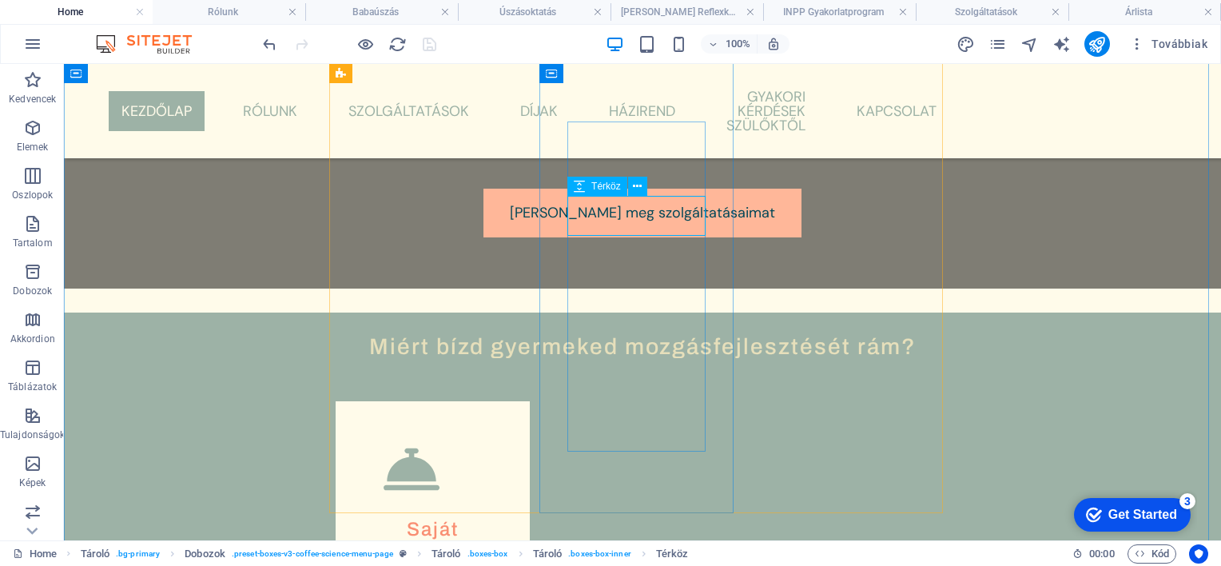
scroll to position [1025, 0]
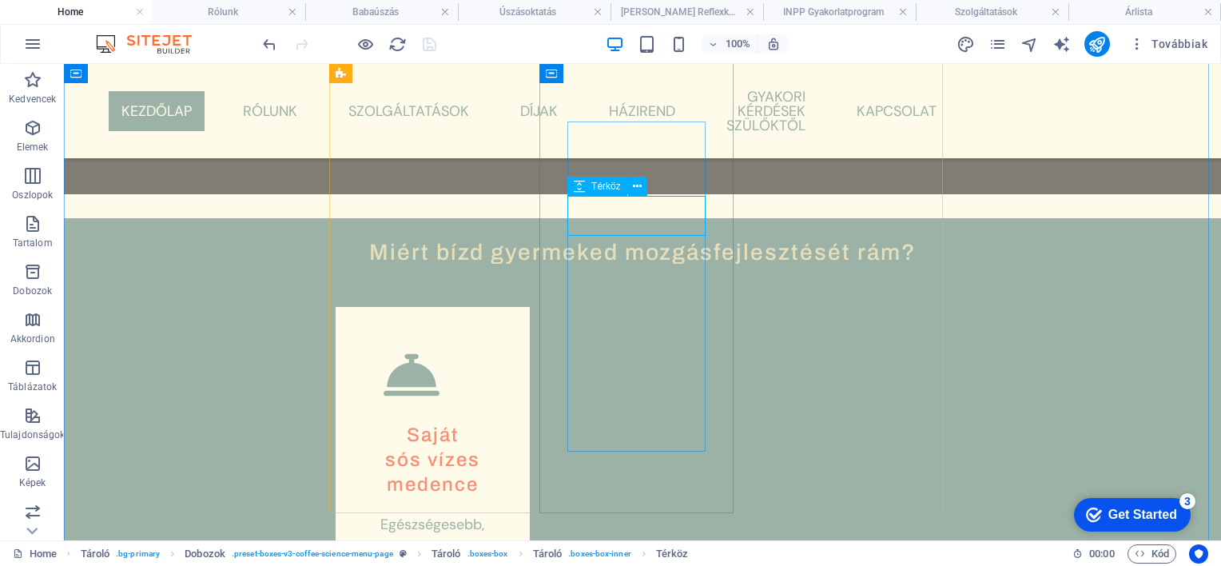
select select "px"
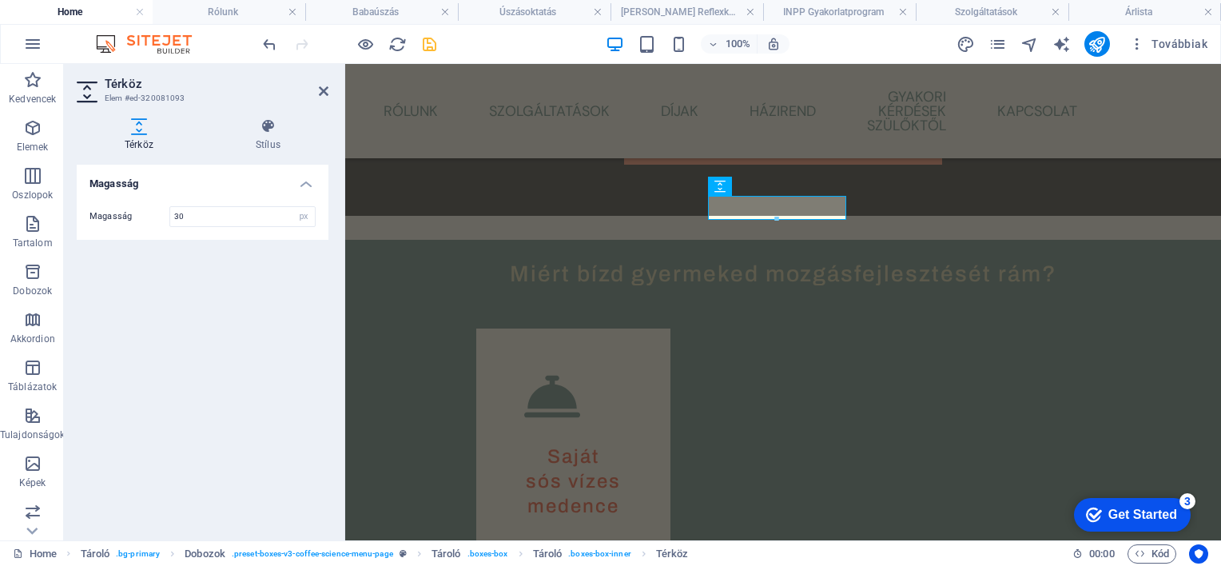
type input "30"
drag, startPoint x: 689, startPoint y: 256, endPoint x: 717, endPoint y: 259, distance: 28.2
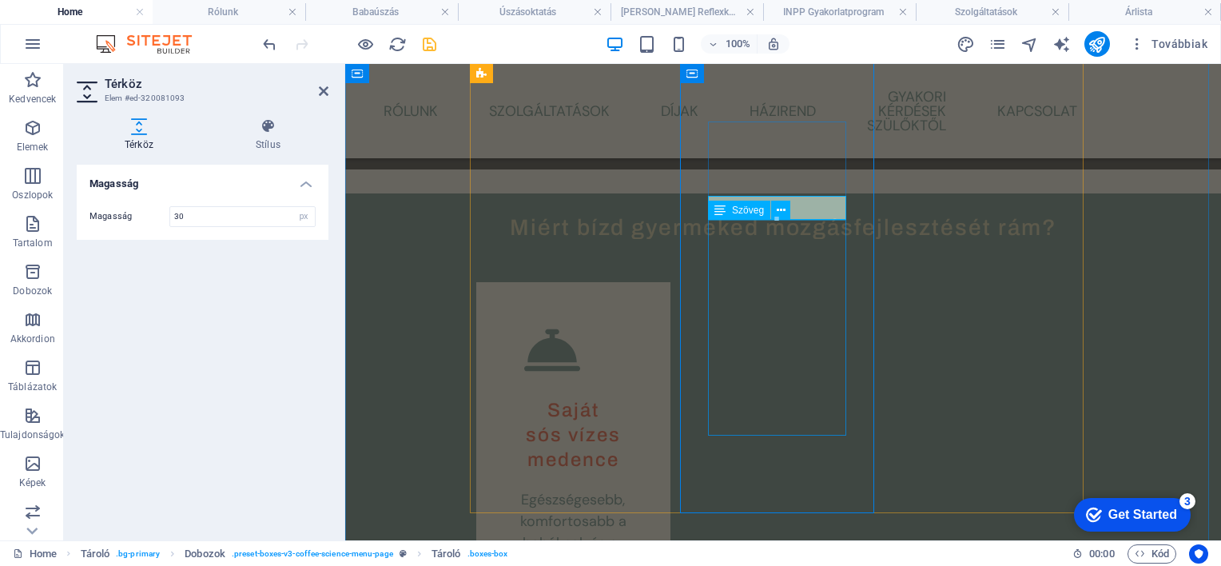
scroll to position [930, 0]
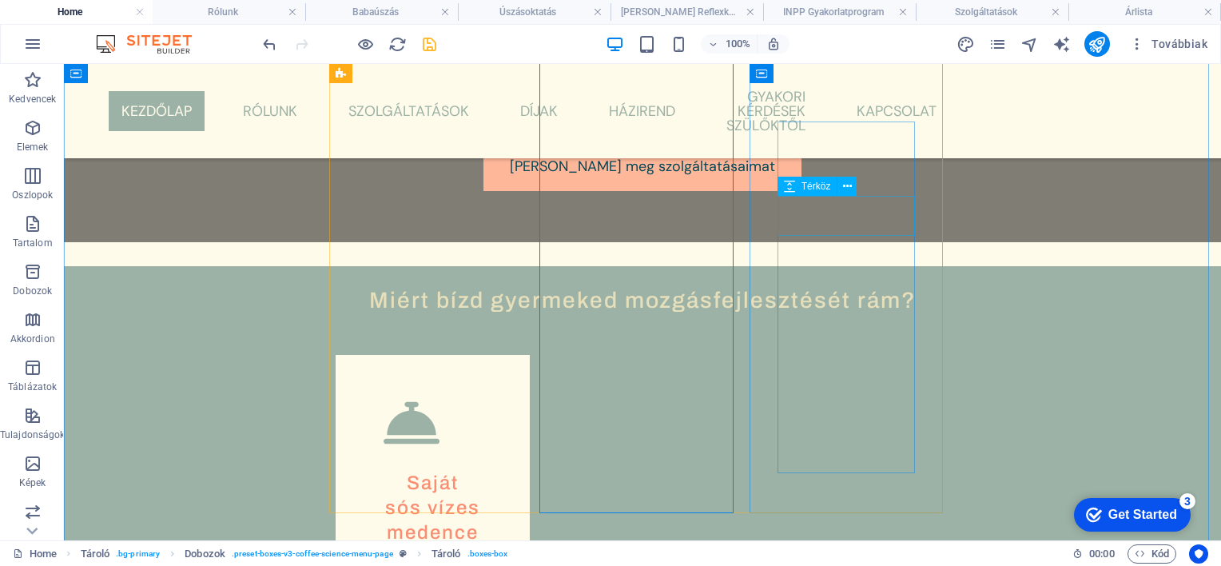
select select "px"
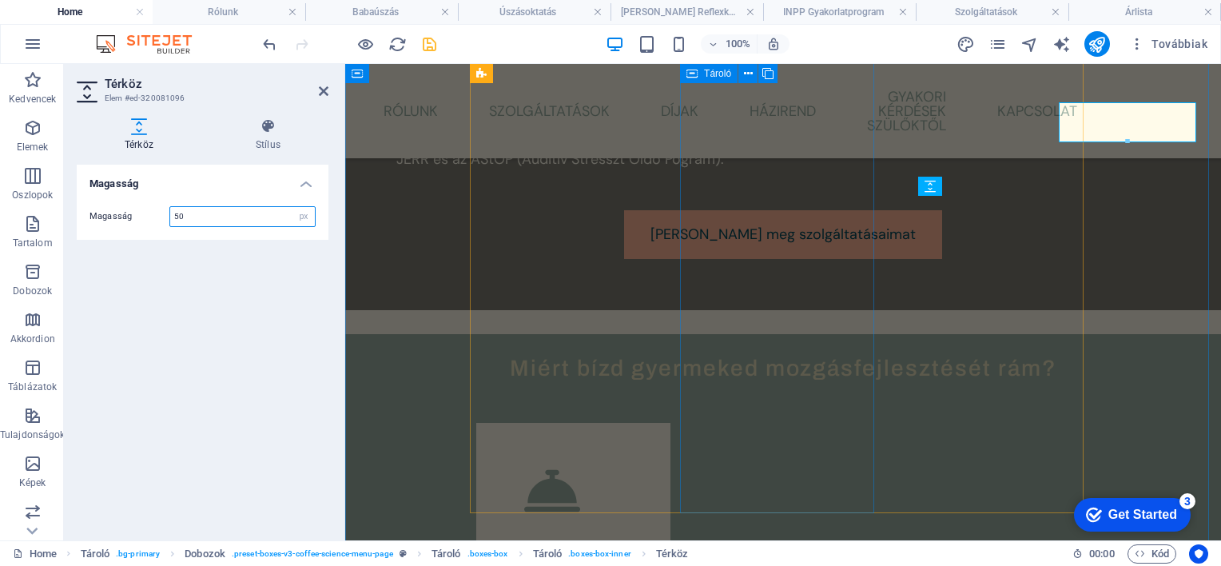
scroll to position [1025, 0]
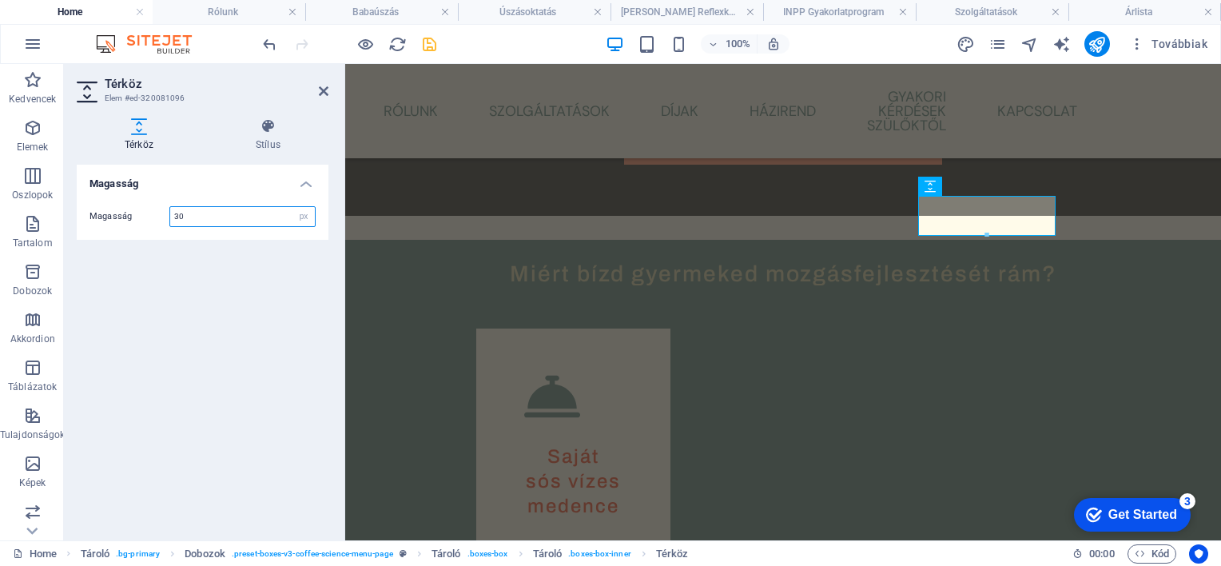
type input "30"
click at [212, 291] on div "Magasság Magasság 30 px rem vh vw" at bounding box center [203, 346] width 252 height 363
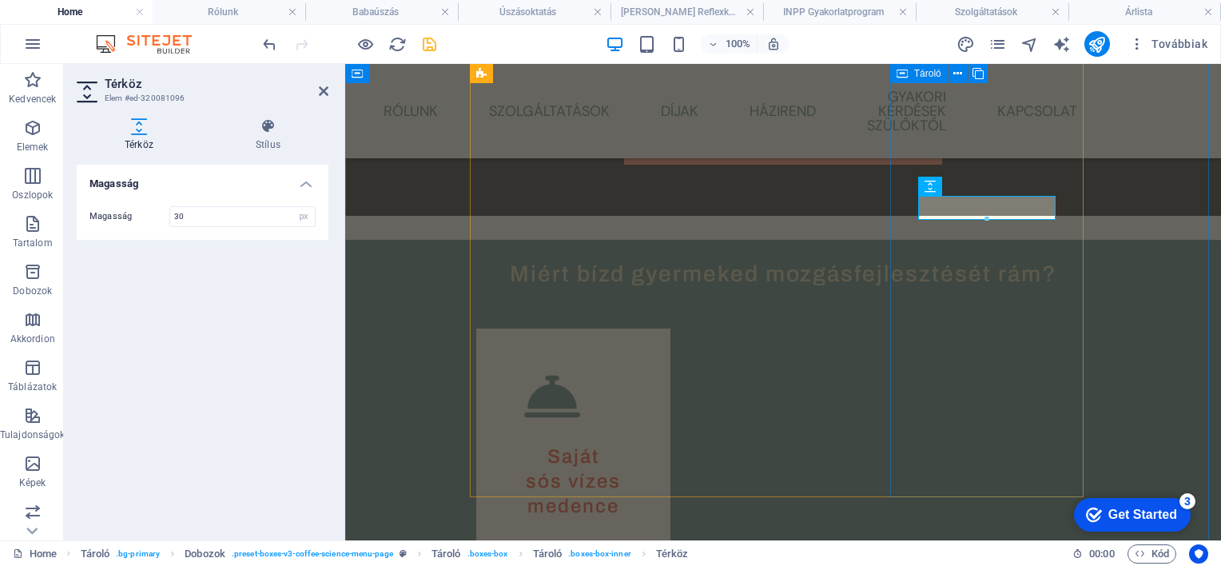
drag, startPoint x: 1081, startPoint y: 205, endPoint x: 1102, endPoint y: 205, distance: 21.6
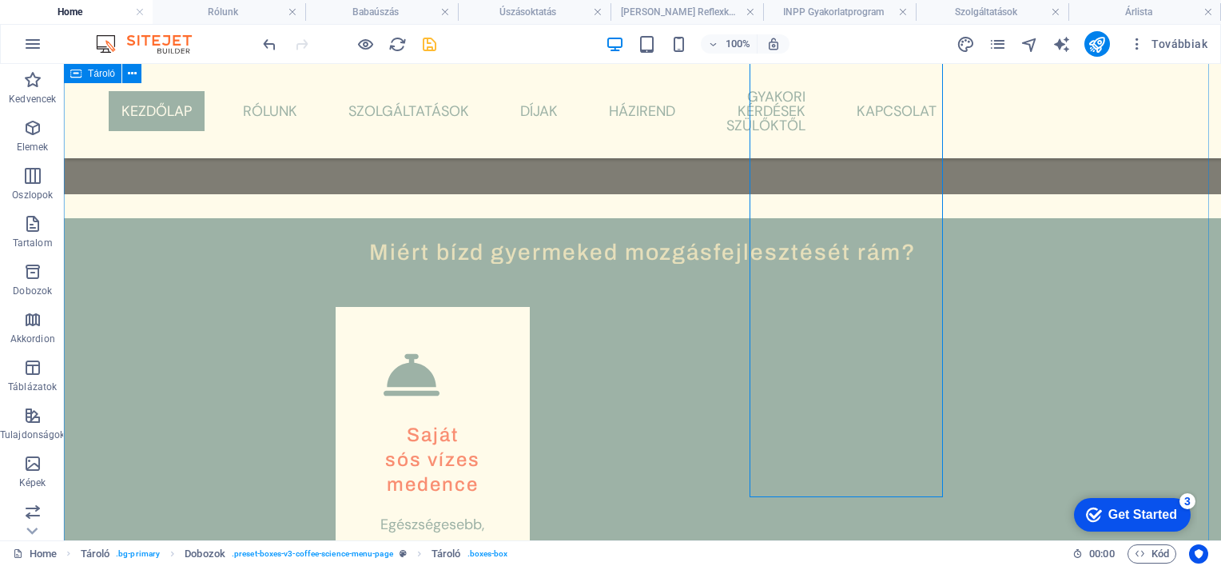
scroll to position [930, 0]
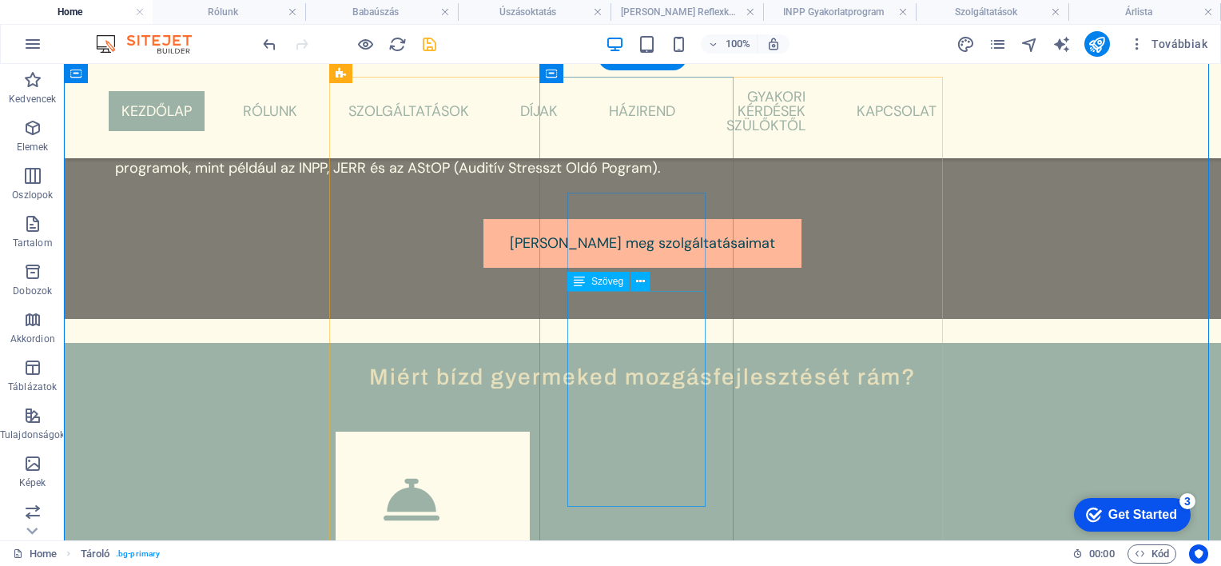
scroll to position [850, 0]
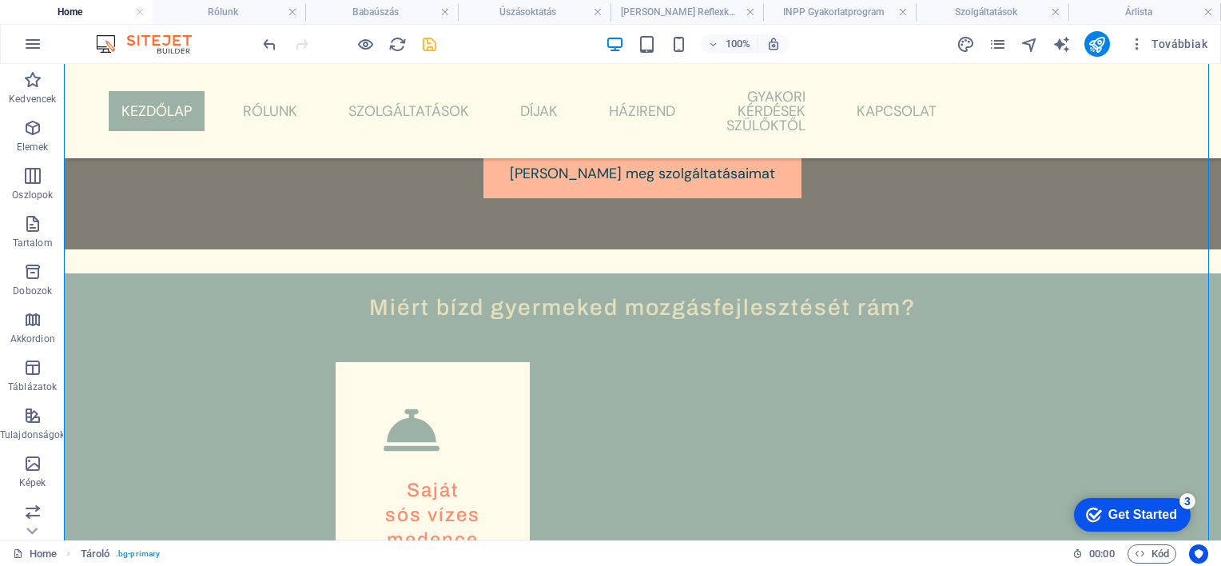
scroll to position [930, 0]
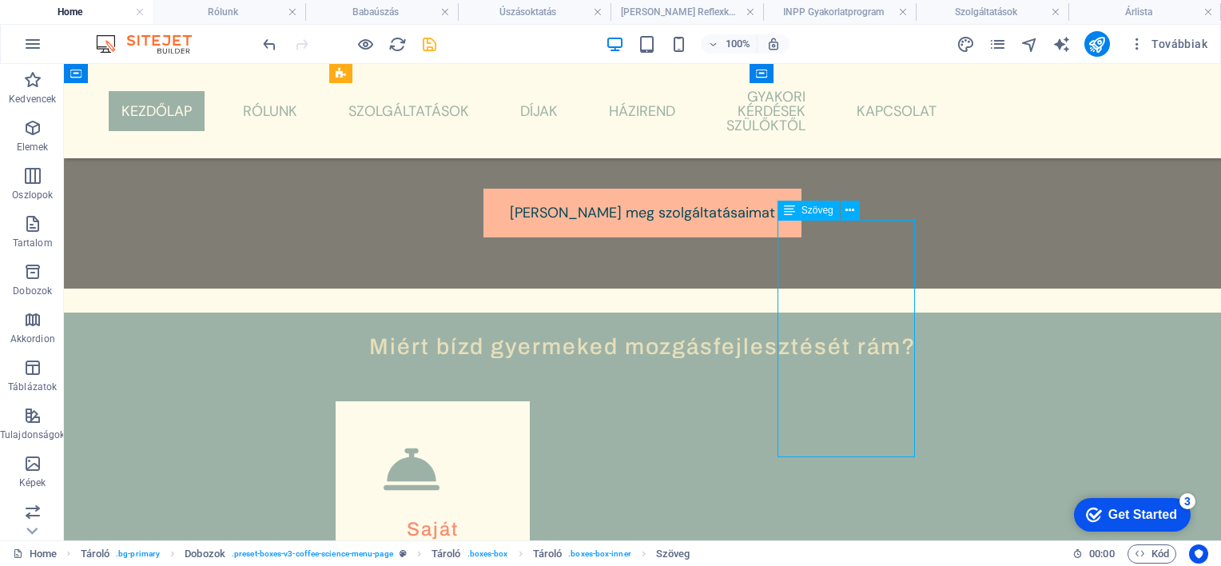
scroll to position [1025, 0]
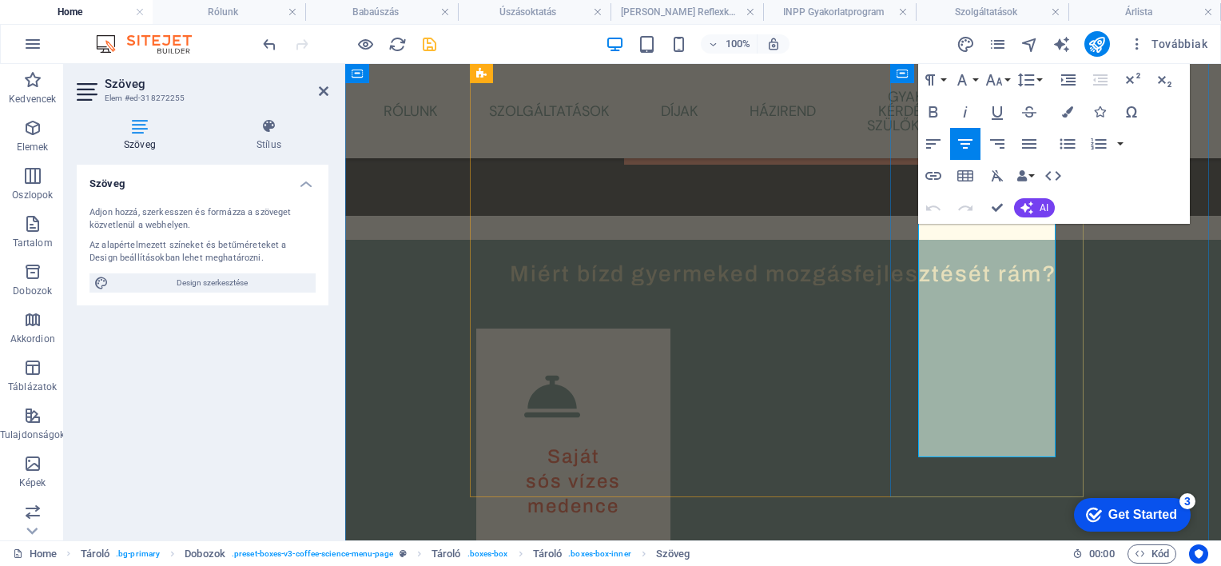
drag, startPoint x: 1080, startPoint y: 390, endPoint x: 1151, endPoint y: 391, distance: 71.1
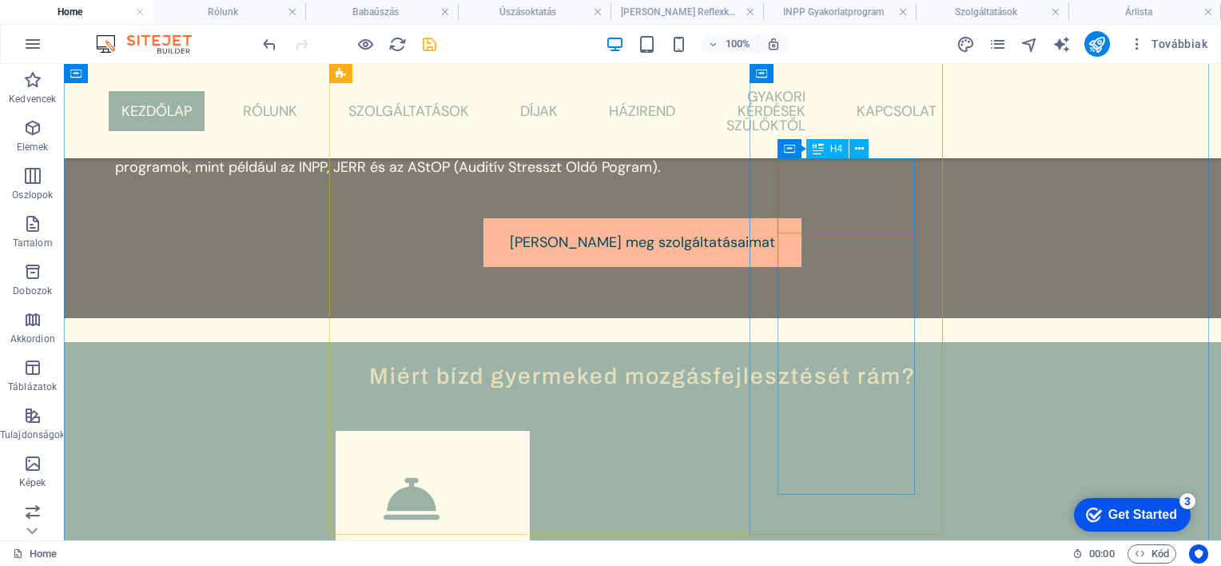
scroll to position [850, 0]
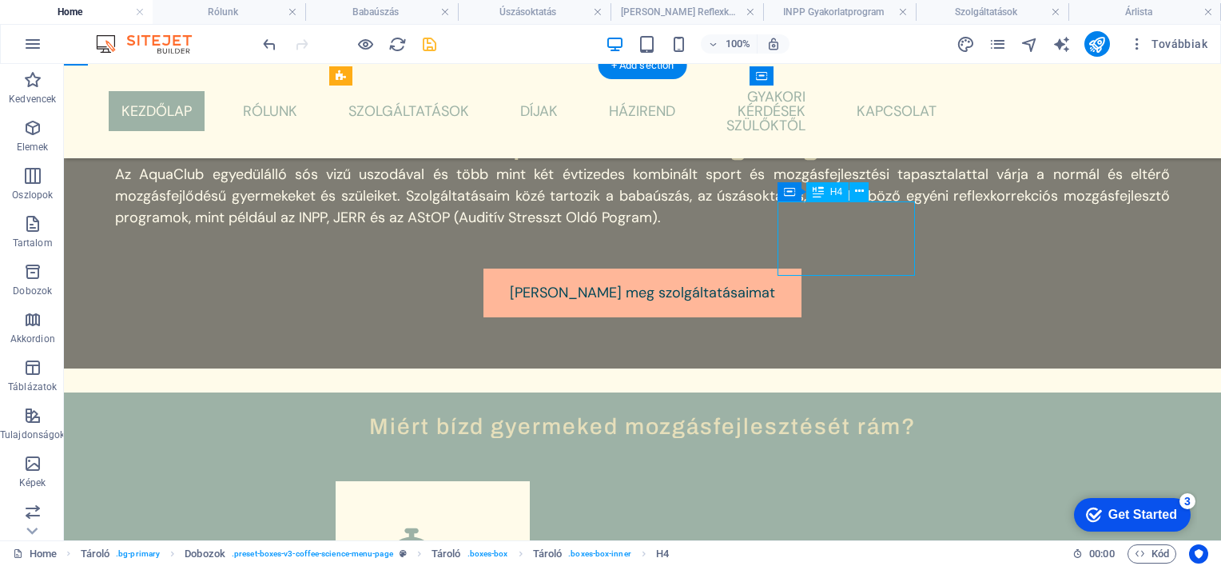
scroll to position [945, 0]
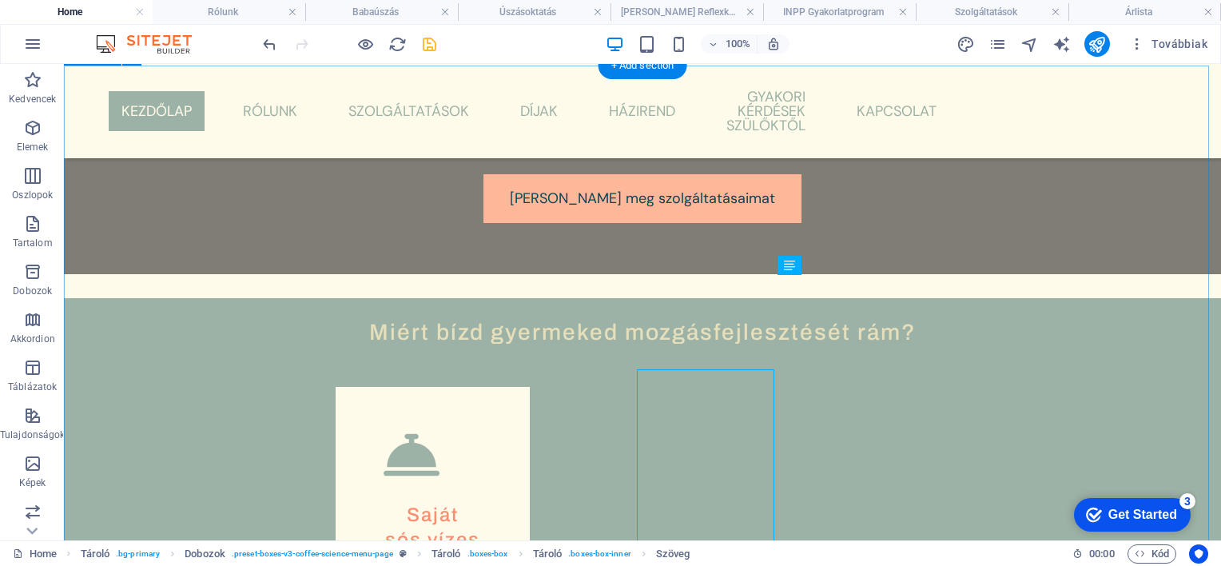
scroll to position [850, 0]
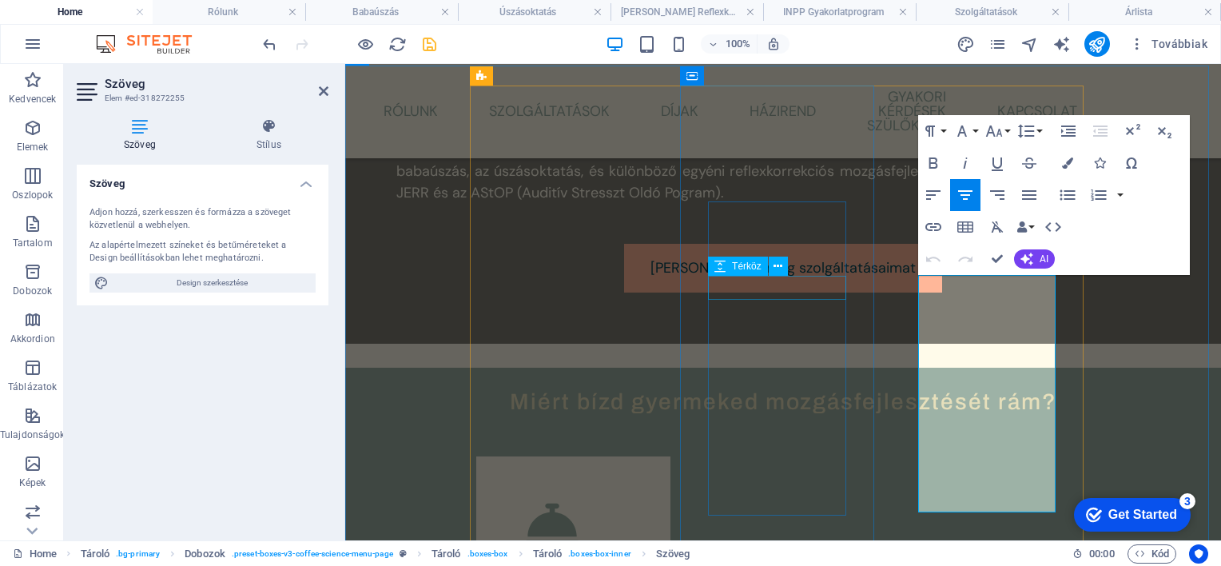
scroll to position [945, 0]
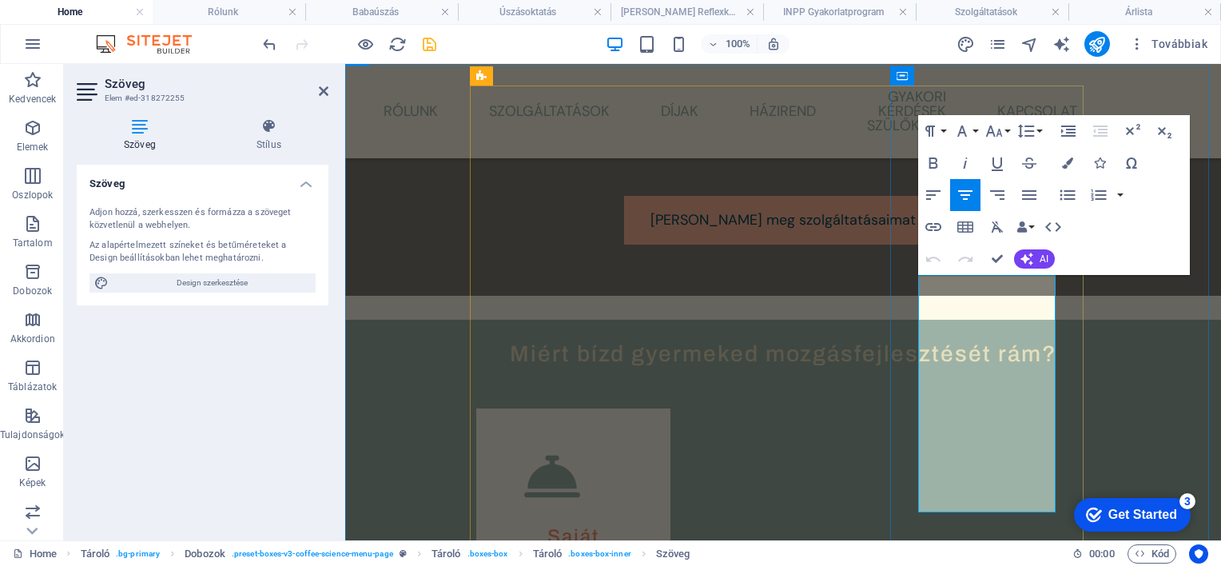
drag, startPoint x: 930, startPoint y: 286, endPoint x: 1048, endPoint y: 505, distance: 248.5
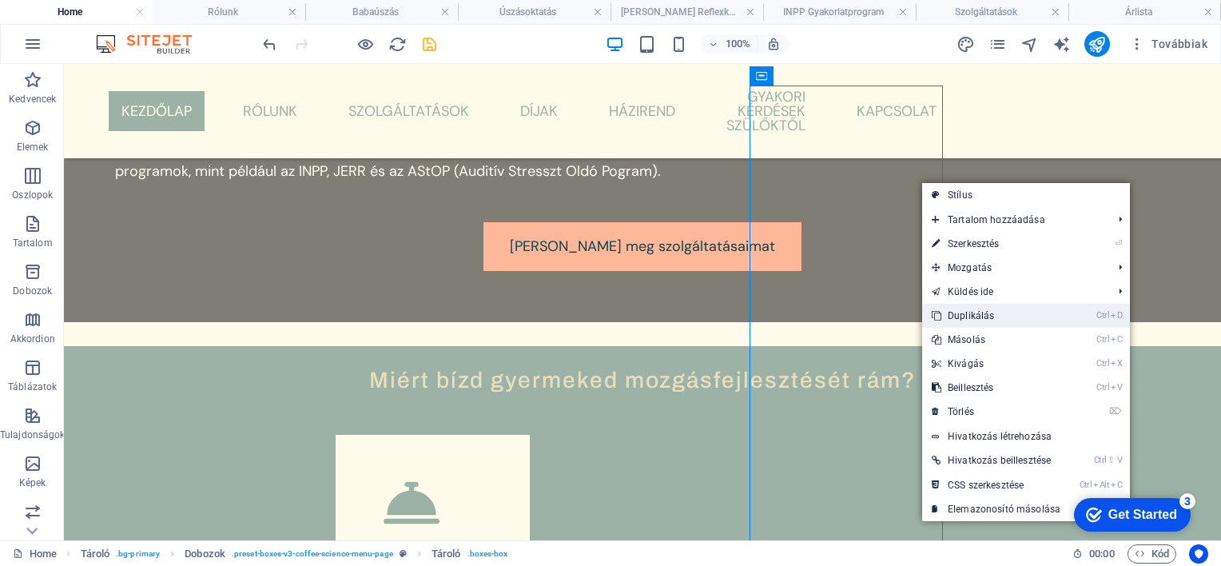
click at [963, 314] on link "Ctrl D Duplikálás" at bounding box center [996, 316] width 148 height 24
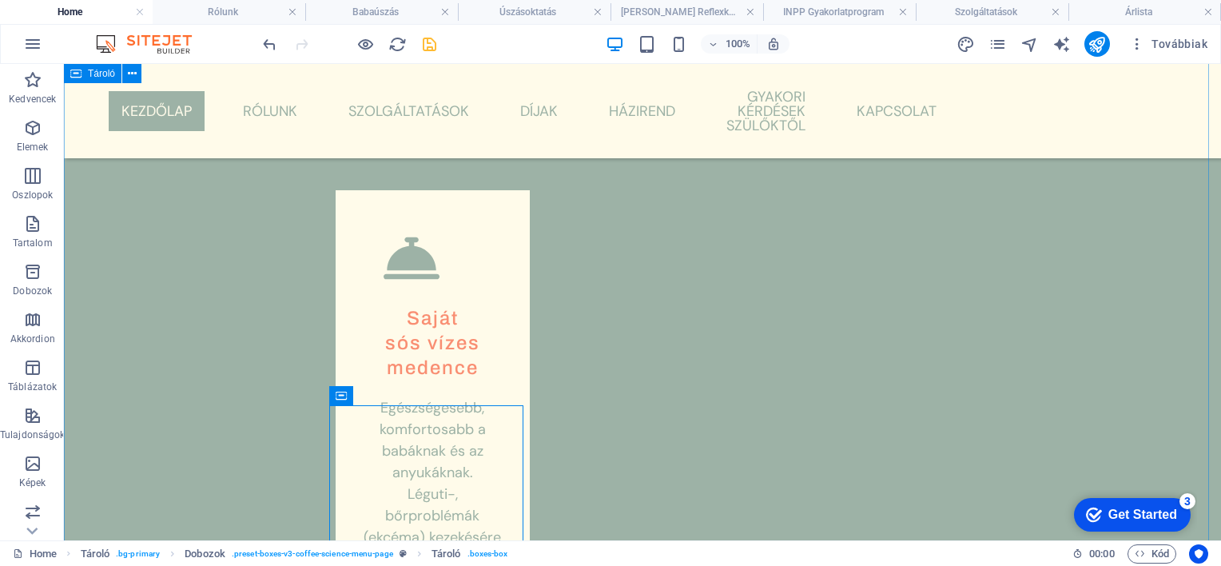
scroll to position [1289, 0]
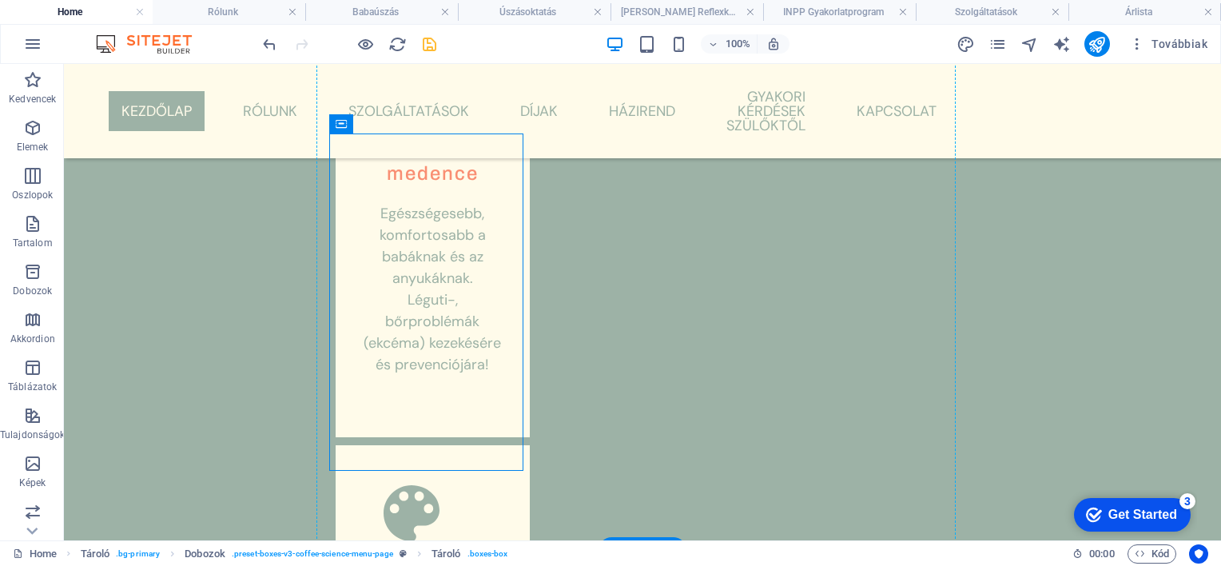
drag, startPoint x: 506, startPoint y: 221, endPoint x: 947, endPoint y: 235, distance: 441.5
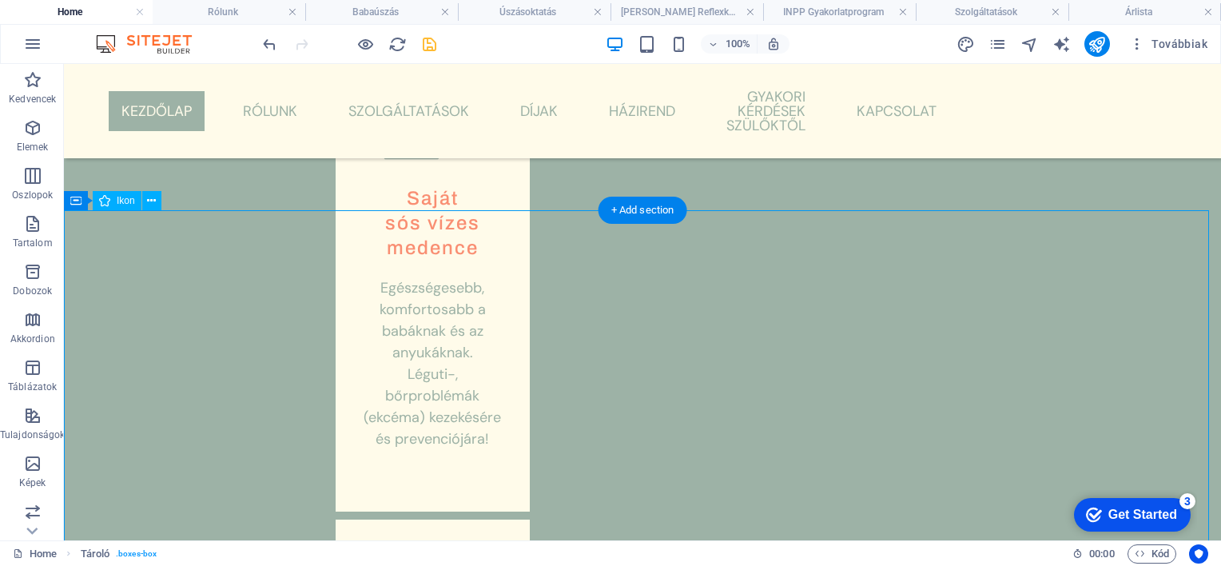
scroll to position [1209, 0]
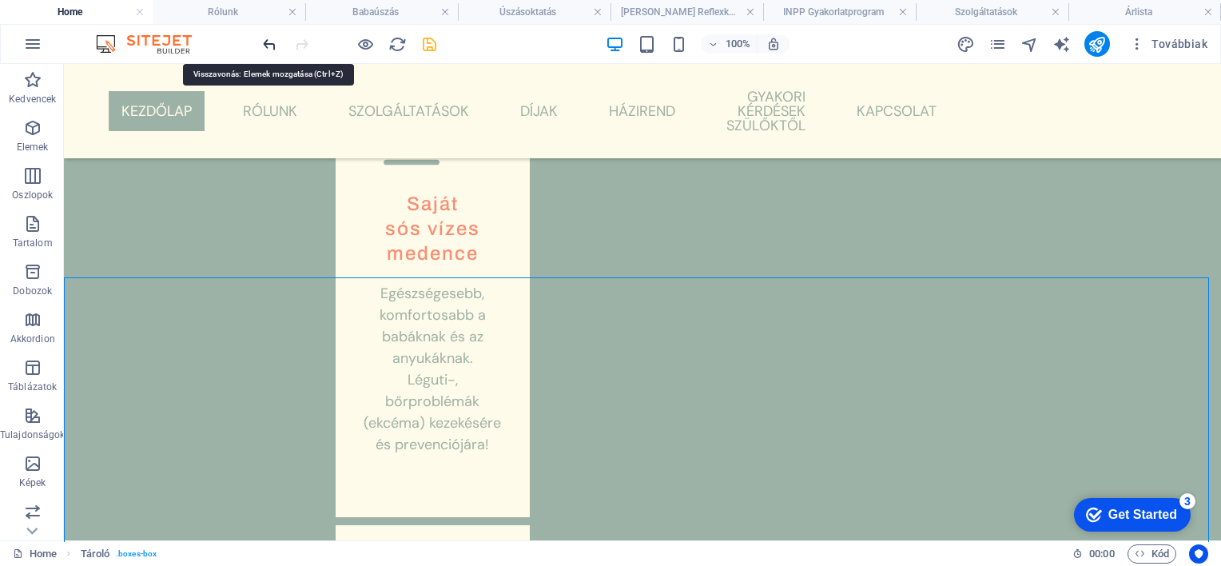
click at [266, 40] on icon "undo" at bounding box center [270, 44] width 18 height 18
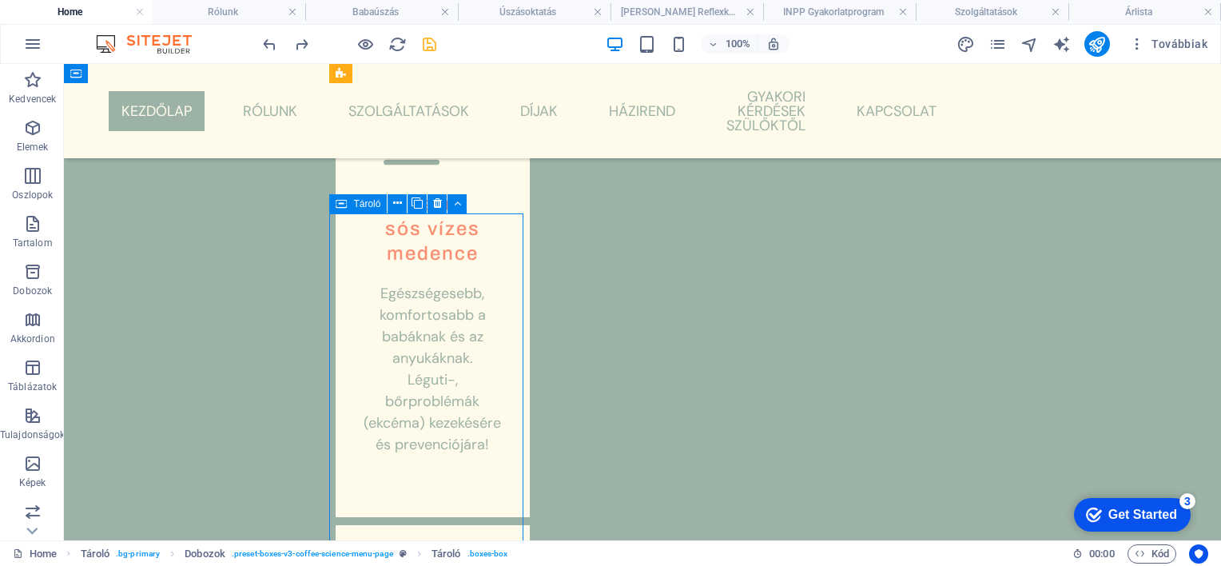
drag, startPoint x: 489, startPoint y: 264, endPoint x: 472, endPoint y: 260, distance: 17.3
click at [397, 203] on icon at bounding box center [397, 203] width 9 height 17
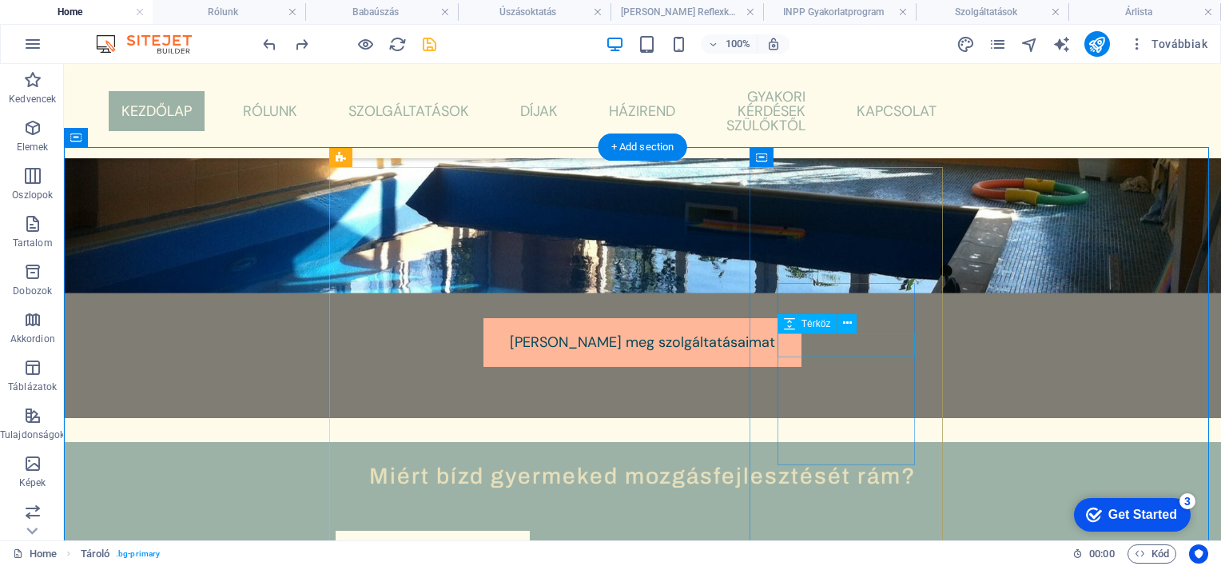
scroll to position [730, 0]
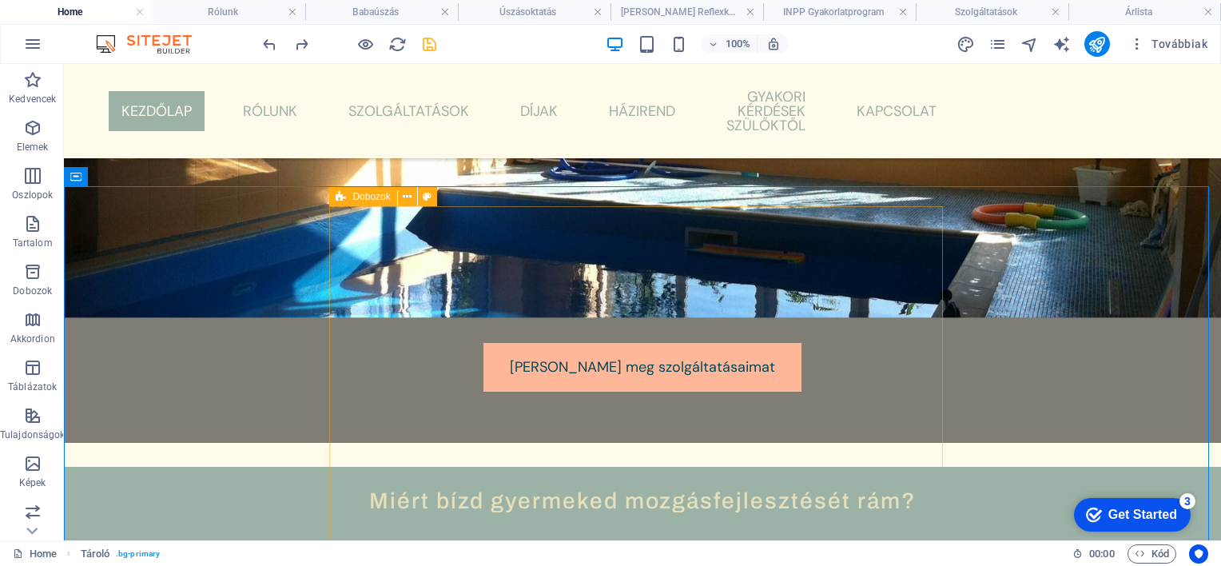
click at [339, 198] on icon at bounding box center [341, 196] width 10 height 19
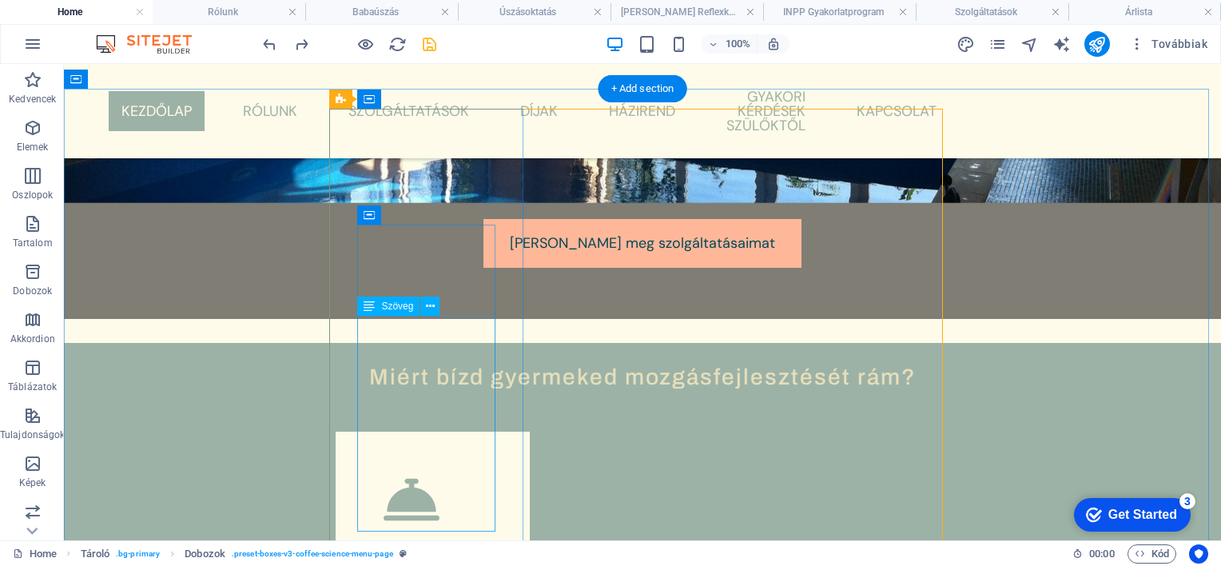
scroll to position [1049, 0]
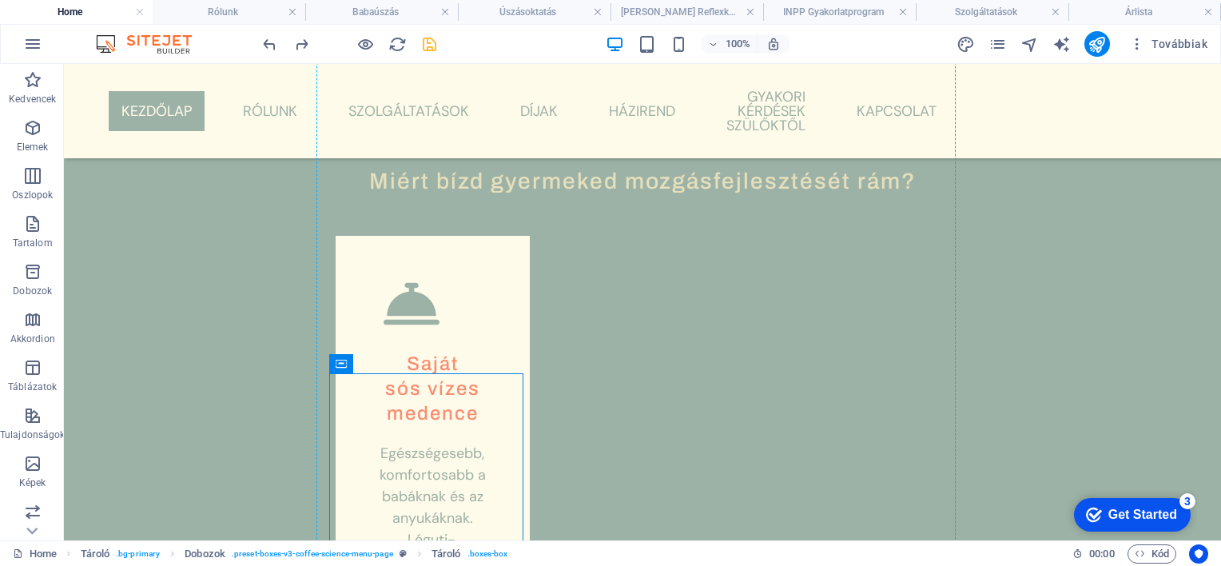
drag, startPoint x: 508, startPoint y: 379, endPoint x: 579, endPoint y: 371, distance: 70.8
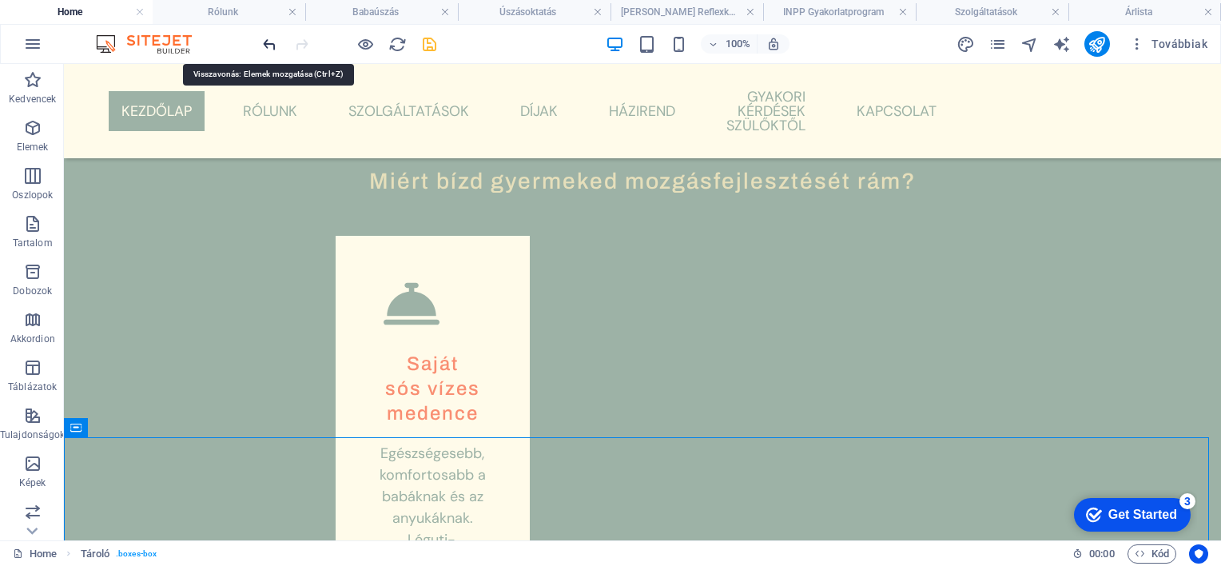
drag, startPoint x: 271, startPoint y: 43, endPoint x: 277, endPoint y: 49, distance: 8.5
click at [271, 44] on icon "undo" at bounding box center [270, 44] width 18 height 18
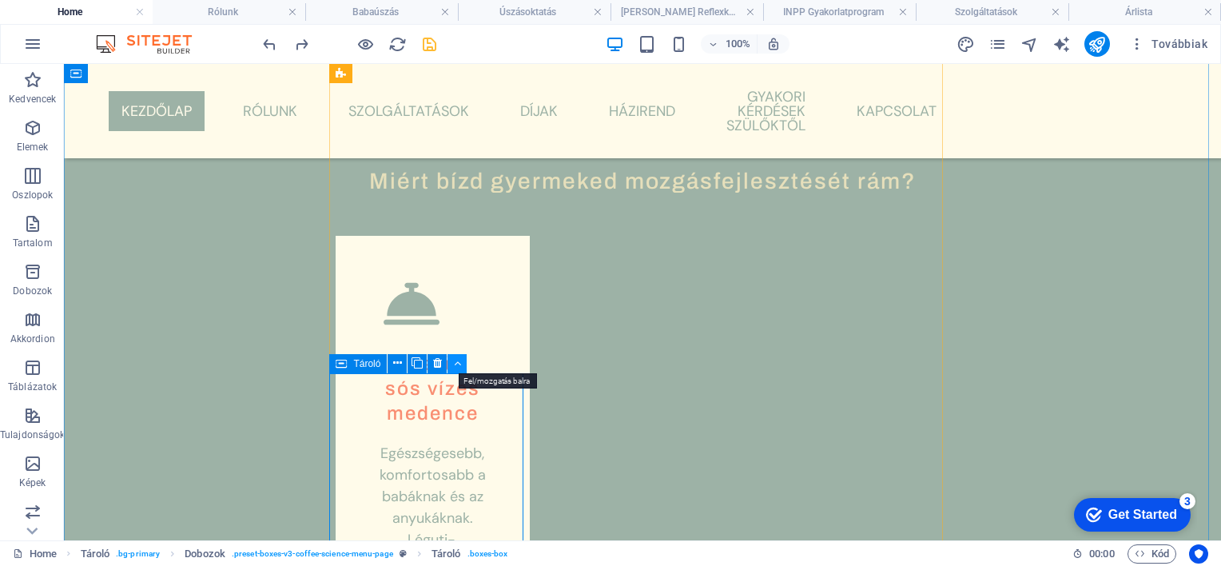
click at [460, 358] on icon at bounding box center [457, 363] width 7 height 17
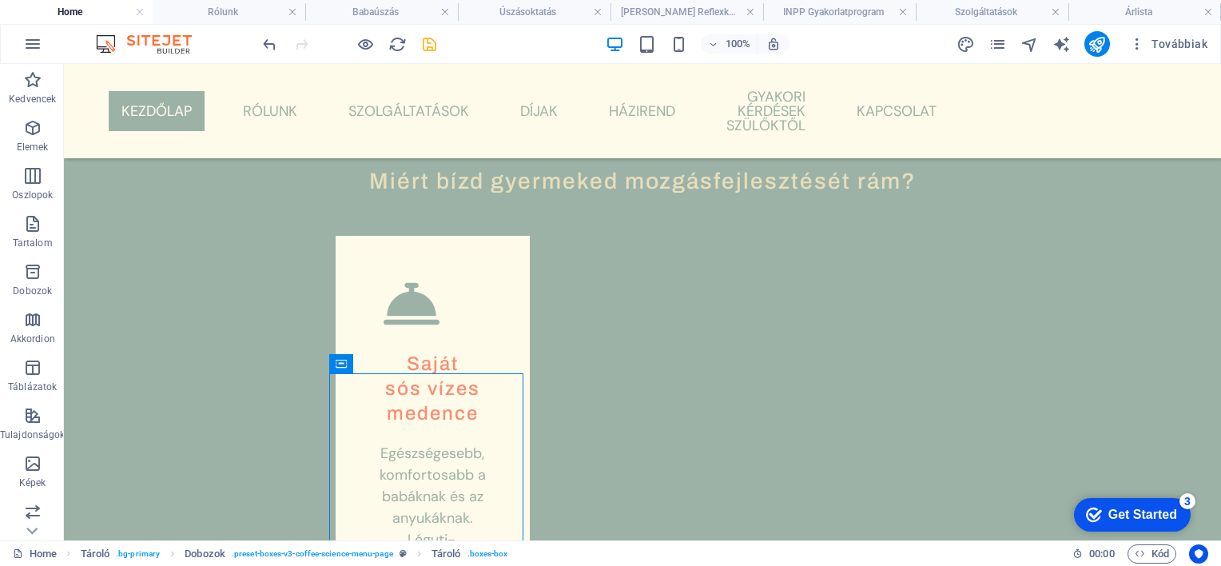
drag, startPoint x: 504, startPoint y: 404, endPoint x: 1098, endPoint y: 189, distance: 631.6
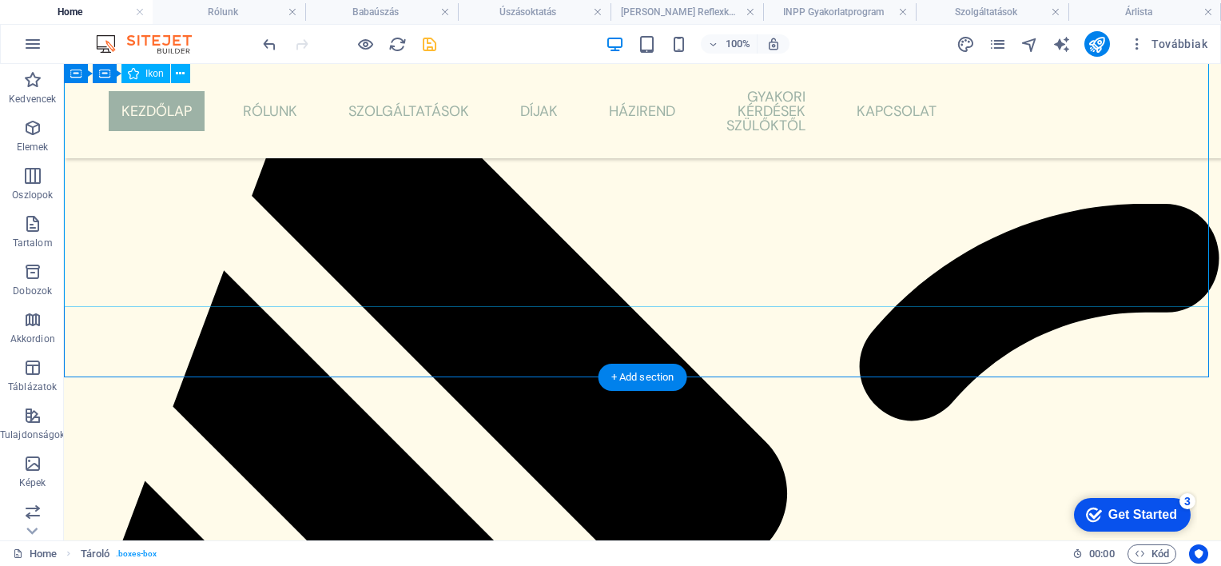
scroll to position [1221, 0]
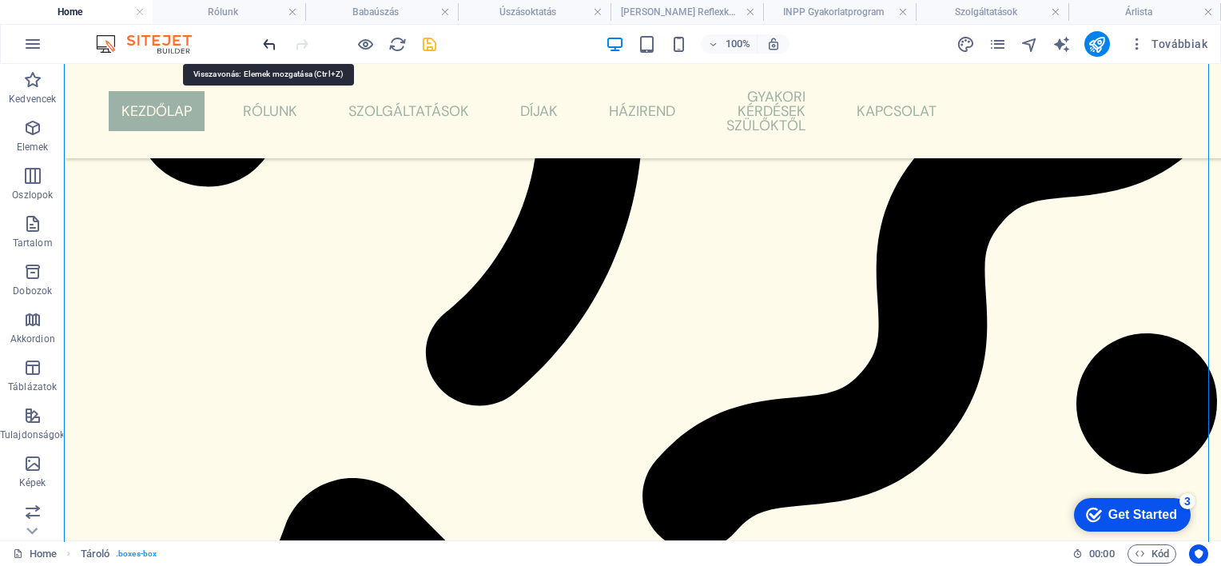
click at [269, 42] on icon "undo" at bounding box center [270, 44] width 18 height 18
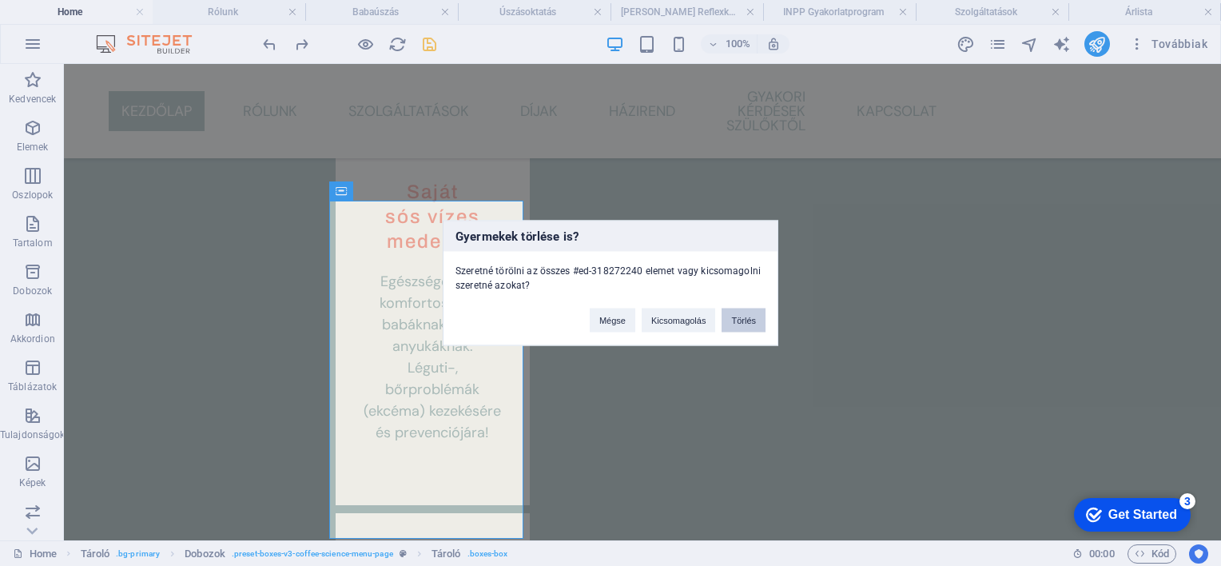
click at [747, 317] on button "Törlés" at bounding box center [744, 321] width 44 height 24
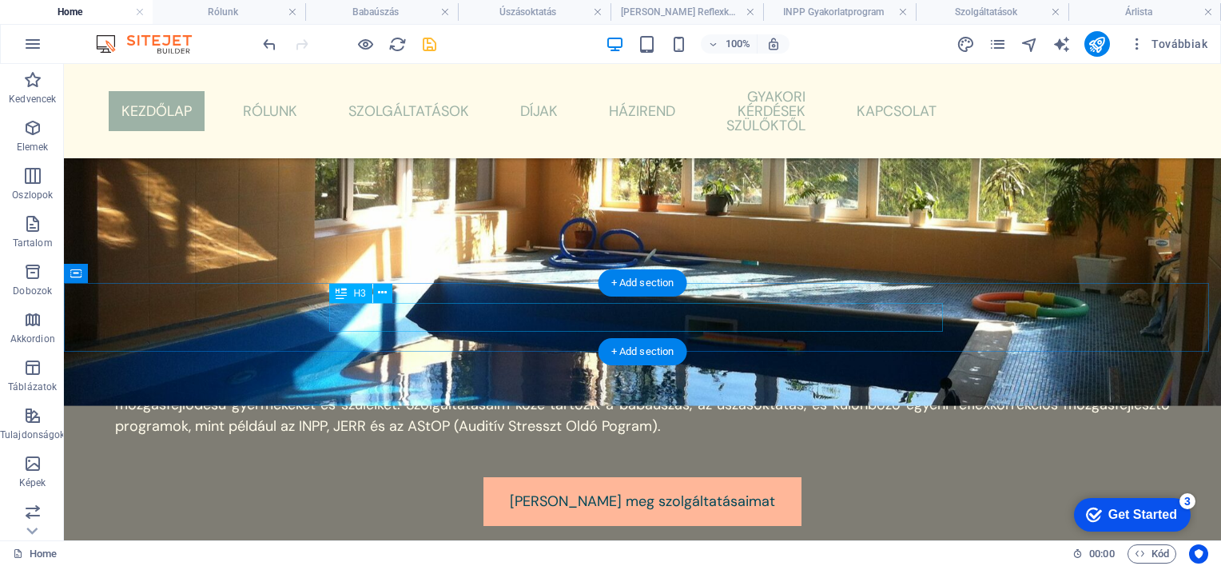
scroll to position [662, 0]
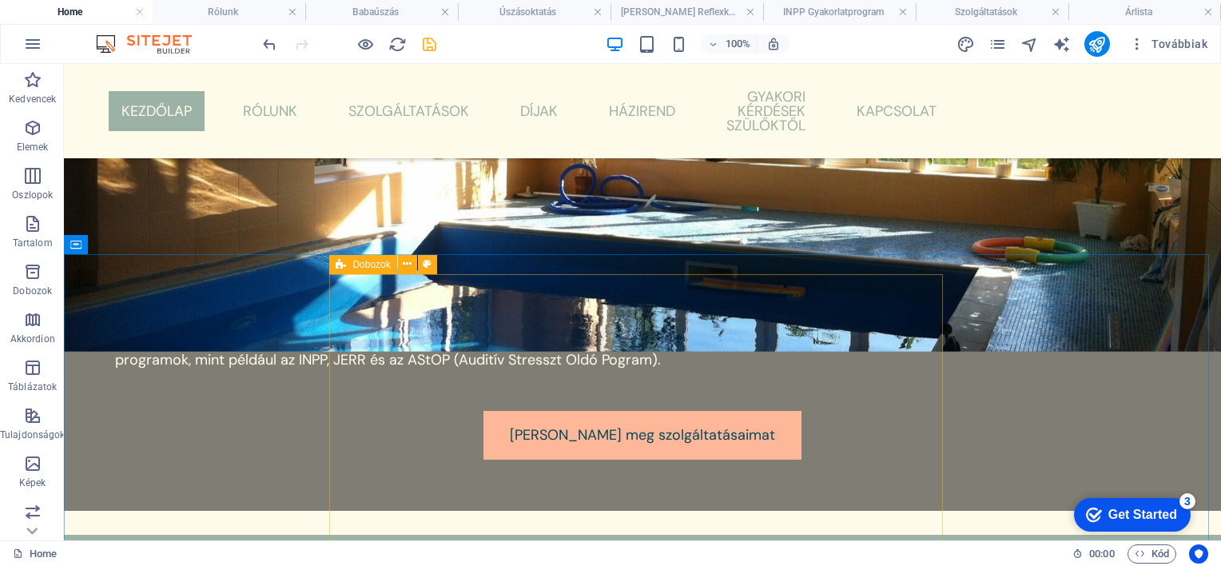
click at [341, 265] on icon at bounding box center [341, 264] width 10 height 19
click at [408, 265] on icon at bounding box center [407, 264] width 9 height 17
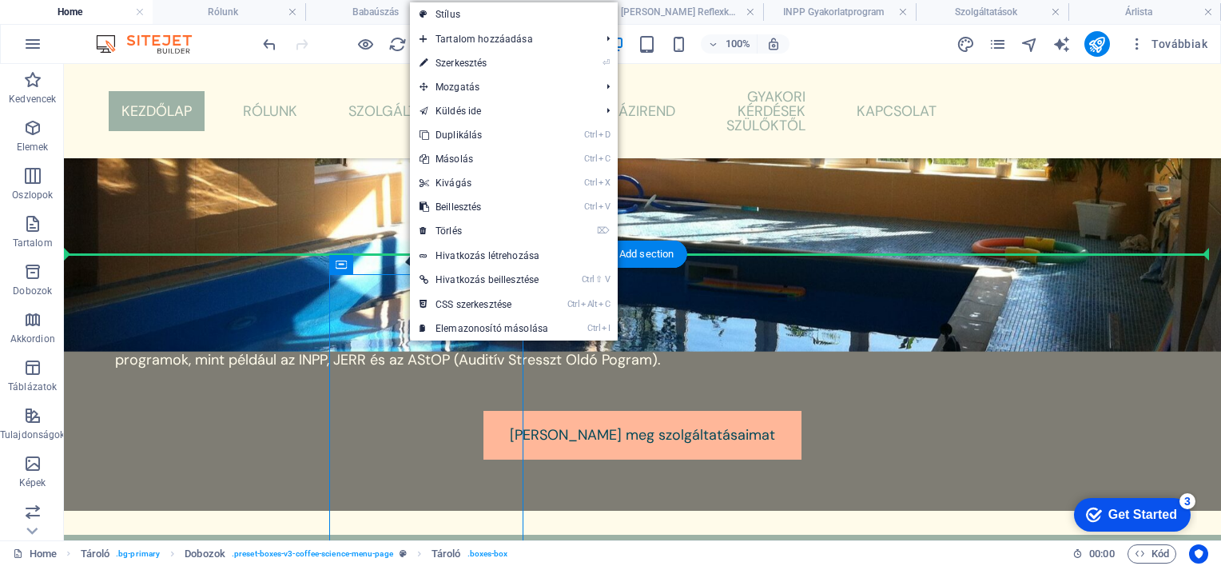
drag, startPoint x: 351, startPoint y: 395, endPoint x: 296, endPoint y: 393, distance: 55.2
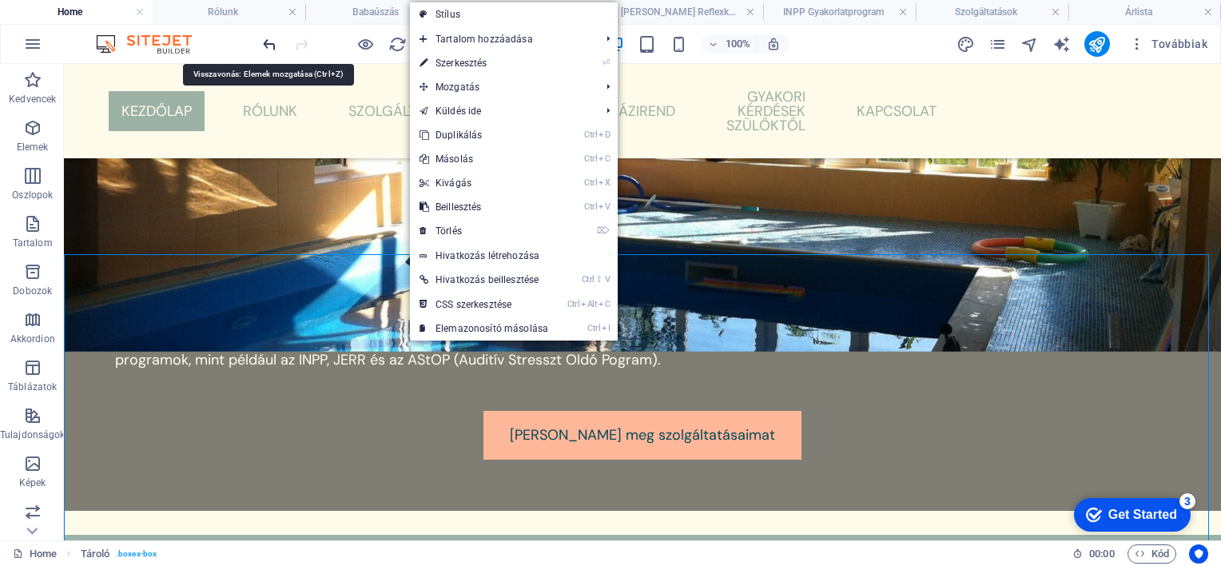
click at [271, 42] on icon "undo" at bounding box center [270, 44] width 18 height 18
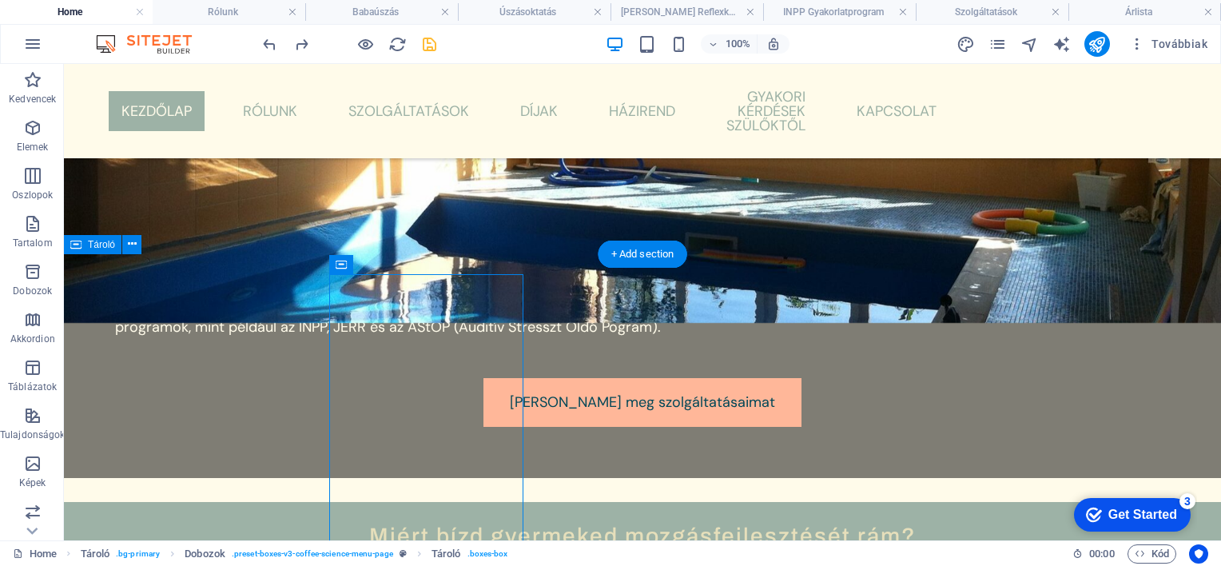
scroll to position [742, 0]
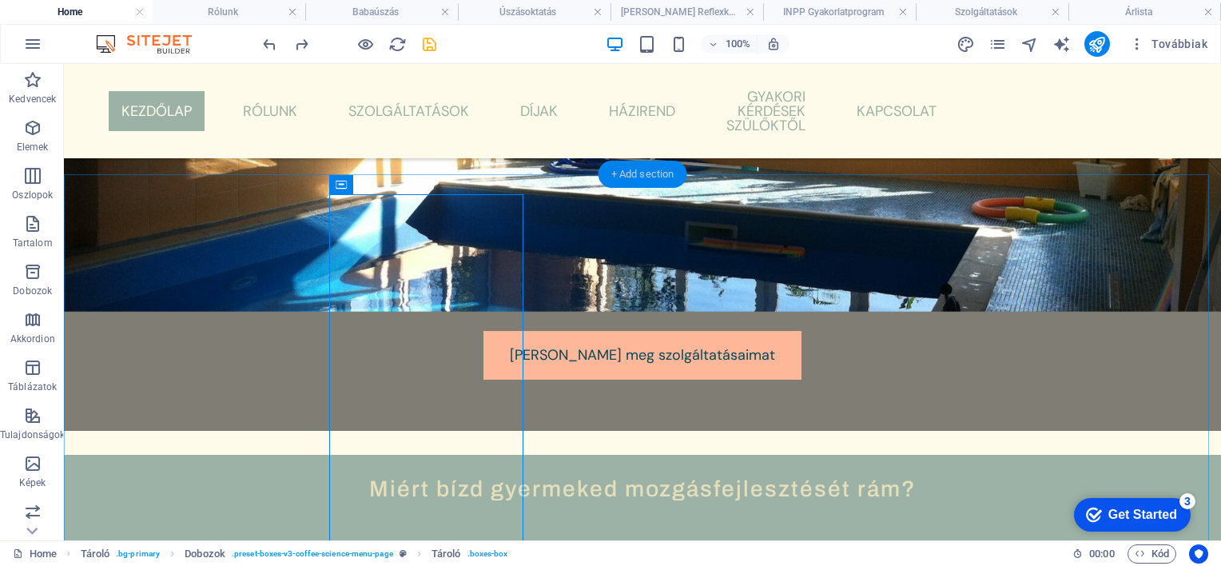
click at [659, 173] on div "+ Add section" at bounding box center [643, 174] width 89 height 27
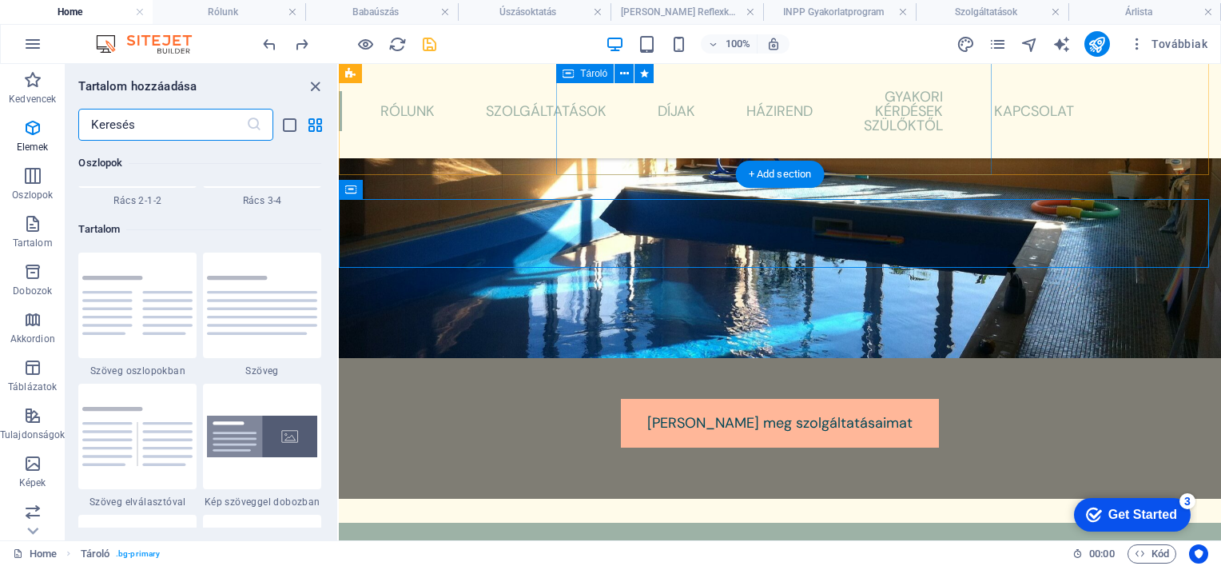
scroll to position [2797, 0]
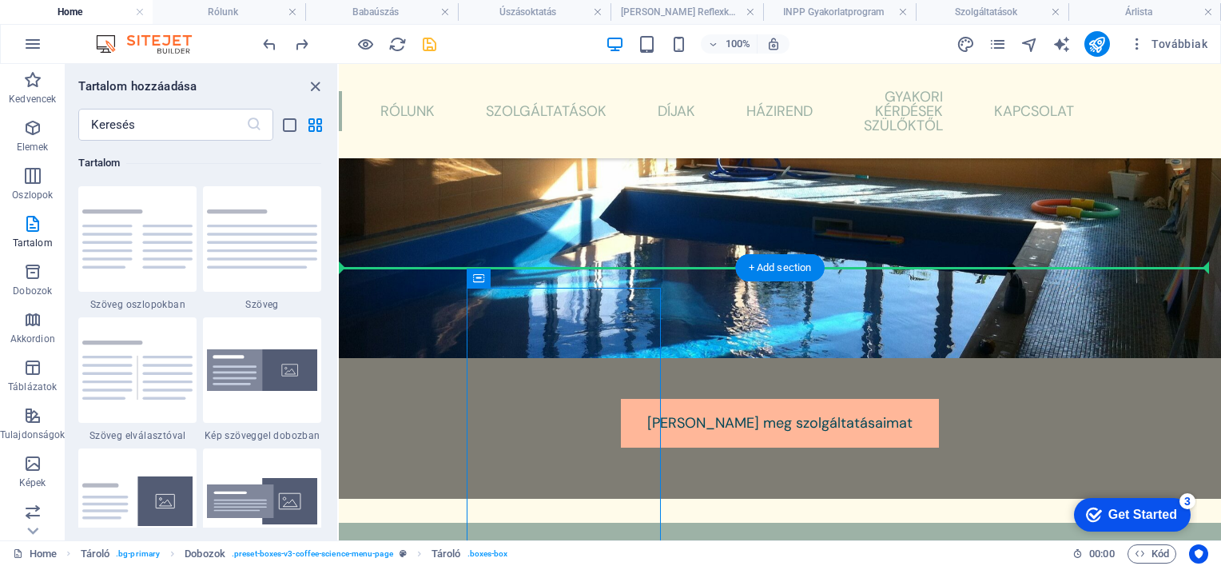
drag, startPoint x: 488, startPoint y: 389, endPoint x: 458, endPoint y: 390, distance: 29.6
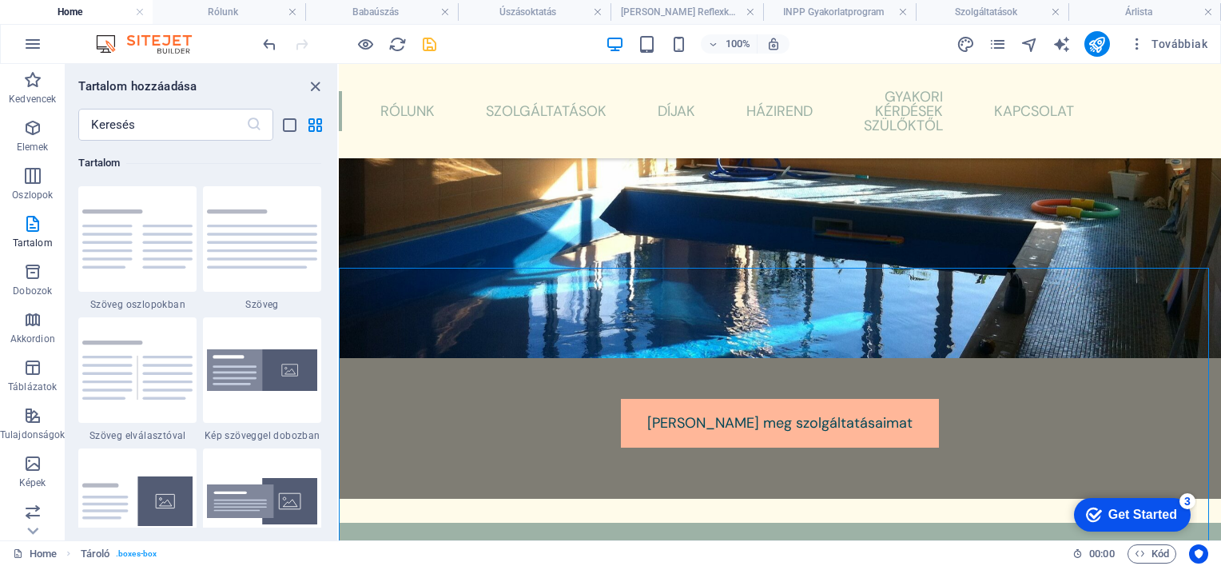
click at [265, 32] on div at bounding box center [349, 44] width 179 height 26
click at [269, 40] on icon "undo" at bounding box center [270, 44] width 18 height 18
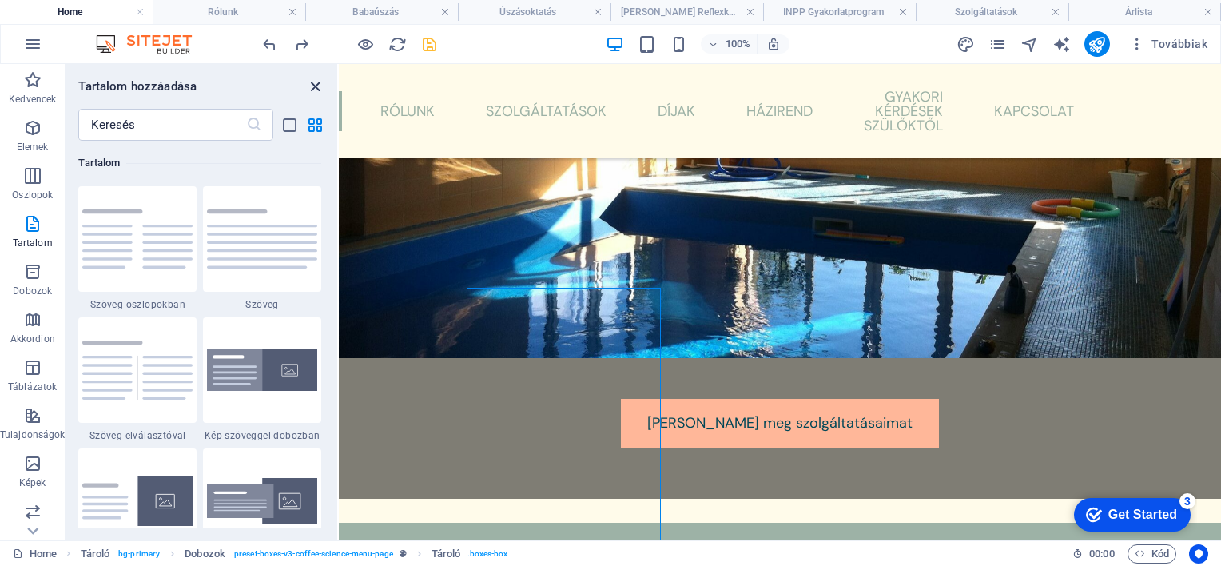
click at [320, 82] on icon "close panel" at bounding box center [315, 87] width 18 height 18
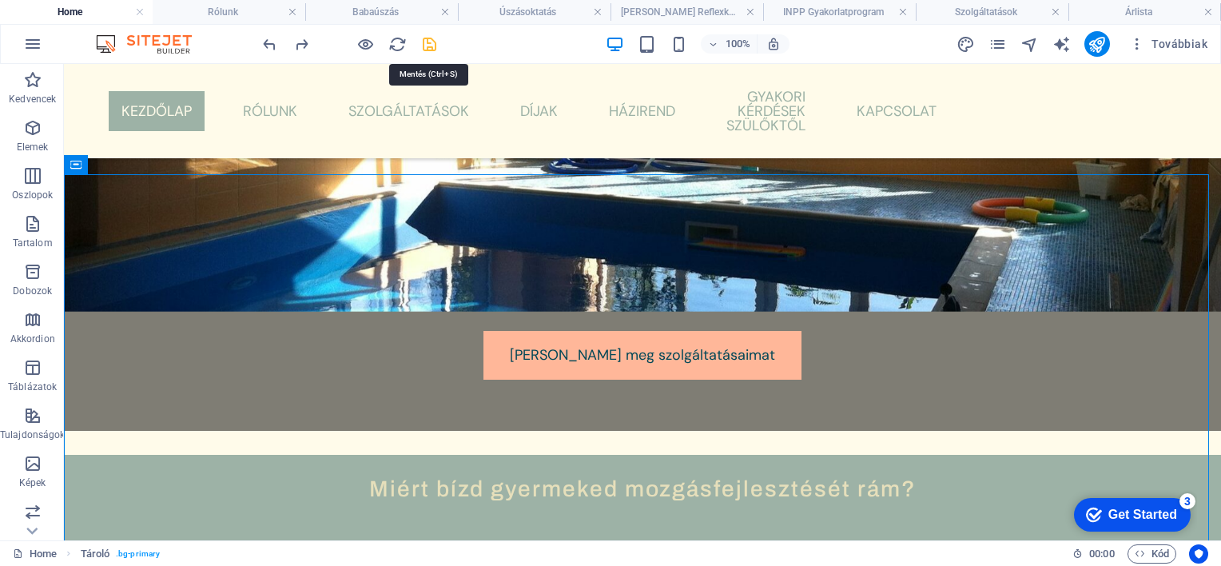
click at [427, 42] on icon "save" at bounding box center [429, 44] width 18 height 18
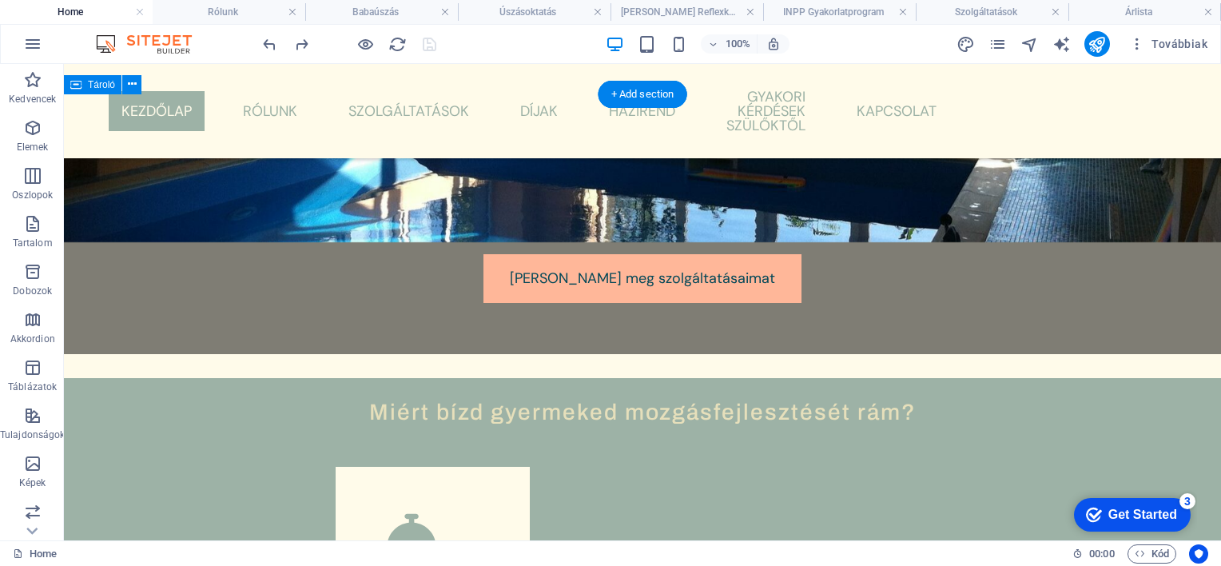
scroll to position [822, 0]
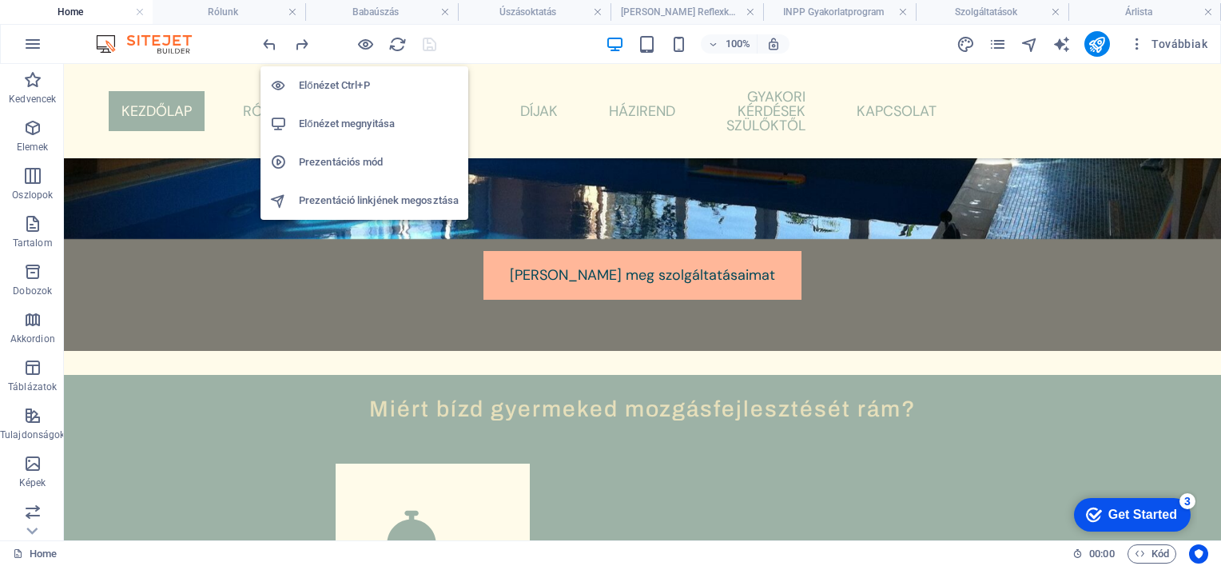
click at [333, 121] on h6 "Előnézet megnyitása" at bounding box center [379, 123] width 160 height 19
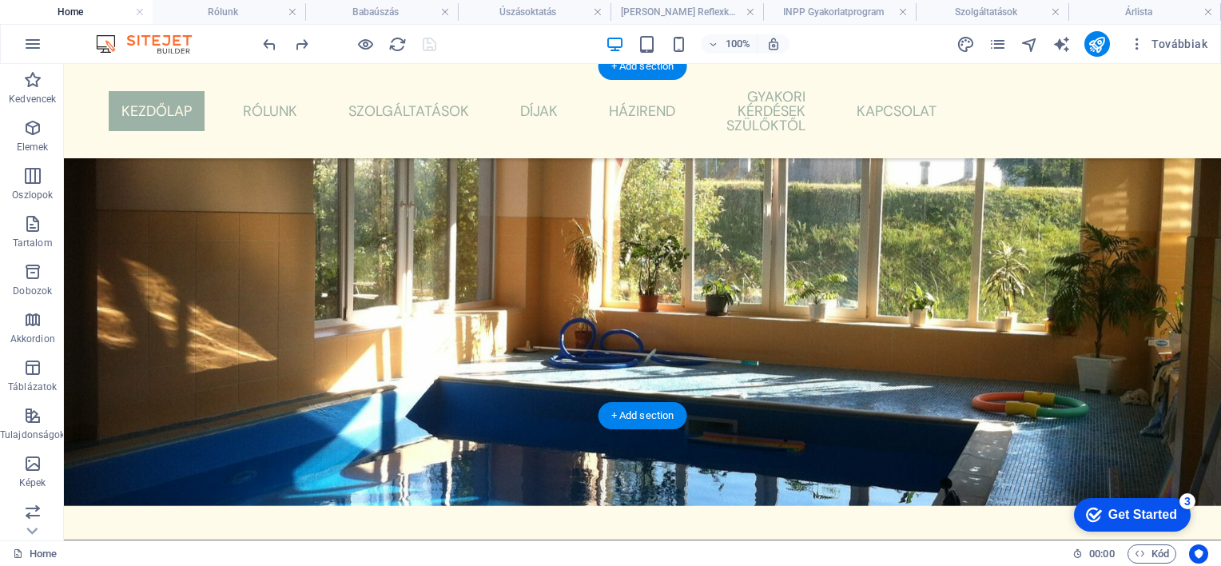
scroll to position [342, 0]
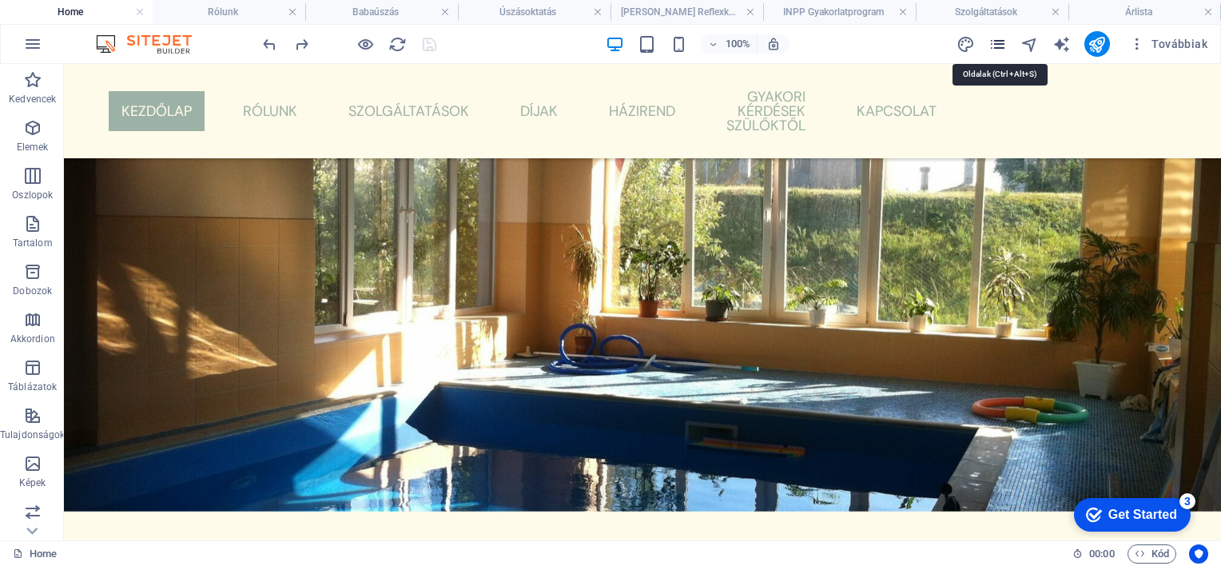
click at [1001, 38] on icon "pages" at bounding box center [998, 44] width 18 height 18
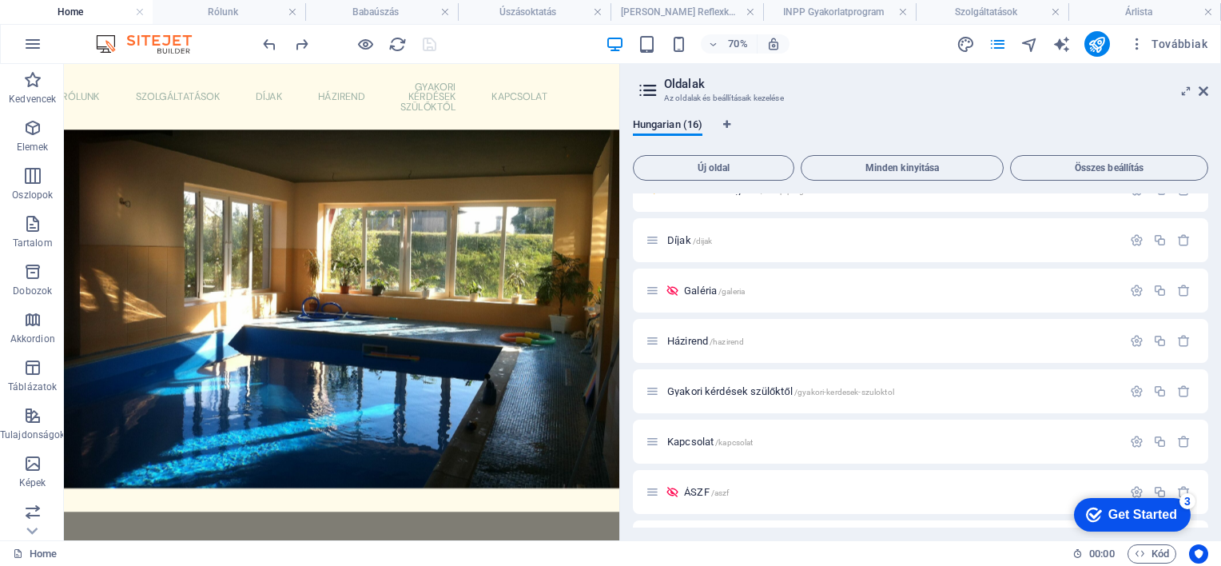
scroll to position [320, 0]
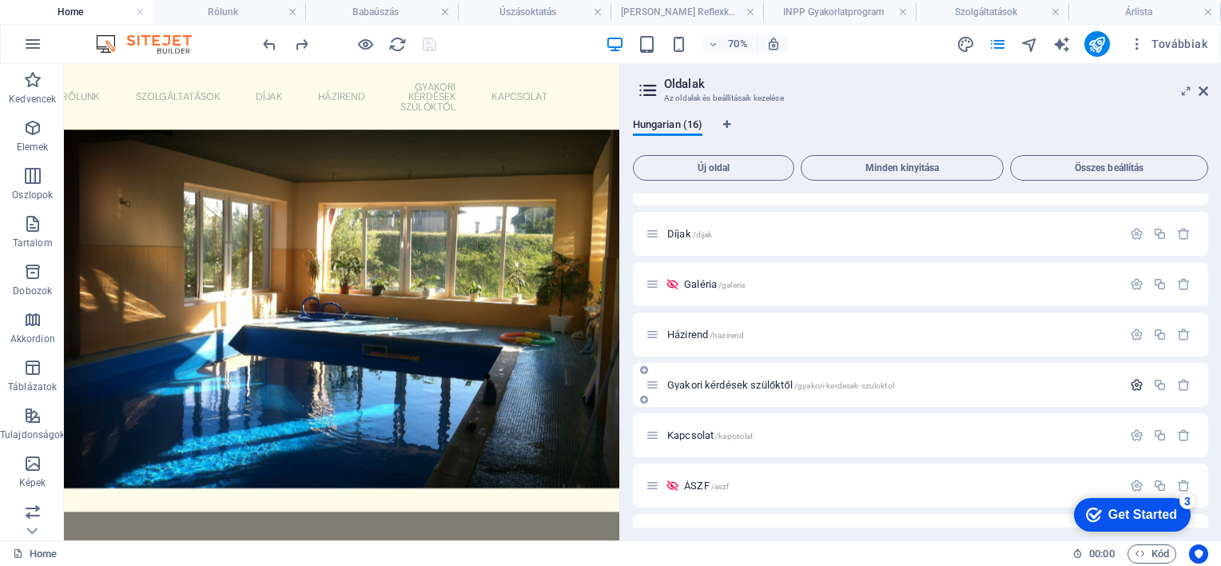
click at [1130, 387] on icon "button" at bounding box center [1137, 385] width 14 height 14
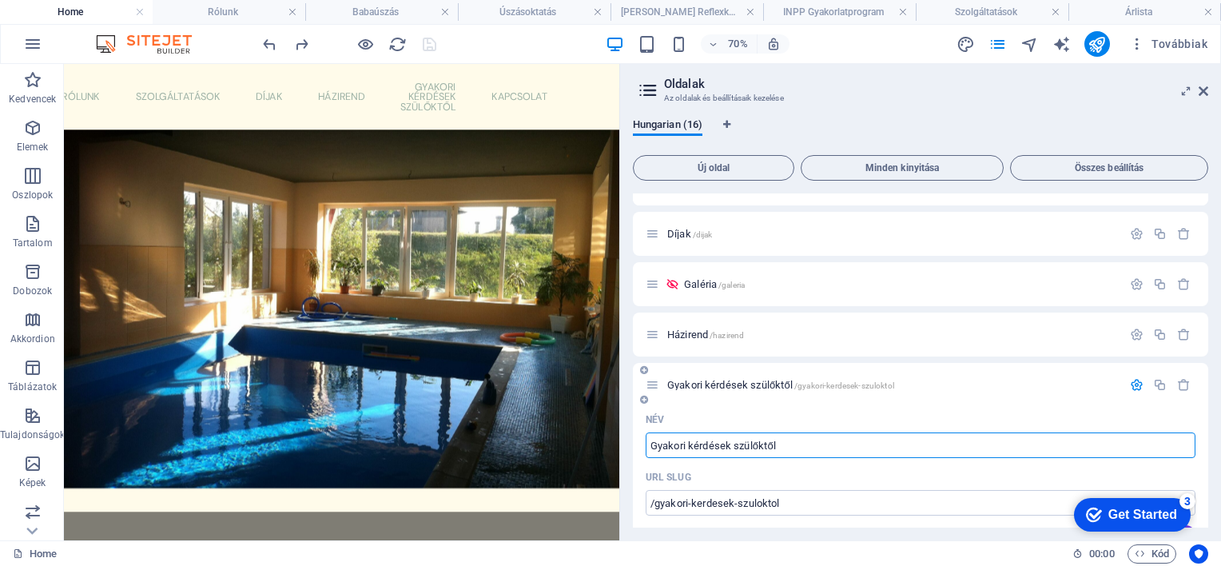
click at [790, 444] on input "Gyakori kérdések szülőktől" at bounding box center [921, 445] width 550 height 26
type input "Gyakori kérdések"
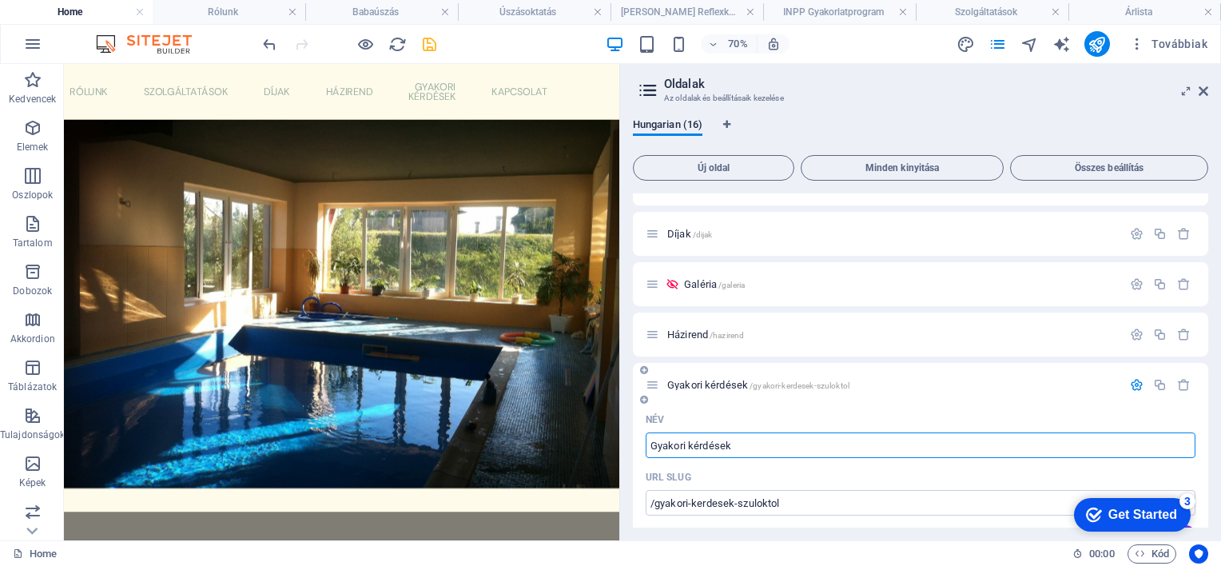
click at [857, 448] on input "Gyakori kérdések" at bounding box center [921, 445] width 550 height 26
type input "Gyakori kérdések"
click at [1130, 385] on icon "button" at bounding box center [1137, 385] width 14 height 14
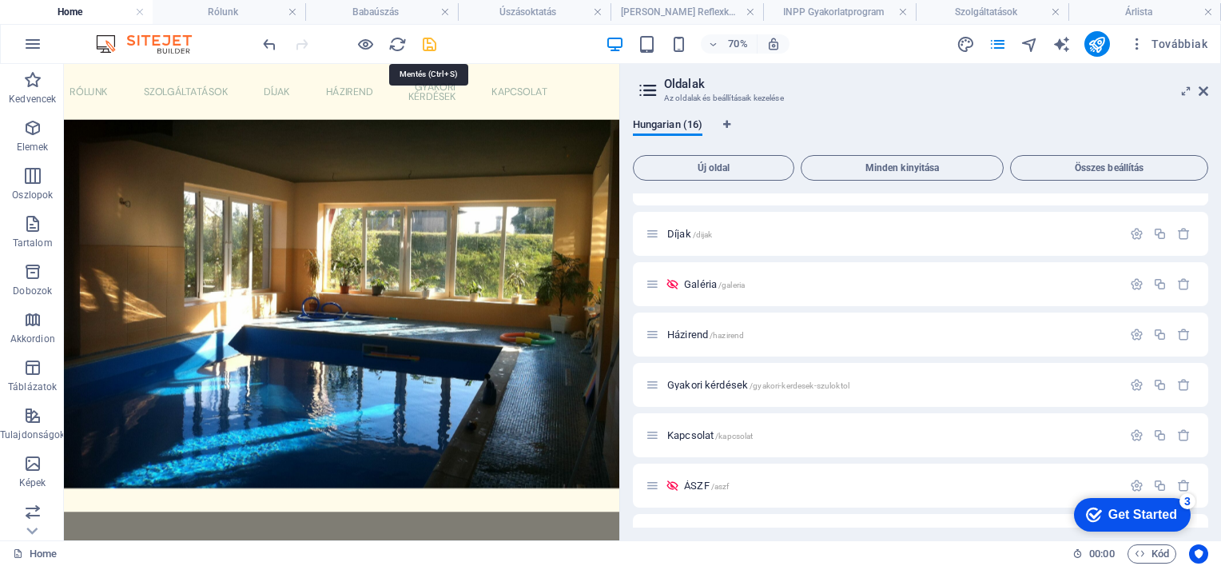
click at [428, 42] on icon "save" at bounding box center [429, 44] width 18 height 18
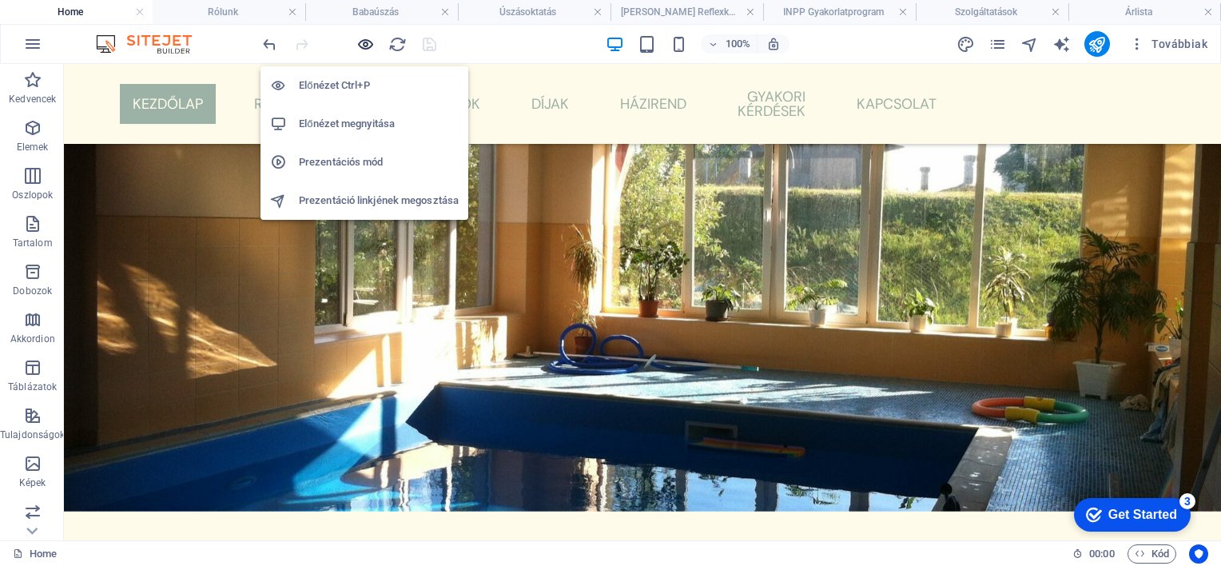
click at [360, 43] on icon "button" at bounding box center [365, 44] width 18 height 18
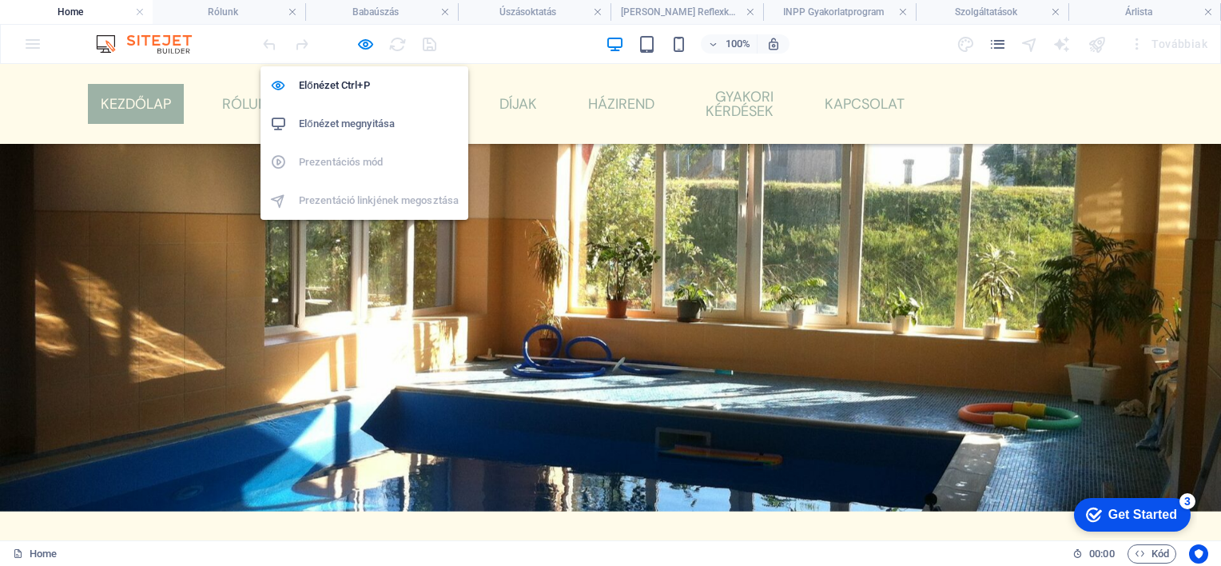
click at [345, 125] on h6 "Előnézet megnyitása" at bounding box center [379, 123] width 160 height 19
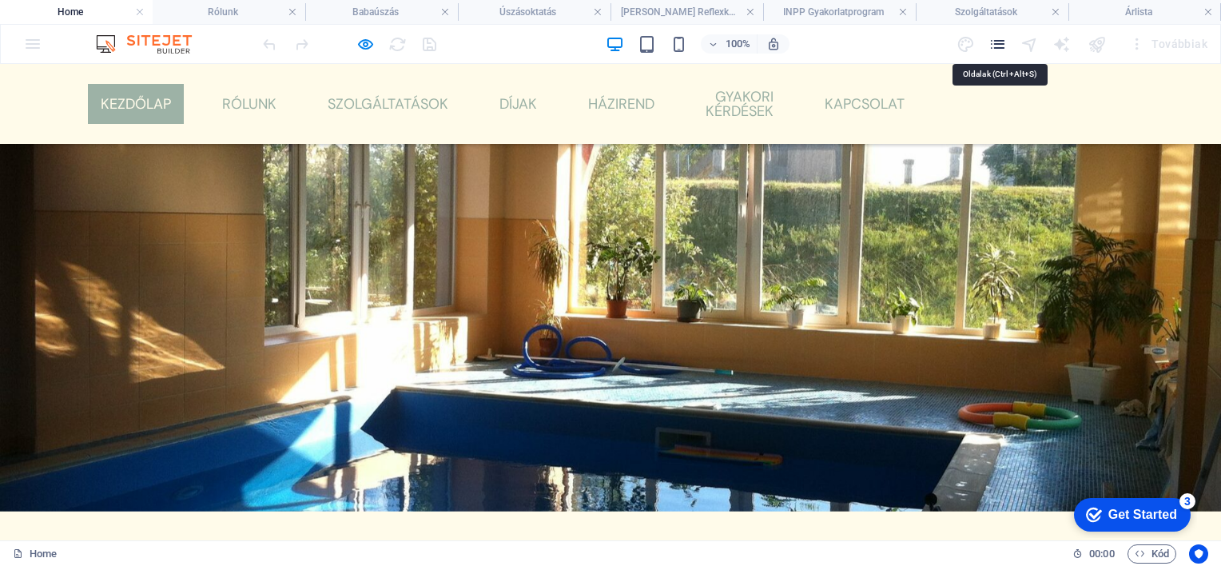
click at [1000, 42] on icon "pages" at bounding box center [998, 44] width 18 height 18
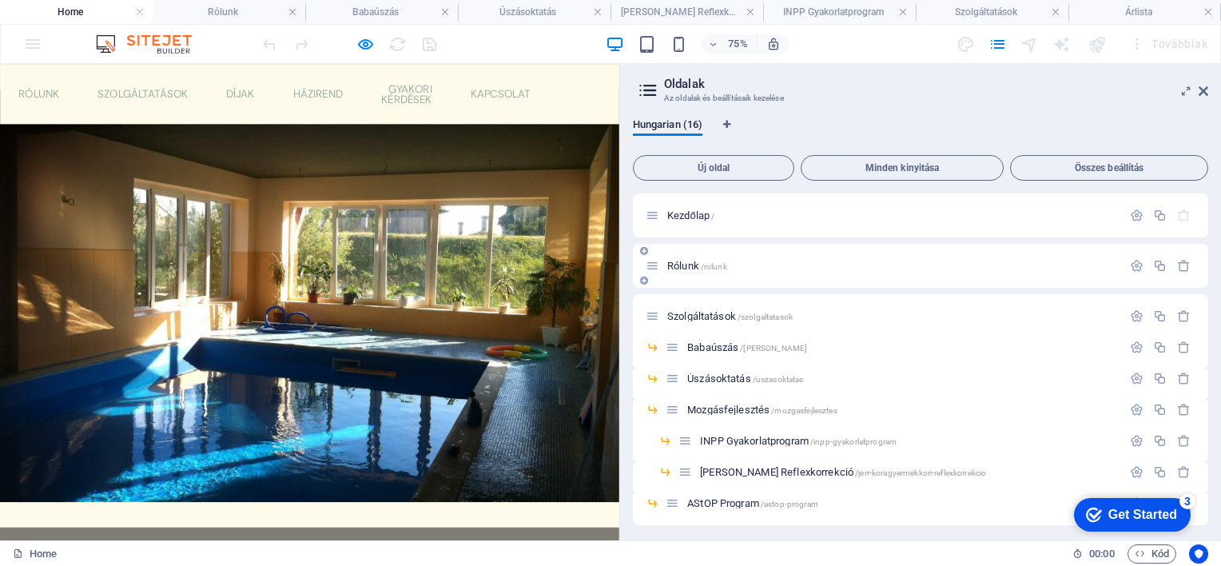
click at [847, 257] on div "Rólunk /rolunk" at bounding box center [884, 266] width 476 height 18
click at [1130, 264] on icon "button" at bounding box center [1137, 266] width 14 height 14
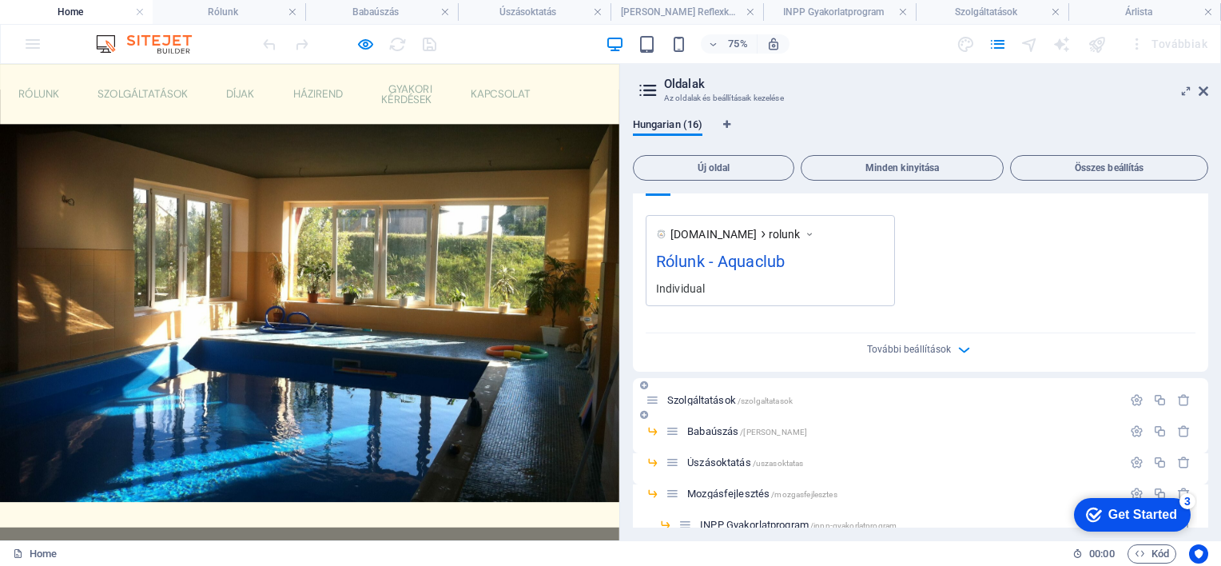
scroll to position [560, 0]
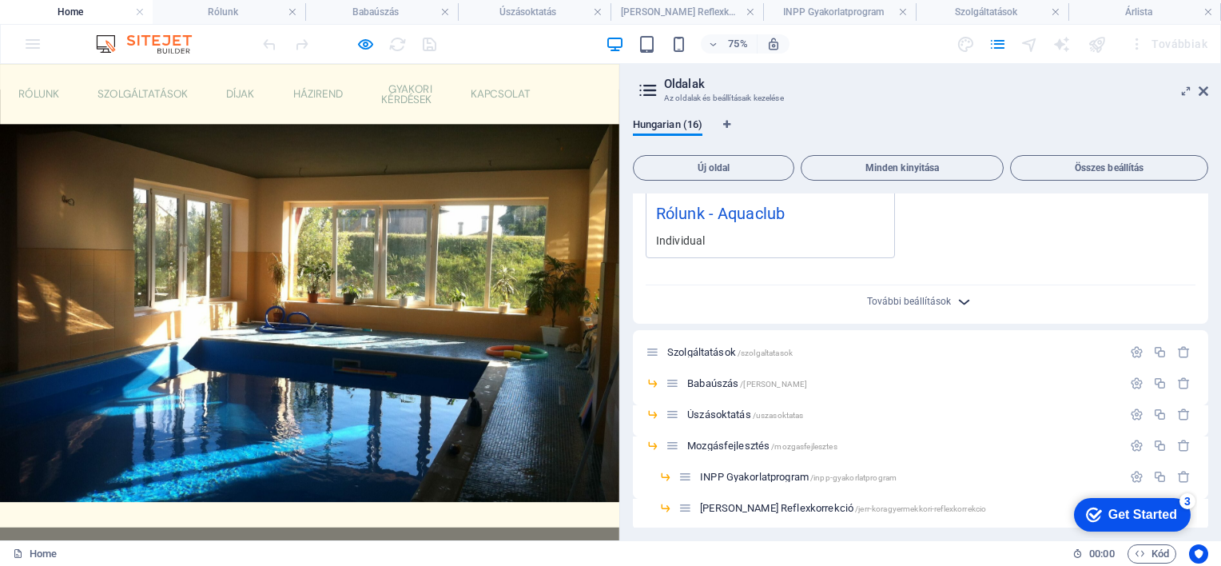
click at [958, 298] on icon "button" at bounding box center [964, 302] width 18 height 18
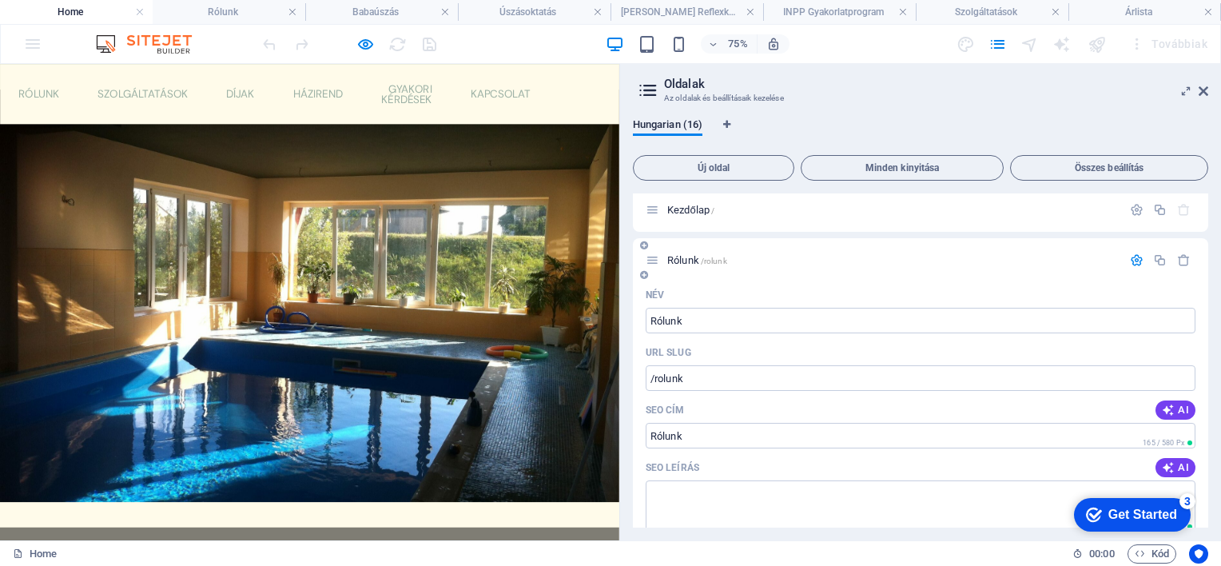
scroll to position [0, 0]
click at [662, 277] on div at bounding box center [413, 373] width 826 height 550
click at [806, 43] on div "75% Továbbiak" at bounding box center [737, 44] width 954 height 26
click at [1205, 89] on icon at bounding box center [1204, 91] width 10 height 13
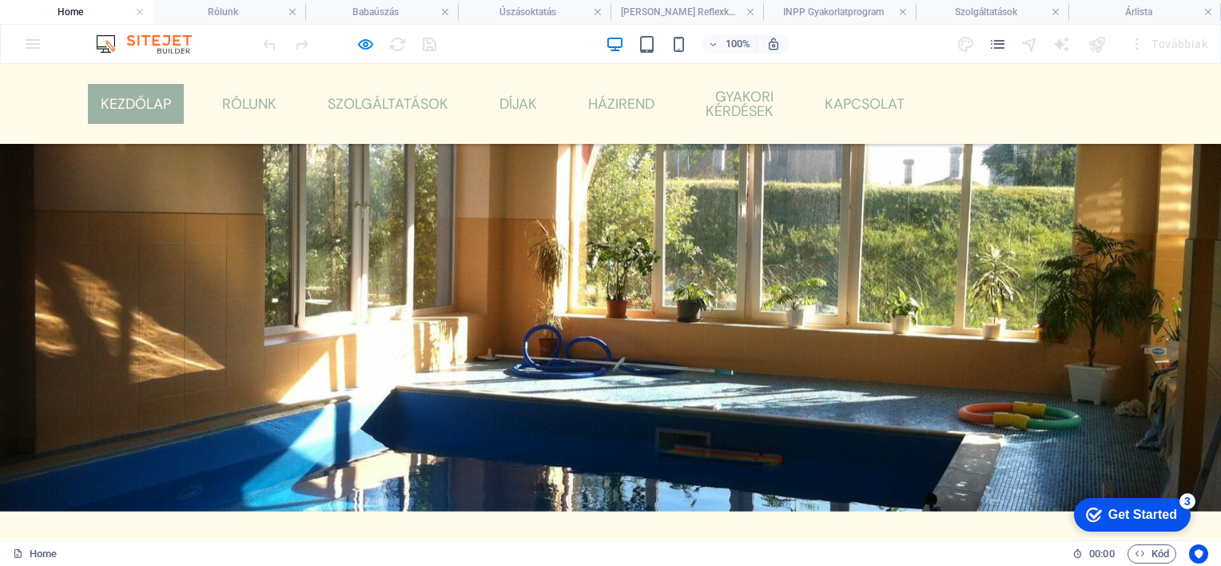
click at [184, 95] on link "Kezdőlap" at bounding box center [136, 104] width 96 height 40
click at [289, 93] on link "Rólunk" at bounding box center [249, 104] width 80 height 40
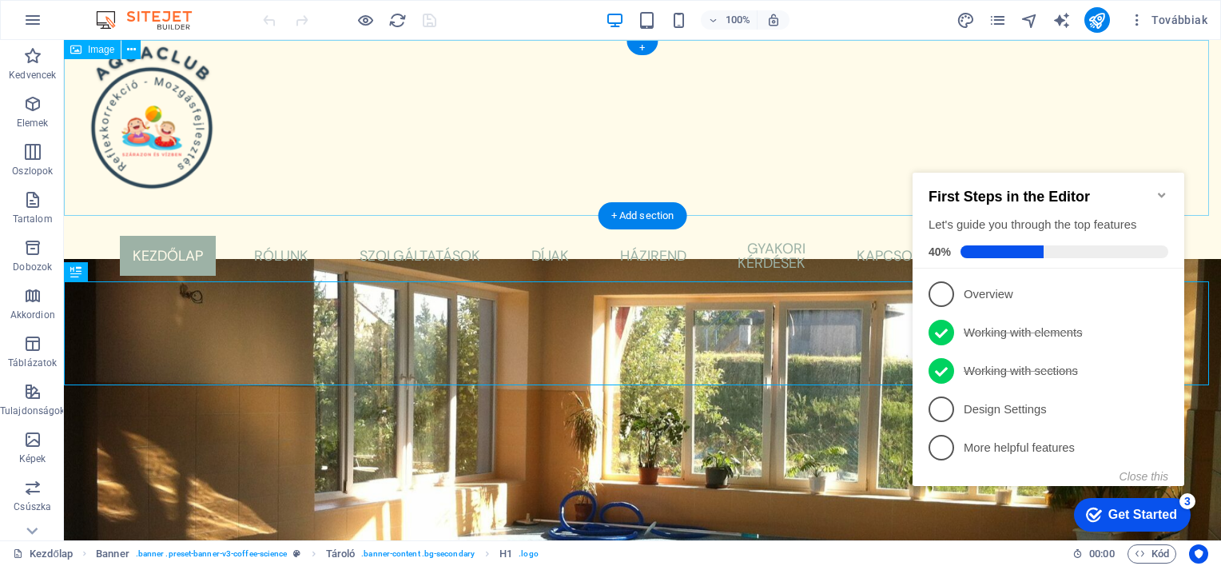
click at [846, 141] on figure at bounding box center [642, 128] width 1157 height 176
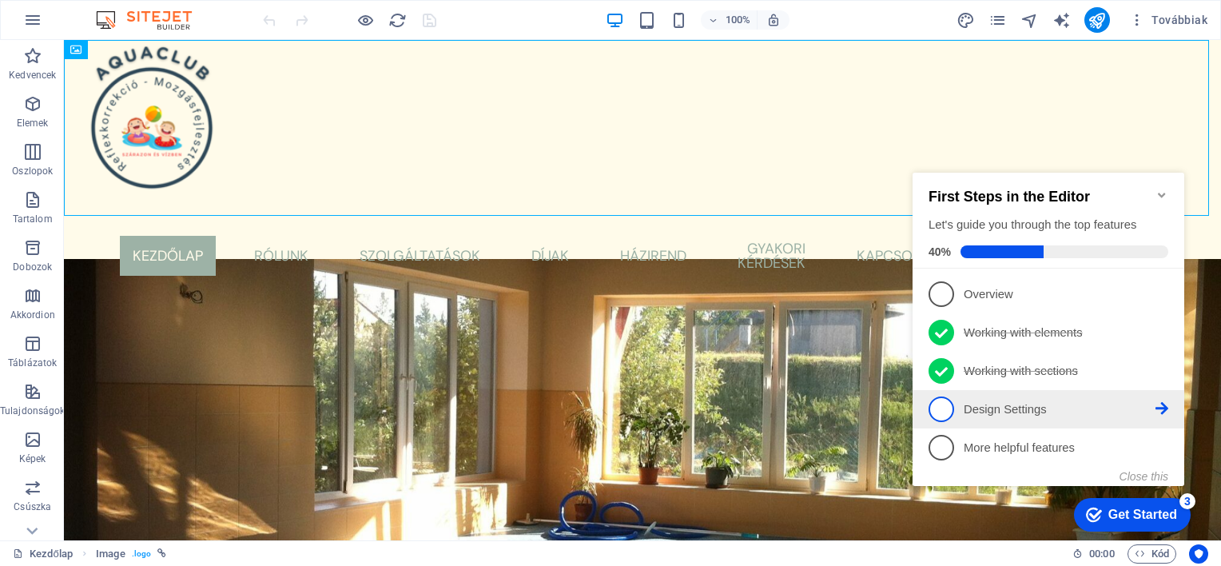
click at [996, 412] on p "Design Settings - incomplete" at bounding box center [1060, 409] width 192 height 17
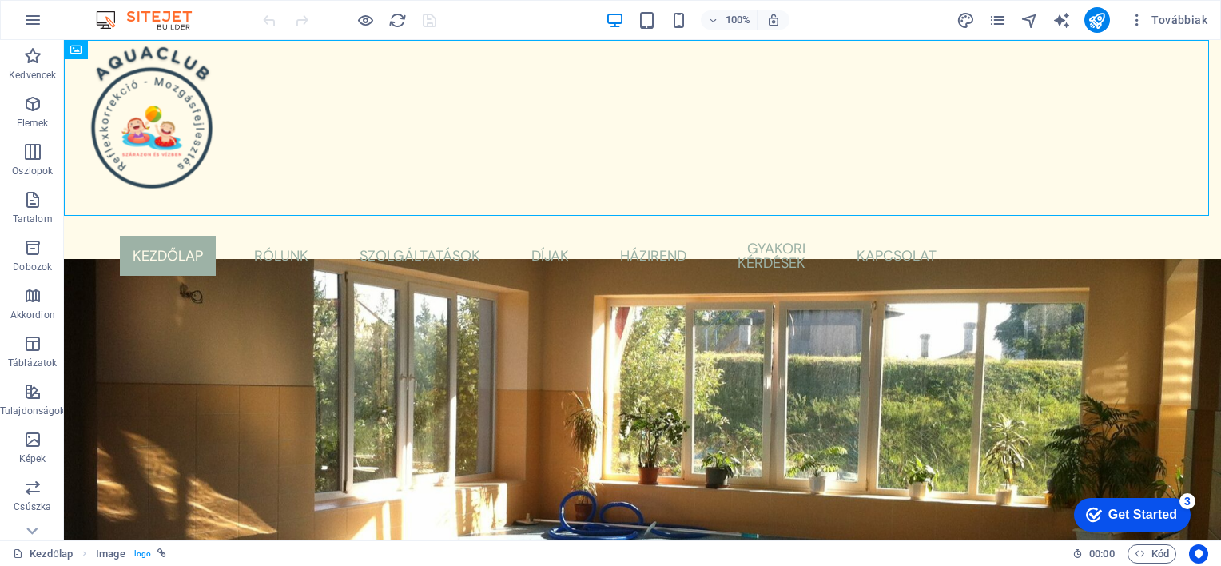
click at [1137, 516] on div "Get Started" at bounding box center [1143, 515] width 69 height 14
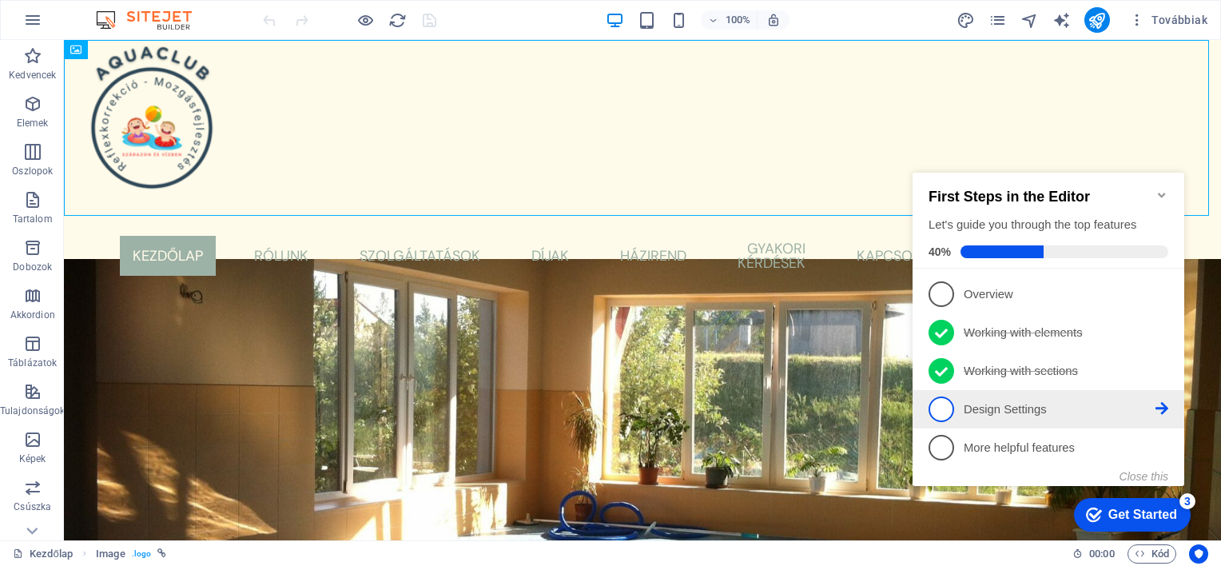
click at [1164, 300] on icon at bounding box center [1162, 293] width 13 height 13
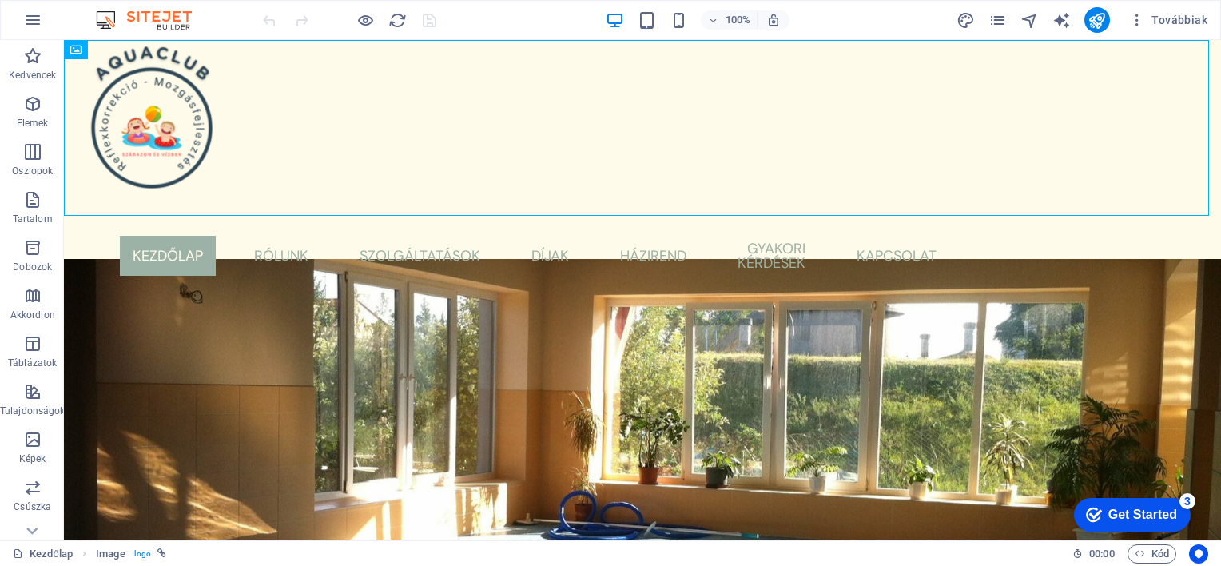
click at [1162, 508] on div "Get Started" at bounding box center [1143, 515] width 69 height 14
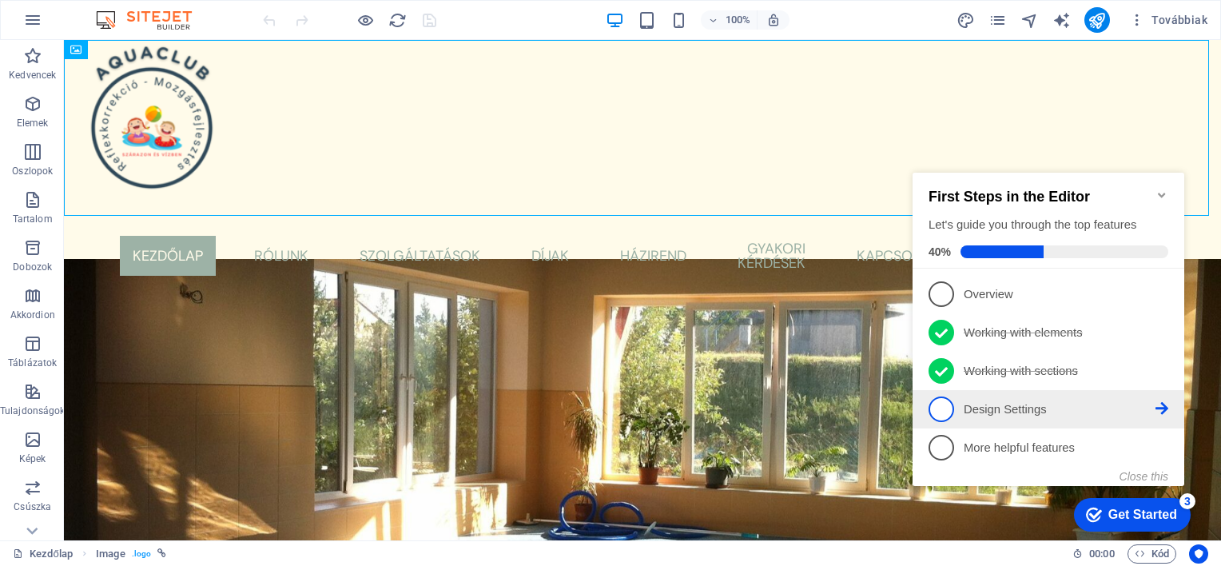
click at [1158, 403] on icon at bounding box center [1162, 408] width 13 height 13
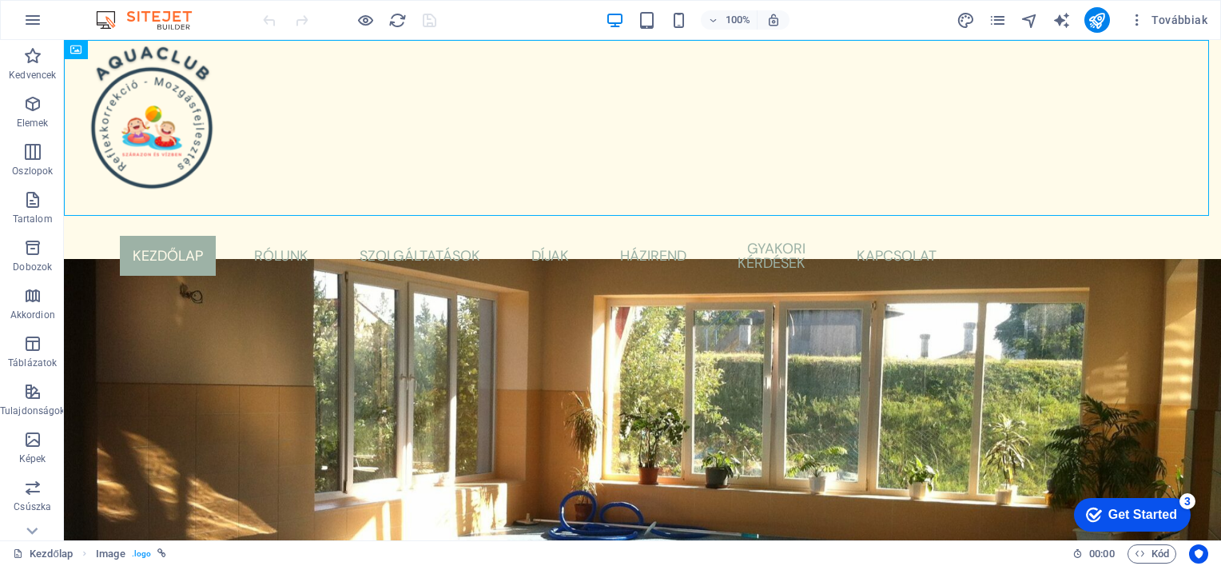
drag, startPoint x: 1138, startPoint y: 514, endPoint x: 1287, endPoint y: 844, distance: 362.0
click at [1138, 511] on div "Get Started" at bounding box center [1143, 515] width 69 height 14
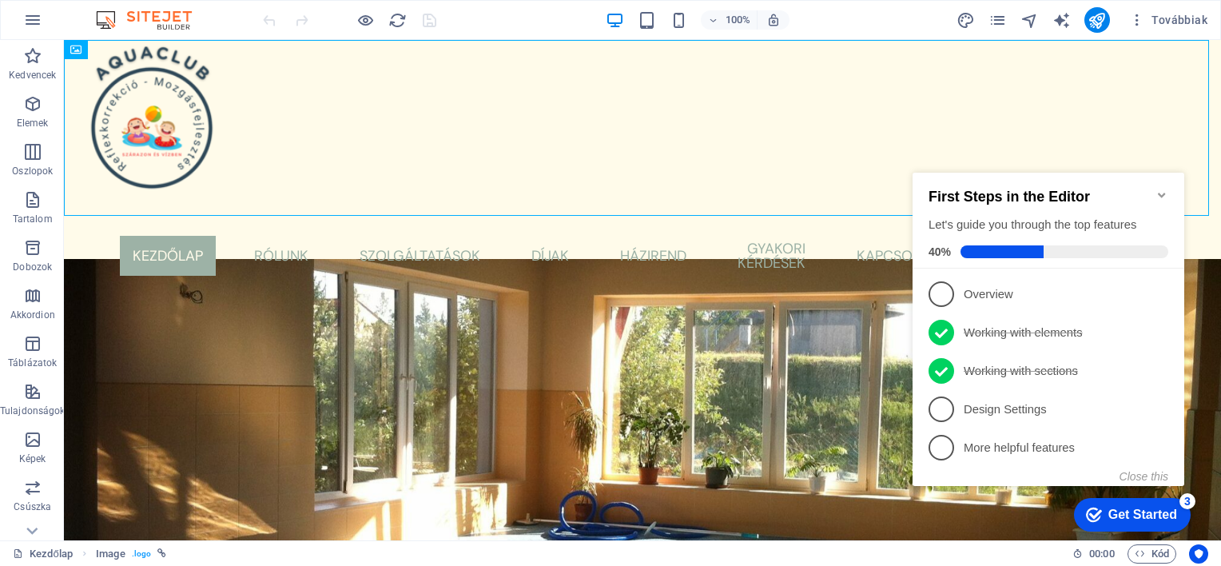
click at [946, 410] on span "4" at bounding box center [942, 409] width 26 height 26
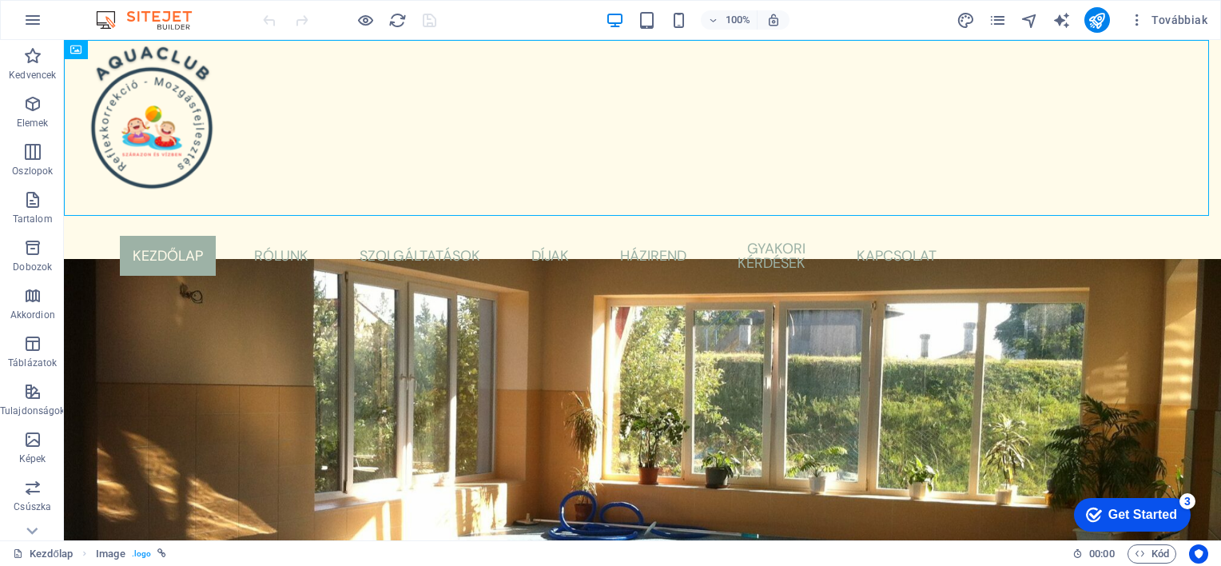
click at [1157, 508] on div "Get Started" at bounding box center [1143, 515] width 69 height 14
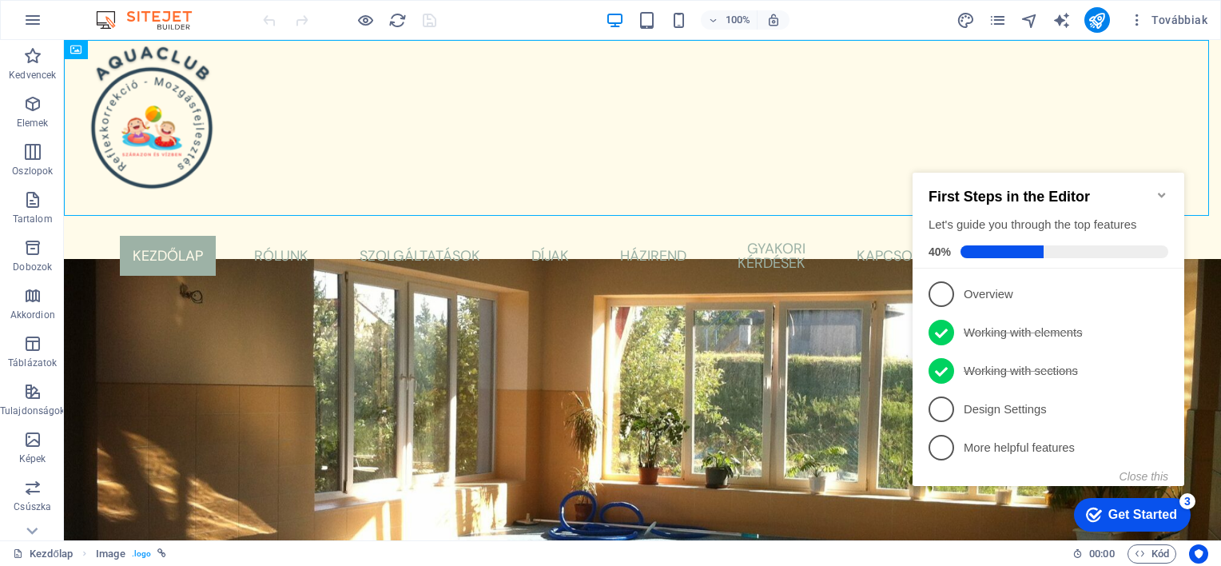
click at [1164, 415] on link "4 Design Settings - incomplete" at bounding box center [1049, 409] width 240 height 26
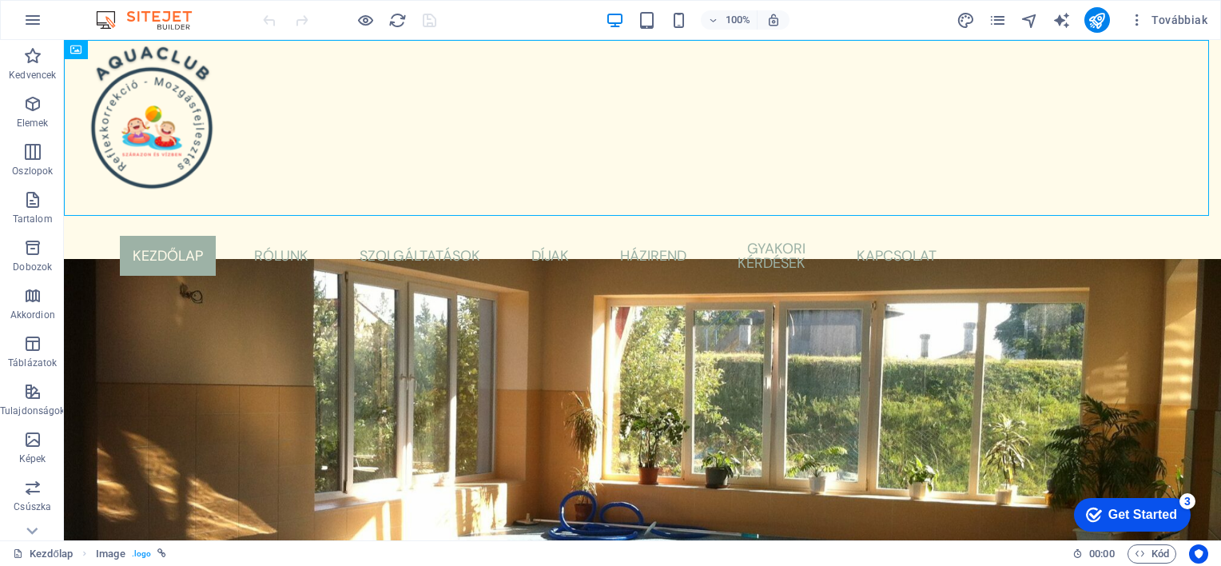
click at [1129, 513] on div "Get Started" at bounding box center [1143, 515] width 69 height 14
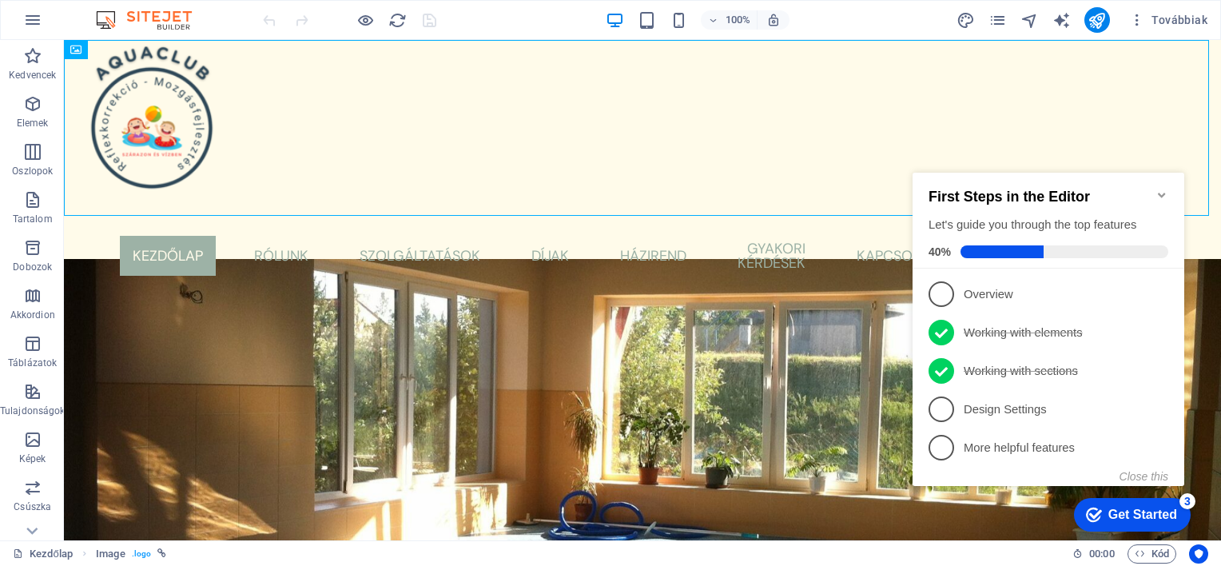
click at [1129, 513] on div "Get Started" at bounding box center [1143, 515] width 69 height 14
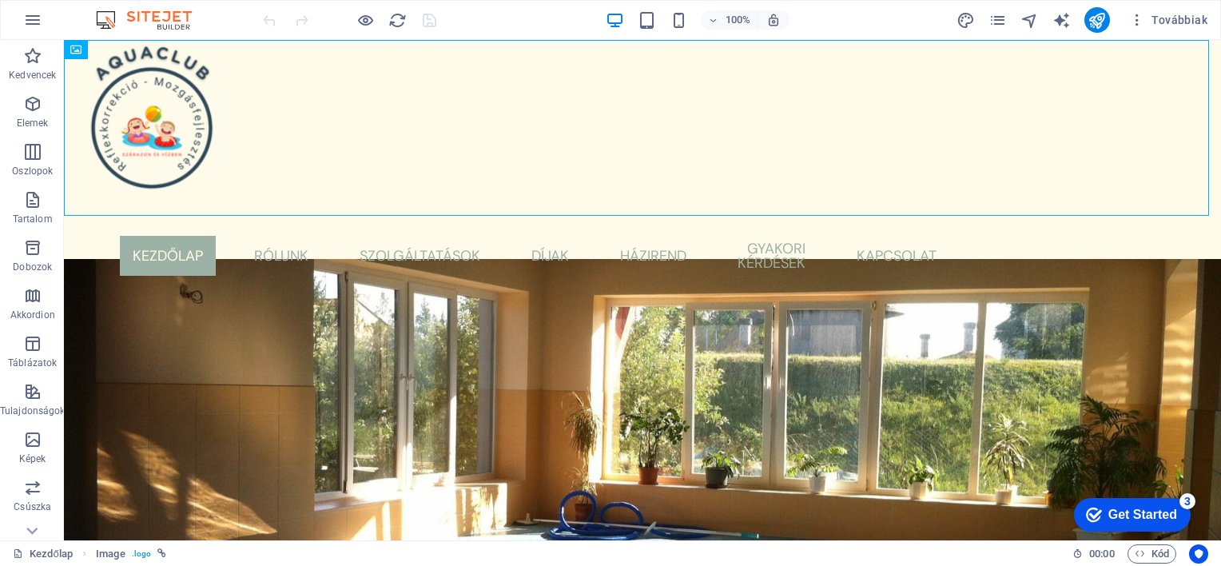
click at [1177, 522] on div "Get Started" at bounding box center [1143, 515] width 69 height 14
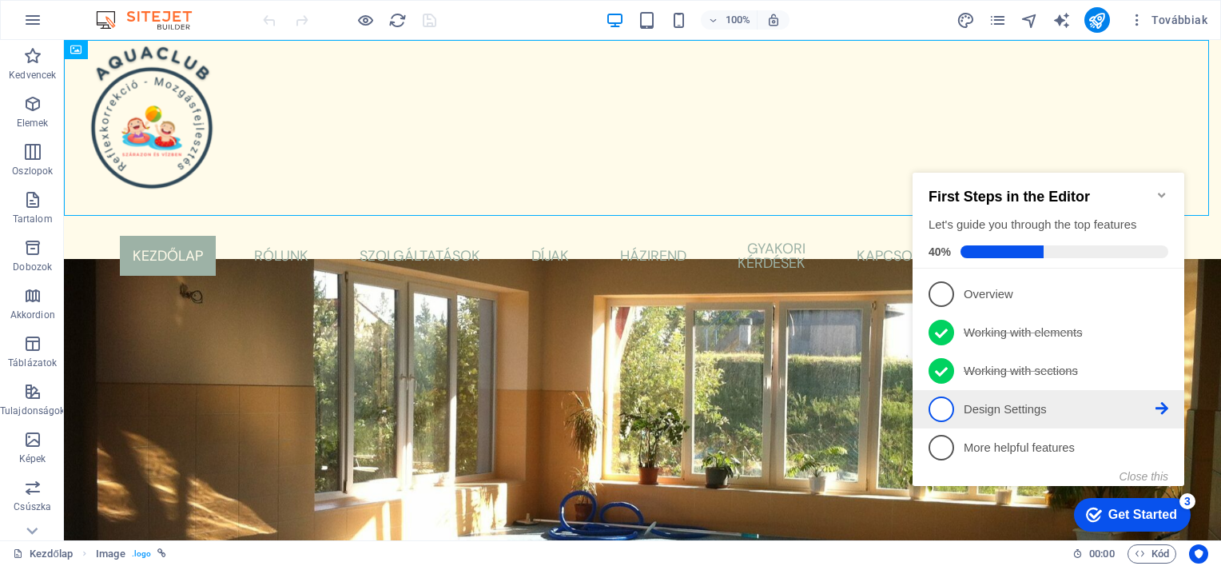
click at [1157, 408] on icon at bounding box center [1162, 408] width 13 height 13
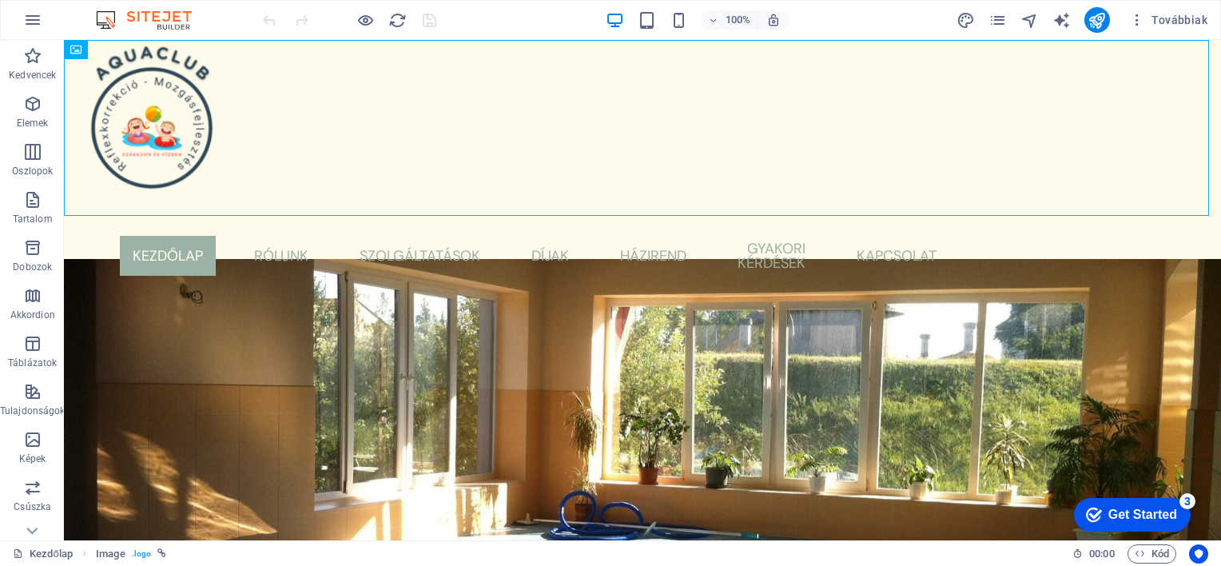
click at [1125, 522] on div "Get Started" at bounding box center [1143, 515] width 69 height 14
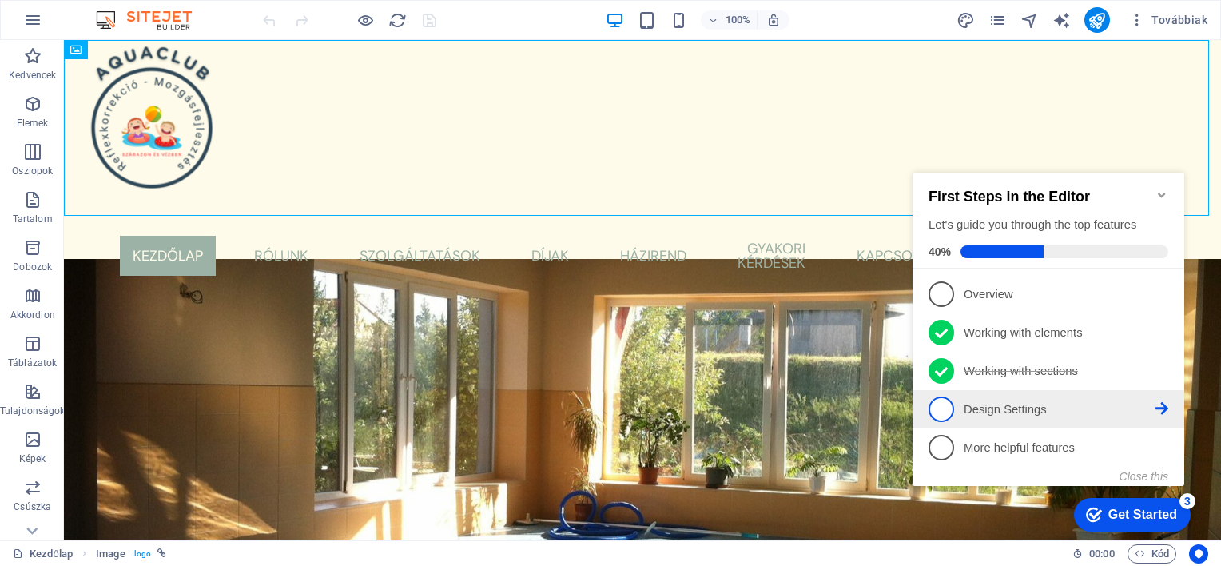
click at [978, 408] on p "Design Settings - incomplete" at bounding box center [1060, 409] width 192 height 17
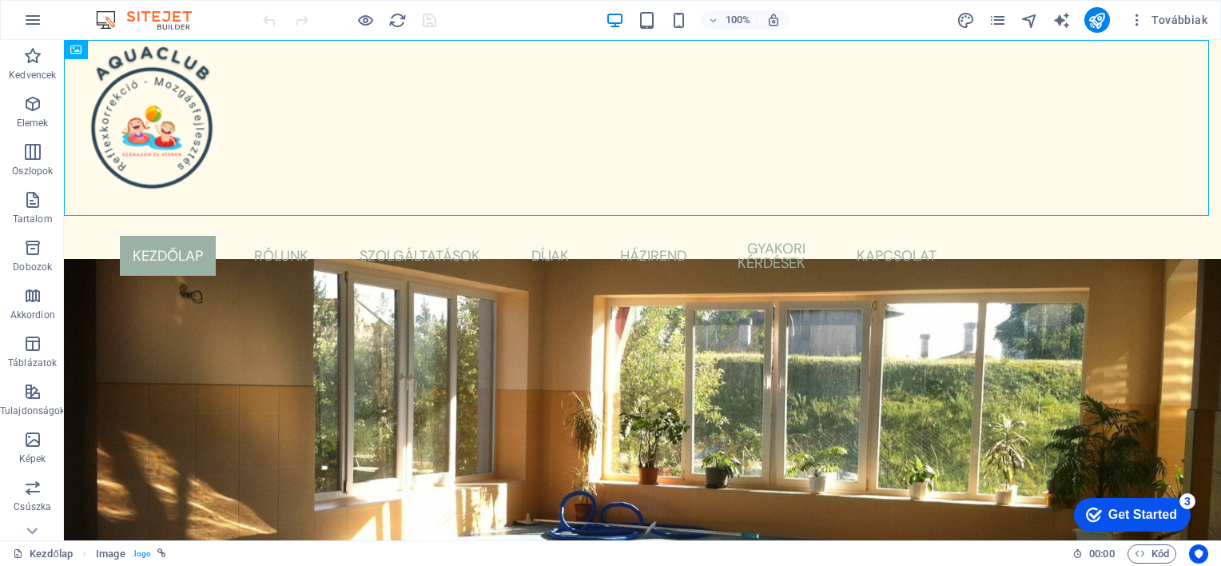
click at [1115, 516] on div "Get Started" at bounding box center [1143, 515] width 69 height 14
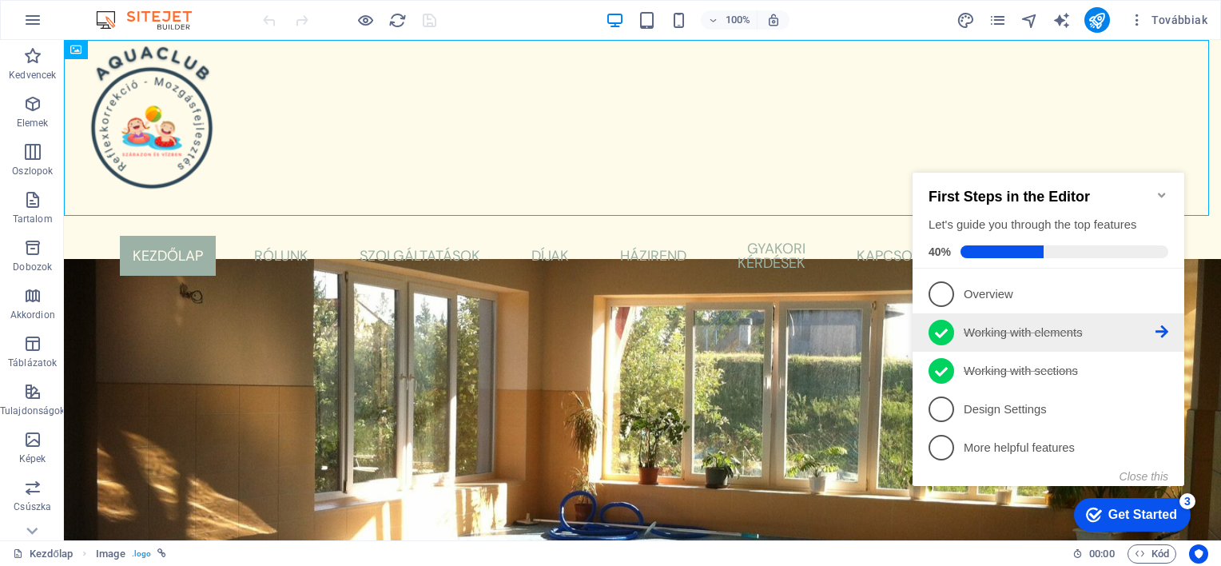
click at [1116, 333] on p "Working with elements - completed" at bounding box center [1060, 333] width 192 height 17
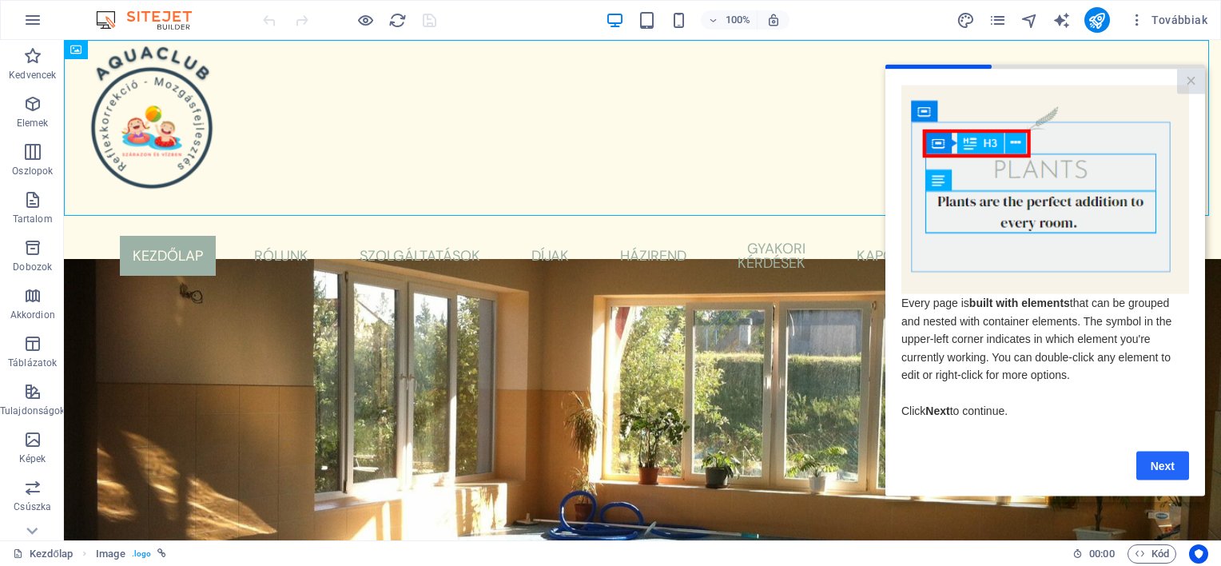
click at [1160, 468] on link "Next" at bounding box center [1163, 465] width 53 height 29
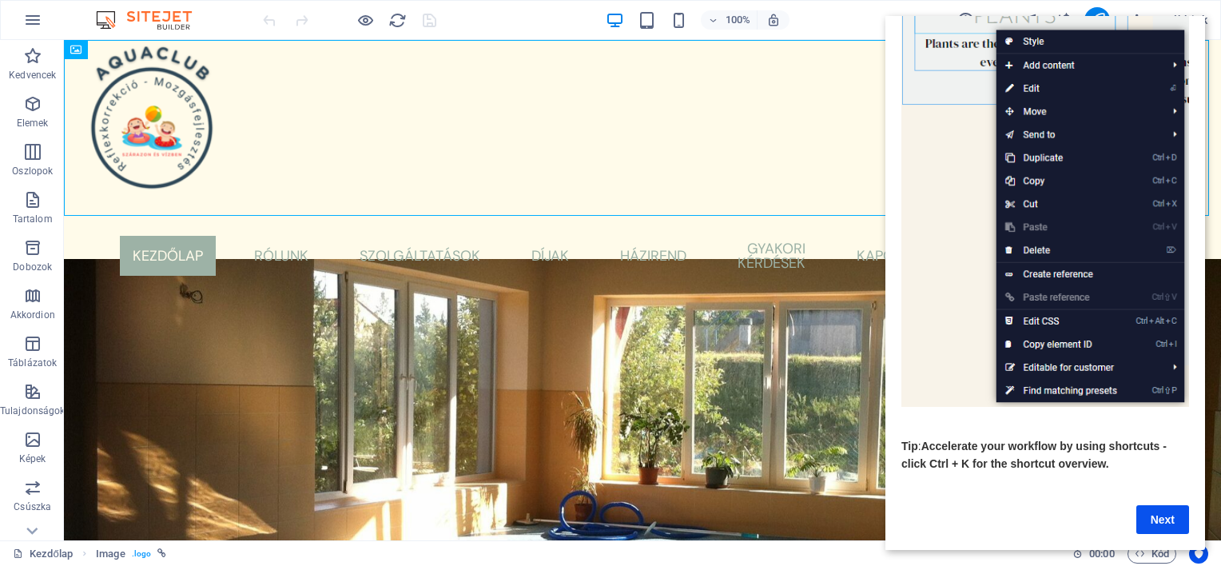
scroll to position [159, 0]
click at [1151, 505] on link "Next" at bounding box center [1163, 519] width 53 height 29
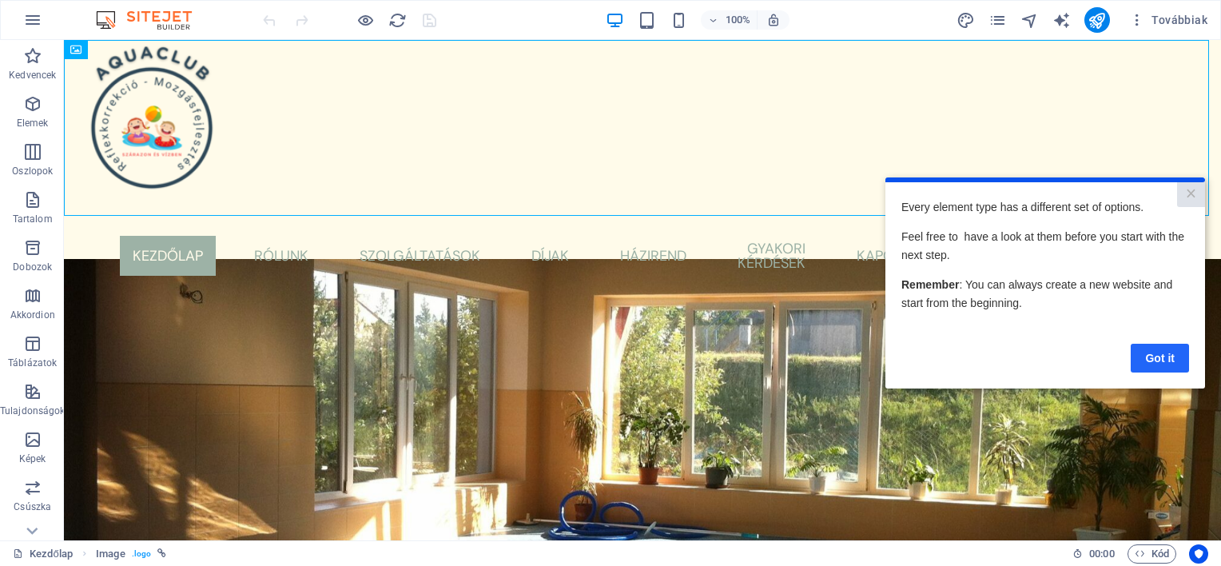
click at [1143, 361] on link "Got it" at bounding box center [1160, 358] width 58 height 29
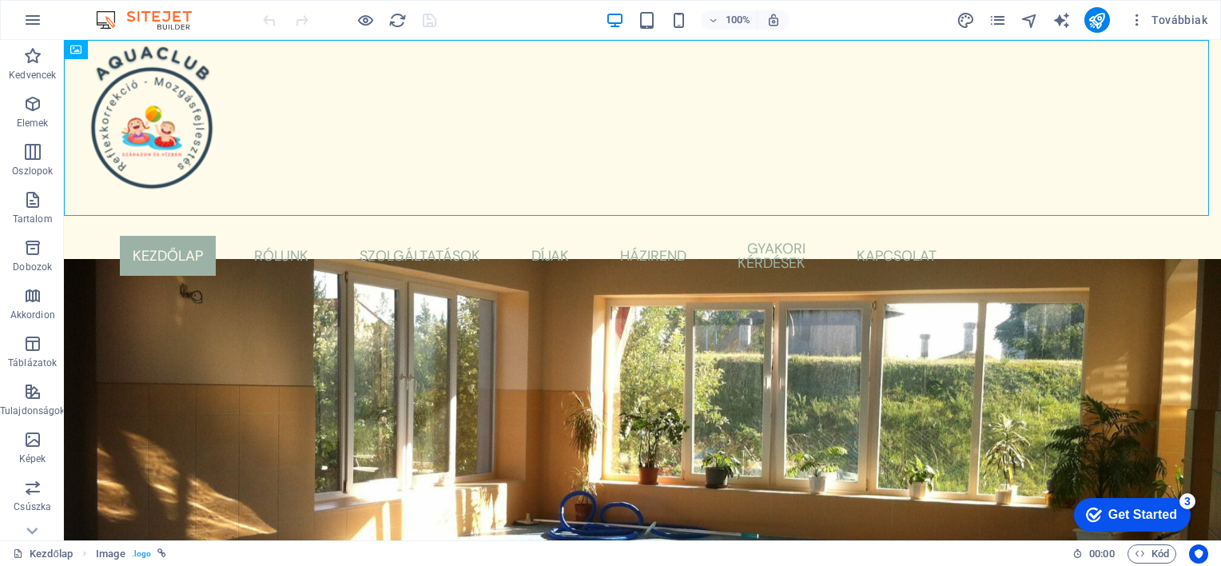
click at [1131, 516] on div "Get Started" at bounding box center [1143, 515] width 69 height 14
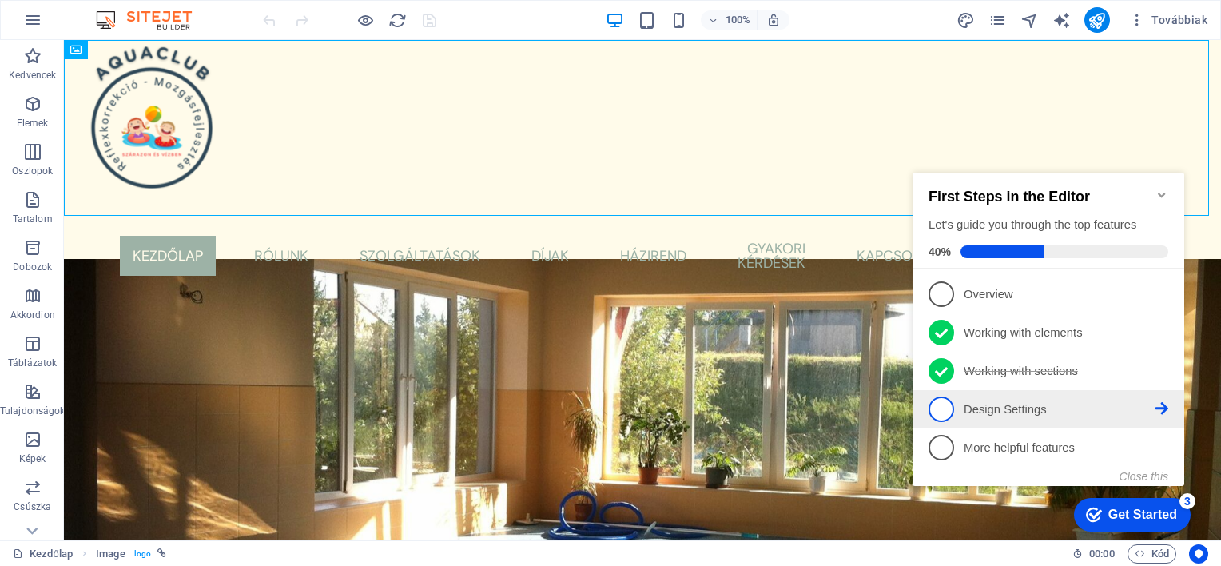
click at [1052, 416] on link "4 Design Settings - incomplete" at bounding box center [1049, 409] width 240 height 26
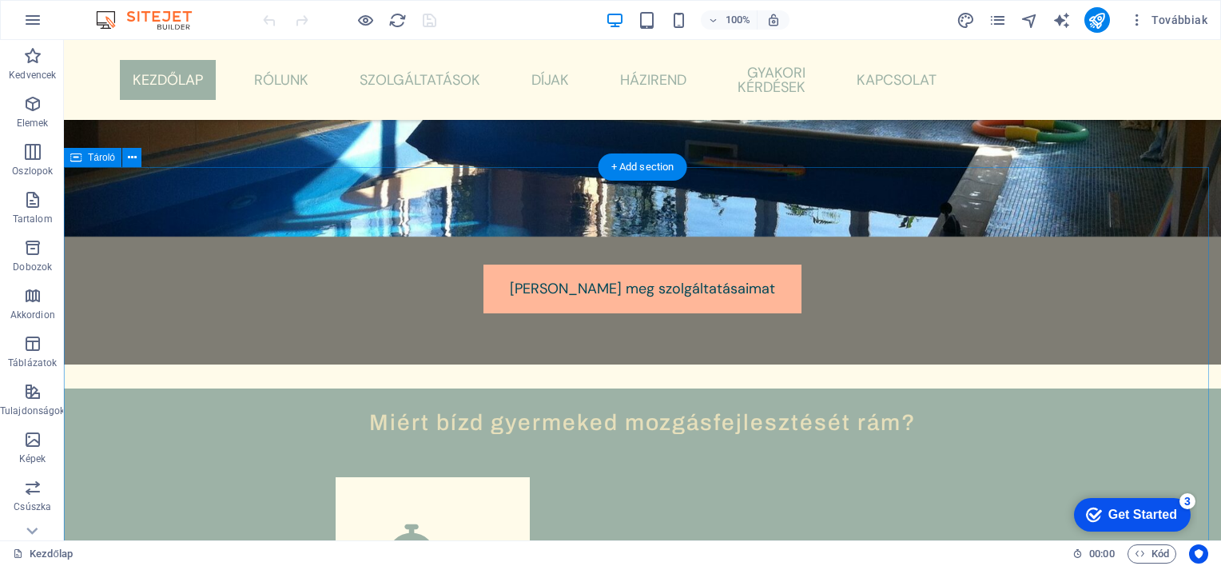
scroll to position [799, 0]
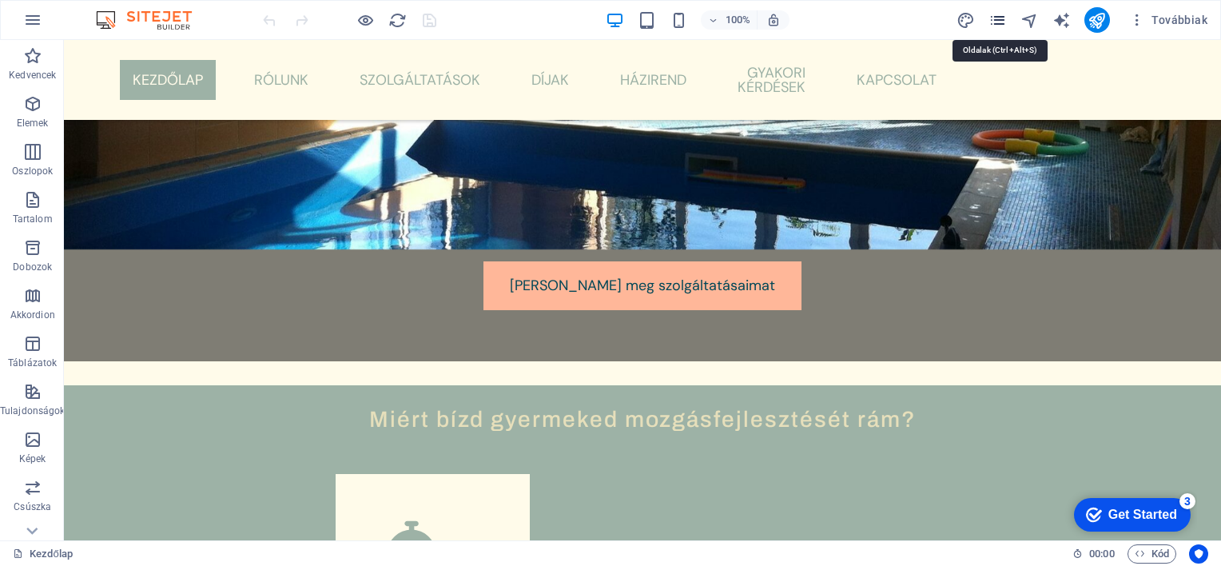
click at [1001, 18] on icon "pages" at bounding box center [998, 20] width 18 height 18
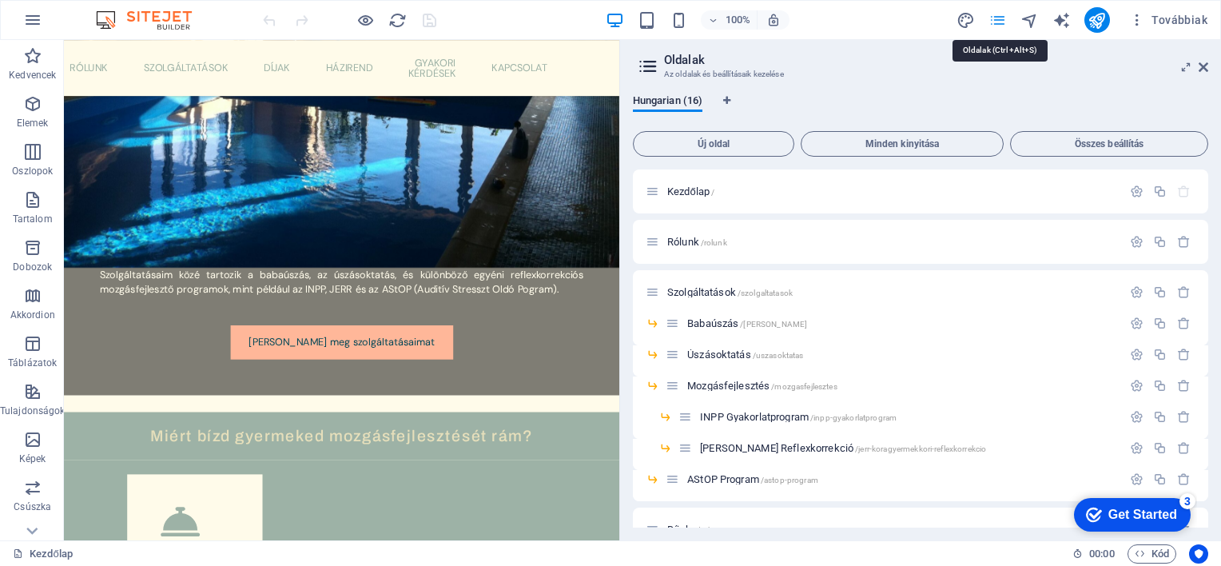
scroll to position [914, 0]
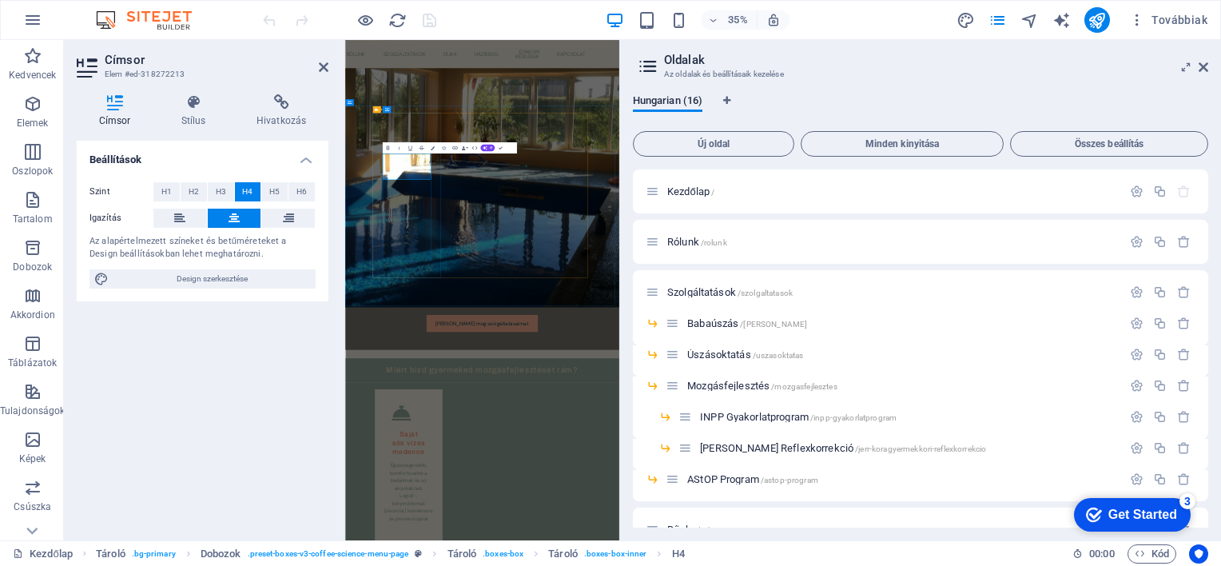
click at [223, 356] on div "Beállítások Szint H1 H2 H3 H4 H5 H6 Igazítás Az alapértelmezett színeket és bet…" at bounding box center [203, 334] width 252 height 387
click at [222, 356] on div "Beállítások Szint H1 H2 H3 H4 H5 H6 Igazítás Az alapértelmezett színeket és bet…" at bounding box center [203, 334] width 252 height 387
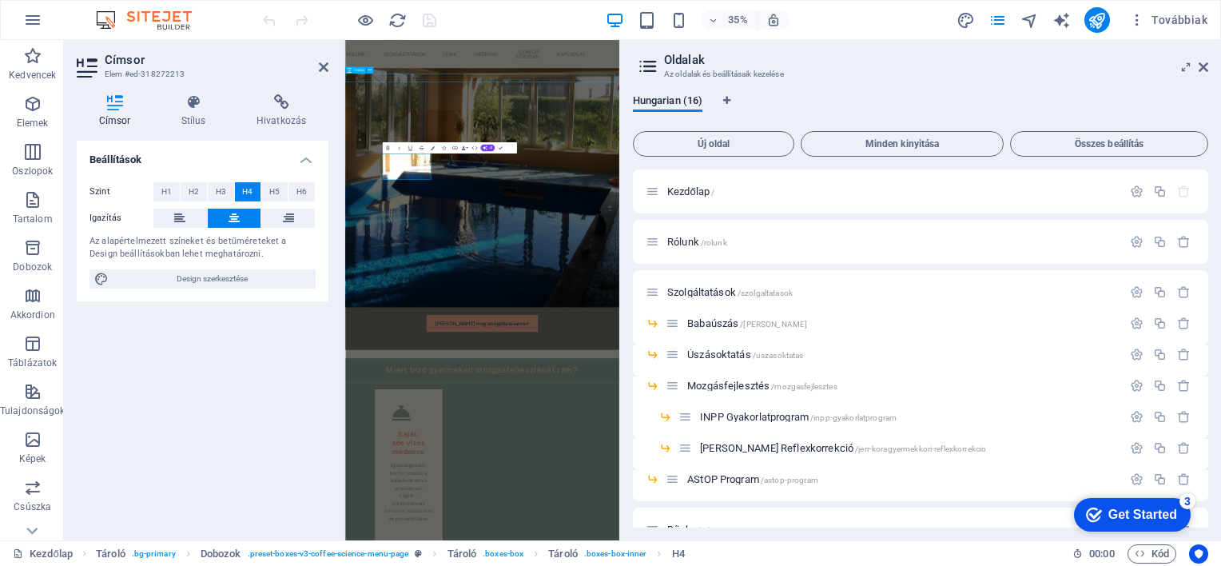
select select "px"
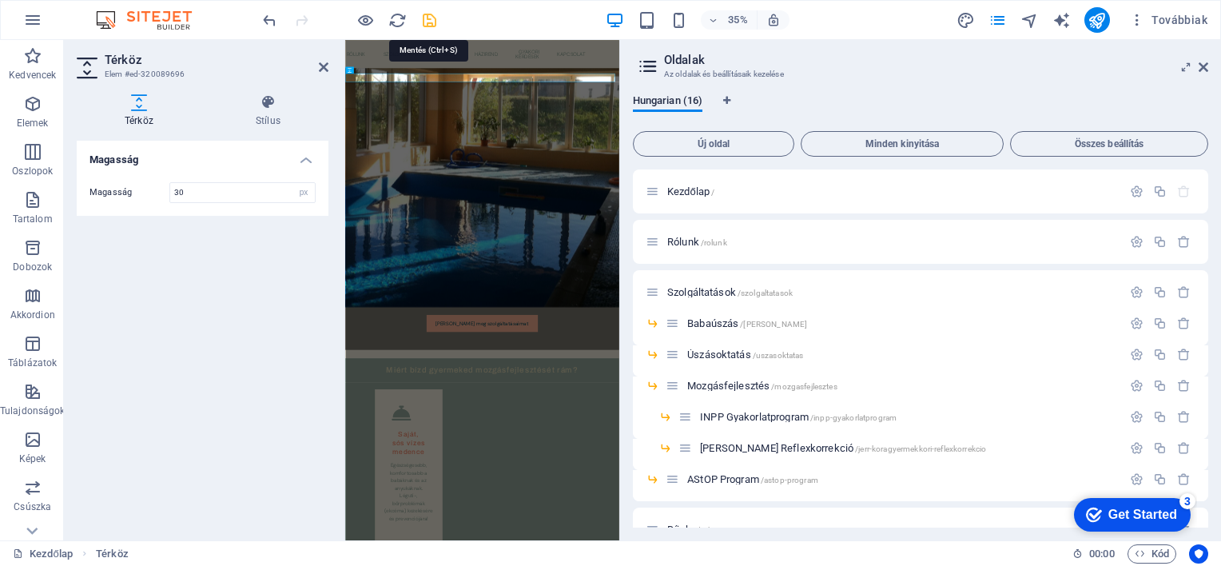
click at [427, 22] on icon "save" at bounding box center [429, 20] width 18 height 18
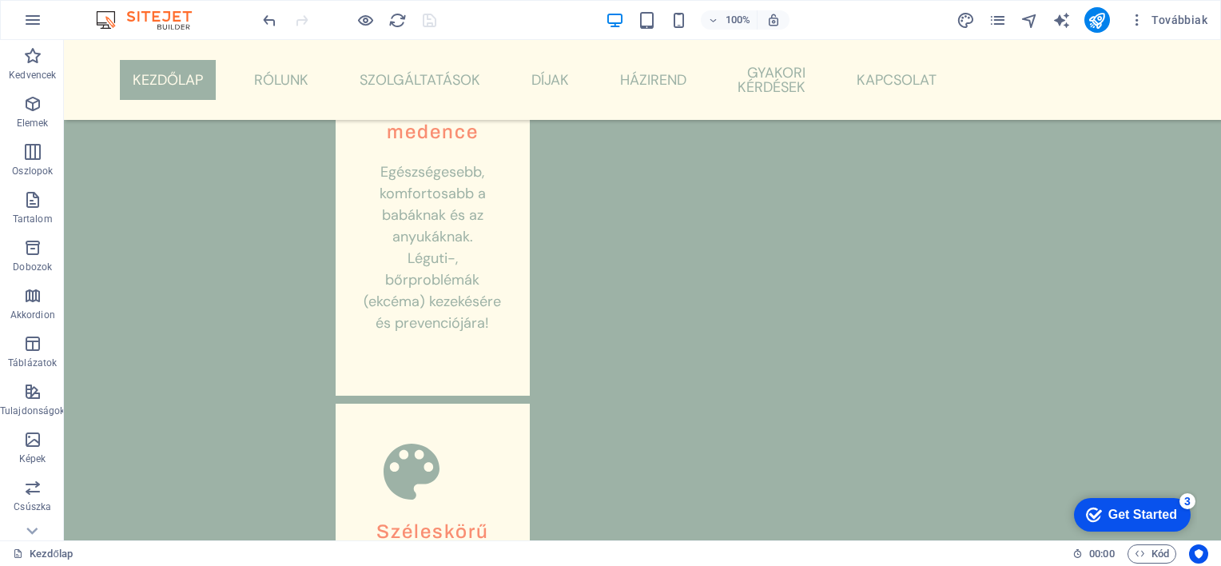
scroll to position [1397, 0]
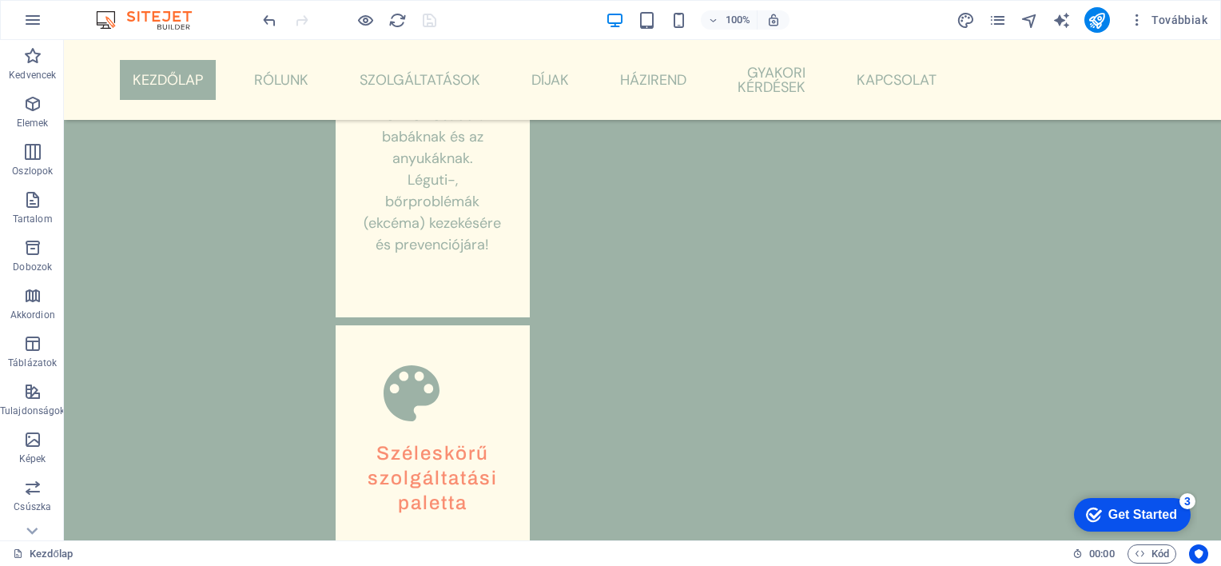
click at [1138, 516] on div "Get Started" at bounding box center [1143, 515] width 69 height 14
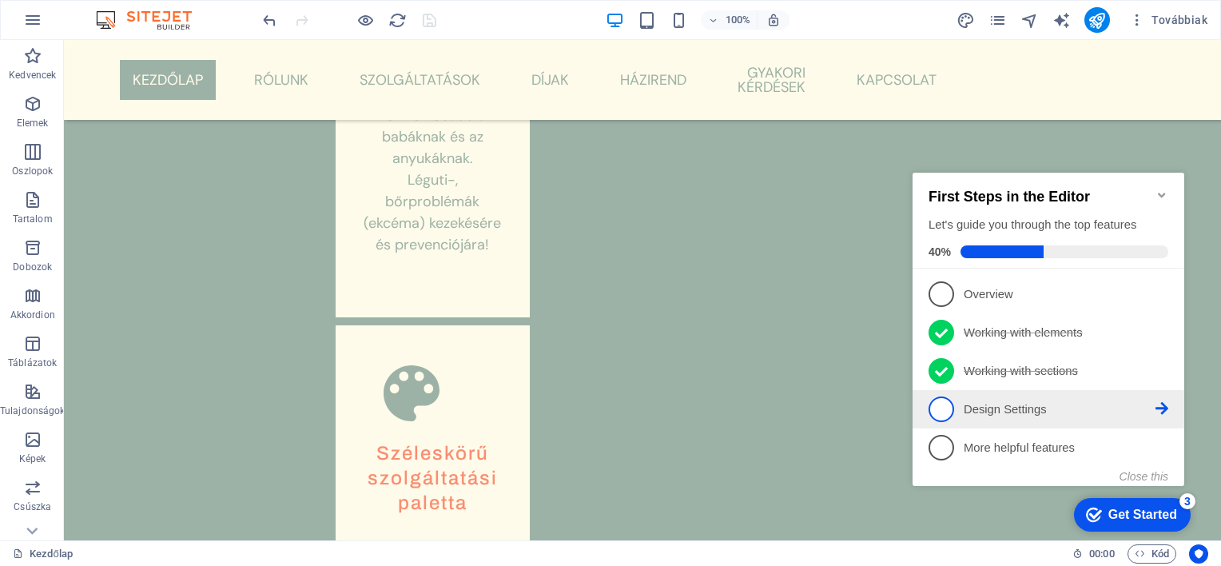
click at [1013, 413] on p "Design Settings - incomplete" at bounding box center [1060, 409] width 192 height 17
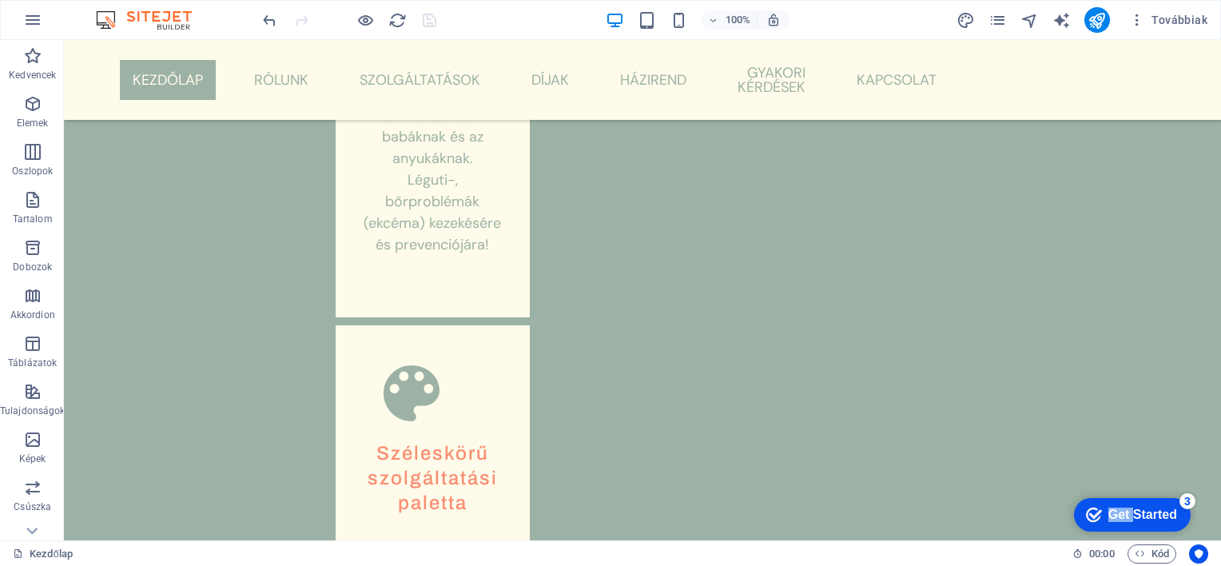
click div "checkmark Get Started 3 First Steps in the Editor Let's guide you through the t…"
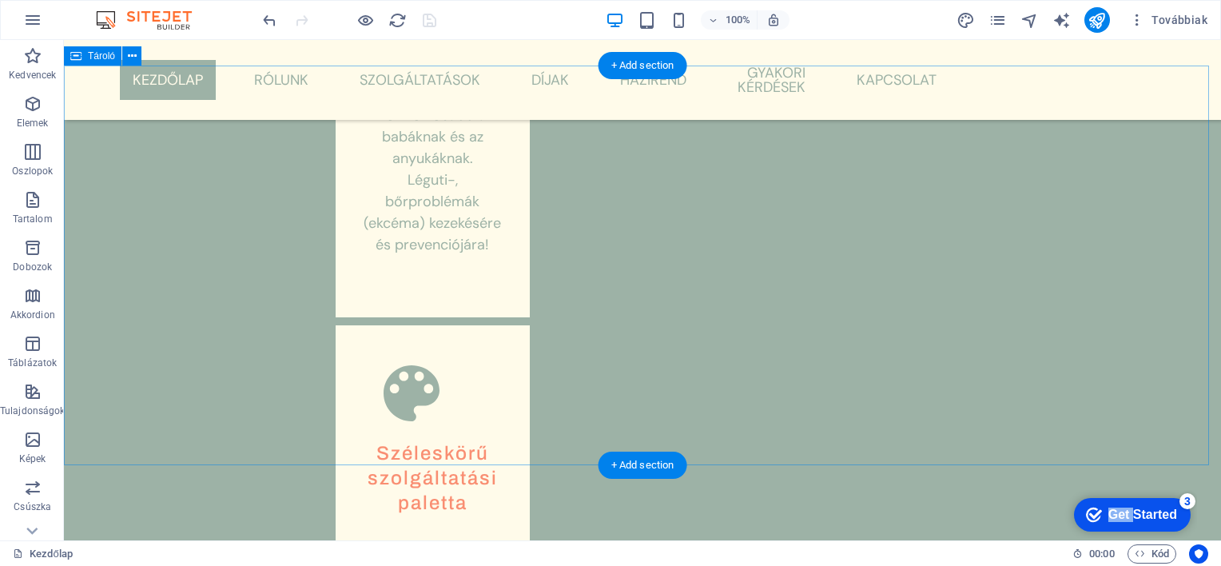
drag, startPoint x: 1168, startPoint y: 755, endPoint x: 1274, endPoint y: 850, distance: 143.2
click at [1117, 513] on div "Get Started" at bounding box center [1143, 515] width 69 height 14
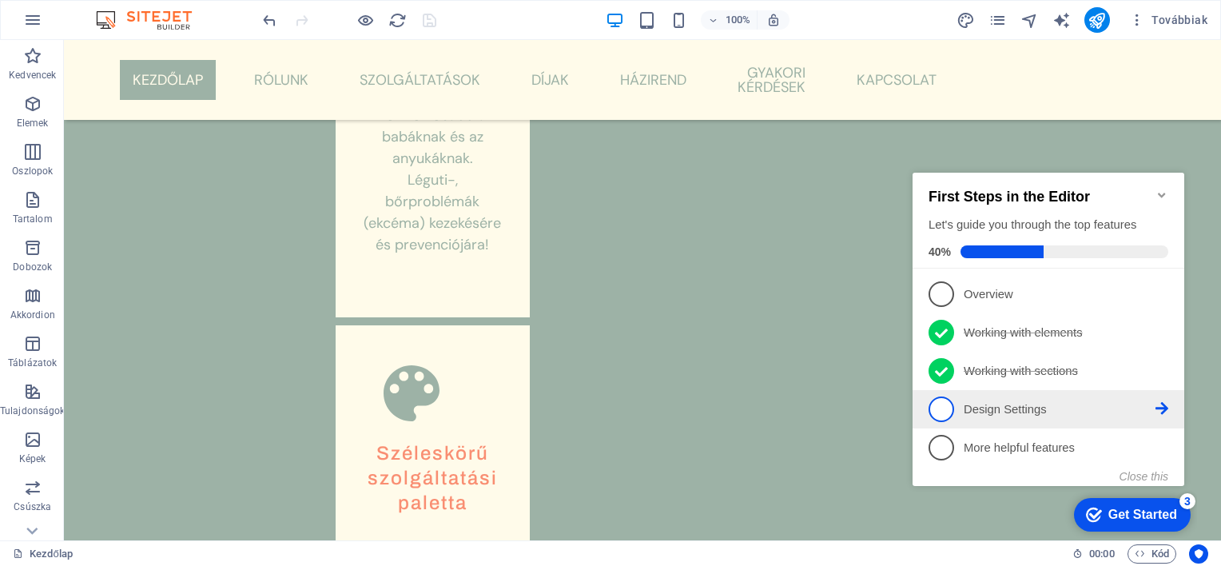
click at [1161, 408] on icon at bounding box center [1162, 408] width 13 height 13
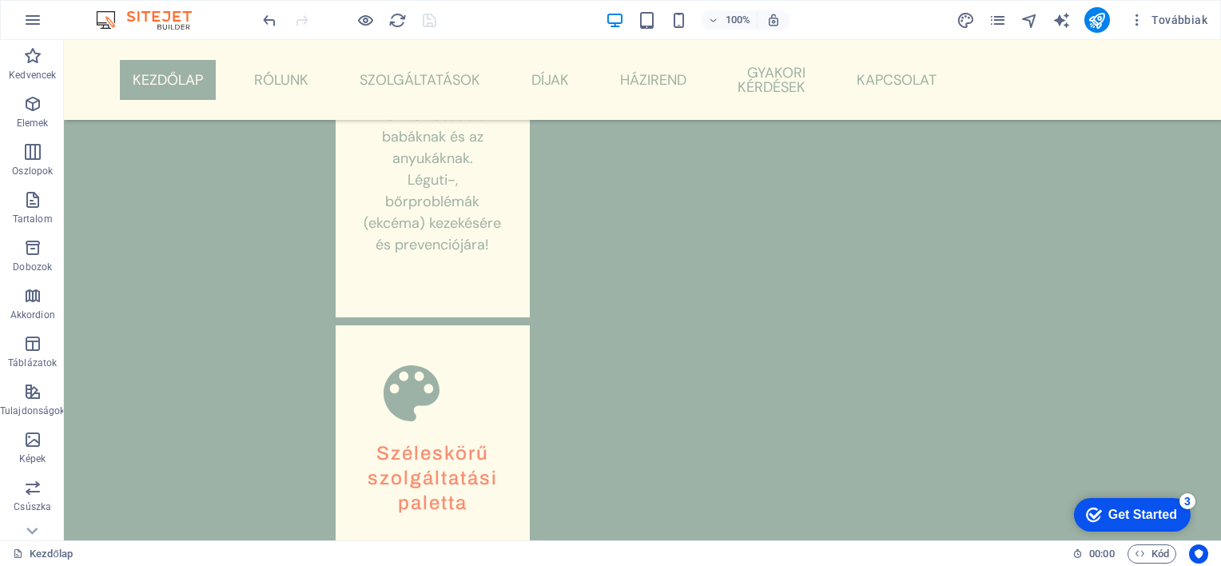
drag, startPoint x: 1138, startPoint y: 520, endPoint x: 1293, endPoint y: 857, distance: 370.5
click at [1138, 519] on div "Get Started" at bounding box center [1143, 515] width 69 height 14
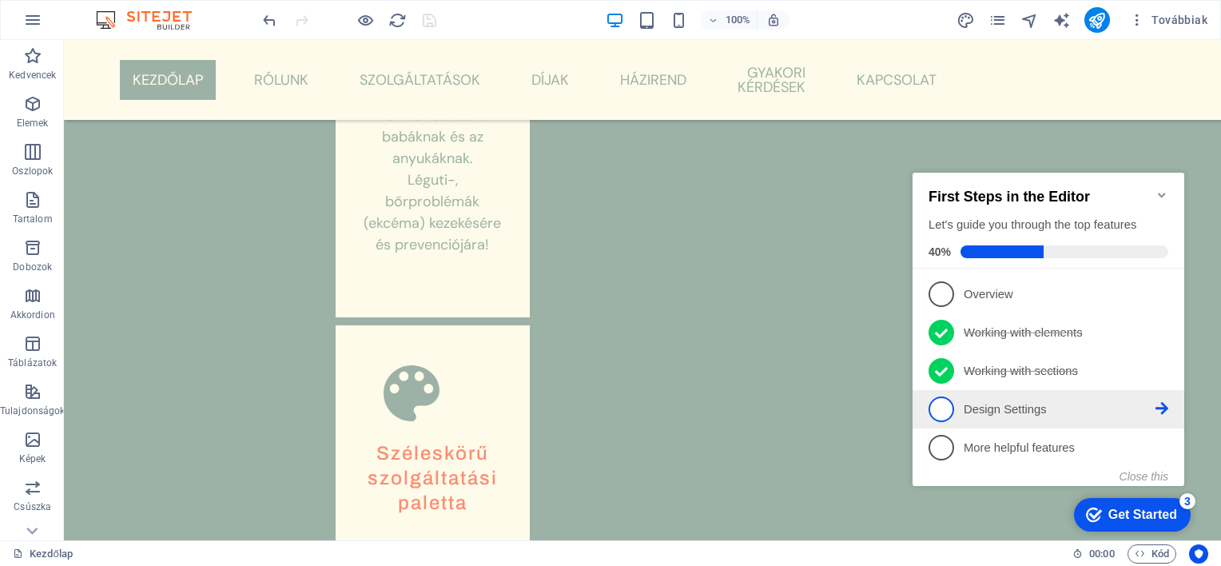
click at [946, 412] on span "4" at bounding box center [942, 409] width 26 height 26
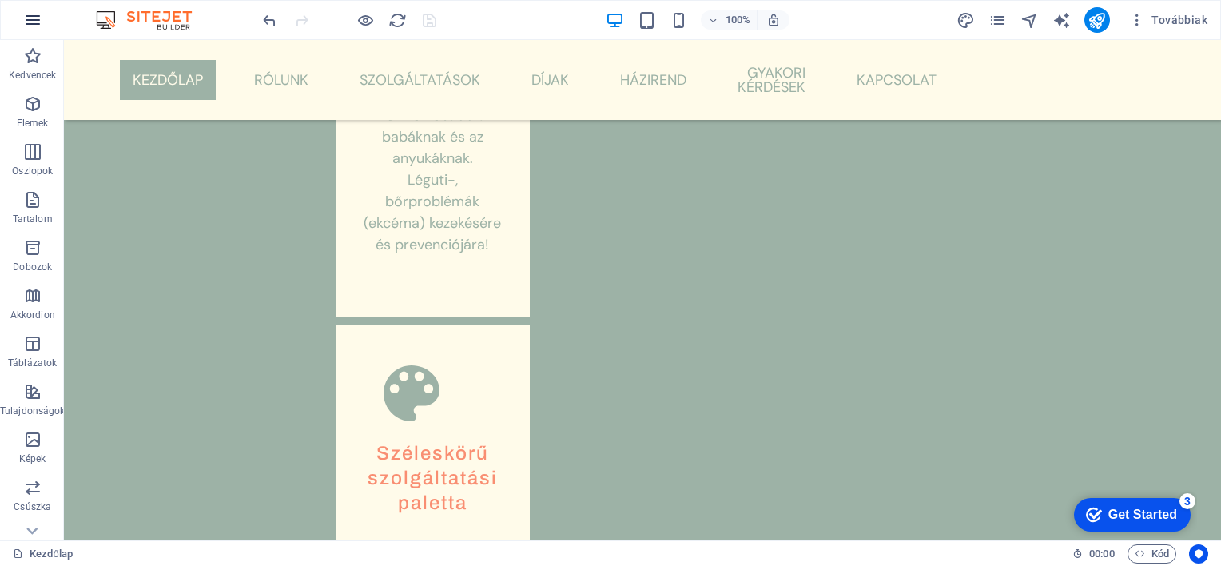
click at [31, 21] on icon "button" at bounding box center [32, 19] width 19 height 19
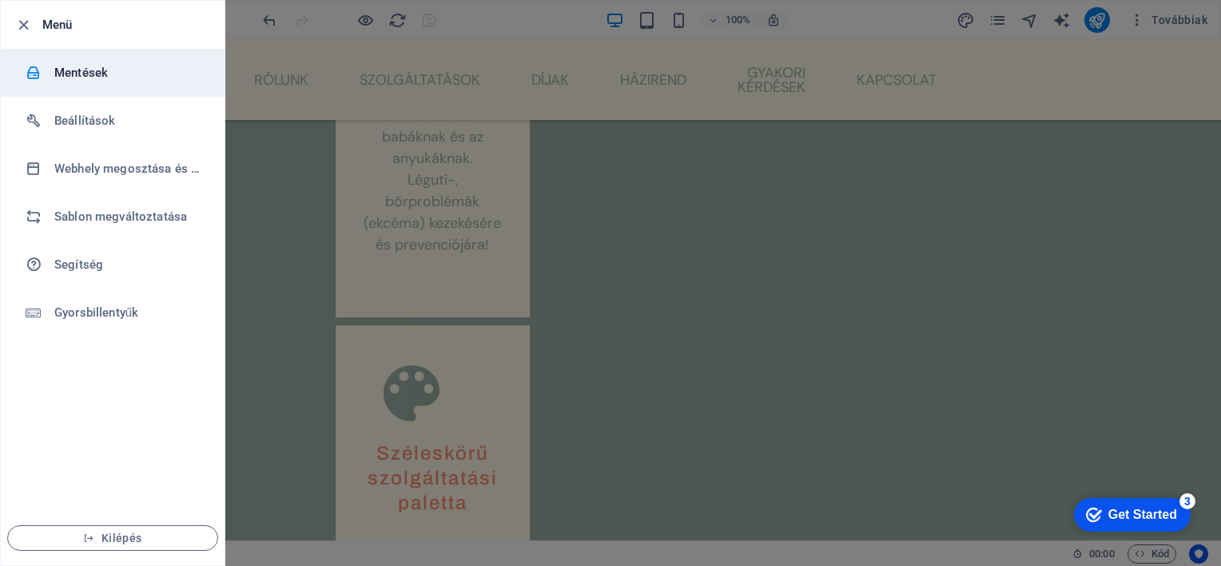
click at [56, 73] on h6 "Mentések" at bounding box center [128, 72] width 148 height 19
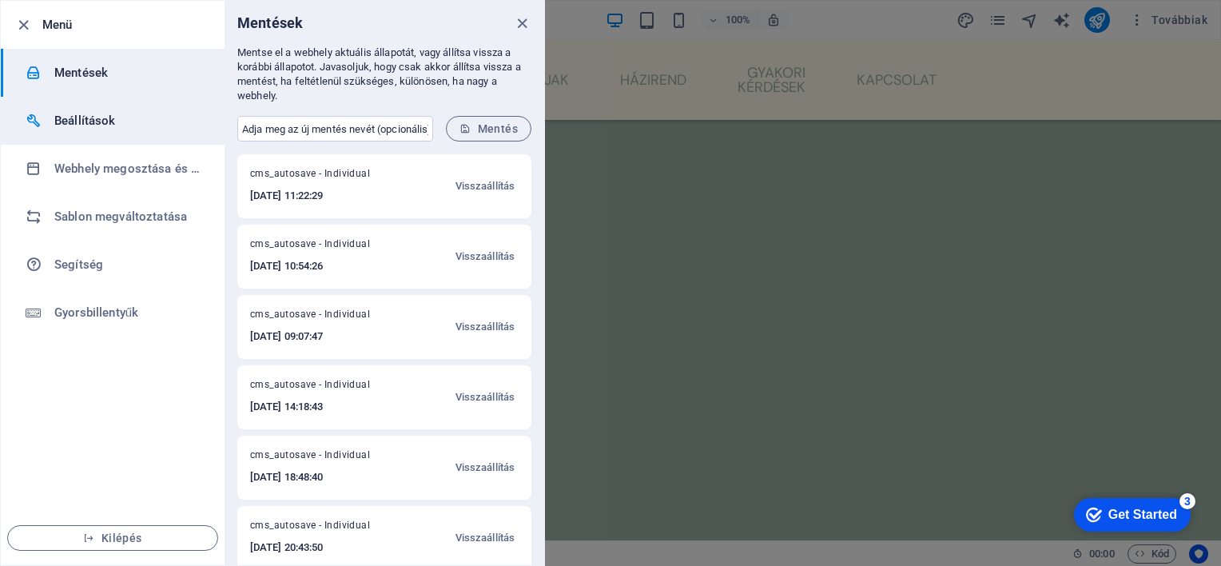
click at [77, 118] on h6 "Beállítások" at bounding box center [128, 120] width 148 height 19
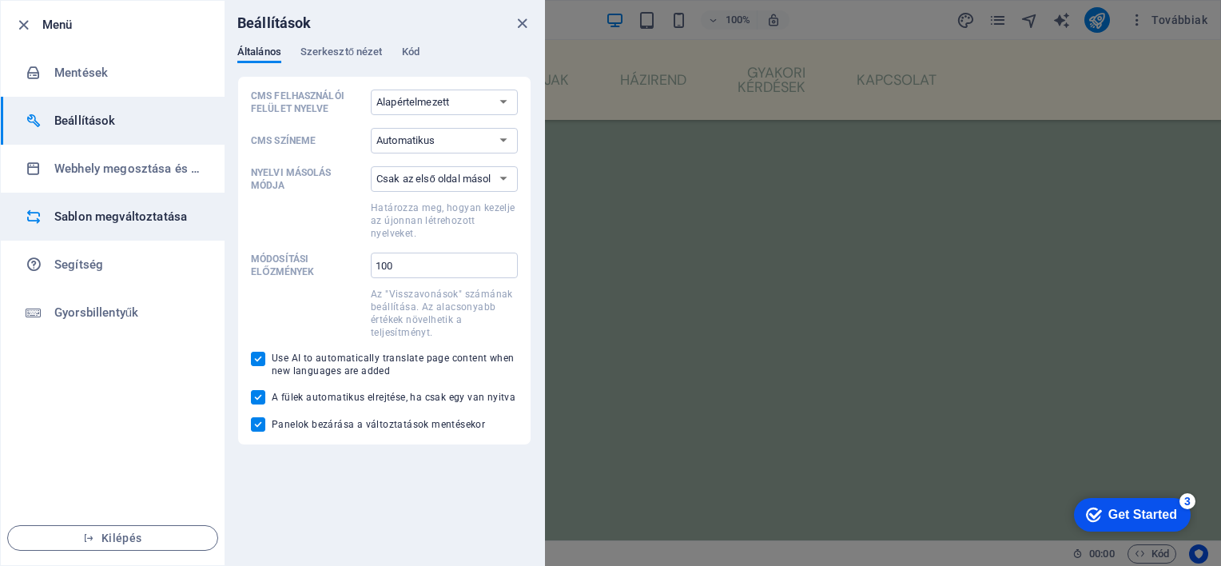
click at [100, 217] on h6 "Sablon megváltoztatása" at bounding box center [128, 216] width 148 height 19
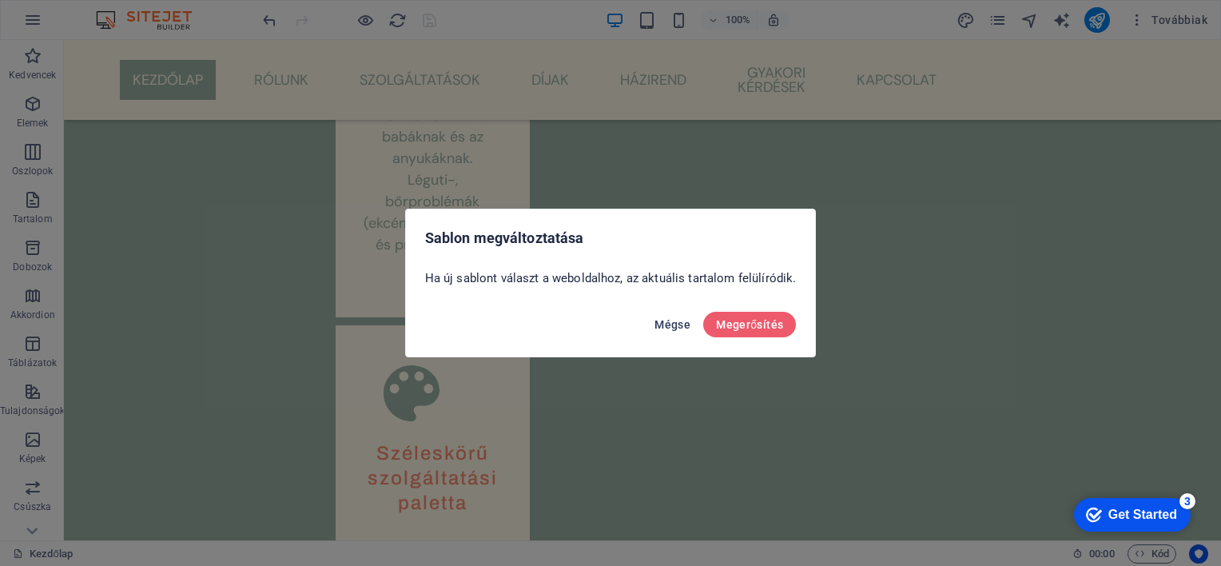
drag, startPoint x: 606, startPoint y: 283, endPoint x: 674, endPoint y: 323, distance: 78.8
click at [674, 323] on span "Mégse" at bounding box center [673, 324] width 36 height 13
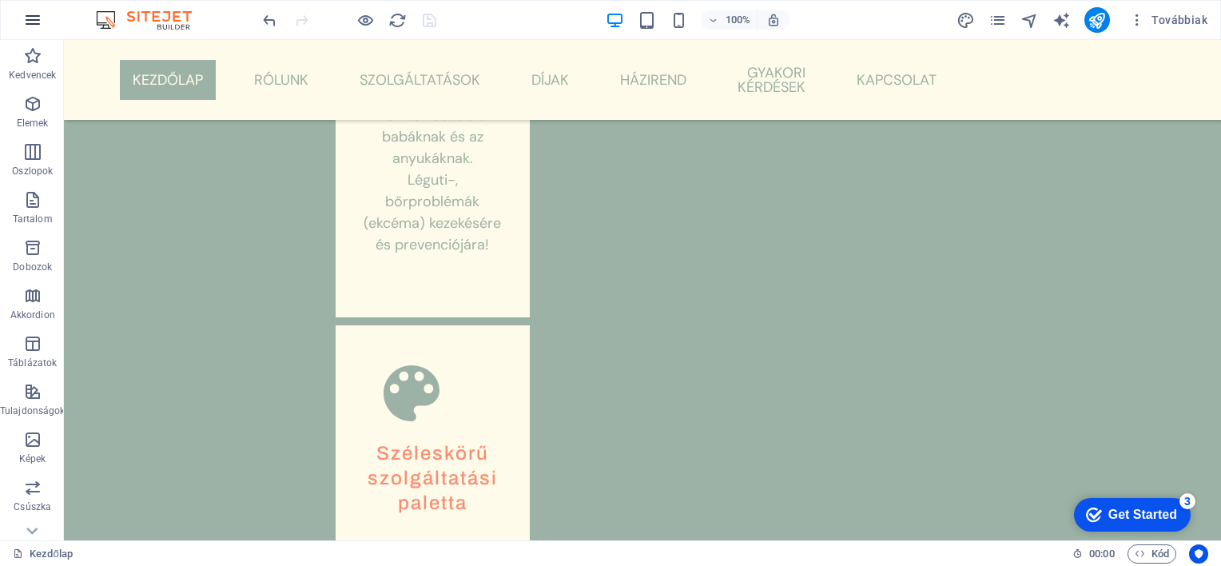
click at [38, 19] on icon "button" at bounding box center [32, 19] width 19 height 19
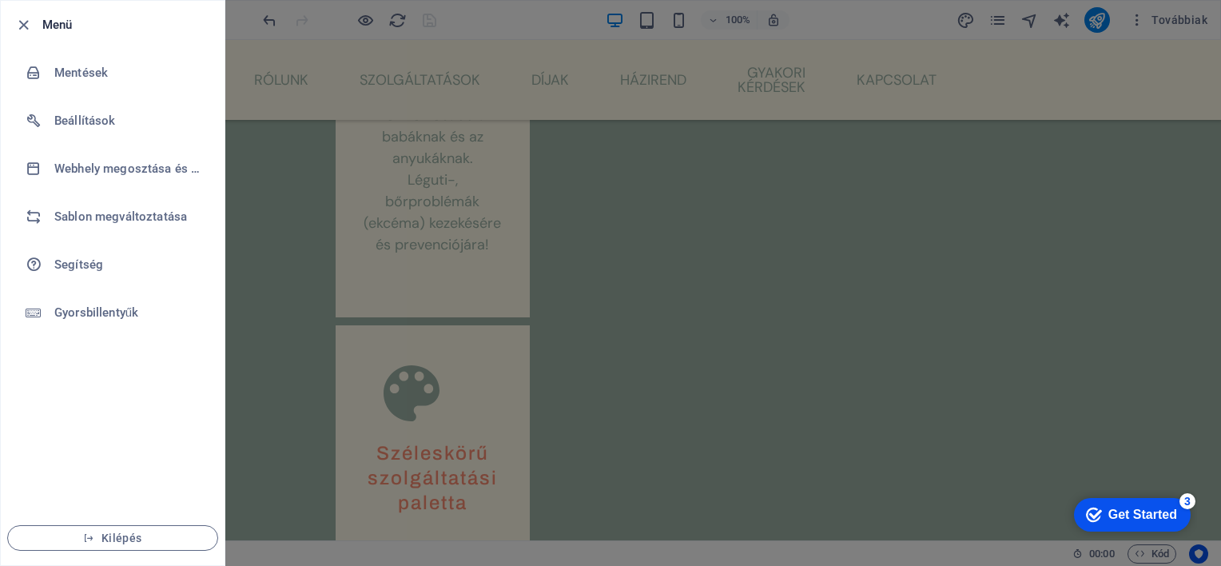
click at [432, 424] on div at bounding box center [610, 283] width 1221 height 566
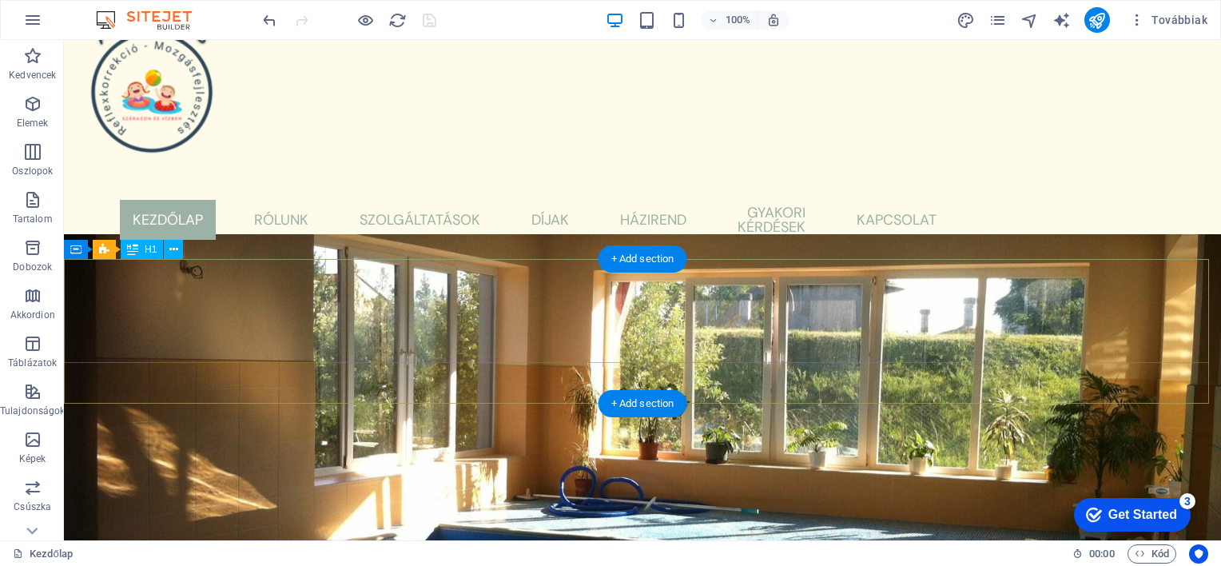
scroll to position [0, 0]
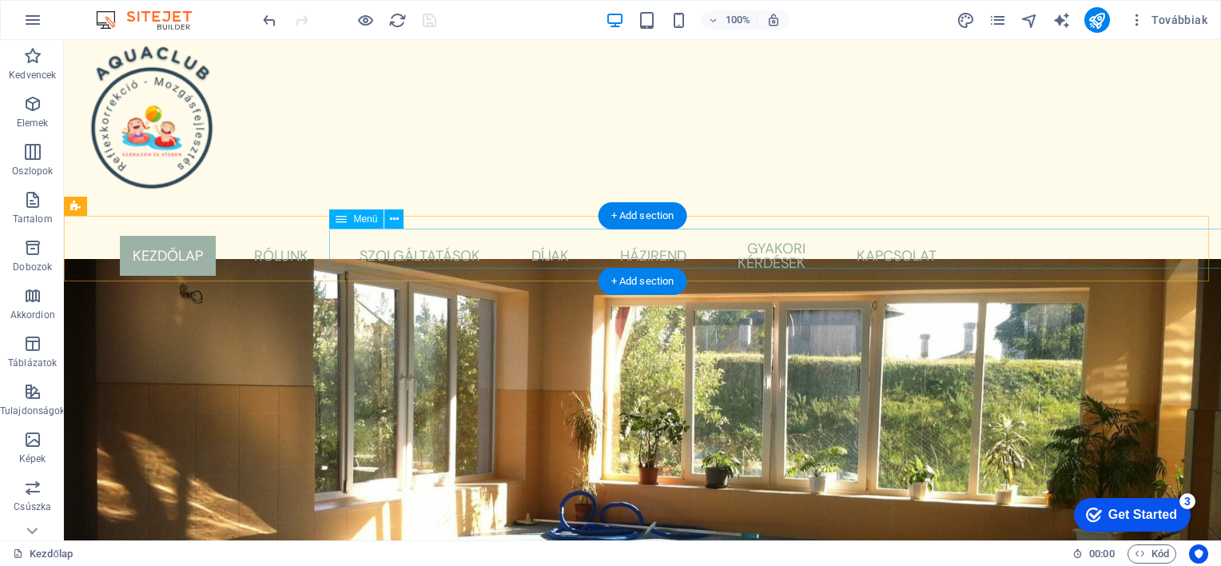
click at [486, 248] on nav "Kezdőlap Rólunk Szolgáltatások Babaúszás Úszásoktatás Mozgásfejlesztés INPP Gya…" at bounding box center [643, 256] width 614 height 54
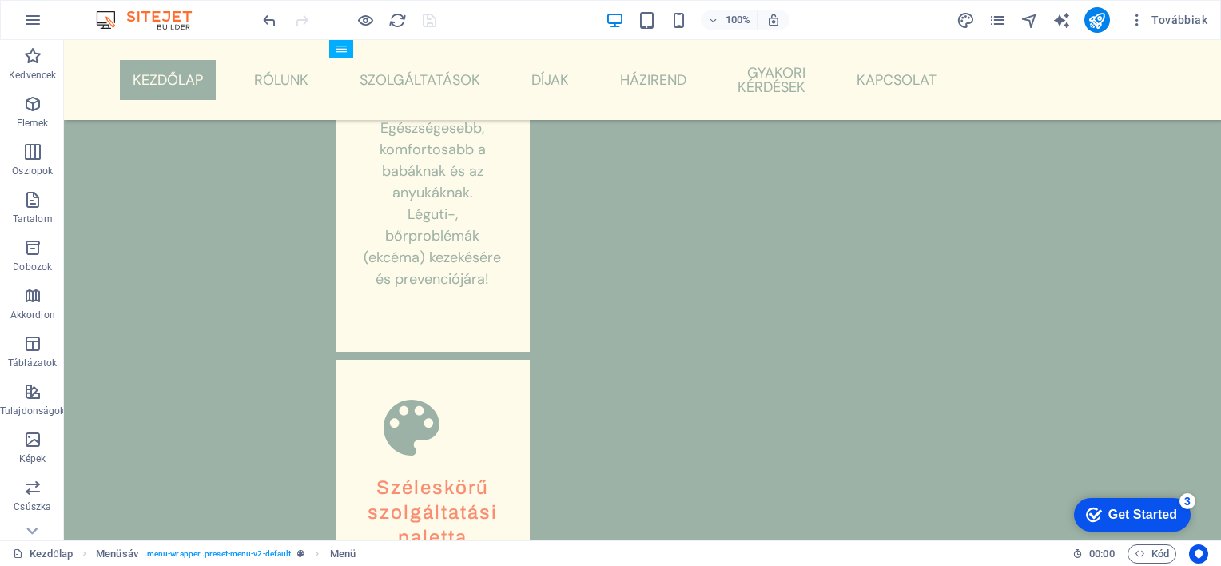
scroll to position [1236, 0]
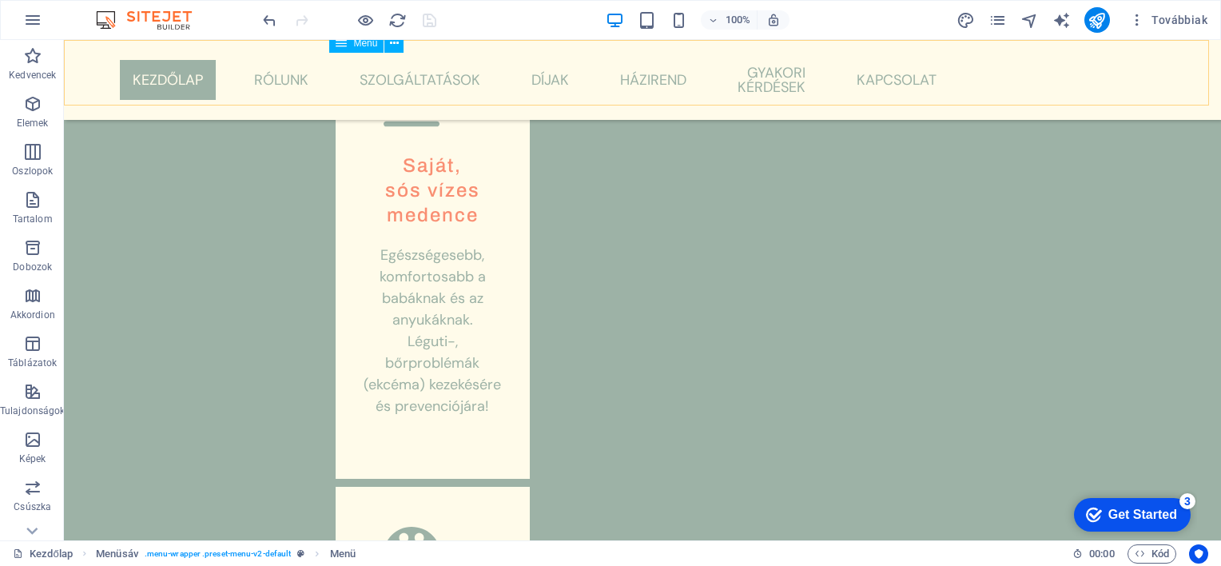
click at [626, 70] on nav "Kezdőlap Rólunk Szolgáltatások Babaúszás Úszásoktatás Mozgásfejlesztés INPP Gya…" at bounding box center [643, 80] width 614 height 54
click at [1002, 22] on icon "pages" at bounding box center [998, 20] width 18 height 18
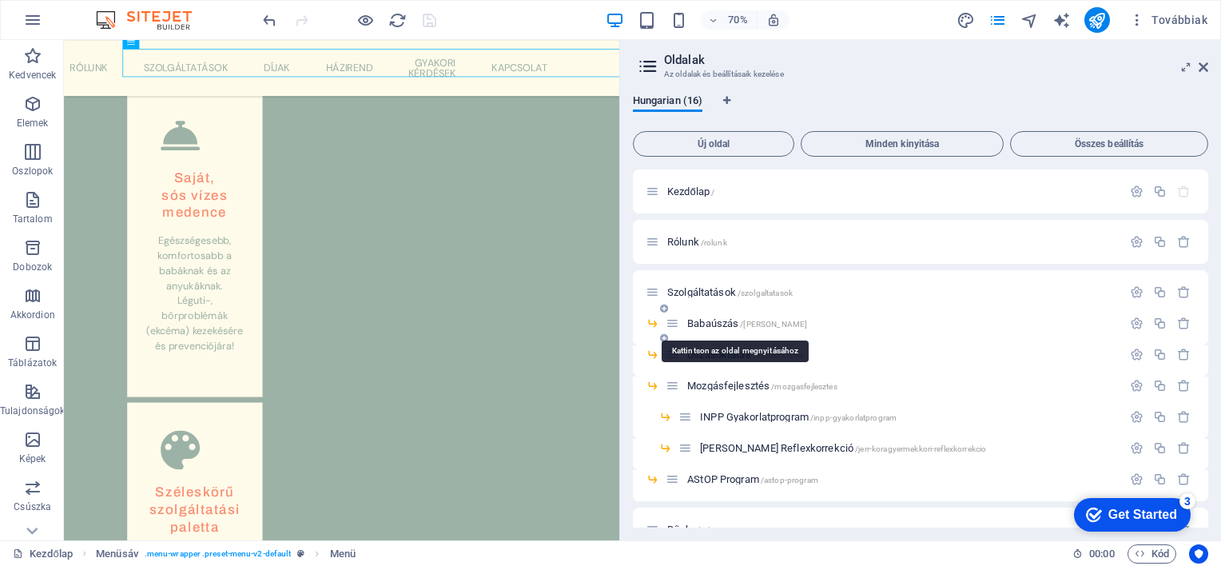
click at [716, 323] on span "Babaúszás /babauszas" at bounding box center [747, 323] width 120 height 12
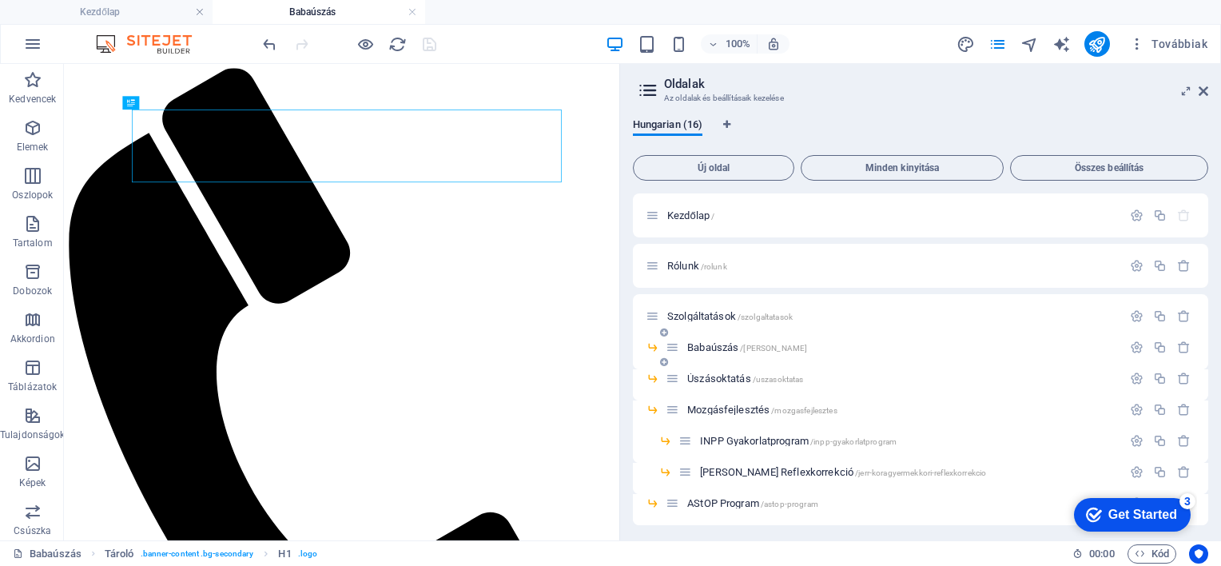
scroll to position [0, 0]
click at [1205, 87] on icon at bounding box center [1204, 91] width 10 height 13
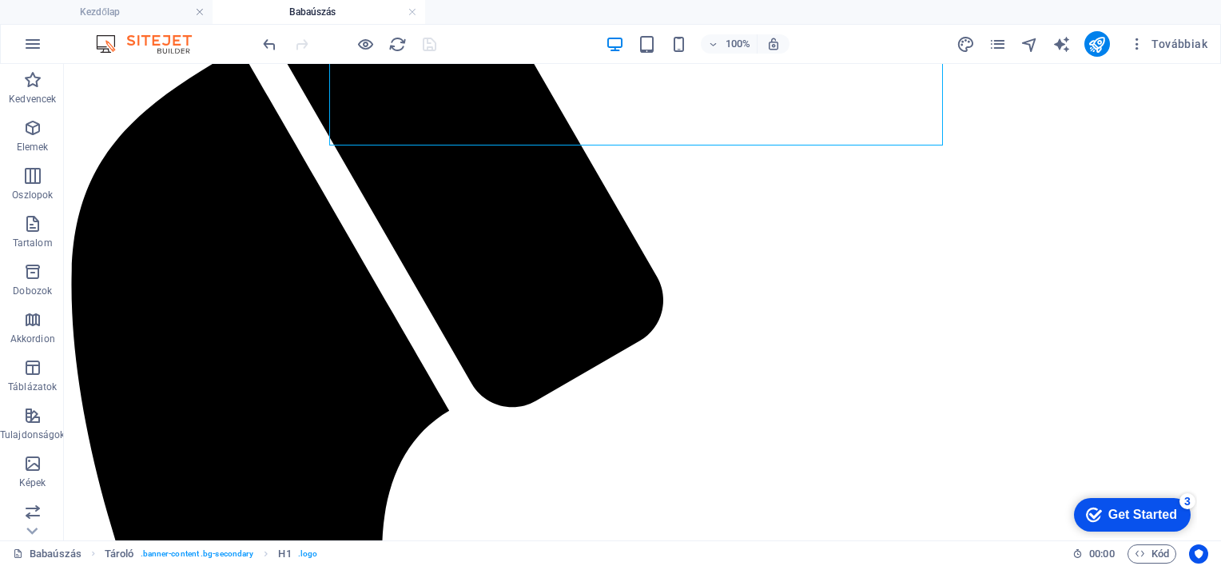
scroll to position [160, 0]
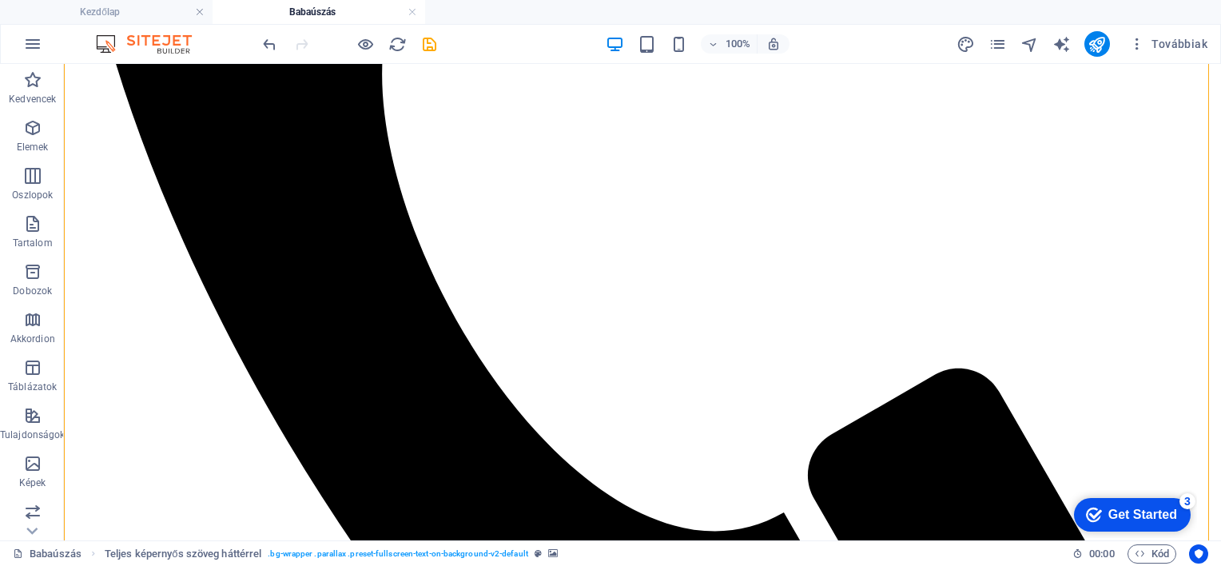
scroll to position [639, 0]
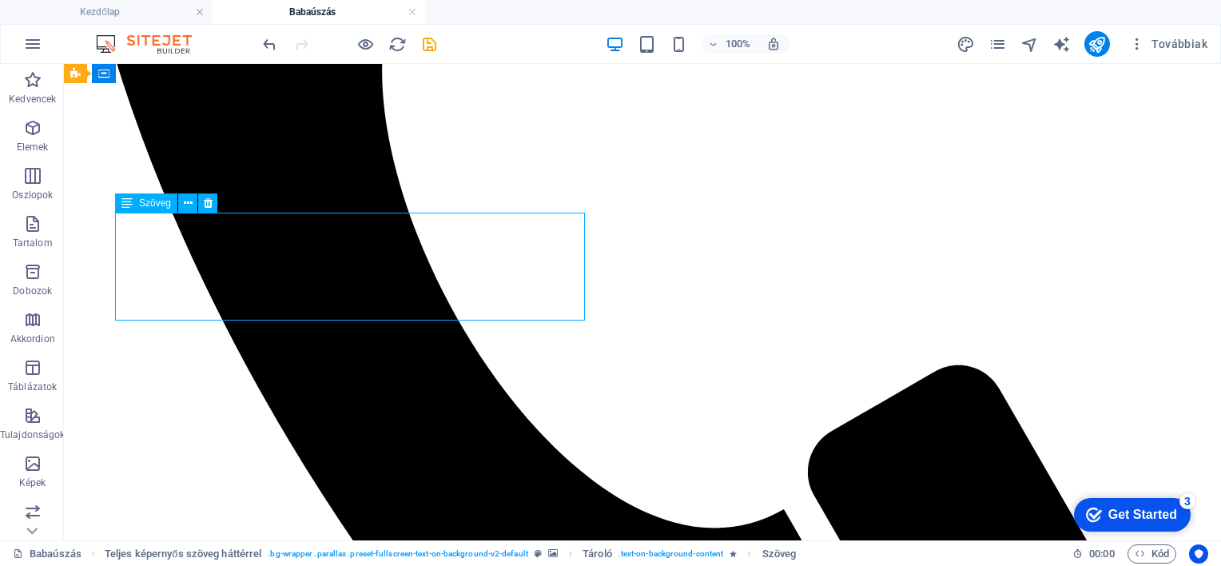
drag, startPoint x: 159, startPoint y: 224, endPoint x: 225, endPoint y: 288, distance: 91.6
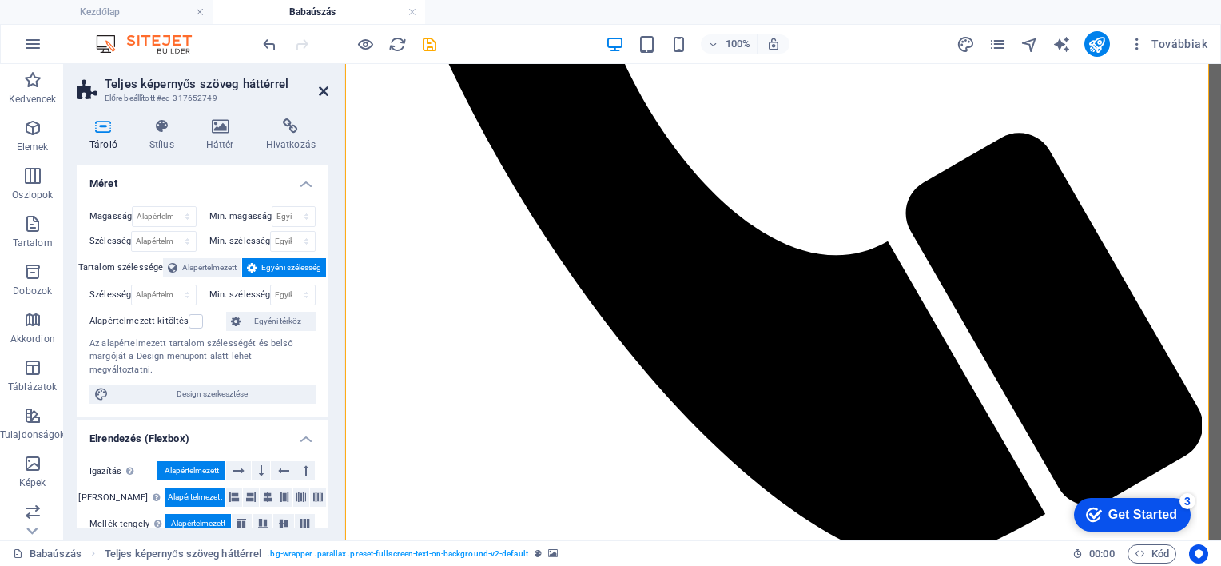
click at [319, 96] on icon at bounding box center [324, 91] width 10 height 13
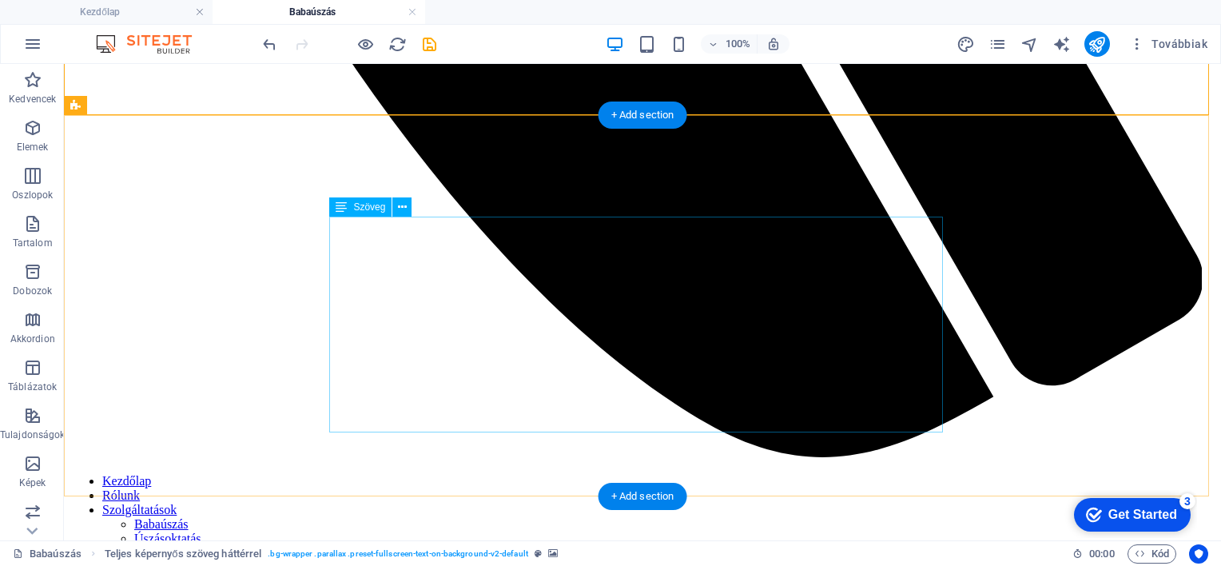
scroll to position [1119, 0]
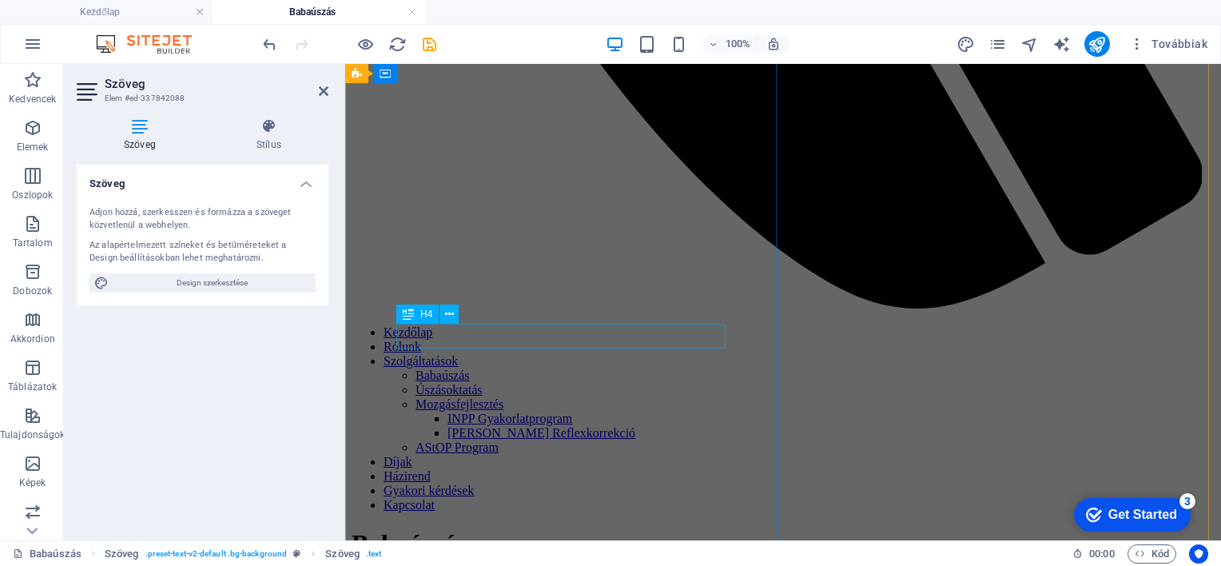
scroll to position [886, 0]
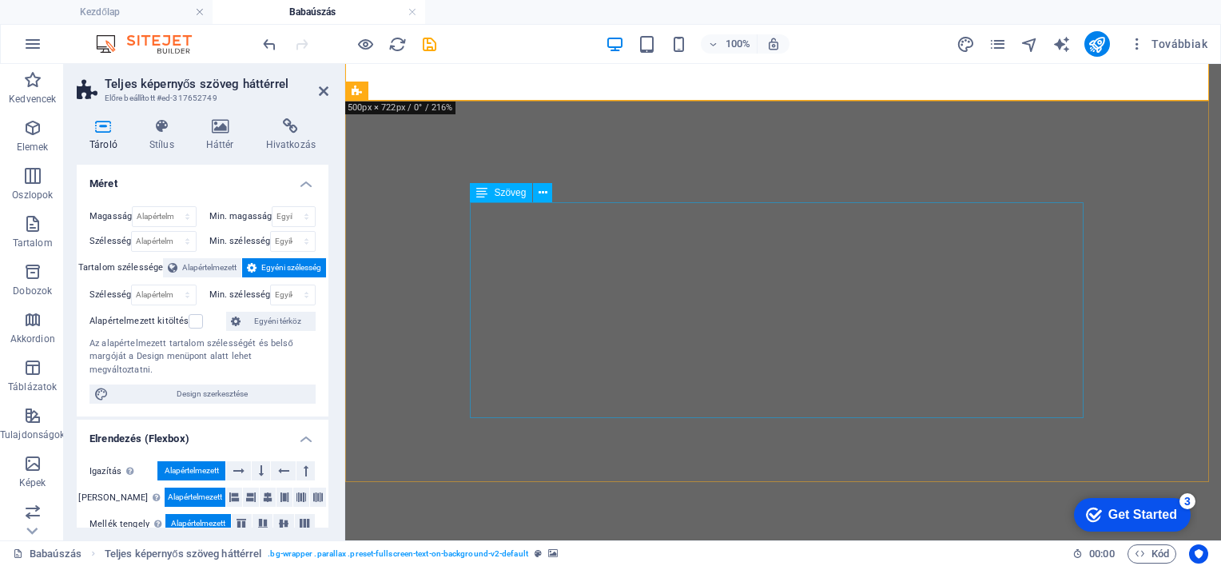
scroll to position [1446, 0]
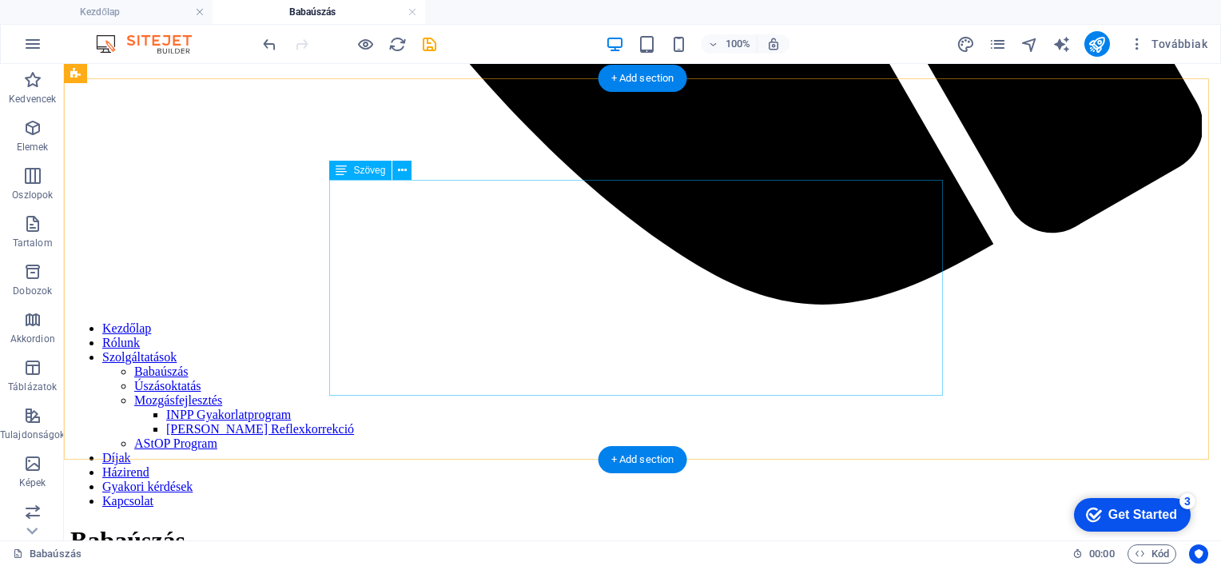
scroll to position [1105, 0]
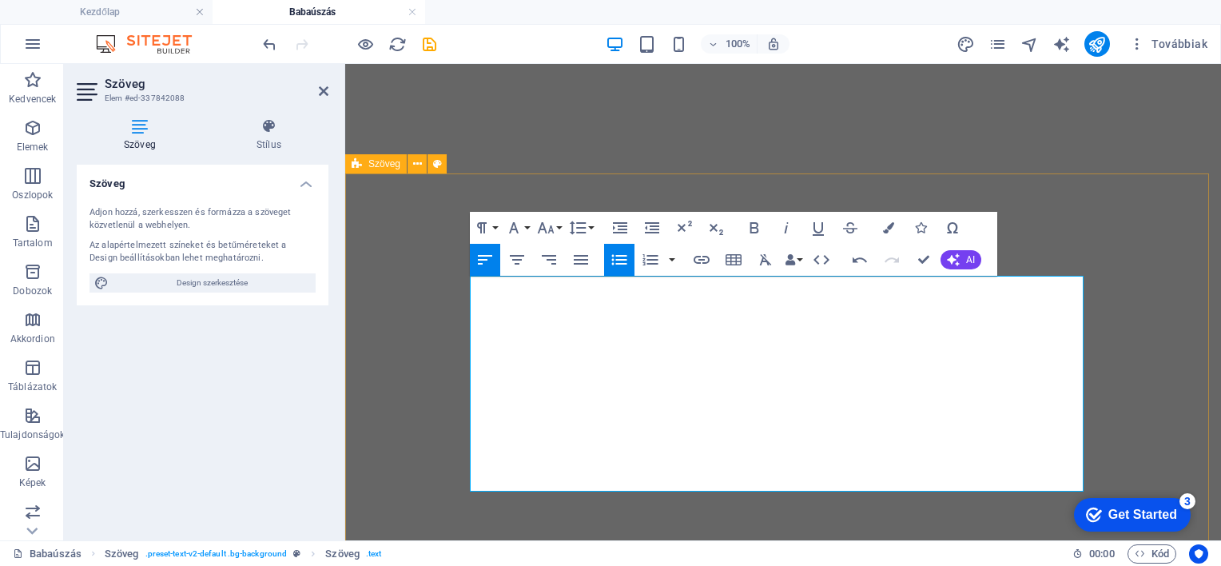
scroll to position [1424, 0]
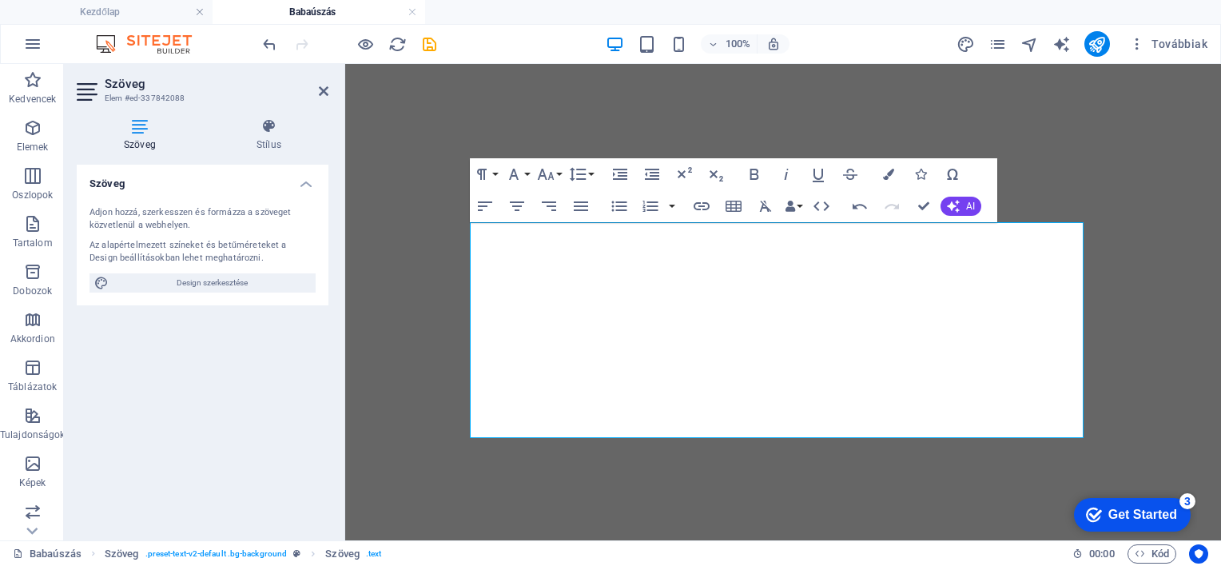
click at [247, 443] on div "Szöveg Adjon hozzá, szerkesszen és formázza a szöveget közvetlenül a webhelyen.…" at bounding box center [203, 346] width 252 height 363
click at [424, 42] on icon "save" at bounding box center [429, 44] width 18 height 18
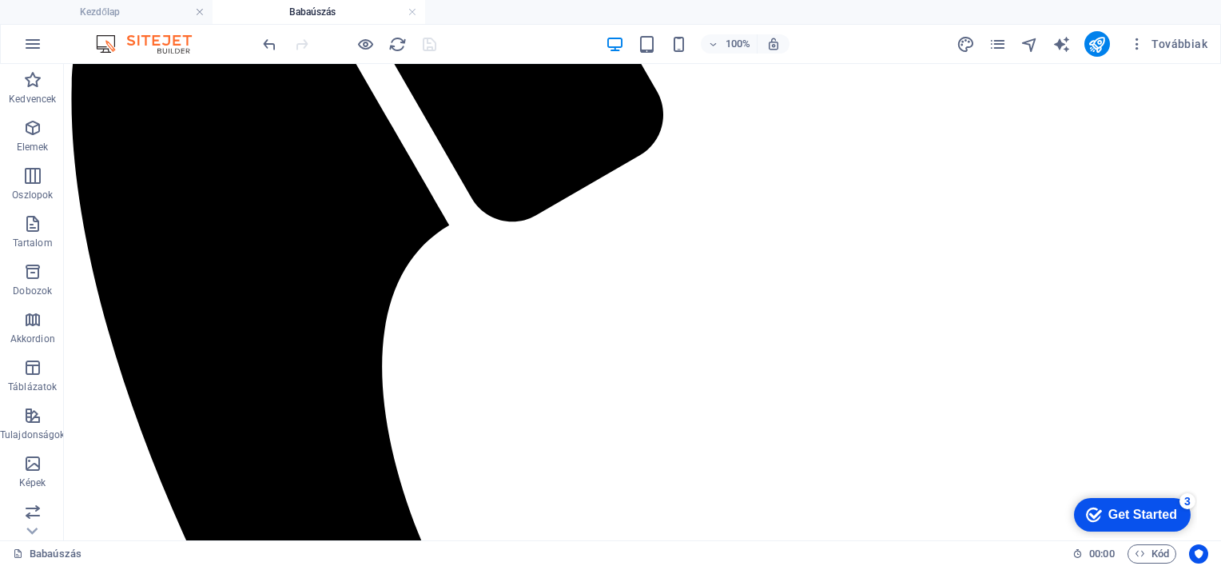
scroll to position [225, 0]
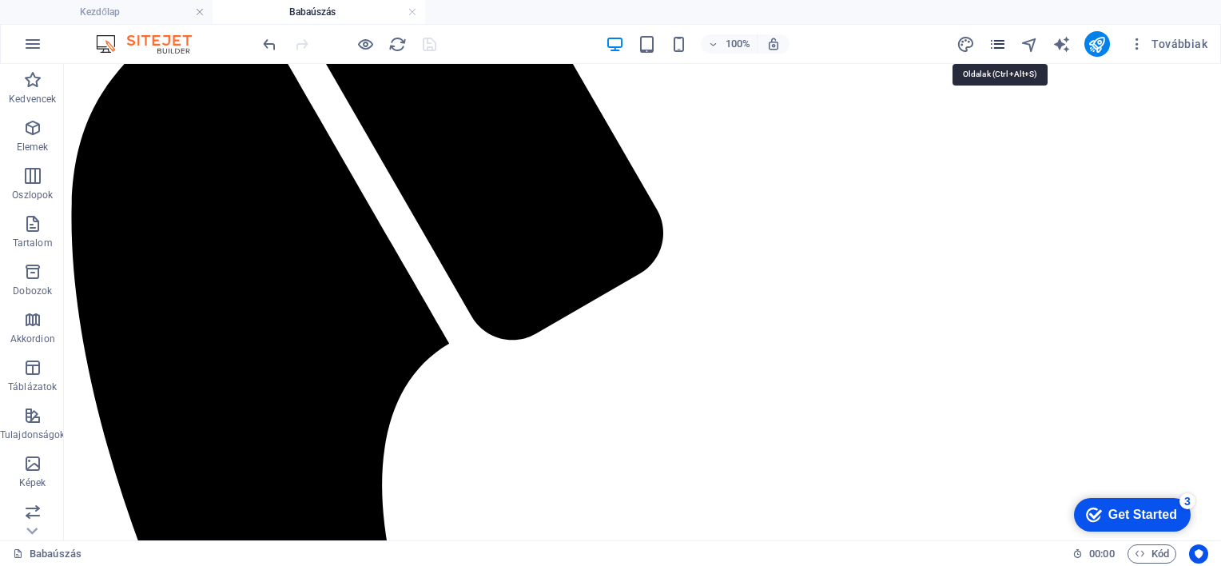
click at [1002, 45] on icon "pages" at bounding box center [998, 44] width 18 height 18
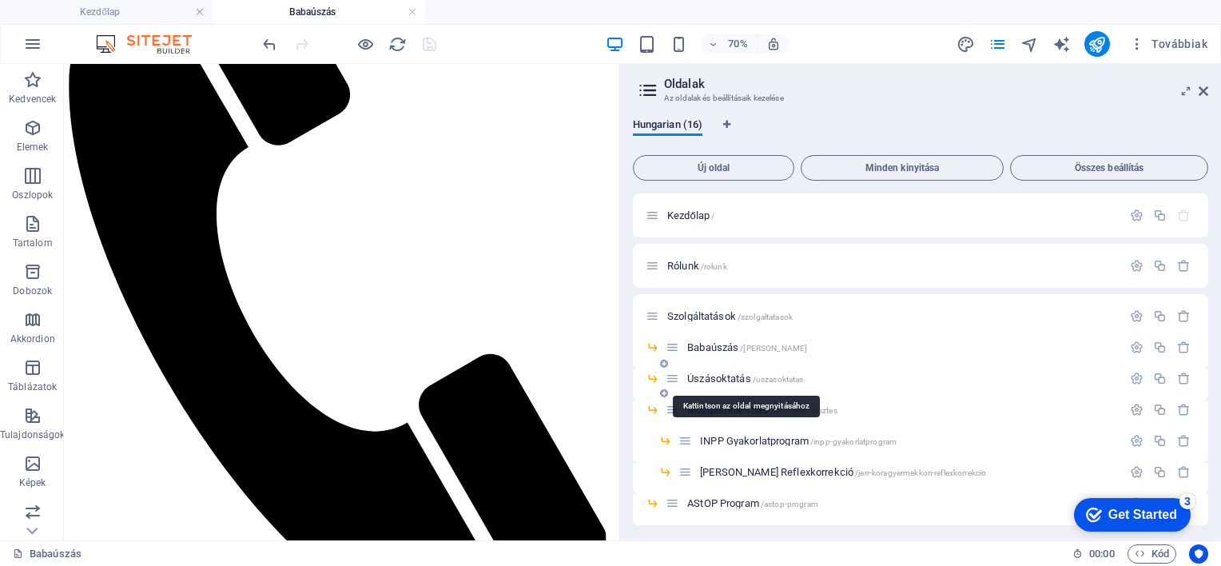
click at [727, 375] on span "Úszásoktatás /uszasoktatas" at bounding box center [745, 378] width 116 height 12
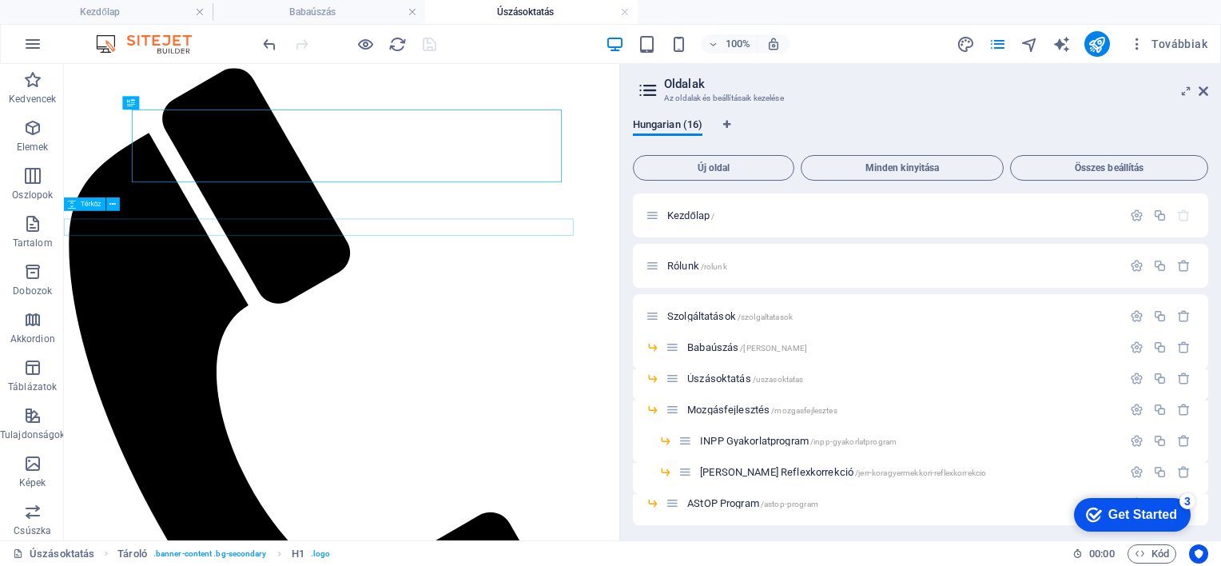
scroll to position [0, 0]
click at [1201, 86] on icon at bounding box center [1204, 91] width 10 height 13
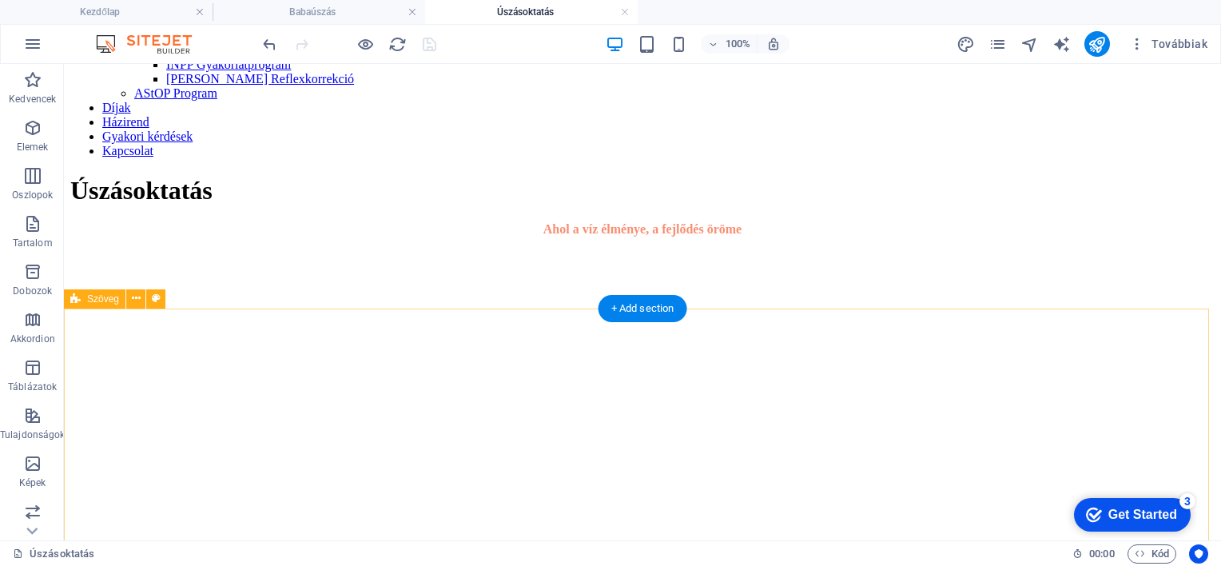
scroll to position [1679, 0]
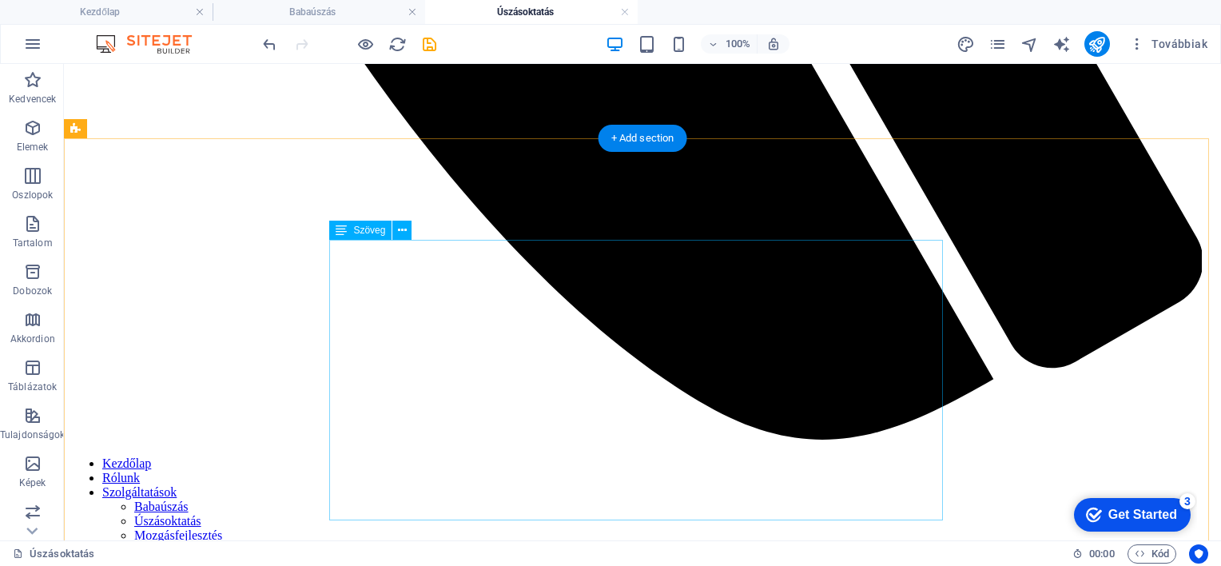
scroll to position [1074, 0]
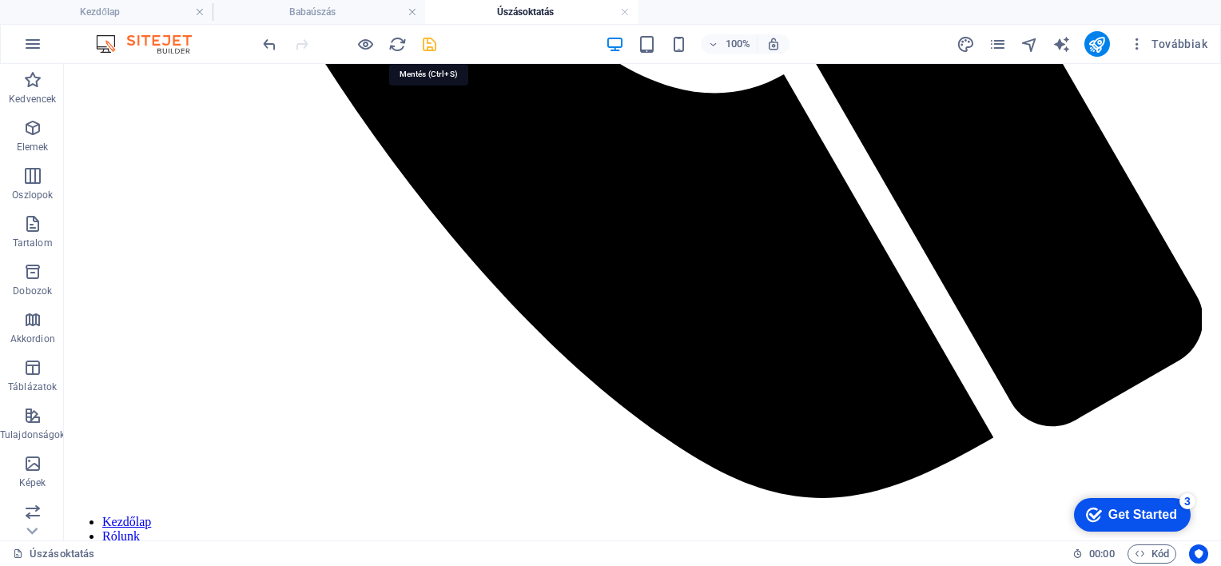
click at [427, 39] on icon "save" at bounding box center [429, 44] width 18 height 18
click at [1002, 36] on icon "pages" at bounding box center [998, 44] width 18 height 18
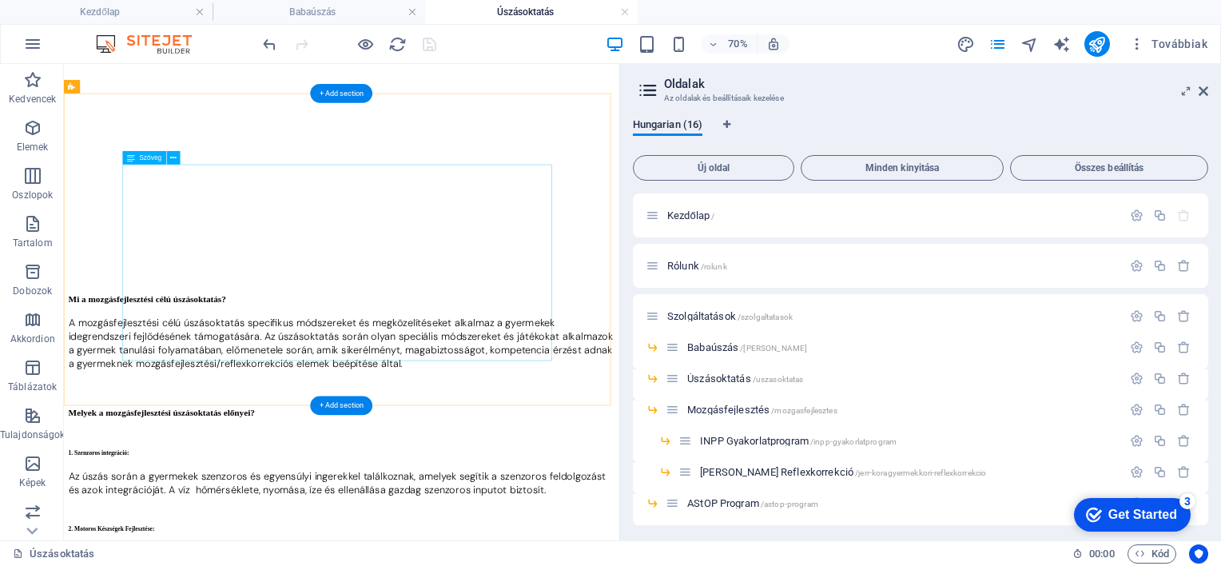
scroll to position [2558, 0]
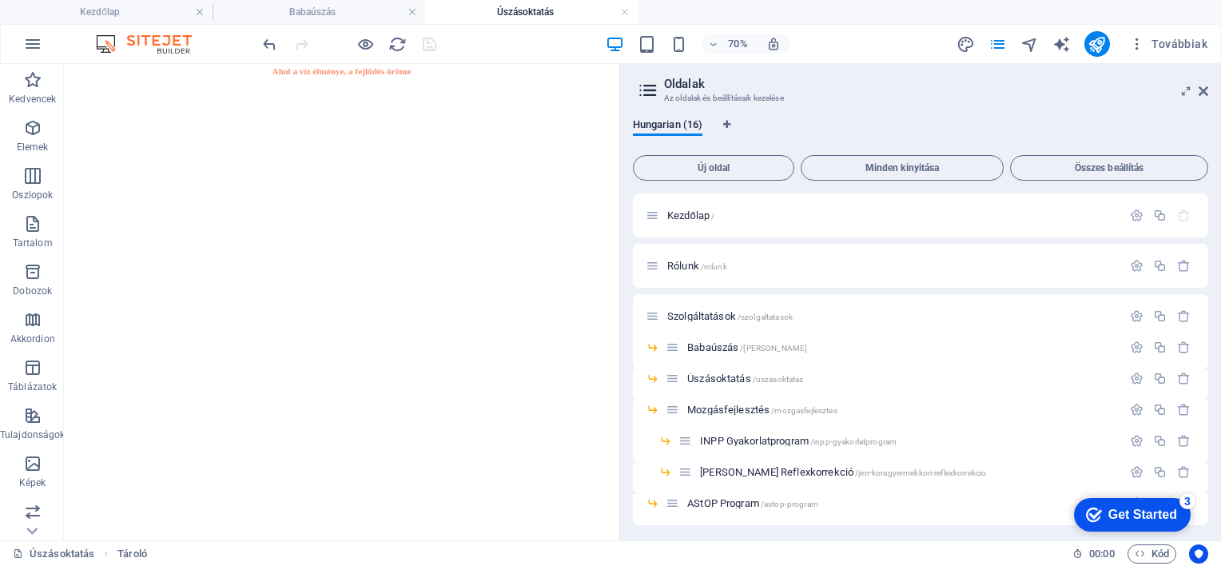
scroll to position [1279, 0]
click at [721, 407] on span "Mozgásfejlesztés /mozgasfejlesztes" at bounding box center [762, 410] width 150 height 12
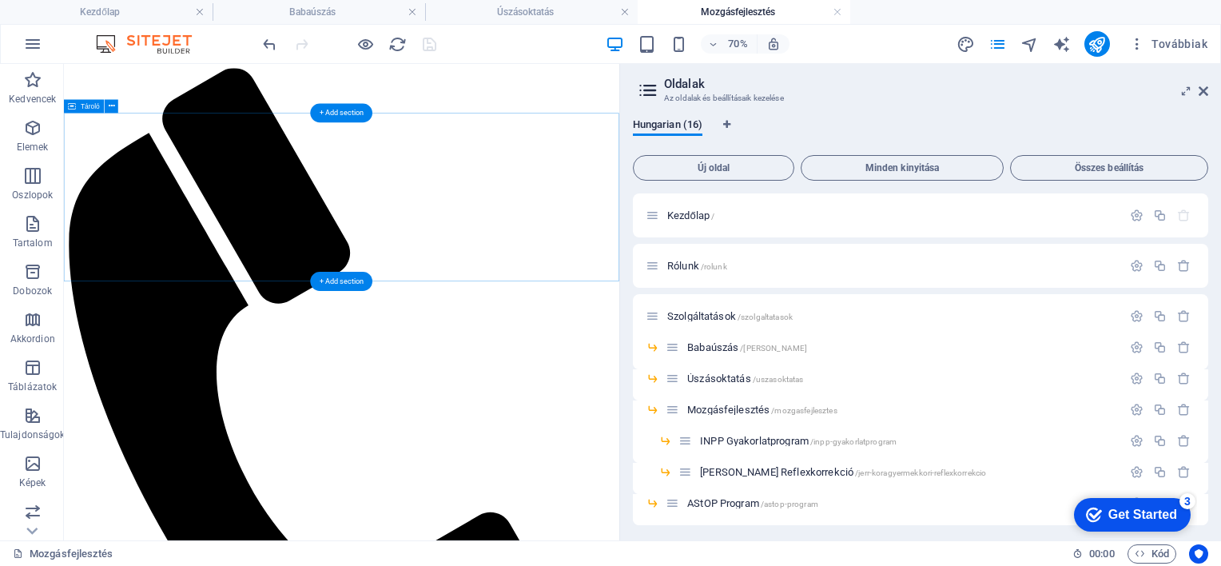
scroll to position [0, 0]
click at [762, 437] on span "INPP Gyakorlatprogram /inpp-gyakorlatprogram" at bounding box center [798, 441] width 197 height 12
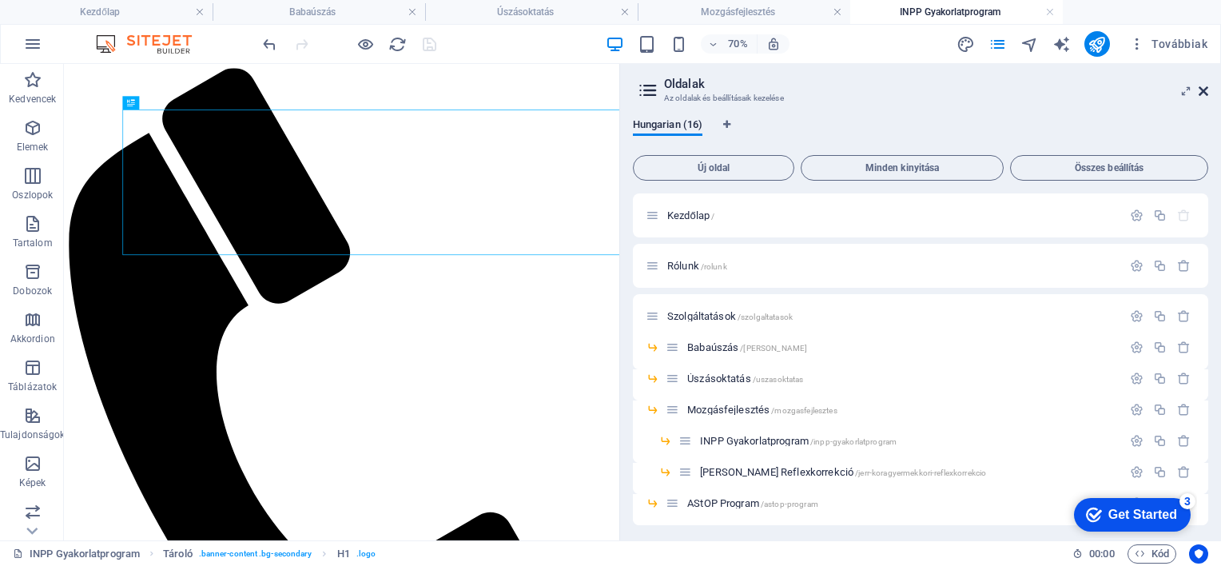
click at [1199, 87] on icon at bounding box center [1204, 91] width 10 height 13
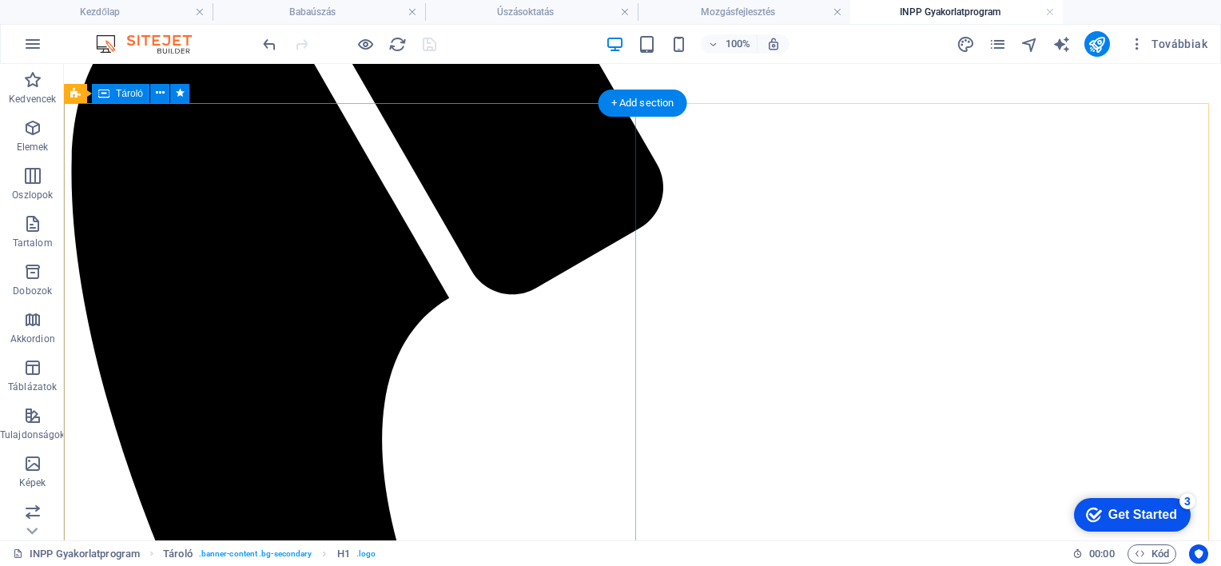
scroll to position [320, 0]
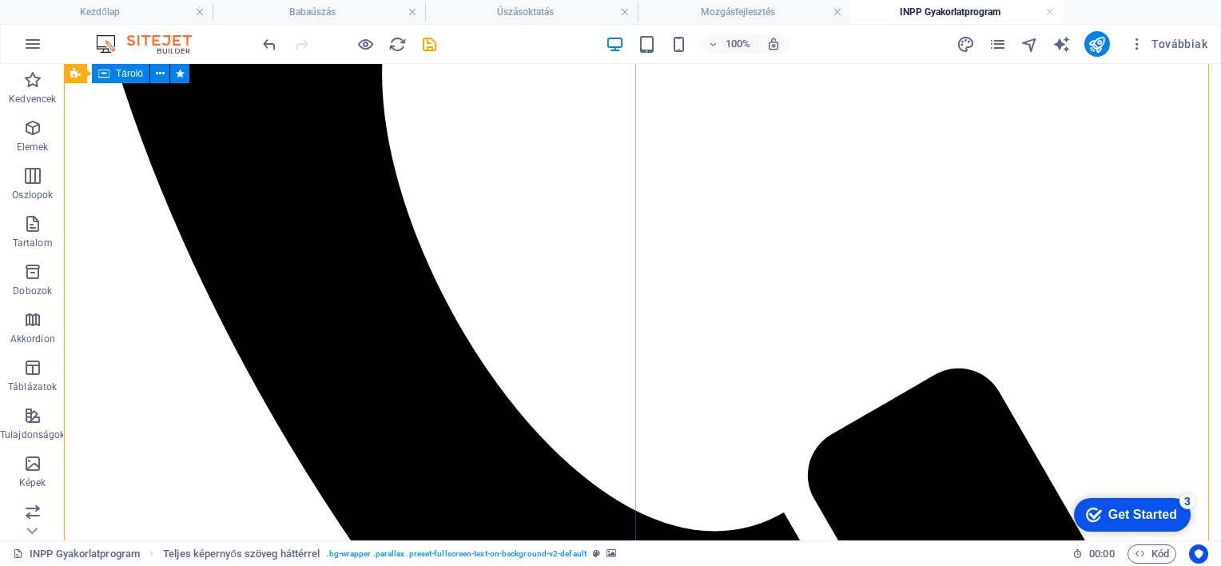
scroll to position [639, 0]
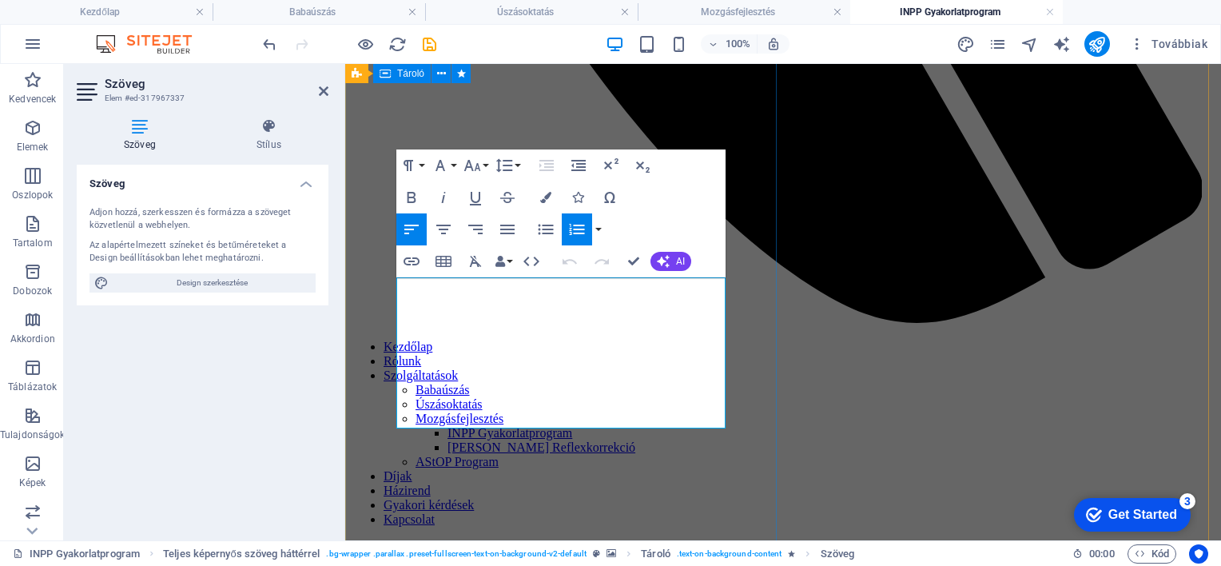
scroll to position [879, 0]
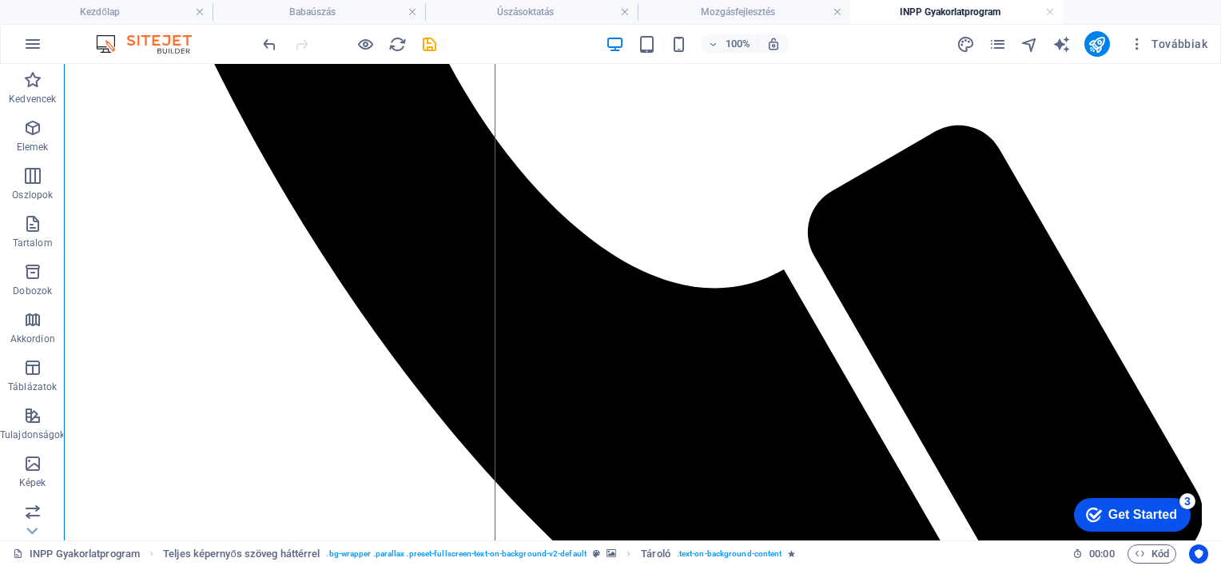
scroll to position [675, 0]
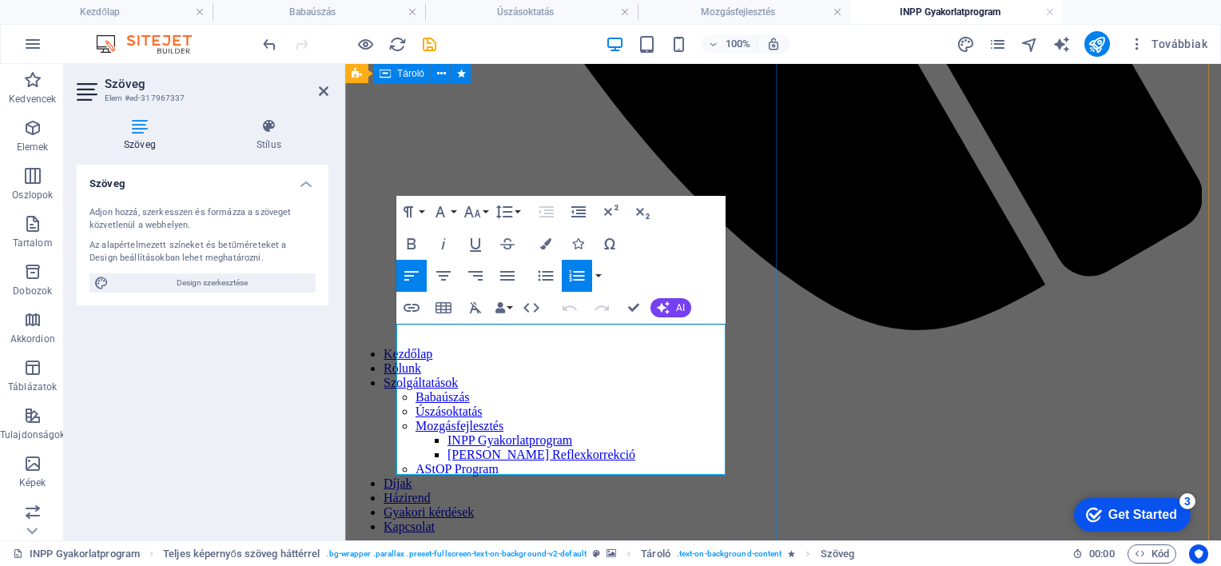
scroll to position [914, 0]
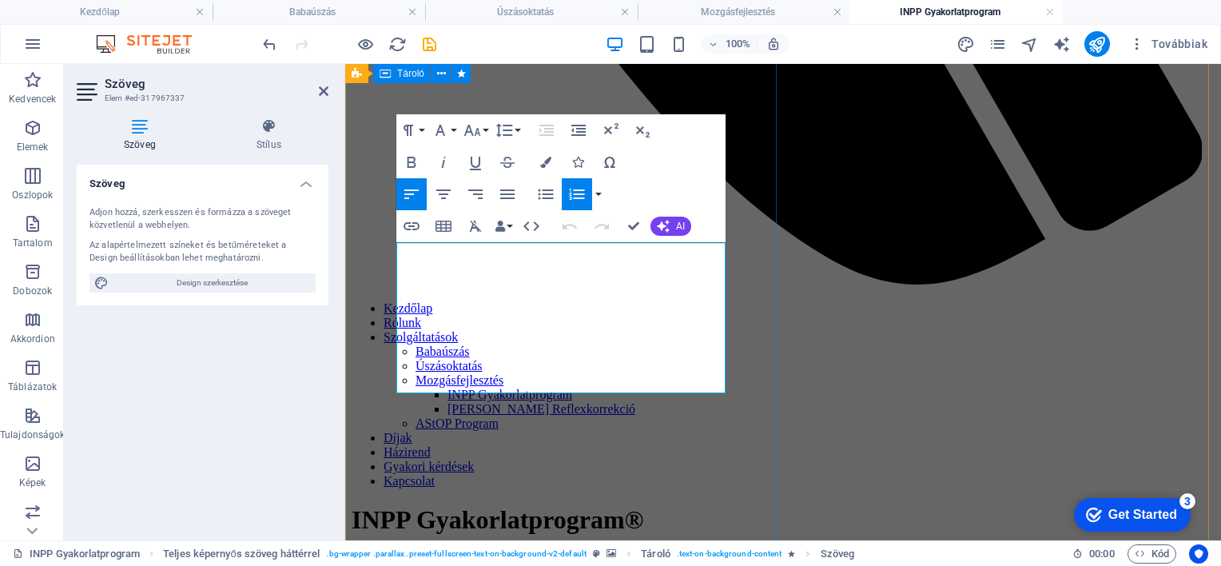
drag, startPoint x: 647, startPoint y: 356, endPoint x: 730, endPoint y: 355, distance: 82.3
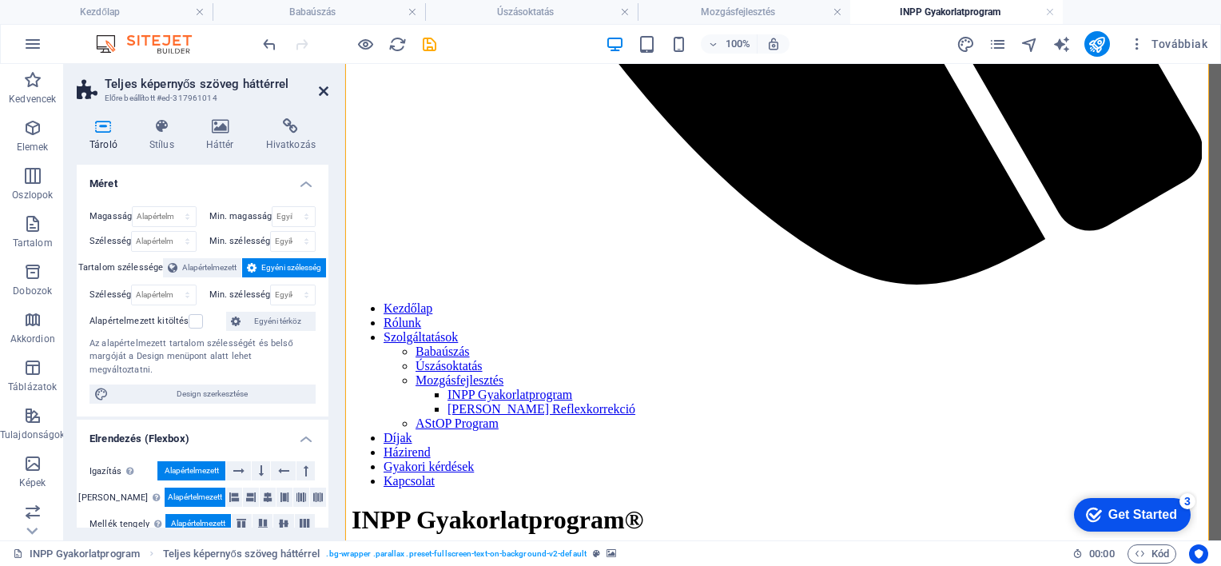
click at [323, 85] on icon at bounding box center [324, 91] width 10 height 13
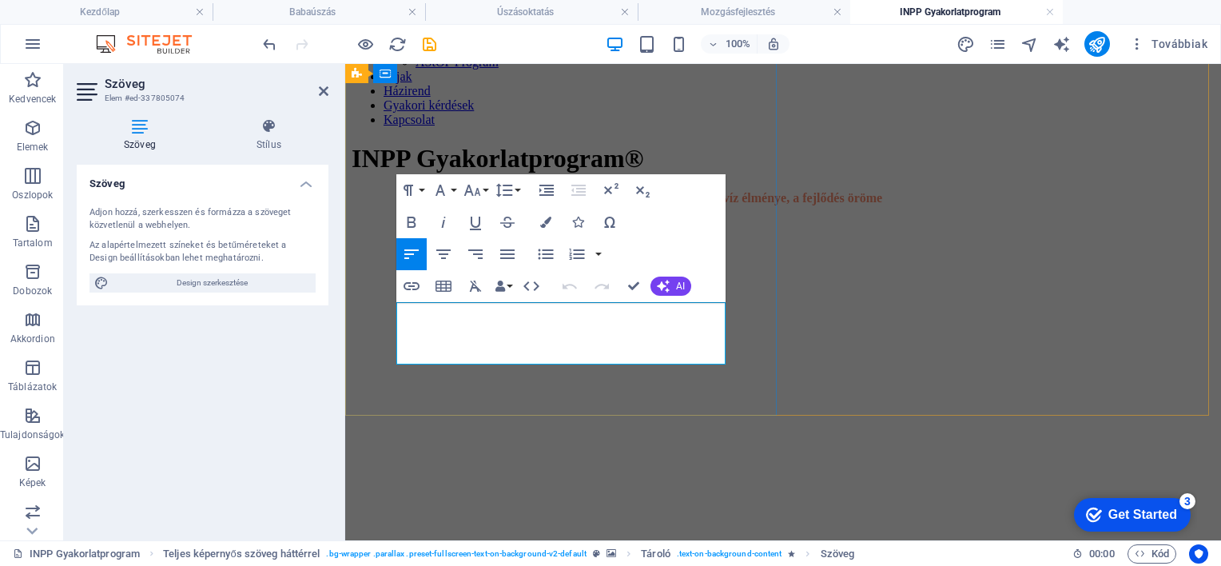
drag, startPoint x: 597, startPoint y: 340, endPoint x: 512, endPoint y: 338, distance: 85.5
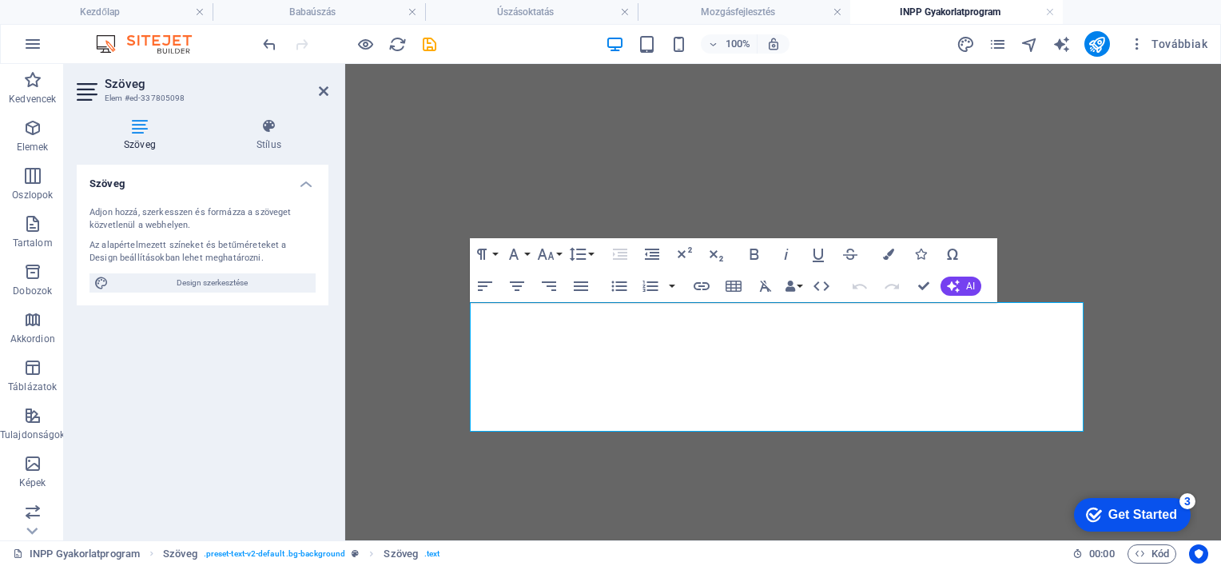
click at [285, 393] on div "Szöveg Adjon hozzá, szerkesszen és formázza a szöveget közvetlenül a webhelyen.…" at bounding box center [203, 346] width 252 height 363
click at [288, 396] on div "Szöveg Adjon hozzá, szerkesszen és formázza a szöveget közvetlenül a webhelyen.…" at bounding box center [203, 346] width 252 height 363
click at [321, 90] on icon at bounding box center [324, 91] width 10 height 13
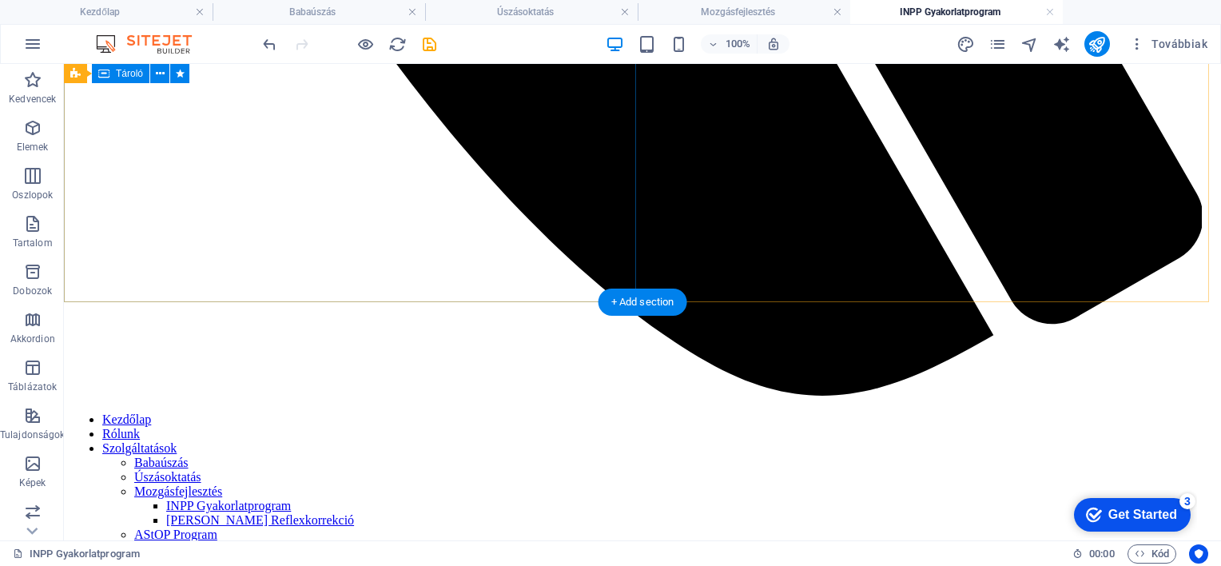
scroll to position [1117, 0]
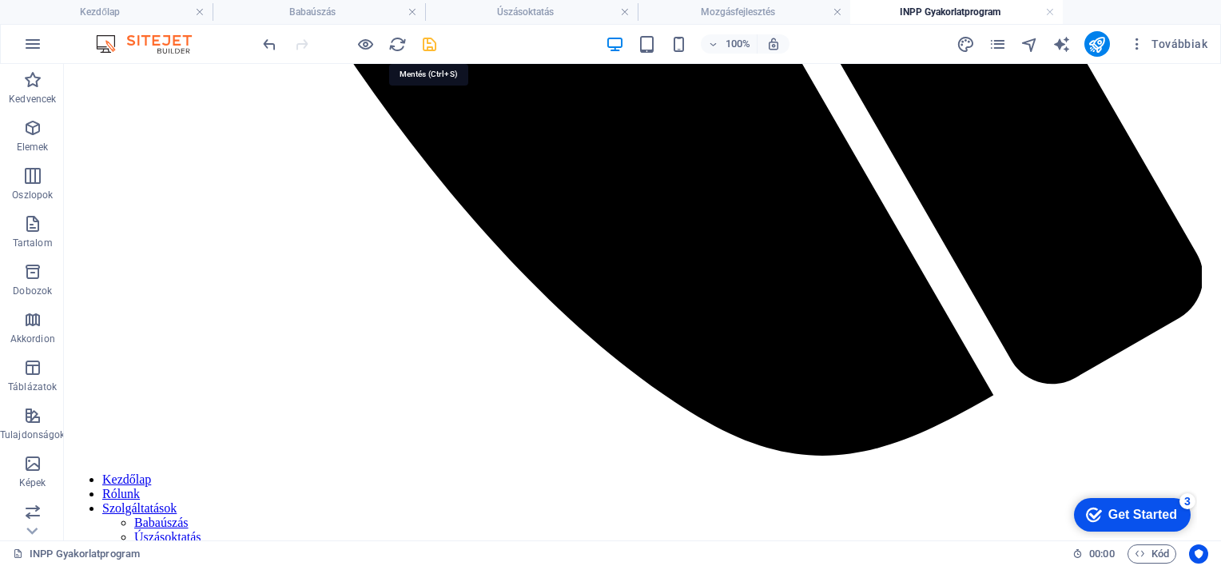
click at [430, 46] on icon "save" at bounding box center [429, 44] width 18 height 18
click at [998, 43] on icon "pages" at bounding box center [998, 44] width 18 height 18
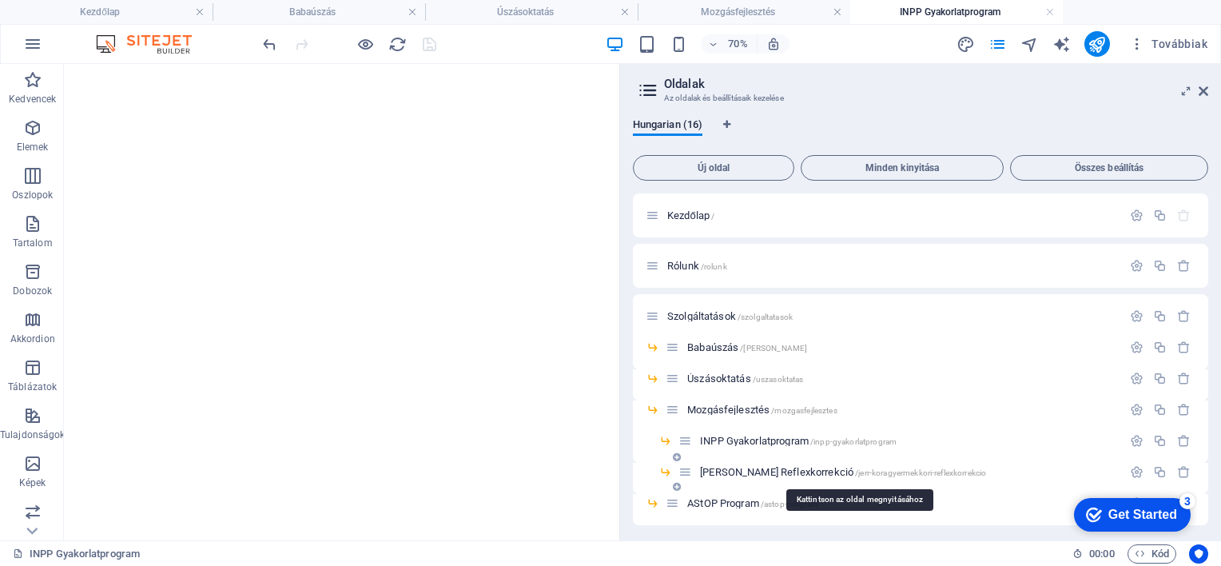
click at [743, 468] on span "[PERSON_NAME] Reflexkorrekció /jerr-koragyermekkori-reflexkorrekcio" at bounding box center [843, 472] width 286 height 12
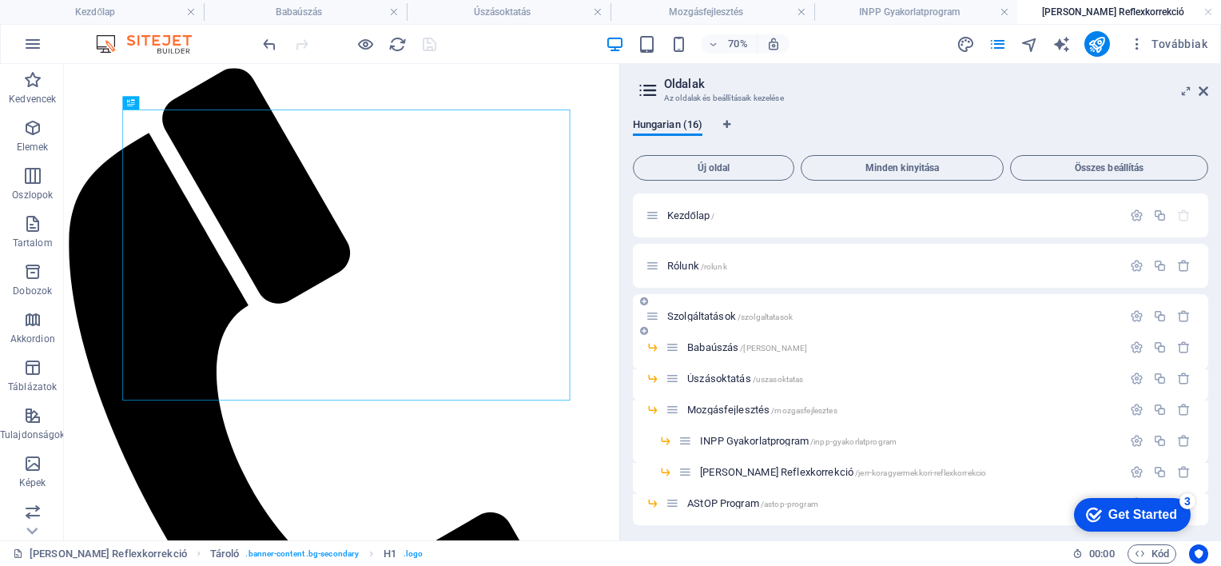
scroll to position [0, 0]
click at [1204, 93] on icon at bounding box center [1204, 91] width 10 height 13
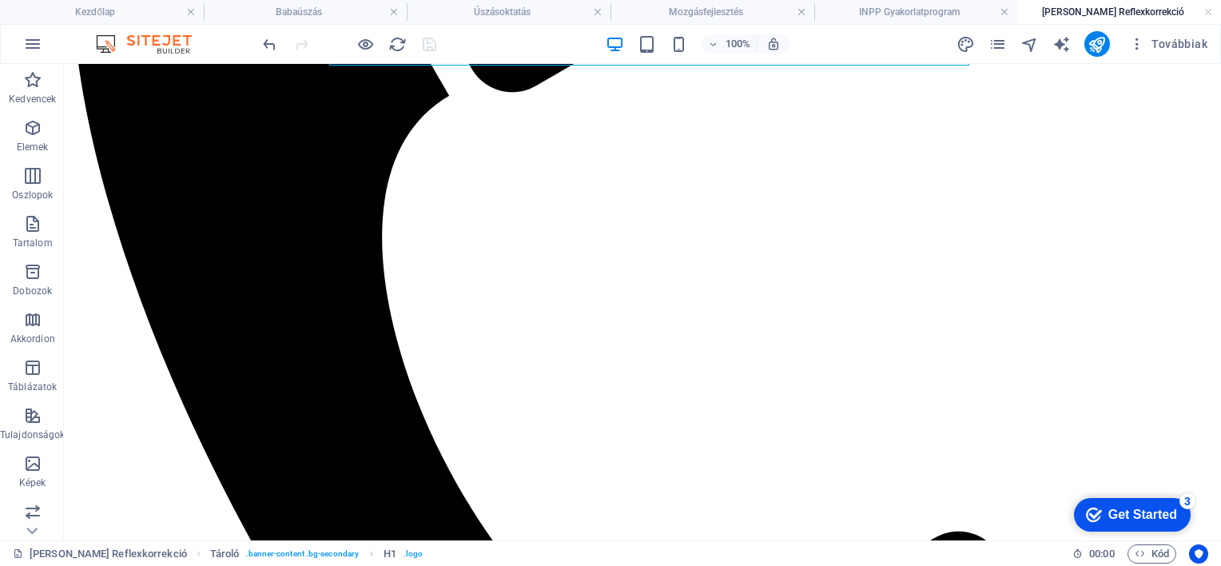
scroll to position [480, 0]
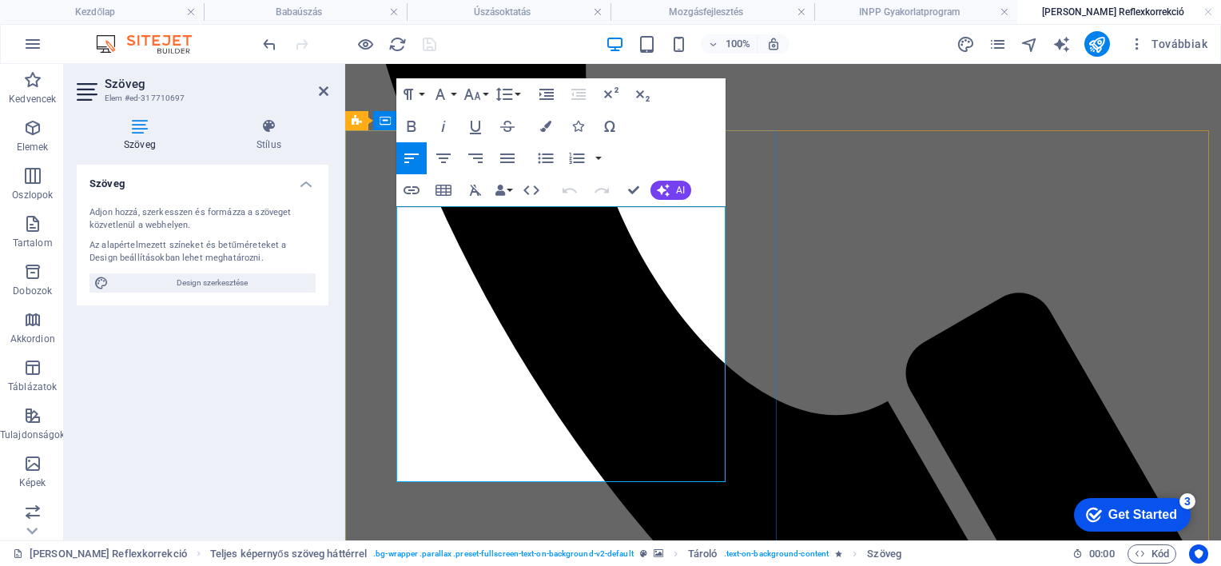
click at [251, 399] on div "Szöveg Adjon hozzá, szerkesszen és formázza a szöveget közvetlenül a webhelyen.…" at bounding box center [203, 346] width 252 height 363
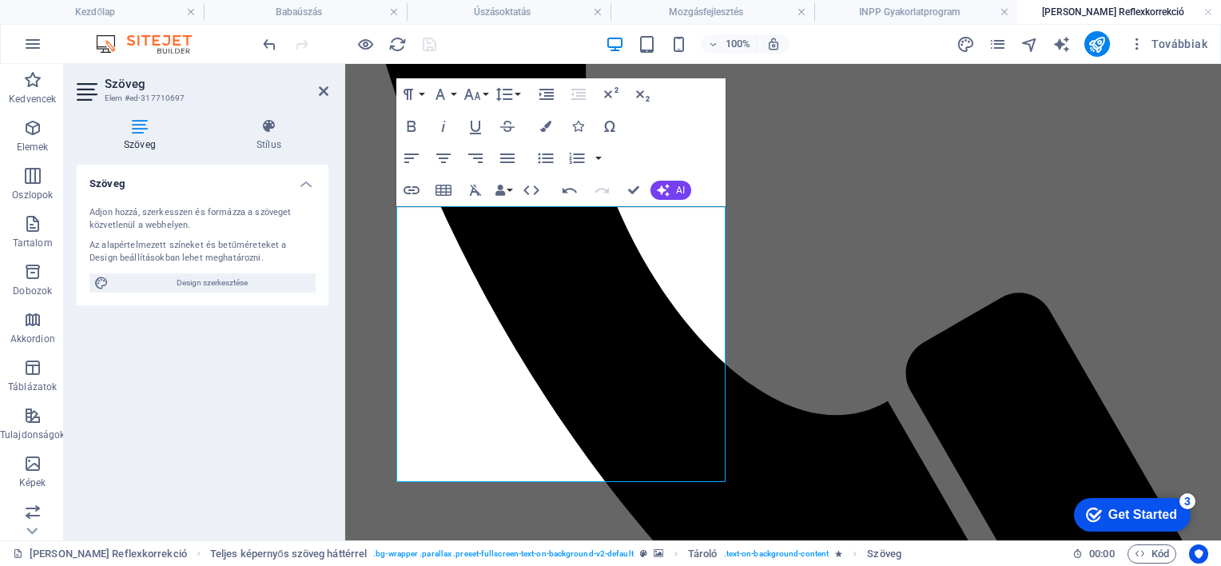
click at [269, 427] on div "Szöveg Adjon hozzá, szerkesszen és formázza a szöveget közvetlenül a webhelyen.…" at bounding box center [203, 346] width 252 height 363
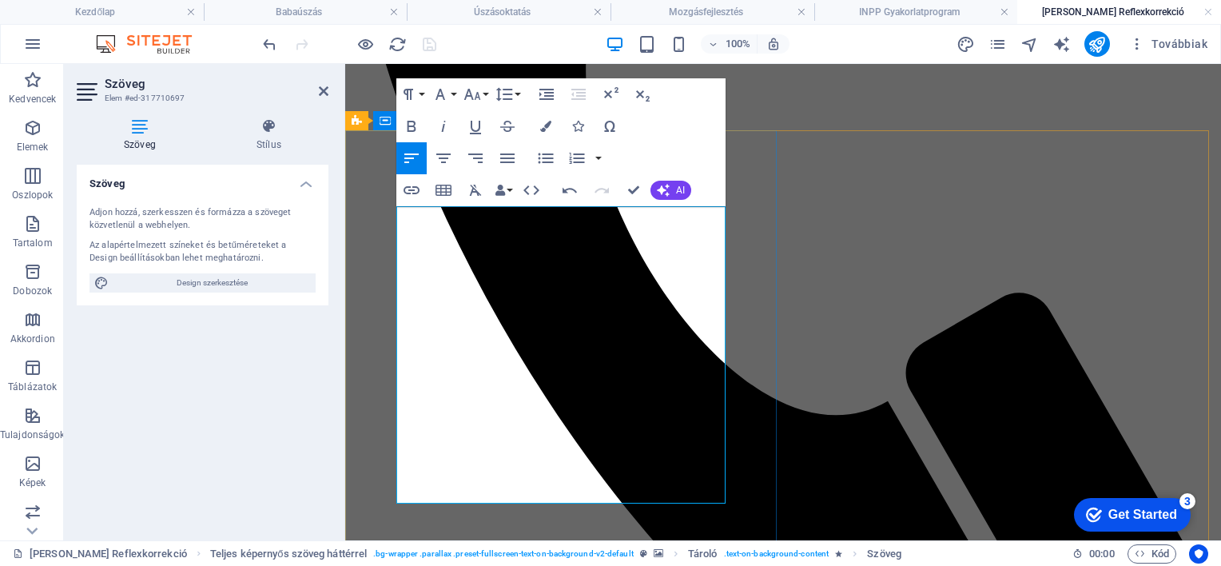
click at [278, 436] on div "Szöveg Adjon hozzá, szerkesszen és formázza a szöveget közvetlenül a webhelyen.…" at bounding box center [203, 346] width 252 height 363
click at [275, 432] on div "Szöveg Adjon hozzá, szerkesszen és formázza a szöveget közvetlenül a webhelyen.…" at bounding box center [203, 346] width 252 height 363
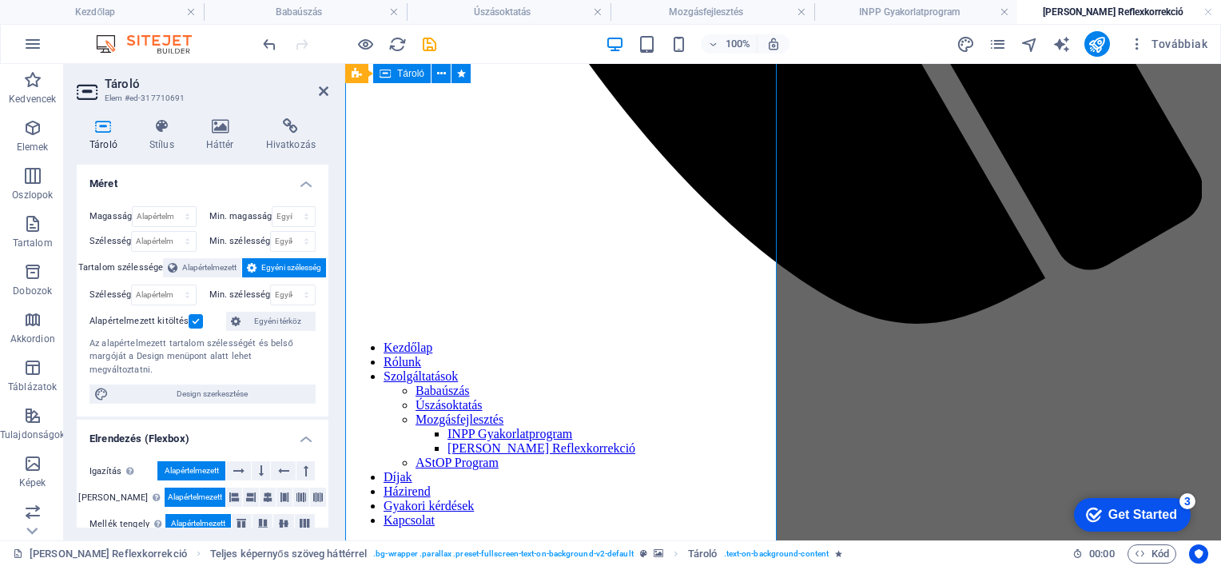
scroll to position [879, 0]
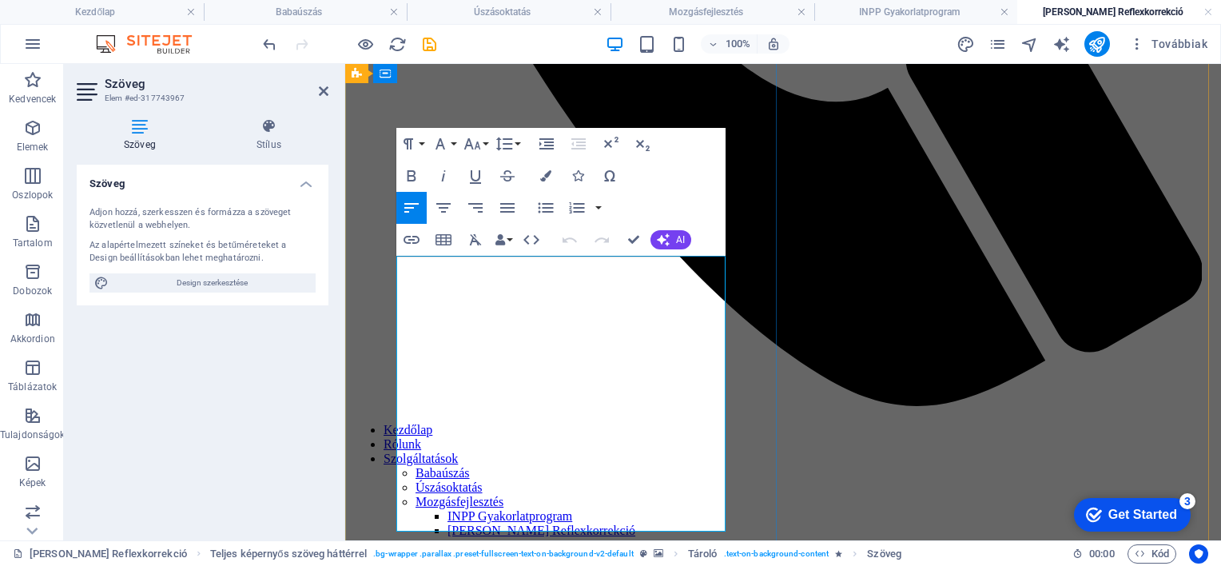
scroll to position [719, 0]
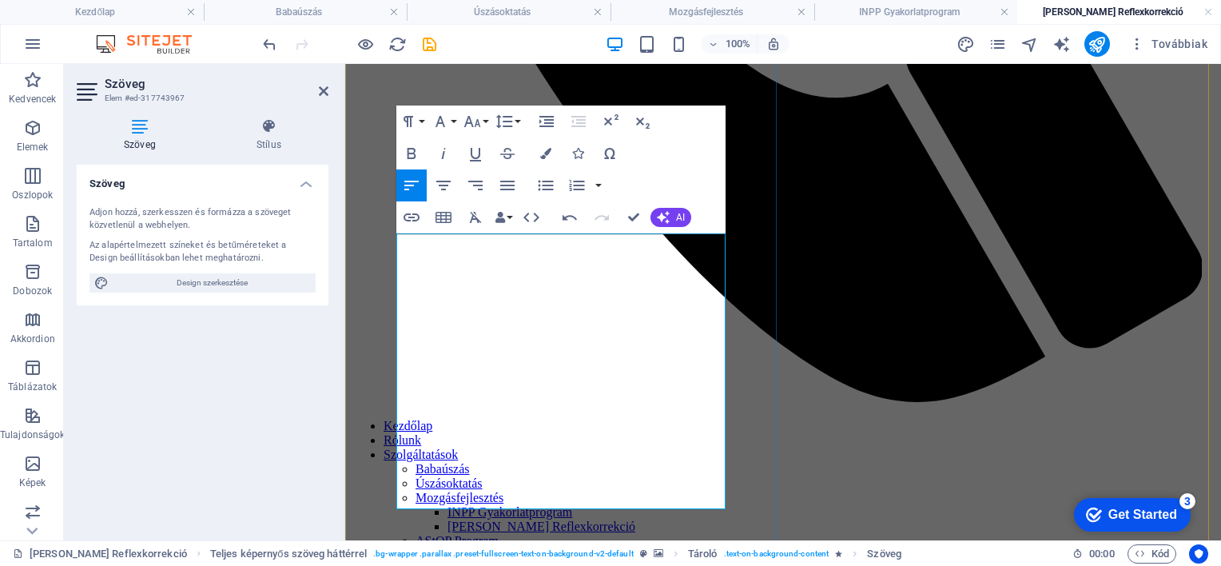
scroll to position [799, 0]
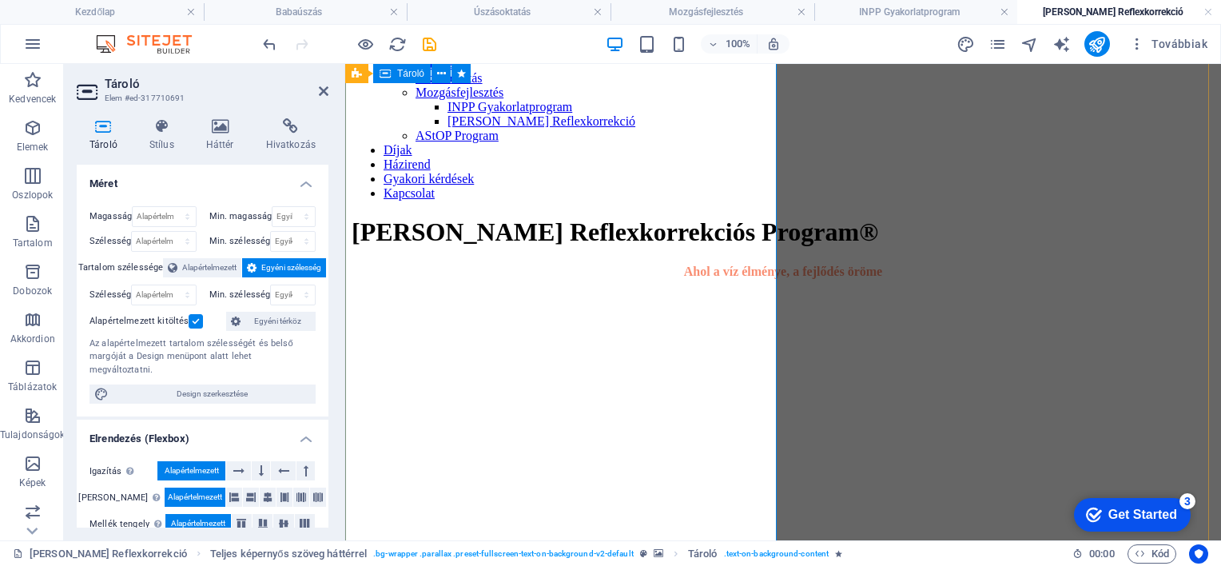
scroll to position [1206, 0]
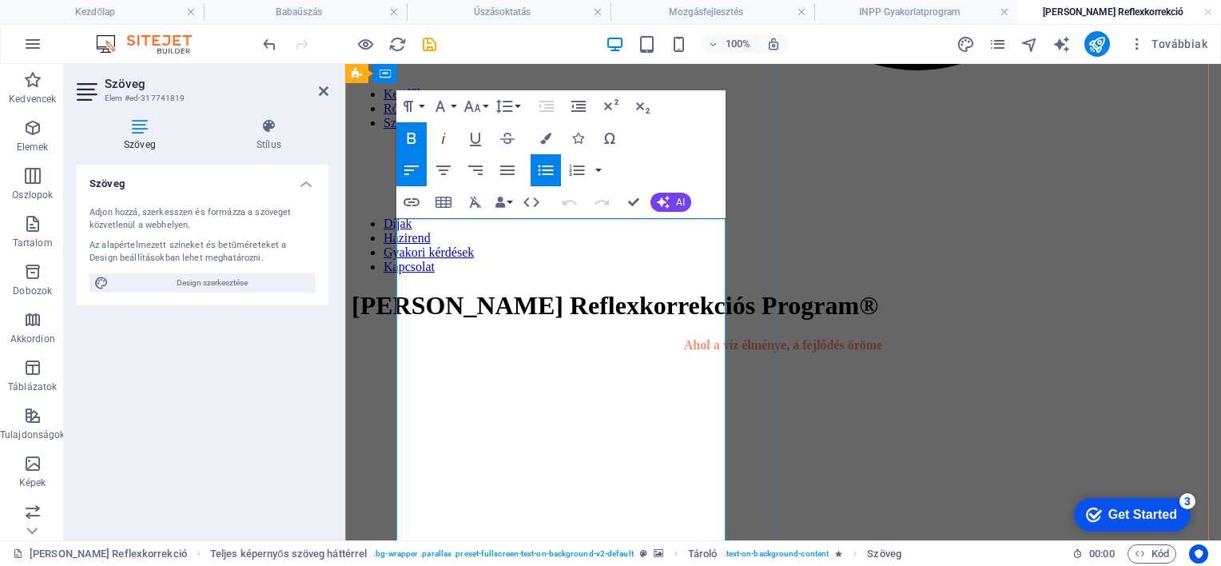
scroll to position [1126, 0]
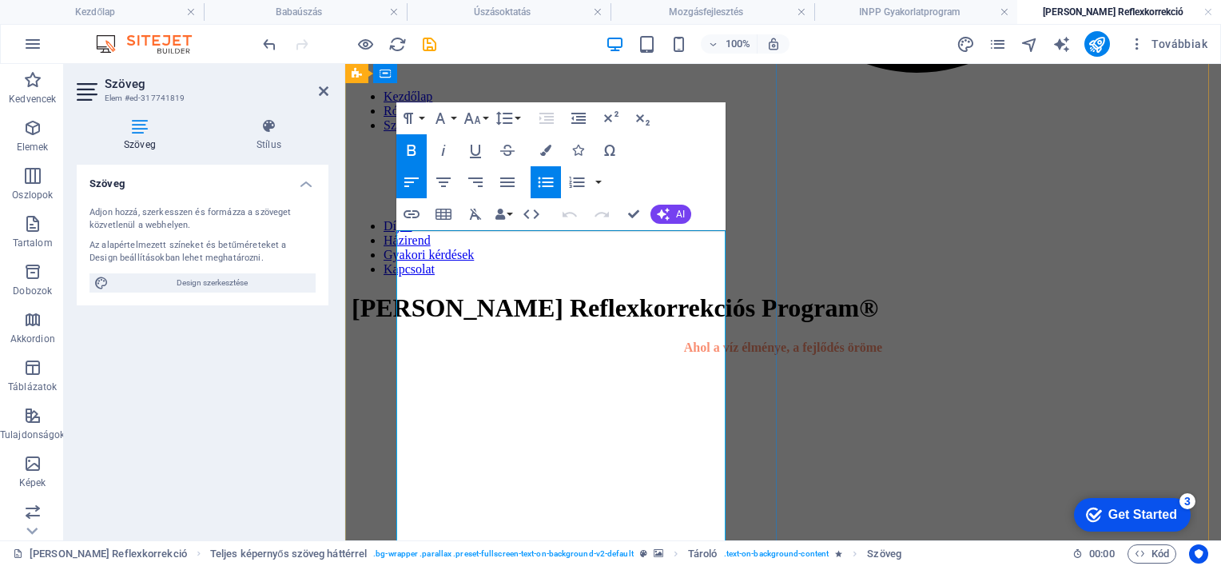
drag, startPoint x: 572, startPoint y: 240, endPoint x: 913, endPoint y: 289, distance: 344.8
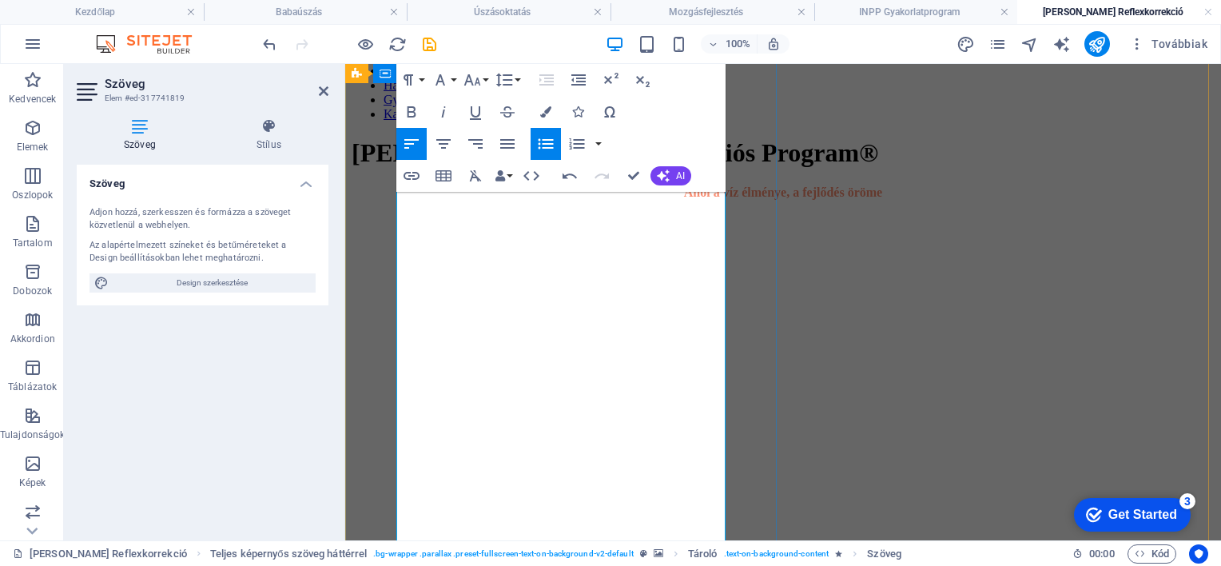
scroll to position [1286, 0]
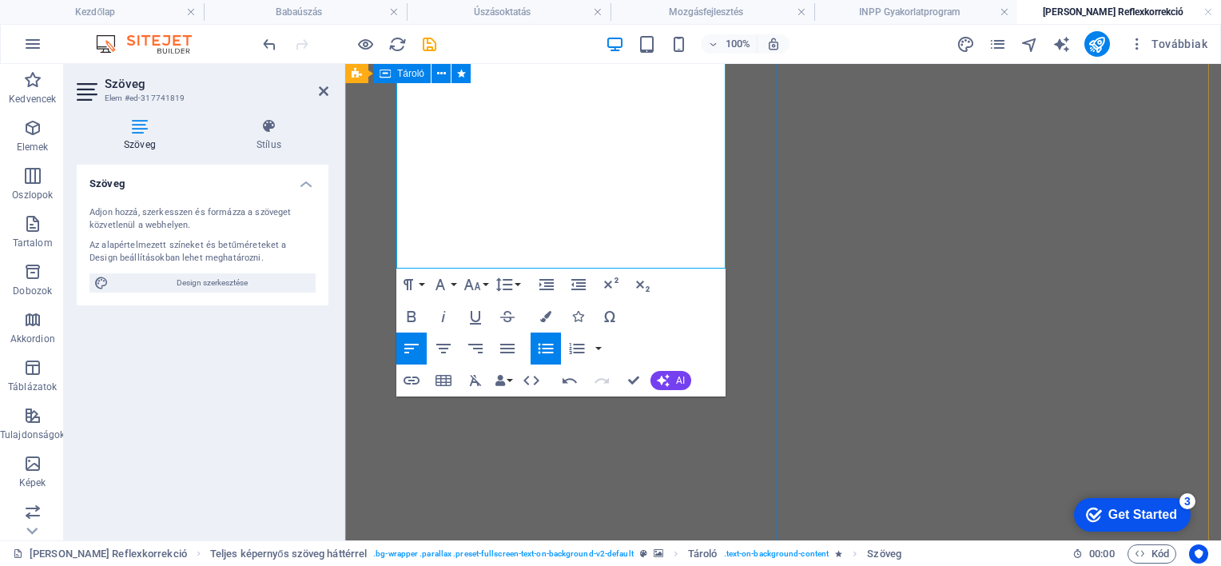
scroll to position [1686, 0]
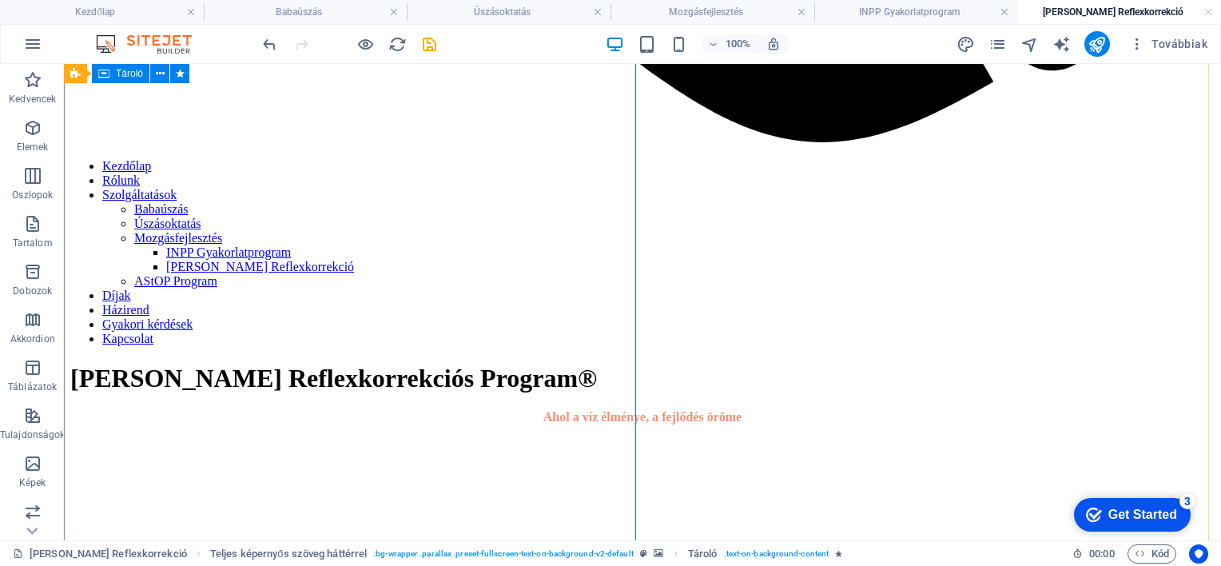
scroll to position [1434, 0]
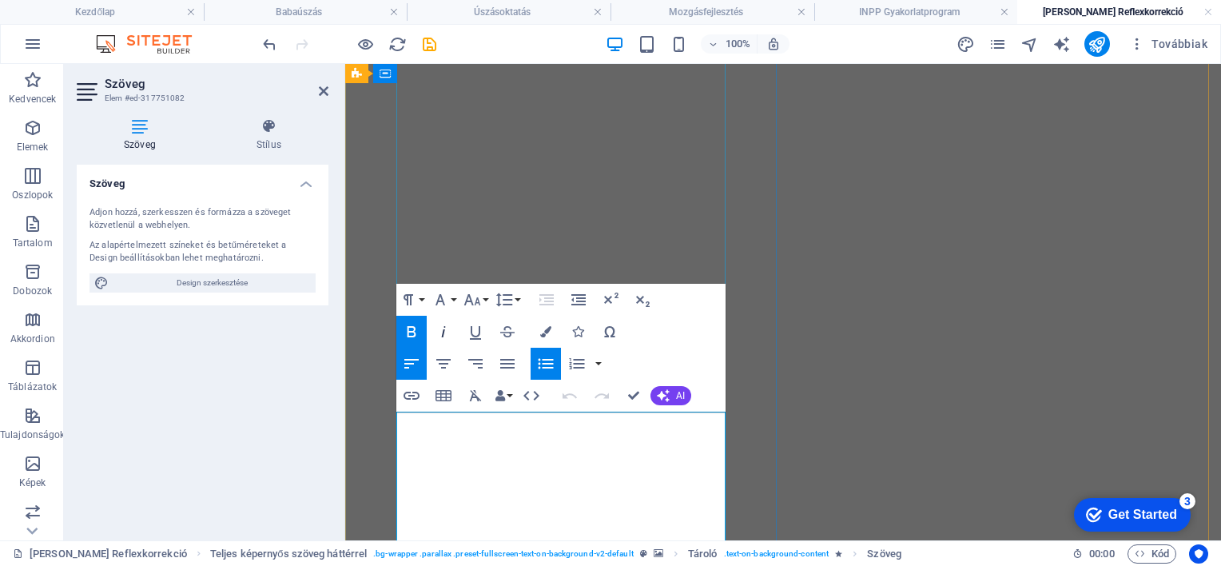
scroll to position [1594, 0]
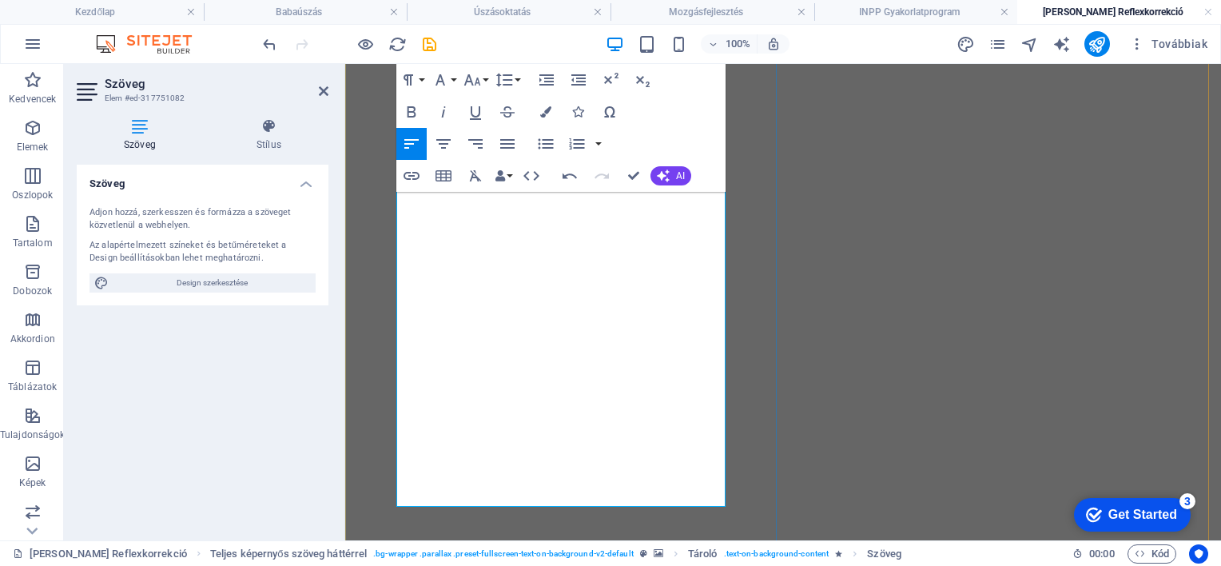
scroll to position [1914, 0]
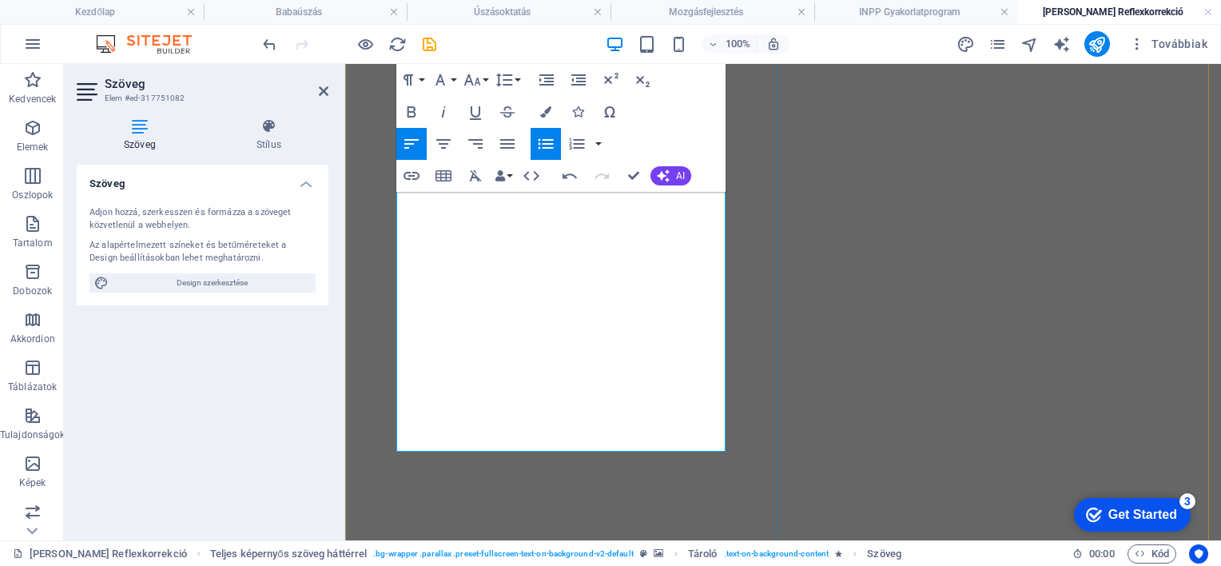
scroll to position [1993, 0]
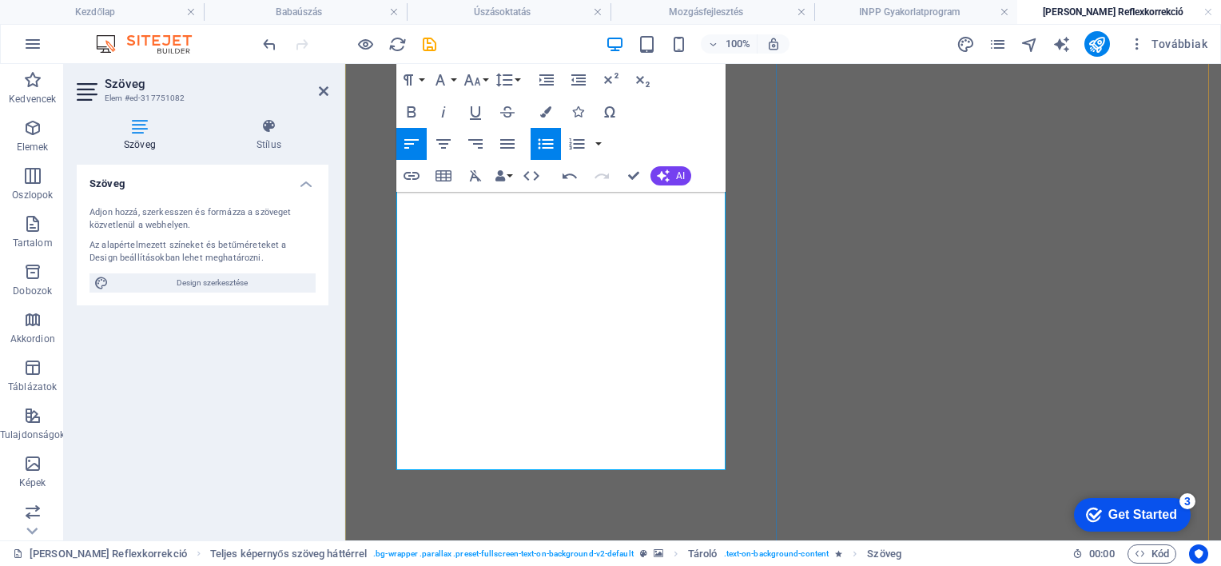
scroll to position [2073, 0]
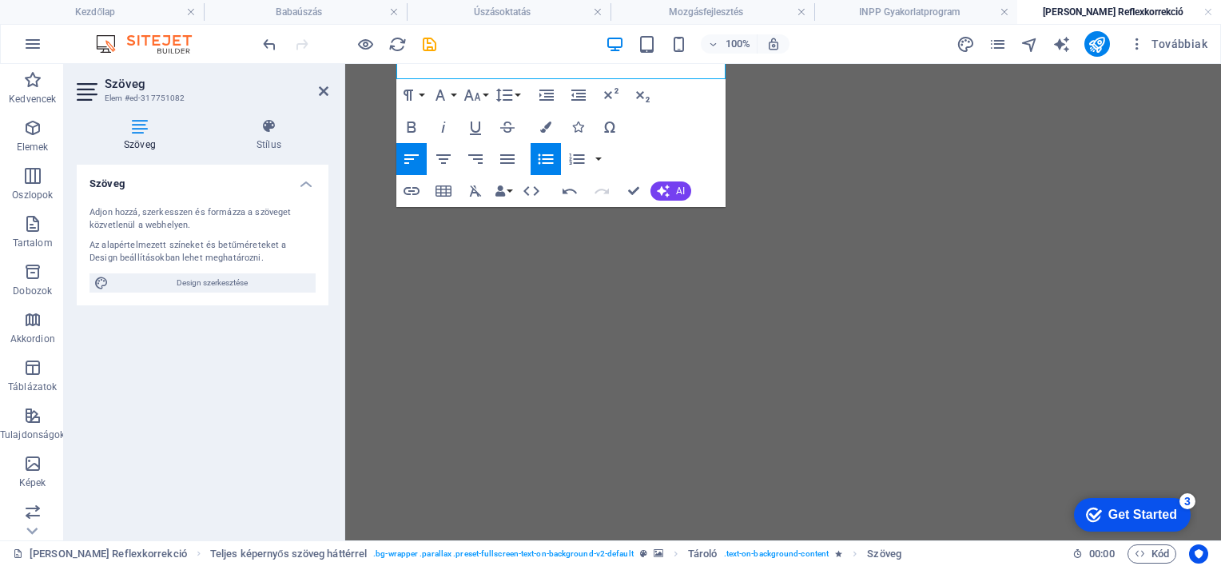
scroll to position [2393, 0]
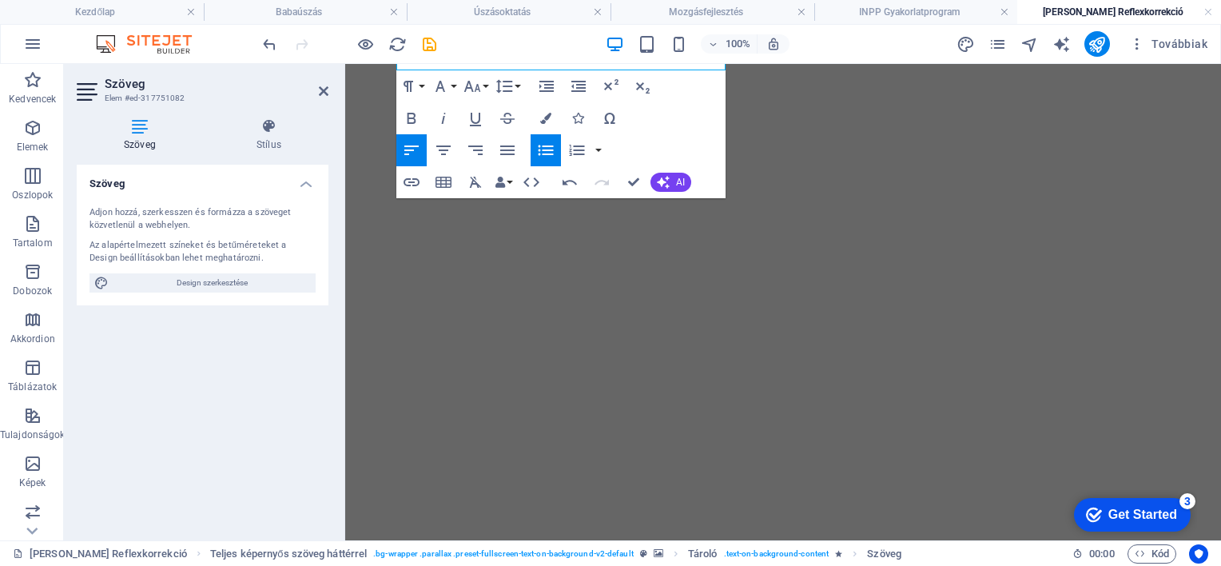
click at [842, 68] on figure at bounding box center [783, 68] width 863 height 0
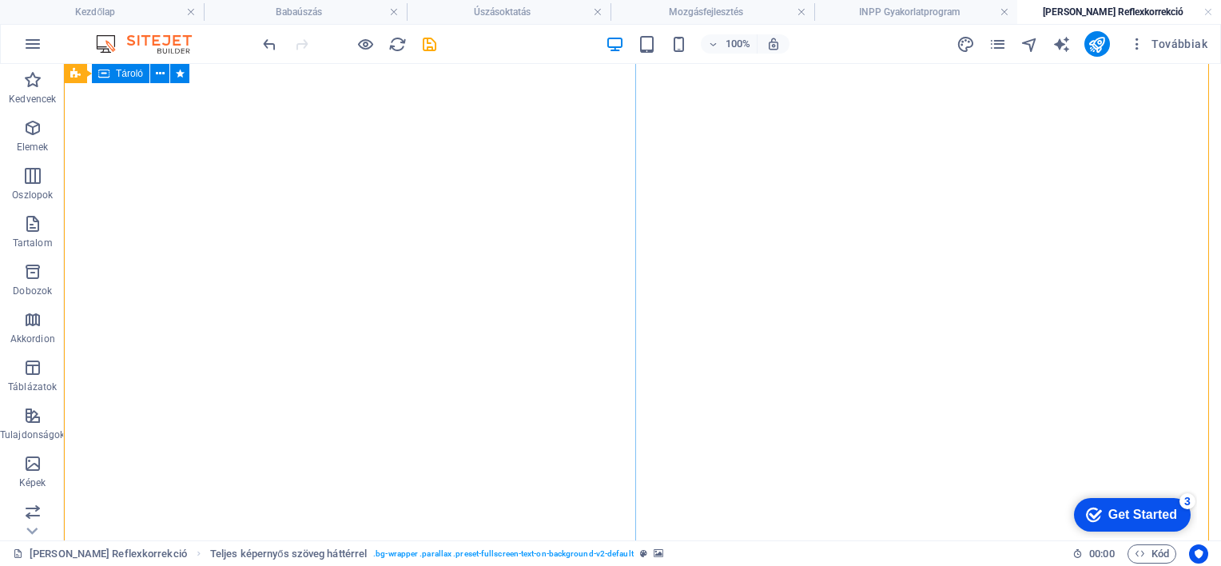
scroll to position [2331, 0]
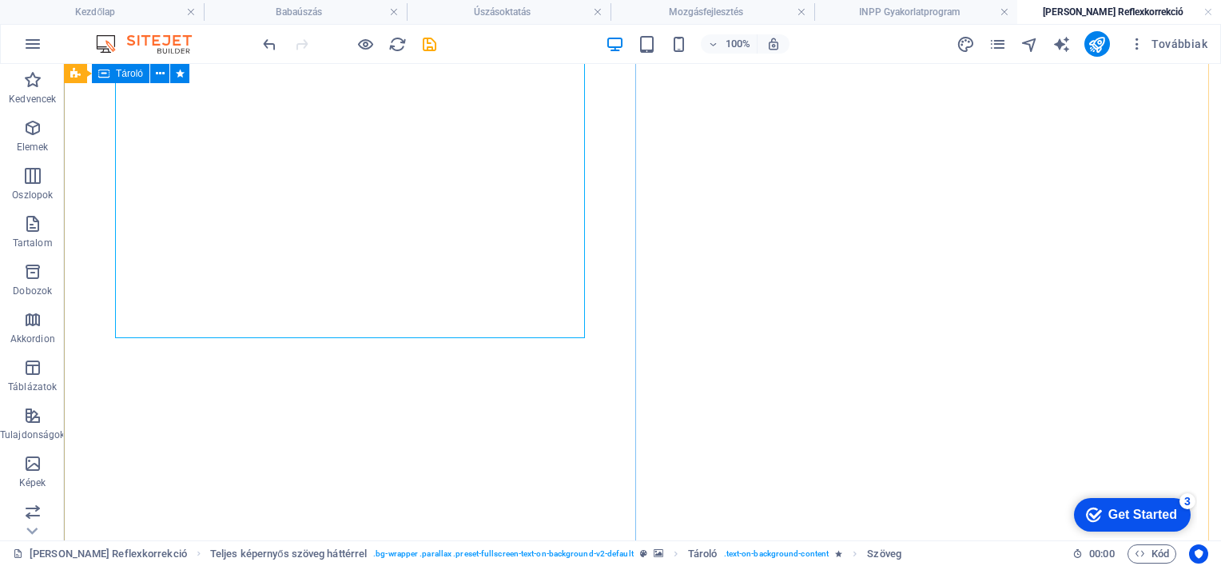
scroll to position [2651, 0]
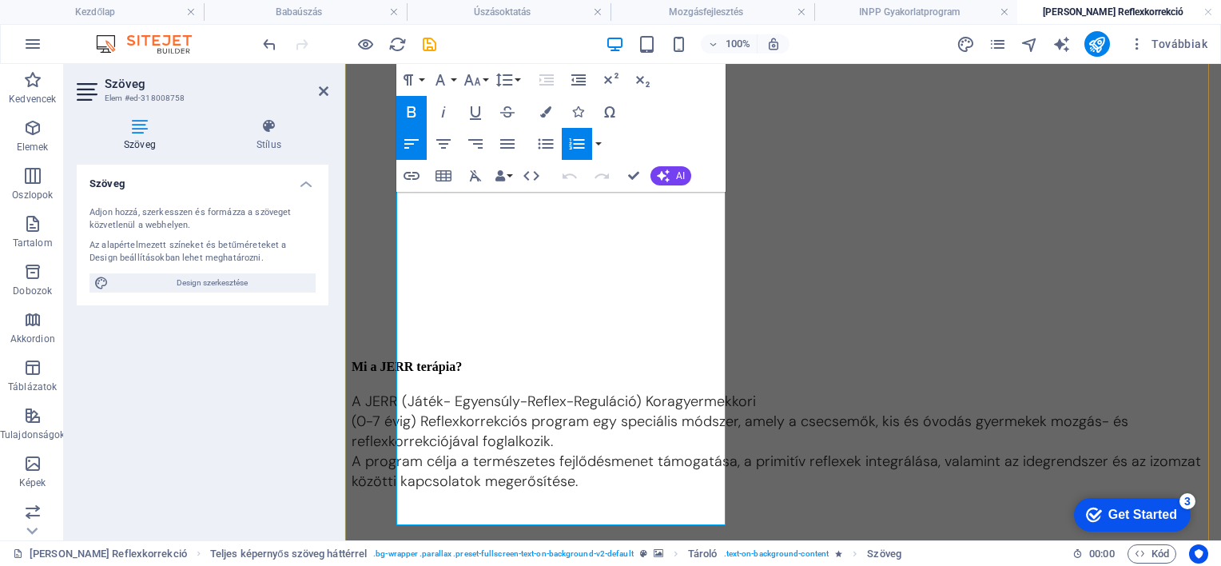
scroll to position [3130, 0]
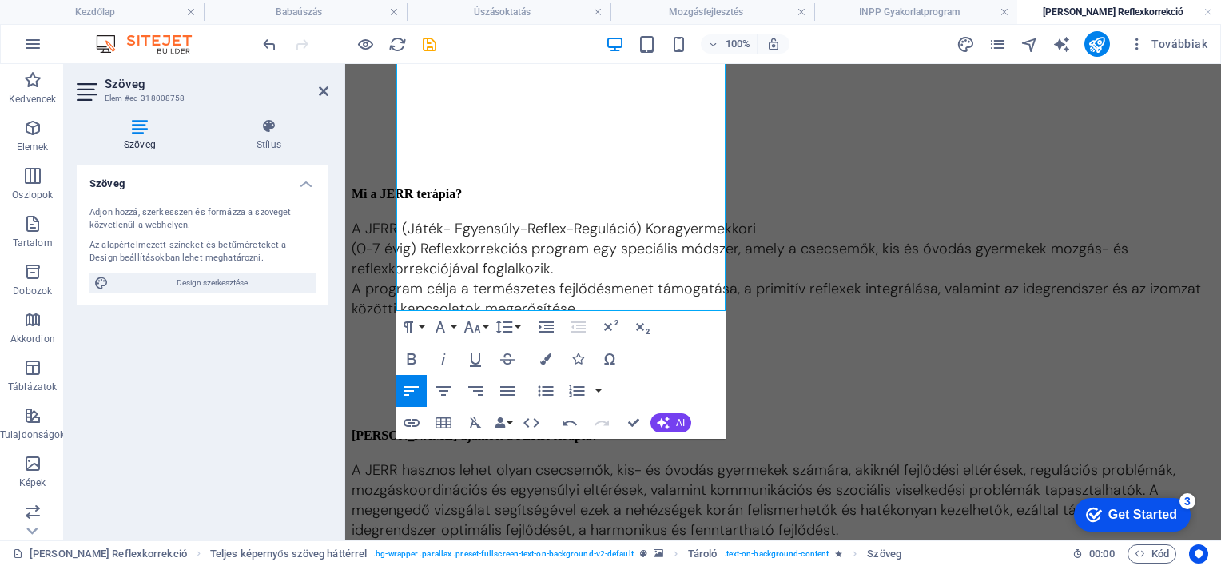
scroll to position [3290, 0]
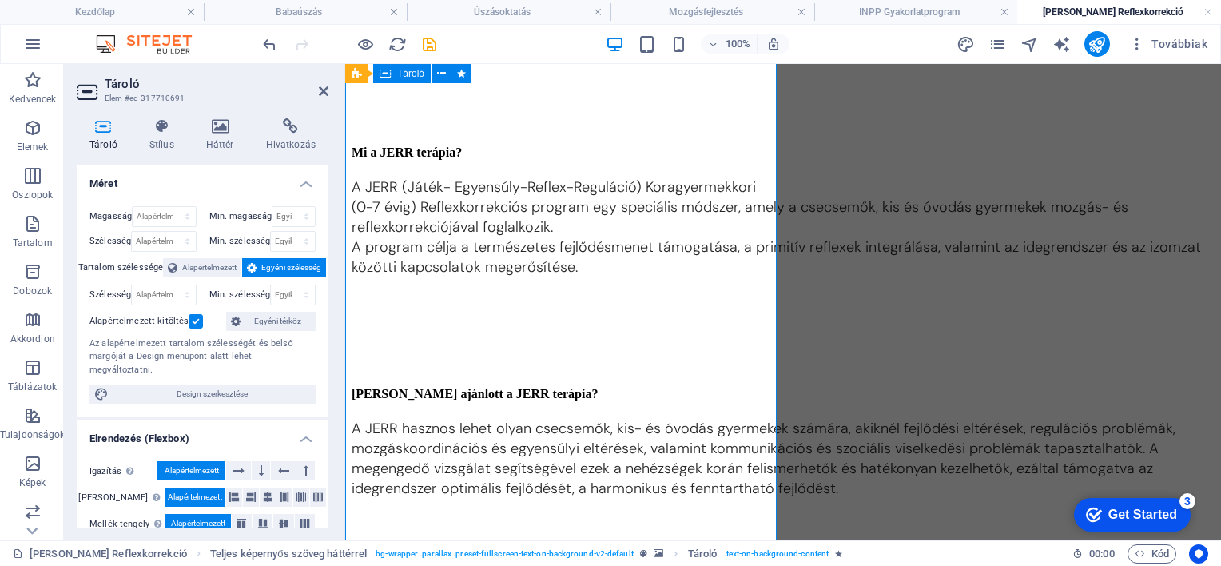
scroll to position [3311, 0]
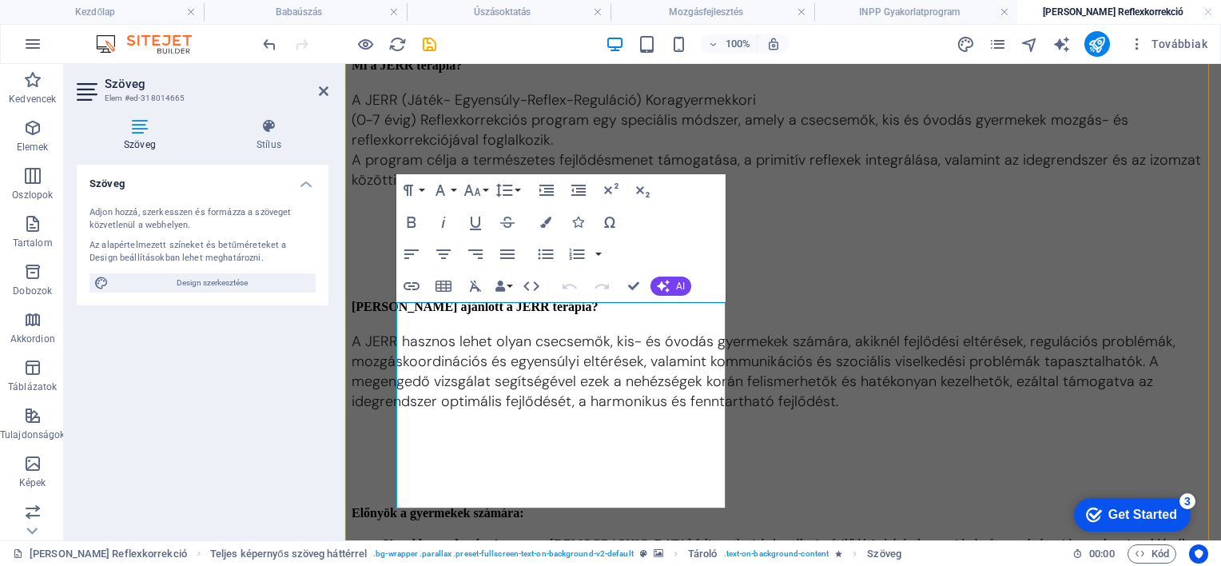
scroll to position [3322, 0]
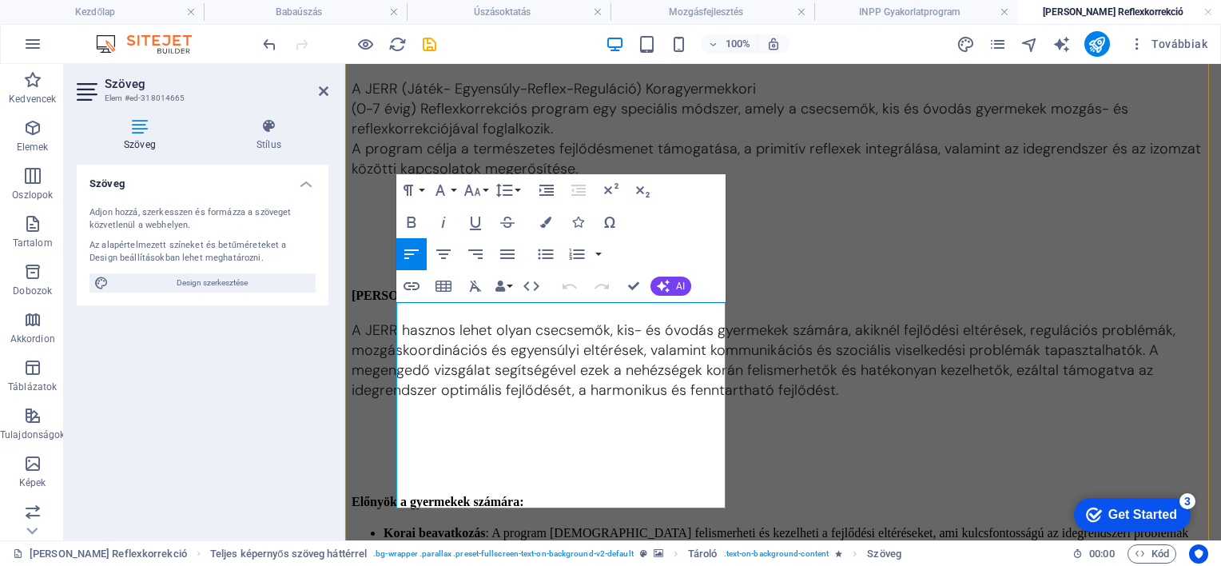
drag, startPoint x: 486, startPoint y: 339, endPoint x: 506, endPoint y: 330, distance: 21.8
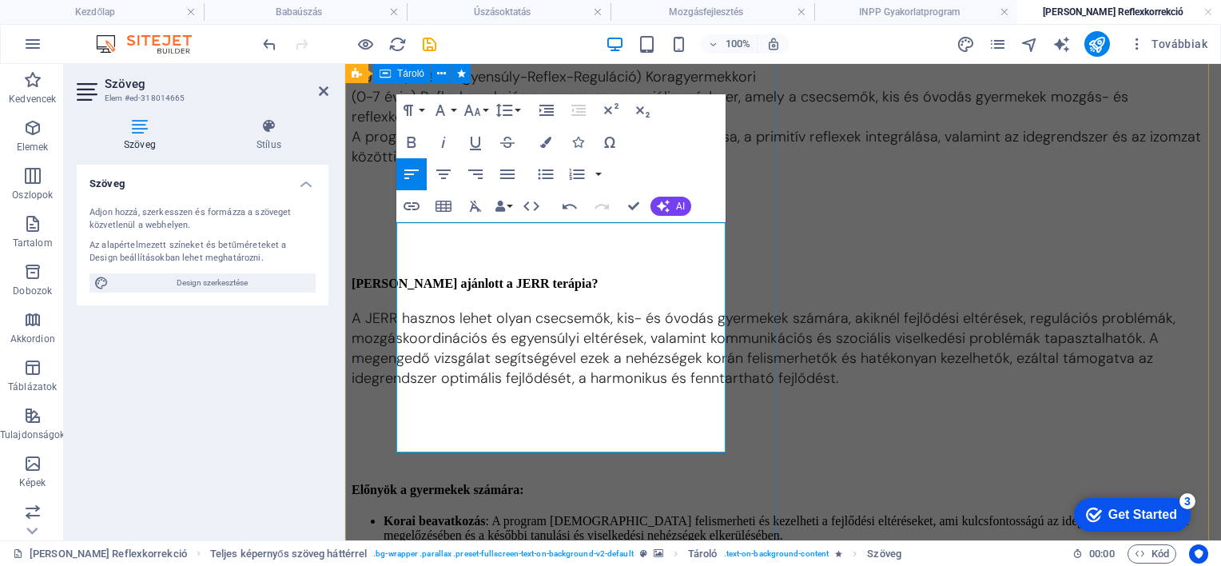
scroll to position [3482, 0]
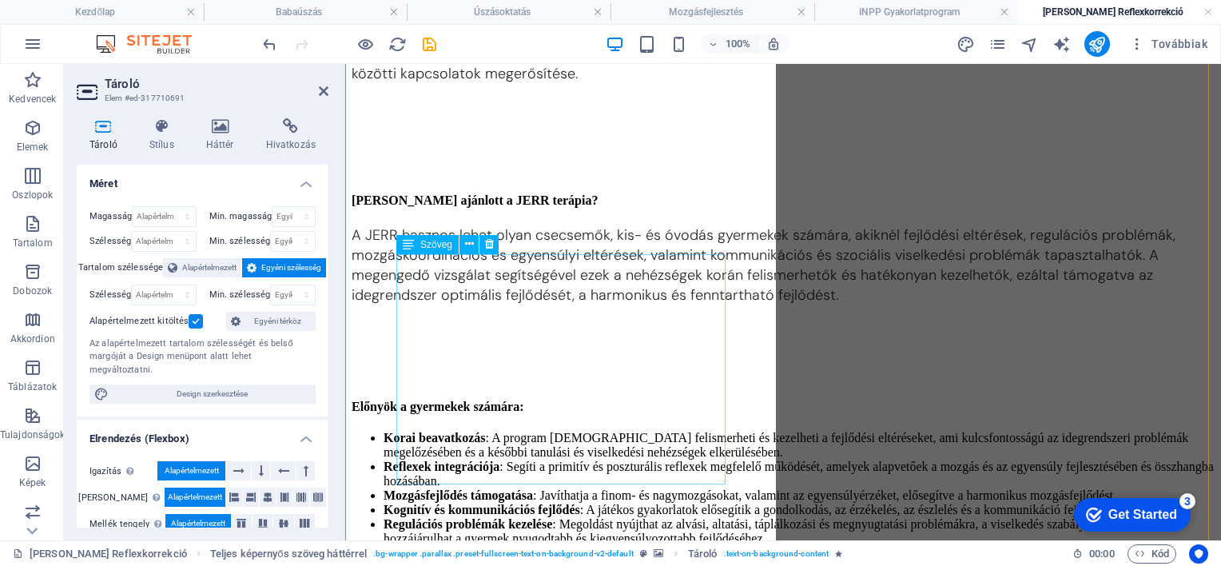
scroll to position [3535, 0]
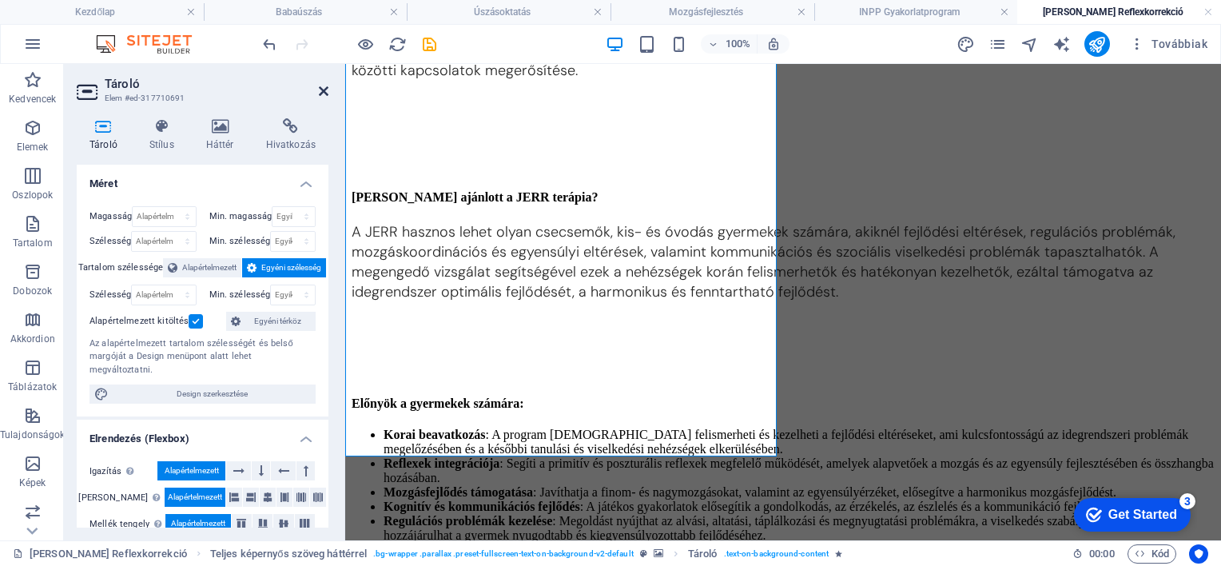
click at [325, 86] on icon at bounding box center [324, 91] width 10 height 13
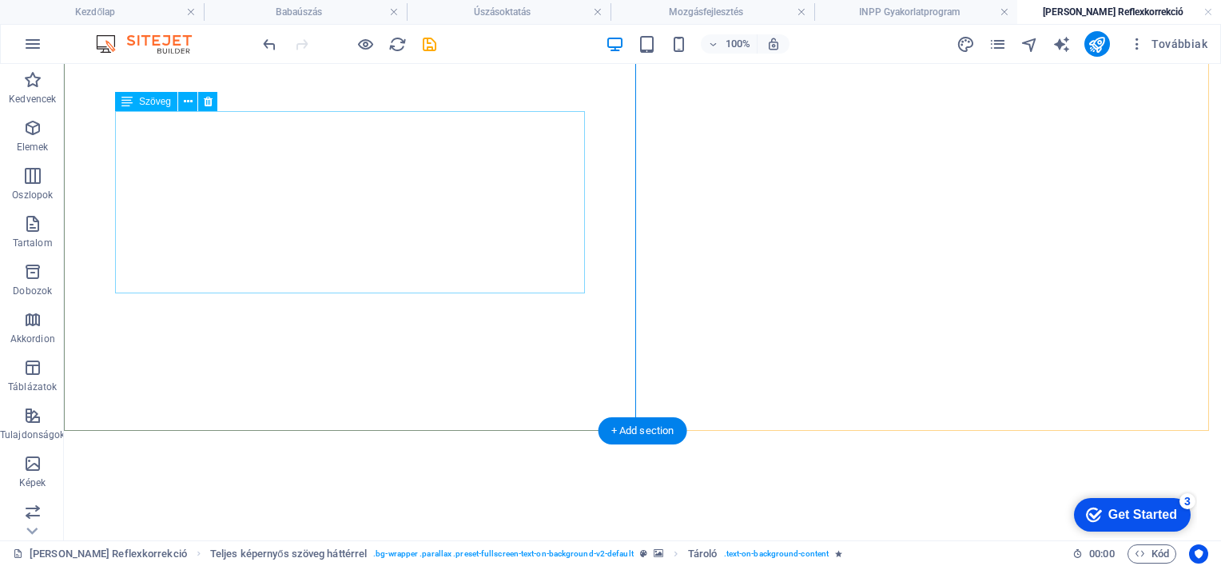
scroll to position [2840, 0]
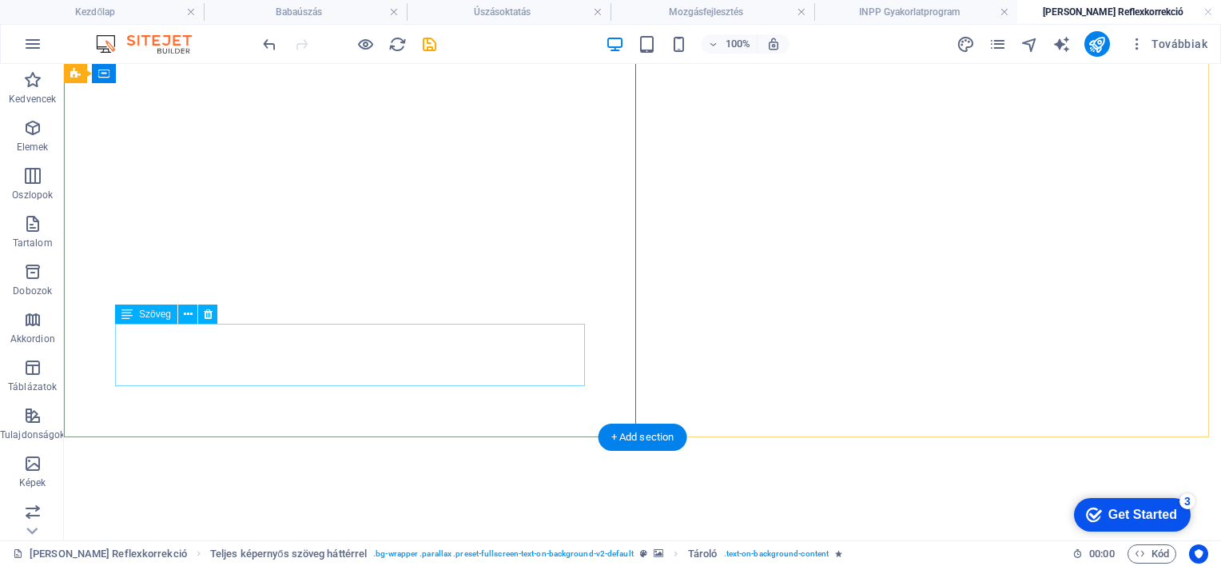
drag, startPoint x: 506, startPoint y: 333, endPoint x: 225, endPoint y: 333, distance: 280.6
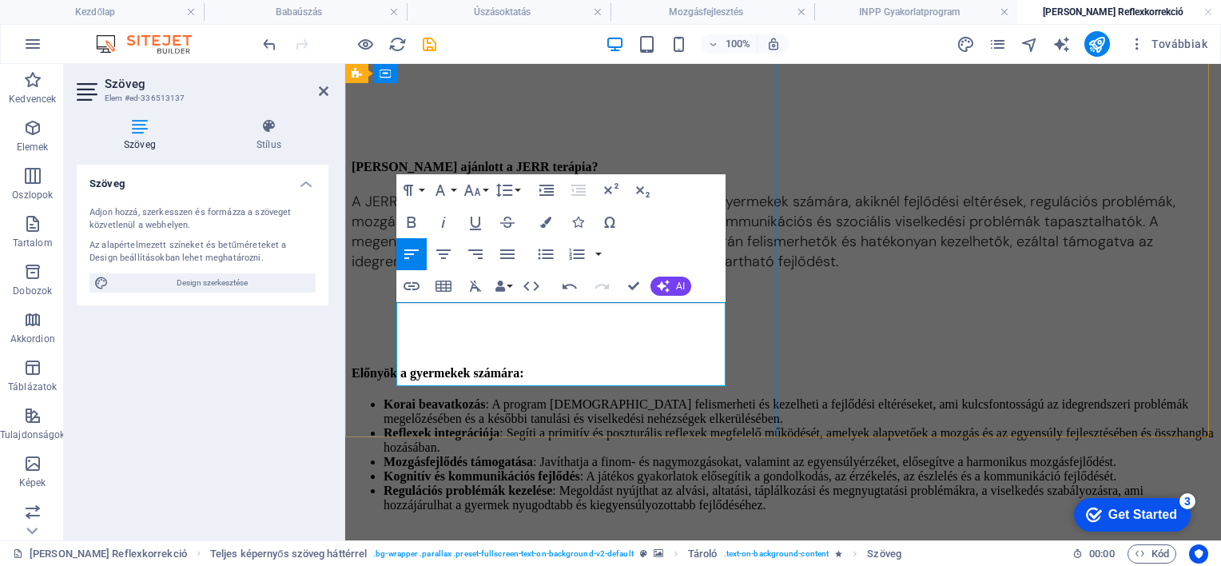
drag, startPoint x: 578, startPoint y: 339, endPoint x: 587, endPoint y: 338, distance: 9.6
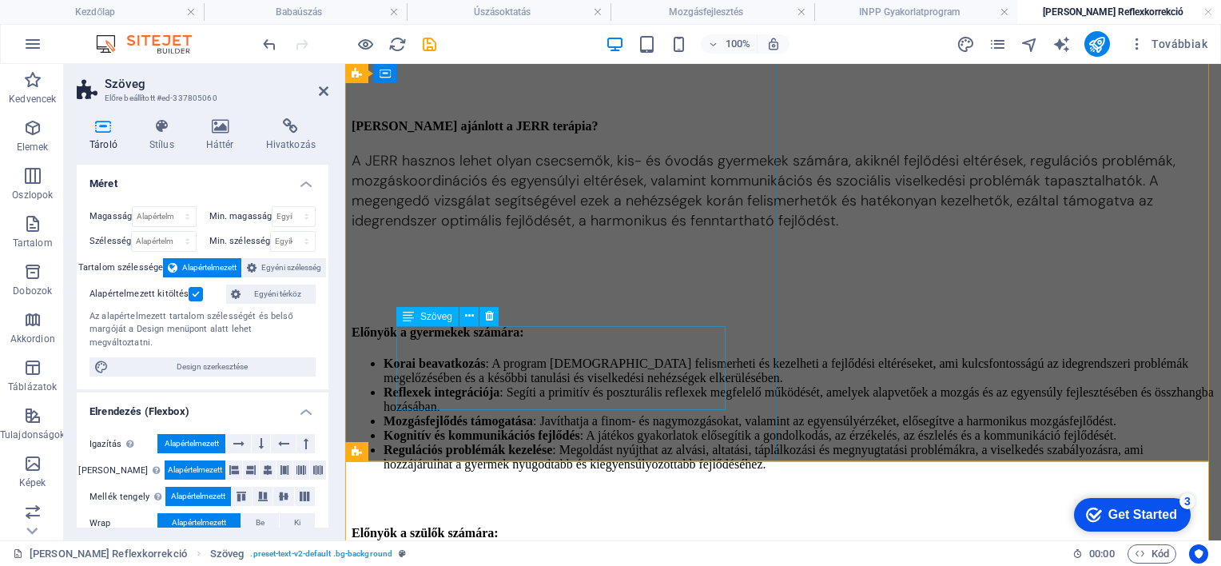
scroll to position [3622, 0]
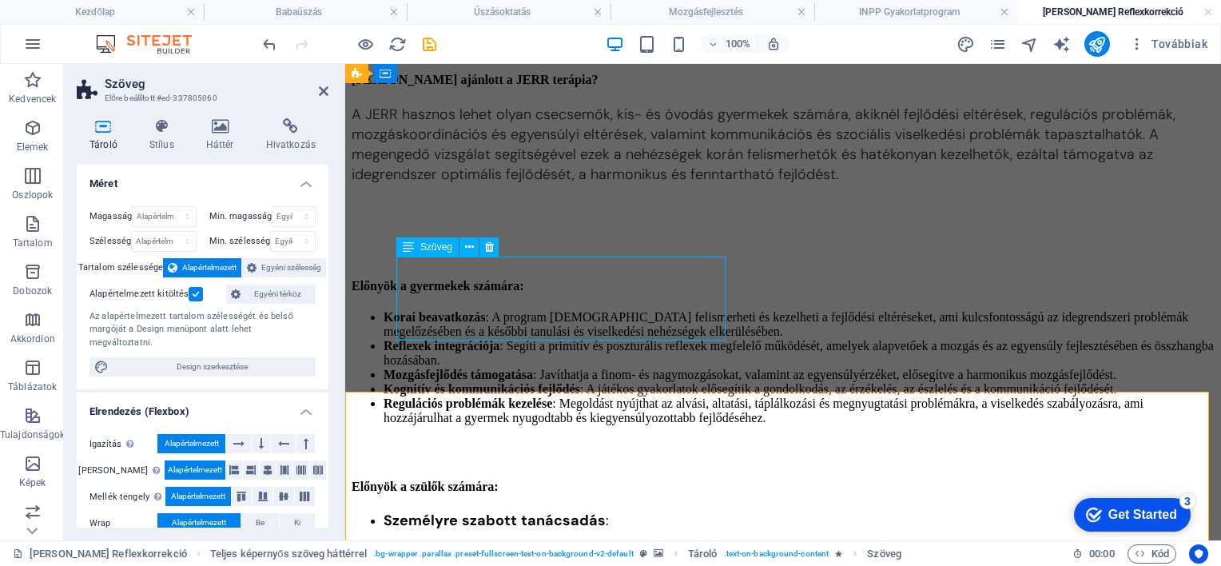
scroll to position [3576, 0]
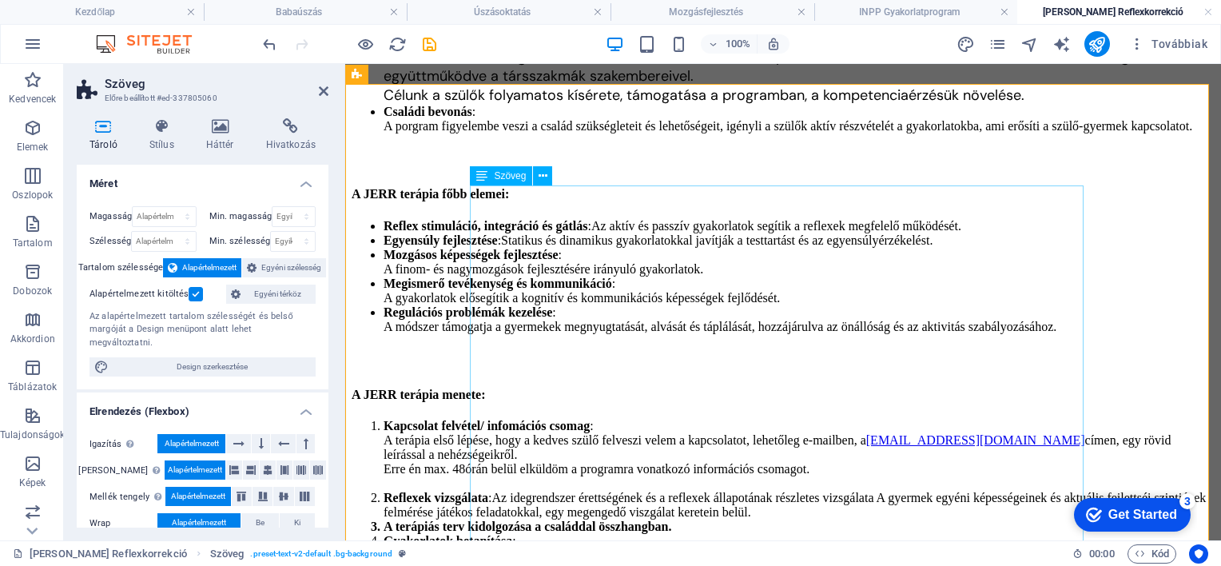
scroll to position [3315, 0]
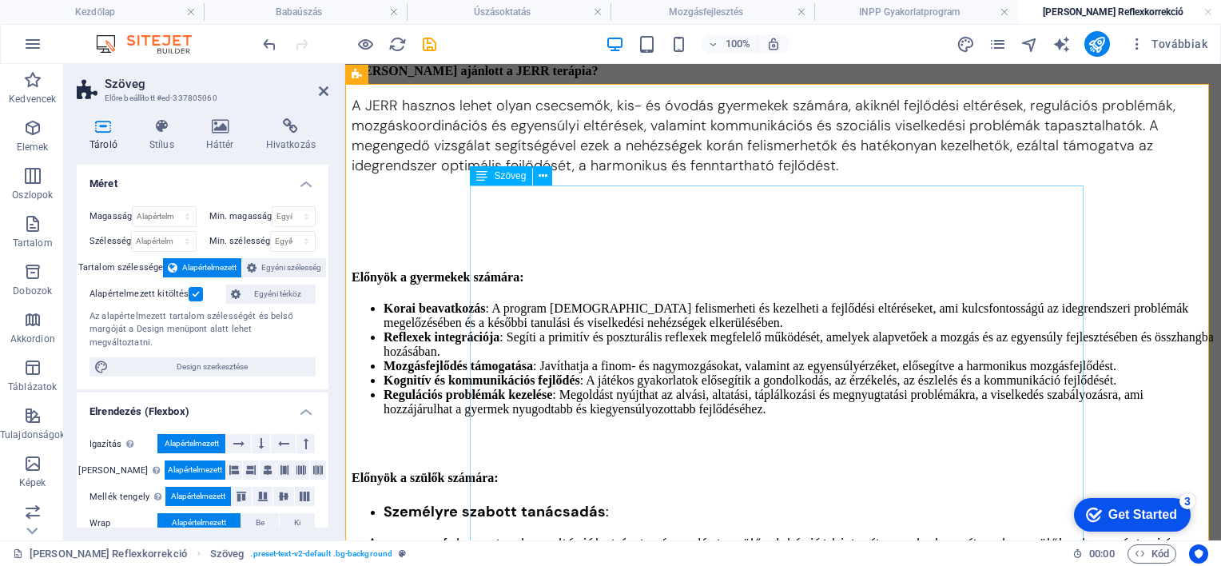
drag, startPoint x: 508, startPoint y: 214, endPoint x: 790, endPoint y: 218, distance: 281.4
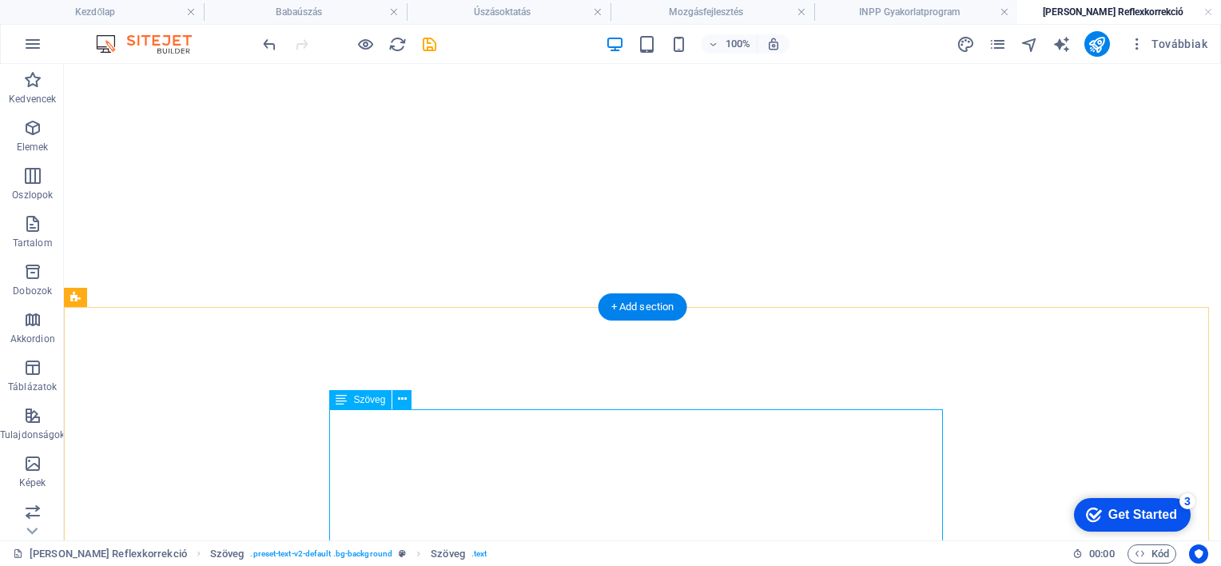
scroll to position [2995, 0]
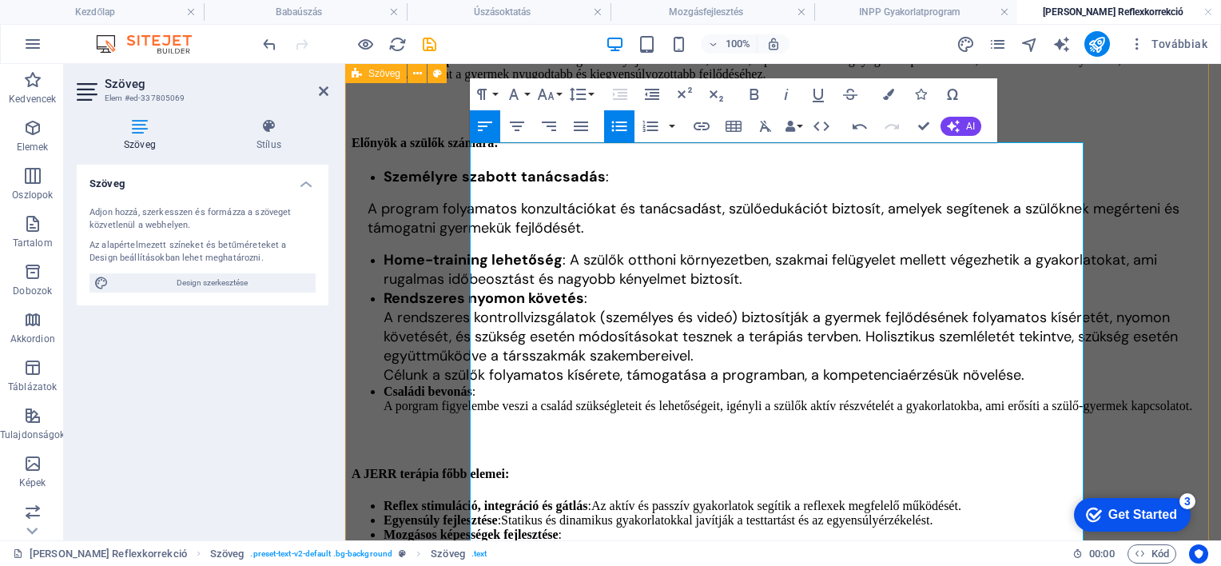
scroll to position [4053, 0]
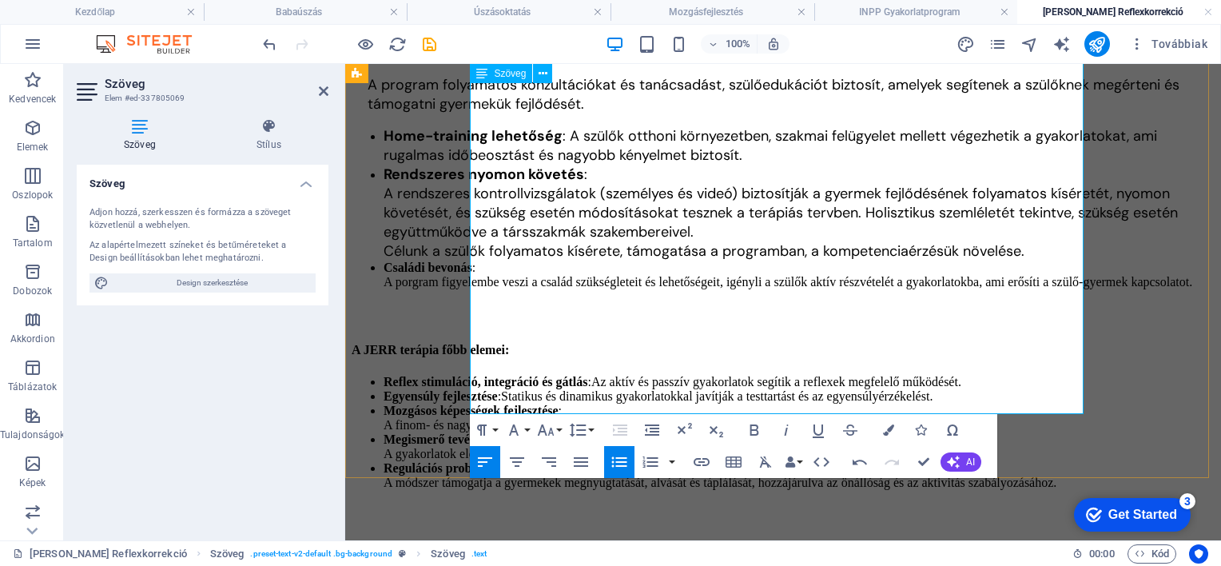
scroll to position [4133, 0]
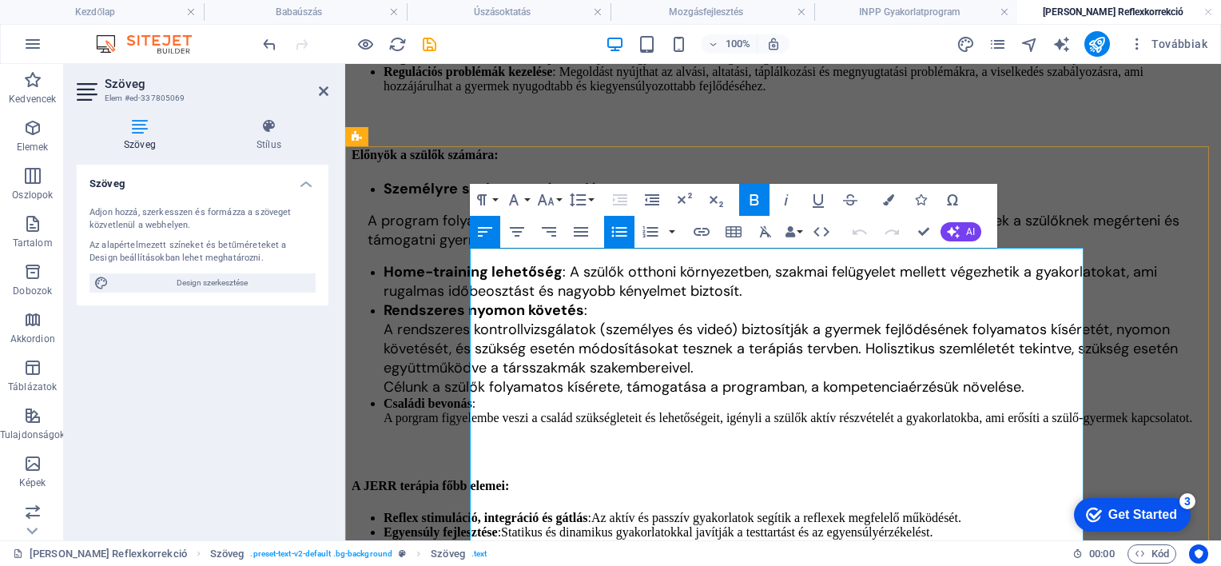
scroll to position [4213, 0]
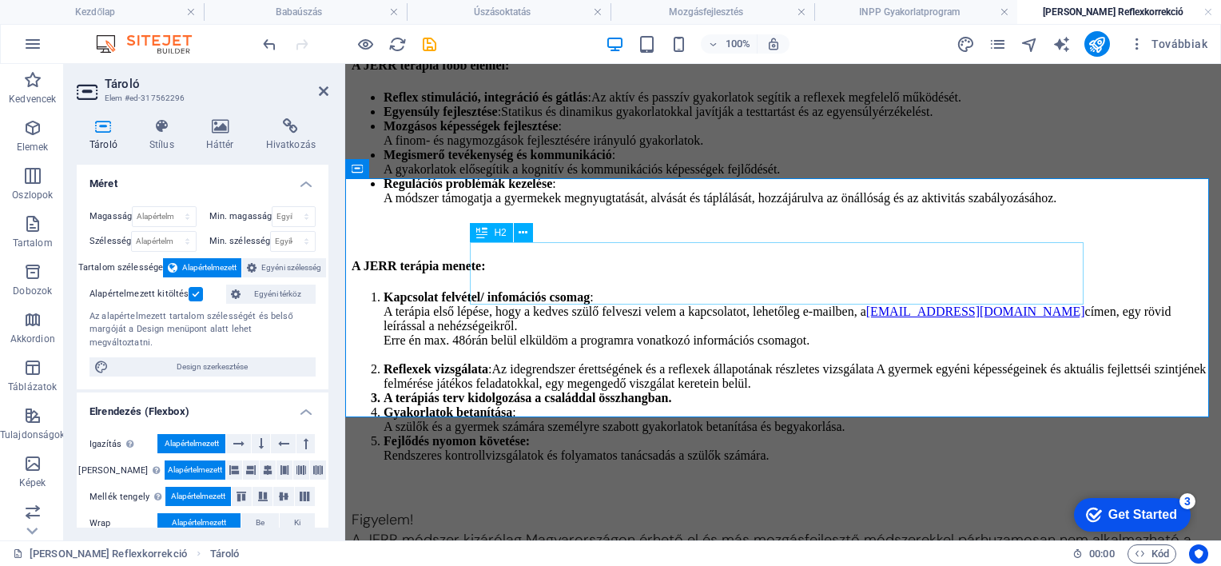
scroll to position [4453, 0]
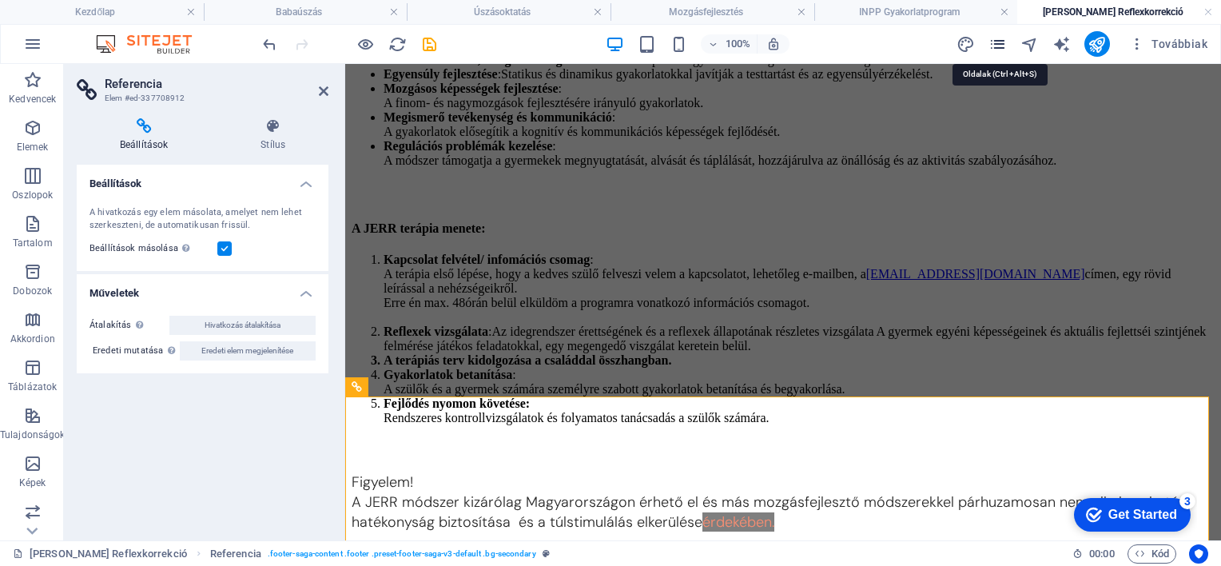
click at [999, 42] on icon "pages" at bounding box center [998, 44] width 18 height 18
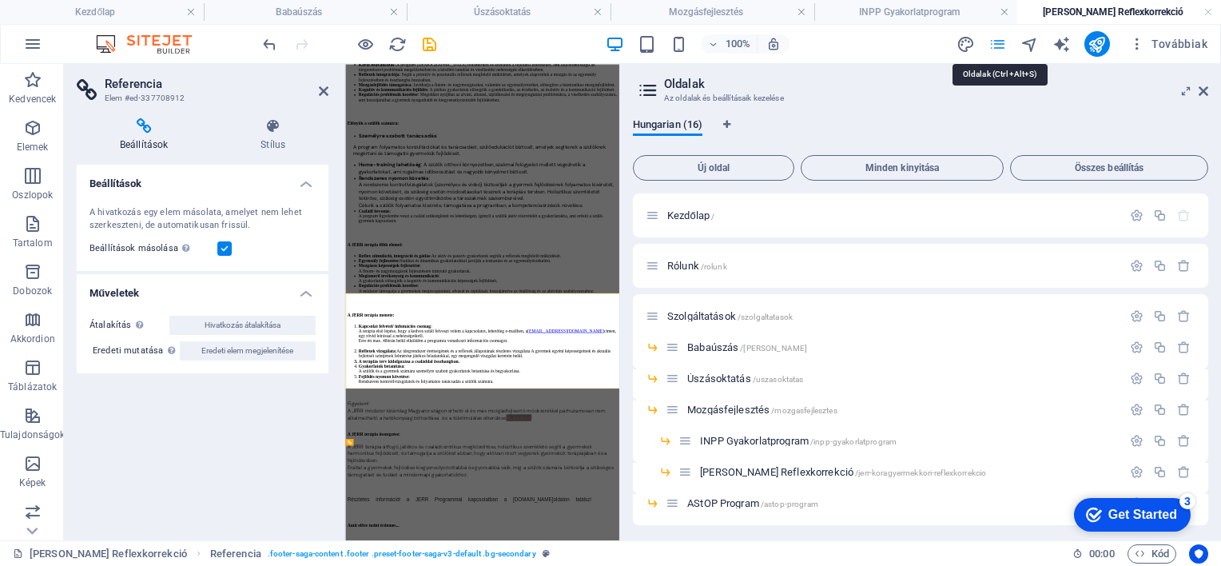
scroll to position [4131, 0]
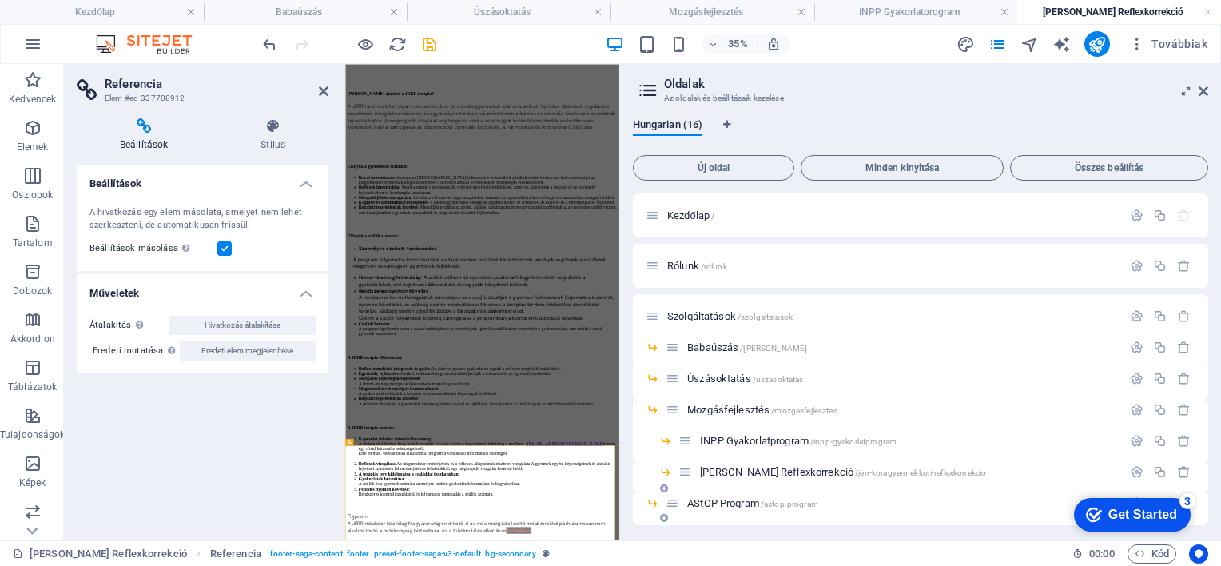
click at [712, 501] on span "AStOP Program /astop-program" at bounding box center [752, 503] width 131 height 12
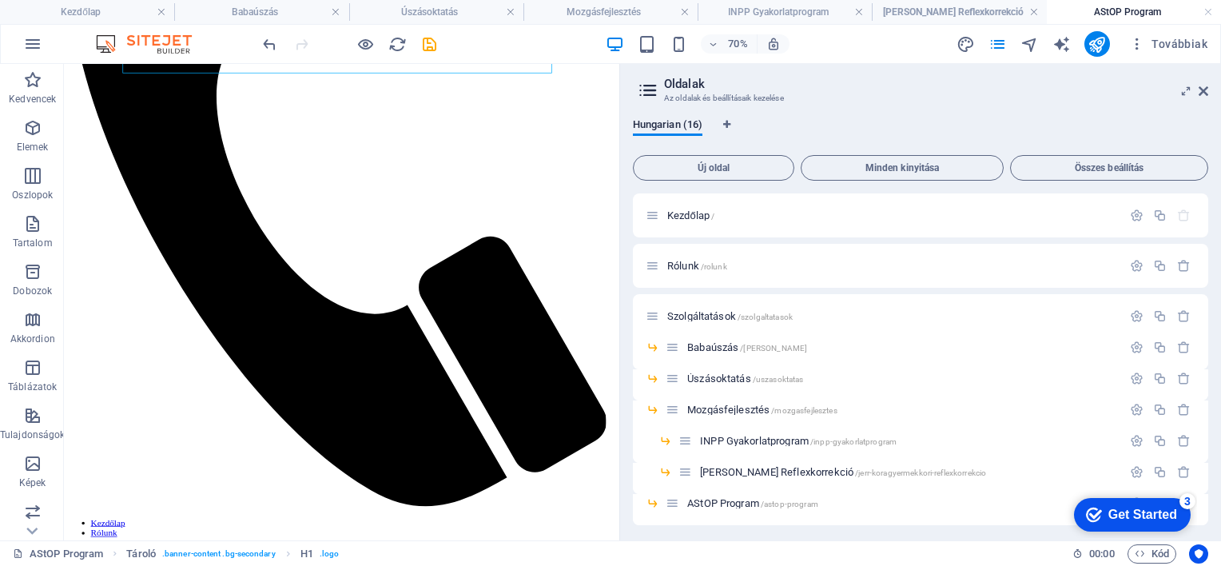
scroll to position [400, 0]
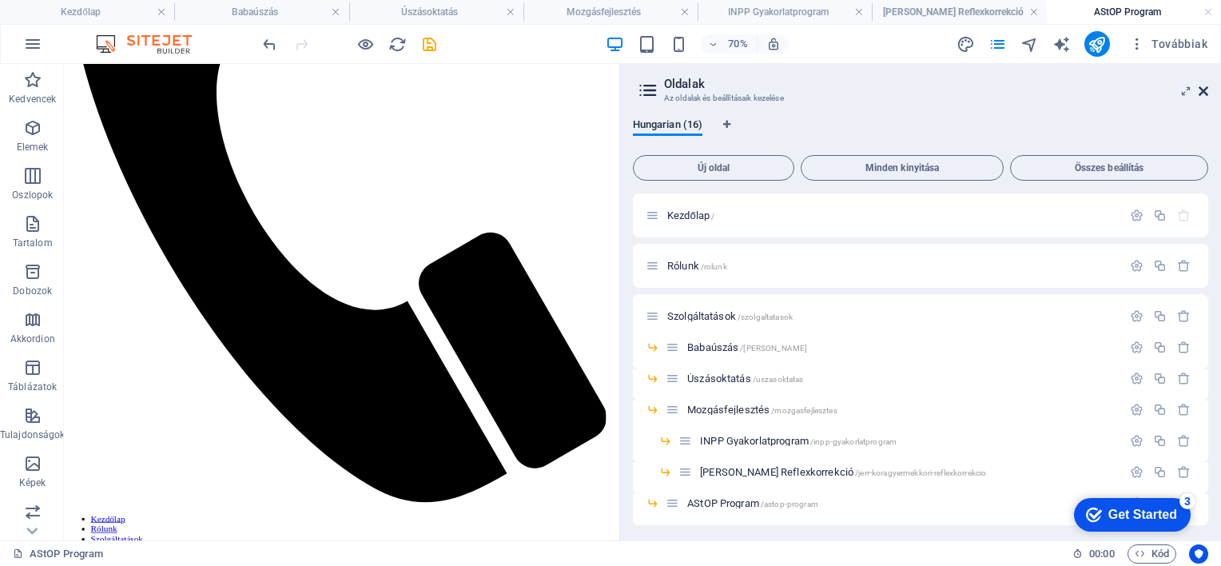
click at [1202, 90] on icon at bounding box center [1204, 91] width 10 height 13
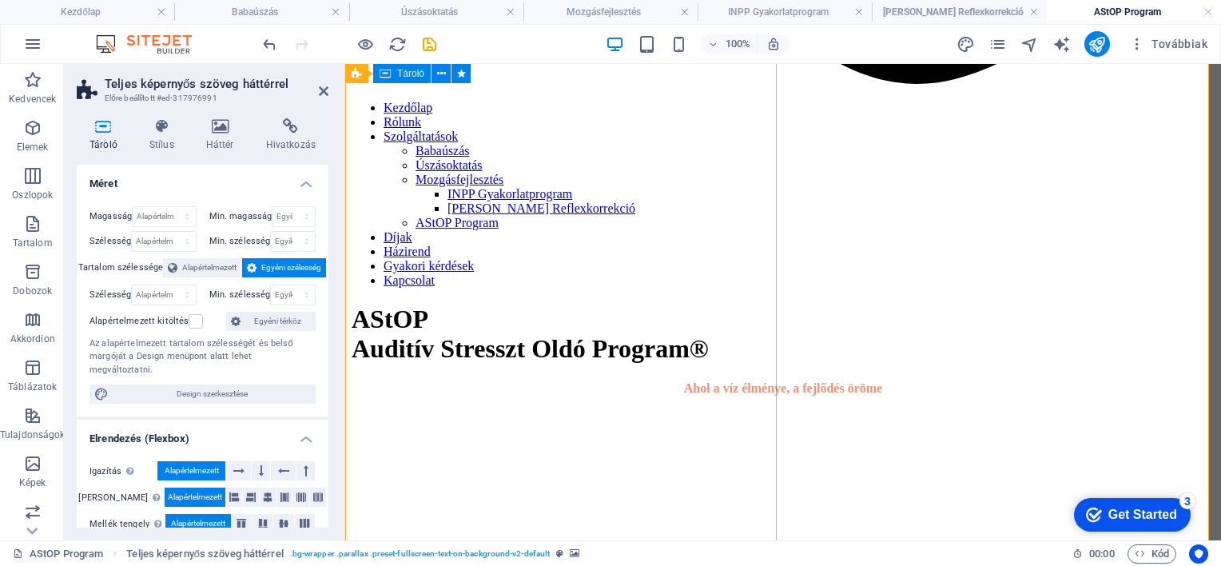
scroll to position [1119, 0]
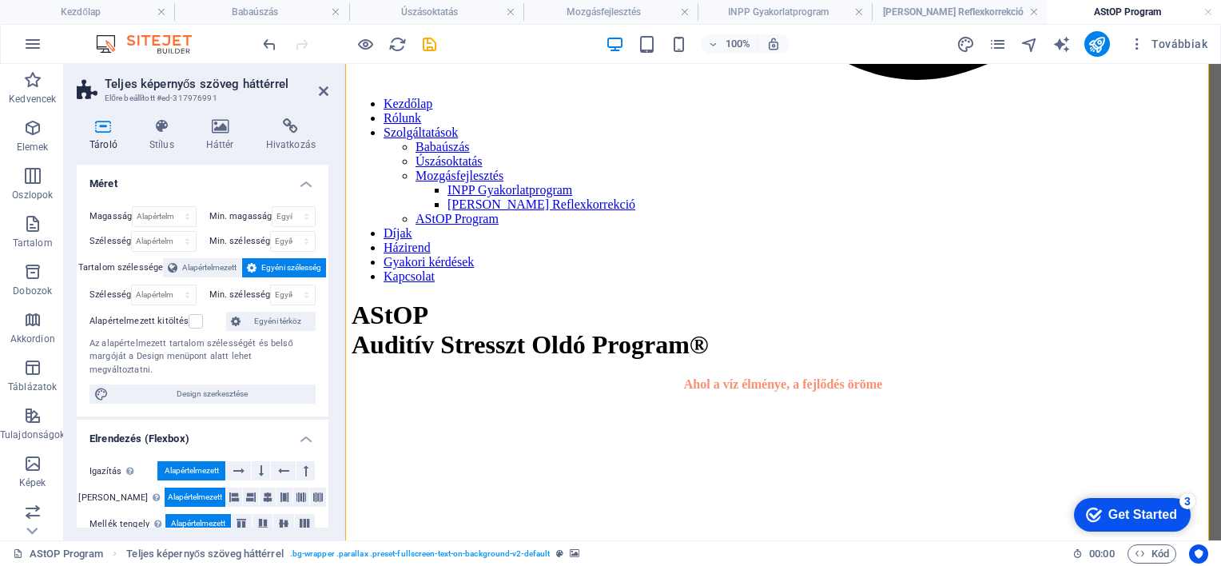
click at [328, 83] on h2 "Teljes képernyős szöveg háttérrel" at bounding box center [217, 84] width 224 height 14
click at [325, 90] on icon at bounding box center [324, 91] width 10 height 13
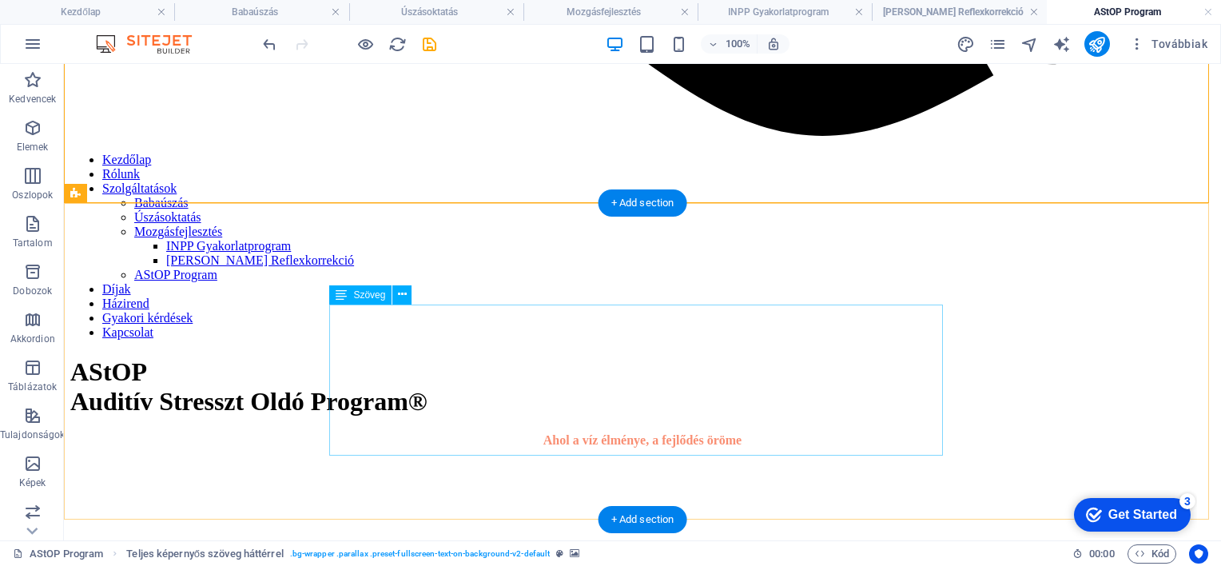
scroll to position [1439, 0]
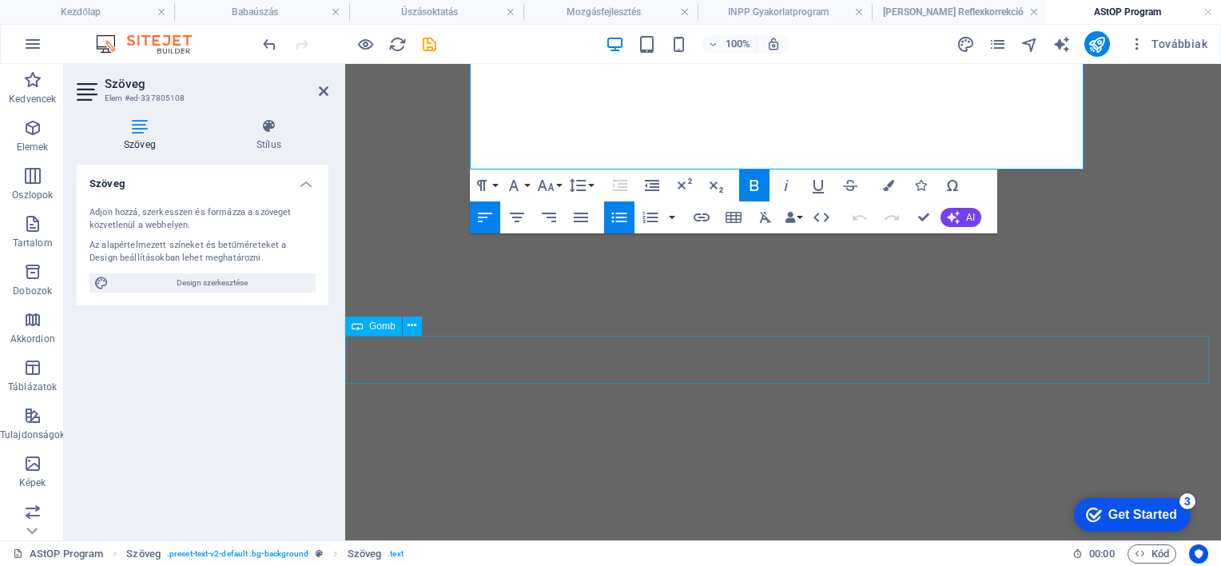
scroll to position [1918, 0]
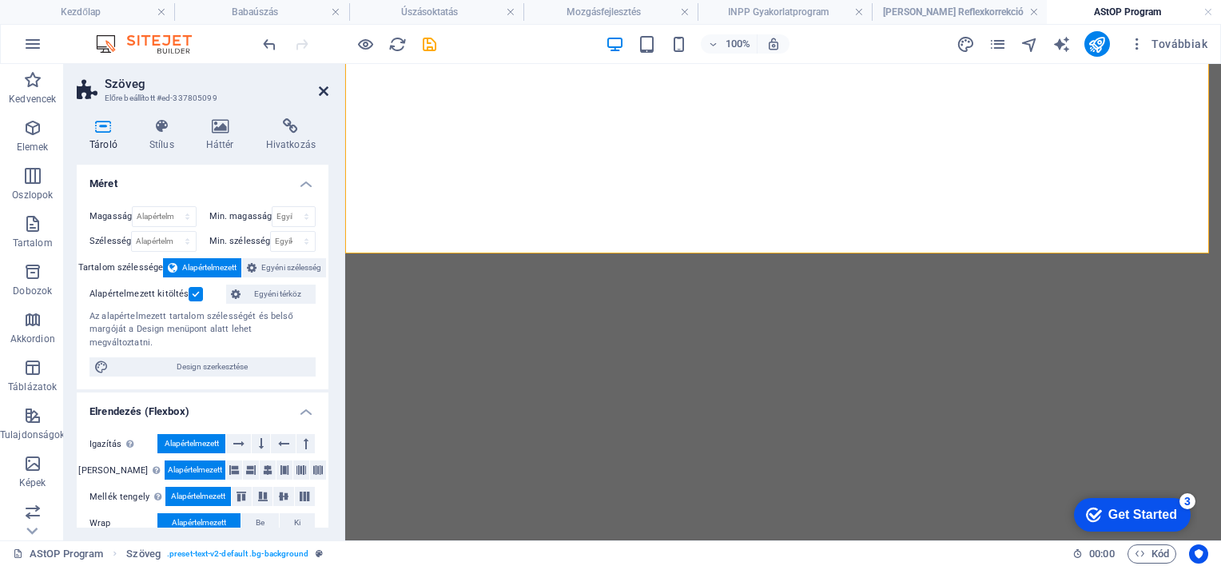
click at [327, 85] on icon at bounding box center [324, 91] width 10 height 13
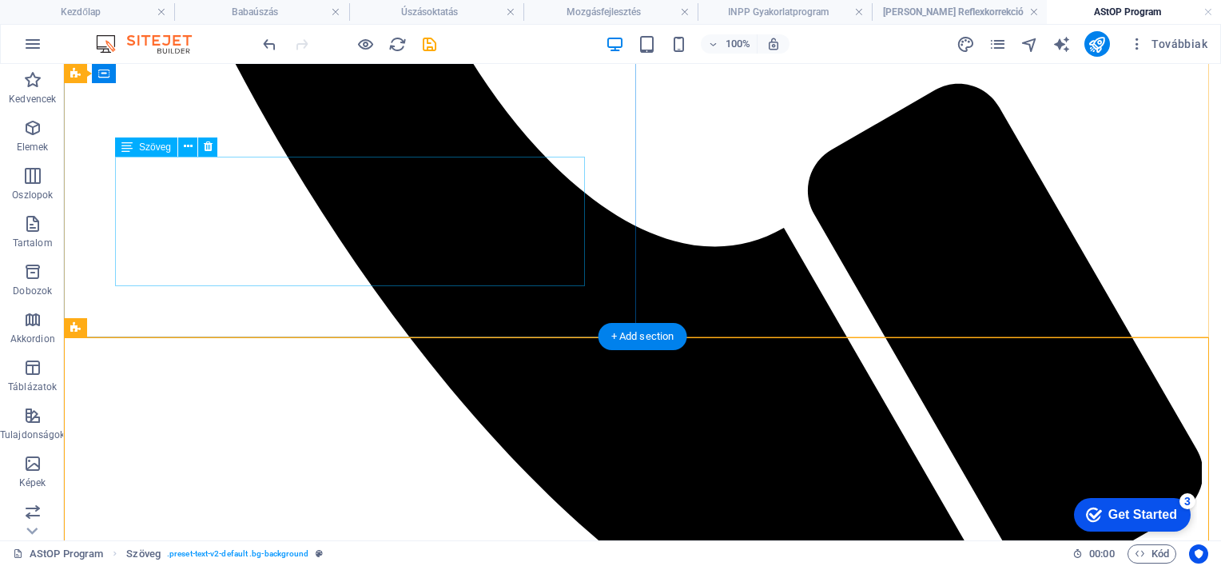
scroll to position [854, 0]
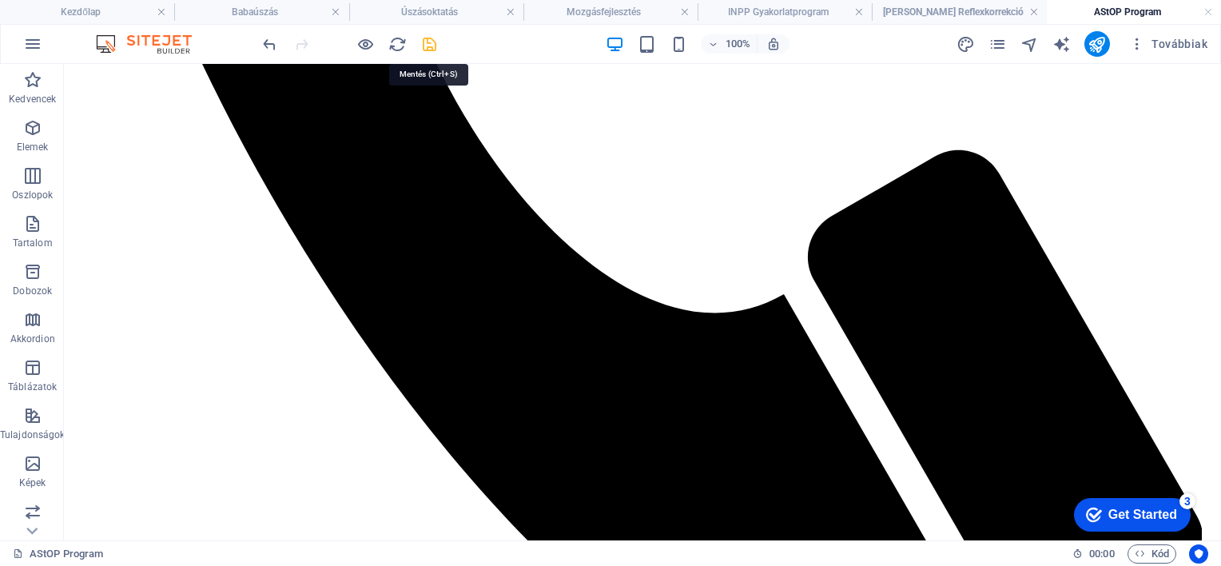
click at [428, 43] on icon "save" at bounding box center [429, 44] width 18 height 18
click at [998, 42] on icon "pages" at bounding box center [998, 44] width 18 height 18
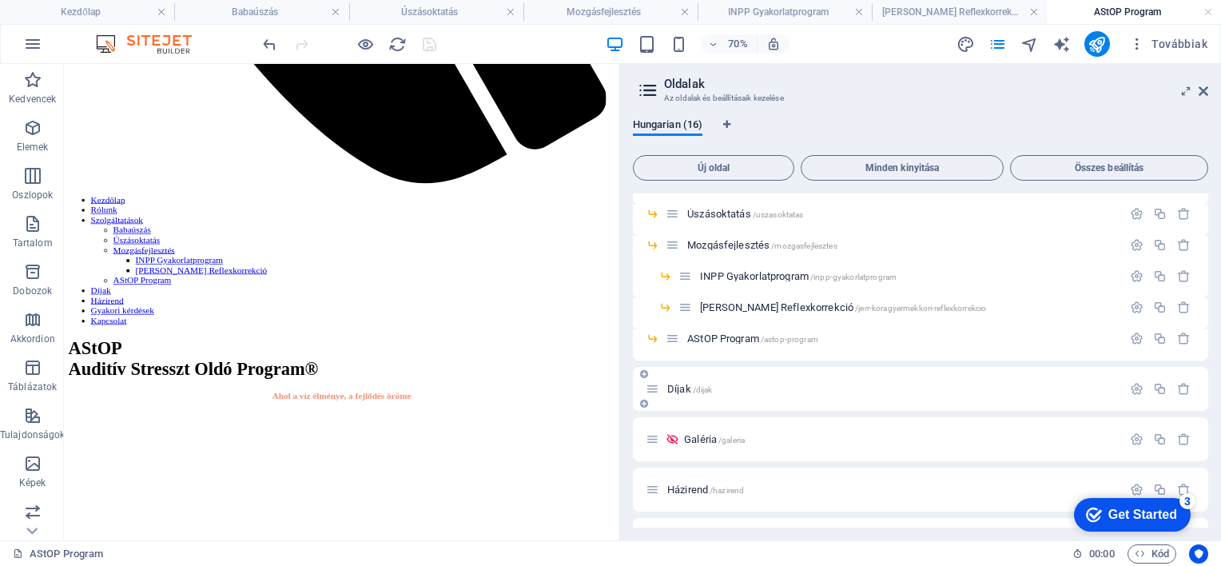
scroll to position [240, 0]
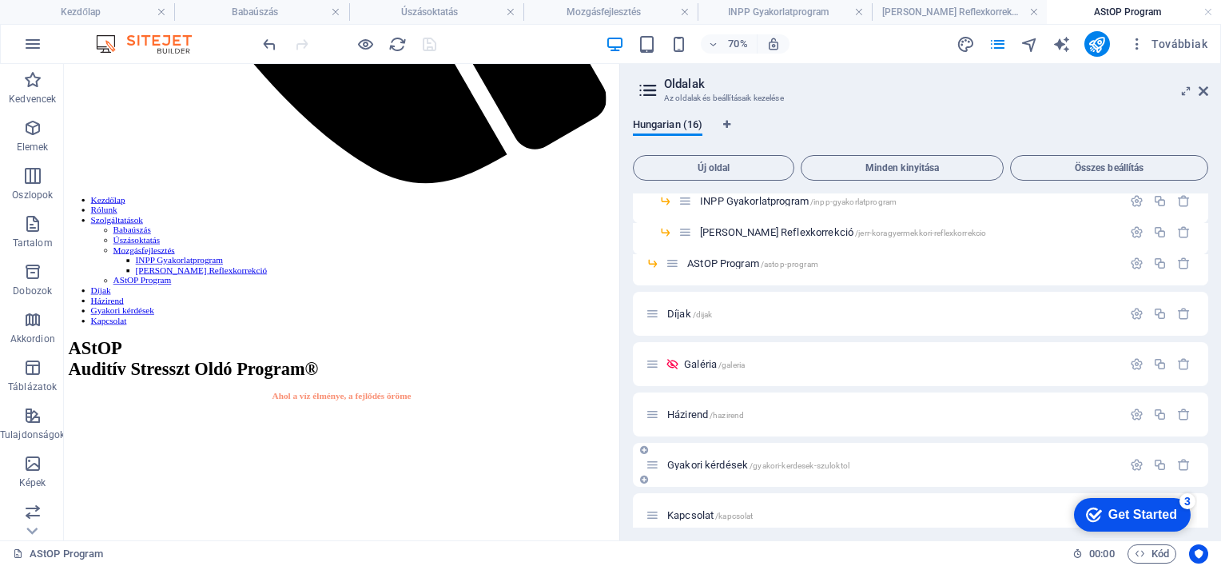
click at [723, 457] on div "Gyakori kérdések /gyakori-kerdesek-szuloktol" at bounding box center [884, 465] width 476 height 18
click at [727, 465] on span "Gyakori kérdések /gyakori-kerdesek-szuloktol" at bounding box center [758, 465] width 182 height 12
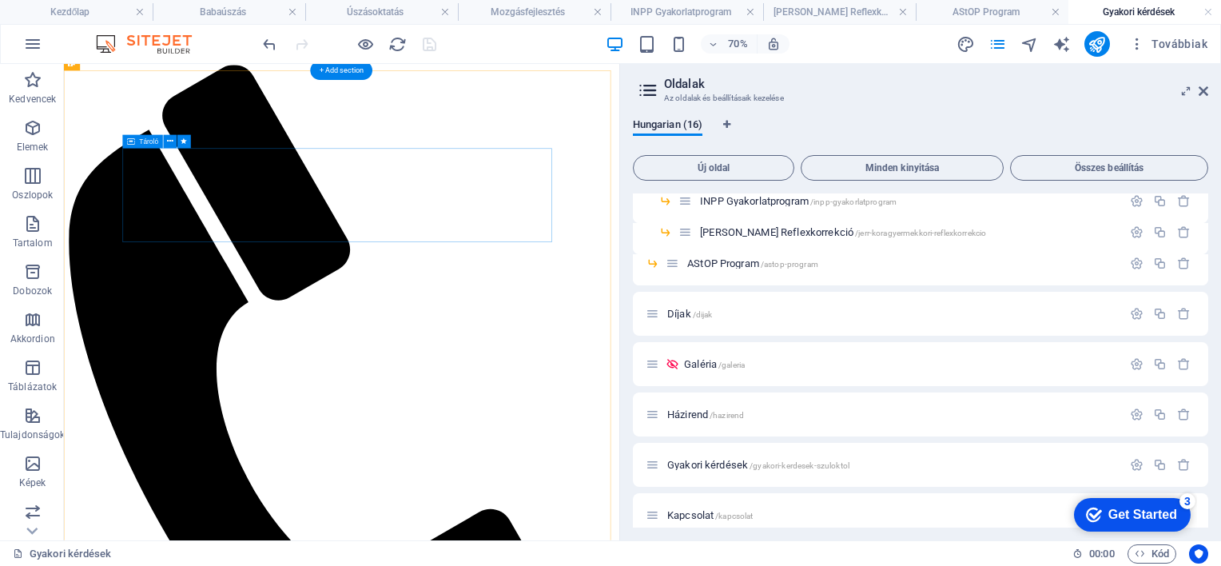
scroll to position [0, 0]
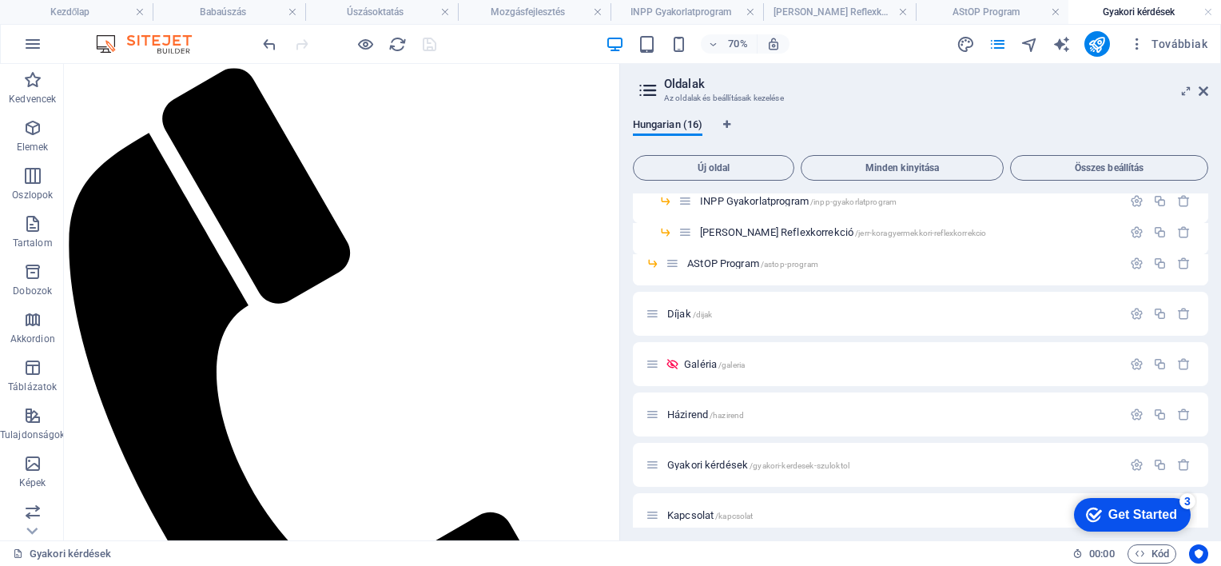
click at [489, 32] on div "70% Továbbiak" at bounding box center [737, 44] width 954 height 26
click at [1205, 88] on icon at bounding box center [1204, 91] width 10 height 13
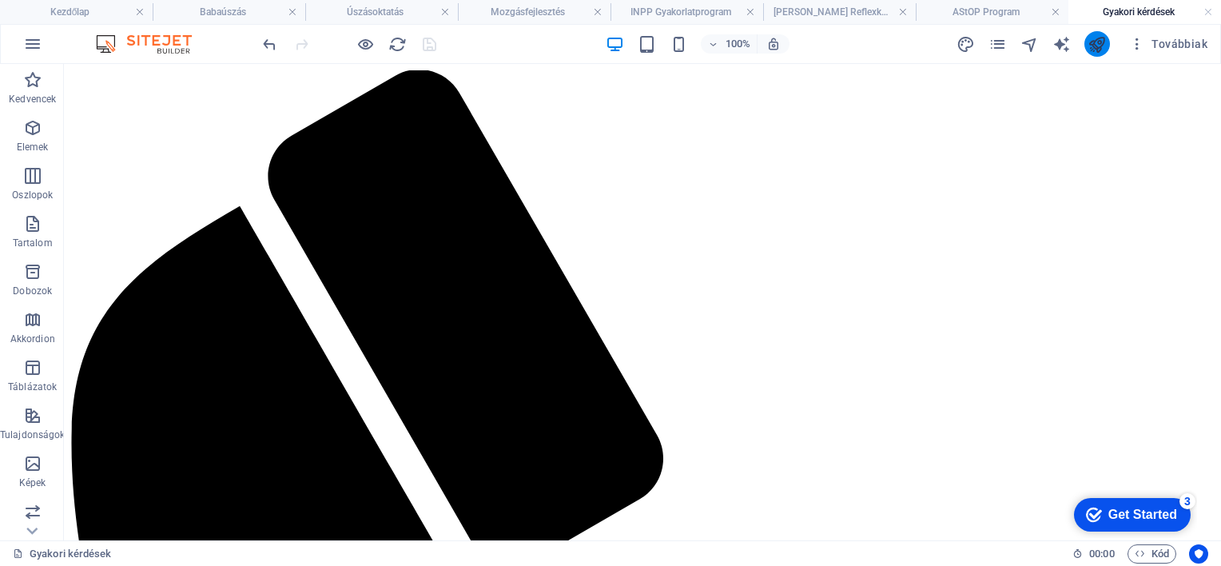
click at [1100, 43] on icon "publish" at bounding box center [1097, 44] width 18 height 18
